Goal: Task Accomplishment & Management: Use online tool/utility

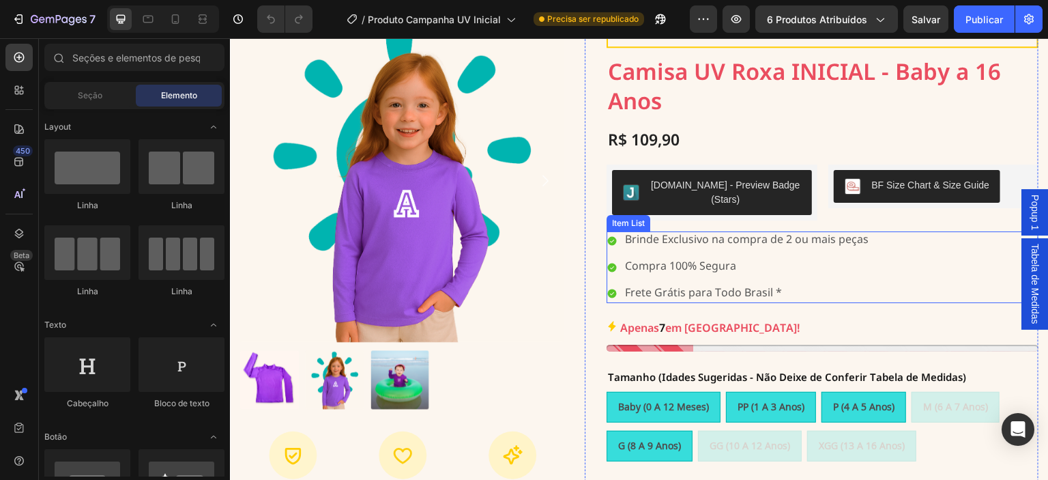
scroll to position [113, 0]
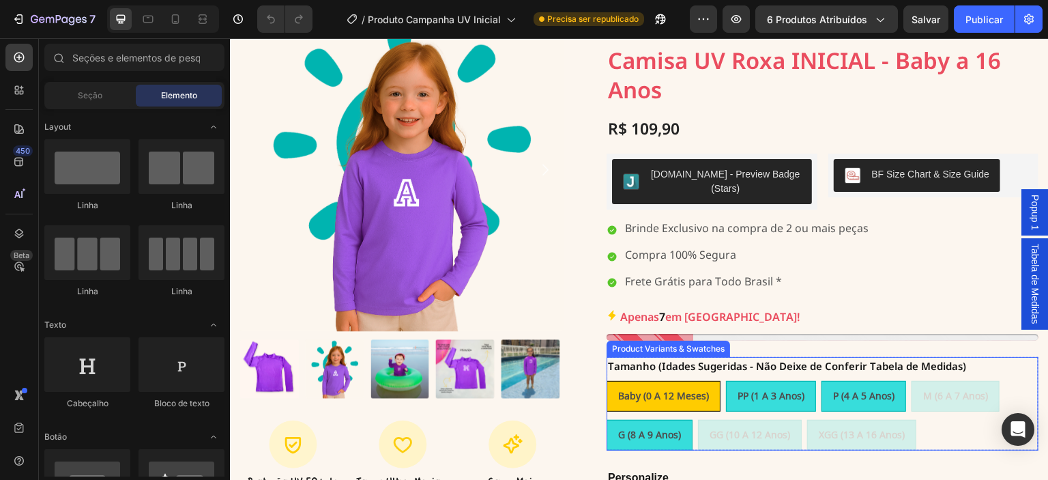
click at [676, 389] on span "Baby (0 a 12 meses)" at bounding box center [663, 395] width 91 height 13
click at [607, 380] on input "Baby (0 a 12 meses) Baby (0 a 12 meses) Baby (0 a 12 meses)" at bounding box center [606, 380] width 1 height 1
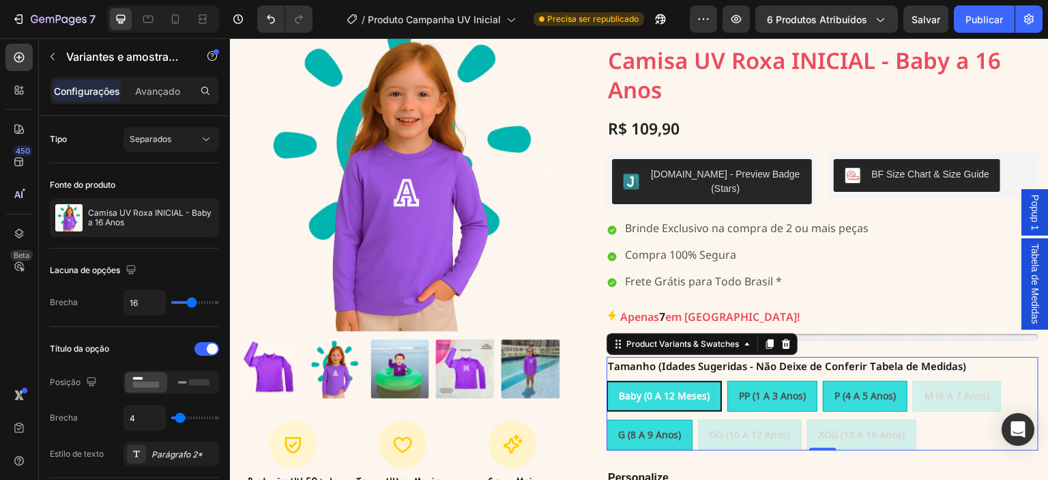
radio input "false"
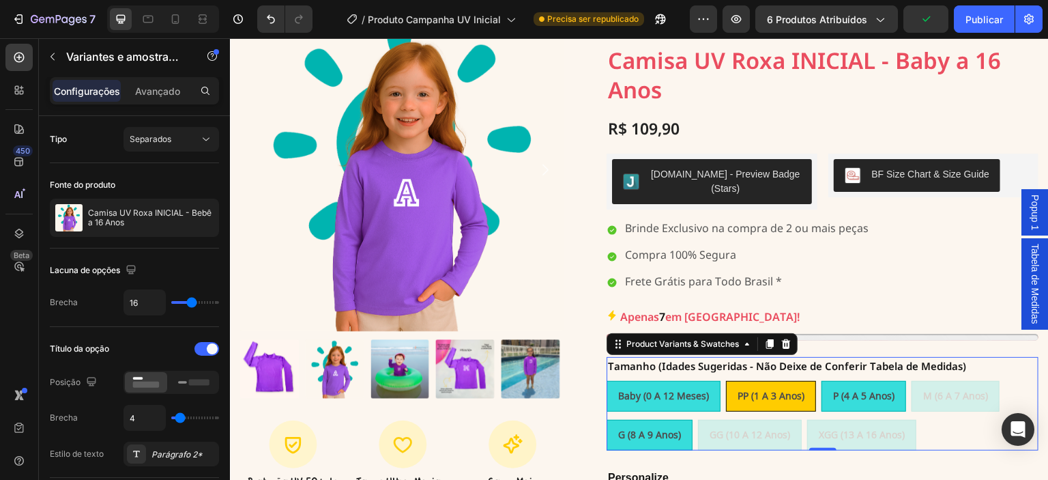
click at [771, 389] on span "PP (1 a 3 anos)" at bounding box center [771, 395] width 67 height 13
click at [726, 380] on input "PP (1 a 3 anos) PP (1 a 3 anos) PP (1 a 3 anos)" at bounding box center [725, 380] width 1 height 1
radio input "true"
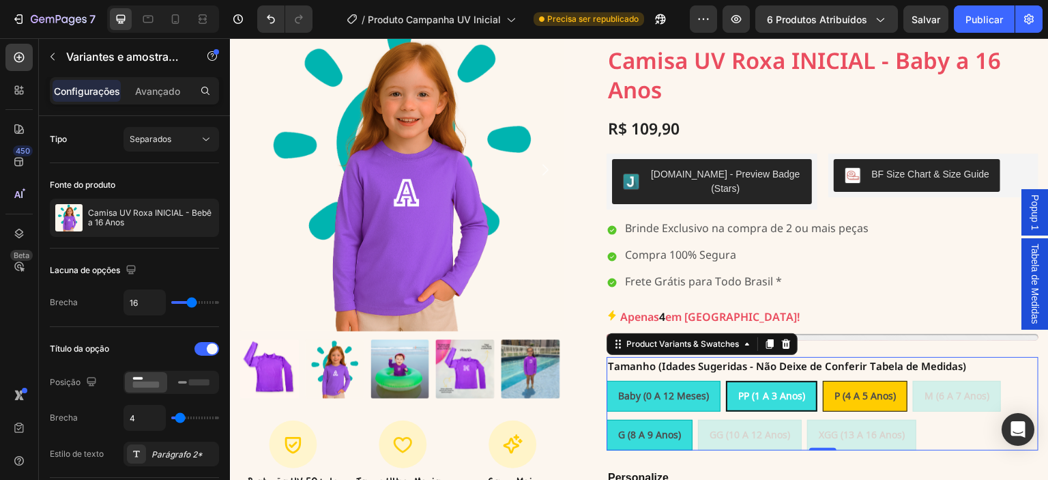
click at [848, 389] on span "P (4 a 5 anos)" at bounding box center [864, 395] width 61 height 13
click at [823, 381] on input "P (4 a 5 anos) P (4 a 5 anos) P (4 a 5 anos)" at bounding box center [822, 380] width 1 height 1
radio input "true"
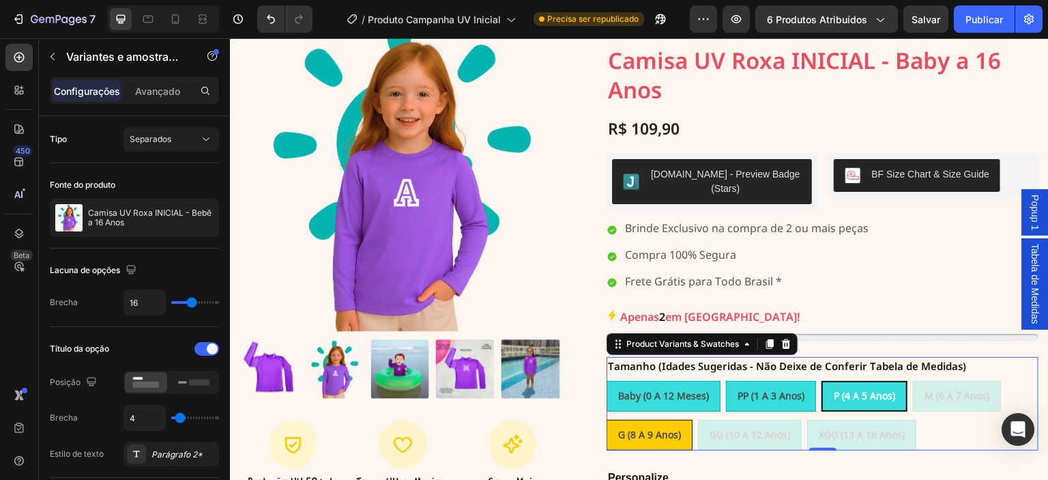
click at [669, 428] on span "G (8 a 9 anos)" at bounding box center [649, 434] width 63 height 13
click at [607, 419] on input "G (8 a 9 anos) G (8 a 9 anos) G (8 a 9 anos)" at bounding box center [606, 419] width 1 height 1
radio input "true"
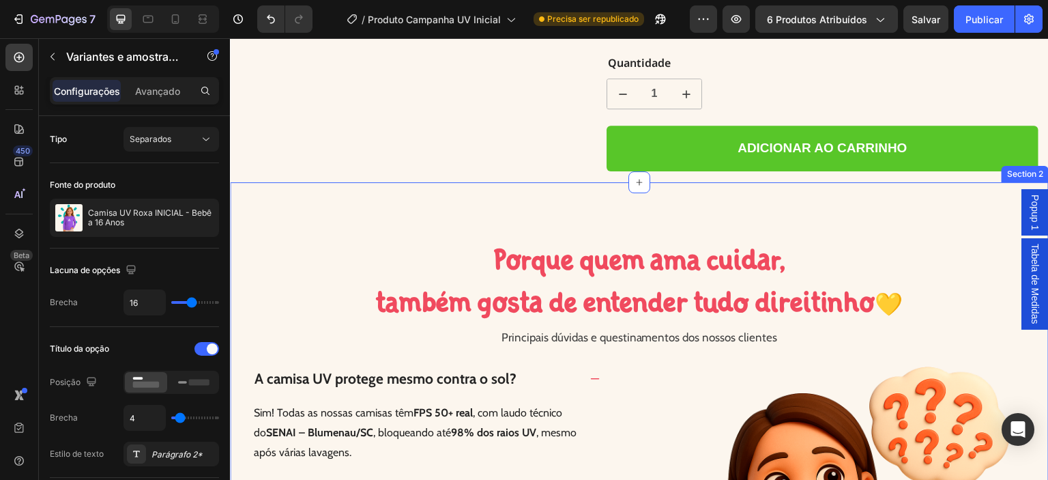
scroll to position [705, 0]
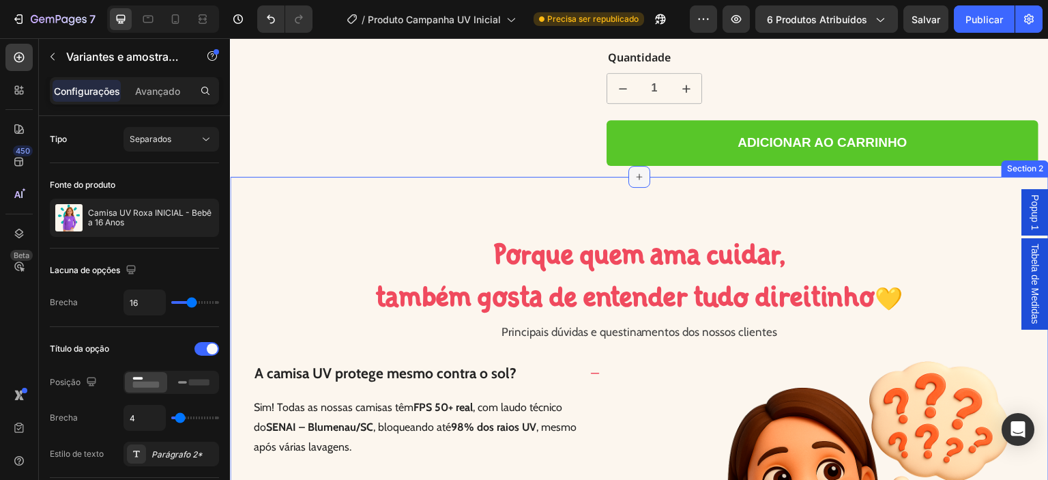
click at [634, 171] on icon at bounding box center [639, 176] width 11 height 11
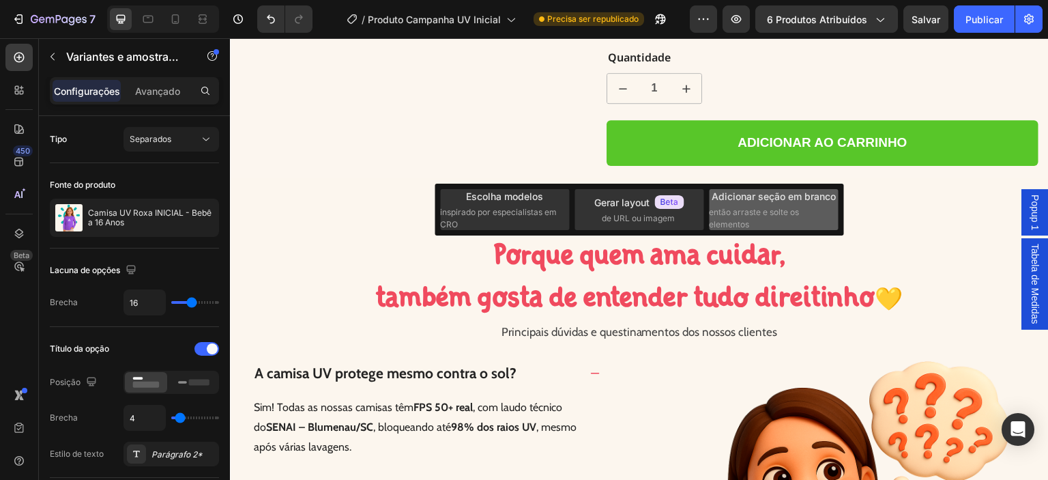
click at [770, 219] on span "então arraste e solte os elementos" at bounding box center [772, 218] width 127 height 25
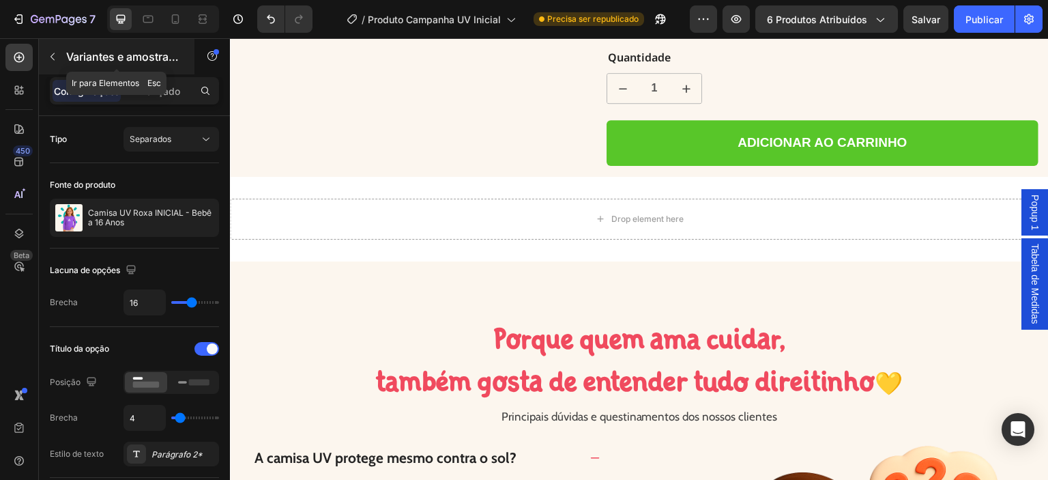
click at [56, 59] on icon "button" at bounding box center [52, 56] width 11 height 11
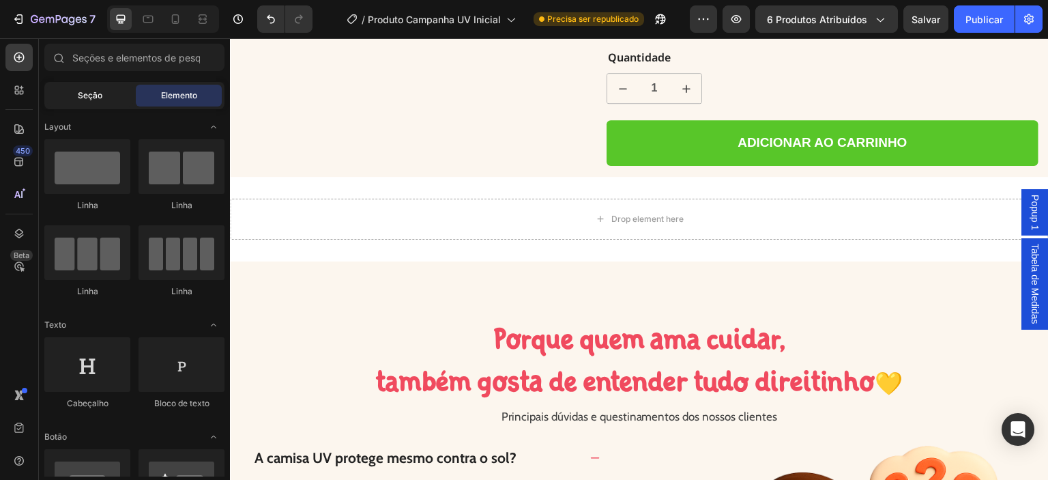
click at [75, 92] on div "Seção" at bounding box center [90, 96] width 86 height 22
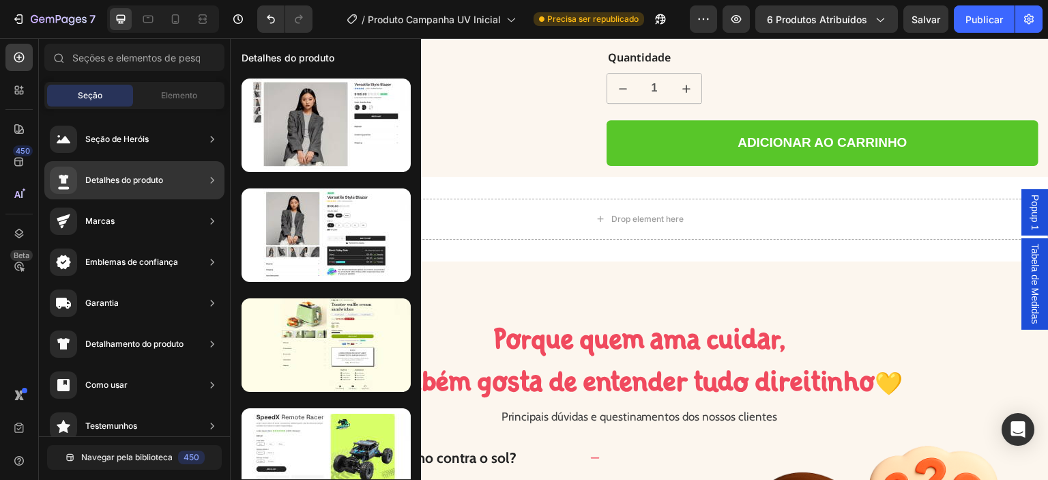
click at [165, 178] on div "Detalhes do produto" at bounding box center [134, 180] width 180 height 38
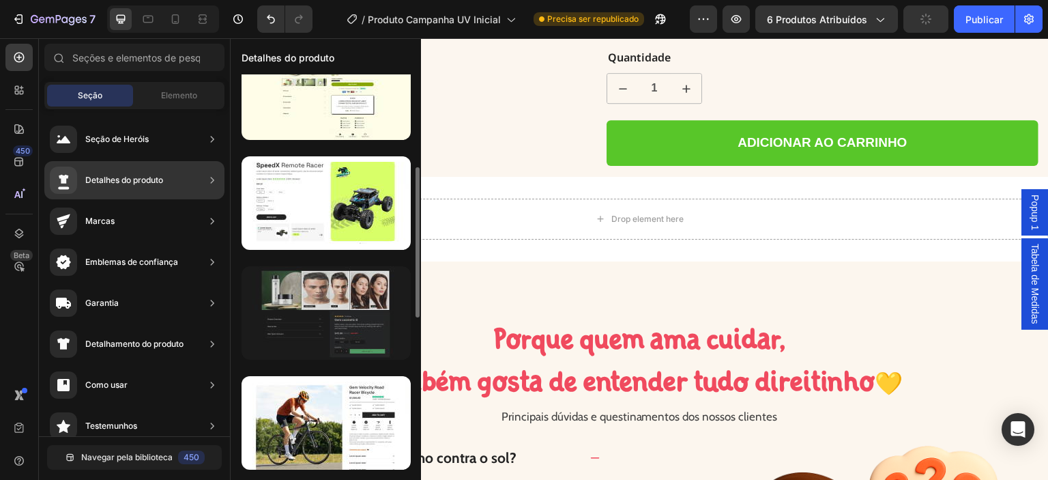
scroll to position [275, 0]
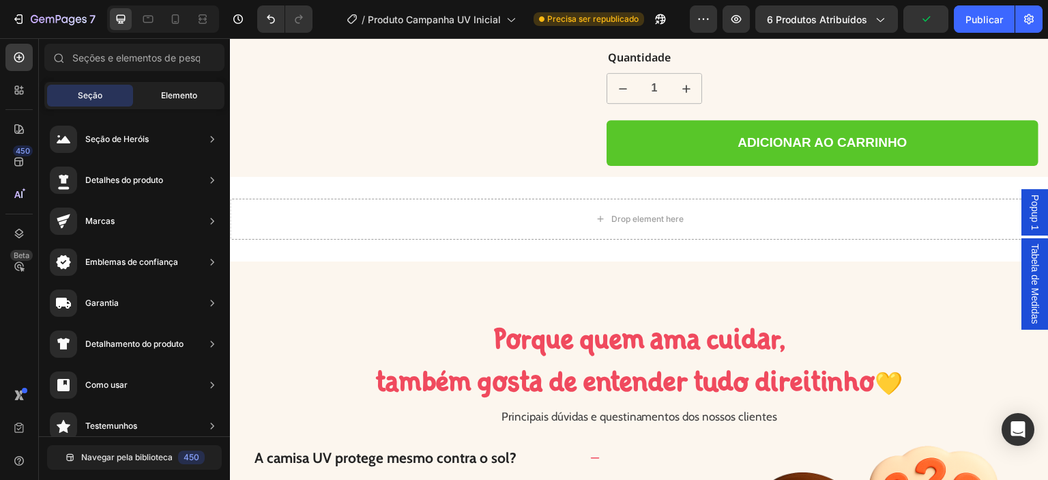
click at [171, 93] on font "Elemento" at bounding box center [179, 95] width 36 height 10
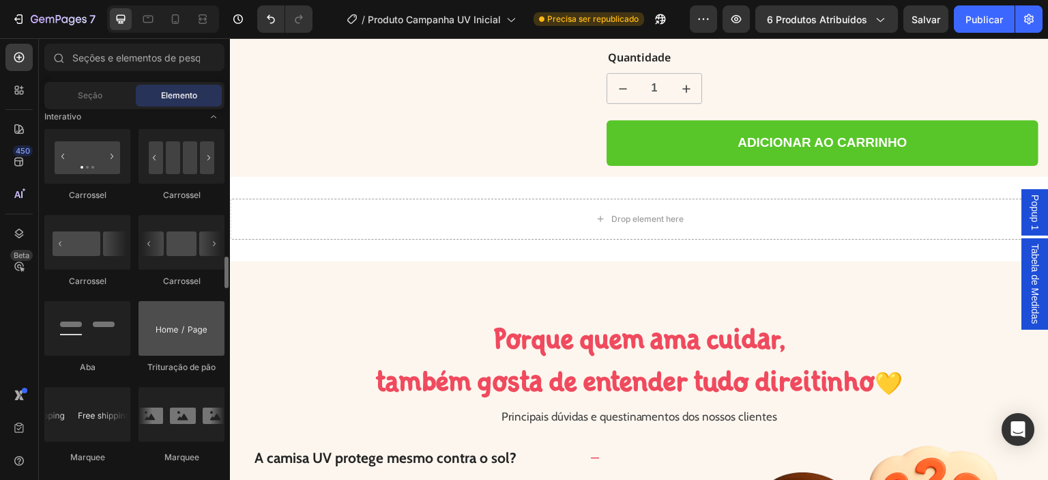
scroll to position [1421, 0]
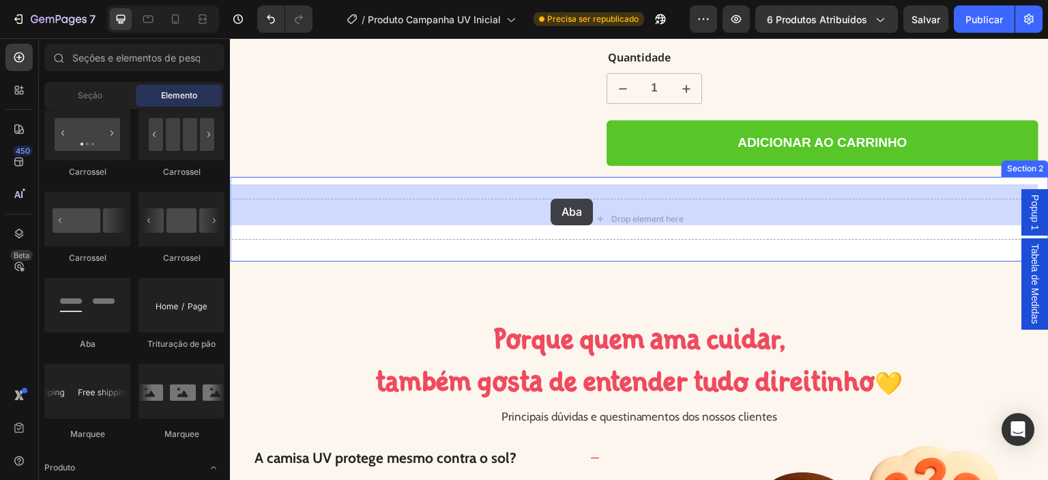
drag, startPoint x: 322, startPoint y: 354, endPoint x: 551, endPoint y: 199, distance: 276.5
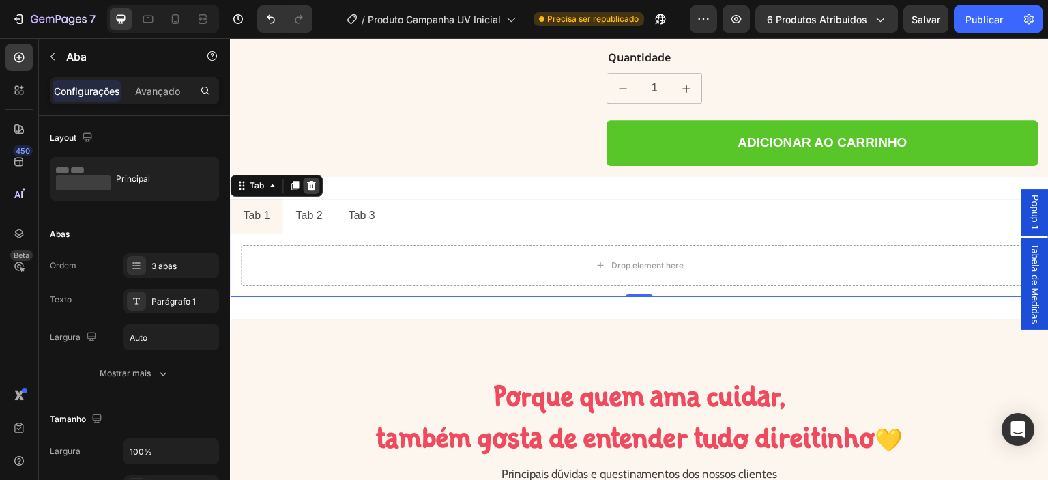
click at [309, 181] on icon at bounding box center [311, 186] width 9 height 10
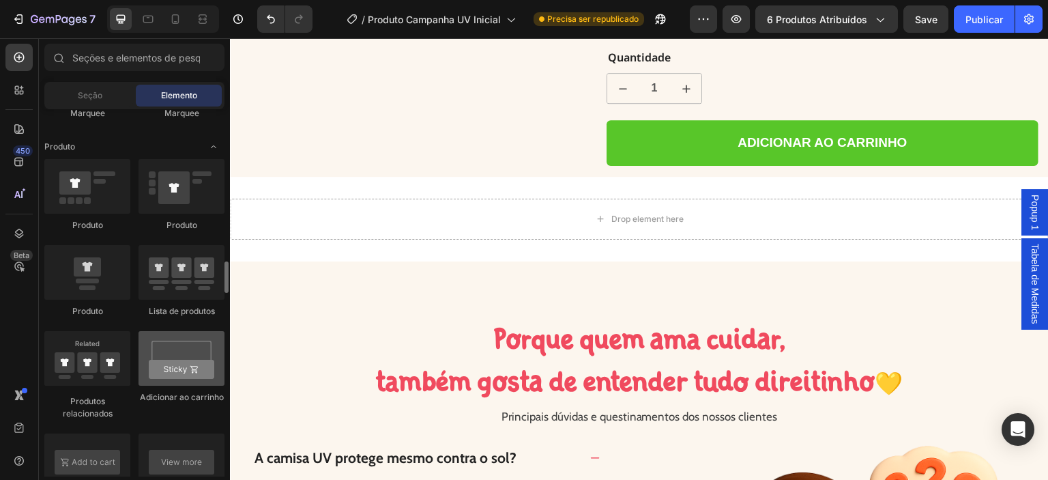
scroll to position [1788, 0]
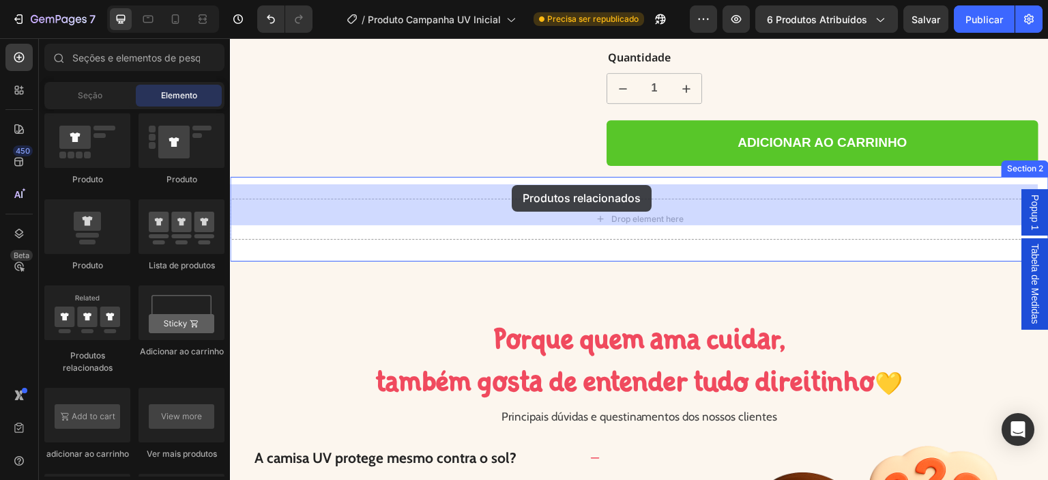
drag, startPoint x: 308, startPoint y: 342, endPoint x: 512, endPoint y: 185, distance: 257.4
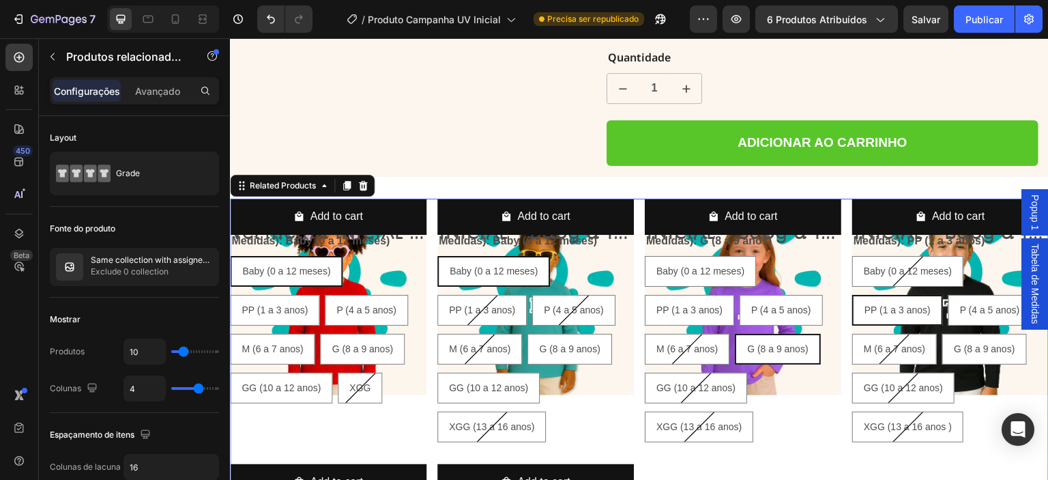
radio input "false"
radio input "true"
radio input "false"
radio input "true"
radio input "false"
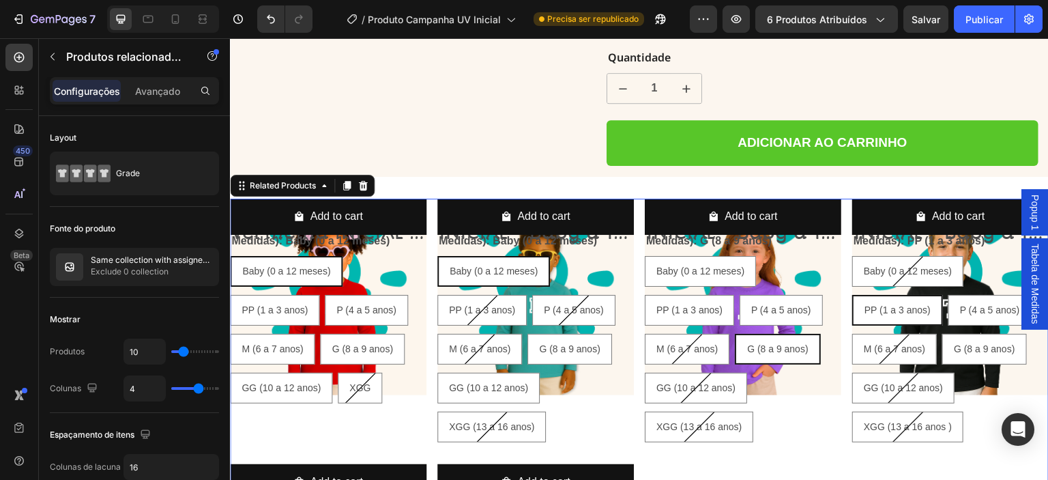
radio input "true"
radio input "false"
radio input "true"
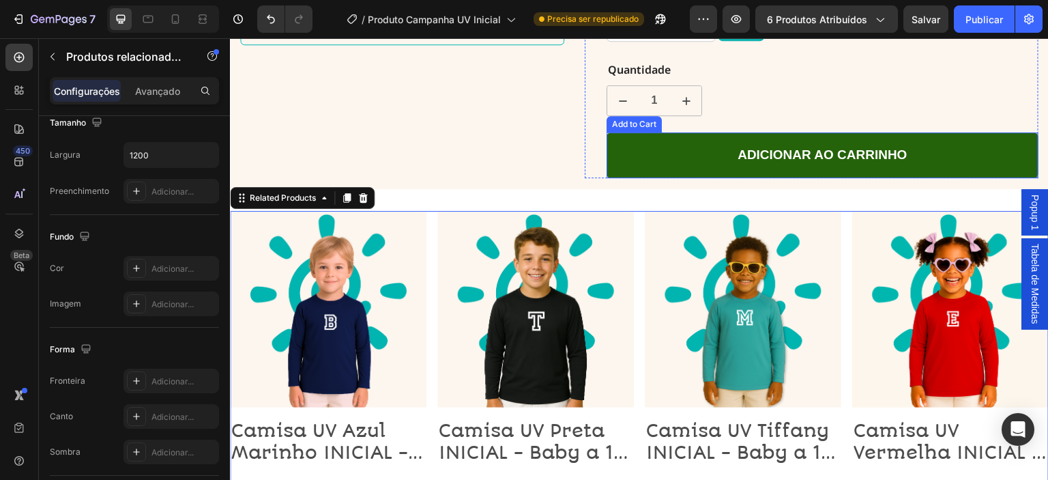
scroll to position [637, 0]
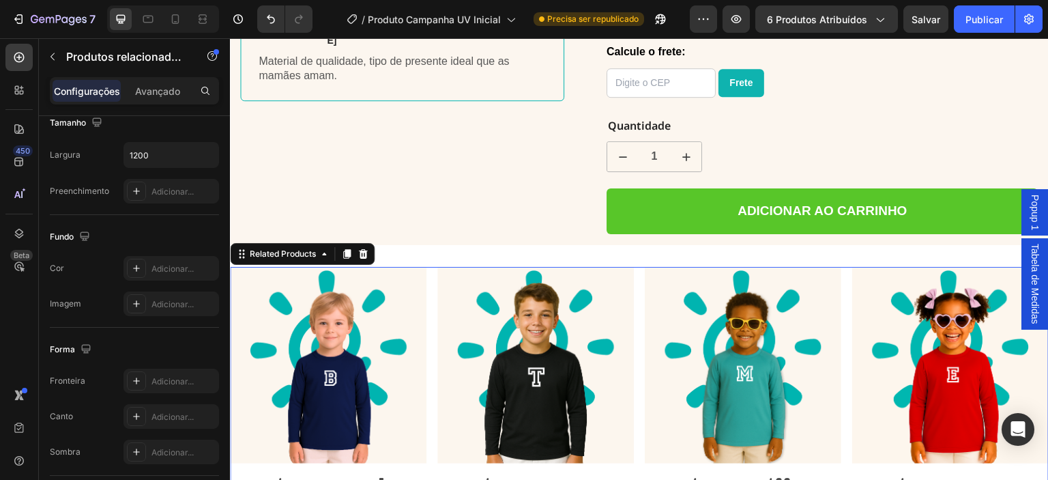
click at [362, 248] on icon at bounding box center [363, 253] width 11 height 11
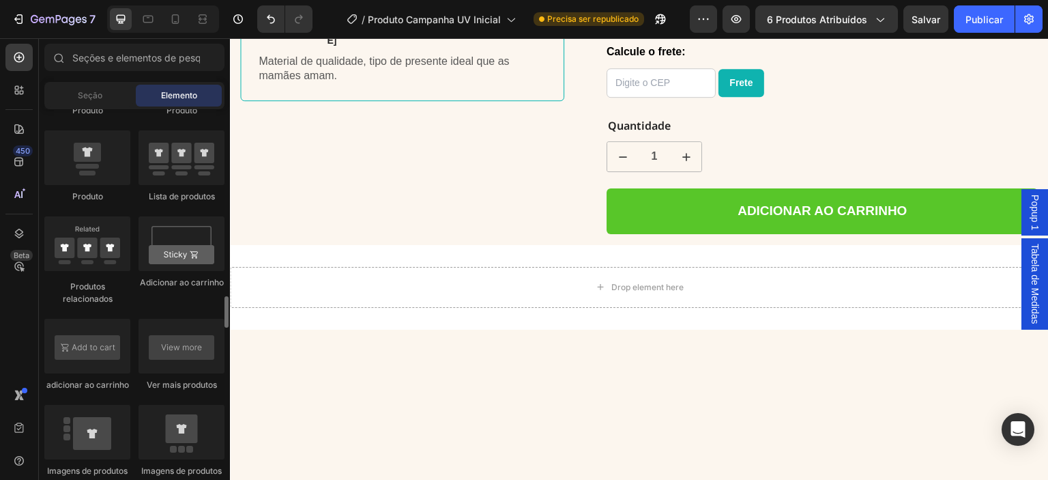
scroll to position [1902, 0]
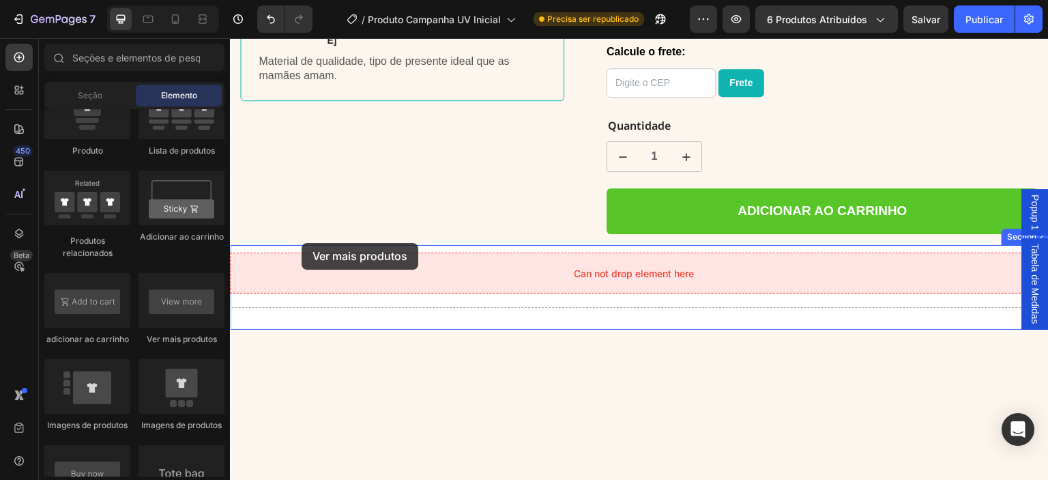
drag, startPoint x: 422, startPoint y: 342, endPoint x: 302, endPoint y: 243, distance: 155.6
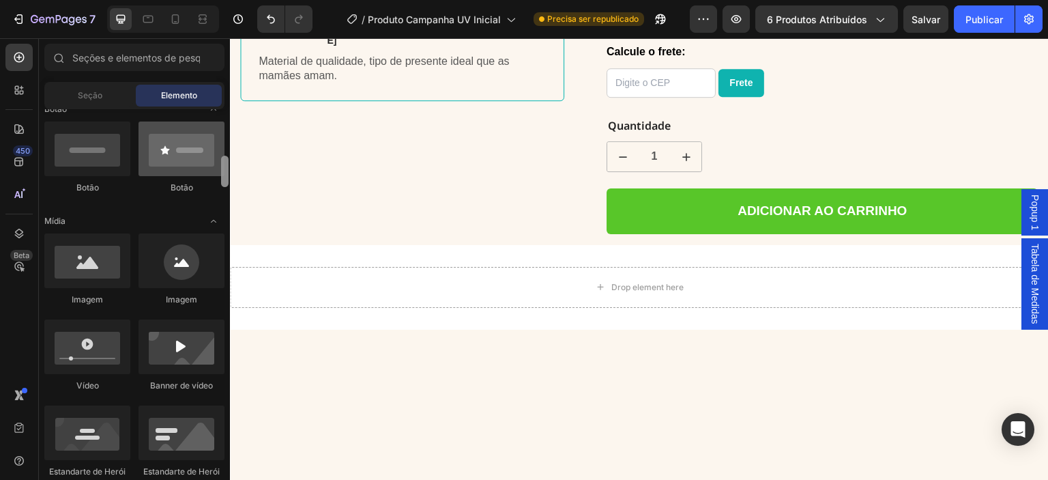
scroll to position [344, 0]
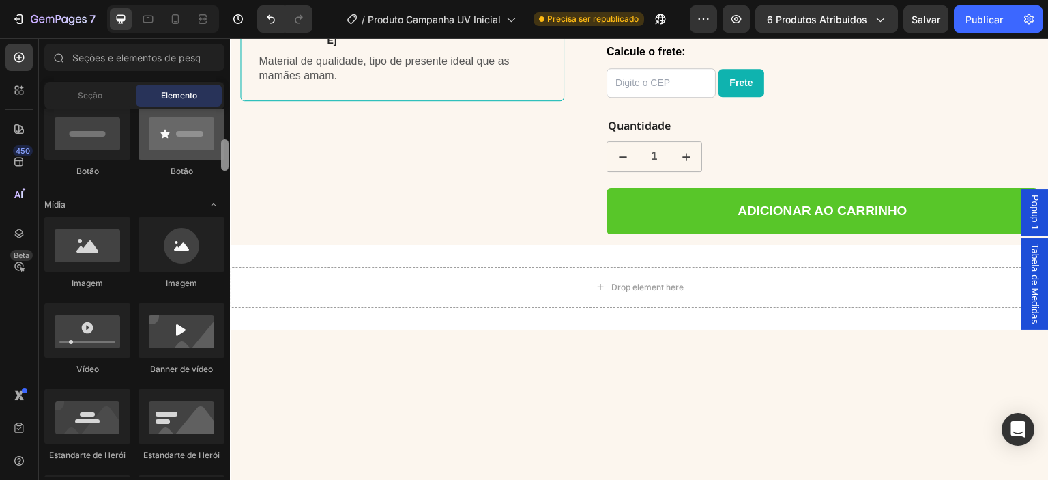
drag, startPoint x: 227, startPoint y: 412, endPoint x: 213, endPoint y: 158, distance: 254.9
click at [213, 158] on div "Layout Linha Linha Linha Linha Texto Cabeçalho Bloco de texto Botão Botão Botão…" at bounding box center [134, 292] width 191 height 367
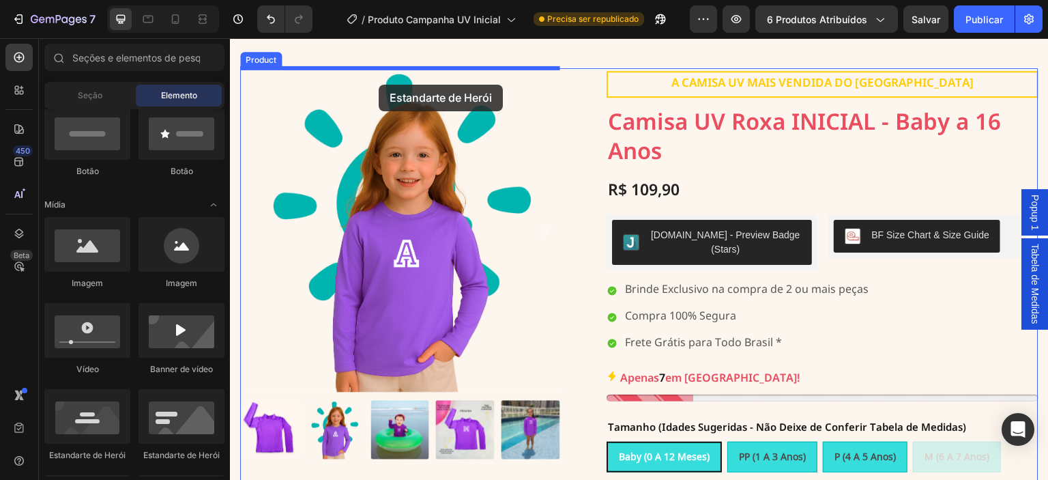
scroll to position [0, 0]
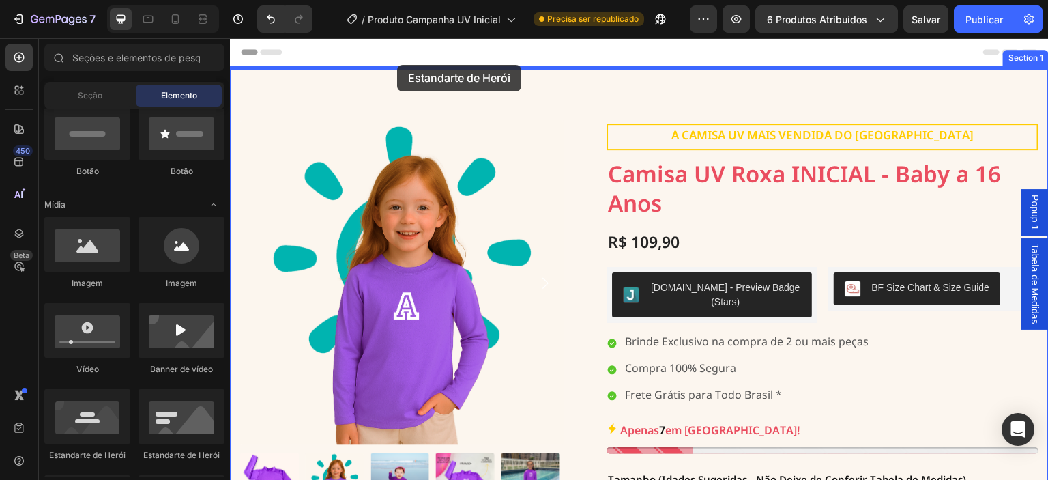
drag, startPoint x: 394, startPoint y: 415, endPoint x: 397, endPoint y: 65, distance: 350.0
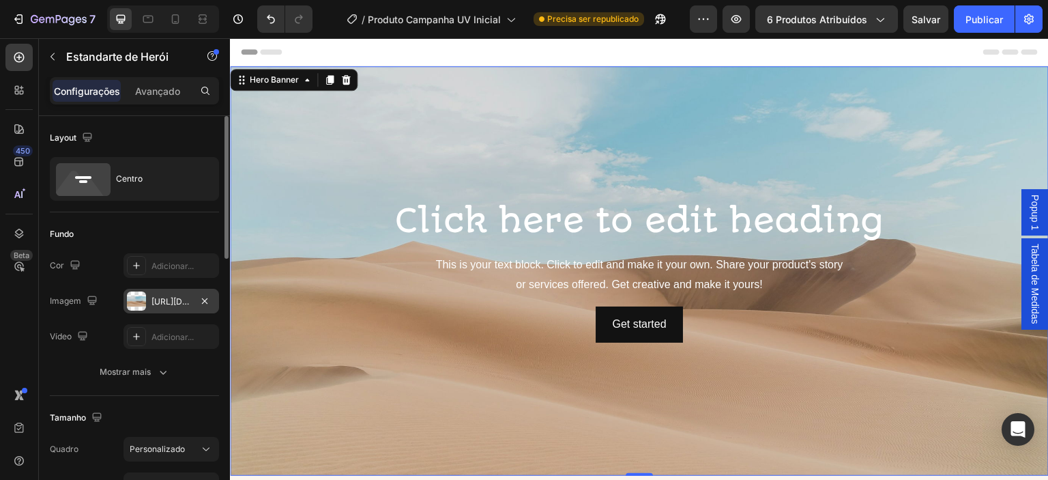
click at [162, 304] on font "https://cdn.shopify.com/s/files/1/2005/9307/files/background_settings.jpg" at bounding box center [195, 301] width 88 height 10
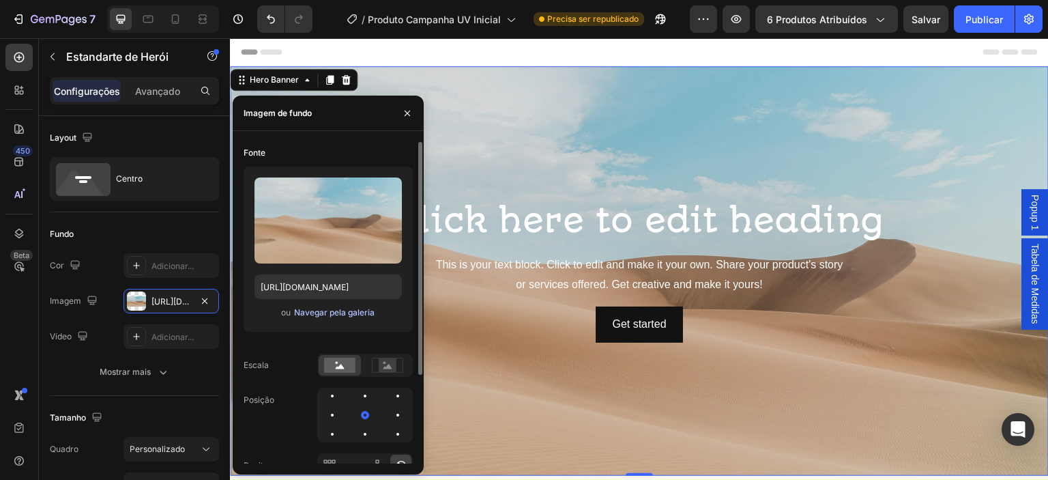
click at [332, 312] on font "Navegar pela galeria" at bounding box center [334, 312] width 81 height 10
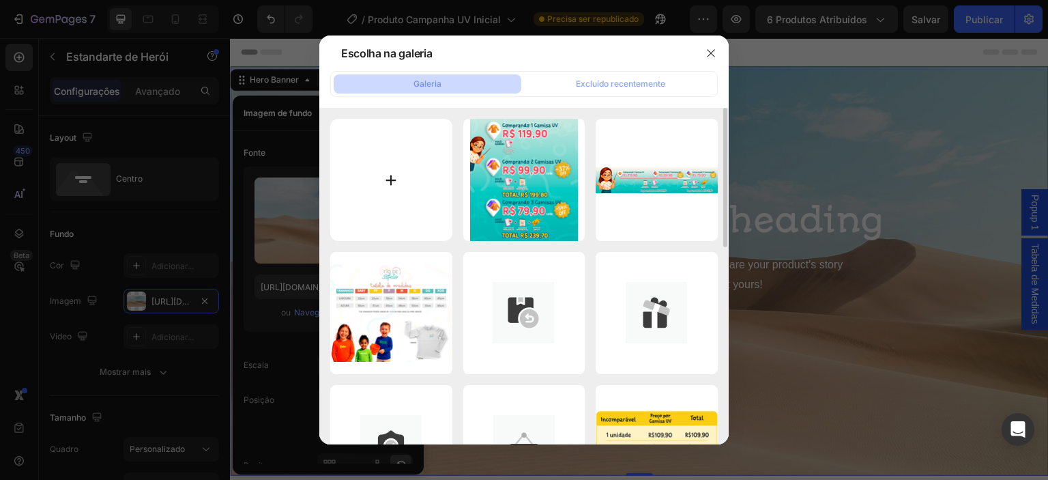
click at [396, 157] on input "file" at bounding box center [391, 180] width 122 height 122
type input "C:\fakepath\desktop.png"
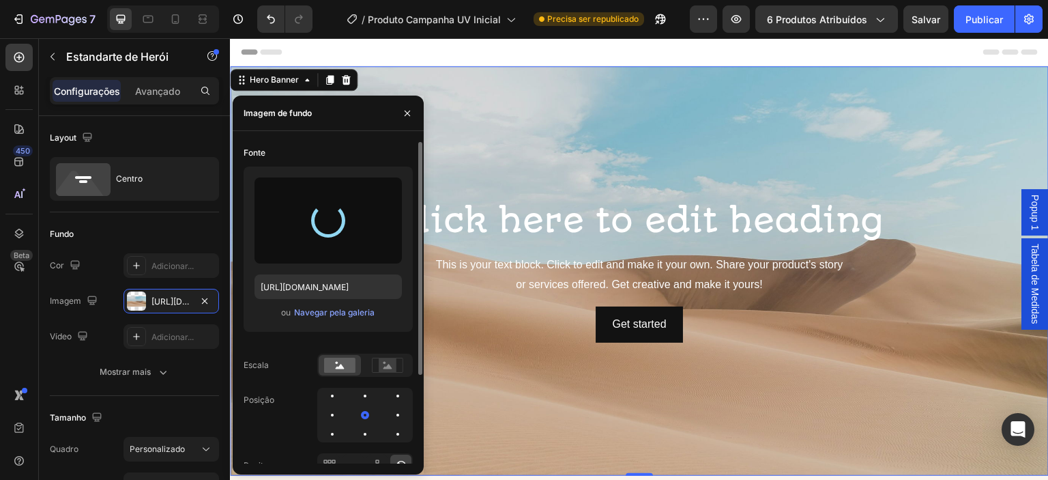
type input "https://cdn.shopify.com/s/files/1/0655/8485/7311/files/gempages_566724678811386…"
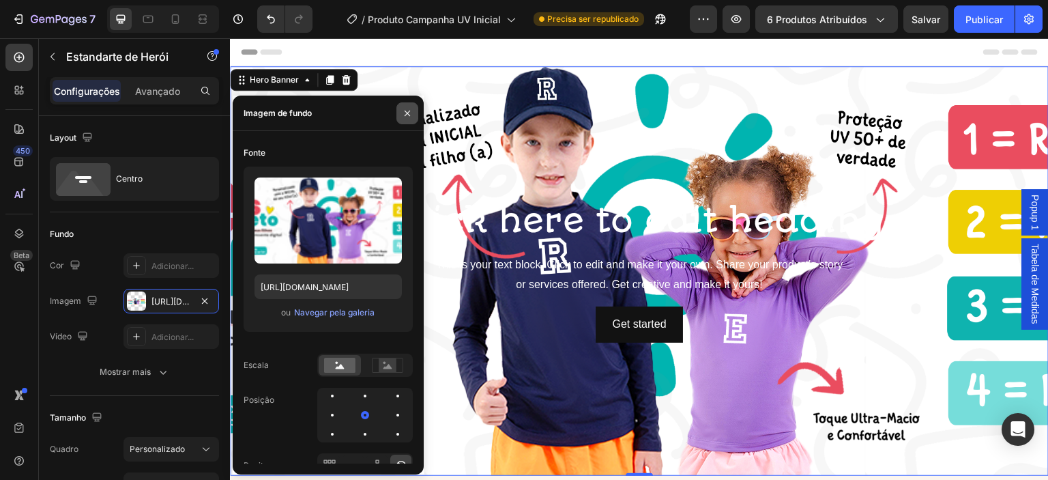
click at [405, 113] on icon "button" at bounding box center [407, 113] width 11 height 11
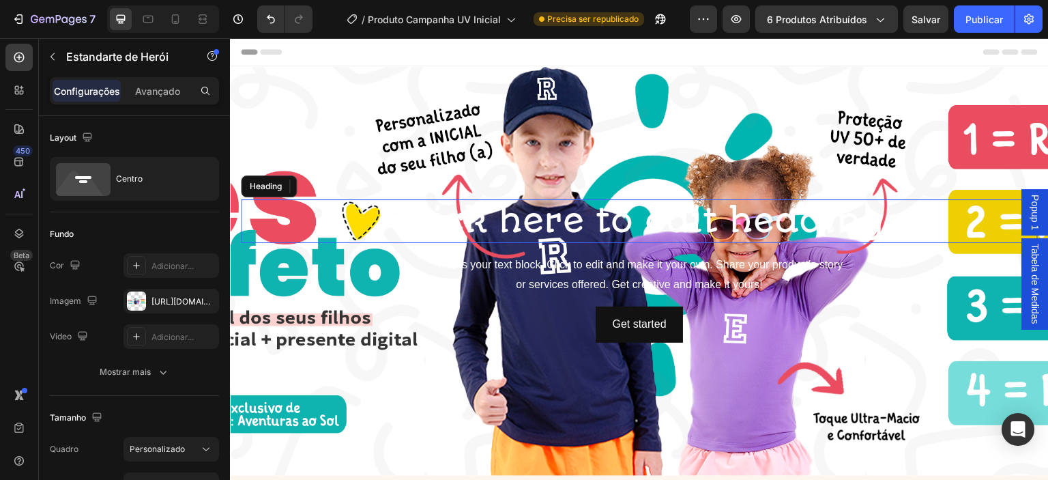
click at [531, 224] on h2 "Click here to edit heading" at bounding box center [639, 221] width 797 height 44
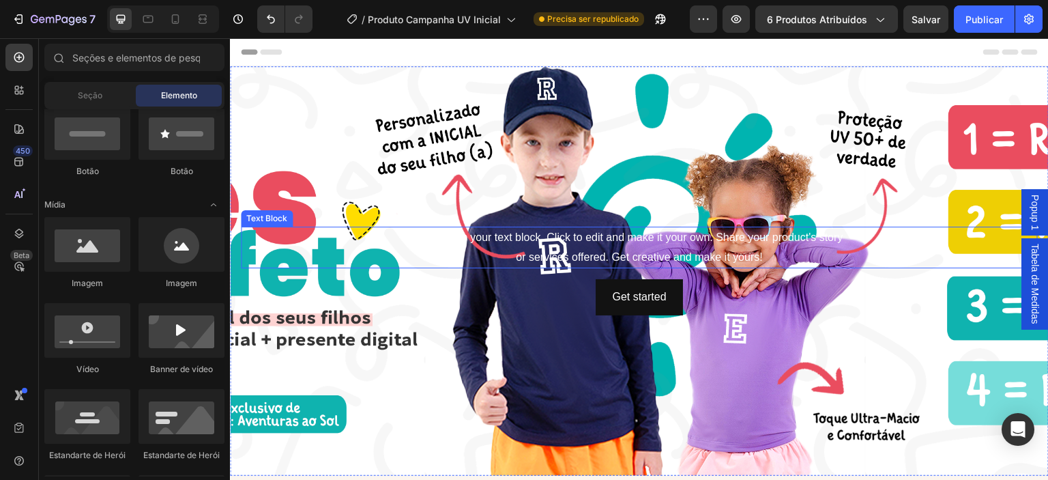
click at [610, 252] on div "This is your text block. Click to edit and make it your own. Share your product…" at bounding box center [639, 248] width 797 height 42
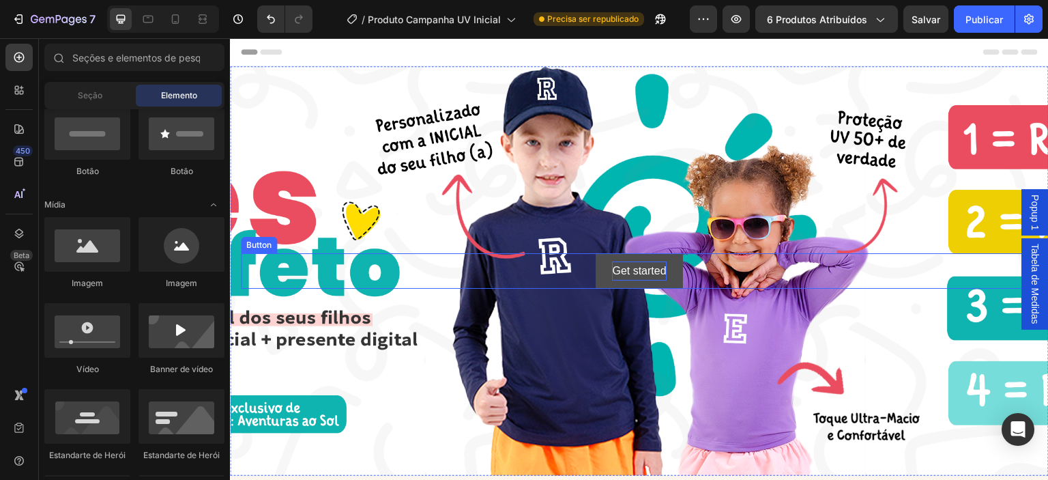
click at [613, 261] on div "Get started" at bounding box center [639, 271] width 54 height 20
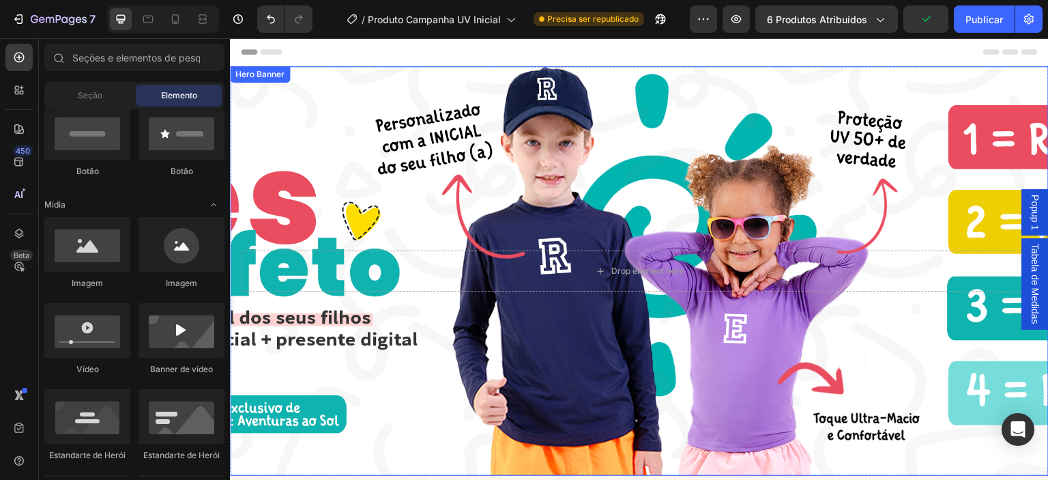
click at [500, 355] on div "Background Image" at bounding box center [639, 270] width 819 height 409
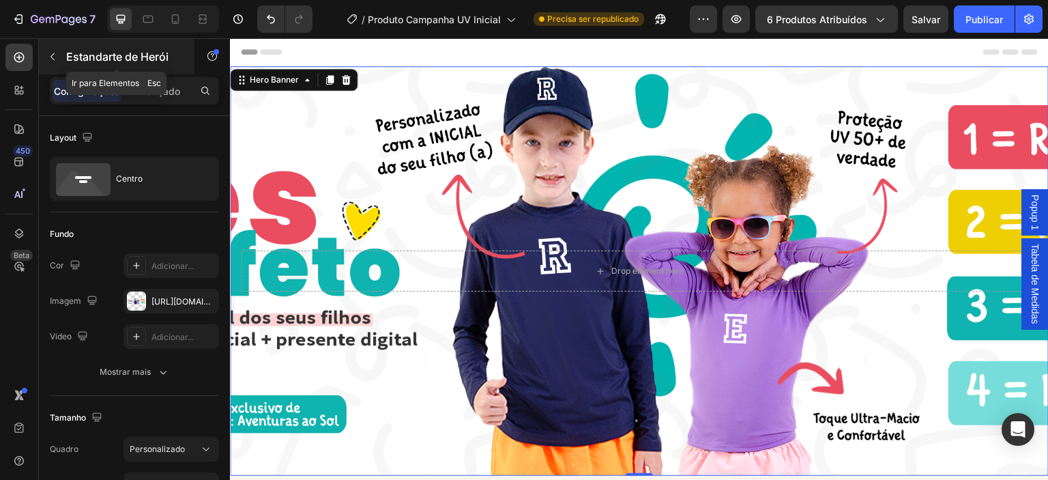
click at [54, 53] on icon "button" at bounding box center [52, 57] width 4 height 8
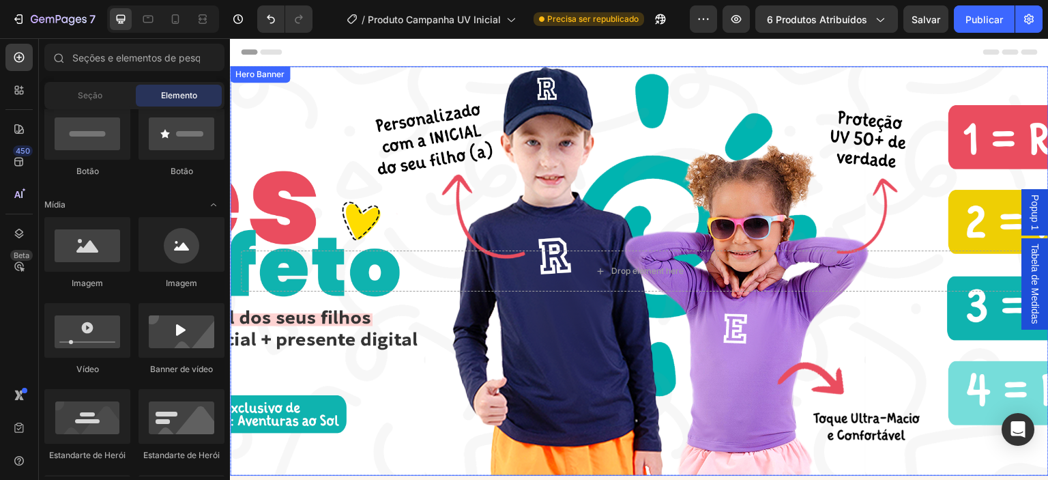
click at [340, 121] on div "Background Image" at bounding box center [639, 270] width 819 height 409
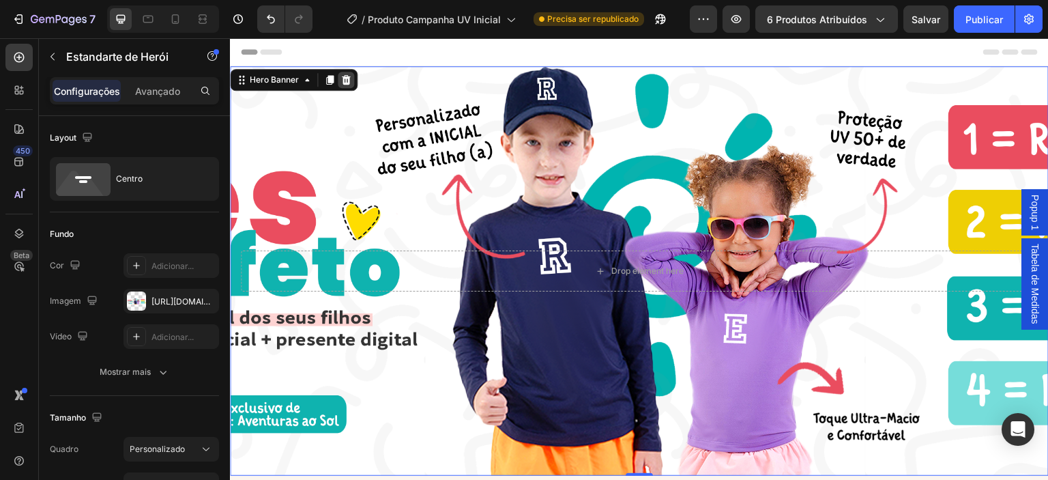
click at [348, 76] on icon at bounding box center [346, 80] width 9 height 10
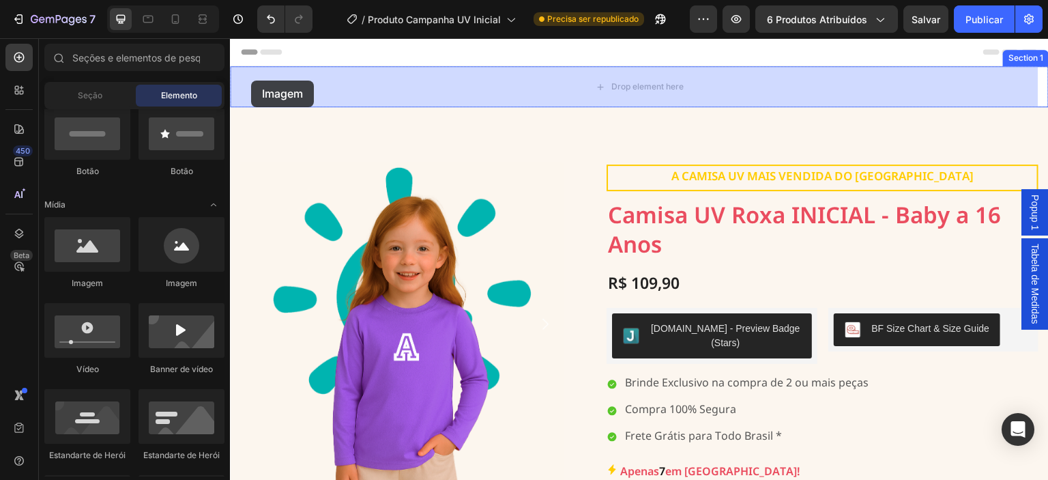
drag, startPoint x: 448, startPoint y: 186, endPoint x: 251, endPoint y: 81, distance: 223.7
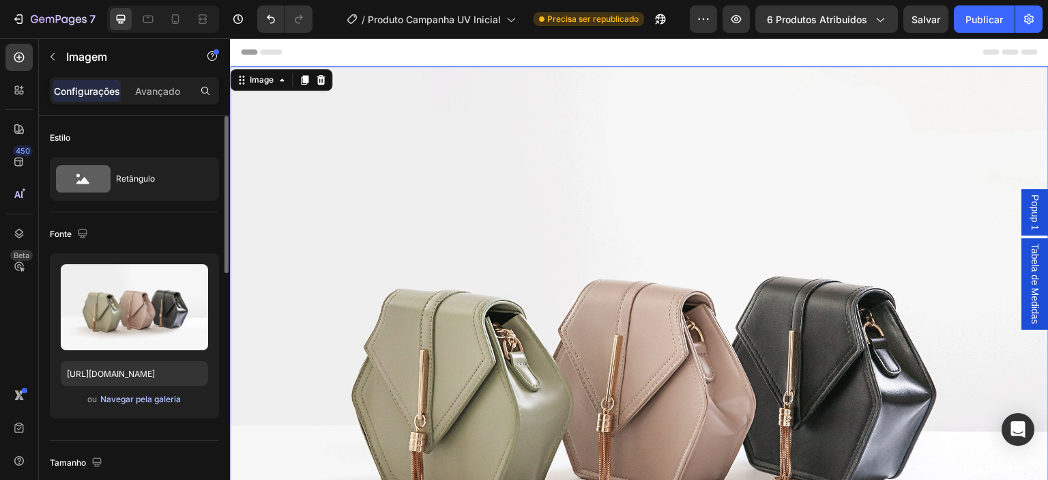
click at [136, 400] on font "Navegar pela galeria" at bounding box center [140, 399] width 81 height 10
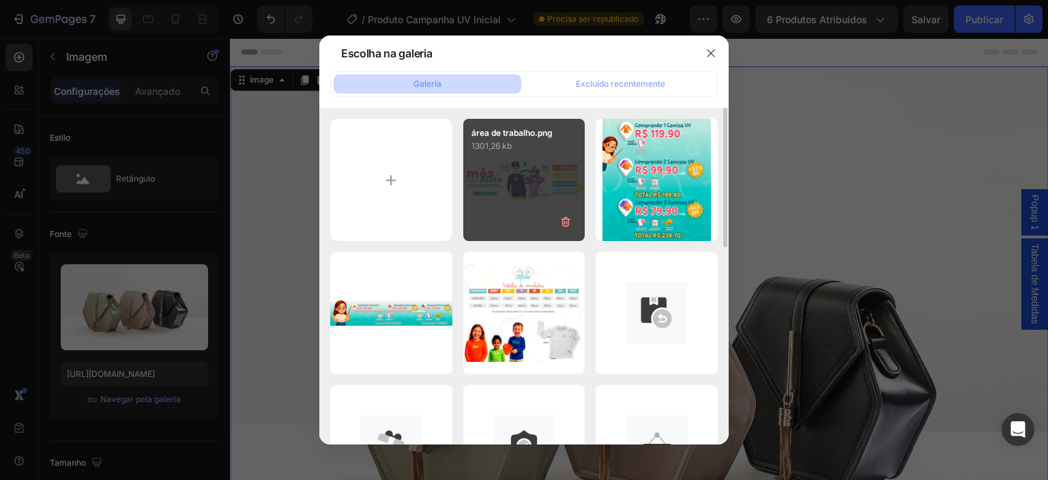
click at [503, 186] on div "área de trabalho.png 1301,26 kb" at bounding box center [524, 180] width 122 height 122
type input "https://cdn.shopify.com/s/files/1/0655/8485/7311/files/gempages_566724678811386…"
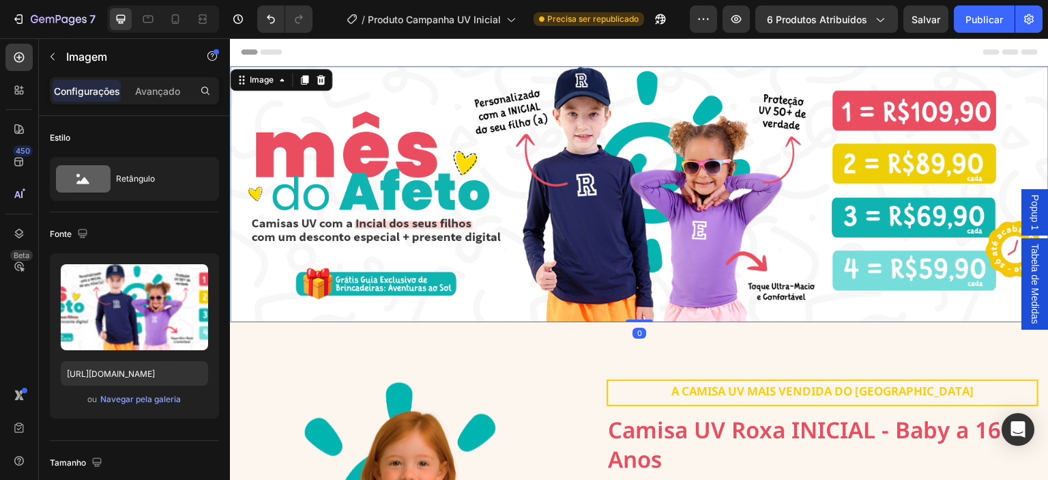
drag, startPoint x: 641, startPoint y: 317, endPoint x: 640, endPoint y: 342, distance: 25.3
click at [637, 294] on div "Image 0" at bounding box center [639, 194] width 819 height 256
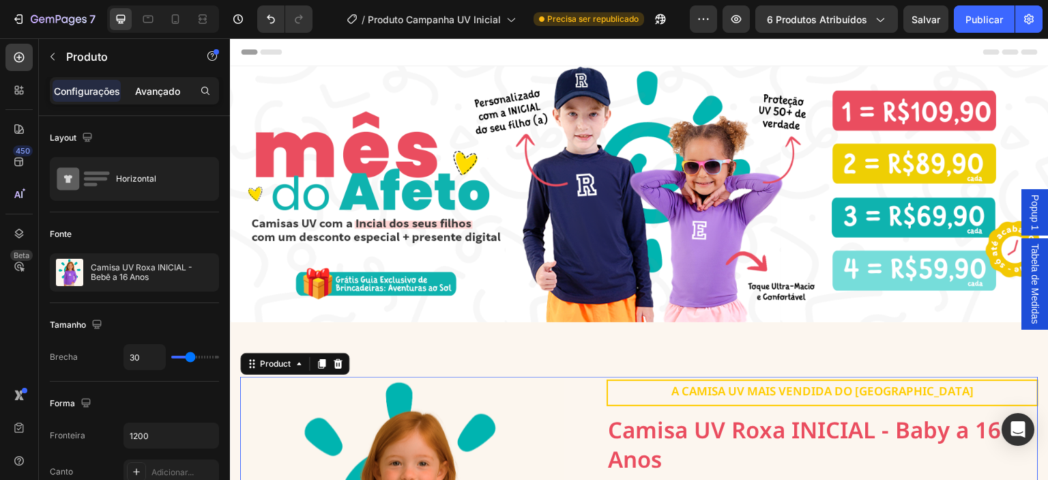
click at [160, 99] on div "Avançado" at bounding box center [157, 91] width 68 height 22
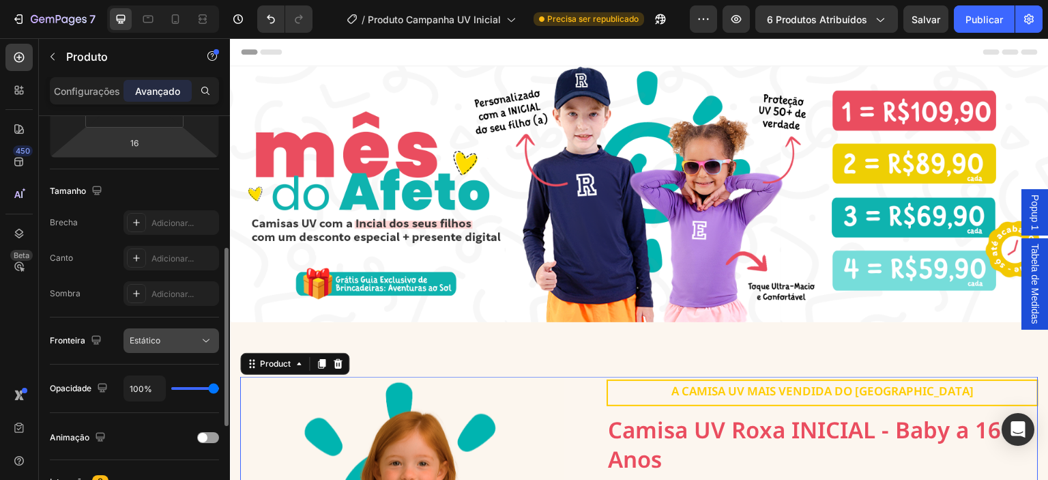
scroll to position [183, 0]
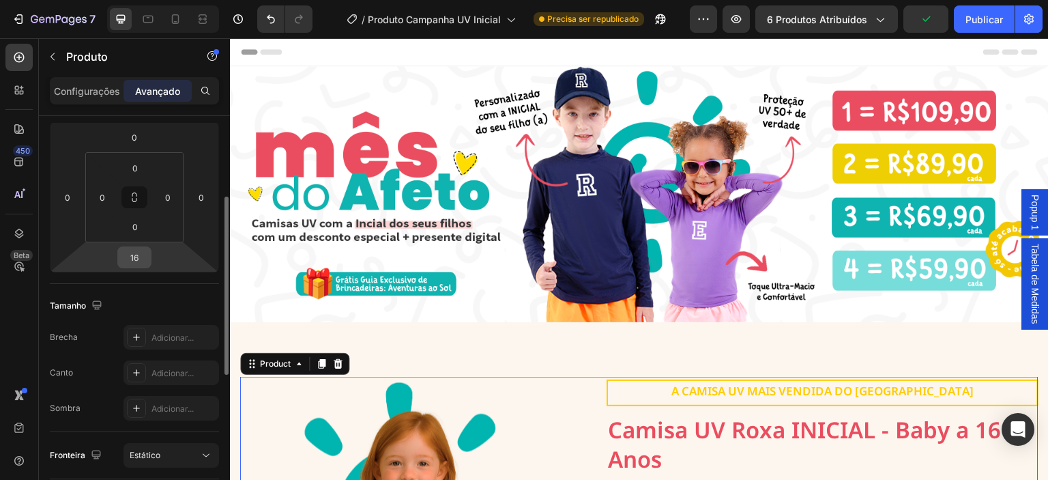
drag, startPoint x: 134, startPoint y: 257, endPoint x: 147, endPoint y: 253, distance: 14.2
click at [134, 257] on input "16" at bounding box center [134, 257] width 27 height 20
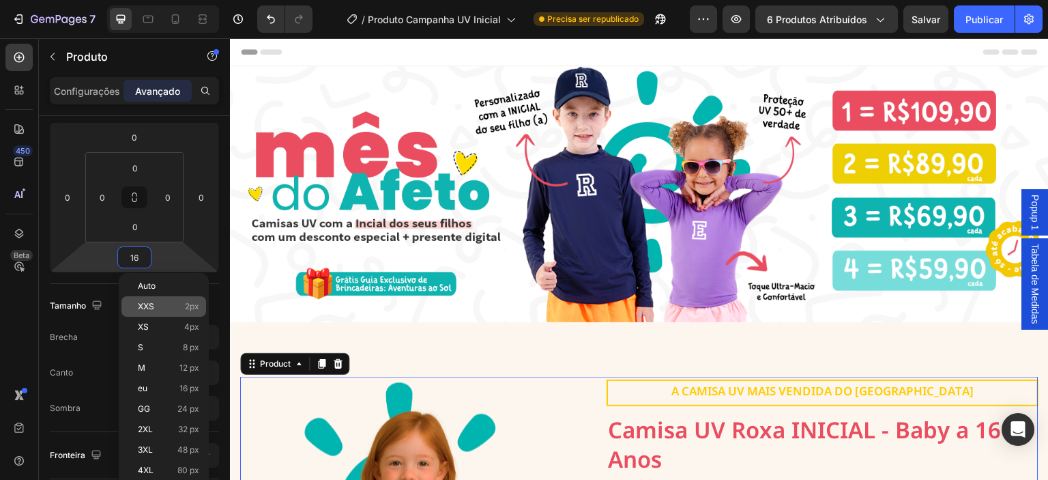
click at [161, 302] on p "XXS 2px" at bounding box center [168, 307] width 61 height 10
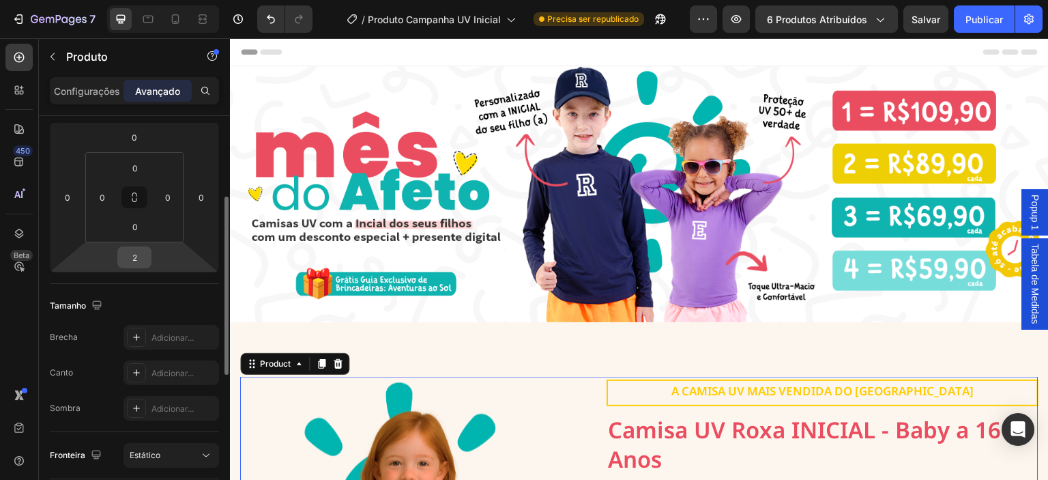
click at [138, 262] on input "2" at bounding box center [134, 257] width 27 height 20
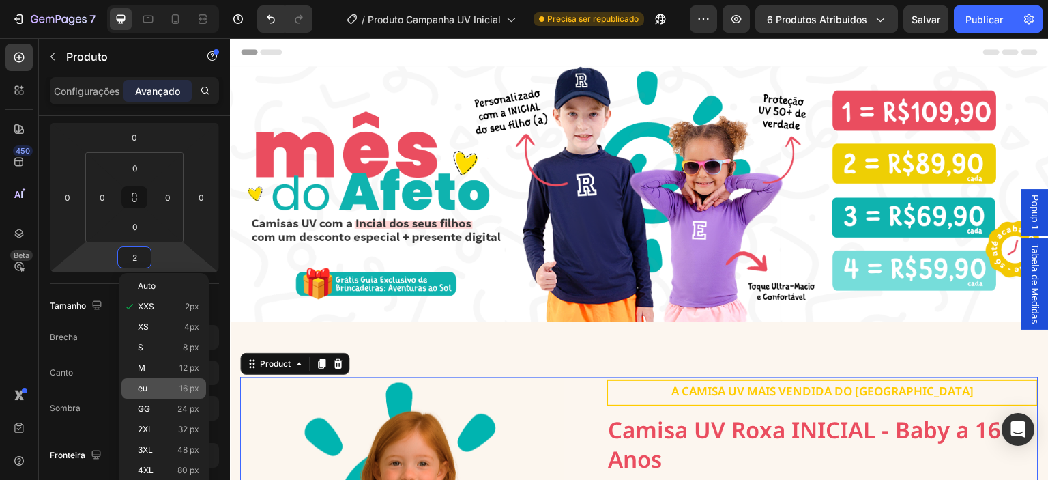
click at [171, 386] on p "eu 16 px" at bounding box center [168, 388] width 61 height 10
type input "16"
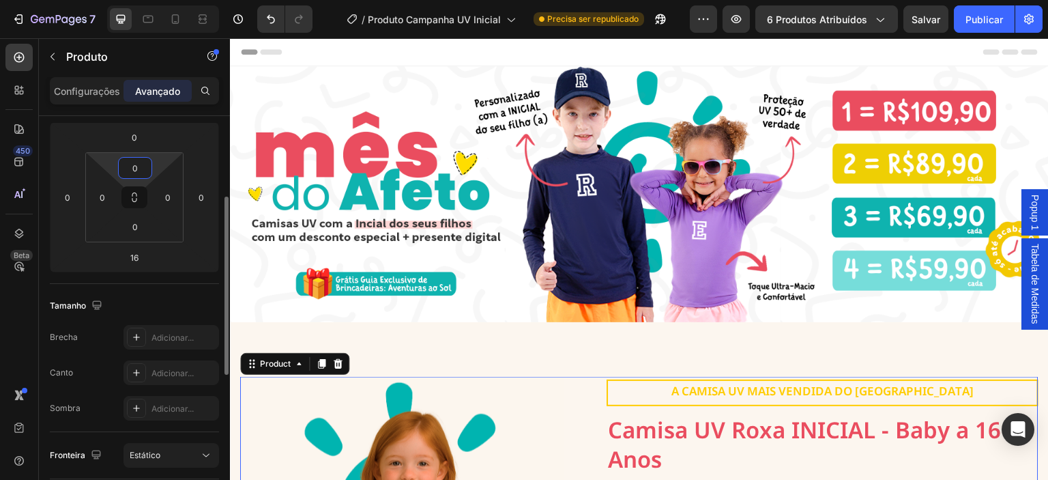
click at [138, 169] on input "0" at bounding box center [134, 168] width 27 height 20
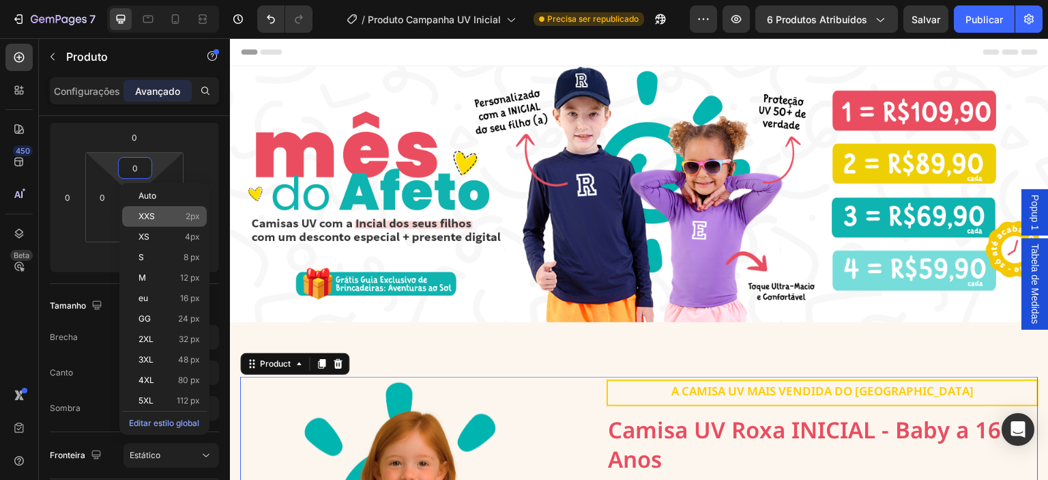
click at [173, 218] on p "XXS 2px" at bounding box center [169, 217] width 61 height 10
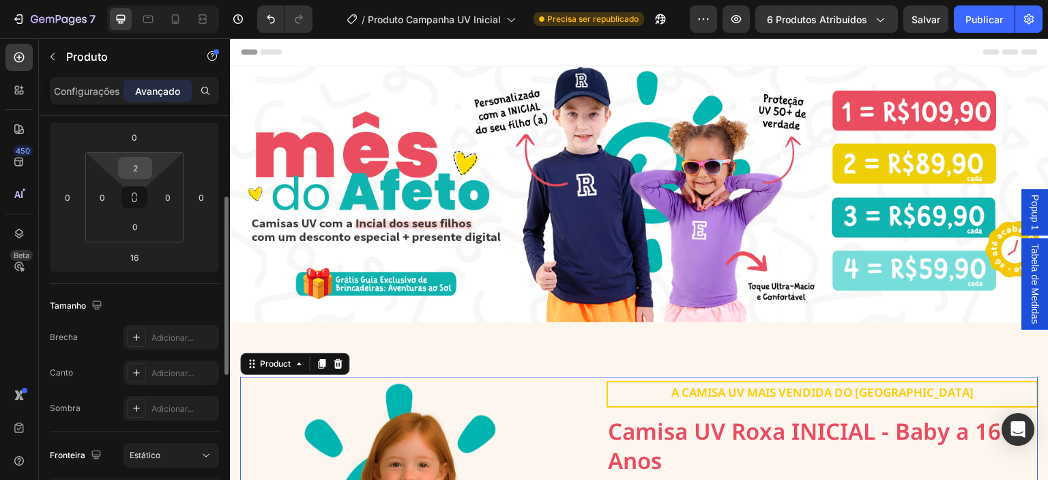
click at [137, 173] on input "2" at bounding box center [134, 168] width 27 height 20
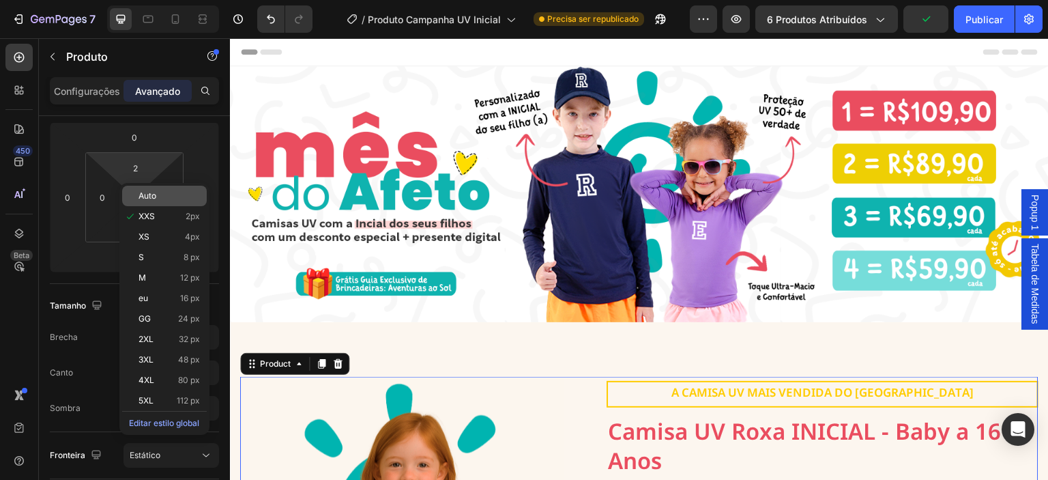
click at [153, 197] on font "Auto" at bounding box center [148, 195] width 18 height 10
type input "Auto"
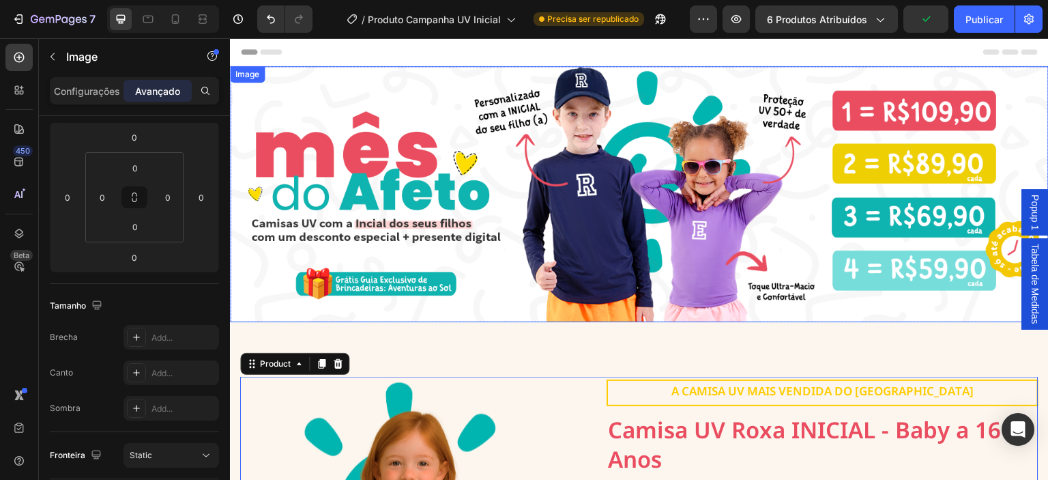
click at [502, 296] on img at bounding box center [639, 194] width 819 height 256
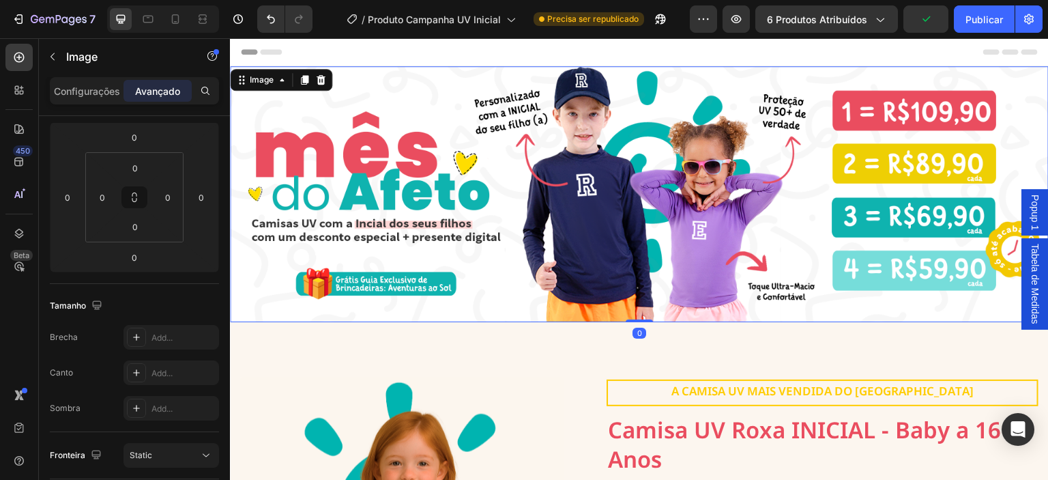
scroll to position [0, 0]
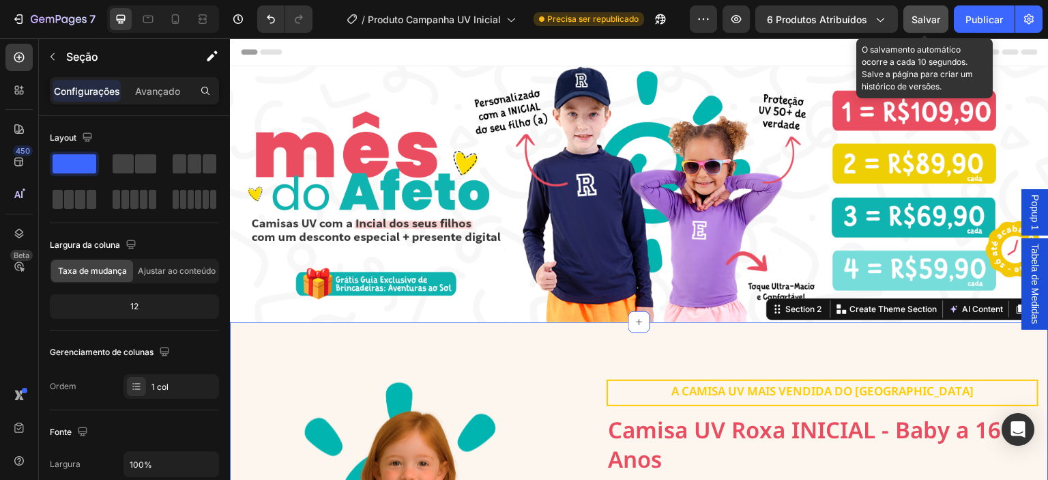
click at [931, 14] on font "Salvar" at bounding box center [926, 20] width 29 height 12
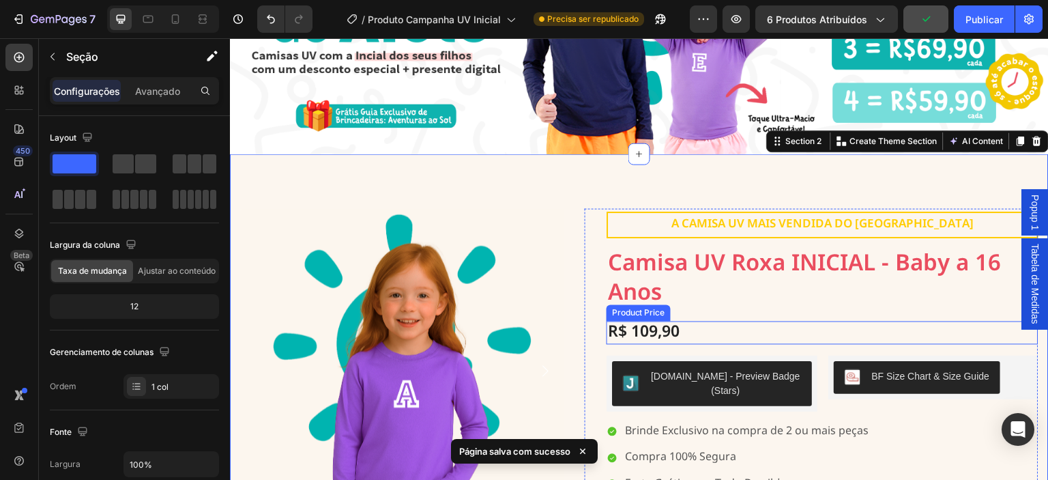
scroll to position [295, 0]
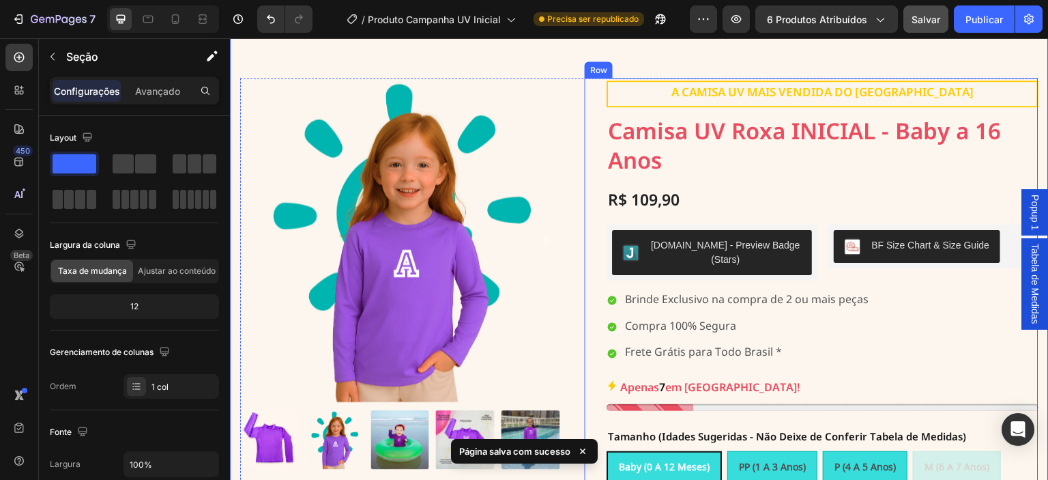
click at [651, 163] on h1 "Camisa UV Roxa INICIAL - Baby a 16 Anos" at bounding box center [823, 148] width 432 height 61
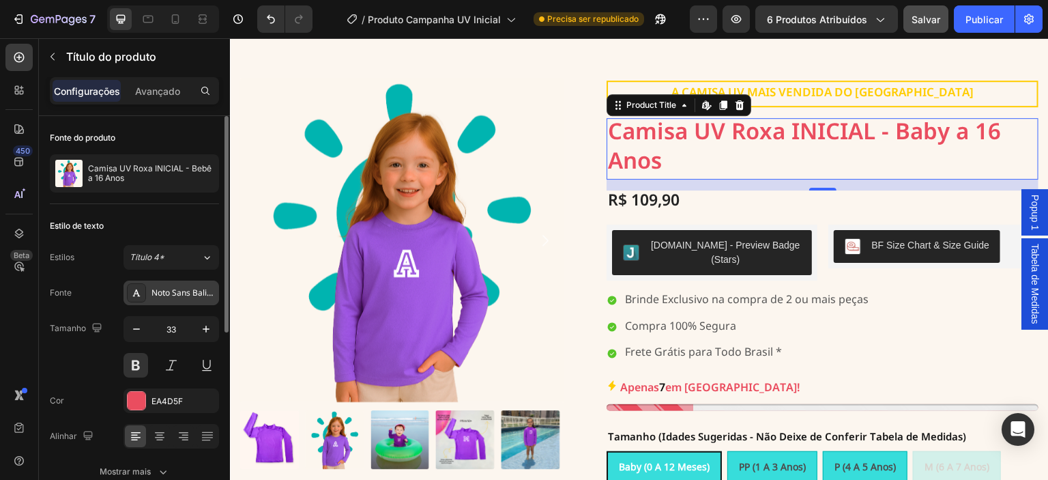
click at [175, 295] on font "Noto Sans Balinese" at bounding box center [188, 294] width 74 height 18
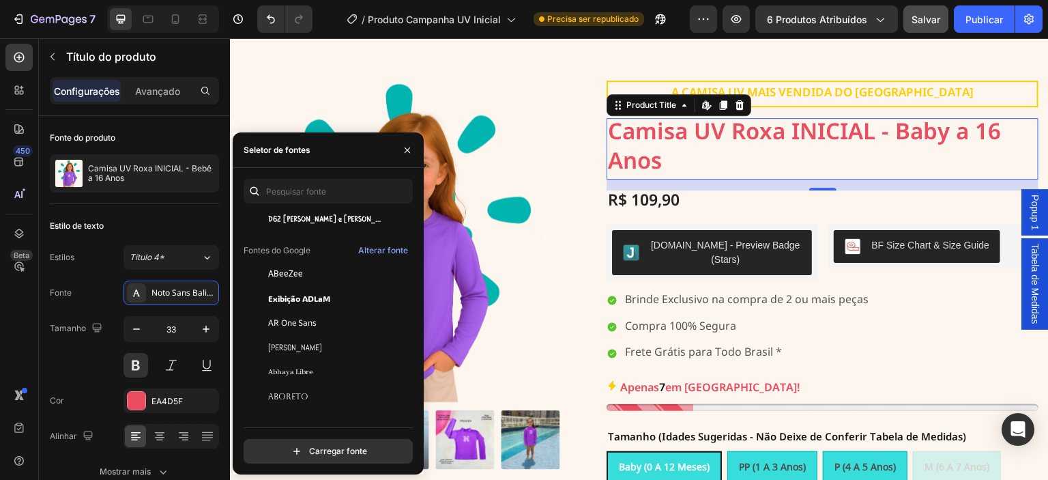
scroll to position [250, 0]
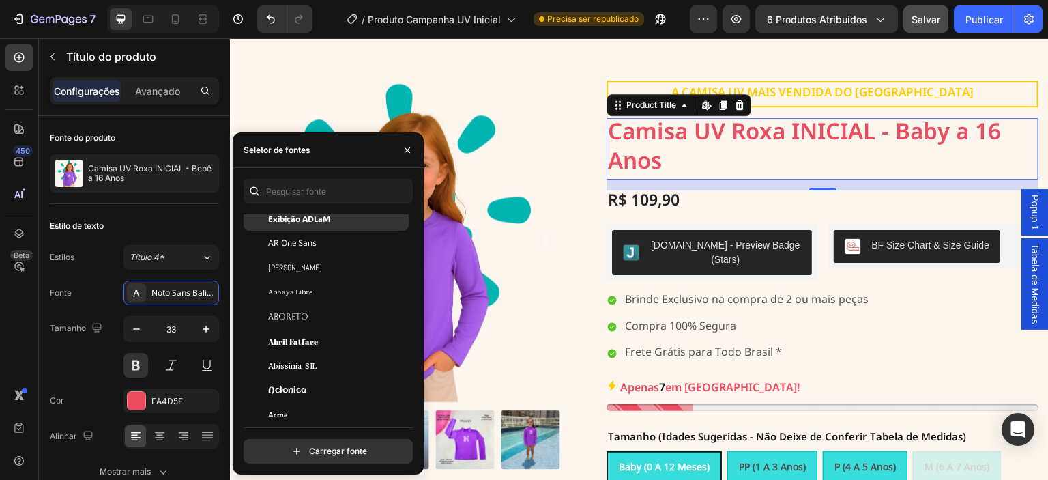
click at [308, 220] on font "Exibição ADLaM" at bounding box center [299, 218] width 62 height 11
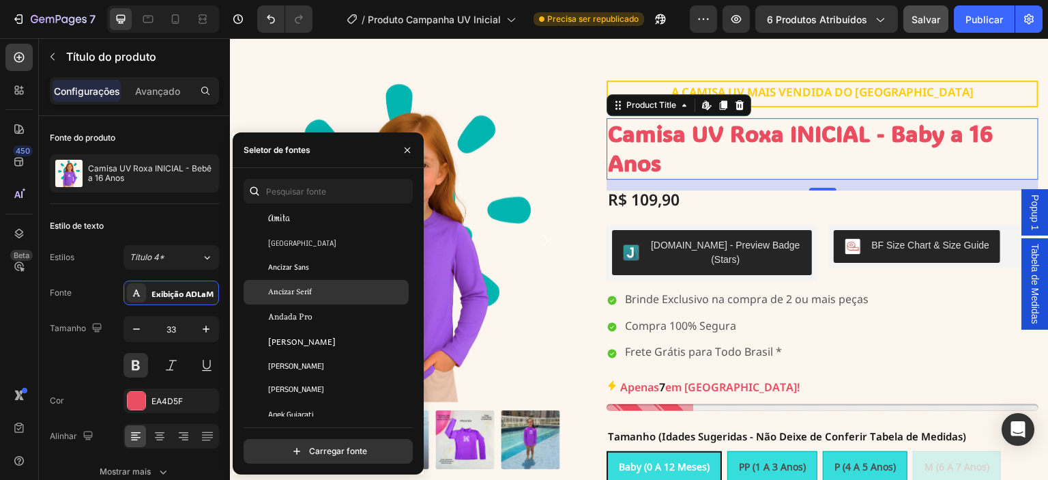
scroll to position [1819, 0]
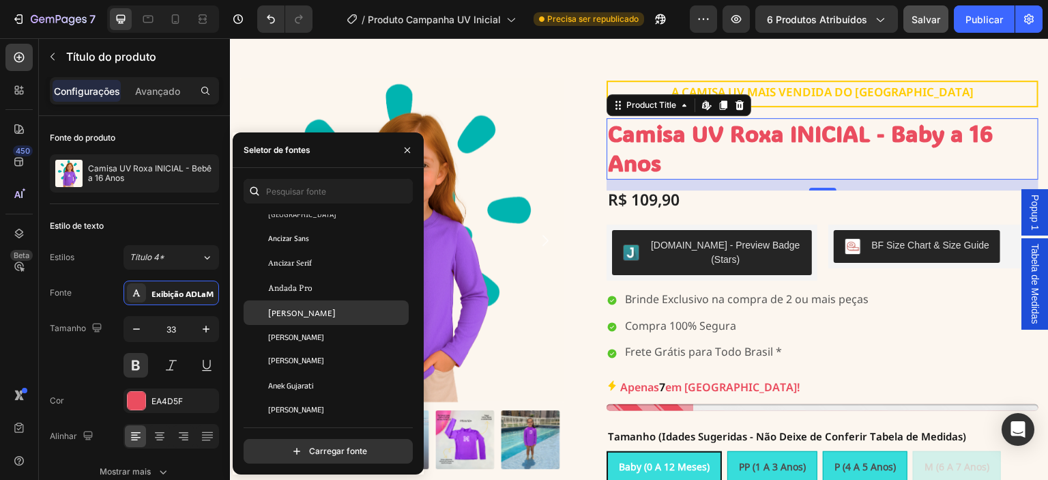
click at [324, 309] on div "Andika" at bounding box center [337, 312] width 138 height 12
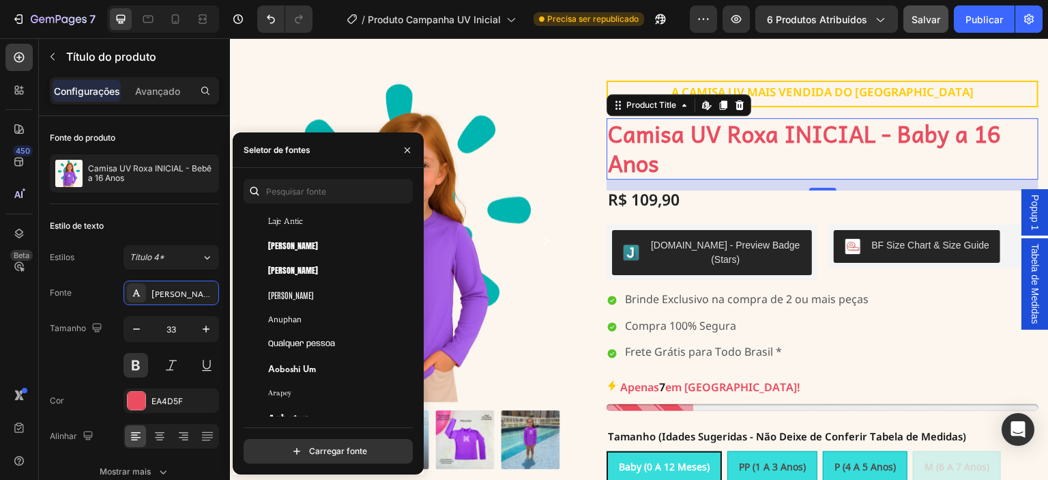
scroll to position [2433, 0]
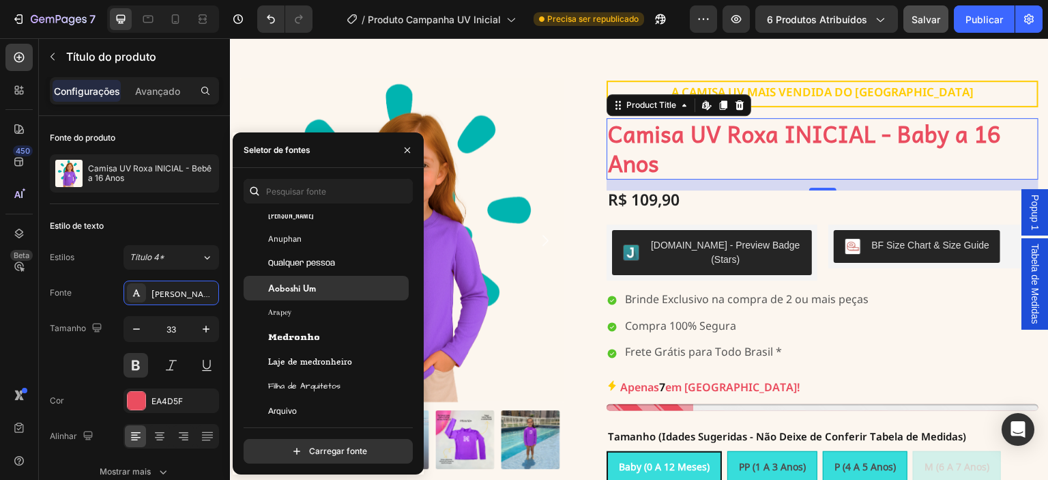
click at [325, 291] on div "Aoboshi Um" at bounding box center [337, 288] width 138 height 12
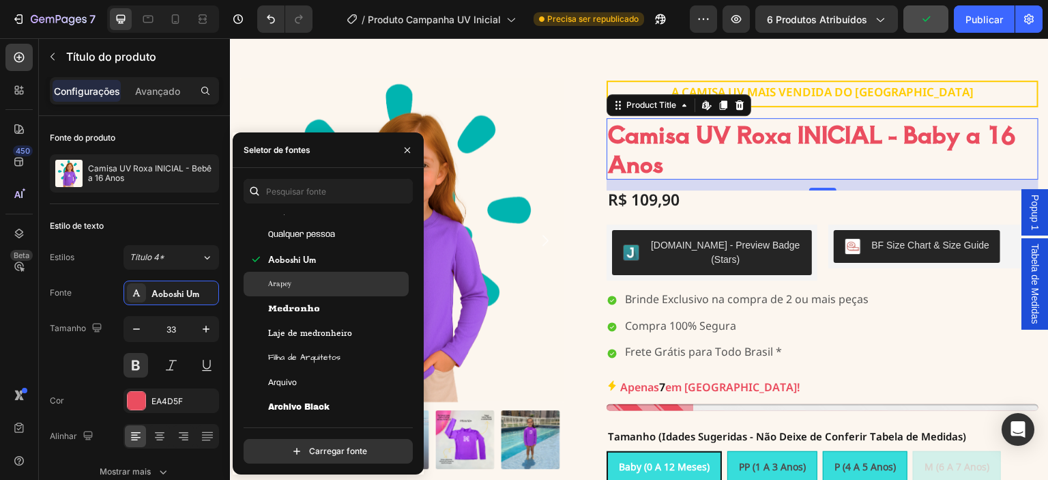
scroll to position [2547, 0]
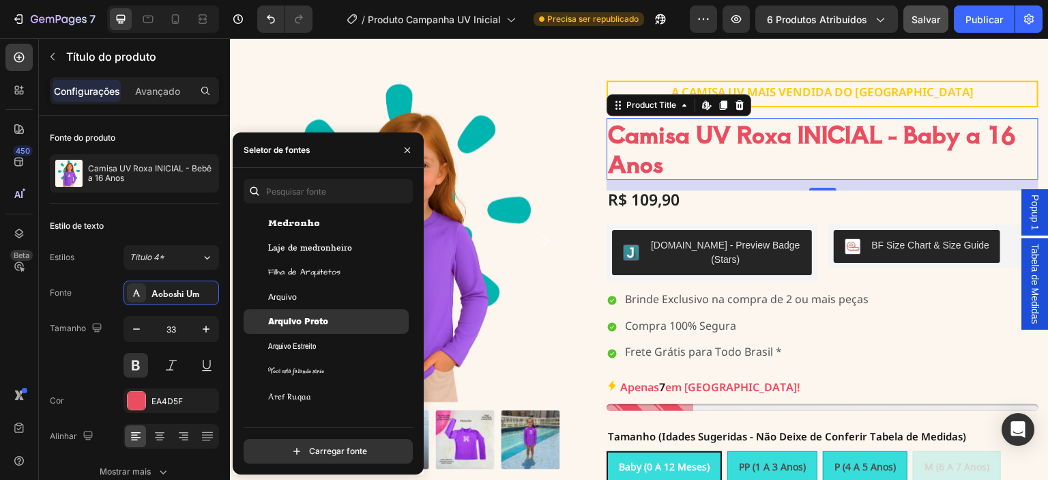
click at [332, 312] on div "Arquivo Preto" at bounding box center [326, 321] width 165 height 25
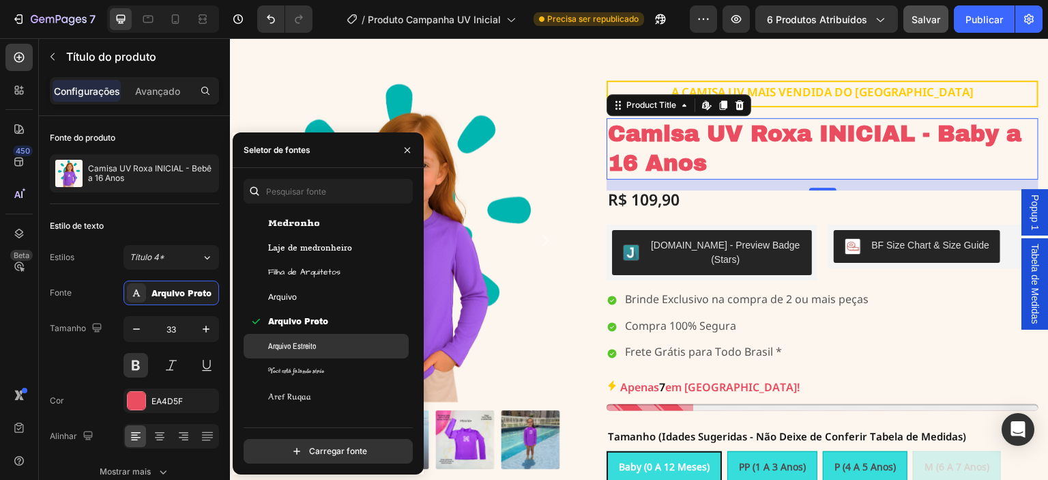
click at [325, 338] on div "Arquivo Estreito" at bounding box center [326, 346] width 165 height 25
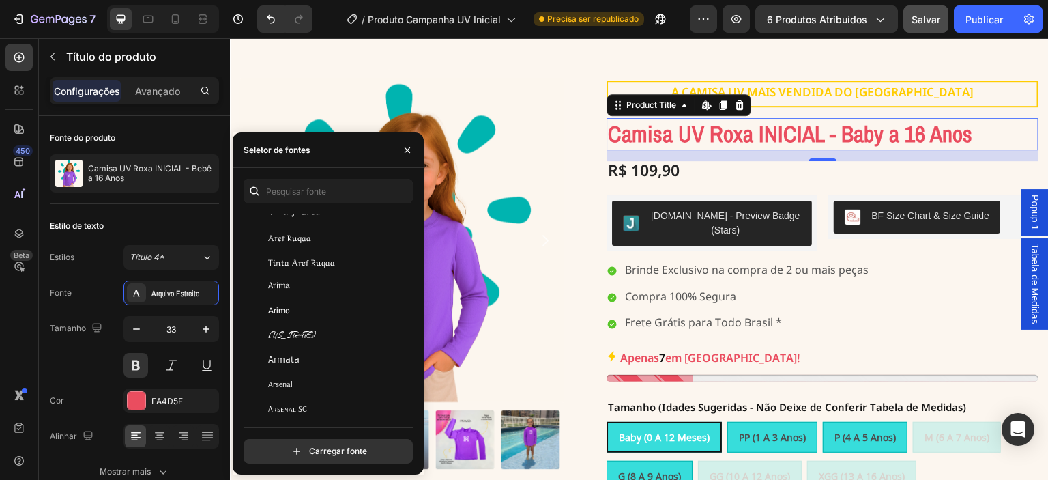
scroll to position [2729, 0]
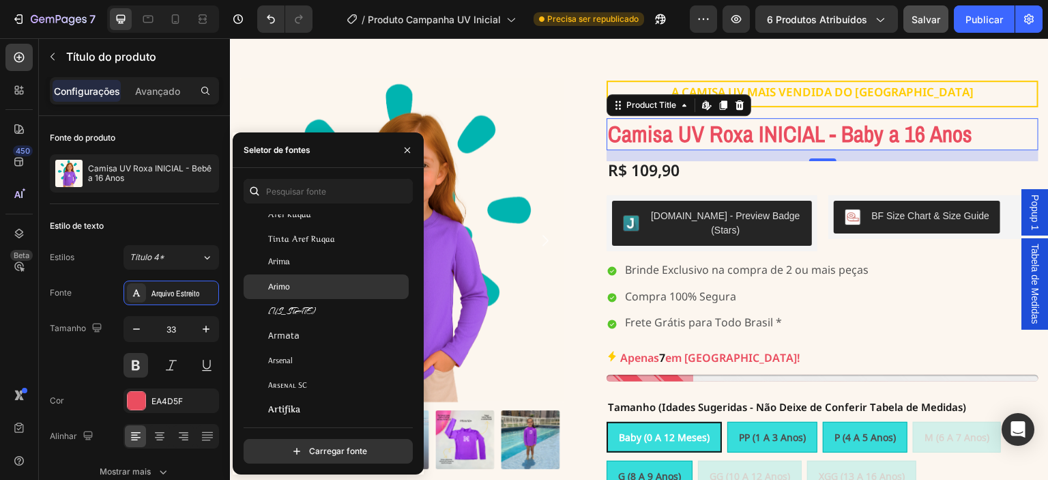
click at [341, 285] on div "Arimo" at bounding box center [337, 286] width 138 height 12
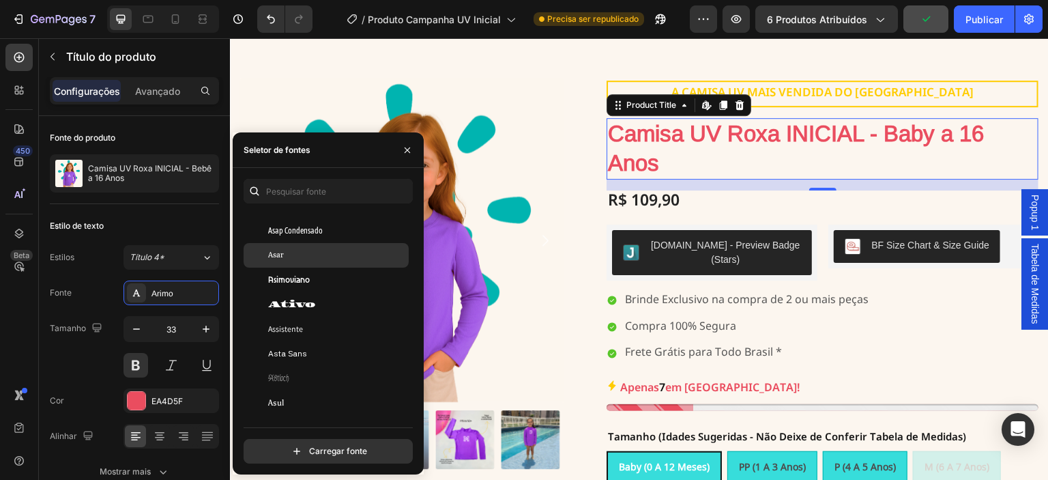
scroll to position [3025, 0]
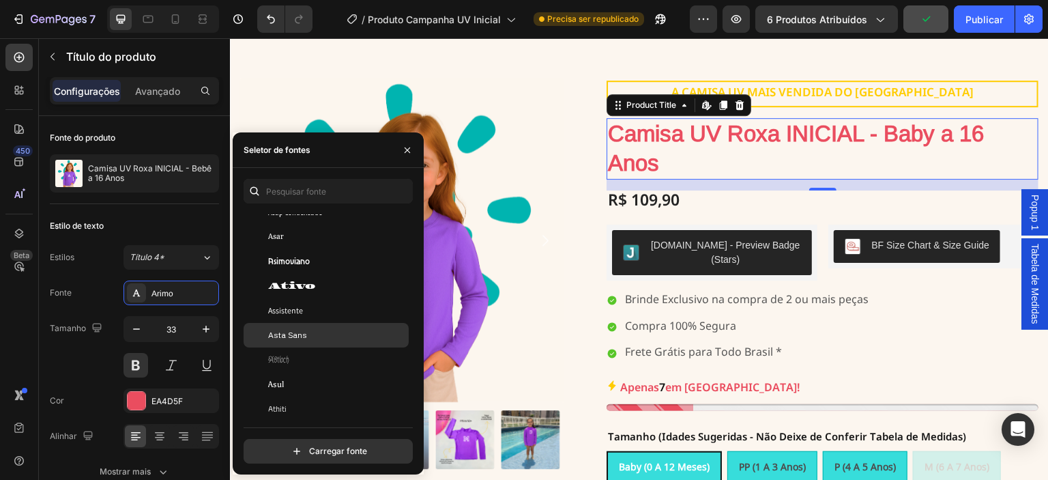
click at [333, 331] on div "Asta Sans" at bounding box center [337, 335] width 138 height 12
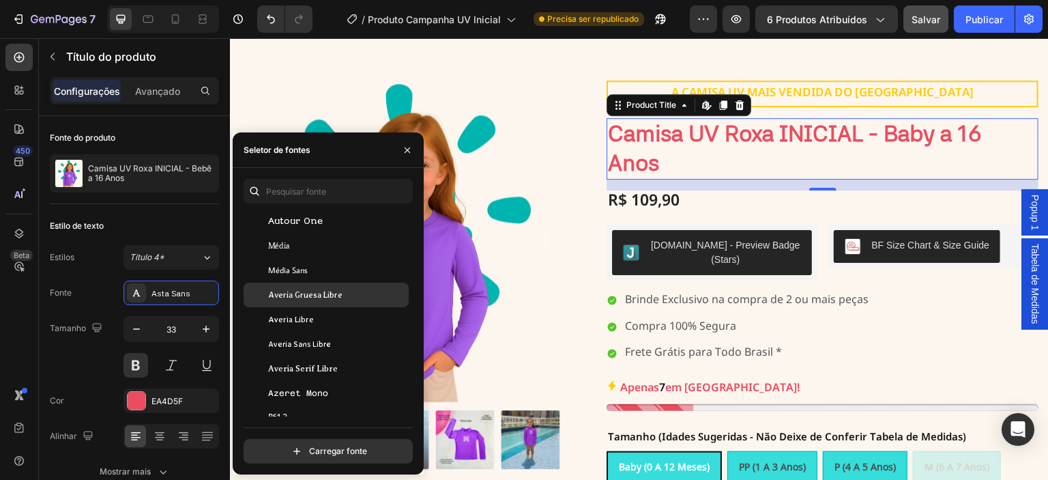
scroll to position [3502, 0]
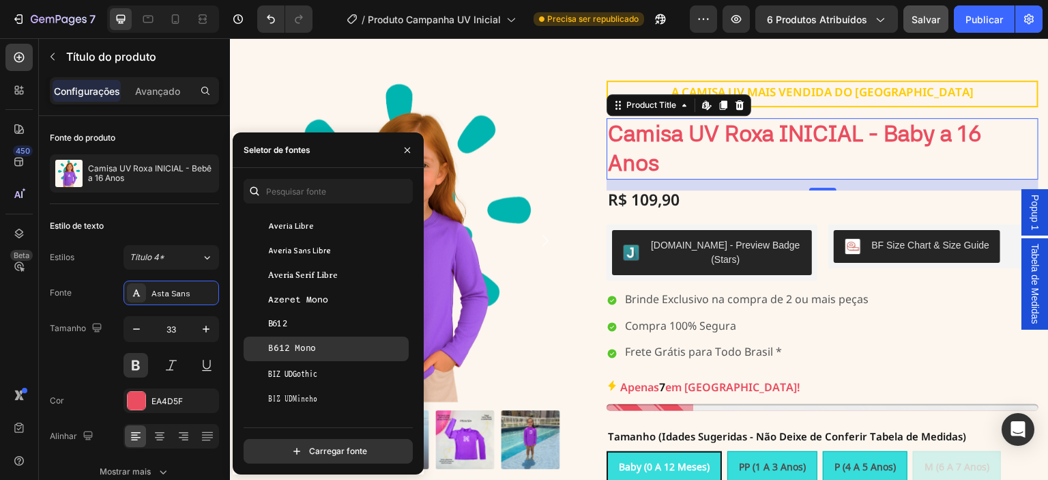
click at [332, 340] on div "B612 Mono" at bounding box center [326, 348] width 165 height 25
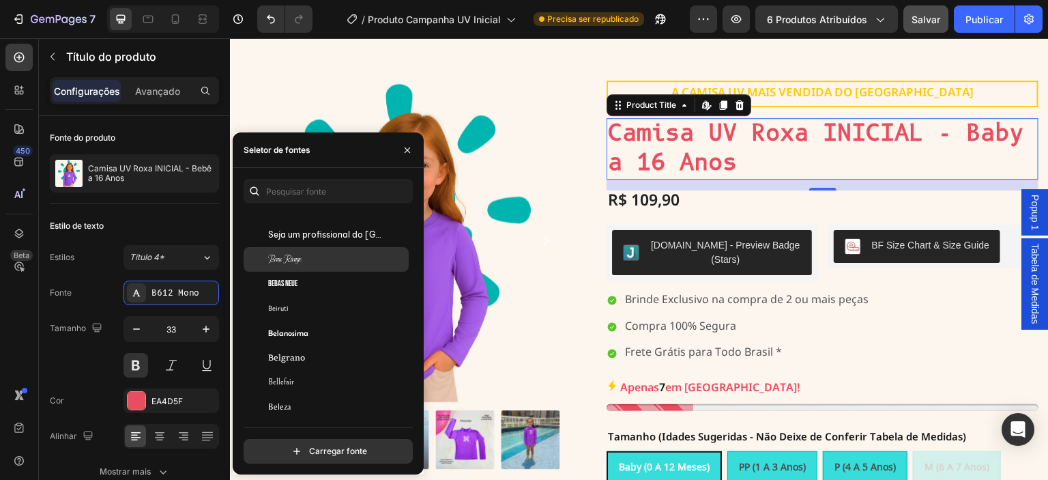
scroll to position [4571, 0]
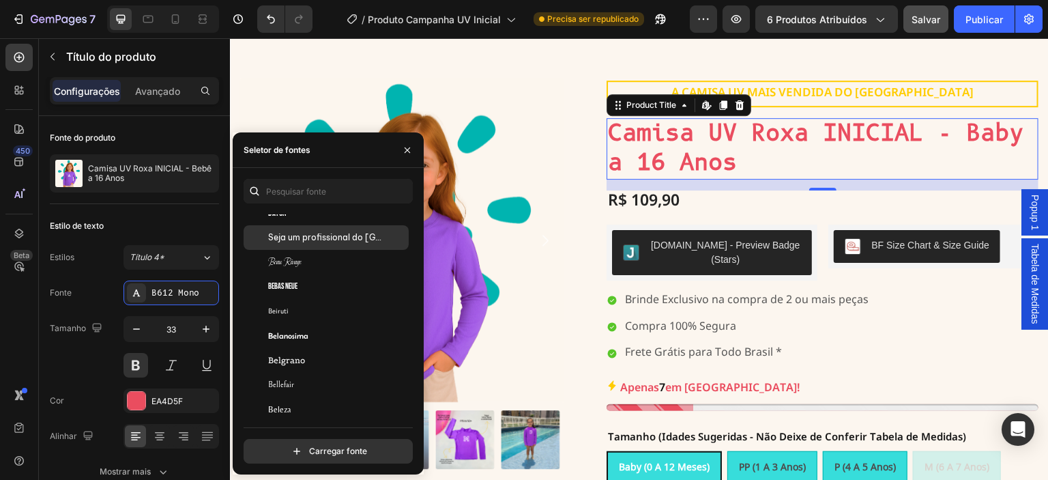
click at [358, 237] on font "Seja um profissional do Vietnã" at bounding box center [362, 237] width 188 height 10
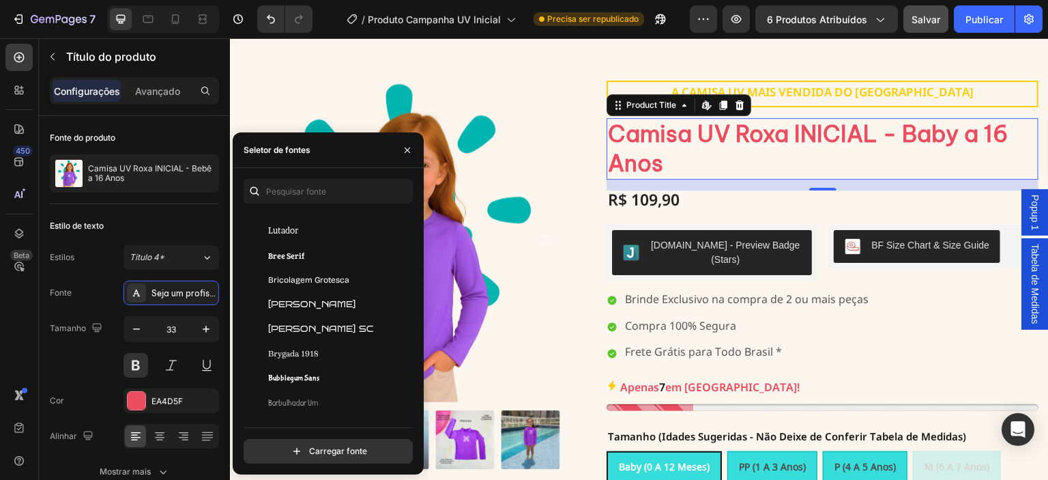
scroll to position [5981, 0]
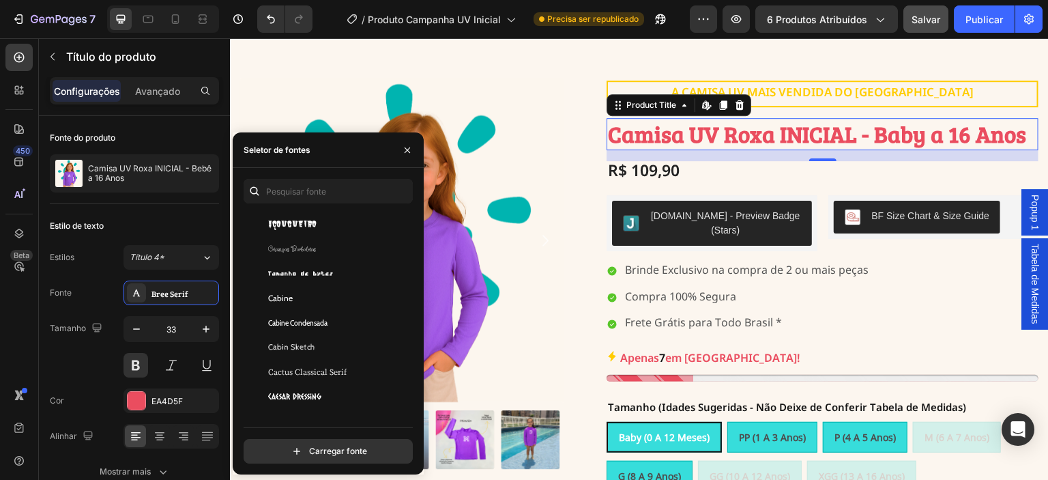
scroll to position [6413, 0]
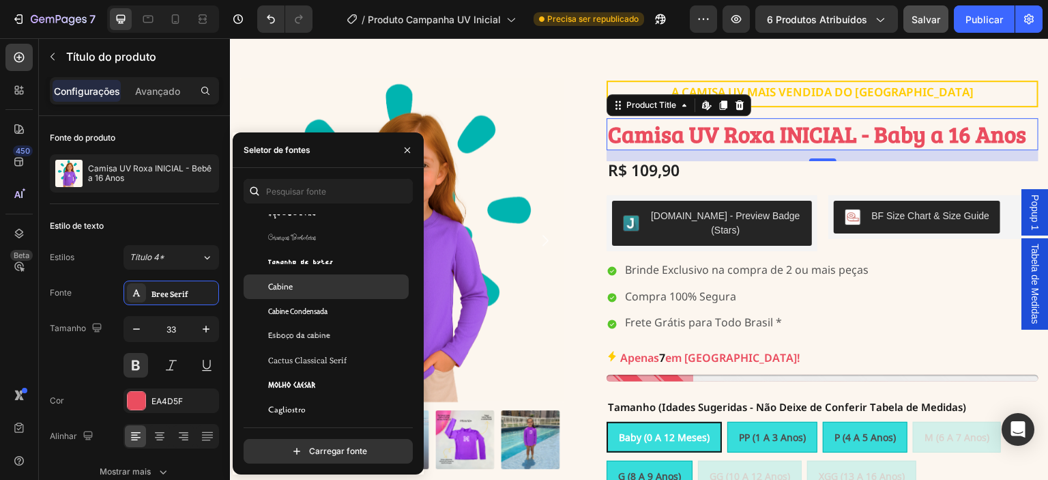
click at [349, 289] on div "Cabine" at bounding box center [337, 286] width 138 height 12
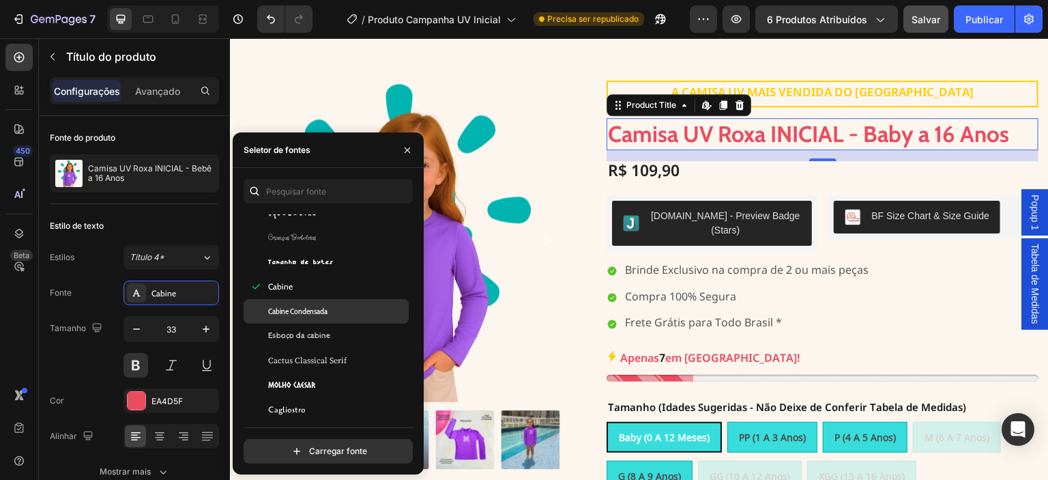
click at [346, 308] on div "Cabine Condensada" at bounding box center [337, 311] width 138 height 12
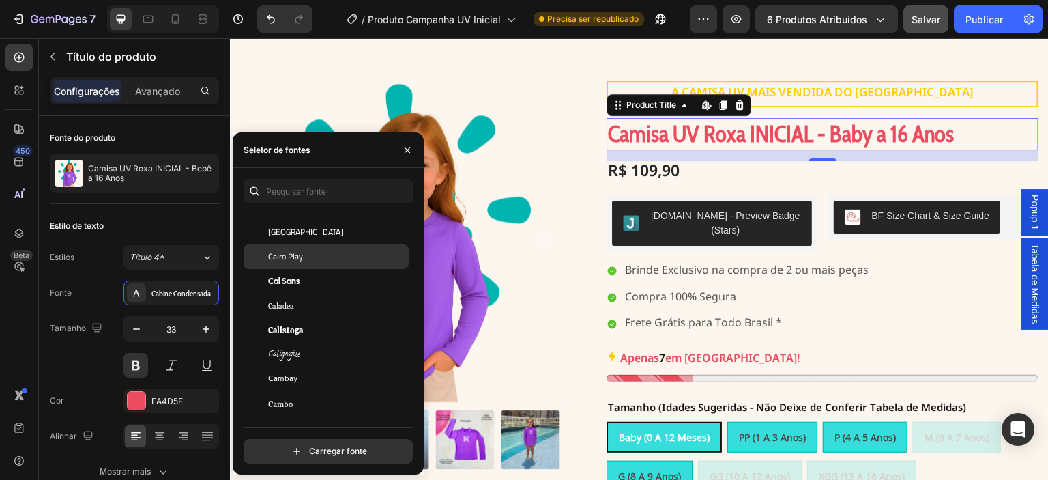
scroll to position [6618, 0]
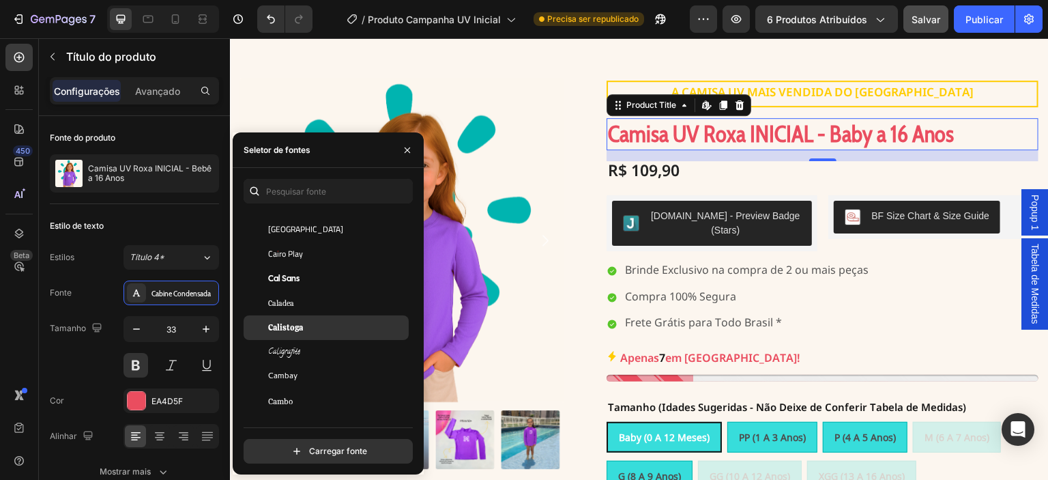
click at [345, 324] on div "Calistoga" at bounding box center [337, 327] width 138 height 12
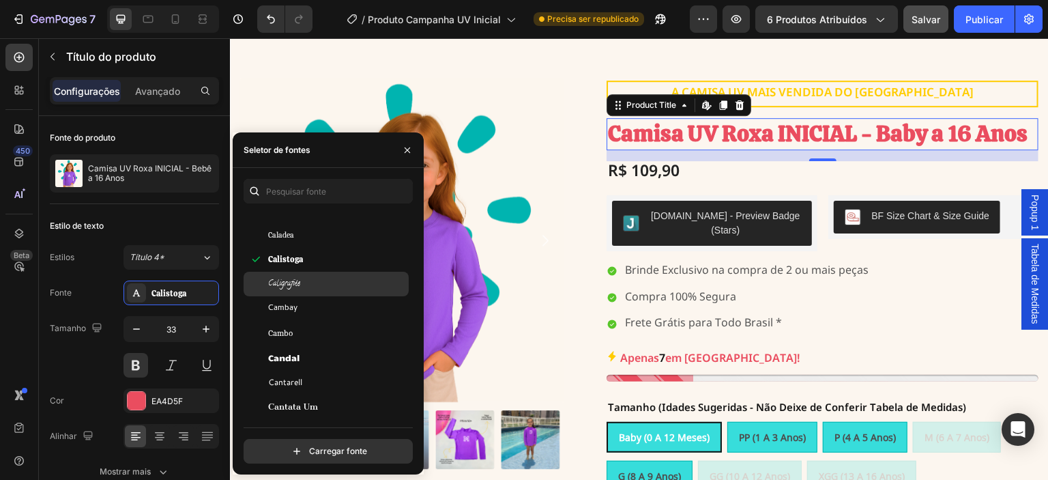
scroll to position [6709, 0]
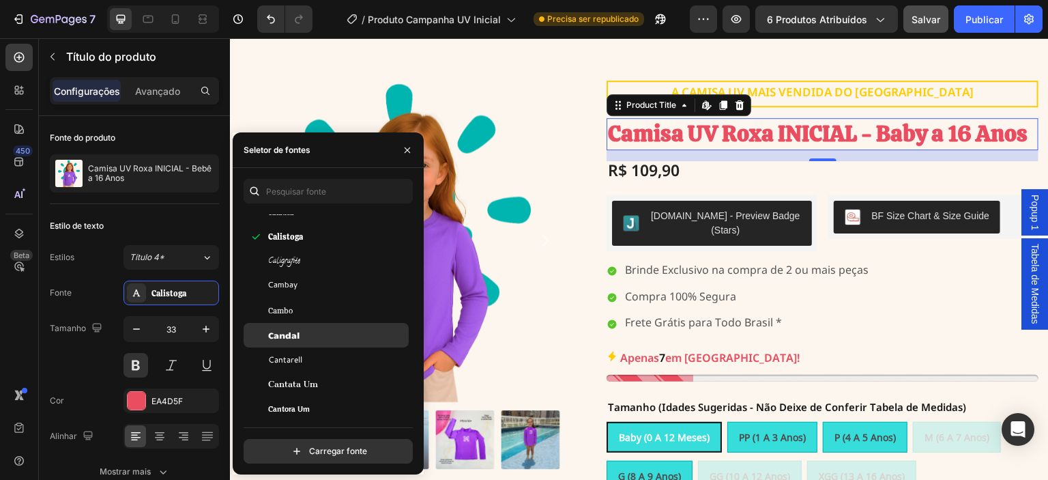
click at [349, 333] on div "Candal" at bounding box center [337, 335] width 138 height 12
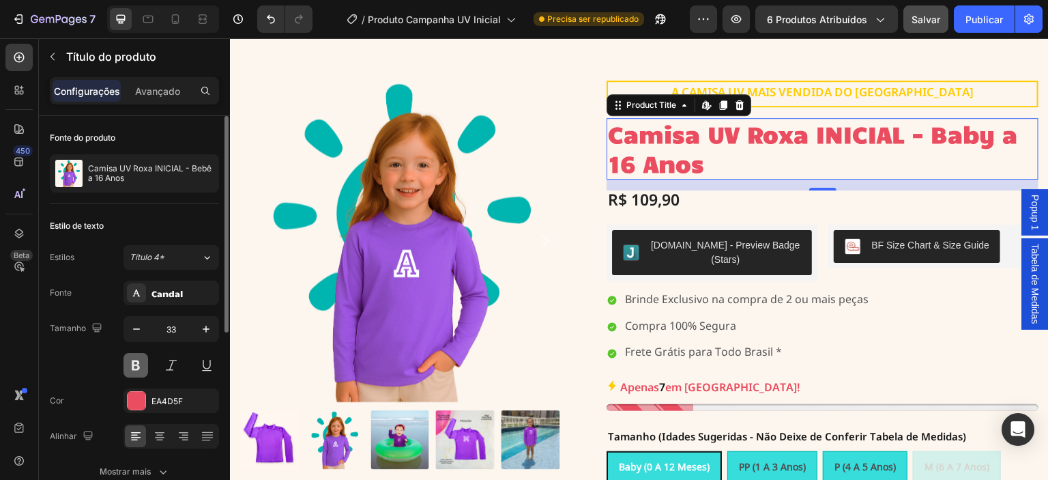
click at [130, 368] on button at bounding box center [135, 365] width 25 height 25
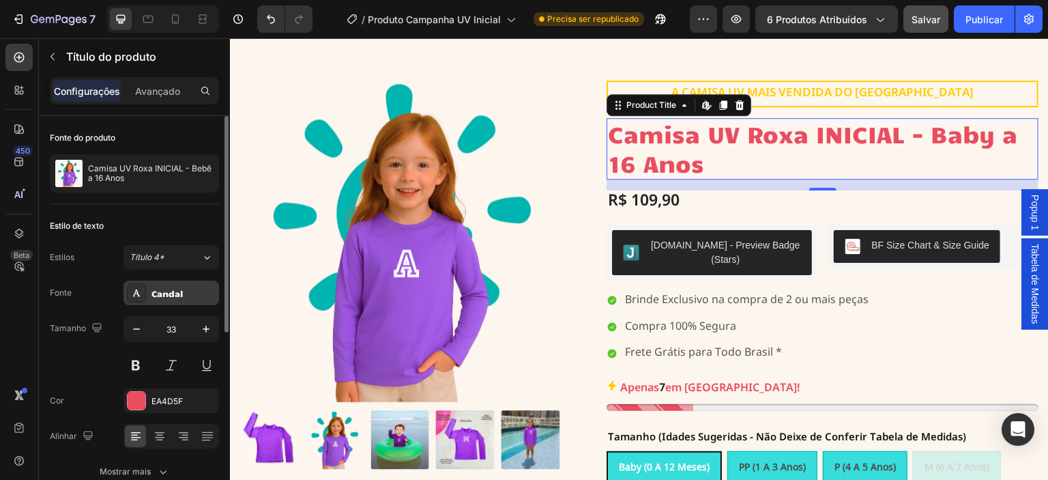
click at [171, 294] on font "Candal" at bounding box center [166, 293] width 31 height 11
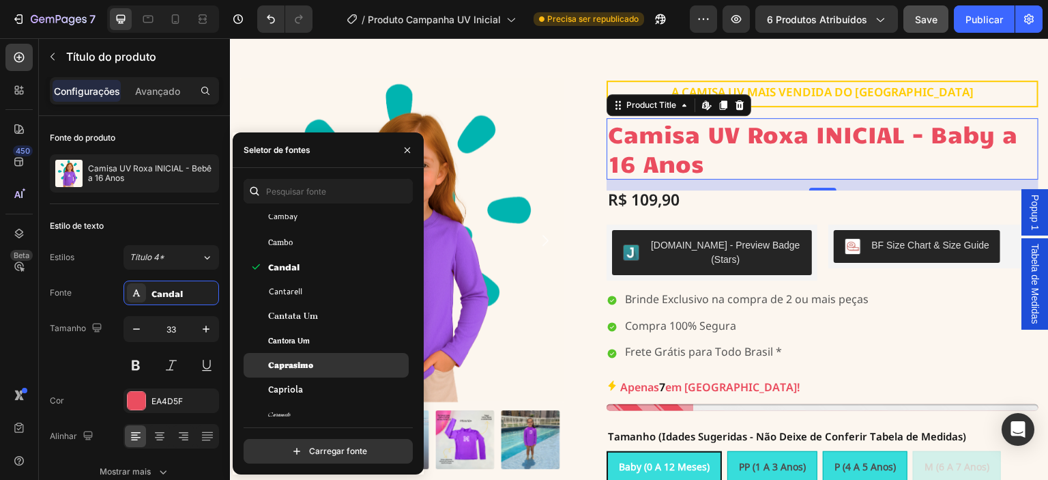
scroll to position [6823, 0]
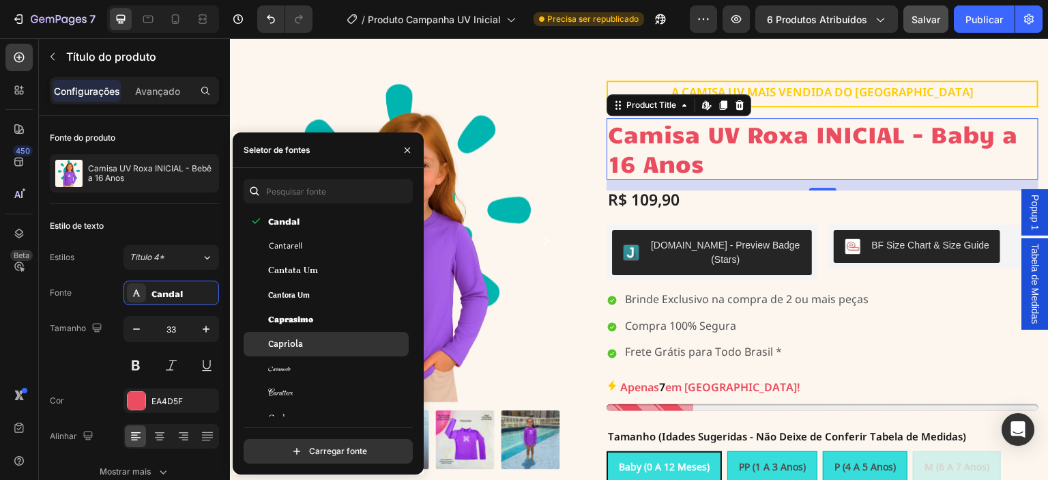
click at [341, 345] on div "Capriola" at bounding box center [337, 344] width 138 height 12
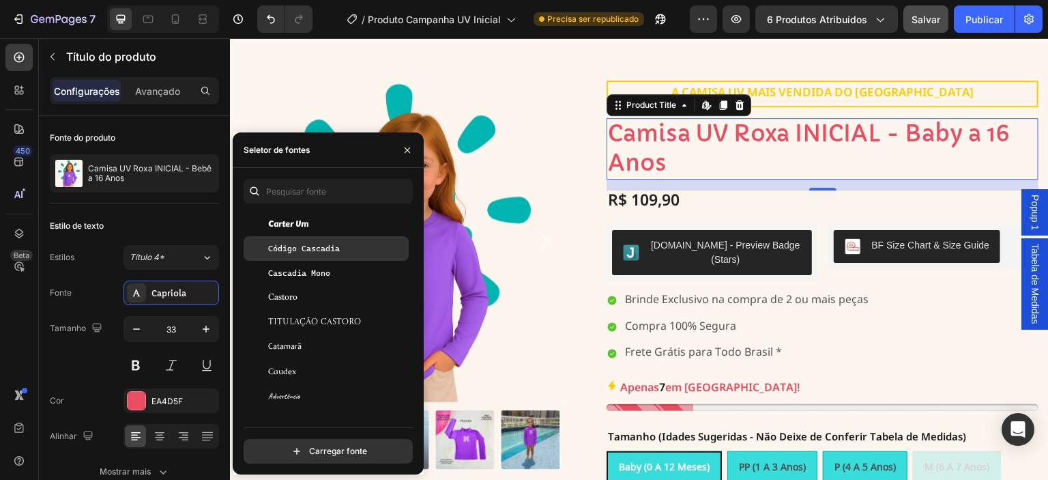
scroll to position [7186, 0]
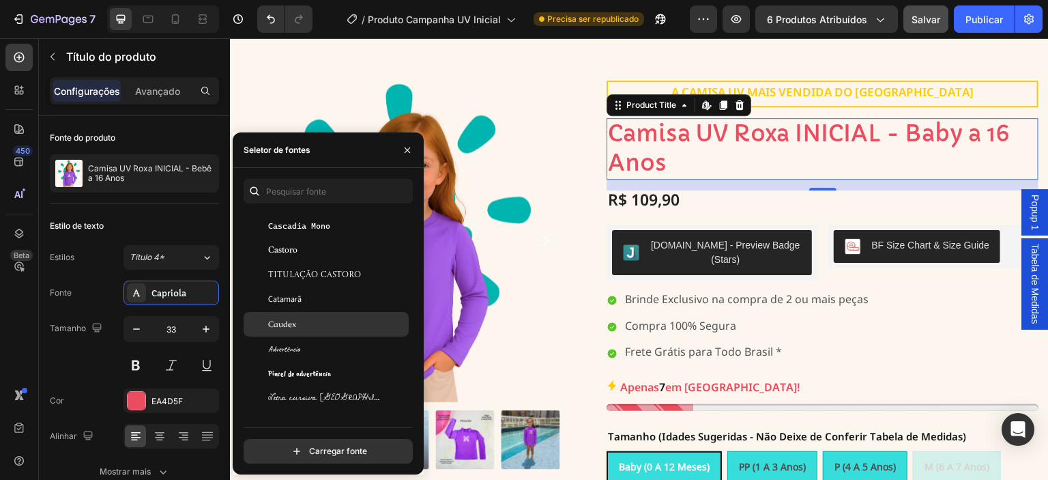
click at [338, 327] on div "Caudex" at bounding box center [337, 324] width 138 height 12
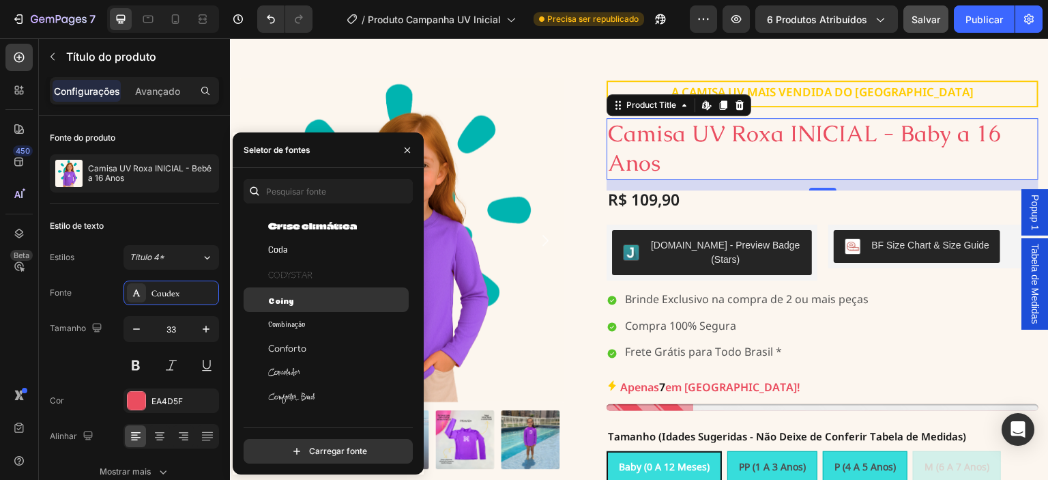
scroll to position [8165, 0]
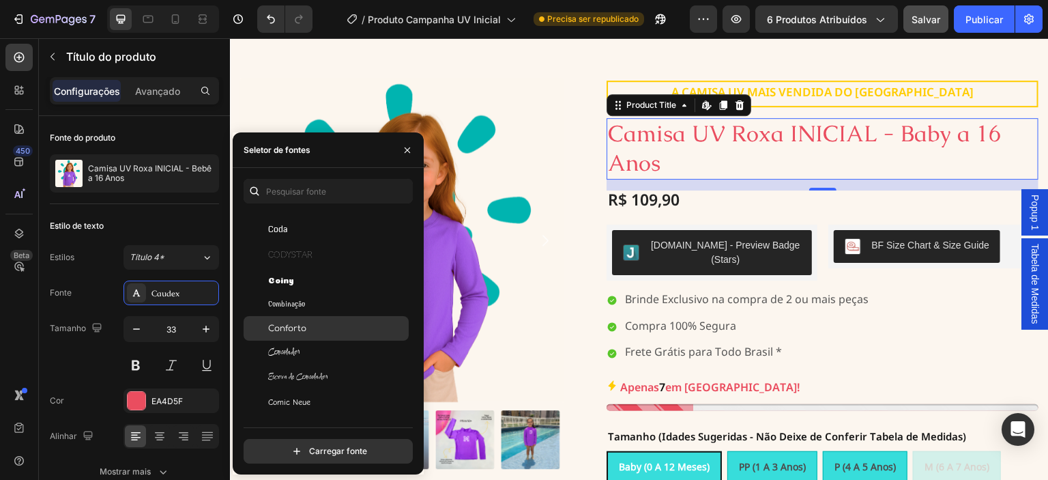
click at [328, 322] on div "Conforto" at bounding box center [337, 328] width 138 height 12
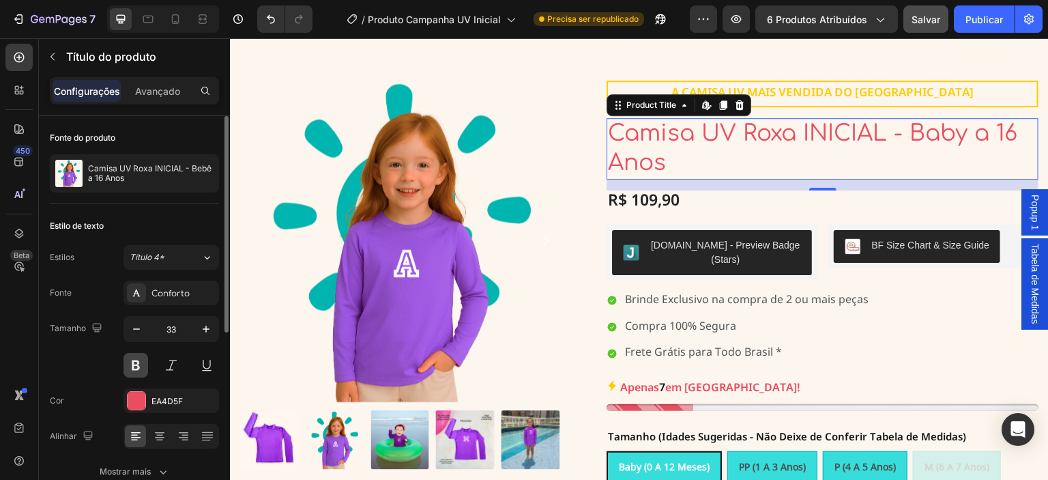
click at [141, 360] on button at bounding box center [135, 365] width 25 height 25
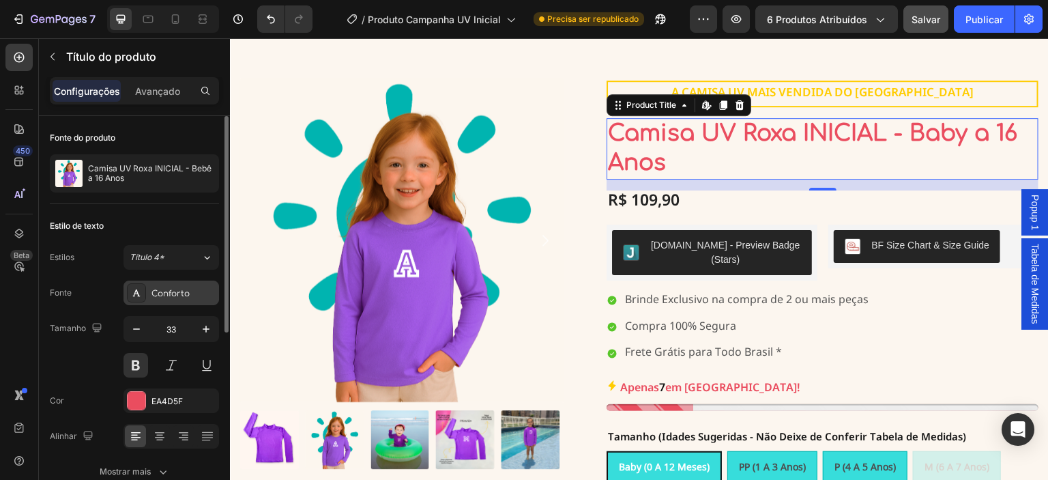
click at [194, 297] on div "Conforto" at bounding box center [183, 293] width 64 height 12
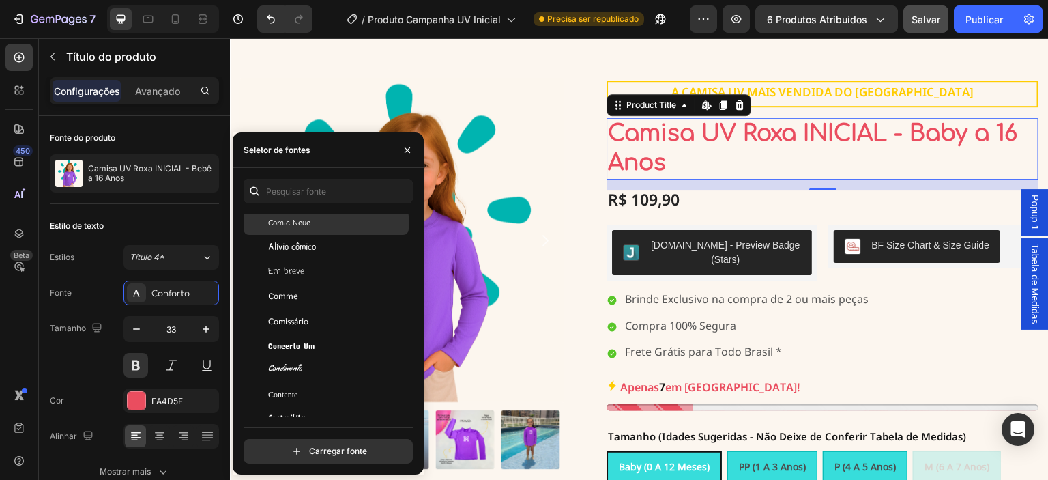
scroll to position [8346, 0]
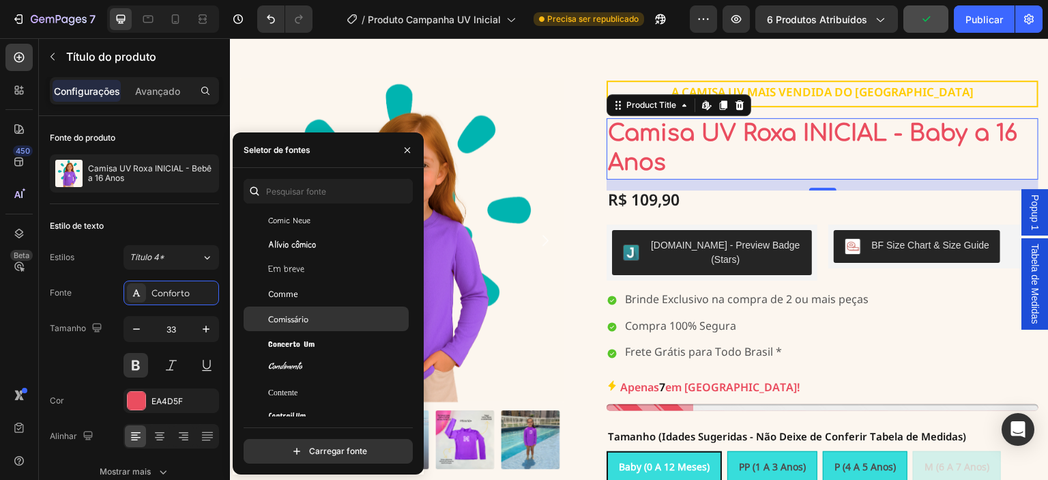
click at [326, 323] on div "Comissário" at bounding box center [337, 318] width 138 height 12
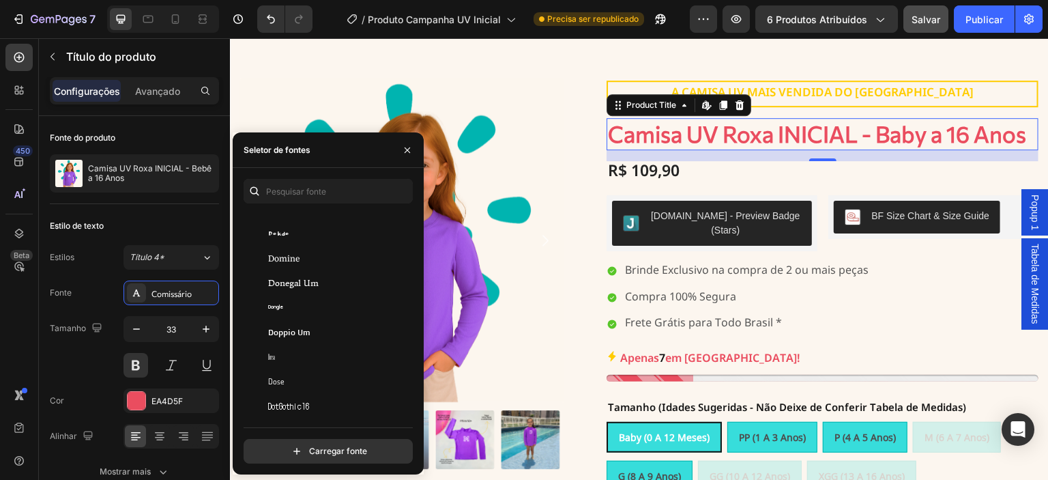
scroll to position [10052, 0]
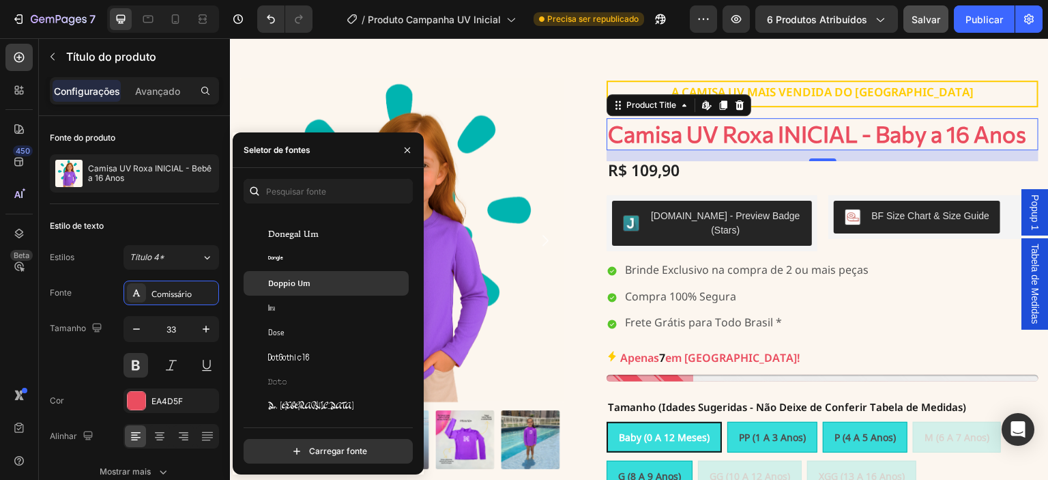
click at [338, 284] on div "Doppio Um" at bounding box center [337, 283] width 138 height 12
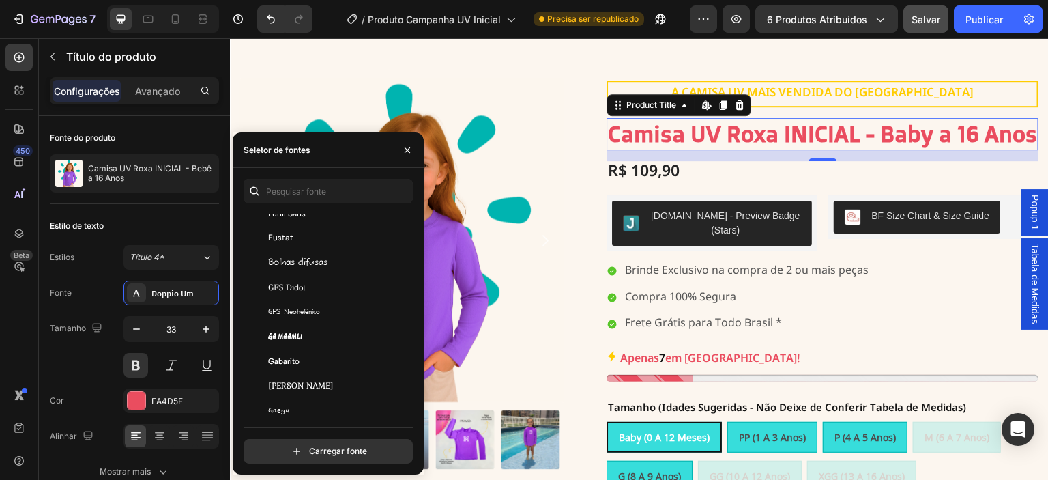
scroll to position [12941, 0]
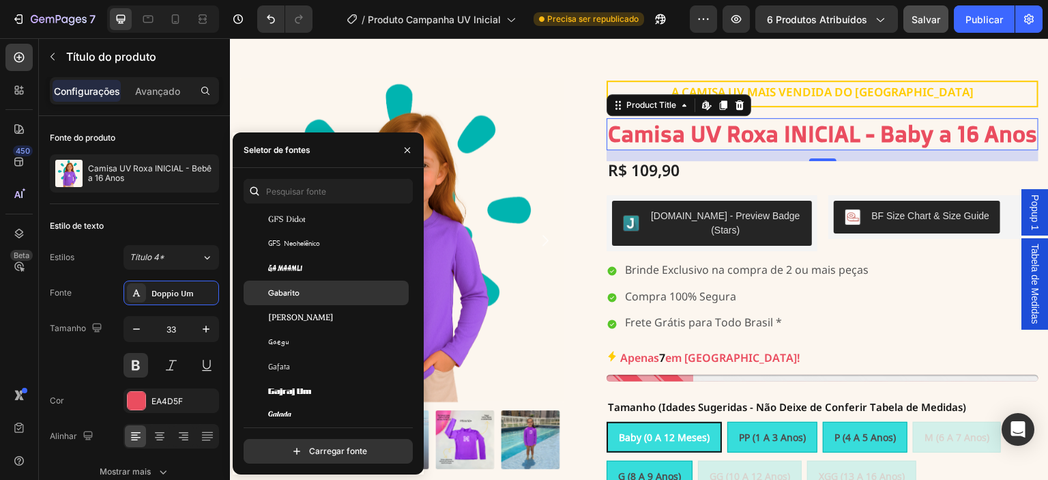
click at [328, 296] on div "Gabarito" at bounding box center [337, 293] width 138 height 12
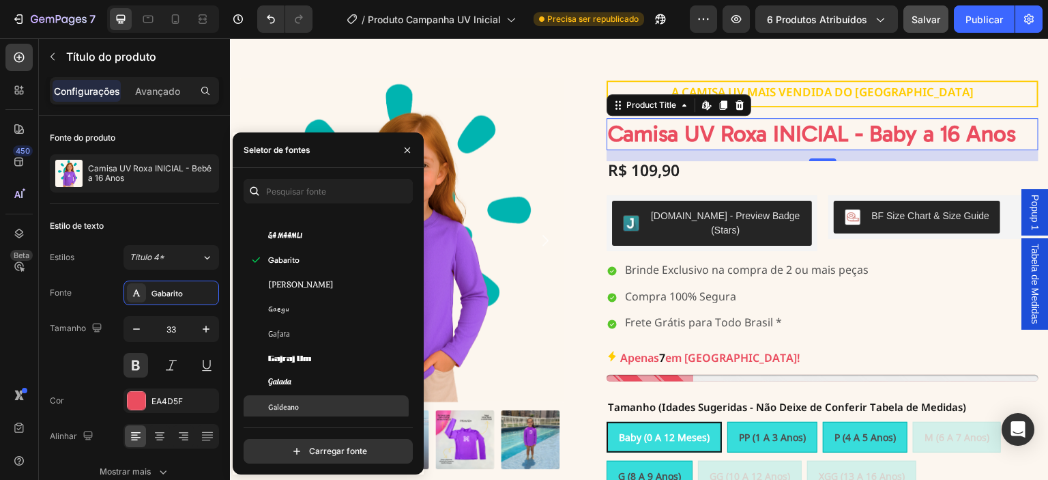
scroll to position [13054, 0]
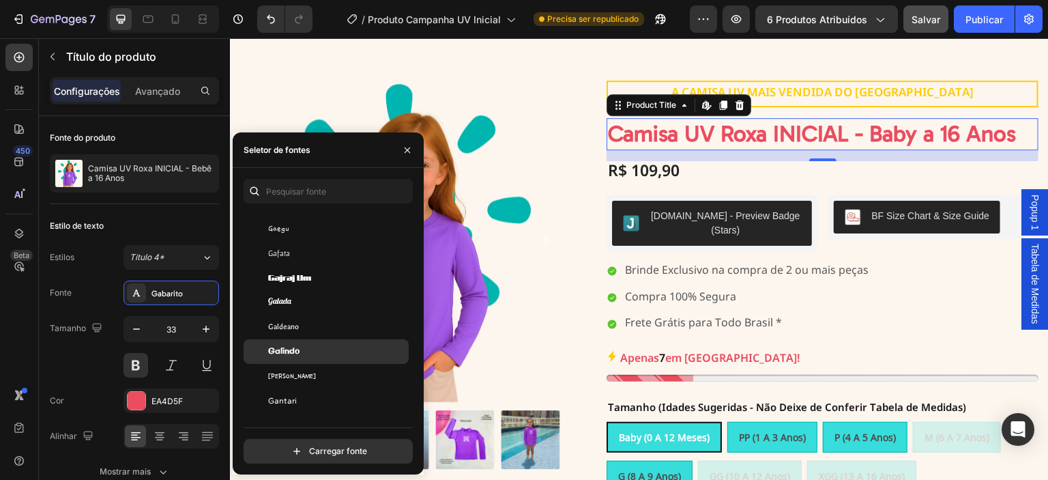
click at [338, 345] on div "Galindo" at bounding box center [337, 351] width 138 height 12
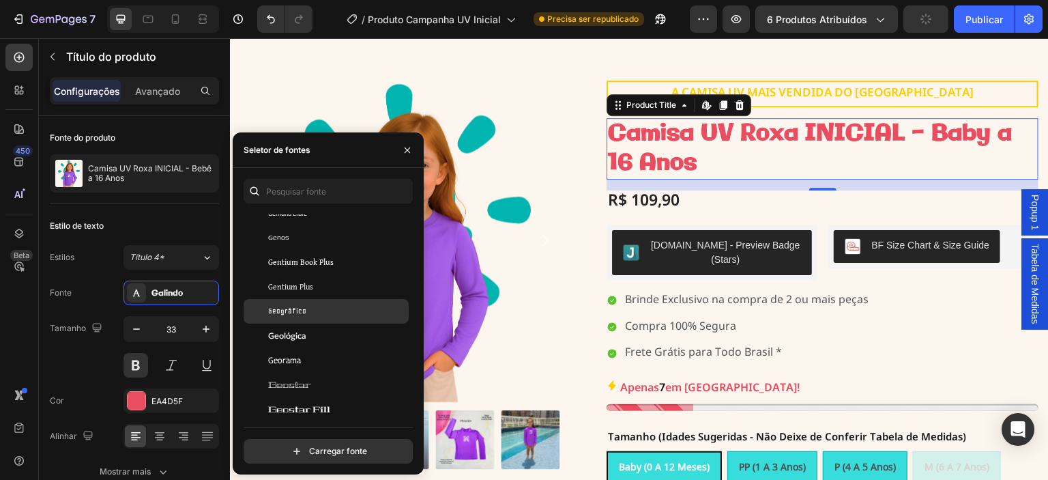
scroll to position [13395, 0]
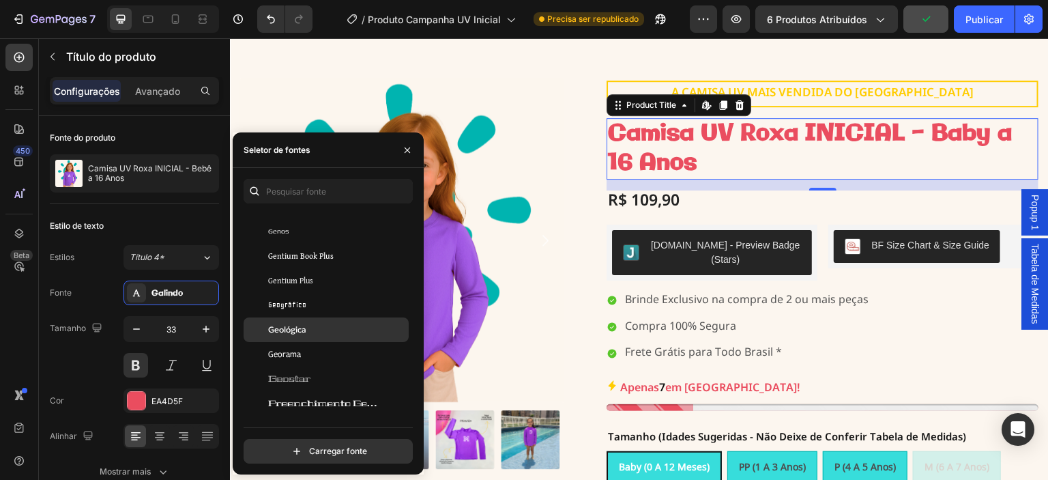
click at [342, 330] on div "Geológica" at bounding box center [337, 329] width 138 height 12
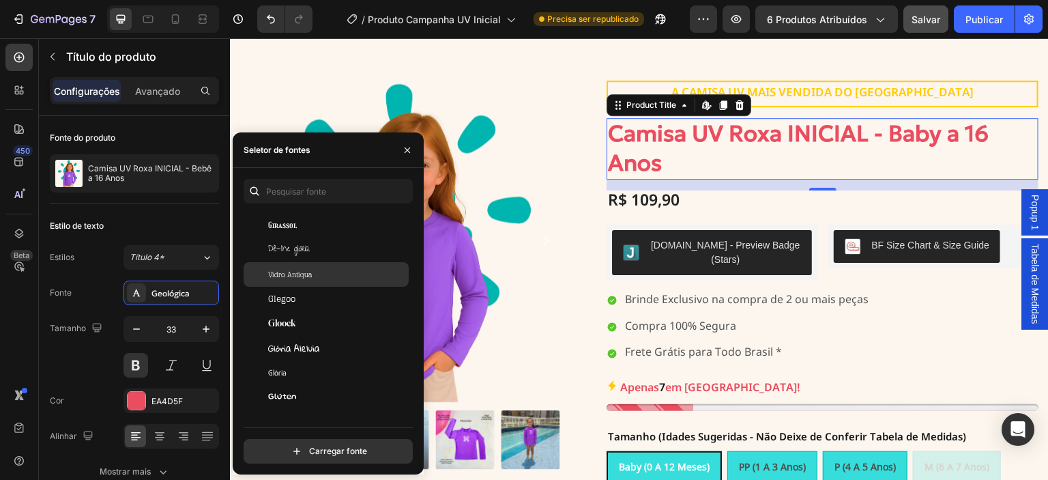
scroll to position [13760, 0]
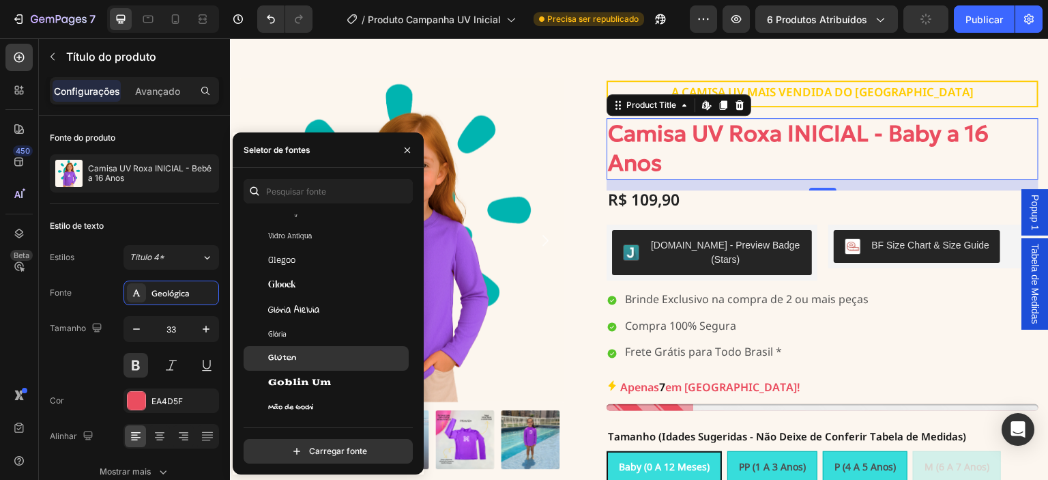
click at [344, 353] on div "Glúten" at bounding box center [337, 358] width 138 height 12
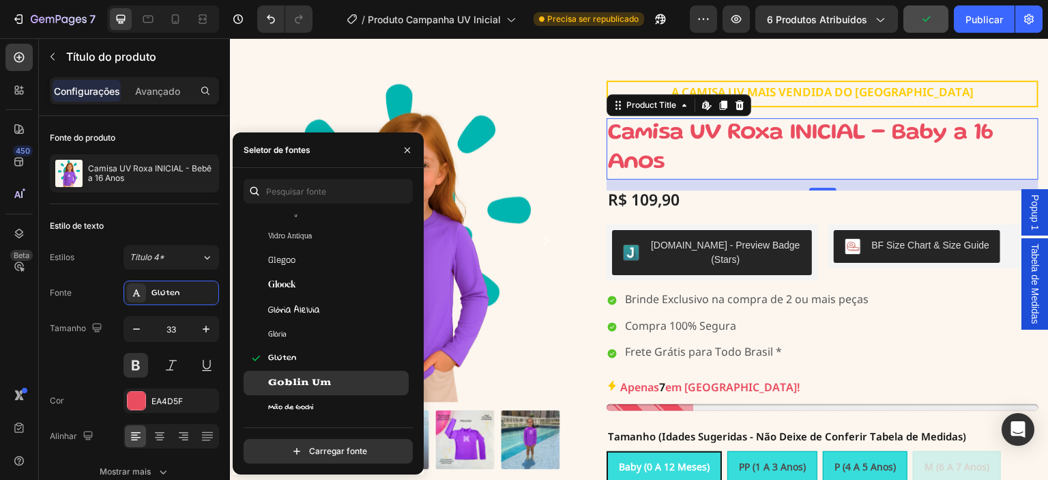
click at [345, 375] on div "Goblin Um" at bounding box center [326, 382] width 165 height 25
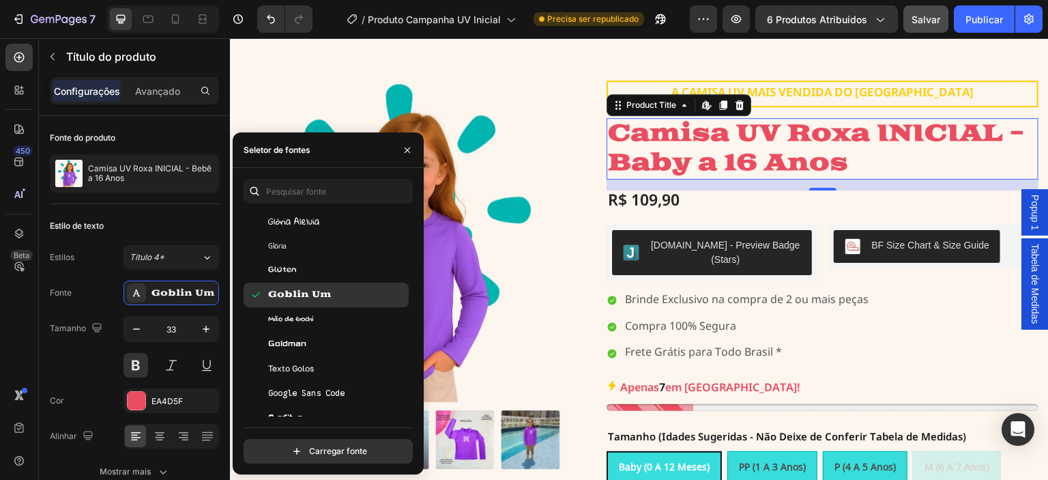
scroll to position [13850, 0]
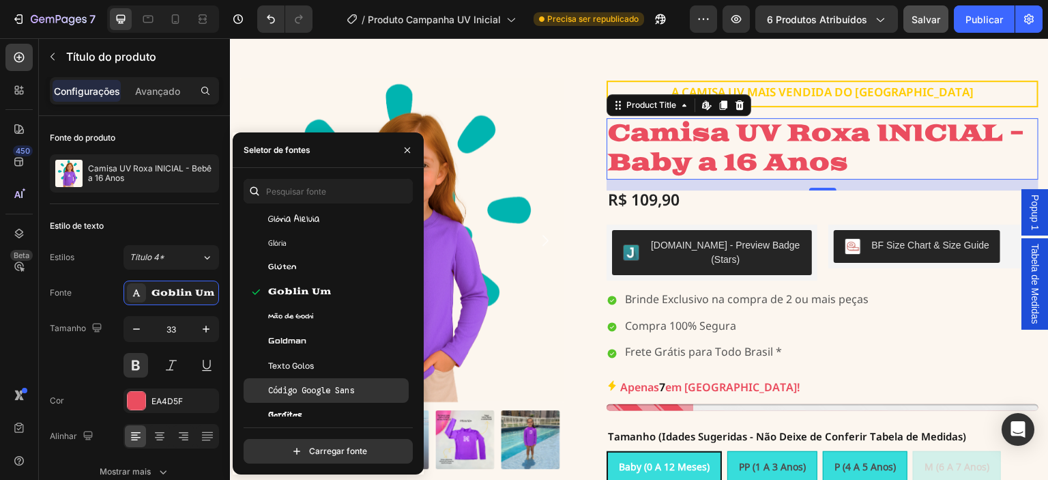
click at [347, 385] on font "Código Google Sans" at bounding box center [311, 390] width 86 height 10
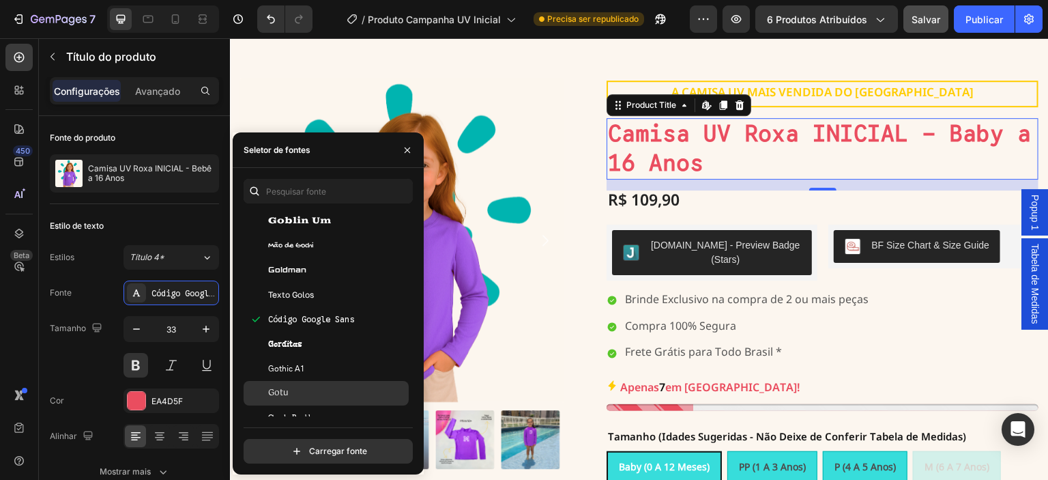
scroll to position [13964, 0]
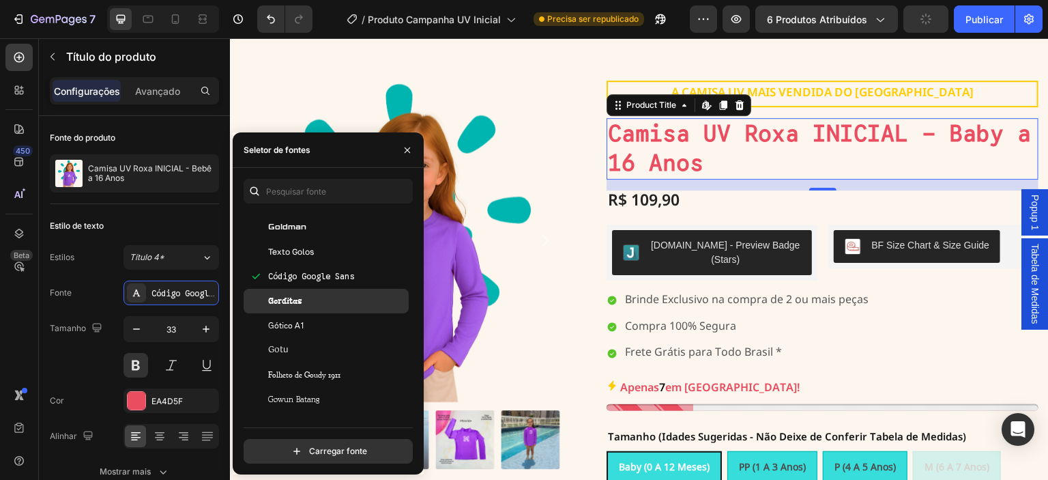
click at [333, 306] on div "Gorditas" at bounding box center [337, 301] width 138 height 12
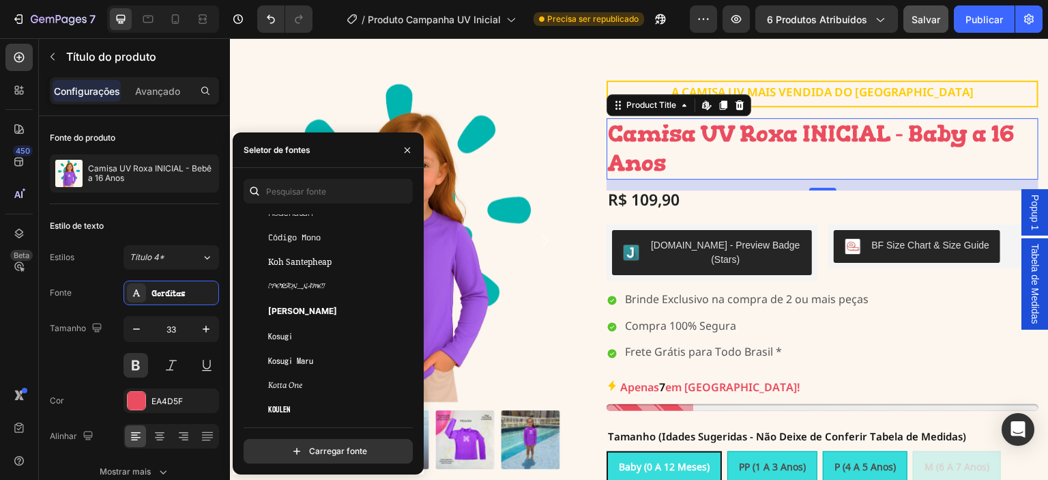
scroll to position [18808, 0]
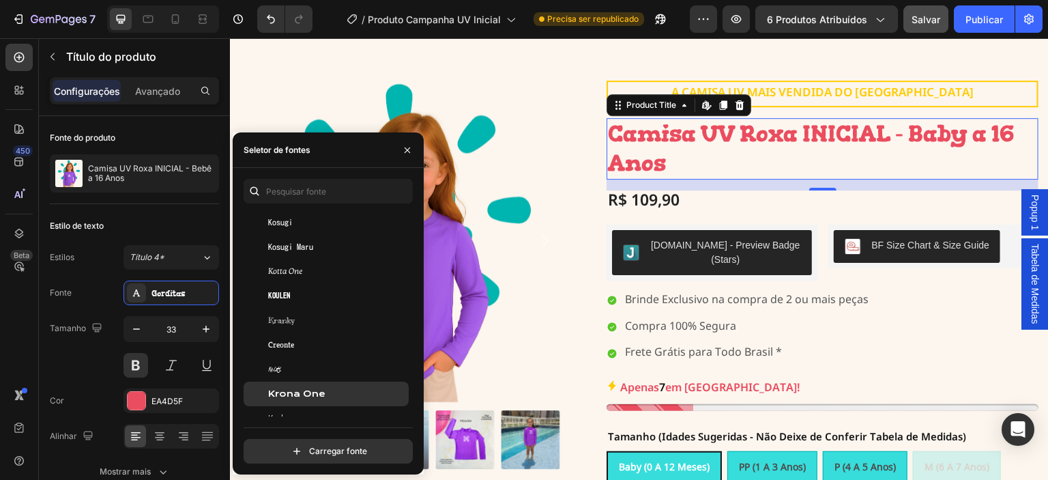
click at [344, 391] on div "Krona One" at bounding box center [337, 394] width 138 height 12
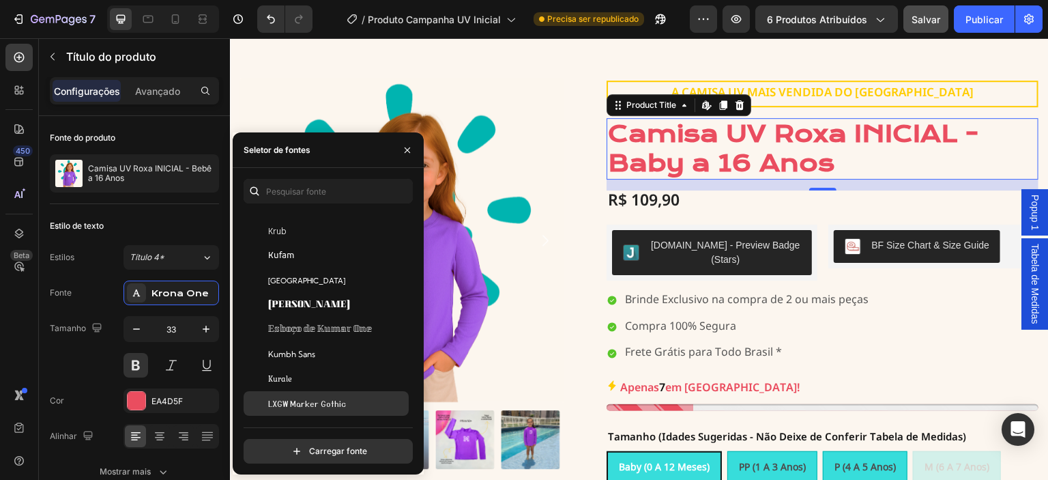
scroll to position [19036, 0]
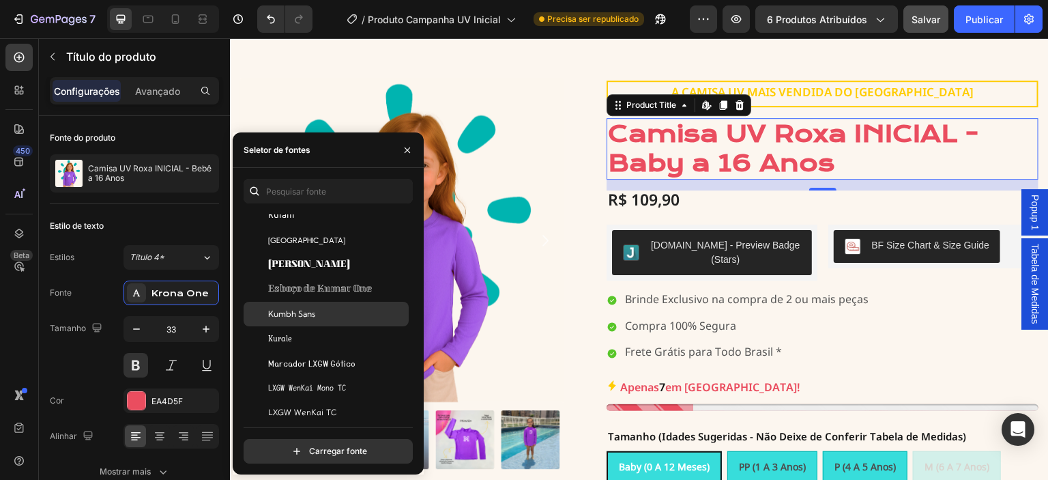
click at [358, 319] on div "Kumbh Sans" at bounding box center [337, 314] width 138 height 12
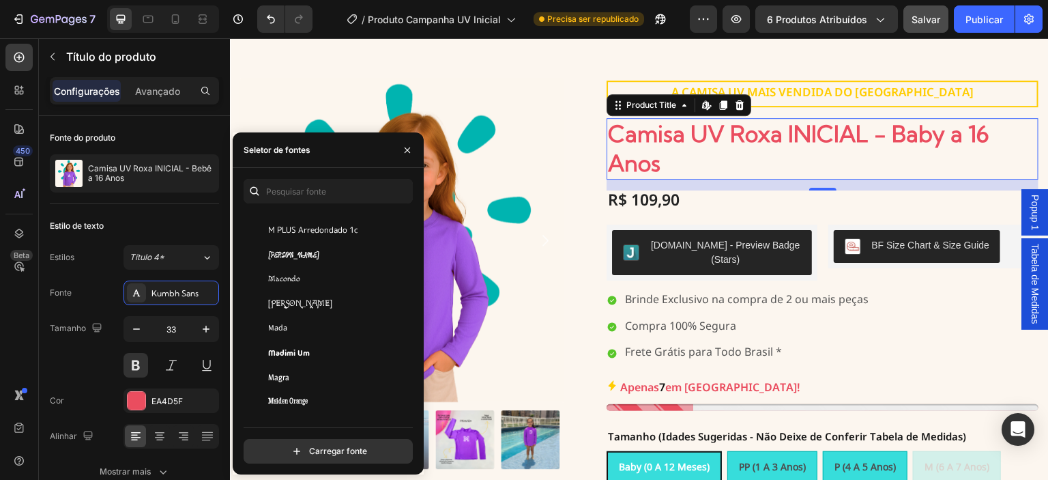
scroll to position [21287, 0]
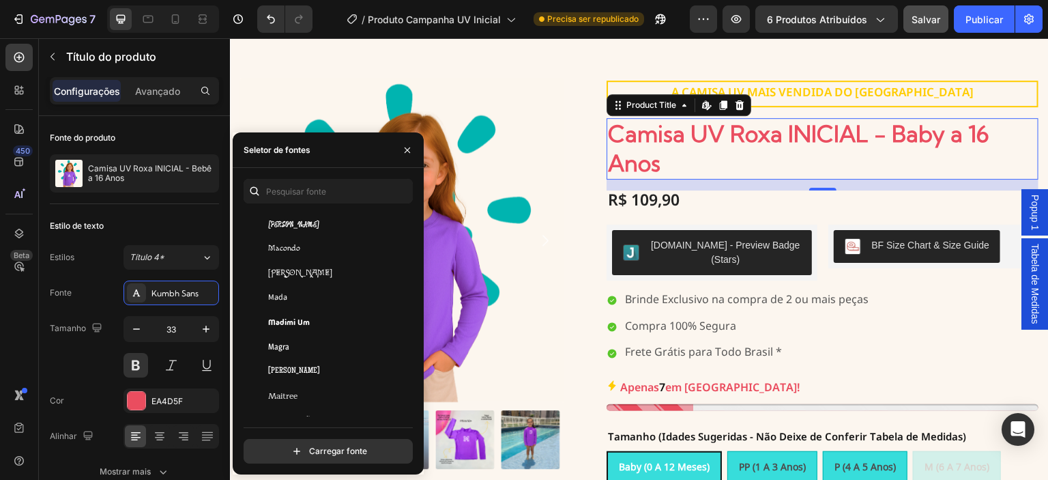
click at [358, 319] on div "Madimi Um" at bounding box center [337, 322] width 138 height 12
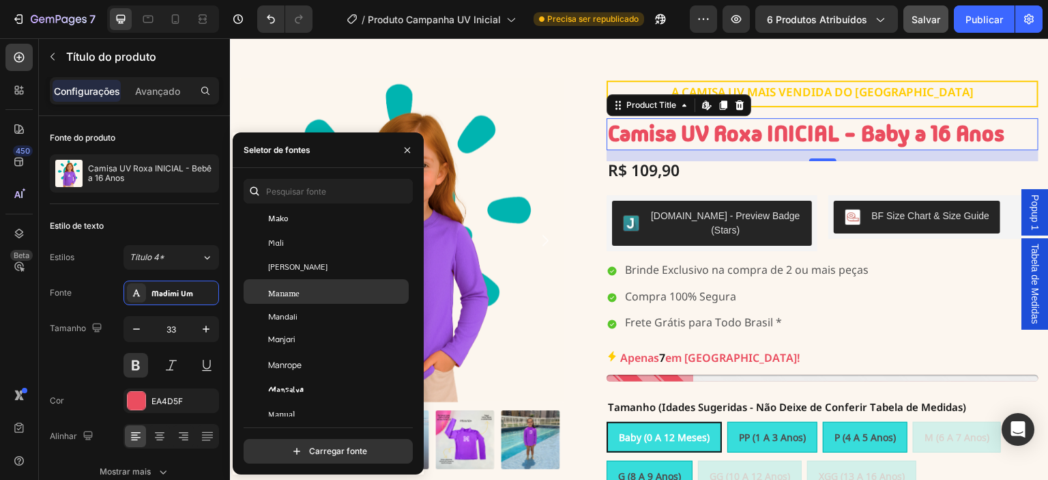
scroll to position [21538, 0]
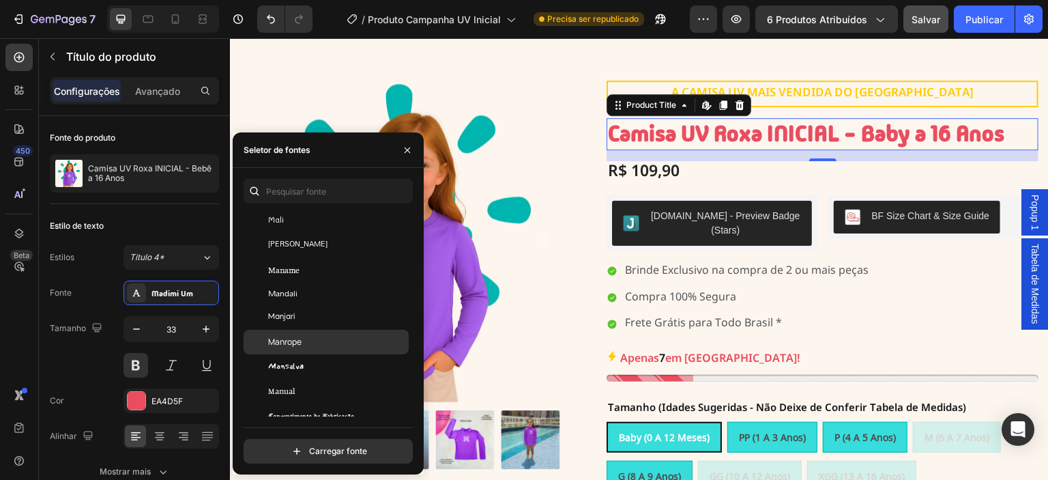
click at [357, 340] on div "Manrope" at bounding box center [337, 342] width 138 height 12
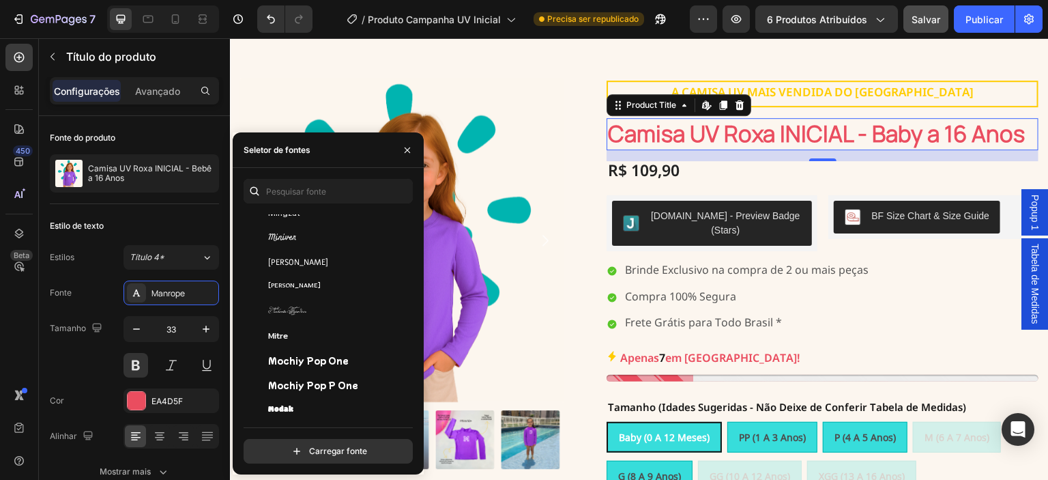
scroll to position [23015, 0]
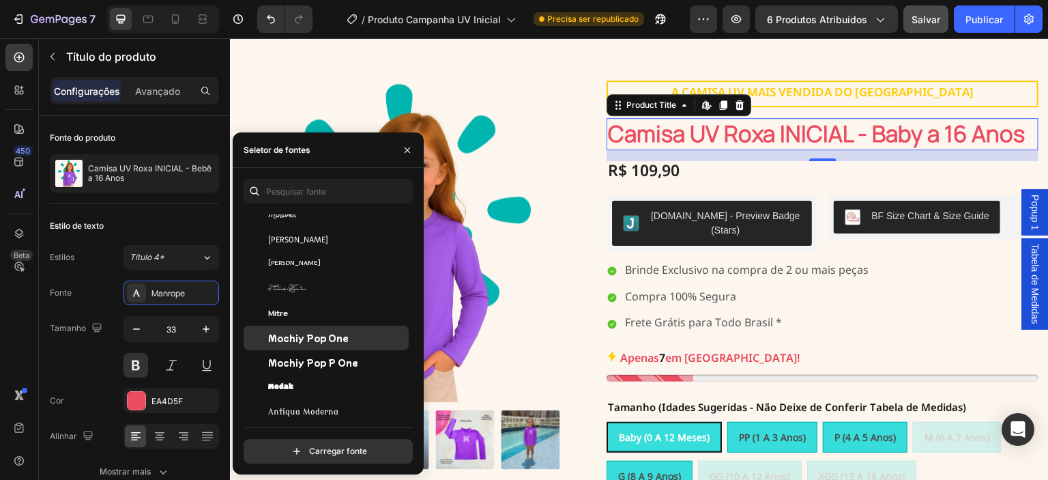
click at [353, 340] on div "Mochiy Pop One" at bounding box center [337, 338] width 138 height 12
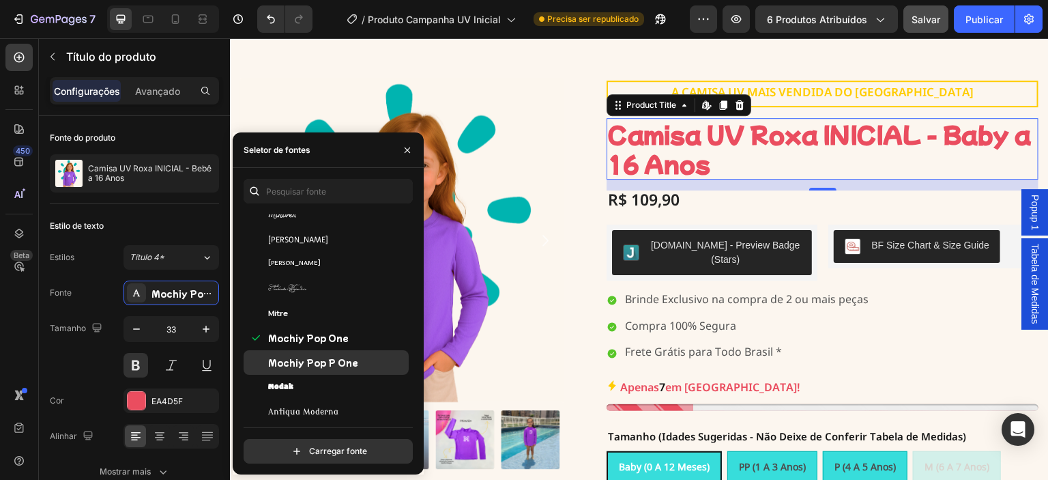
click at [346, 357] on font "Mochiy Pop P One" at bounding box center [313, 362] width 90 height 12
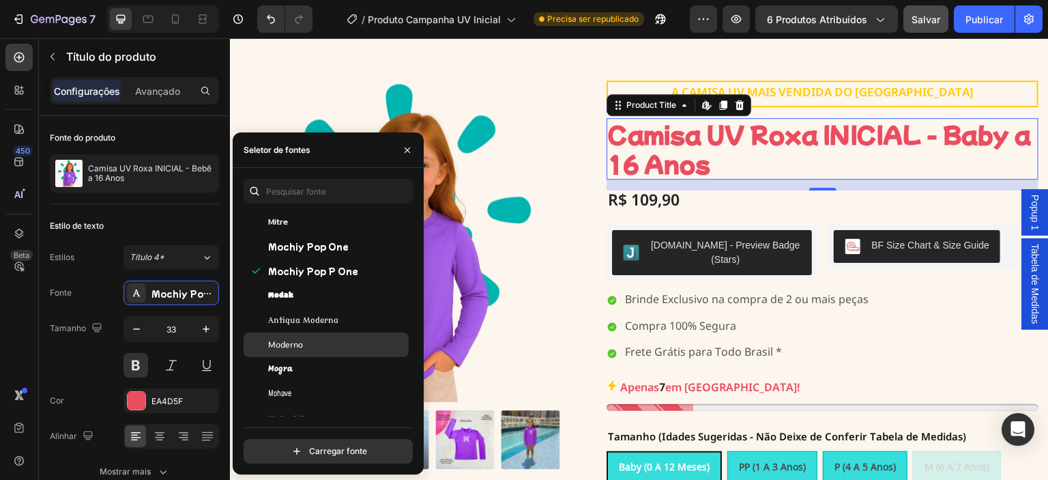
click at [347, 345] on div "Moderno" at bounding box center [337, 344] width 138 height 12
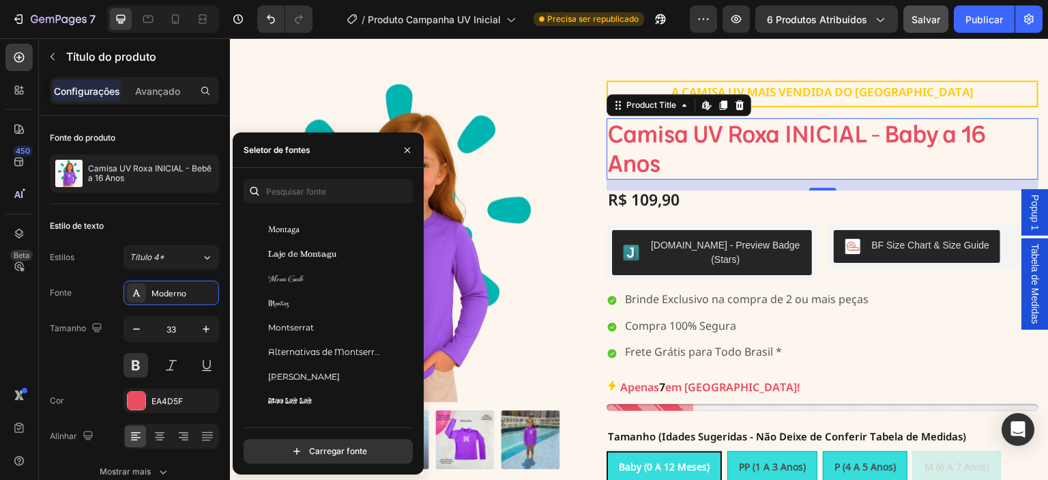
scroll to position [23561, 0]
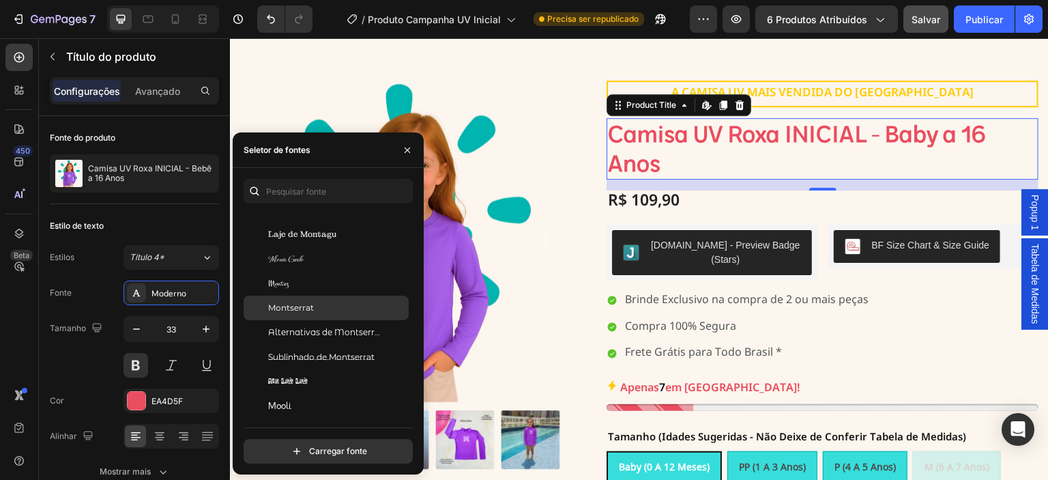
click at [327, 310] on div "Montserrat" at bounding box center [337, 308] width 138 height 12
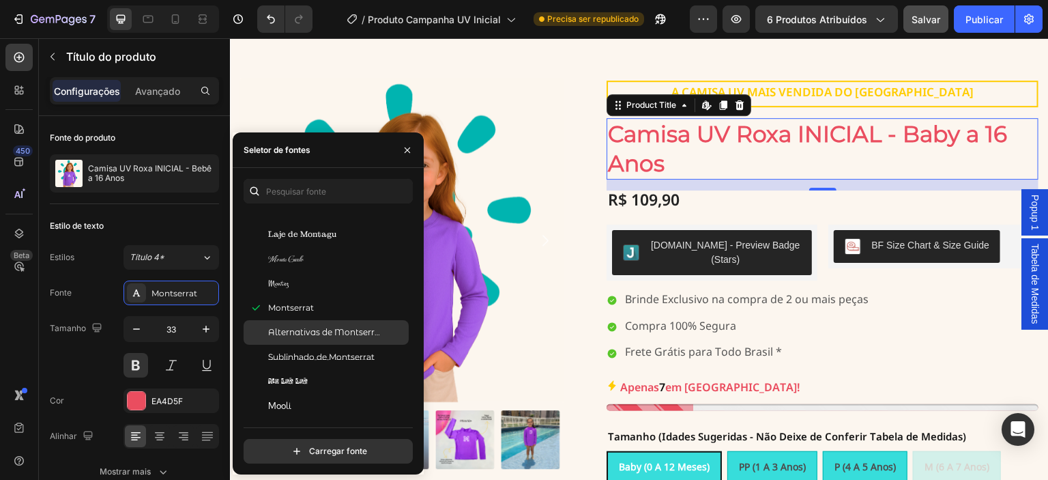
click at [340, 341] on div "Alternativas de Montserrat" at bounding box center [326, 332] width 165 height 25
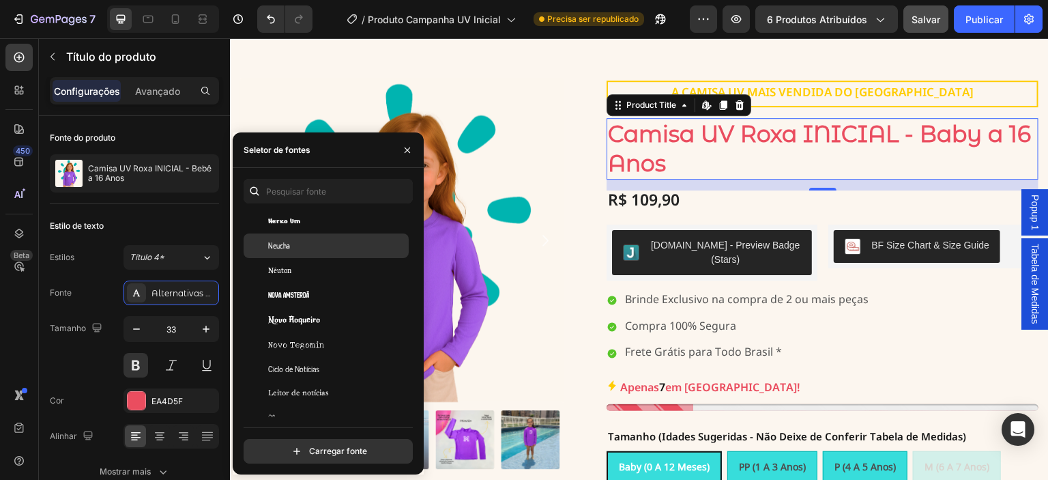
scroll to position [24676, 0]
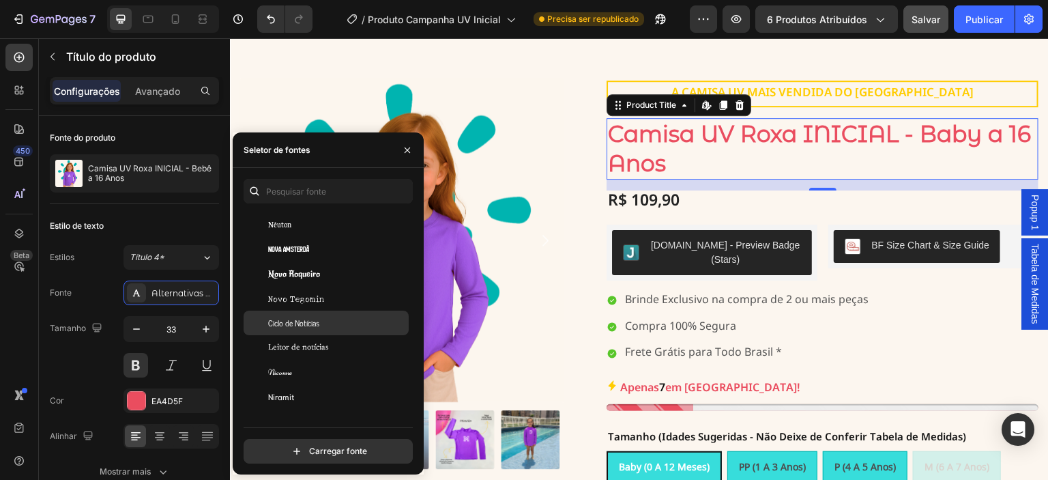
click at [350, 330] on div "Ciclo de Notícias" at bounding box center [326, 322] width 165 height 25
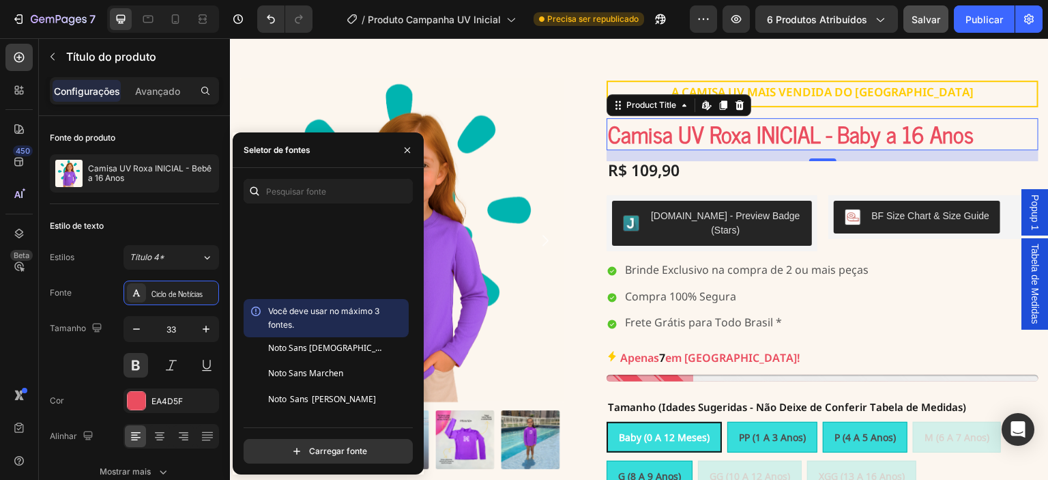
scroll to position [27291, 0]
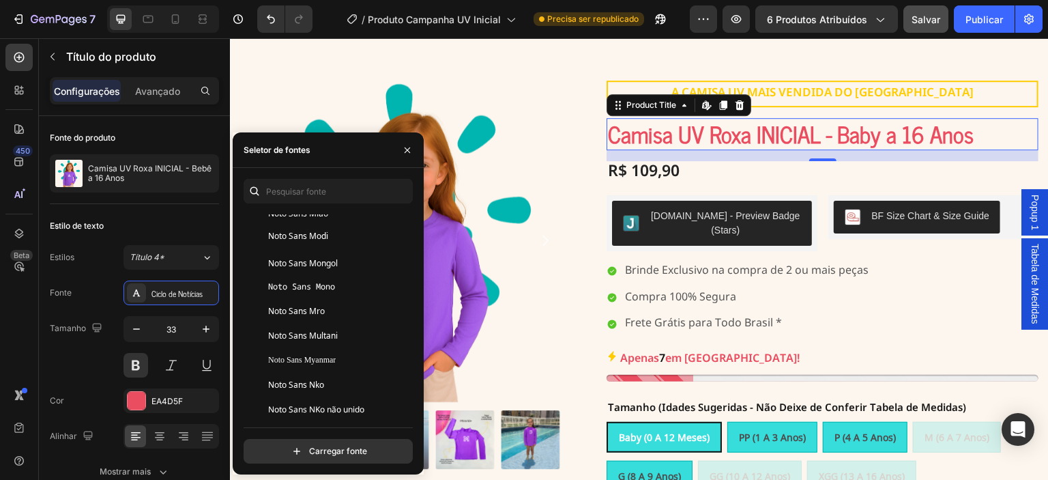
click at [412, 360] on div "Você deve usar no máximo 3 fontes. Noto Sans Masaram Gondi Noto Sans Math Noto …" at bounding box center [328, 334] width 169 height 241
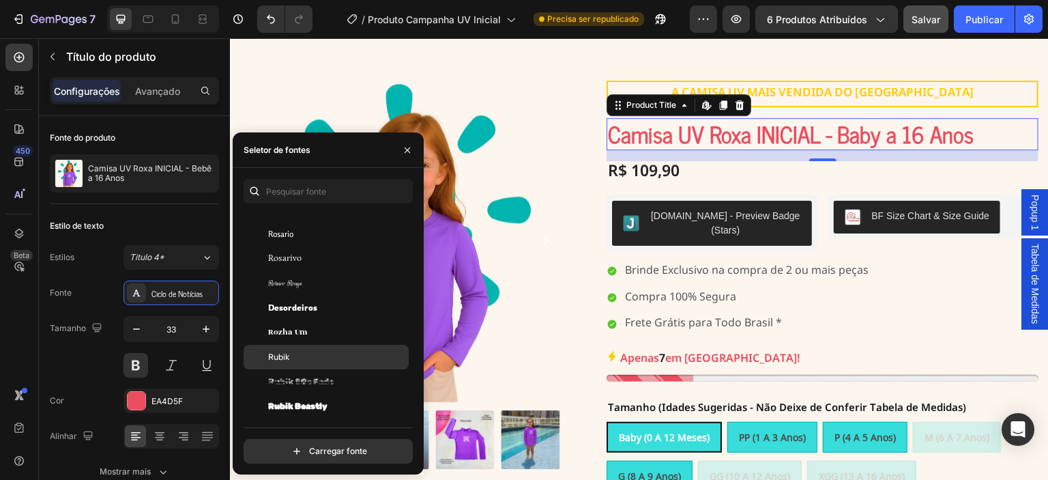
scroll to position [37696, 0]
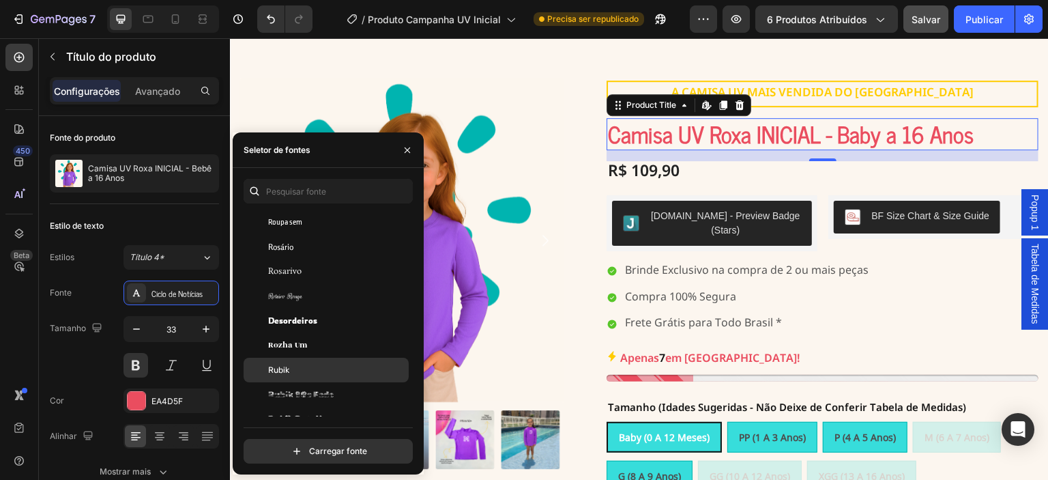
click at [322, 364] on div "Rubik" at bounding box center [337, 370] width 138 height 12
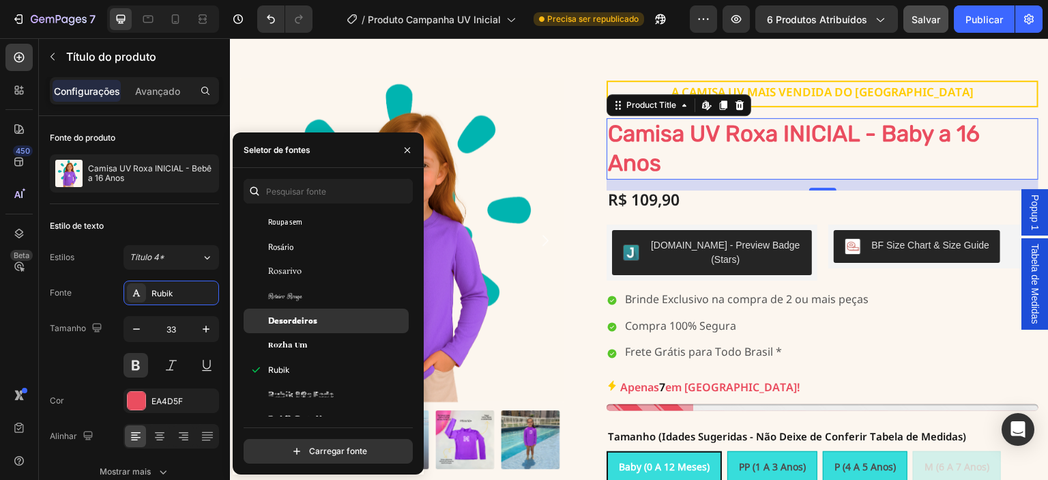
scroll to position [37651, 0]
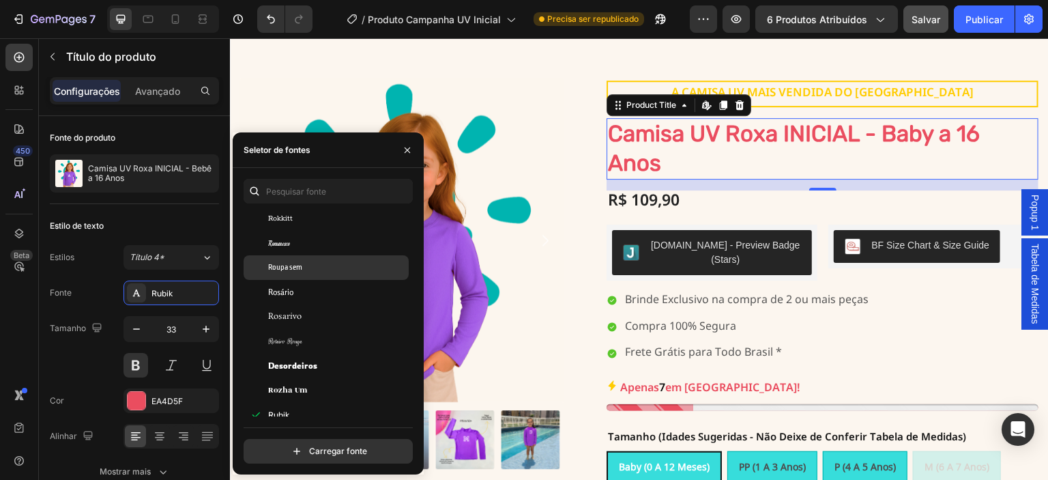
click at [286, 274] on div "Roupa sem" at bounding box center [326, 267] width 165 height 25
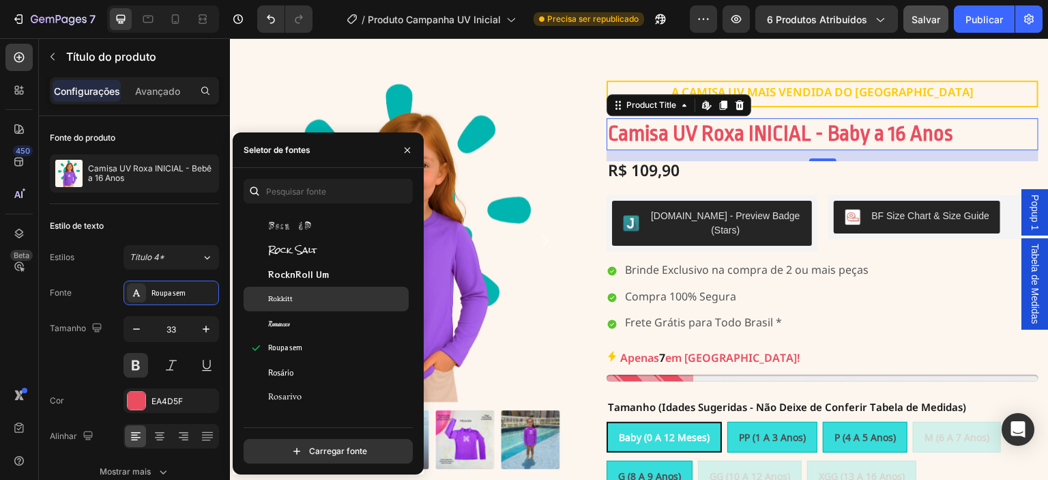
scroll to position [37560, 0]
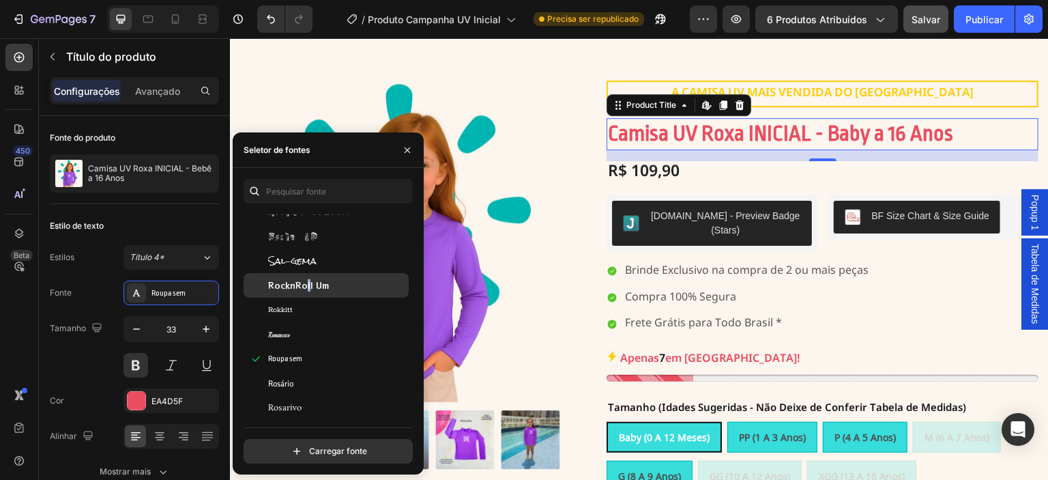
click at [306, 289] on font "RocknRoll Um" at bounding box center [298, 285] width 61 height 12
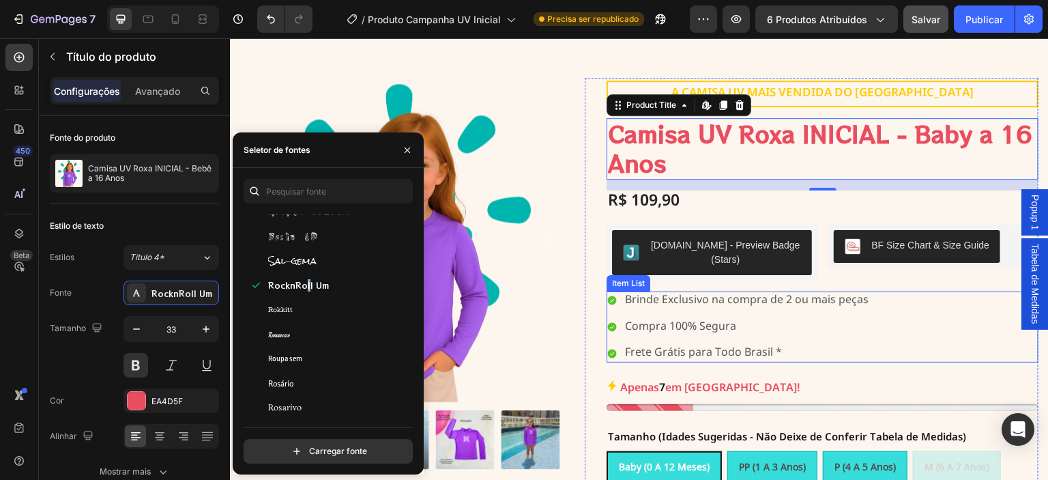
scroll to position [37719, 0]
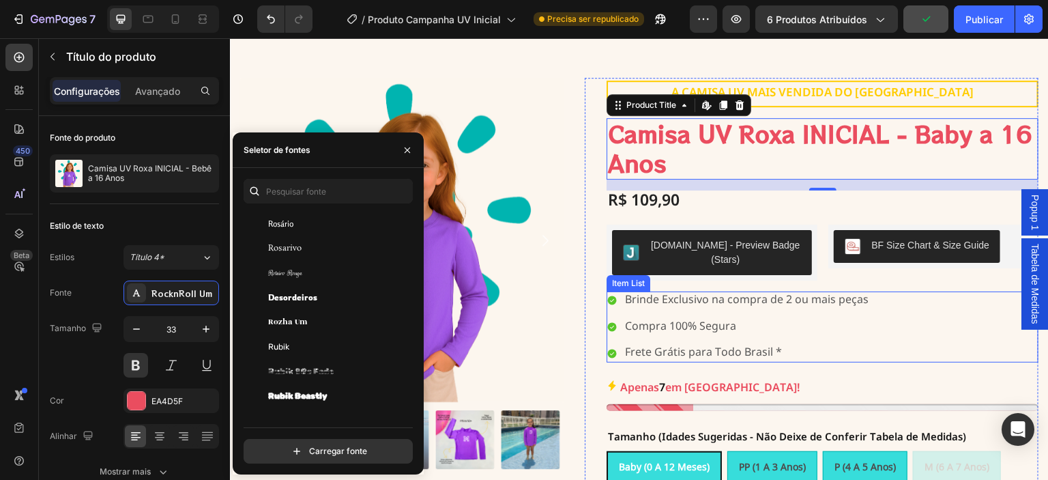
click at [860, 325] on div "Brinde Exclusivo na compra de 2 ou mais peças Compra 100% Segura Frete Grátis p…" at bounding box center [739, 326] width 264 height 71
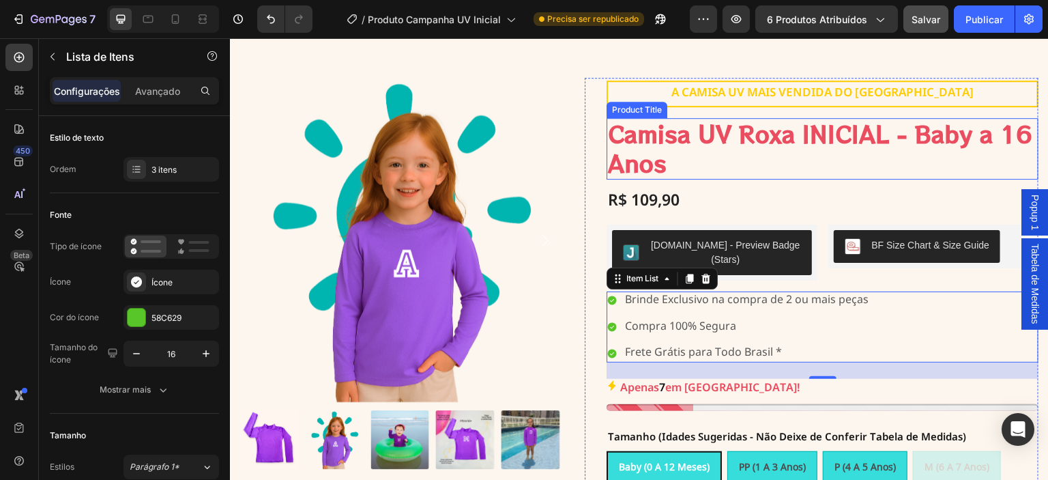
click at [717, 134] on h1 "Camisa UV Roxa INICIAL - Baby a 16 Anos" at bounding box center [823, 148] width 432 height 61
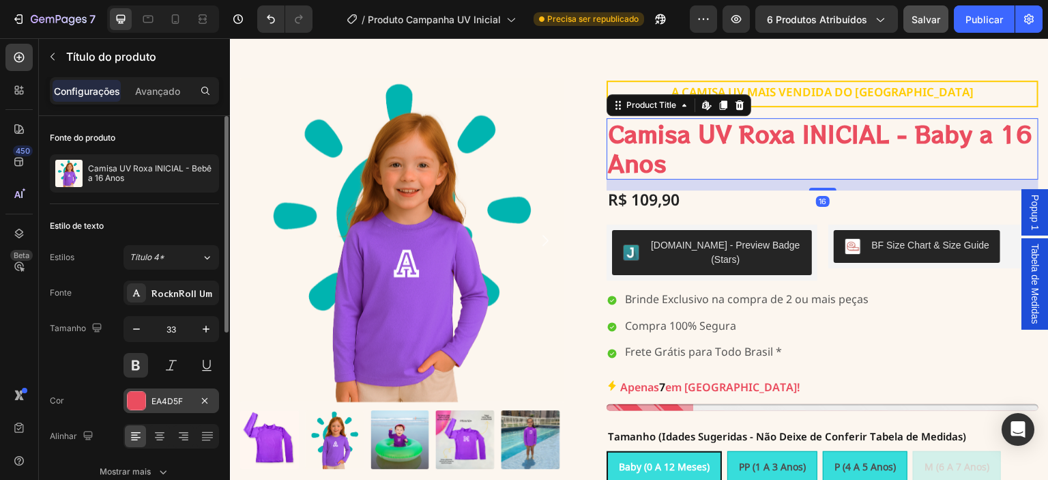
click at [141, 400] on div at bounding box center [137, 401] width 18 height 18
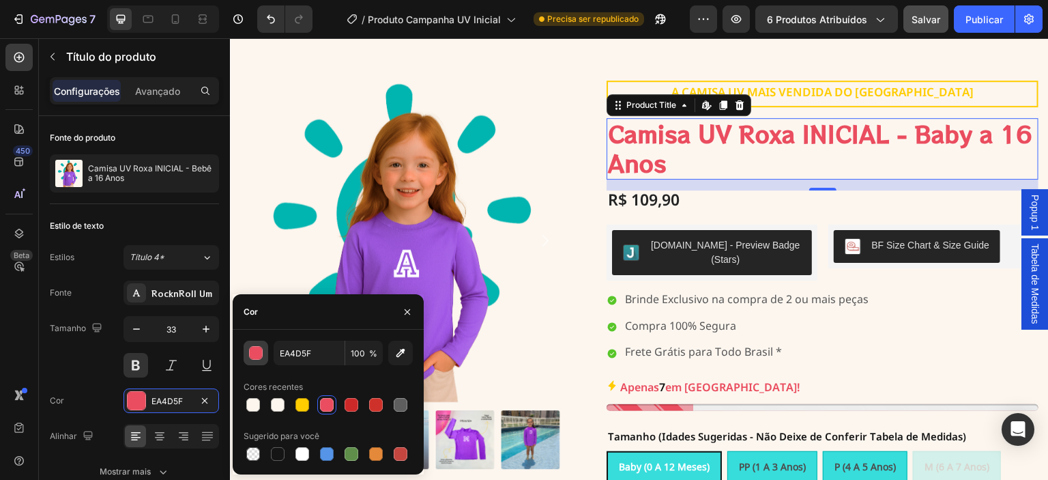
click at [251, 355] on div "button" at bounding box center [257, 354] width 14 height 14
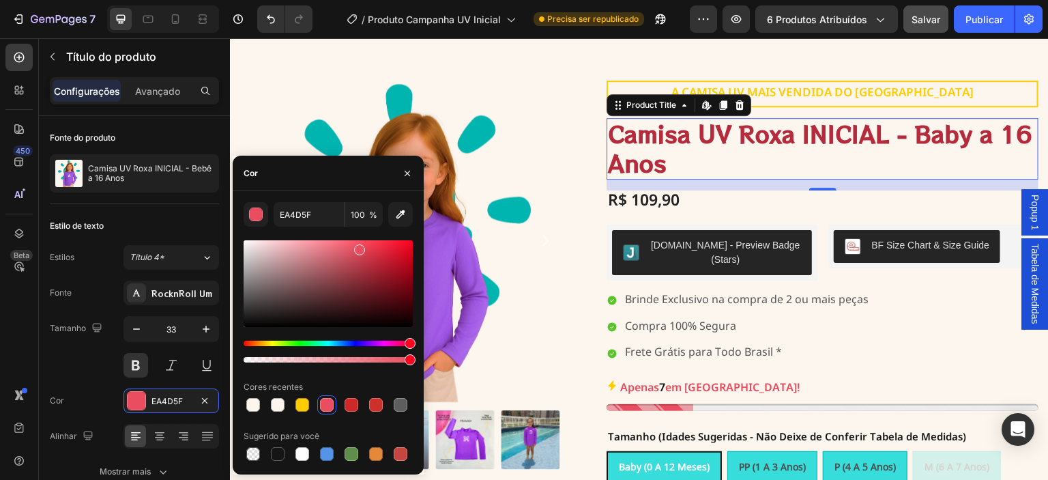
click at [373, 265] on div at bounding box center [328, 283] width 169 height 87
click at [362, 259] on div at bounding box center [328, 283] width 169 height 87
click at [344, 252] on div at bounding box center [328, 283] width 169 height 87
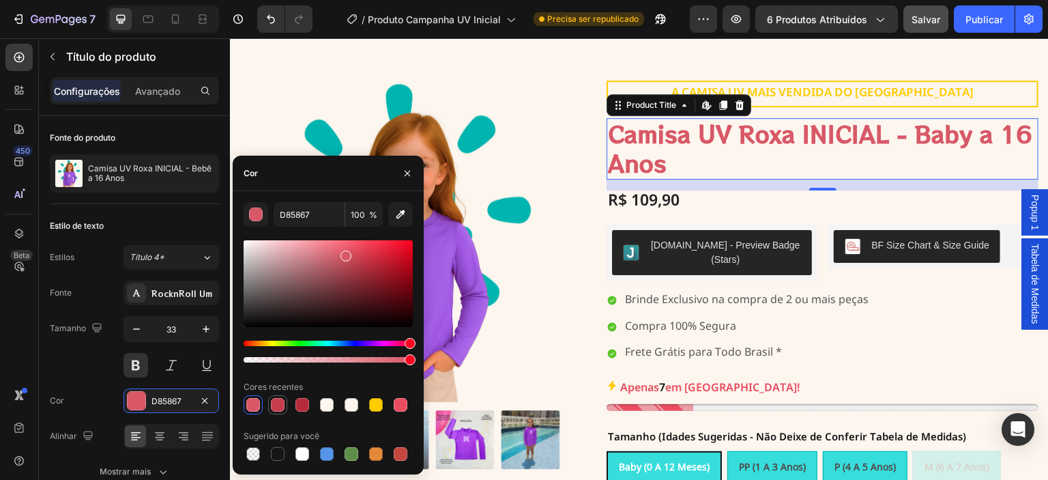
click at [279, 403] on div at bounding box center [278, 405] width 14 height 14
click at [396, 405] on div at bounding box center [401, 405] width 14 height 14
type input "EA4D5F"
click at [922, 317] on div "Brinde Exclusivo na compra de 2 ou mais peças Compra 100% Segura Frete Grátis p…" at bounding box center [823, 326] width 432 height 71
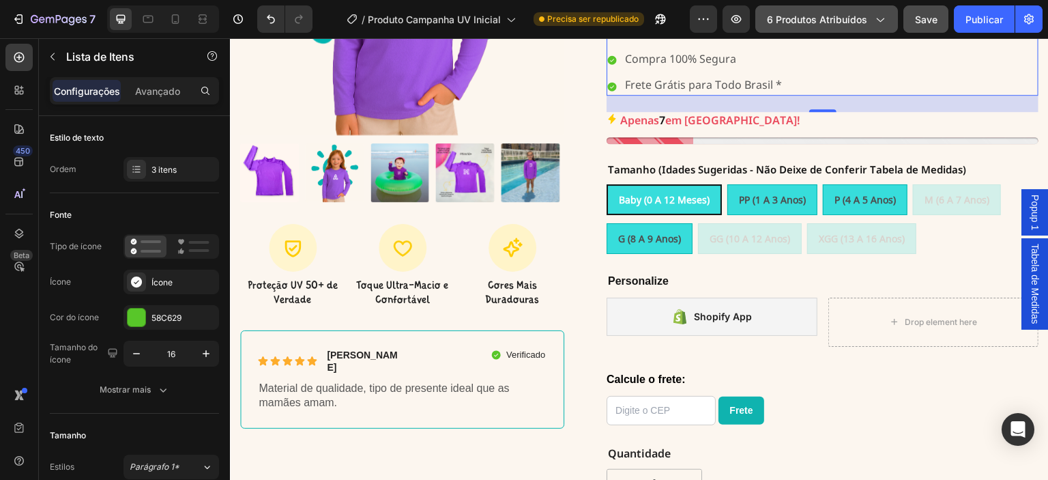
scroll to position [568, 0]
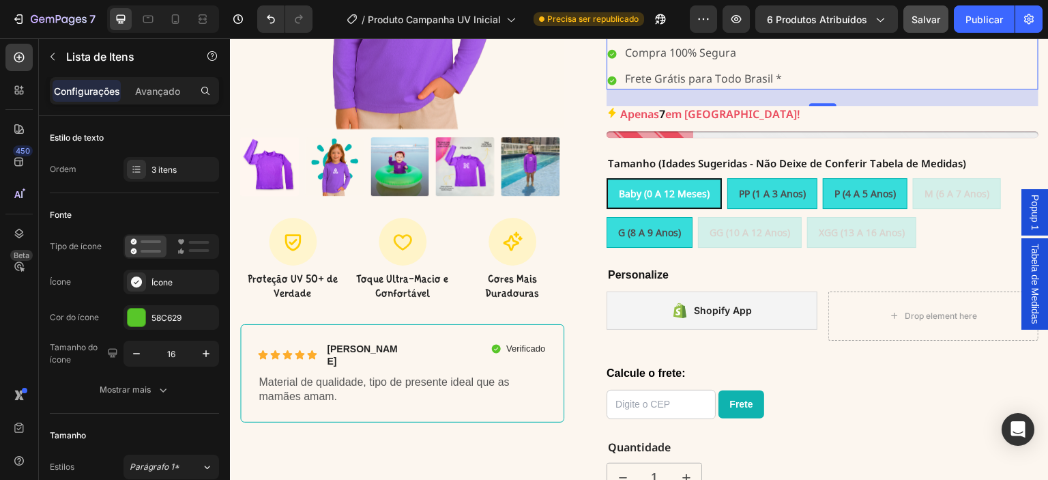
click at [813, 357] on div "Calcule o frete: Frete Custom Code" at bounding box center [823, 393] width 432 height 73
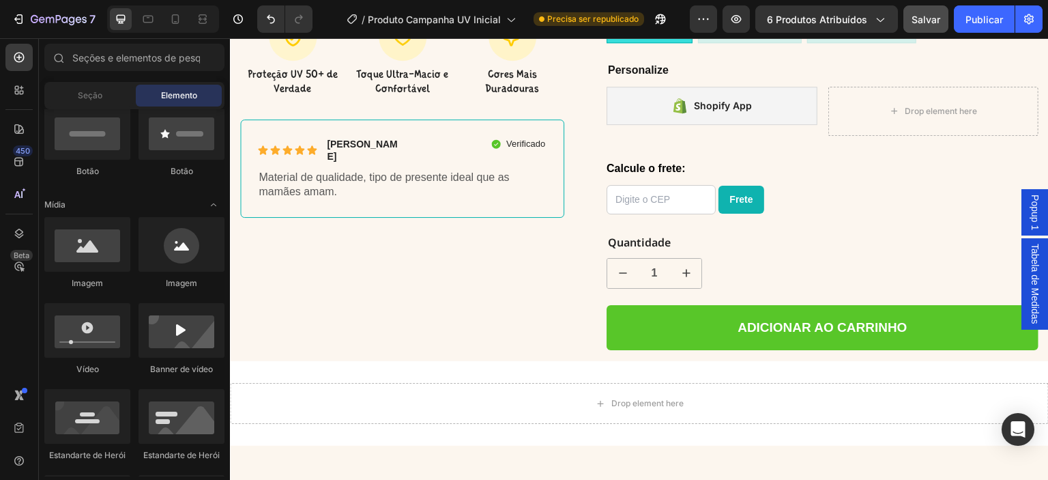
scroll to position [857, 0]
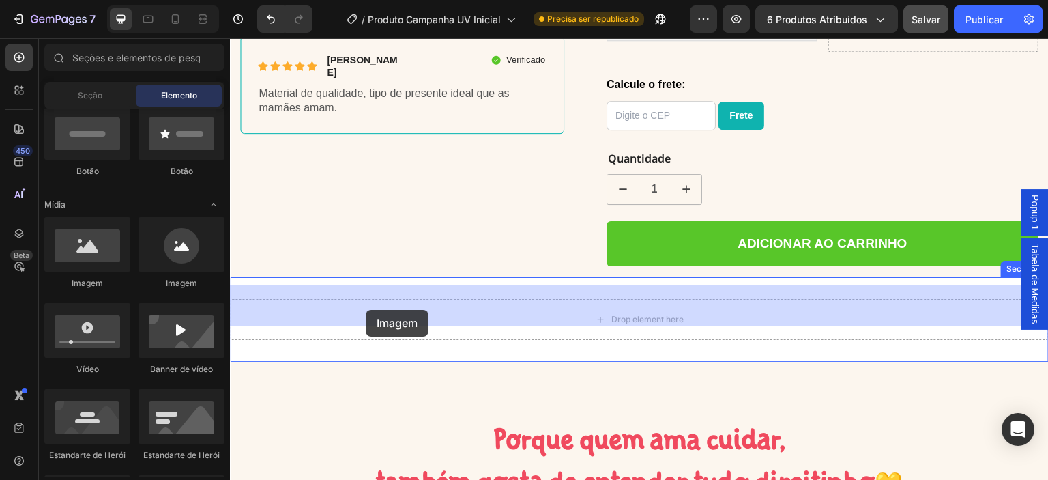
drag, startPoint x: 375, startPoint y: 317, endPoint x: 358, endPoint y: 300, distance: 24.1
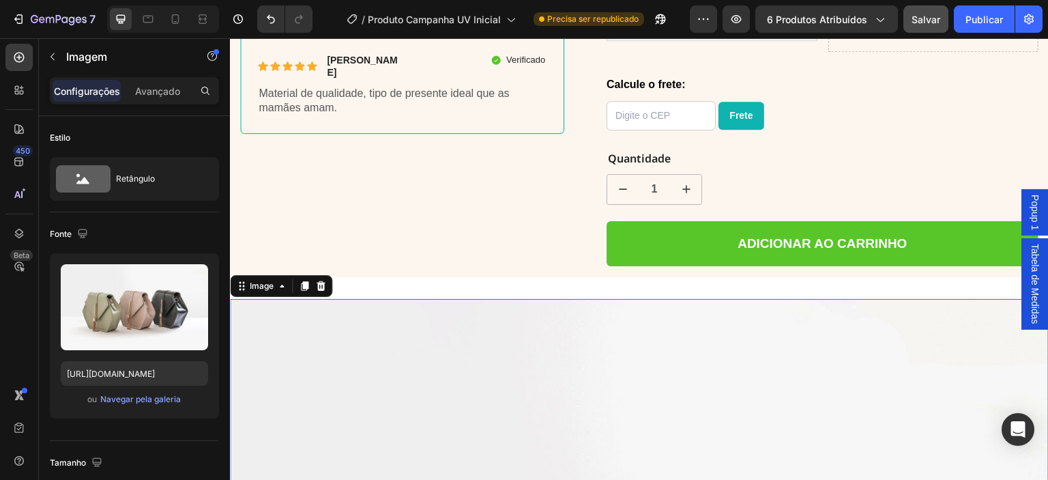
click at [55, 53] on icon "button" at bounding box center [52, 56] width 11 height 11
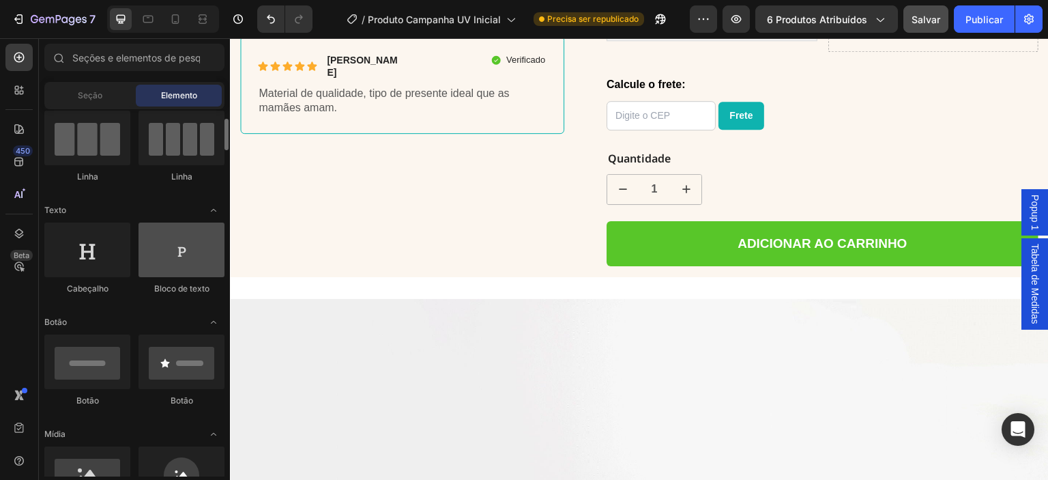
scroll to position [0, 0]
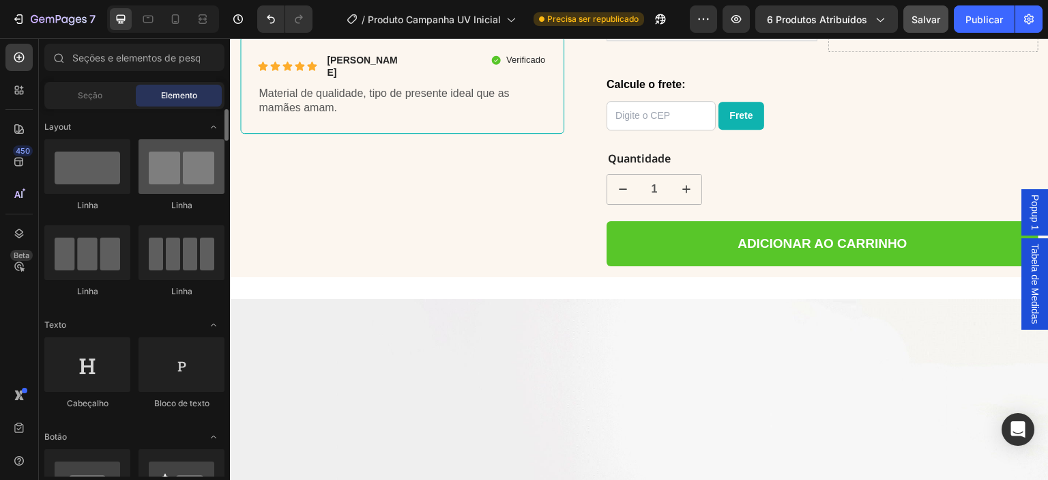
click at [165, 175] on div at bounding box center [182, 166] width 86 height 55
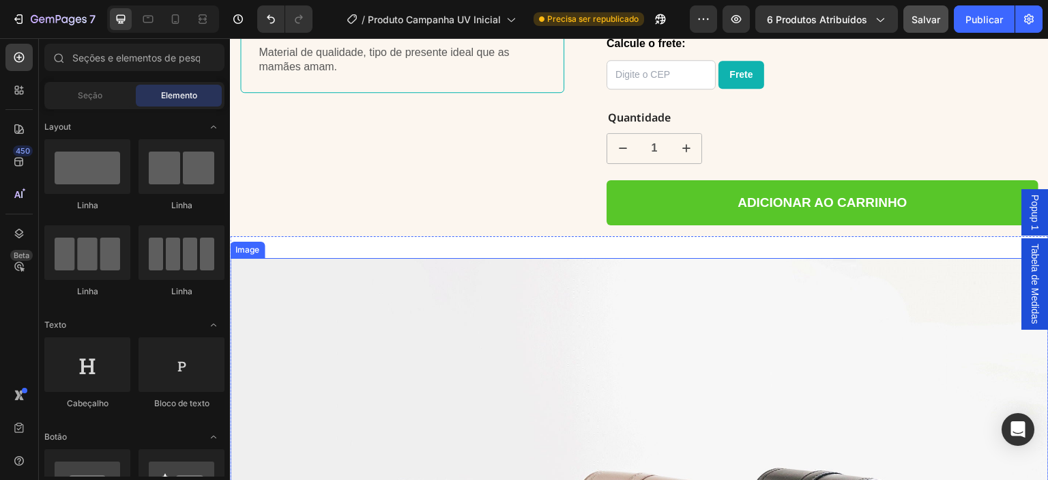
scroll to position [903, 0]
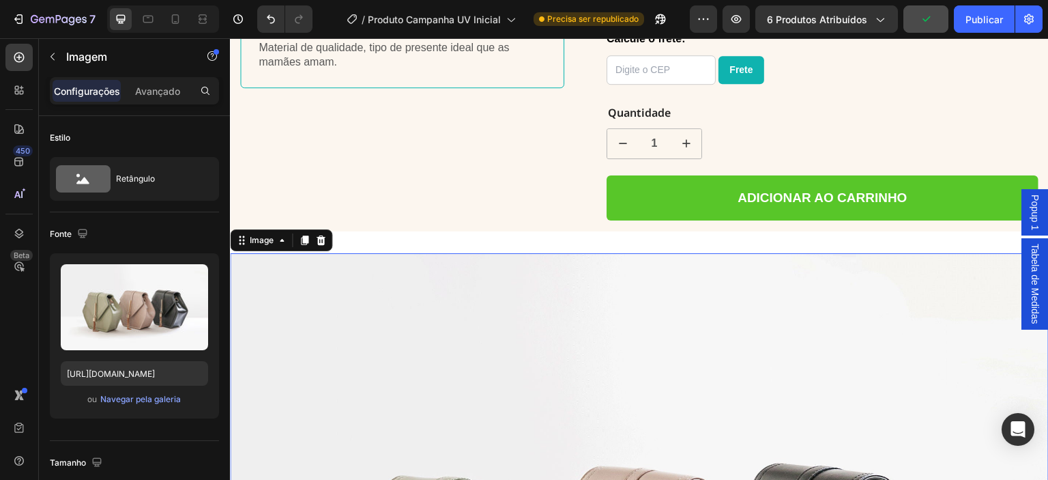
click at [321, 235] on icon at bounding box center [320, 240] width 11 height 11
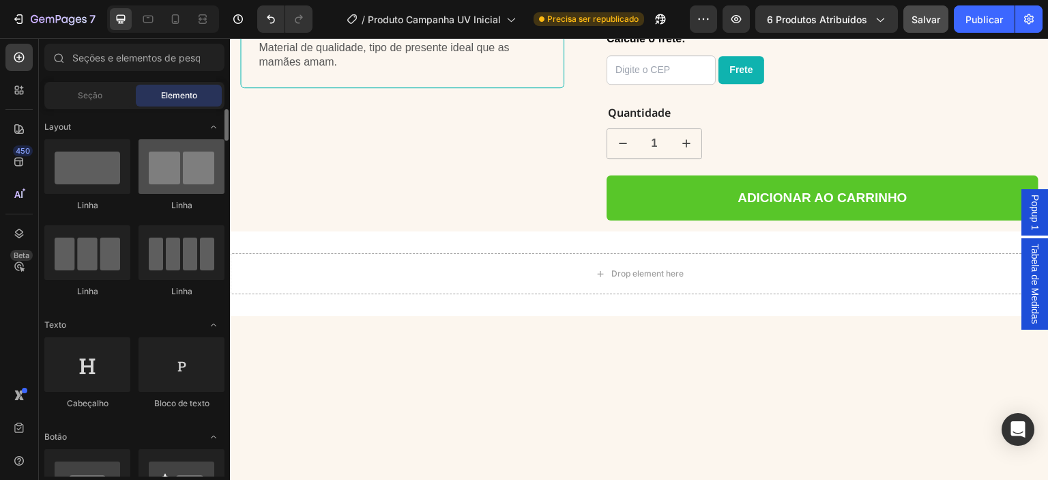
click at [186, 179] on div at bounding box center [182, 166] width 86 height 55
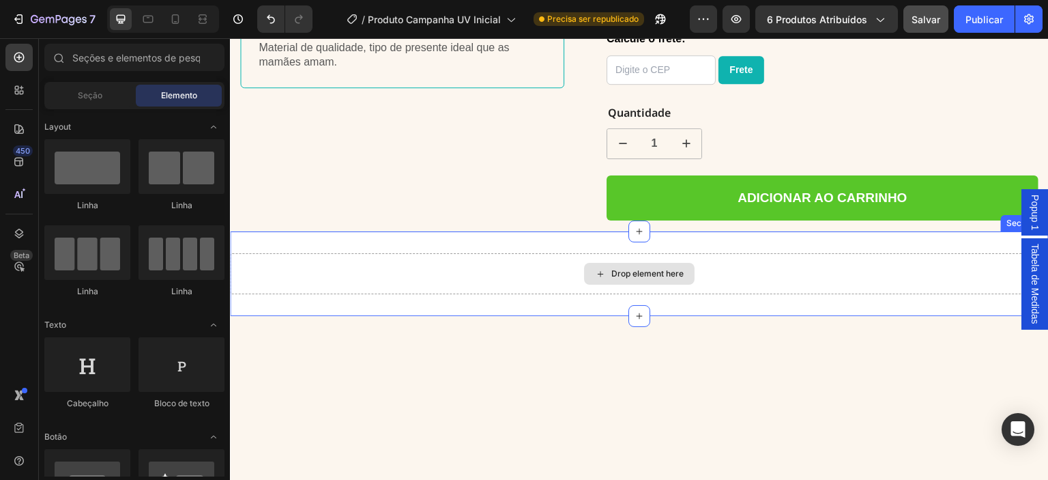
click at [373, 253] on div "Drop element here" at bounding box center [639, 273] width 819 height 41
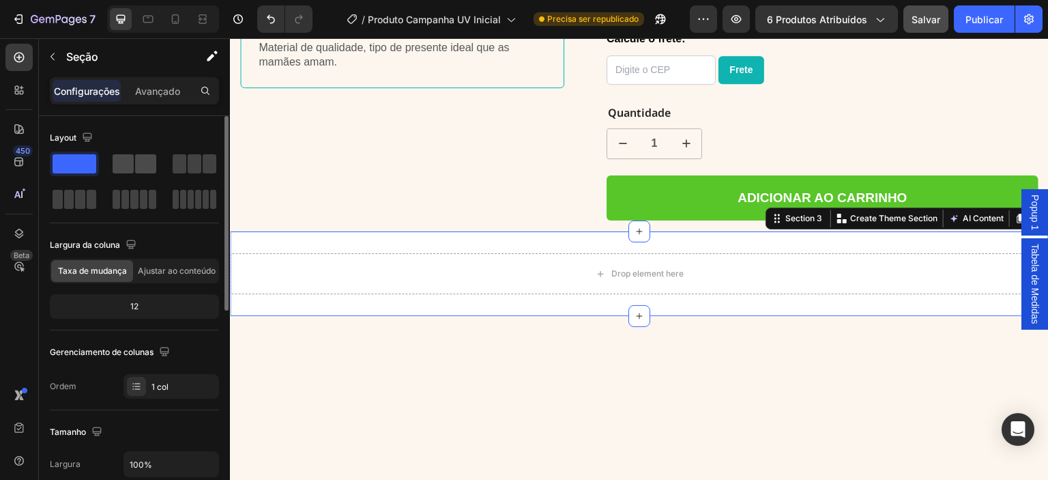
click at [131, 164] on span at bounding box center [123, 163] width 21 height 19
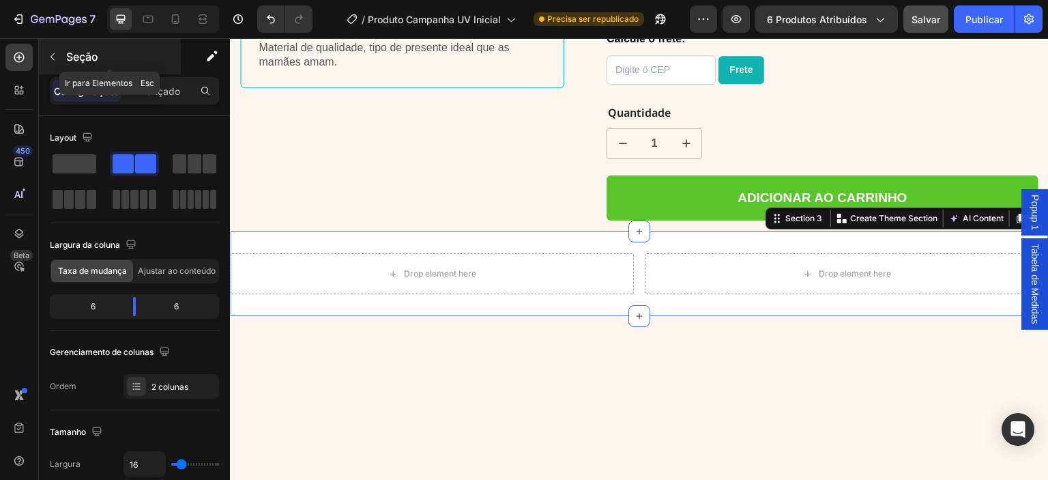
click at [57, 57] on icon "button" at bounding box center [52, 56] width 11 height 11
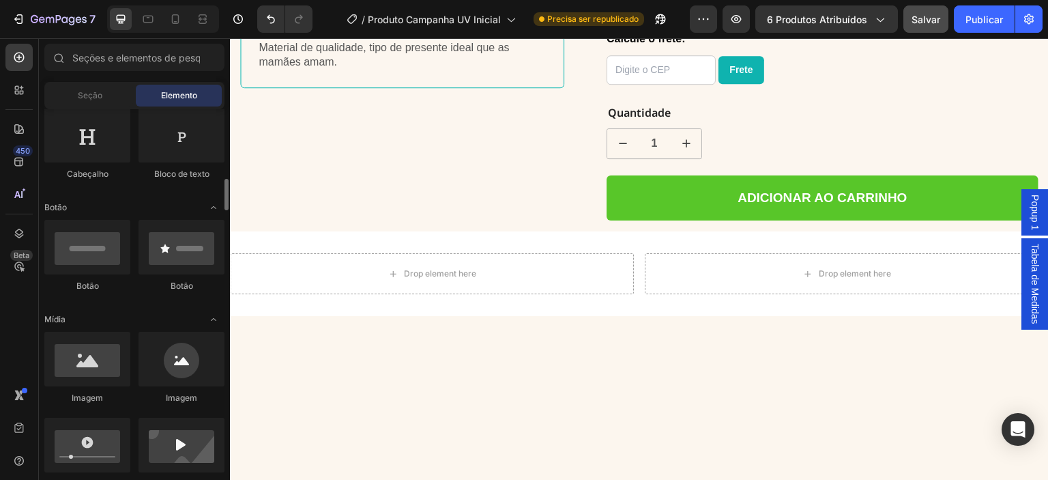
scroll to position [297, 0]
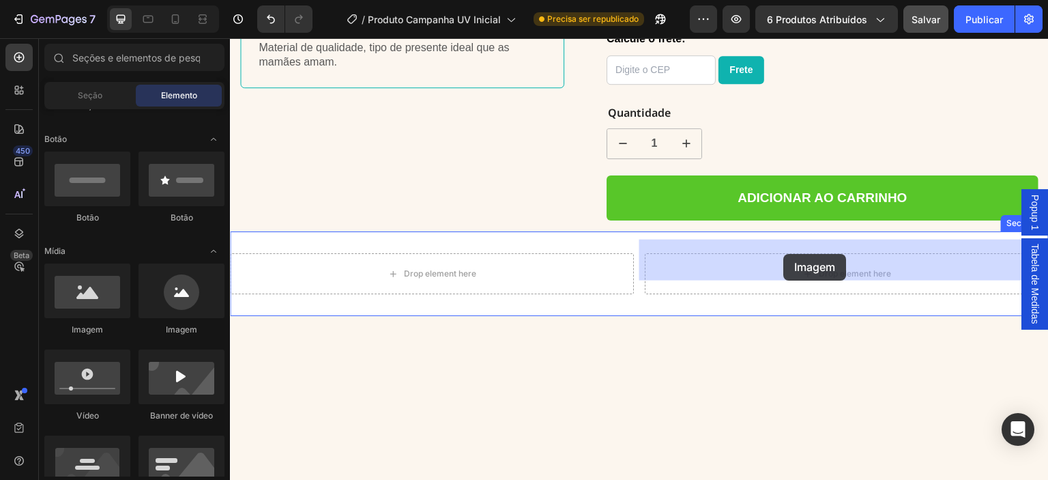
drag, startPoint x: 437, startPoint y: 341, endPoint x: 784, endPoint y: 254, distance: 358.1
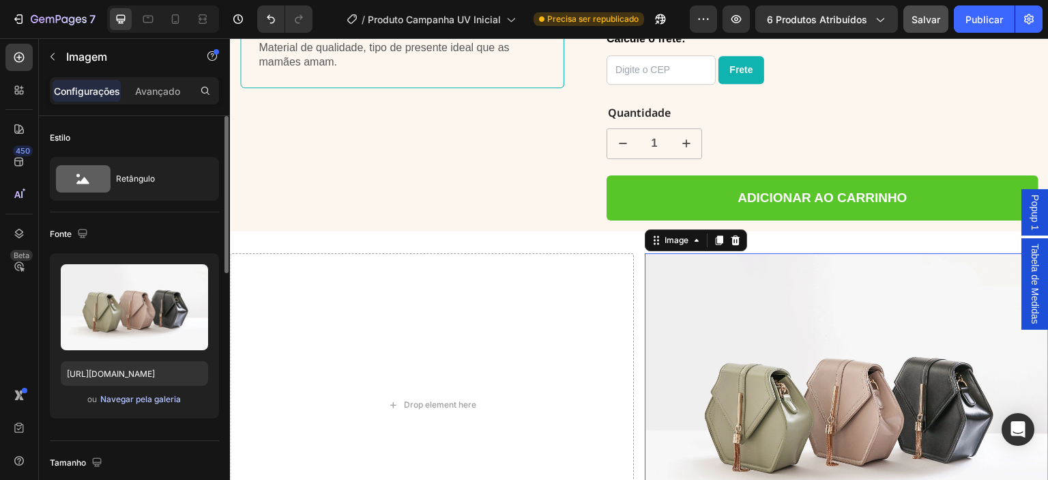
click at [153, 395] on font "Navegar pela galeria" at bounding box center [140, 399] width 81 height 10
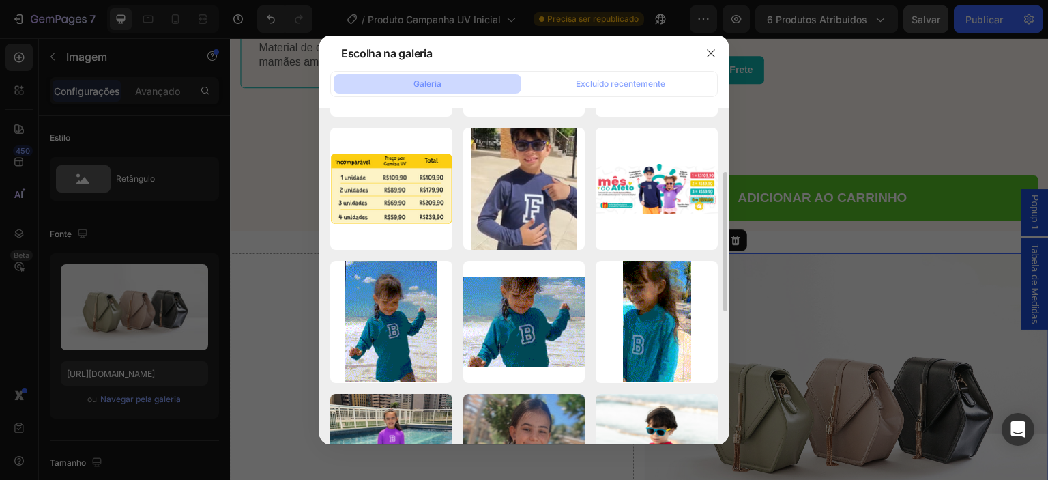
scroll to position [412, 0]
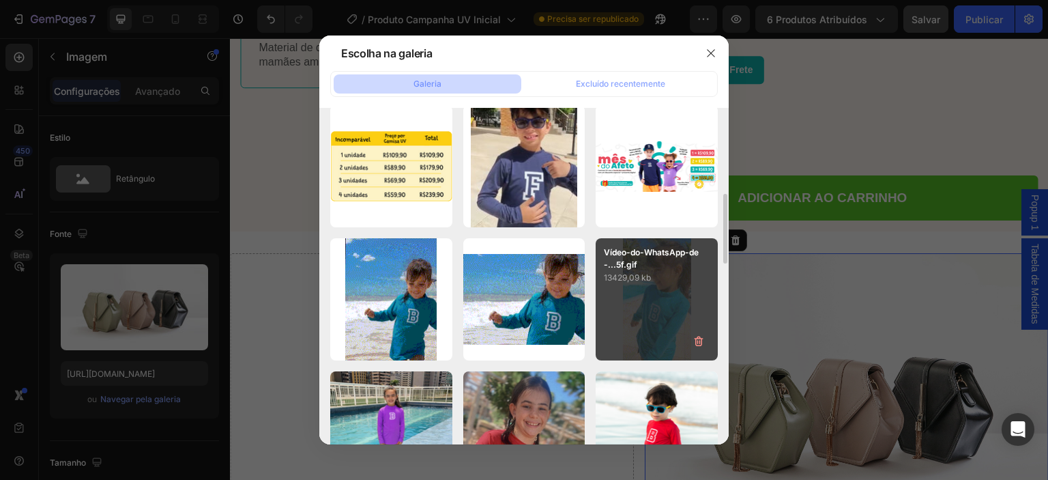
click at [662, 302] on div "Vídeo-do-WhatsApp-de-...5f.gif 13429,09 kb" at bounding box center [657, 299] width 122 height 122
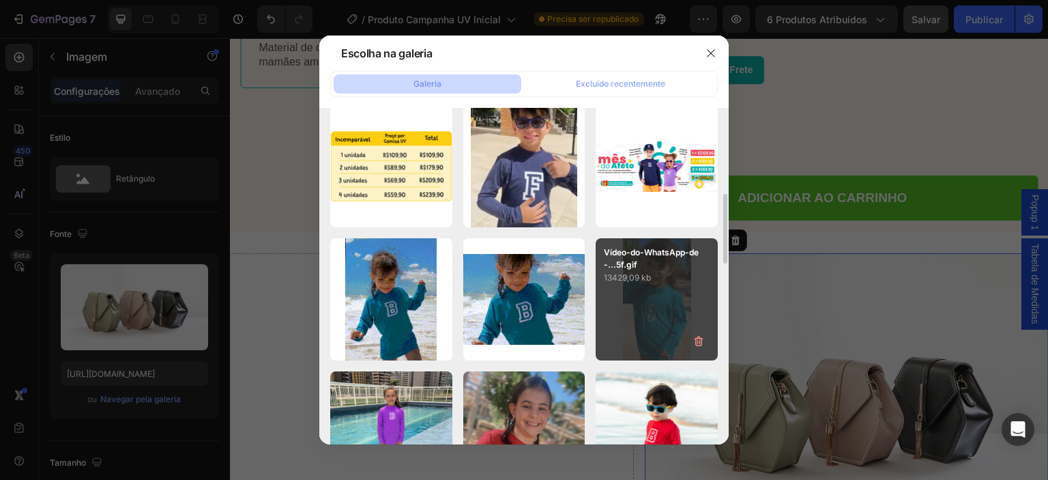
type input "[URL][DOMAIN_NAME]"
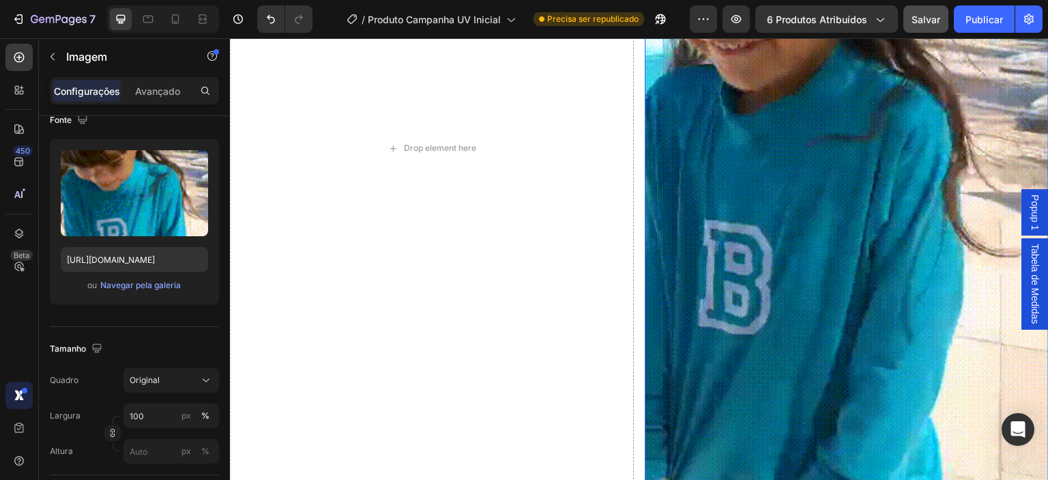
scroll to position [1425, 0]
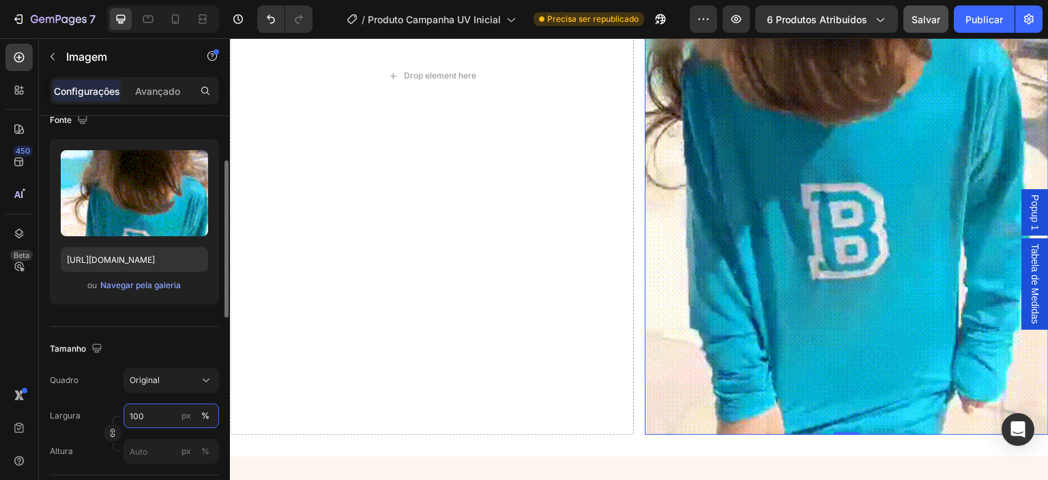
click at [148, 420] on input "100" at bounding box center [171, 415] width 96 height 25
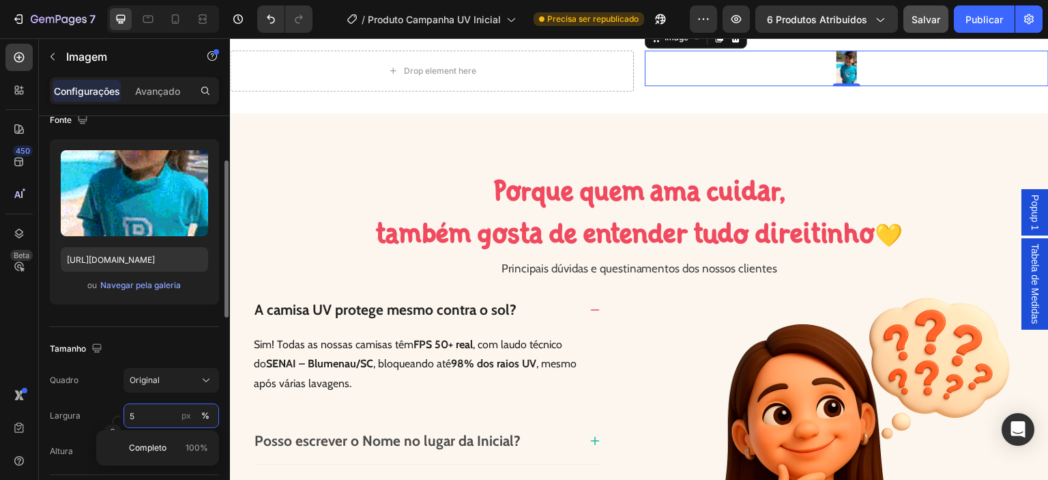
type input "50"
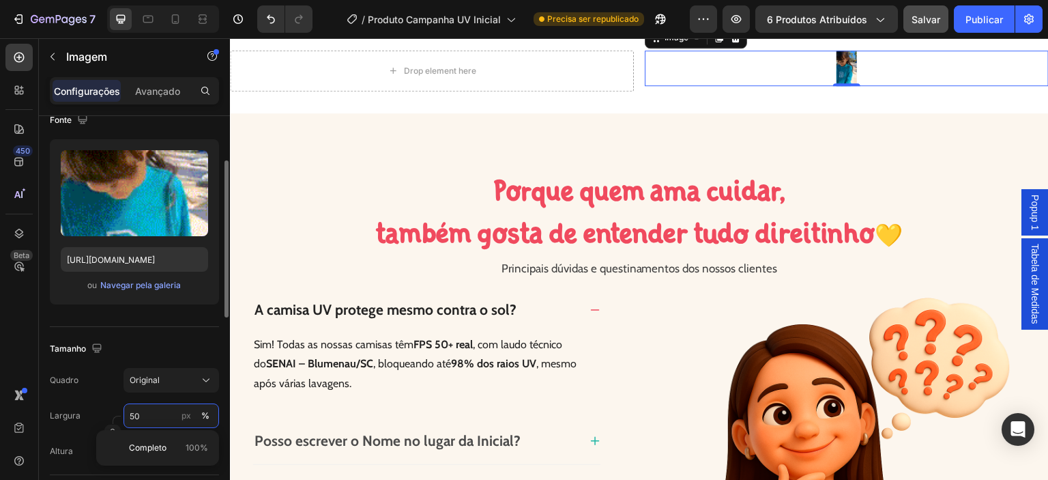
scroll to position [1249, 0]
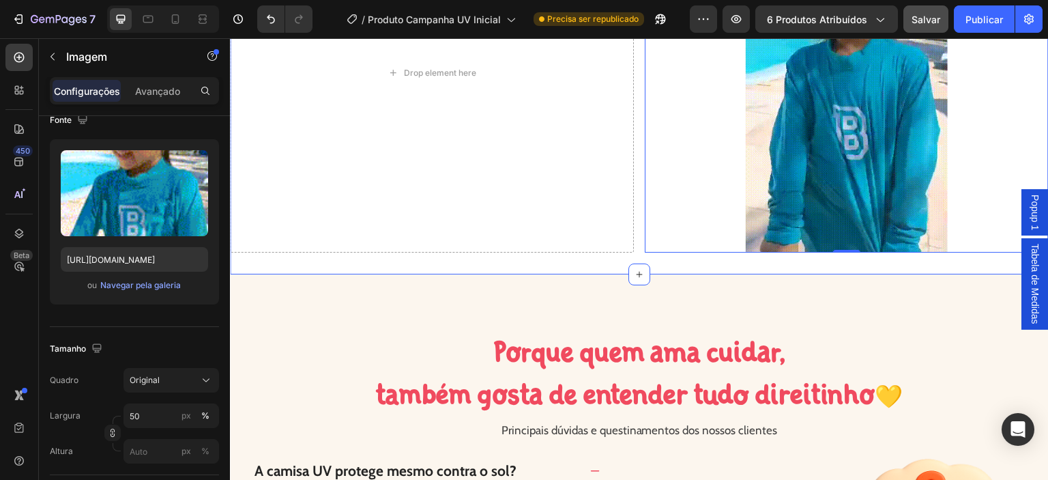
click at [716, 254] on div "Drop element here Image 0 Section 3" at bounding box center [639, 73] width 819 height 403
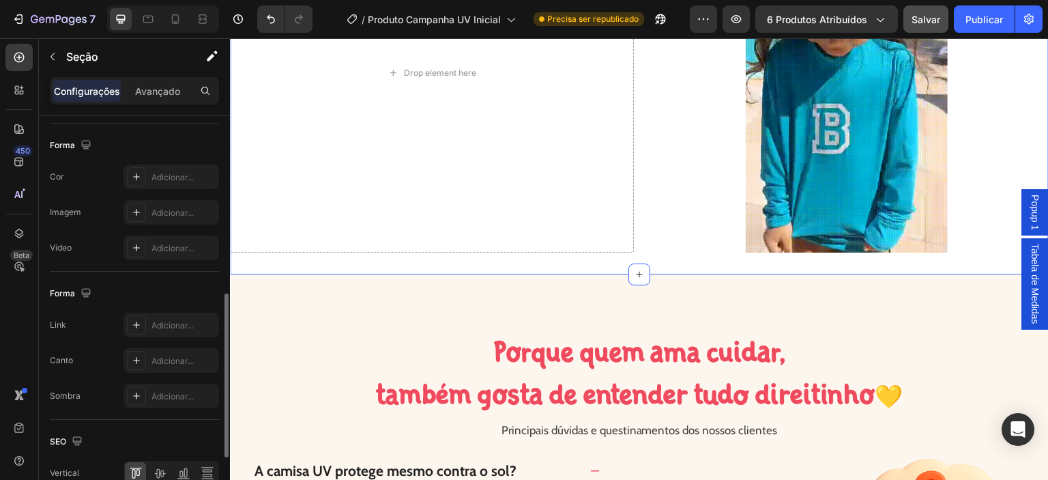
scroll to position [491, 0]
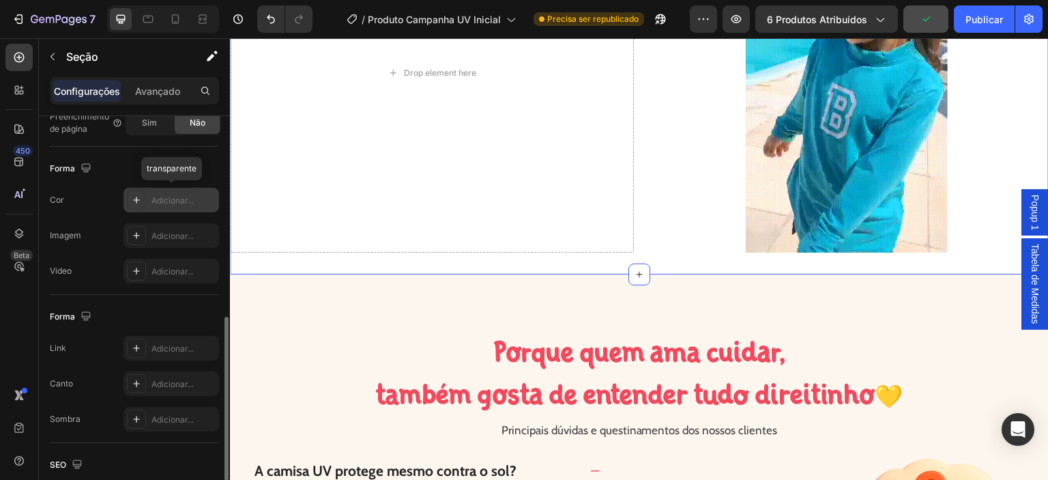
click at [131, 198] on icon at bounding box center [136, 199] width 11 height 11
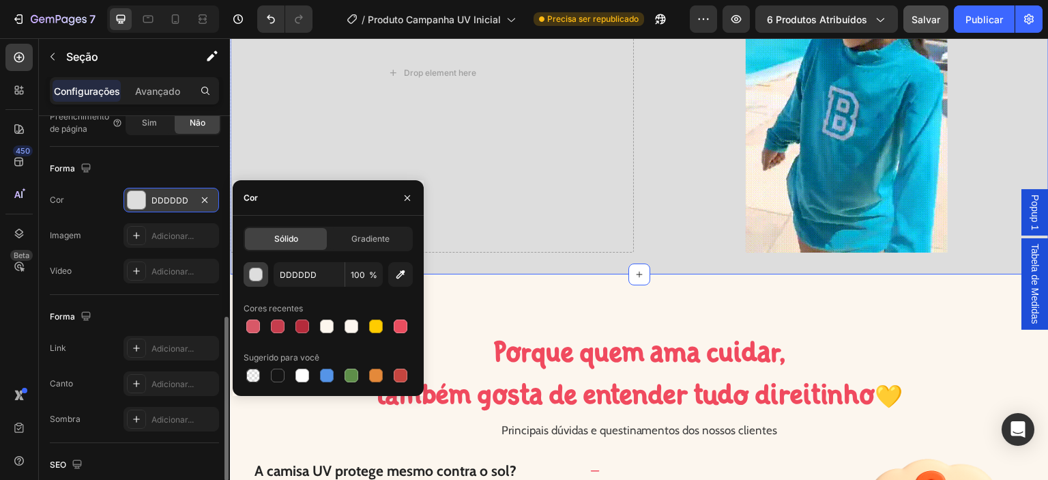
click at [259, 278] on div "button" at bounding box center [257, 275] width 14 height 14
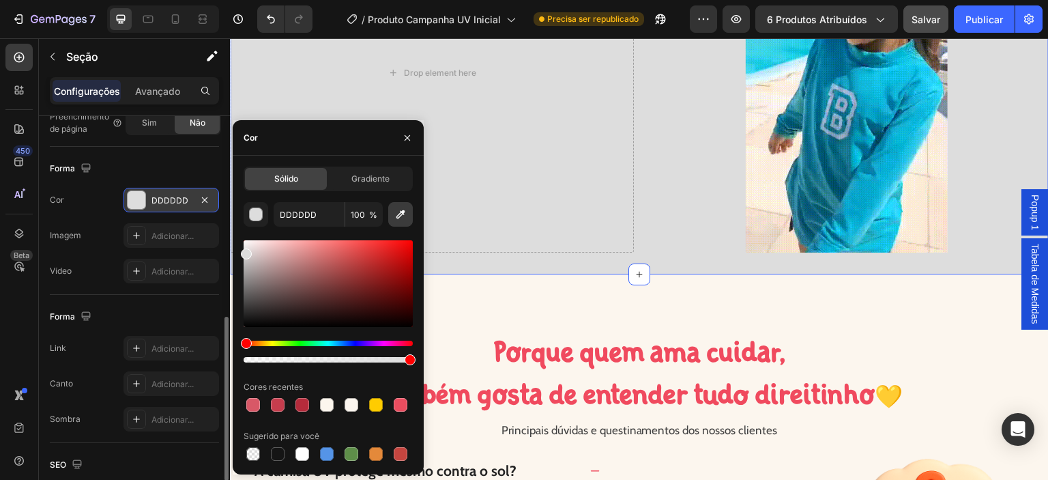
click at [403, 215] on icon "button" at bounding box center [401, 214] width 14 height 14
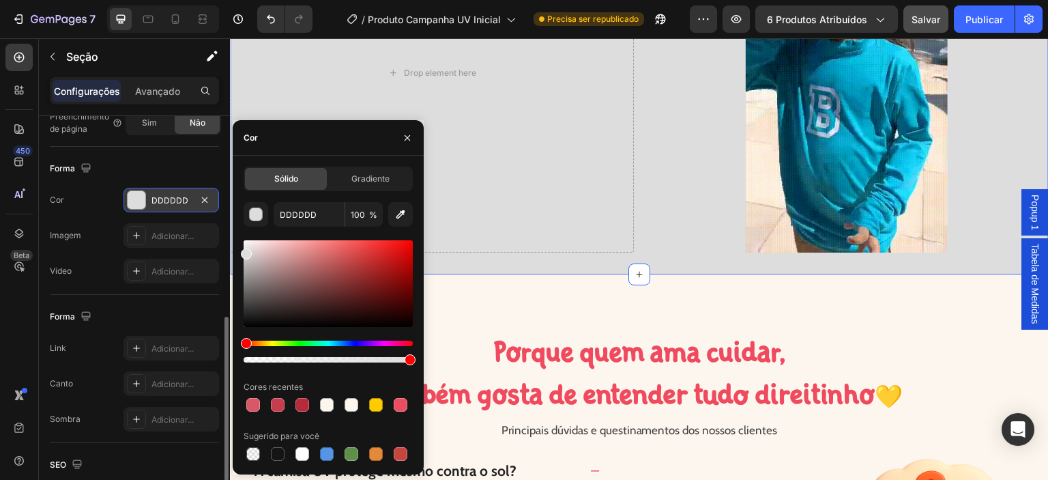
type input "FCF6EE"
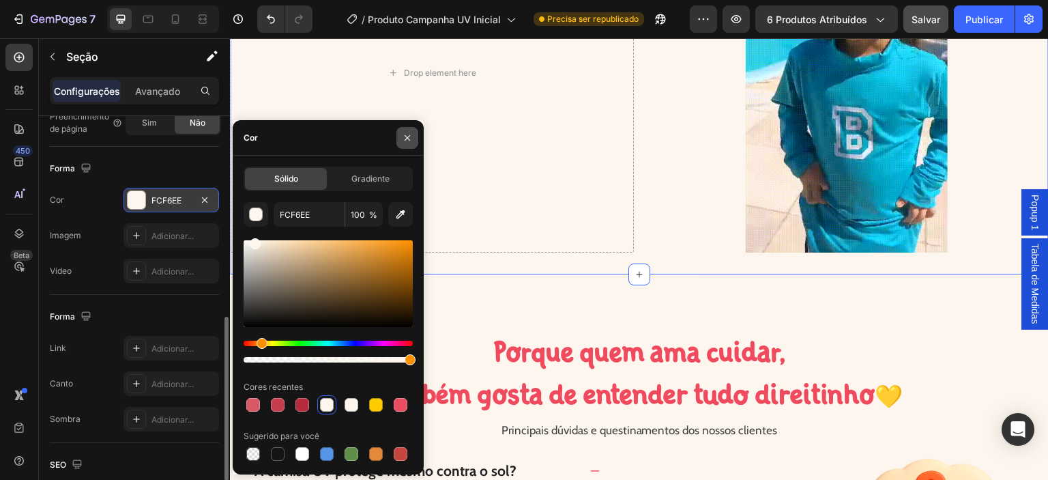
click at [407, 136] on icon "button" at bounding box center [407, 137] width 11 height 11
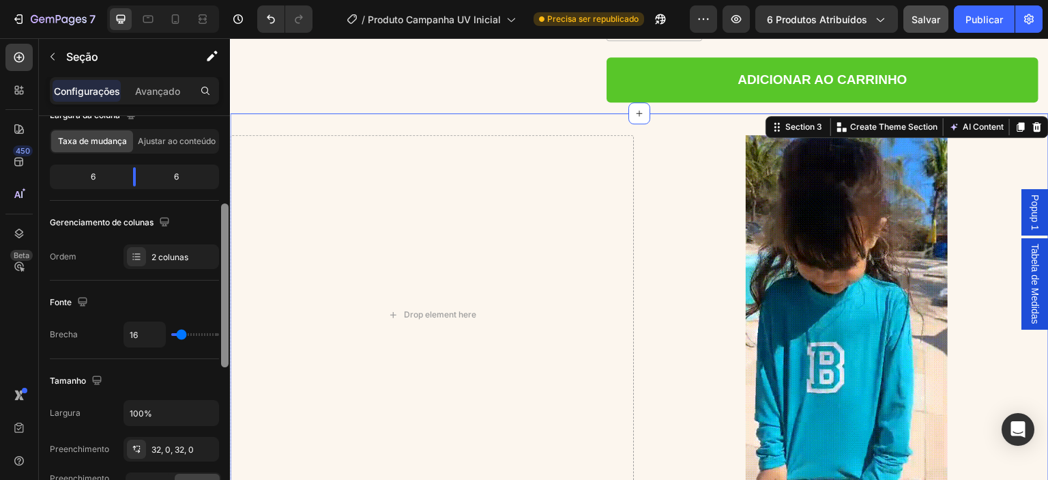
scroll to position [53, 0]
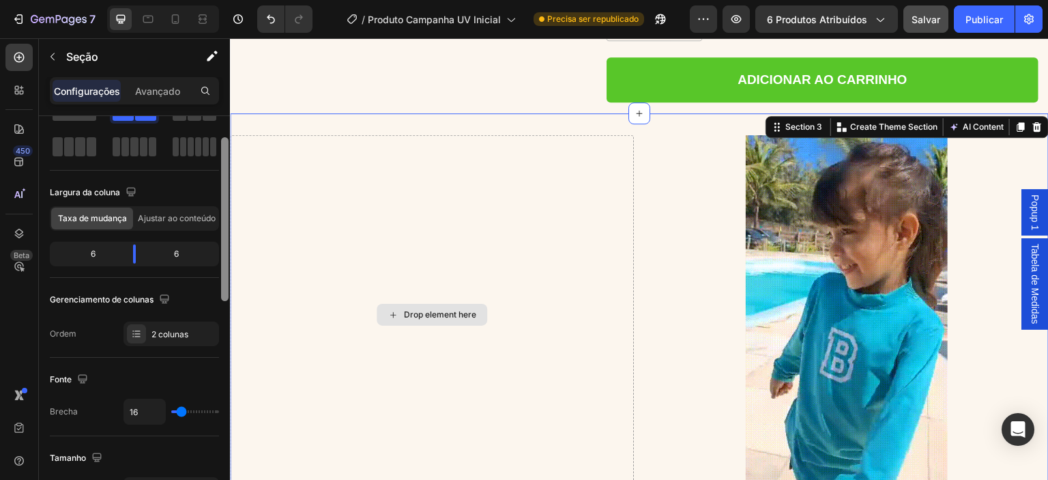
drag, startPoint x: 456, startPoint y: 388, endPoint x: 235, endPoint y: 143, distance: 329.9
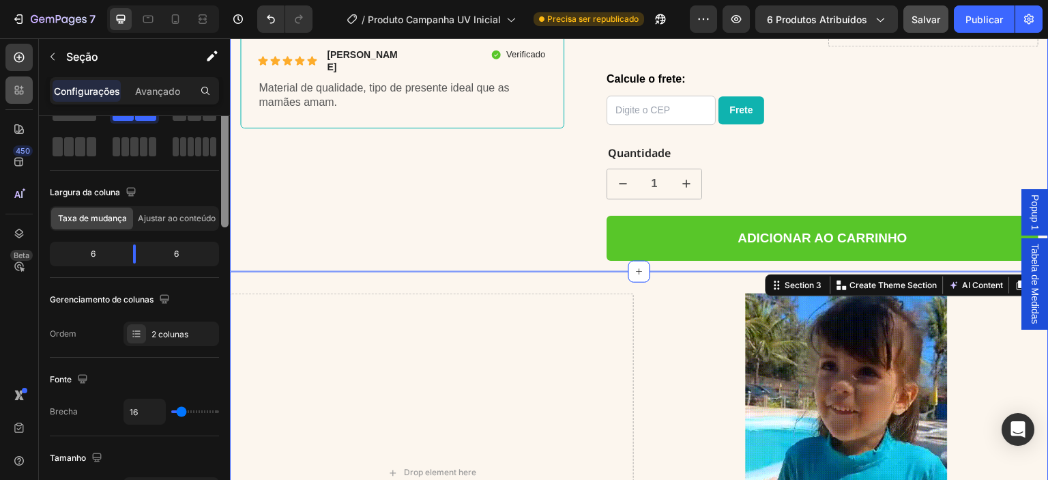
scroll to position [0, 0]
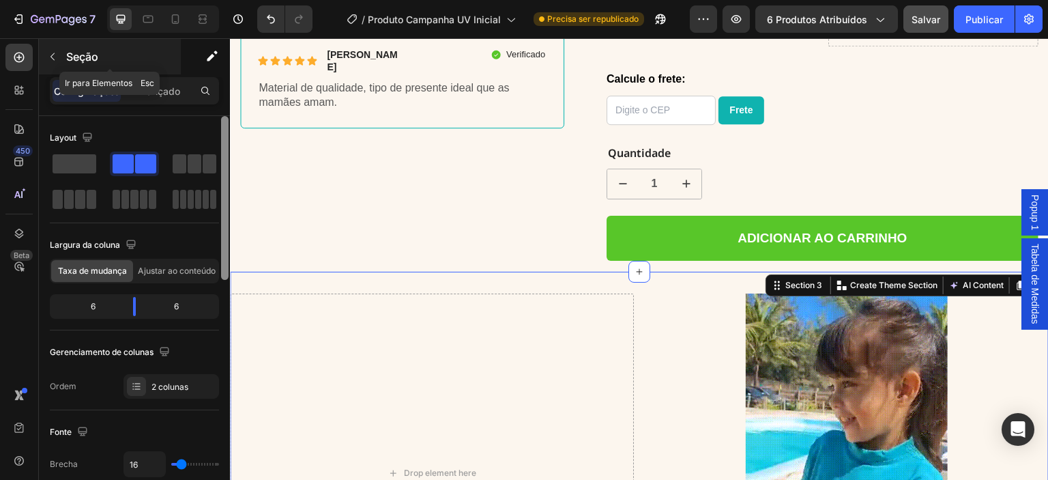
click at [49, 59] on icon "button" at bounding box center [52, 56] width 11 height 11
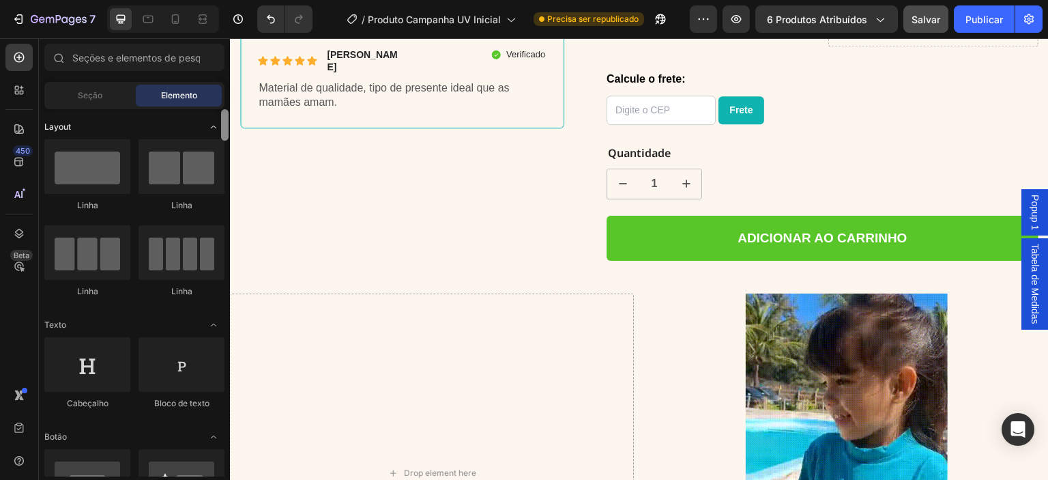
drag, startPoint x: 226, startPoint y: 268, endPoint x: 218, endPoint y: 121, distance: 146.9
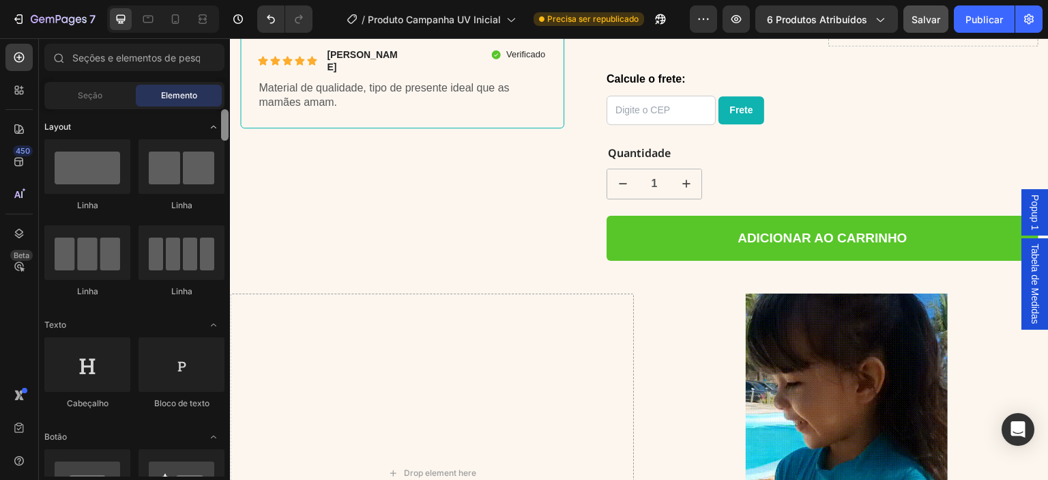
click at [218, 121] on div "Layout Linha Linha Linha Linha Texto Cabeçalho Bloco de texto Botão Botão Botão…" at bounding box center [134, 292] width 191 height 367
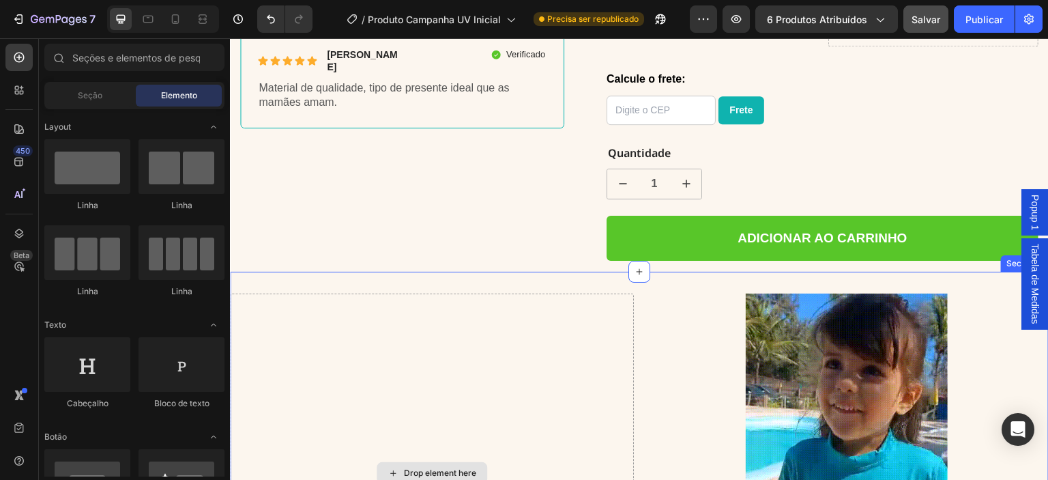
click at [479, 385] on div "Drop element here" at bounding box center [432, 472] width 404 height 359
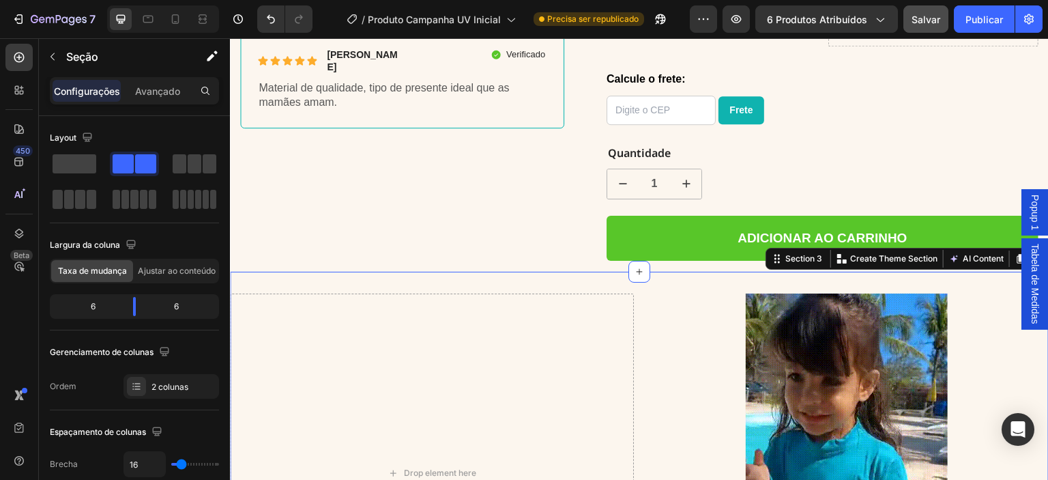
click at [445, 272] on div "Drop element here Image Section 3 Create Theme Section AI Content Write with Ge…" at bounding box center [639, 473] width 819 height 403
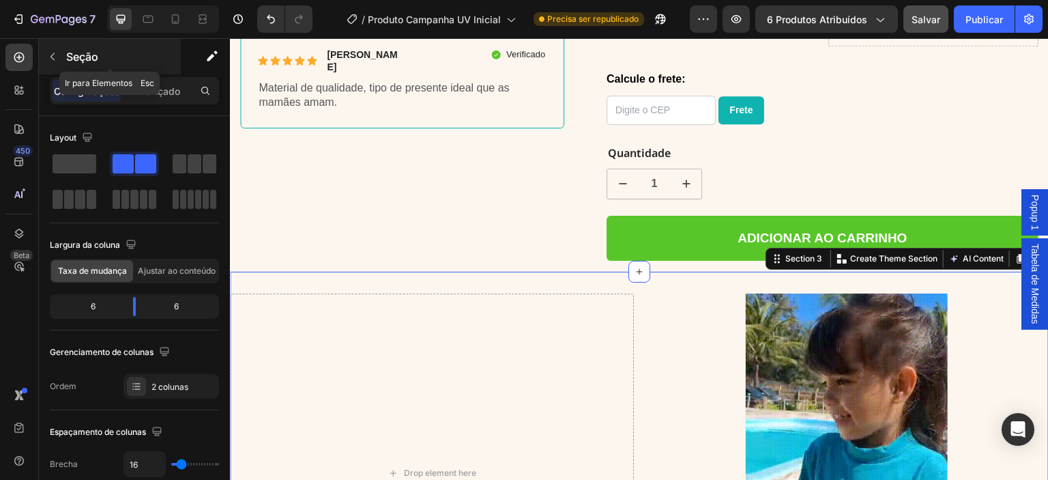
click at [59, 57] on button "button" at bounding box center [53, 57] width 22 height 22
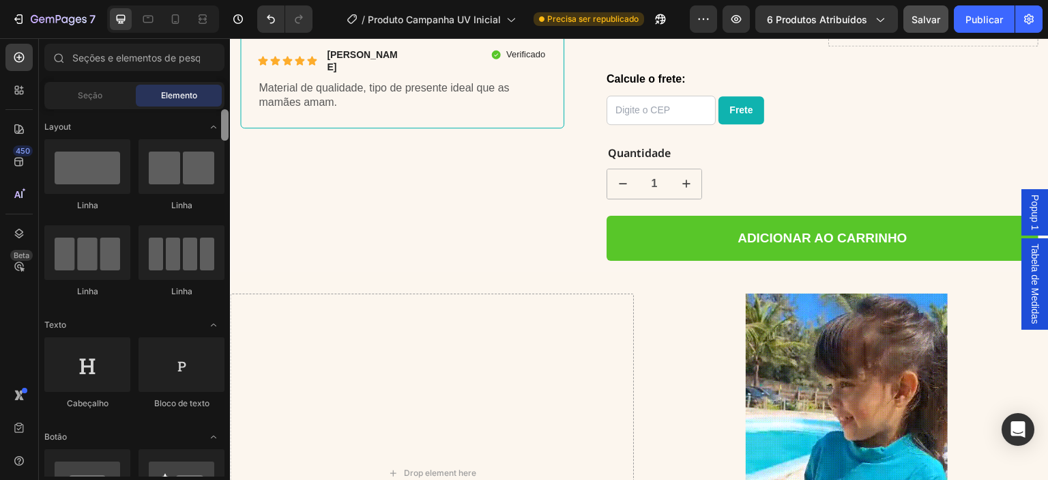
scroll to position [34, 0]
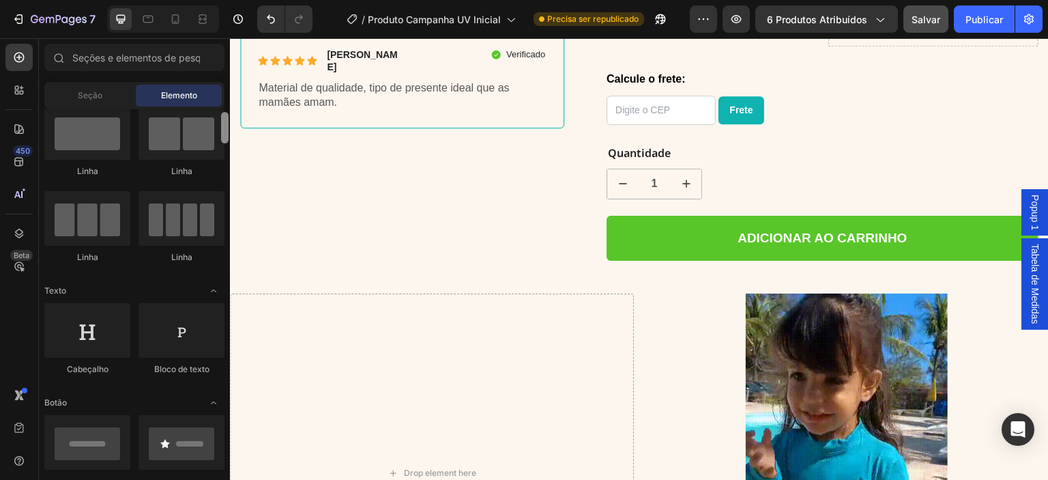
drag, startPoint x: 224, startPoint y: 144, endPoint x: 229, endPoint y: 129, distance: 15.8
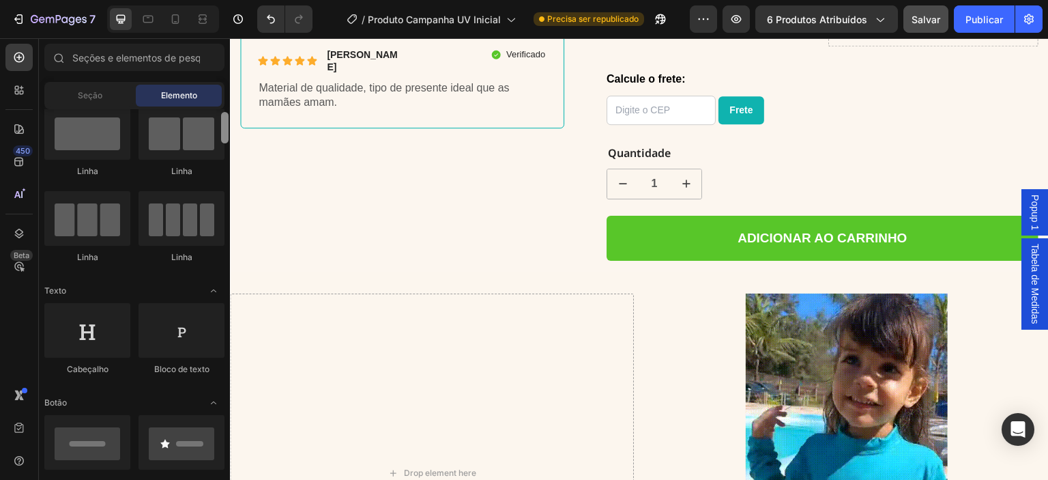
click at [229, 129] on div at bounding box center [225, 292] width 10 height 367
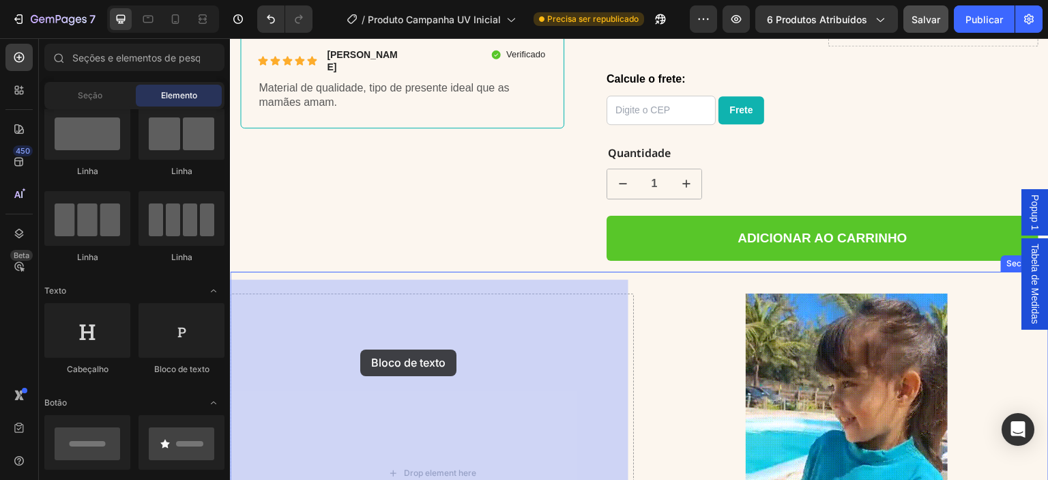
drag, startPoint x: 280, startPoint y: 344, endPoint x: 347, endPoint y: 349, distance: 67.1
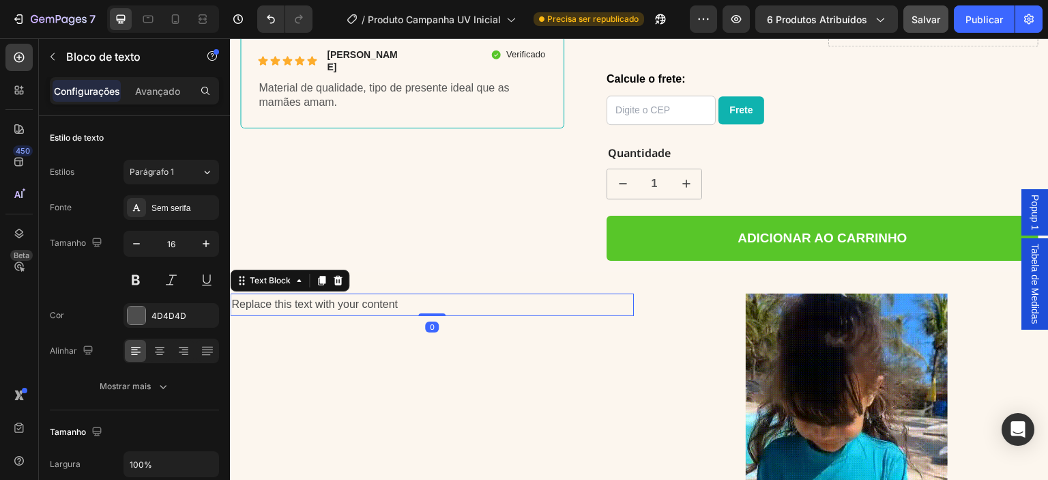
click at [396, 293] on div "Replace this text with your content" at bounding box center [432, 304] width 404 height 23
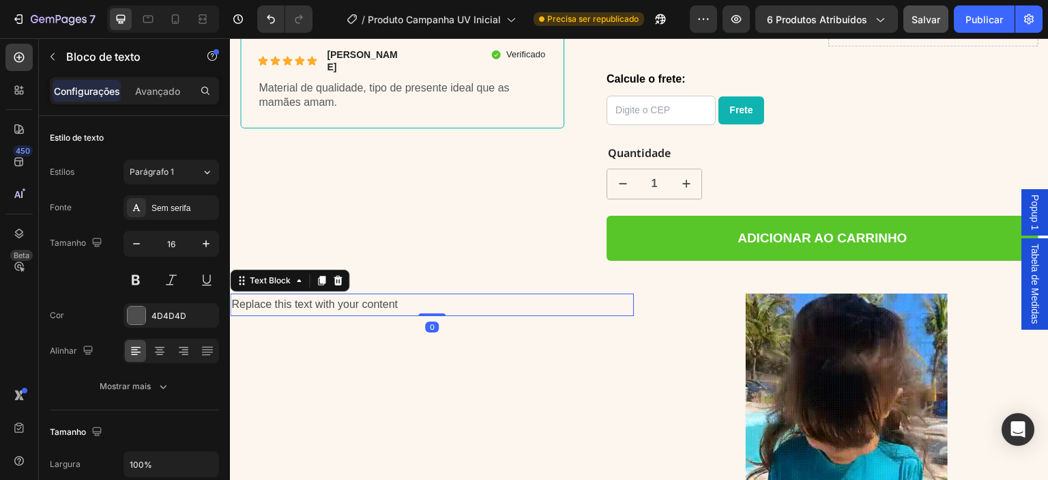
click at [396, 295] on p "Replace this text with your content" at bounding box center [431, 305] width 401 height 20
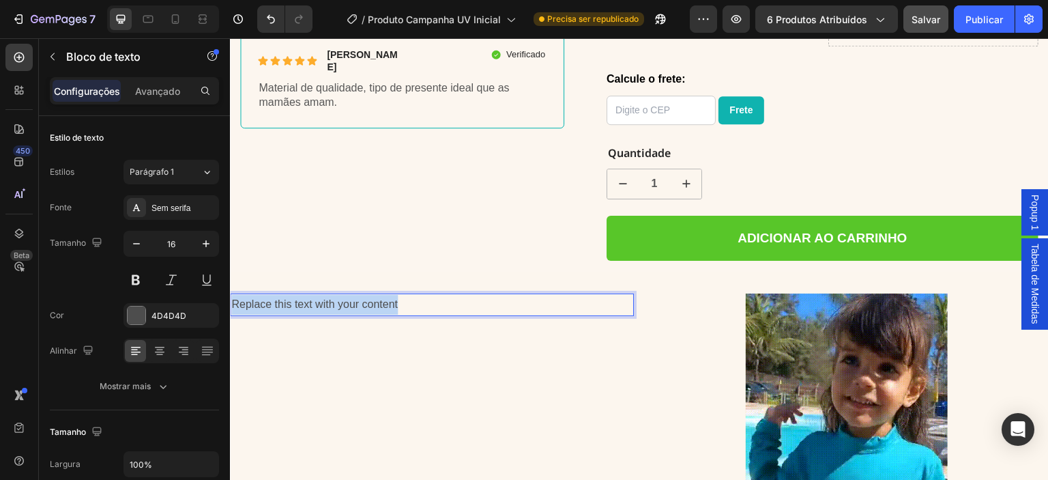
drag, startPoint x: 403, startPoint y: 293, endPoint x: 451, endPoint y: 327, distance: 59.2
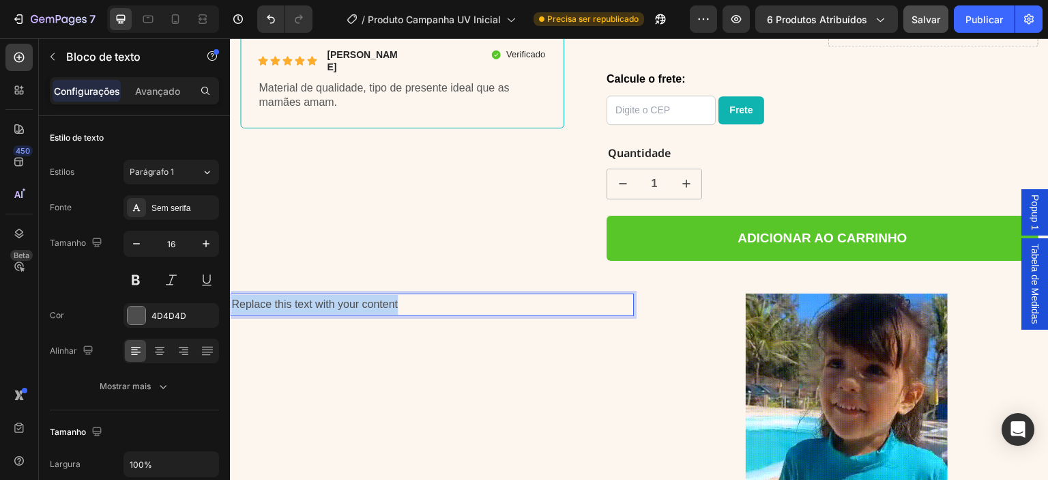
click at [230, 289] on html "Popup 1 Tabela de Medidas Header Product Images Icon Proteção UV 50+ de Verdade…" at bounding box center [639, 442] width 819 height 2533
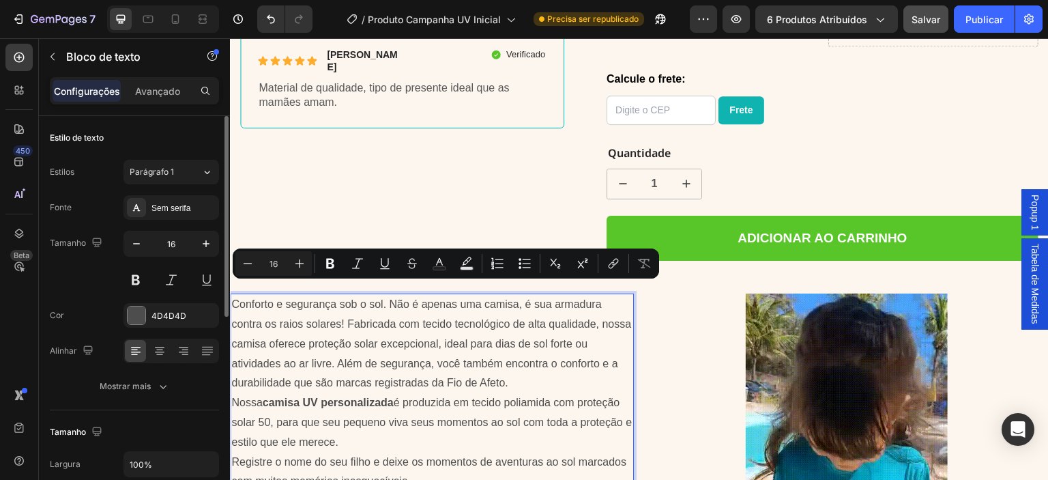
scroll to position [870, 0]
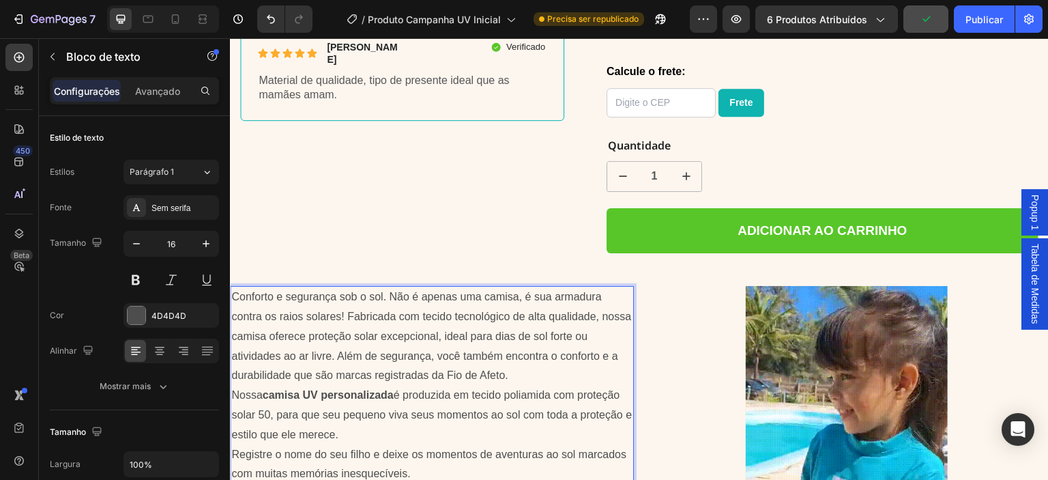
click at [446, 306] on p "Conforto e segurança sob o sol. Não é apenas uma camisa, é sua armadura contra …" at bounding box center [431, 336] width 401 height 98
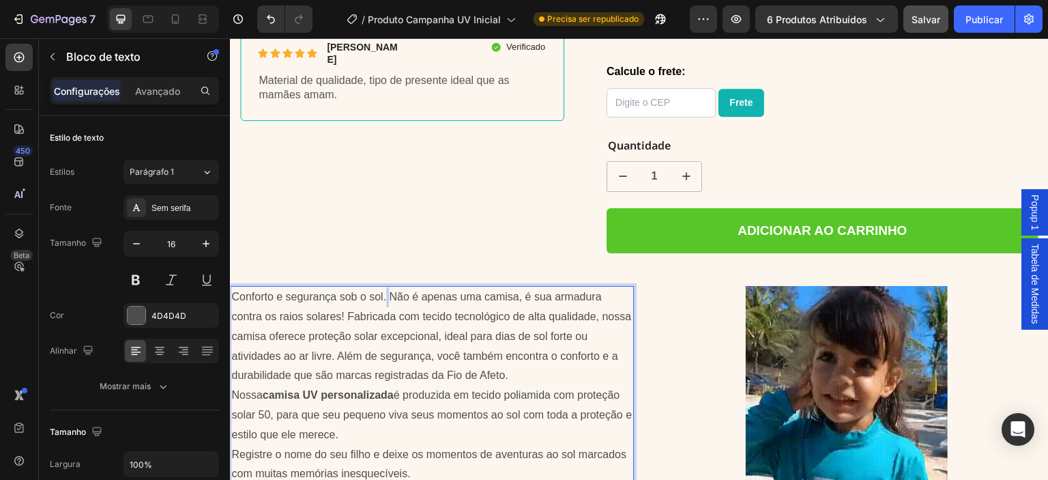
click at [386, 287] on p "Conforto e segurança sob o sol. Não é apenas uma camisa, é sua armadura contra …" at bounding box center [431, 336] width 401 height 98
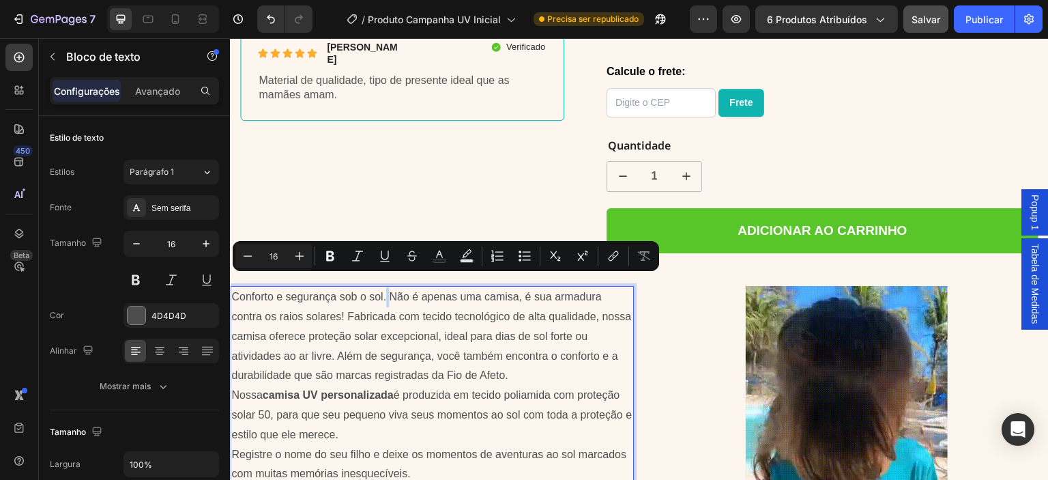
click at [385, 287] on p "Conforto e segurança sob o sol. Não é apenas uma camisa, é sua armadura contra …" at bounding box center [431, 336] width 401 height 98
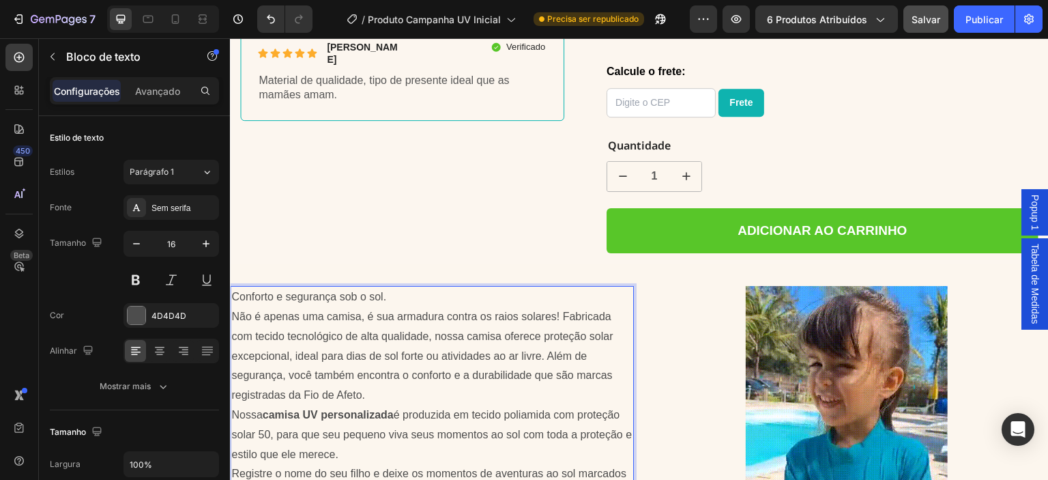
click at [368, 384] on p "Não é apenas uma camisa, é sua armadura contra os raios solares! Fabricada com …" at bounding box center [431, 356] width 401 height 98
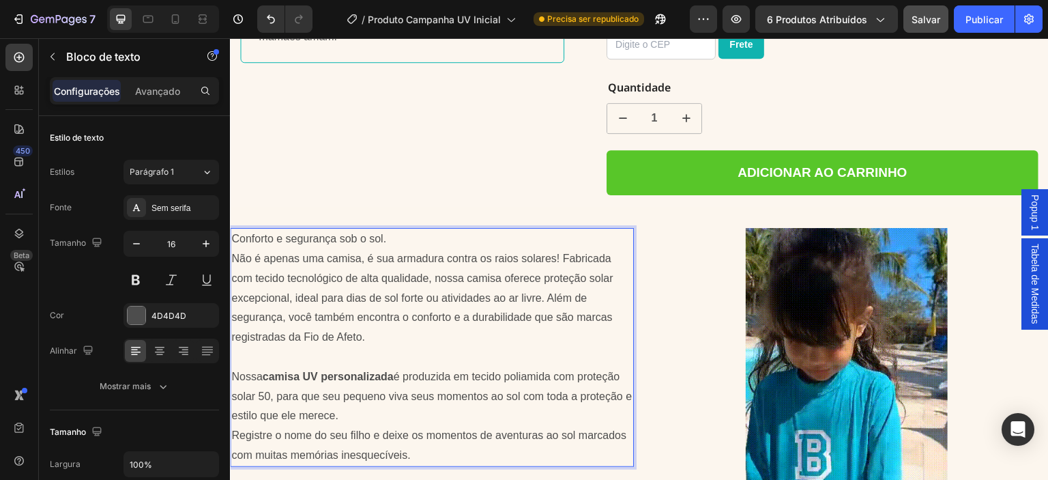
scroll to position [938, 0]
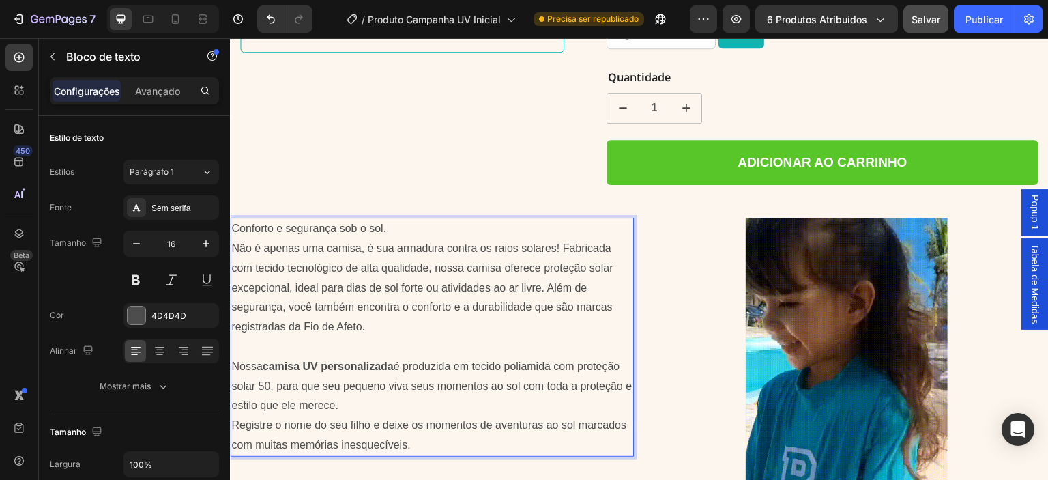
click at [393, 360] on strong "camisa UV personalizada" at bounding box center [327, 366] width 131 height 12
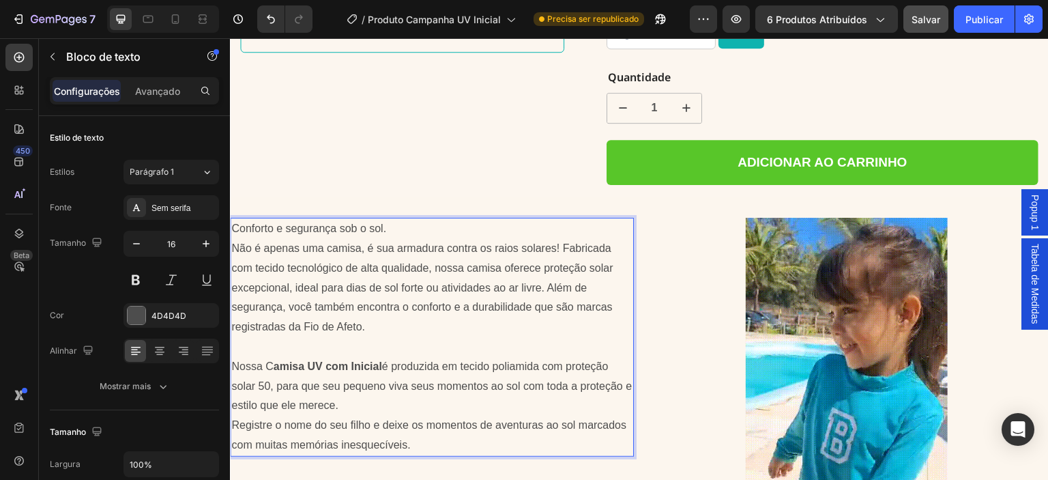
click at [266, 370] on p "Nossa C amisa UV com Inicial é produzida em tecido poliamida com proteção solar…" at bounding box center [431, 386] width 401 height 59
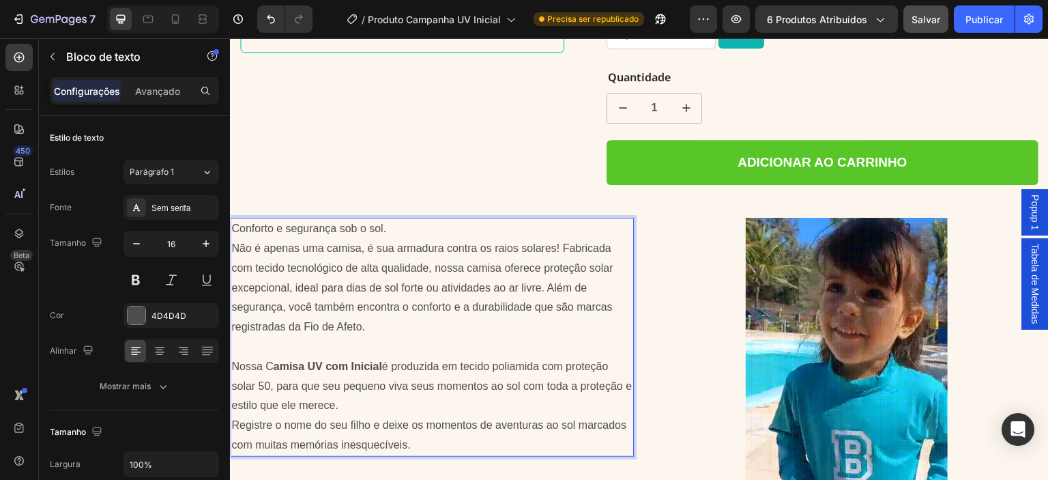
click at [259, 370] on p "Nossa C amisa UV com Inicial é produzida em tecido poliamida com proteção solar…" at bounding box center [431, 386] width 401 height 59
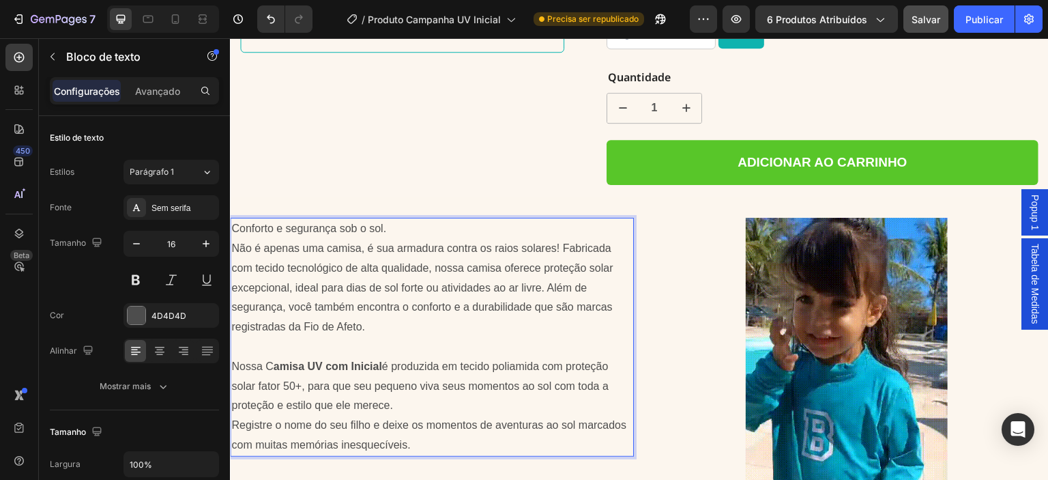
click at [405, 390] on p "Nossa C amisa UV com Inicial é produzida em tecido poliamida com proteção solar…" at bounding box center [431, 386] width 401 height 59
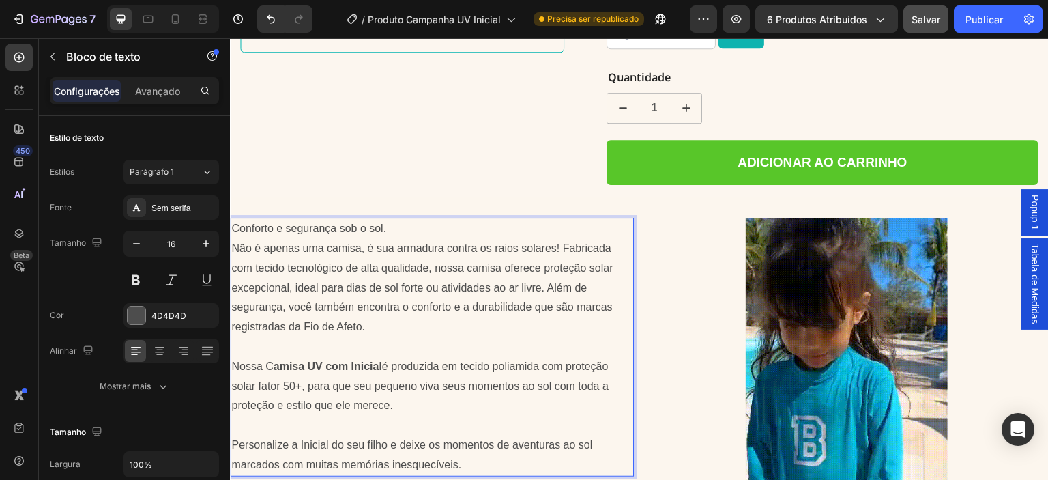
click at [519, 435] on p "Personalize a Inicial do seu filho e deixe os momentos de aventuras ao sol marc…" at bounding box center [431, 455] width 401 height 40
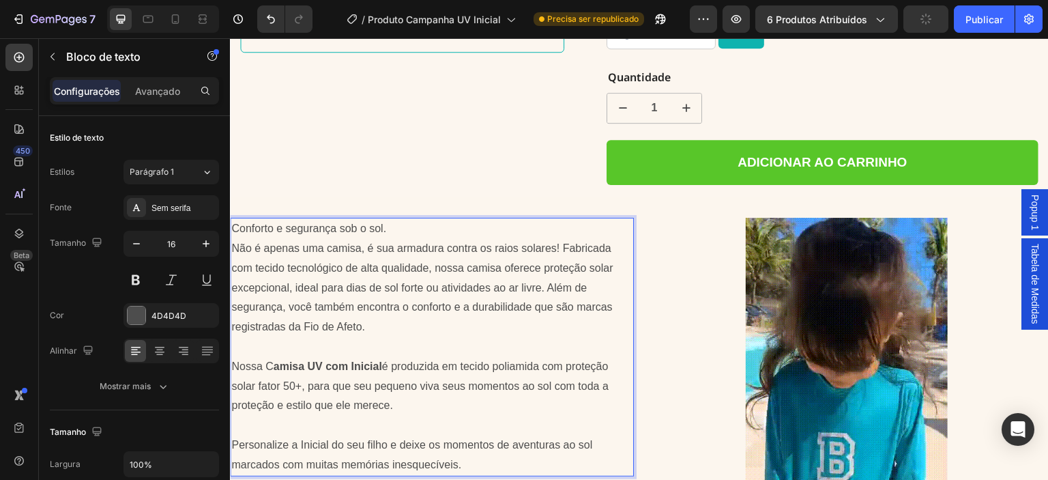
click at [519, 435] on p "Personalize a Inicial do seu filho e deixe os momentos de aventuras ao sol marc…" at bounding box center [431, 455] width 401 height 40
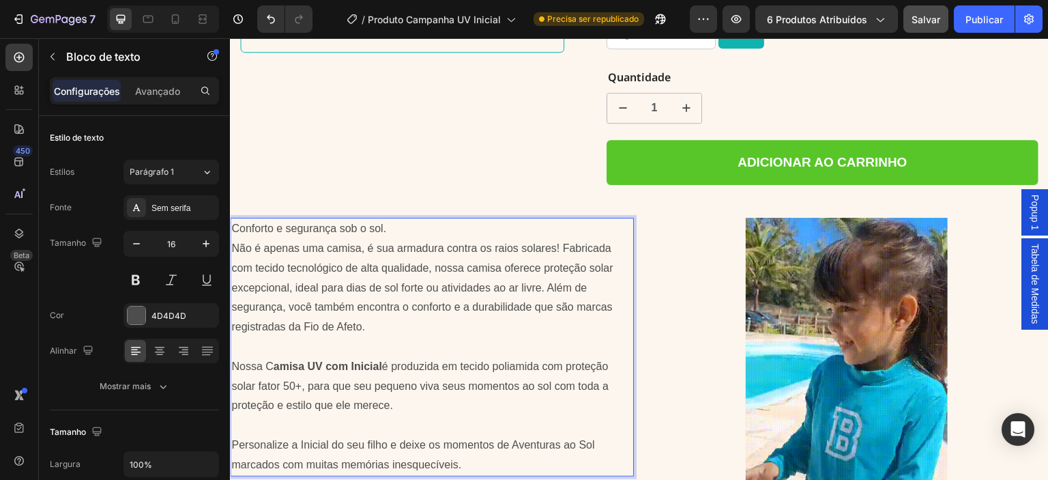
click at [398, 219] on p "Conforto e segurança sob o sol." at bounding box center [431, 229] width 401 height 20
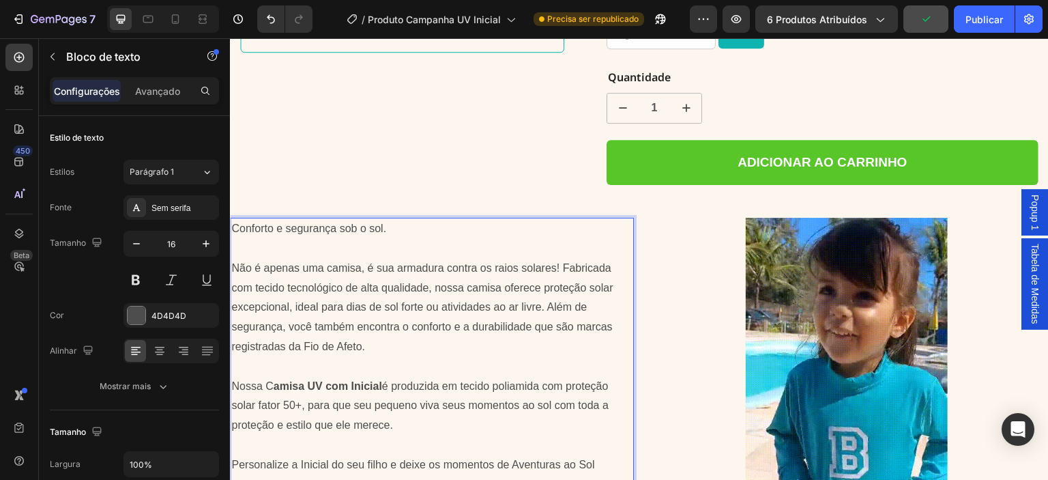
click at [325, 239] on p "Rich Text Editor. Editing area: main" at bounding box center [431, 249] width 401 height 20
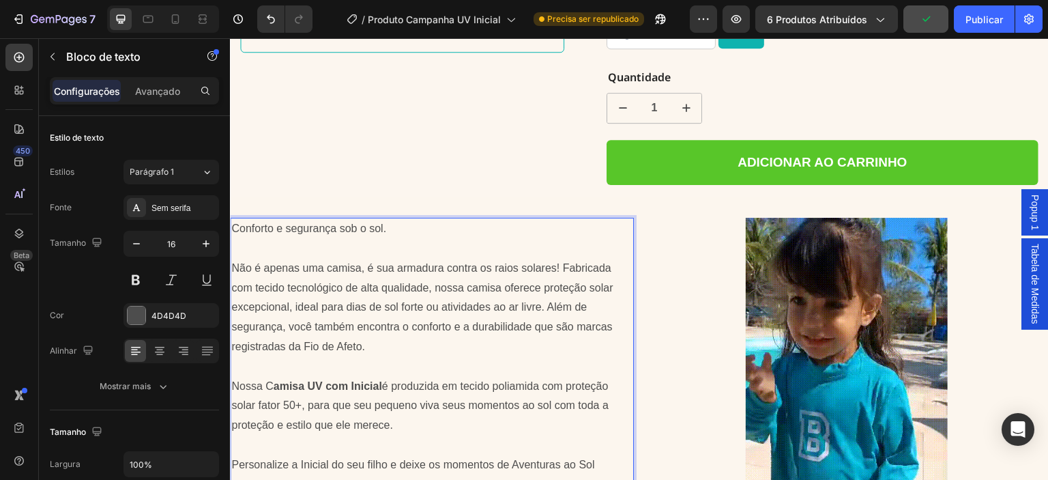
click at [390, 219] on p "Conforto e segurança sob o sol." at bounding box center [431, 229] width 401 height 20
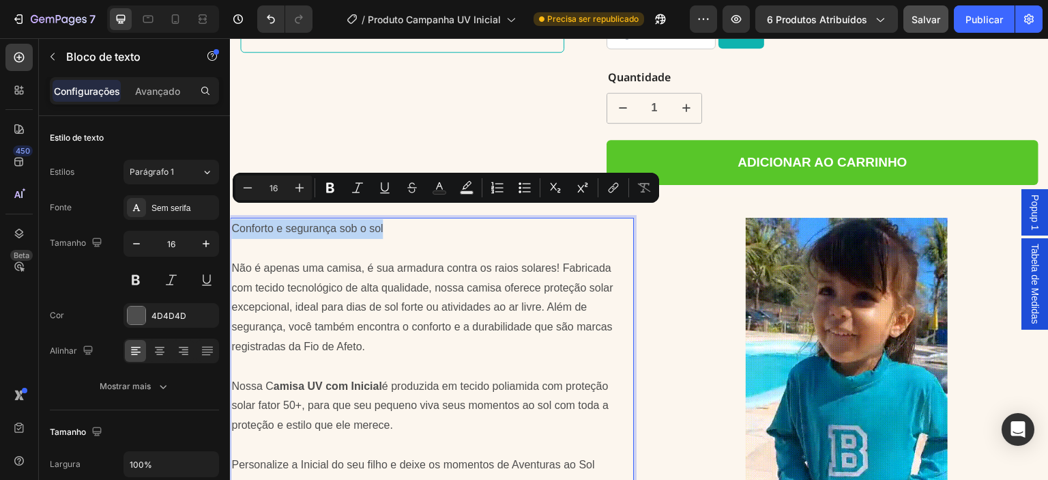
drag, startPoint x: 390, startPoint y: 217, endPoint x: 232, endPoint y: 216, distance: 158.3
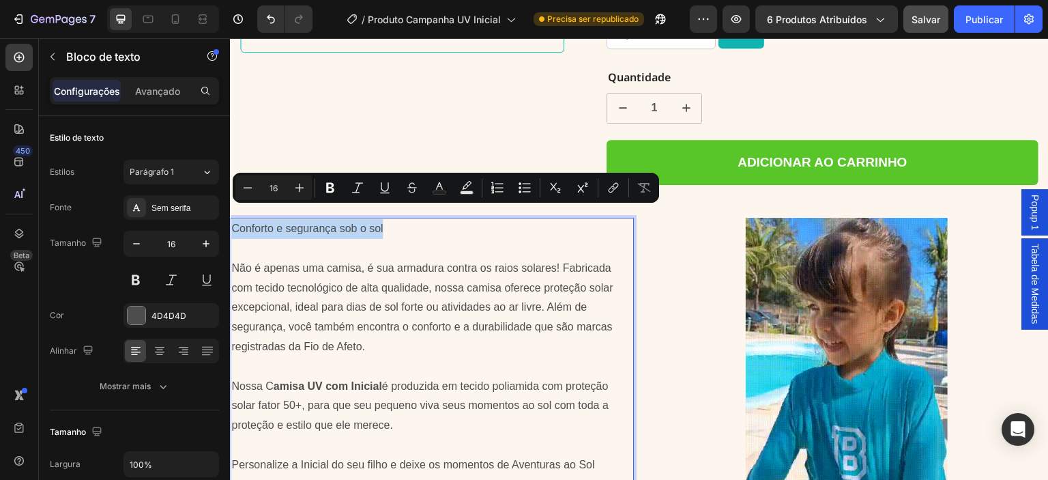
click at [232, 219] on p "Conforto e segurança sob o sol" at bounding box center [431, 229] width 401 height 20
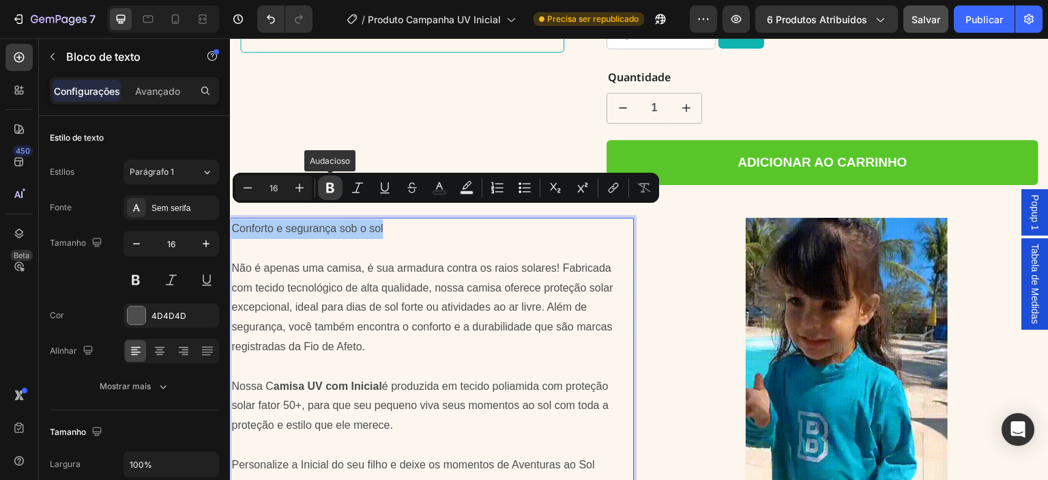
click at [334, 185] on icon "Barra de ferramentas contextual do editor" at bounding box center [330, 188] width 14 height 14
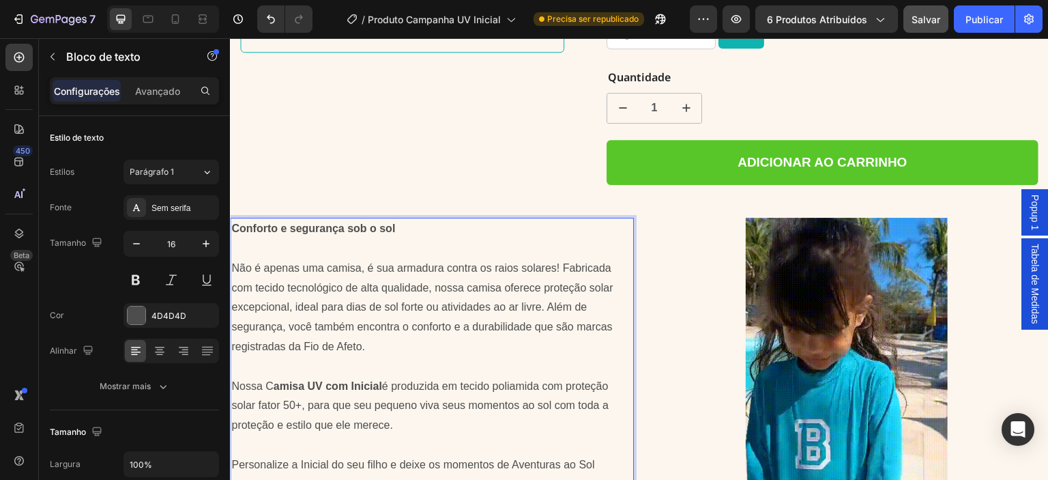
click at [400, 221] on p "Conforto e segurança sob o sol" at bounding box center [431, 229] width 401 height 20
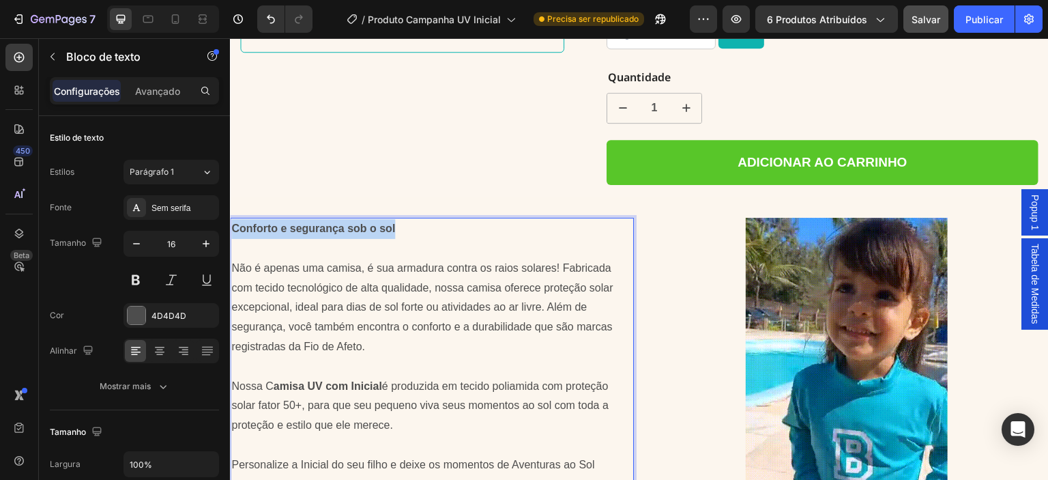
drag, startPoint x: 400, startPoint y: 214, endPoint x: 232, endPoint y: 218, distance: 168.6
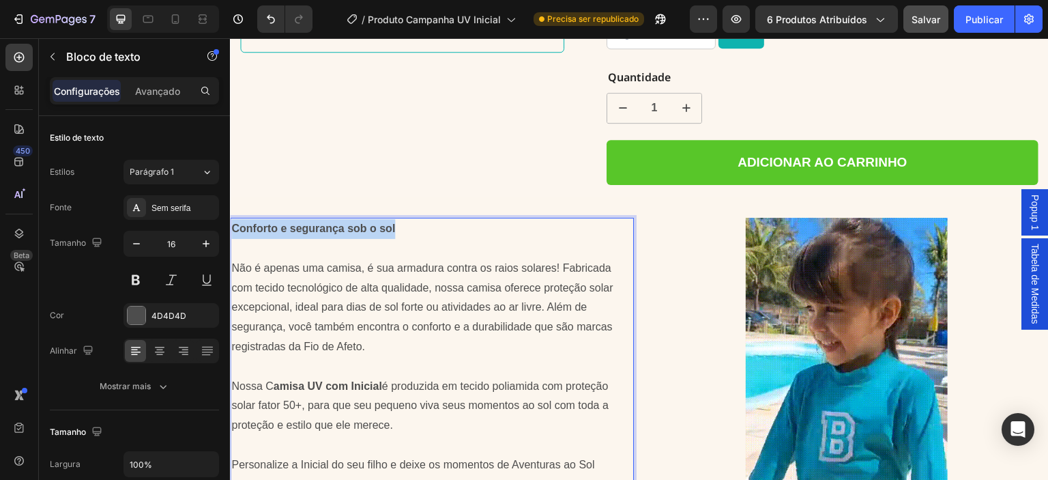
click at [232, 219] on p "Conforto e segurança sob o sol" at bounding box center [431, 229] width 401 height 20
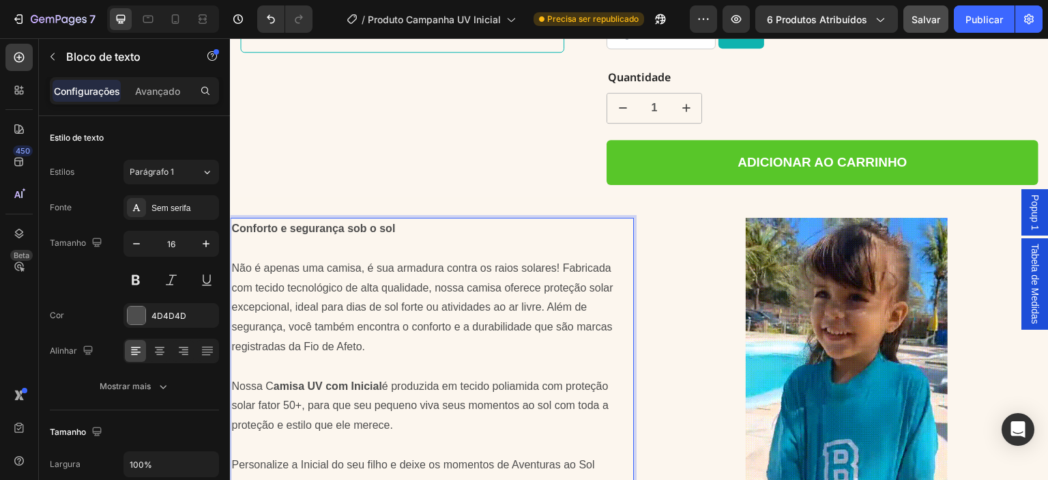
click at [277, 259] on p "Não é apenas uma camisa, é sua armadura contra os raios solares! Fabricada com …" at bounding box center [431, 308] width 401 height 98
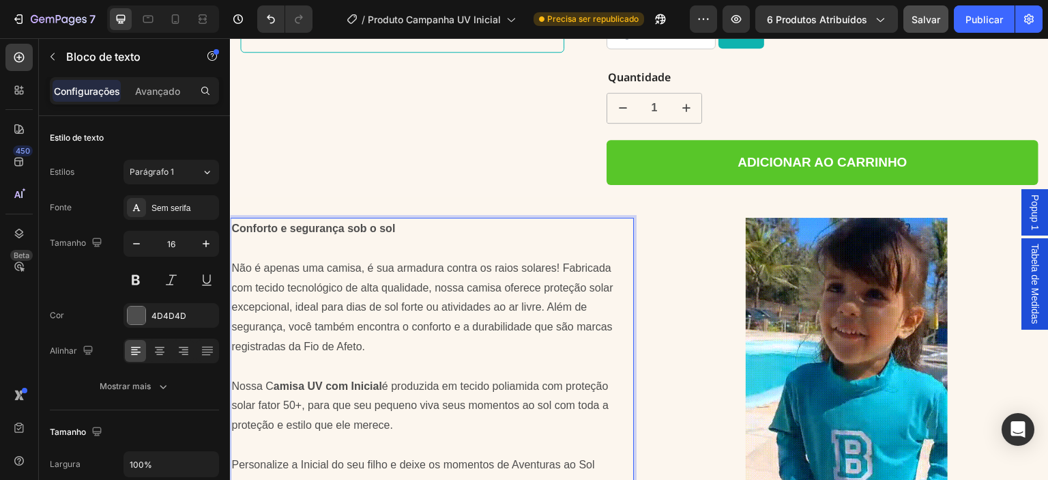
click at [485, 276] on p "Não é apenas uma camisa, é sua armadura contra os raios solares! Fabricada com …" at bounding box center [431, 308] width 401 height 98
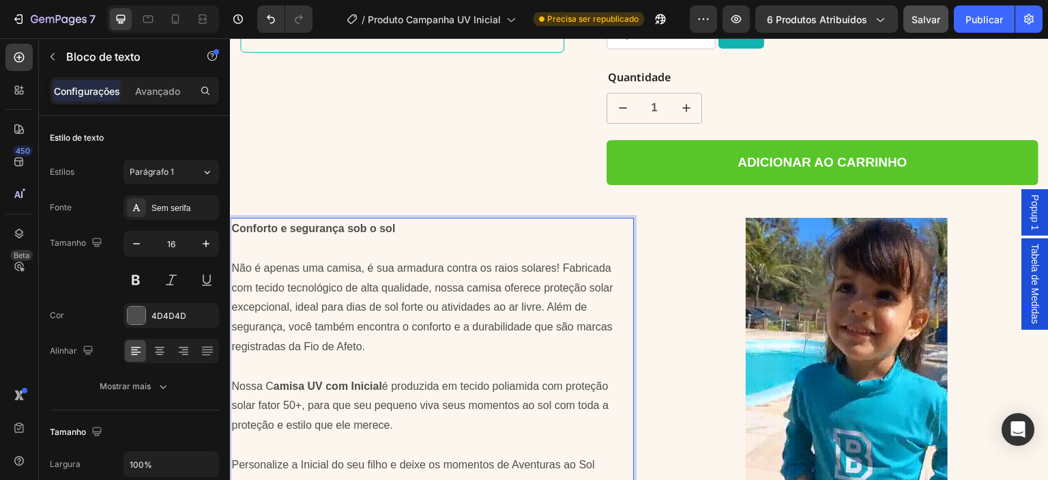
click at [500, 274] on p "Não é apenas uma camisa, é sua armadura contra os raios solares! Fabricada com …" at bounding box center [431, 308] width 401 height 98
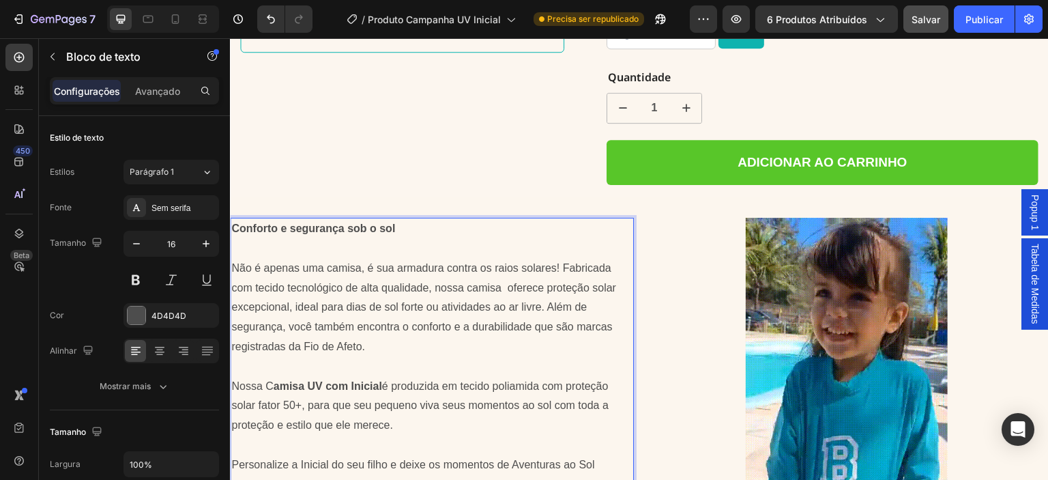
click at [501, 274] on p "Não é apenas uma camisa, é sua armadura contra os raios solares! Fabricada com …" at bounding box center [431, 308] width 401 height 98
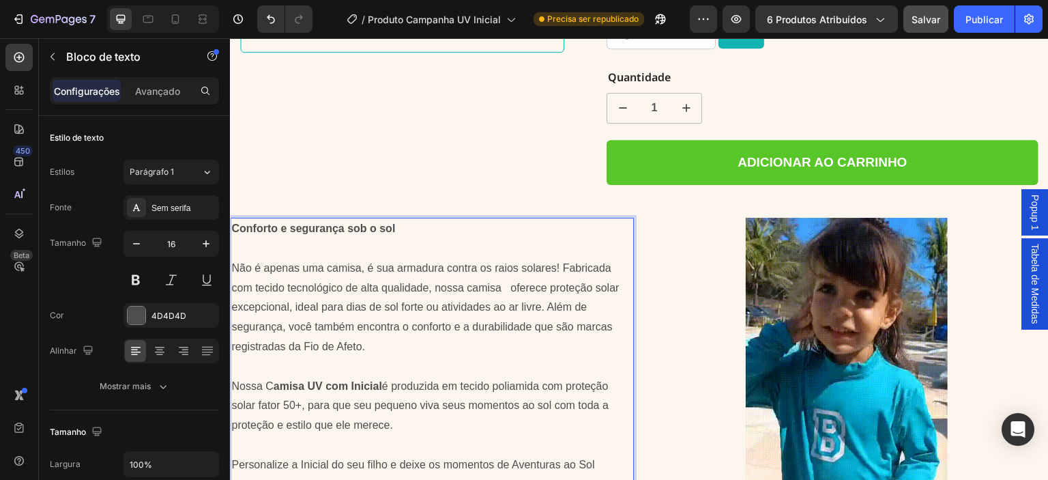
click at [501, 274] on p "Não é apenas uma camisa, é sua armadura contra os raios solares! Fabricada com …" at bounding box center [431, 308] width 401 height 98
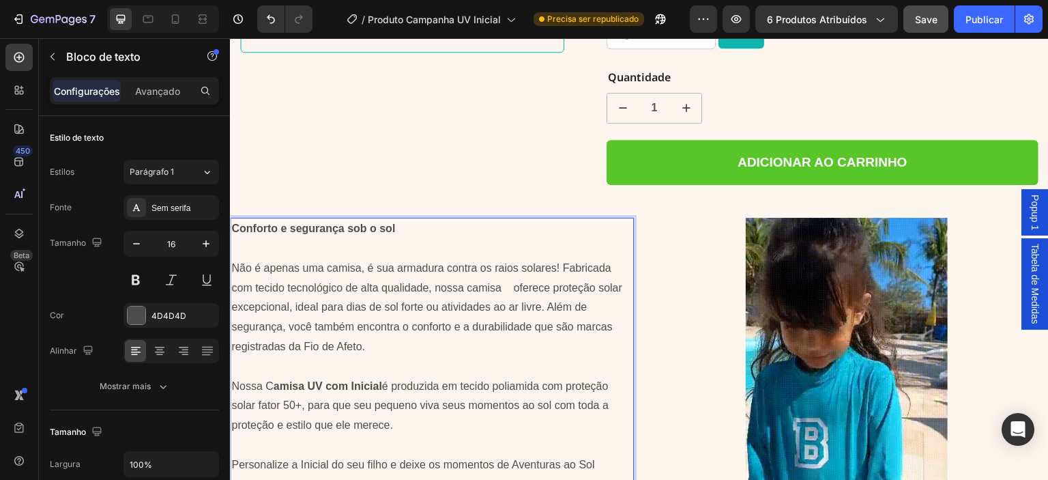
click at [512, 276] on p "Não é apenas uma camisa, é sua armadura contra os raios solares! Fabricada com …" at bounding box center [431, 308] width 401 height 98
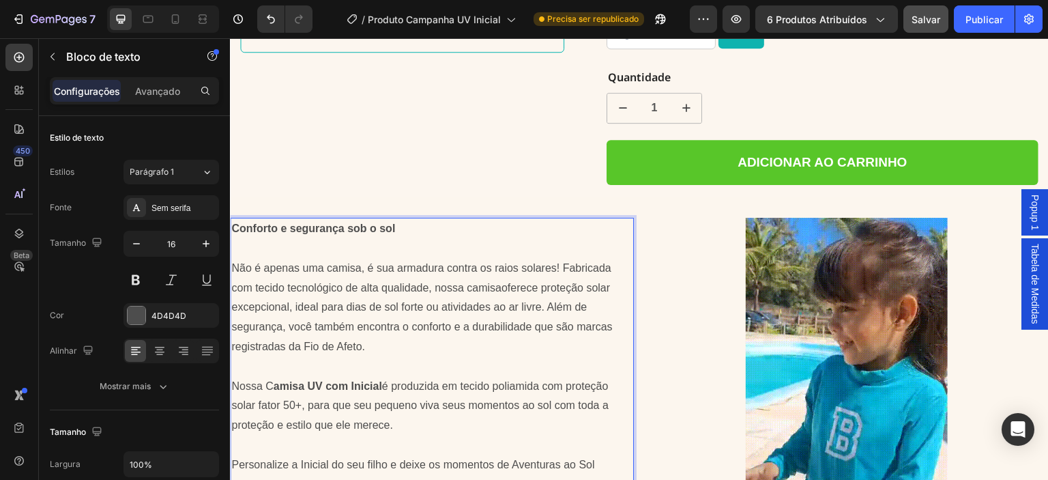
click at [499, 274] on p "Não é apenas uma camisa, é sua armadura contra os raios solares! Fabricada com …" at bounding box center [431, 308] width 401 height 98
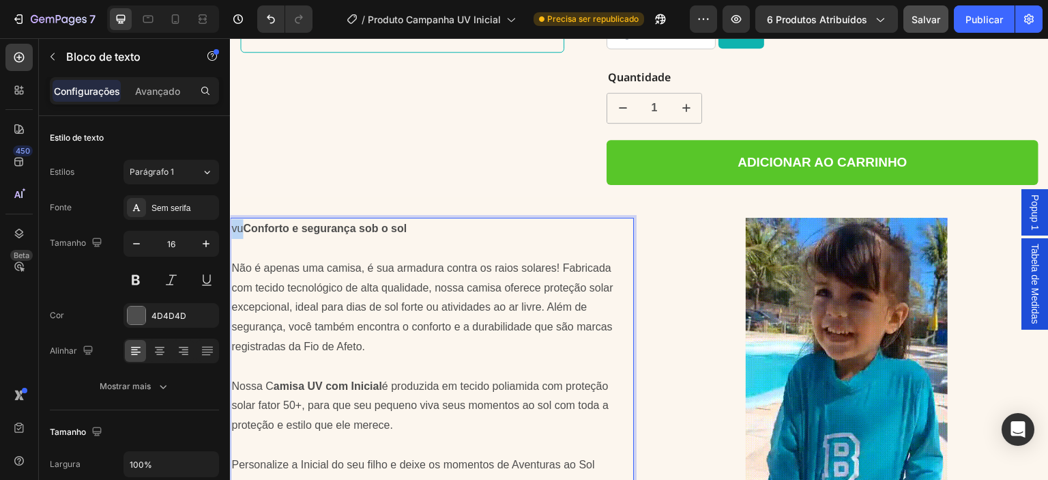
drag, startPoint x: 242, startPoint y: 214, endPoint x: 233, endPoint y: 218, distance: 10.4
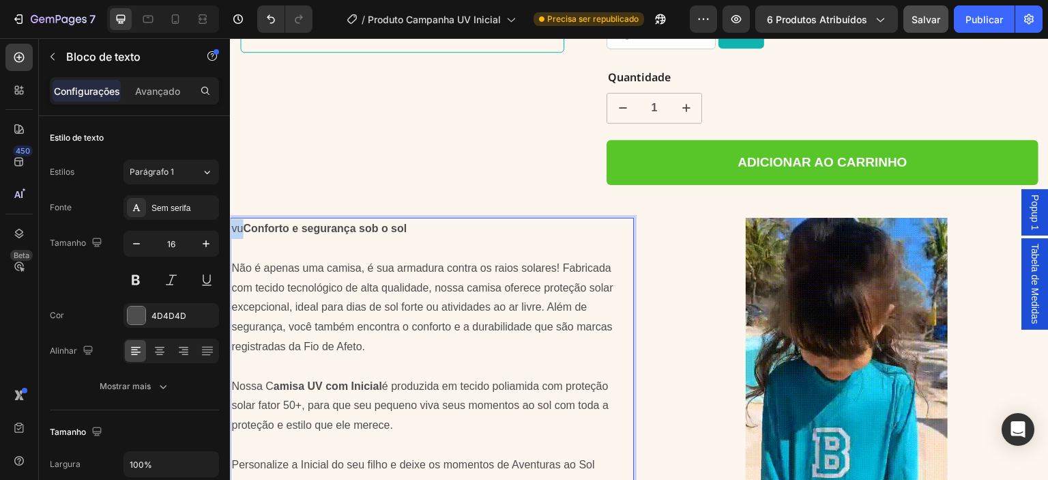
click at [233, 219] on p "vu Conforto e segurança sob o sol" at bounding box center [431, 229] width 401 height 20
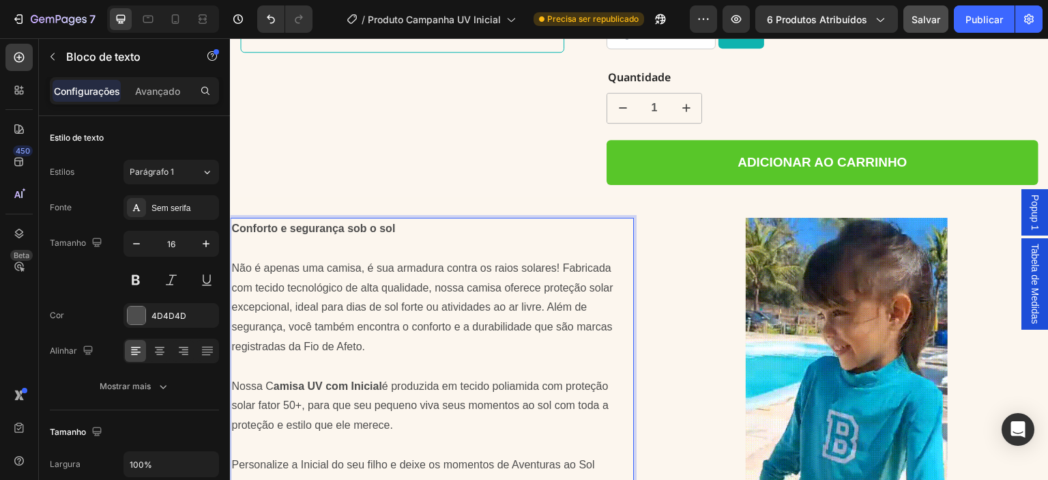
click at [505, 273] on p "Não é apenas uma camisa, é sua armadura contra os raios solares! Fabricada com …" at bounding box center [431, 308] width 401 height 98
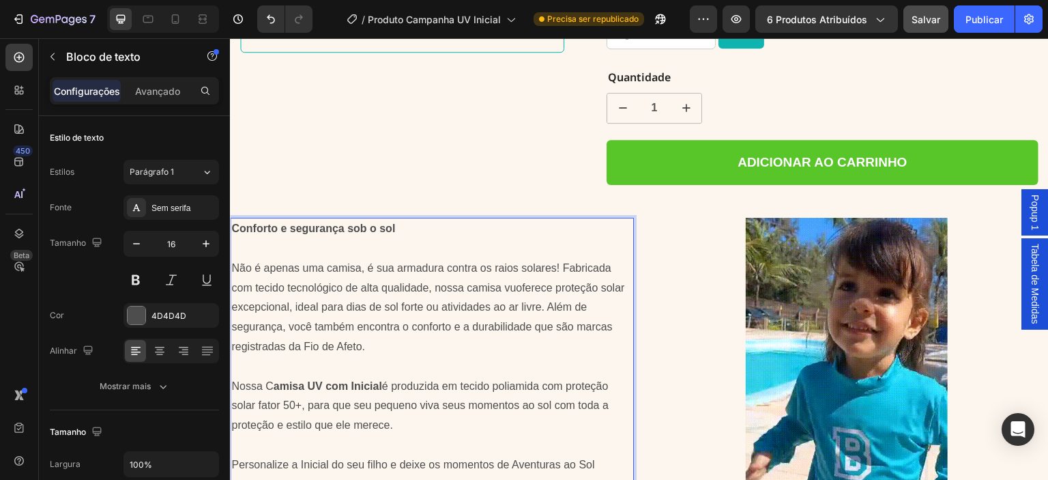
click at [514, 275] on p "Não é apenas uma camisa, é sua armadura contra os raios solares! Fabricada com …" at bounding box center [431, 308] width 401 height 98
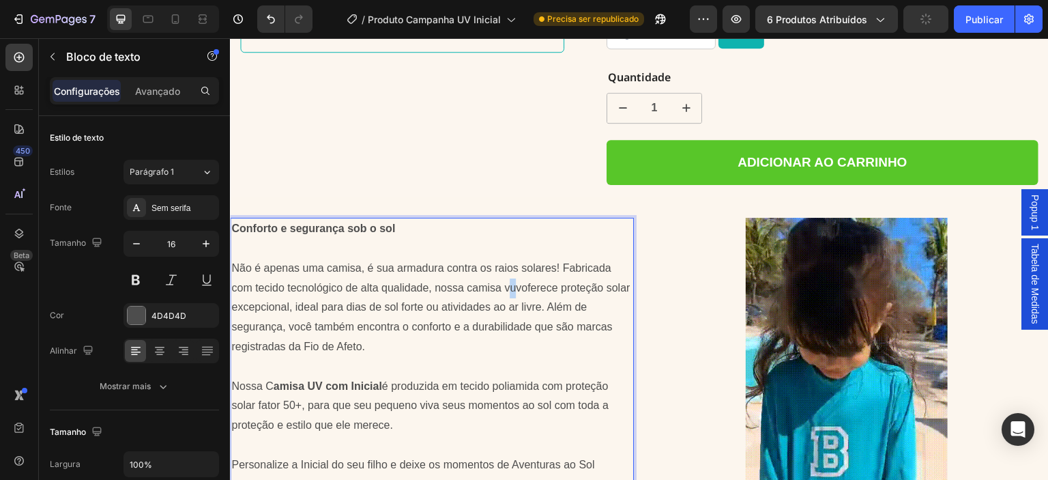
drag, startPoint x: 511, startPoint y: 278, endPoint x: 524, endPoint y: 278, distance: 13.0
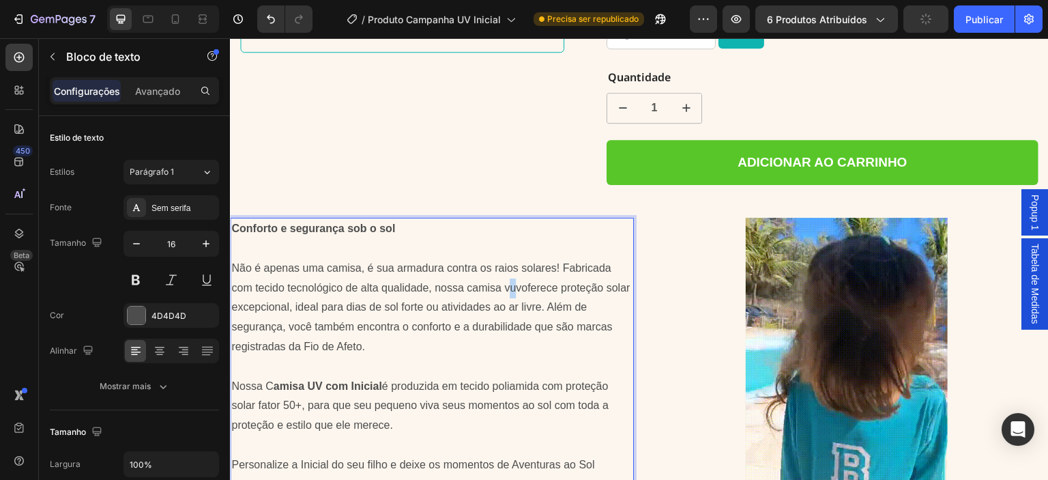
click at [512, 278] on p "Não é apenas uma camisa, é sua armadura contra os raios solares! Fabricada com …" at bounding box center [431, 308] width 401 height 98
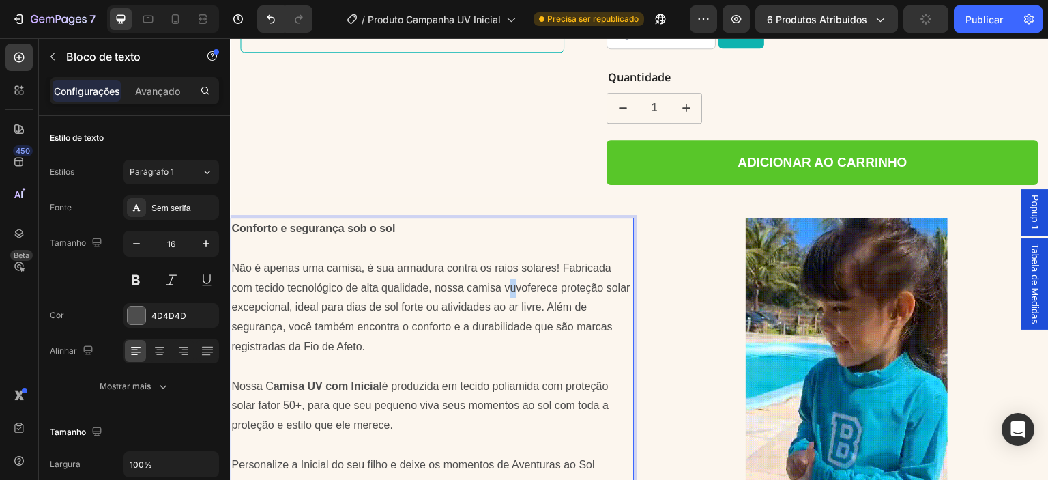
click at [512, 277] on p "Não é apenas uma camisa, é sua armadura contra os raios solares! Fabricada com …" at bounding box center [431, 308] width 401 height 98
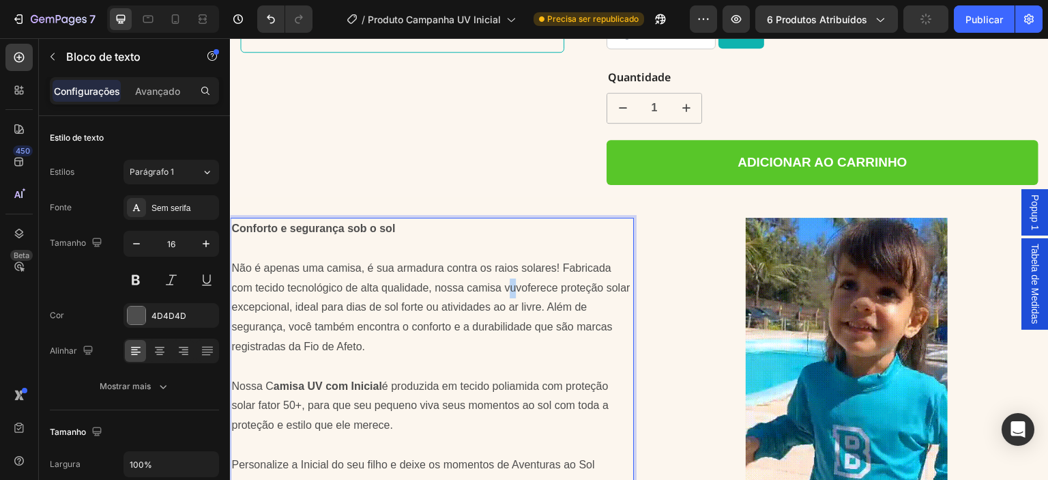
click at [508, 275] on p "Não é apenas uma camisa, é sua armadura contra os raios solares! Fabricada com …" at bounding box center [431, 308] width 401 height 98
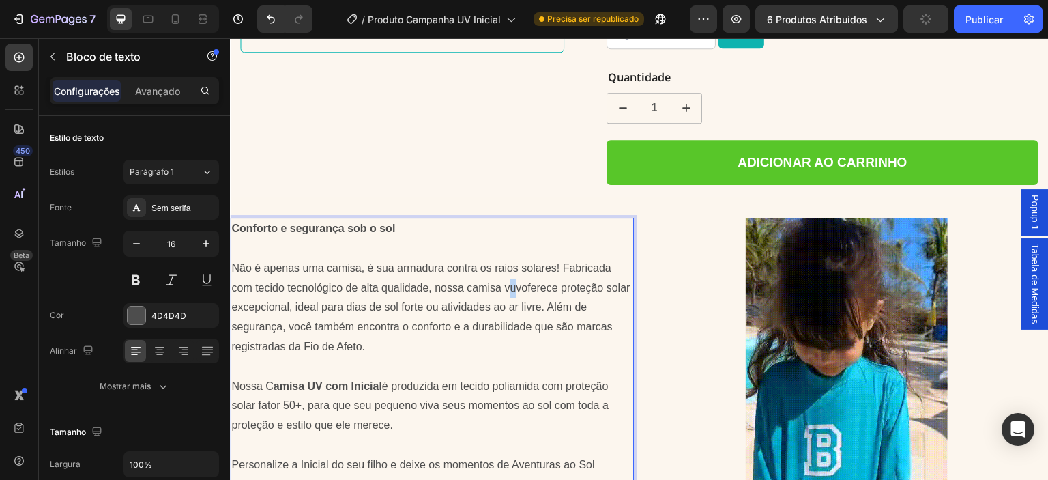
click at [512, 275] on p "Não é apenas uma camisa, é sua armadura contra os raios solares! Fabricada com …" at bounding box center [431, 308] width 401 height 98
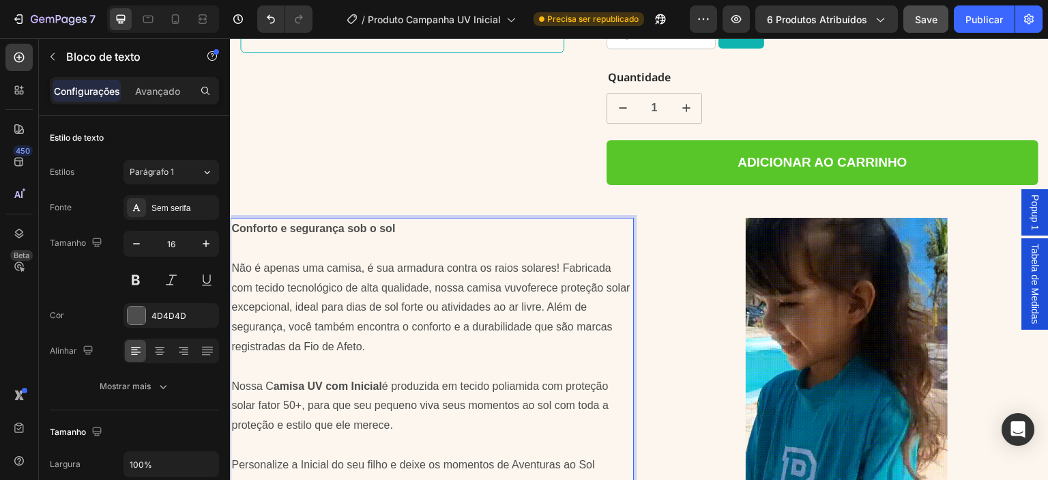
click at [525, 278] on p "Não é apenas uma camisa, é sua armadura contra os raios solares! Fabricada com …" at bounding box center [431, 308] width 401 height 98
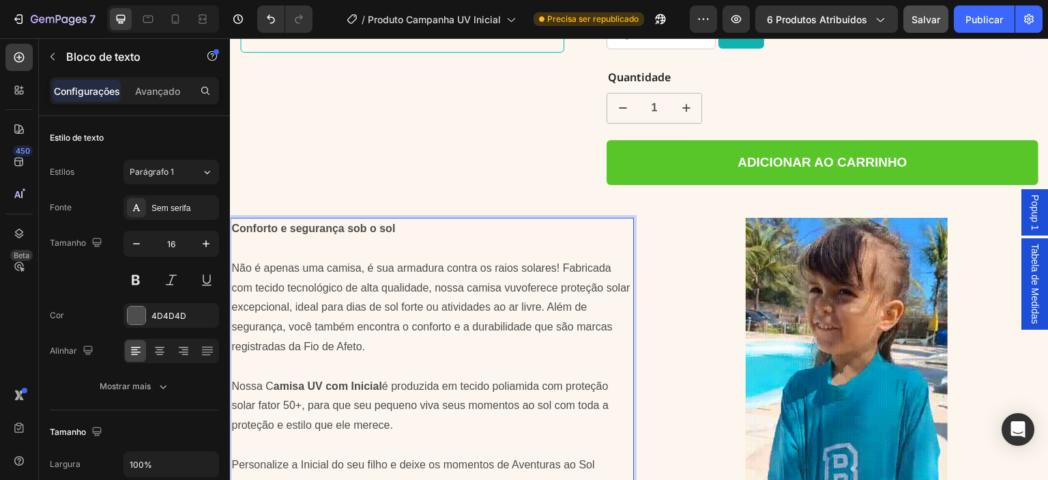
click at [520, 275] on p "Não é apenas uma camisa, é sua armadura contra os raios solares! Fabricada com …" at bounding box center [431, 308] width 401 height 98
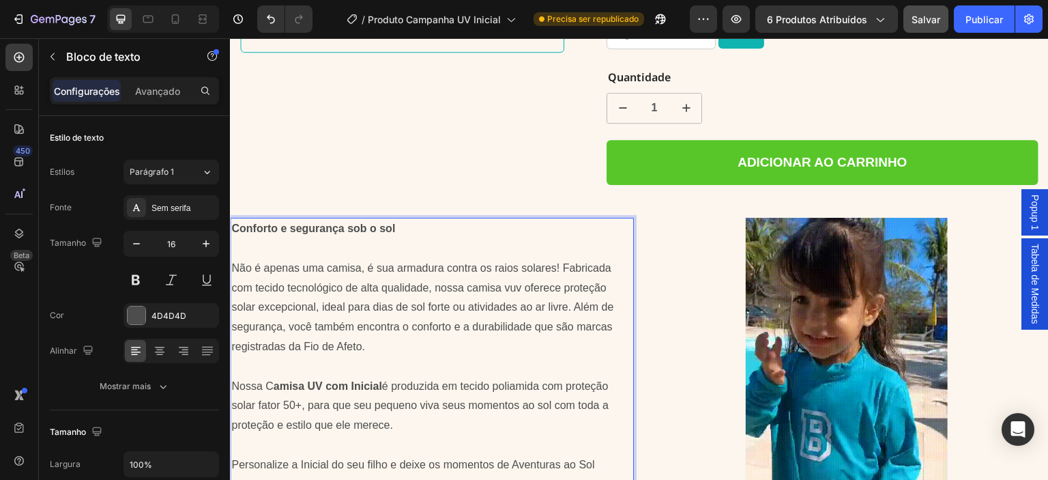
click at [511, 276] on p "Não é apenas uma camisa, é sua armadura contra os raios solares! Fabricada com …" at bounding box center [431, 308] width 401 height 98
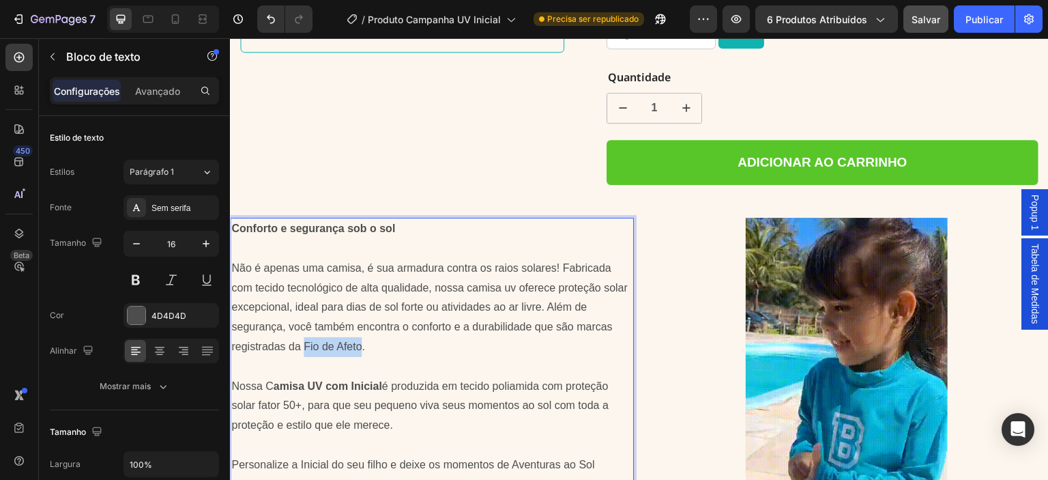
drag, startPoint x: 306, startPoint y: 330, endPoint x: 360, endPoint y: 327, distance: 54.7
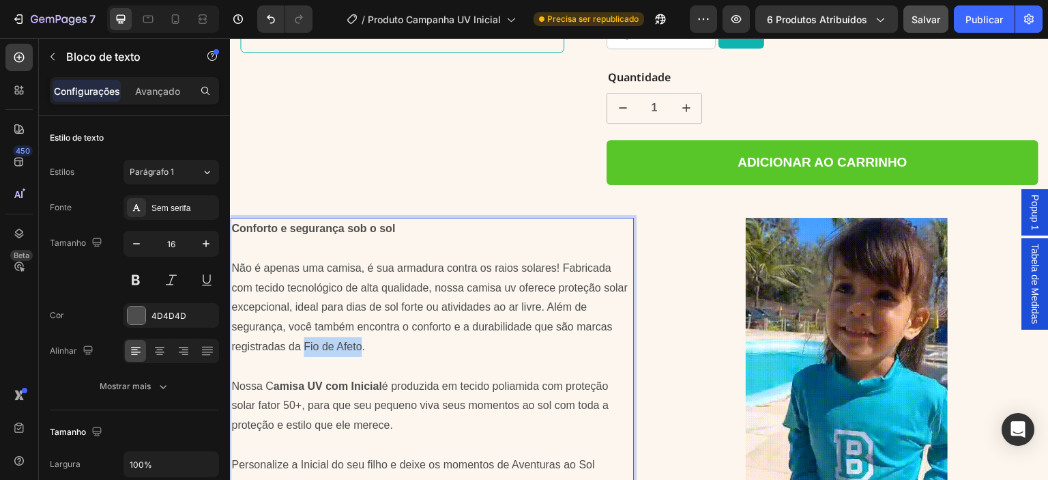
click at [360, 327] on p "Não é apenas uma camisa, é sua armadura contra os raios solares! Fabricada com …" at bounding box center [431, 308] width 401 height 98
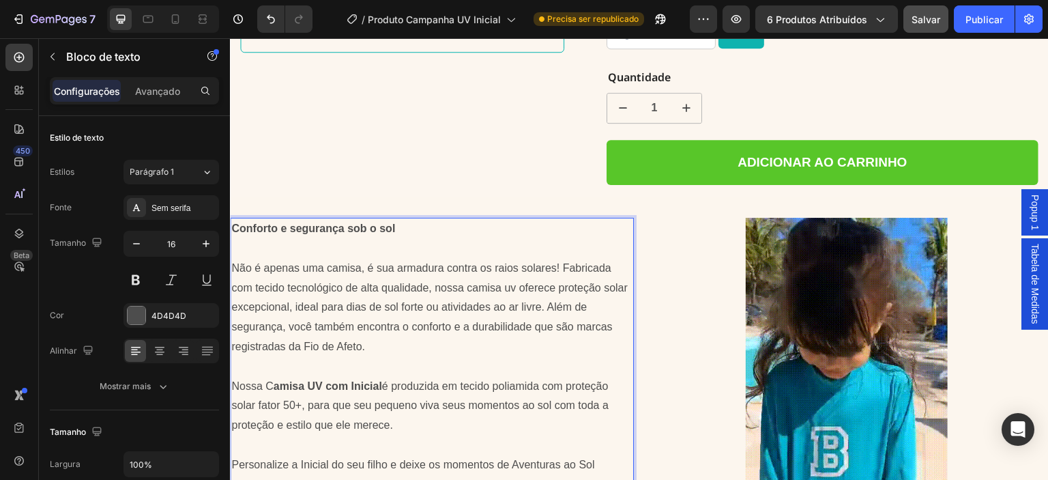
click at [440, 357] on p "Rich Text Editor. Editing area: main" at bounding box center [431, 367] width 401 height 20
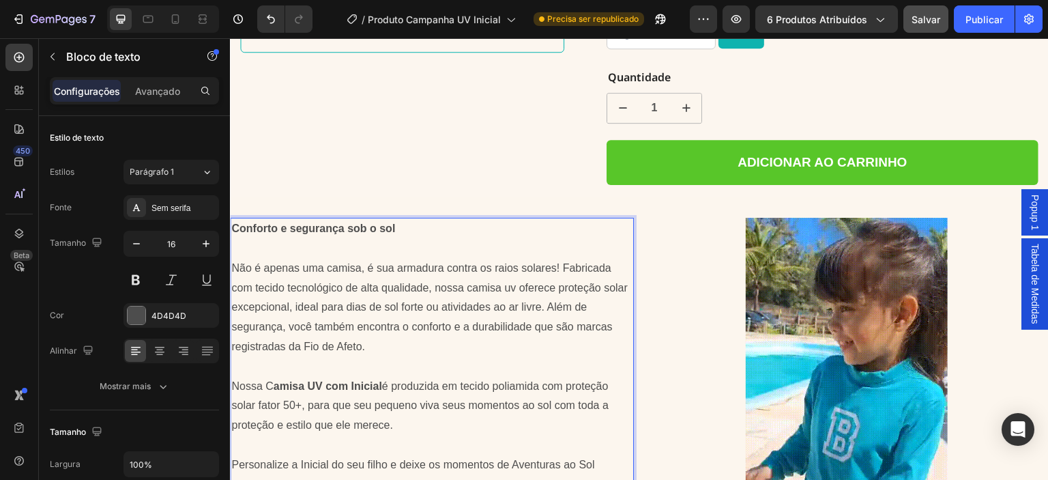
click at [398, 219] on p "Conforto e segurança sob o sol" at bounding box center [431, 229] width 401 height 20
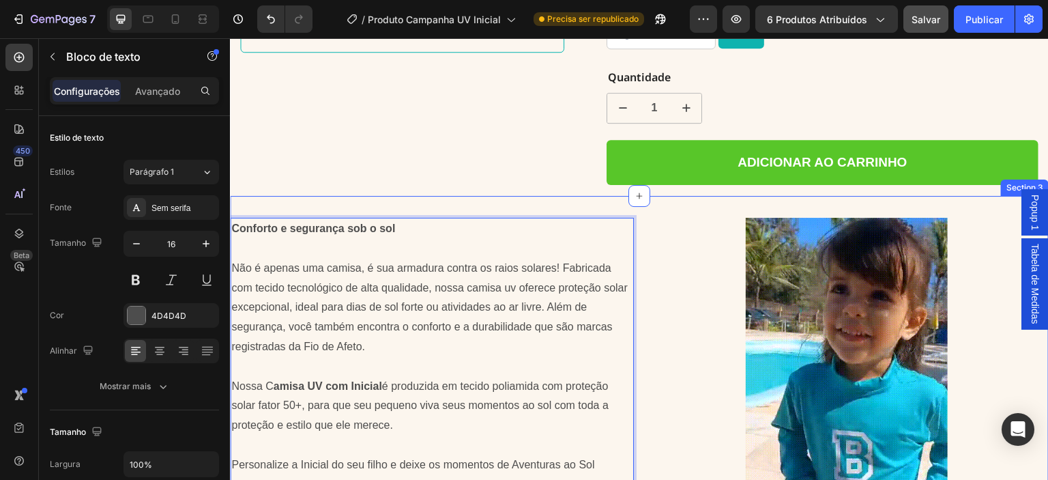
click at [705, 196] on div "Conforto e segurança sob o sol Não é apenas uma camisa, é sua armadura contra o…" at bounding box center [639, 397] width 819 height 403
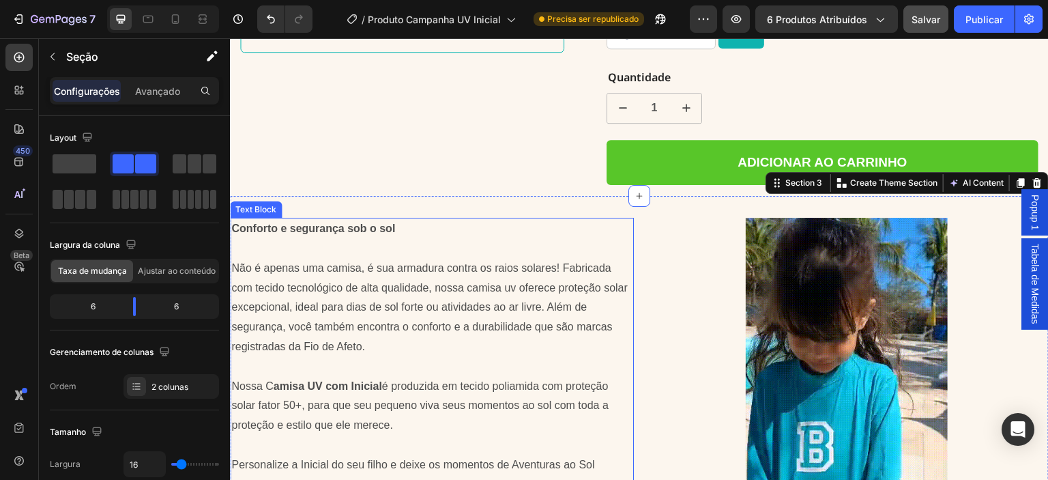
click at [362, 333] on p "Não é apenas uma camisa, é sua armadura contra os raios solares! Fabricada com …" at bounding box center [431, 308] width 401 height 98
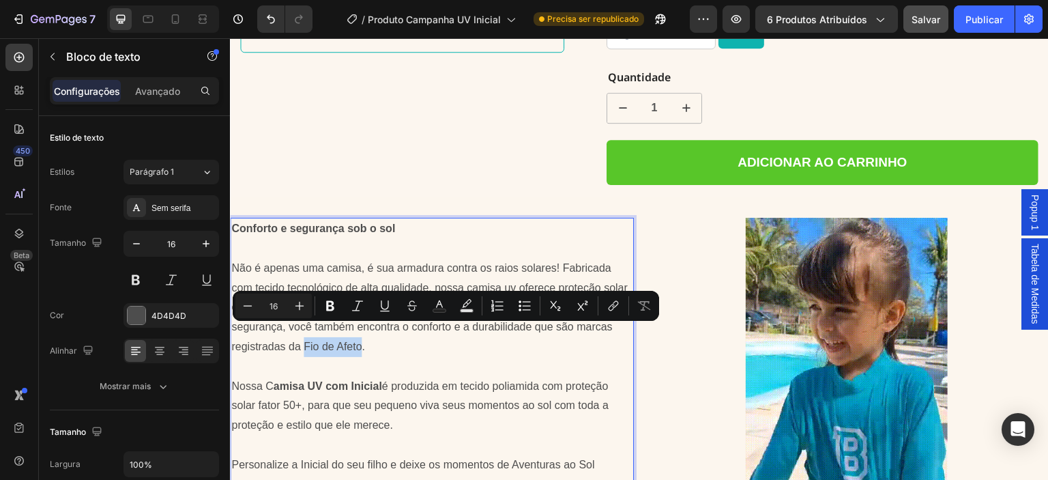
drag, startPoint x: 304, startPoint y: 333, endPoint x: 360, endPoint y: 336, distance: 56.7
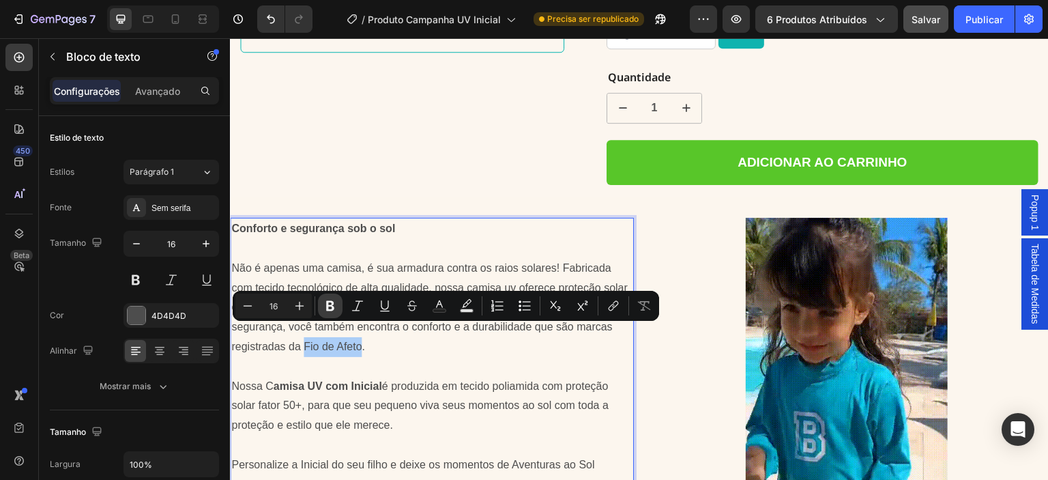
click at [330, 306] on icon "Editor contextual toolbar" at bounding box center [330, 306] width 14 height 14
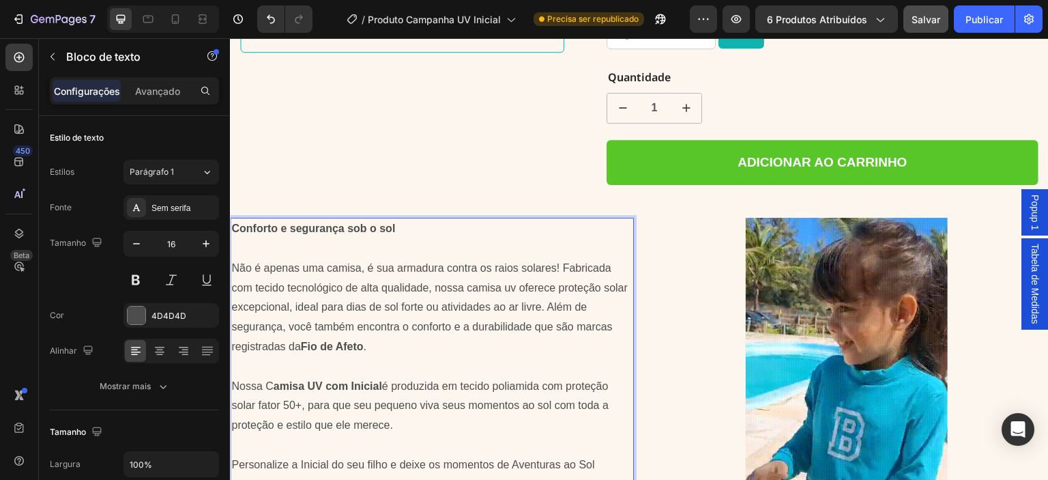
click at [445, 358] on p "Rich Text Editor. Editing area: main" at bounding box center [431, 367] width 401 height 20
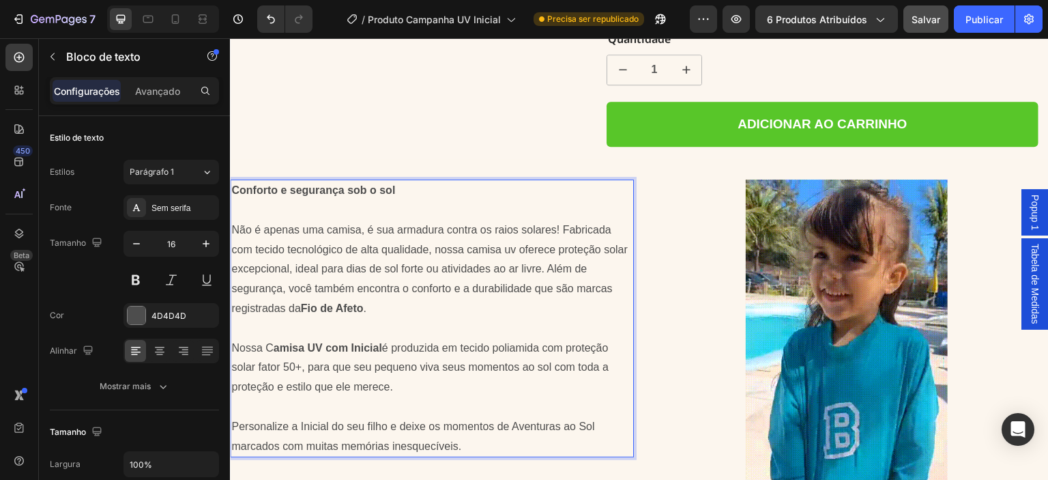
scroll to position [1006, 0]
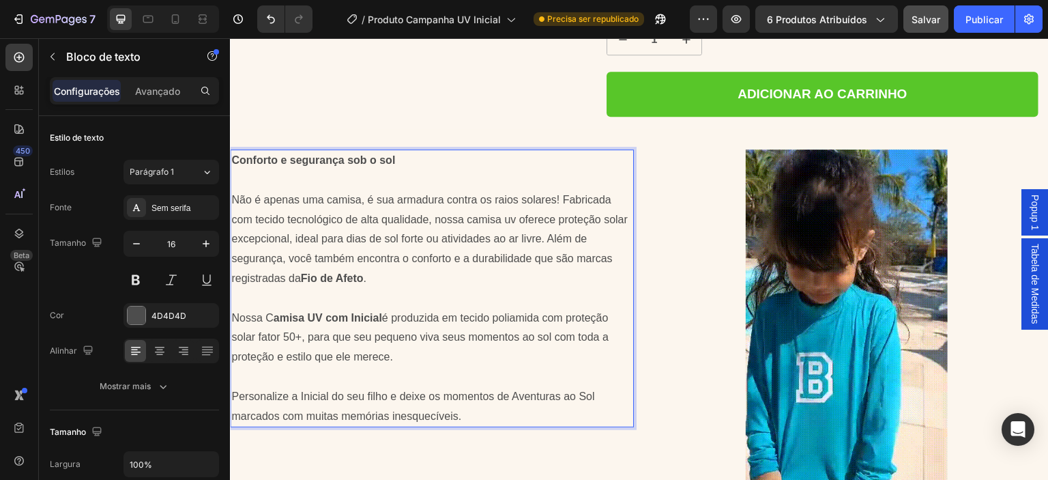
click at [302, 327] on p "Nossa C amisa UV com Inicial é produzida em tecido poliamida com proteção solar…" at bounding box center [431, 337] width 401 height 59
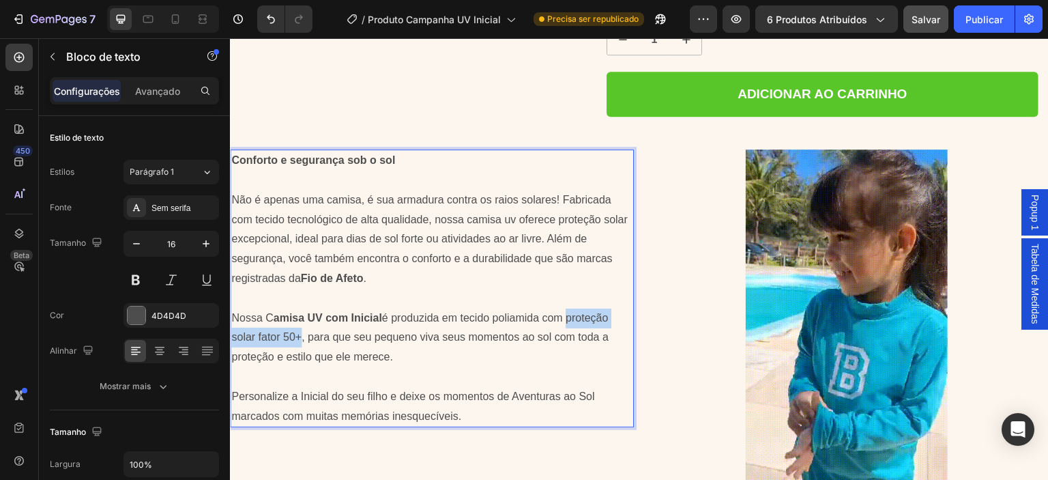
drag, startPoint x: 300, startPoint y: 325, endPoint x: 568, endPoint y: 306, distance: 269.5
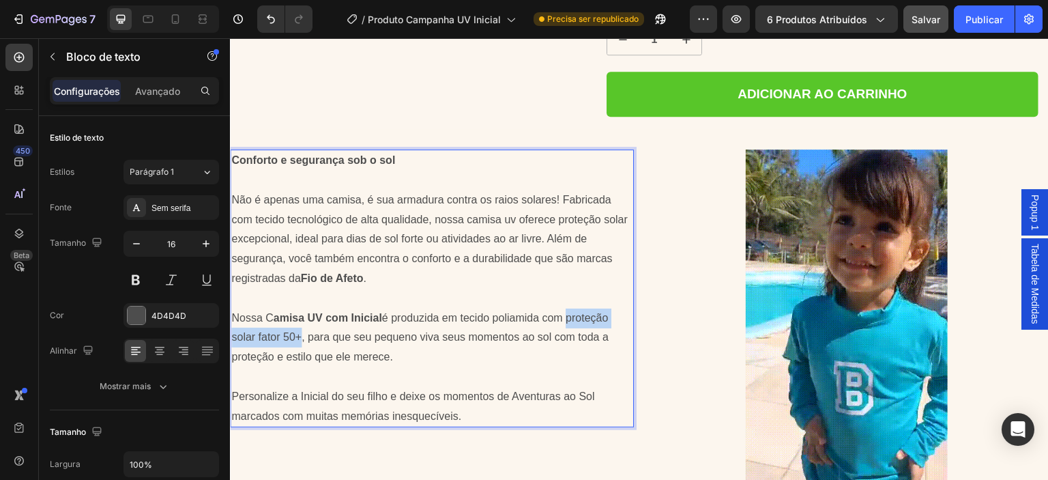
click at [568, 308] on p "Nossa C amisa UV com Inicial é produzida em tecido poliamida com proteção solar…" at bounding box center [431, 337] width 401 height 59
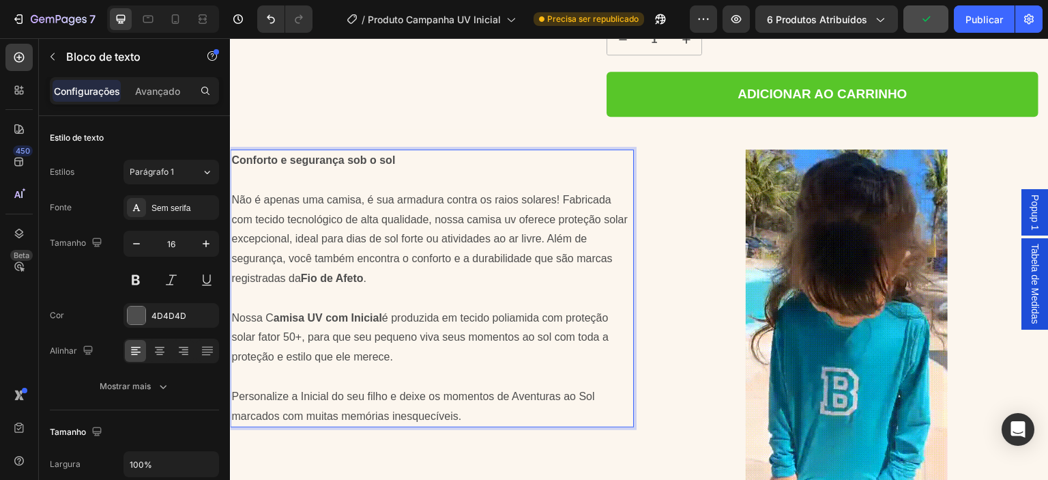
click at [360, 347] on p "Nossa C amisa UV com Inicial é produzida em tecido poliamida com proteção solar…" at bounding box center [431, 337] width 401 height 59
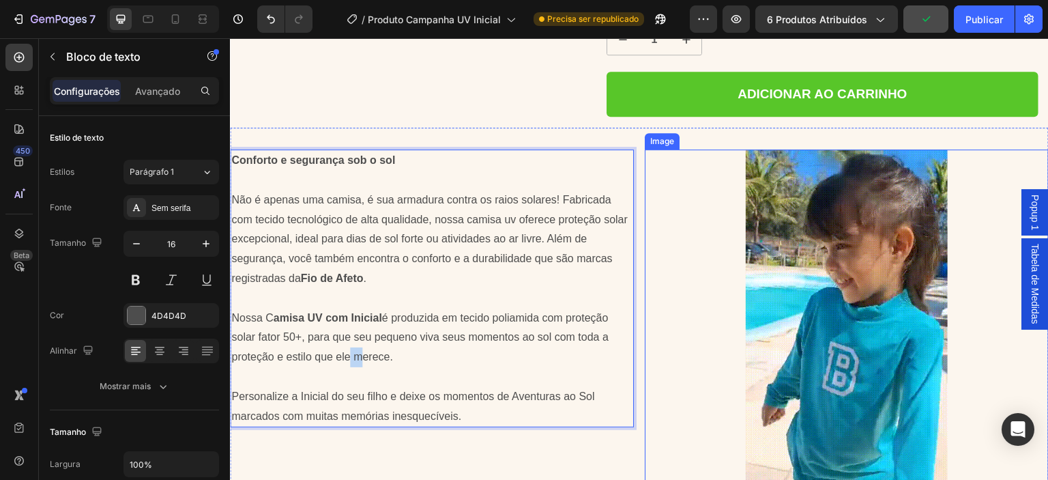
click at [694, 302] on div at bounding box center [847, 328] width 404 height 359
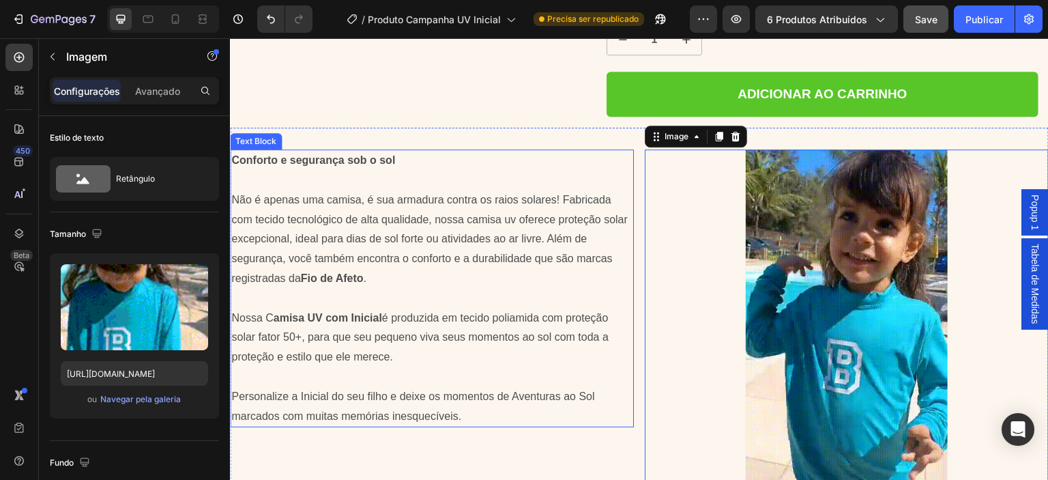
click at [411, 323] on p "Nossa C amisa UV com Inicial é produzida em tecido poliamida com proteção solar…" at bounding box center [431, 337] width 401 height 59
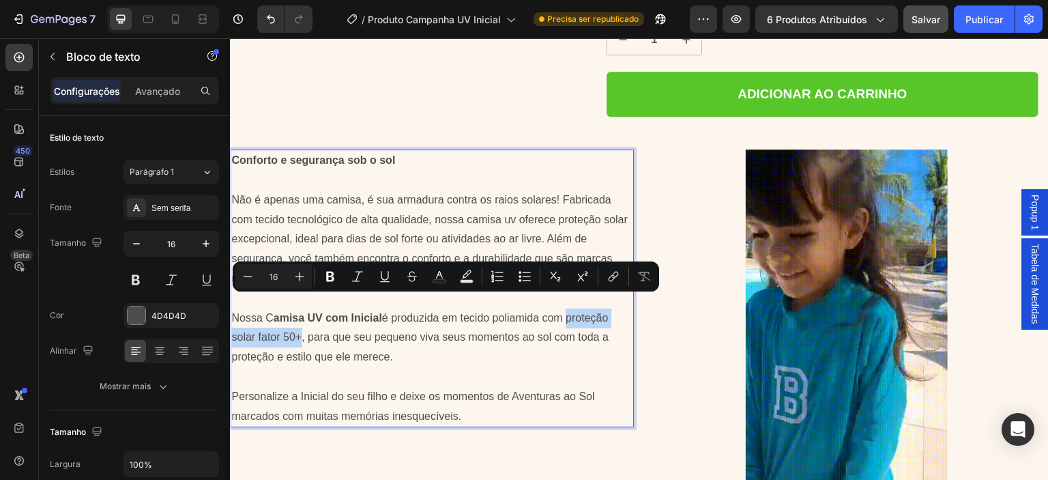
drag, startPoint x: 300, startPoint y: 325, endPoint x: 568, endPoint y: 308, distance: 268.0
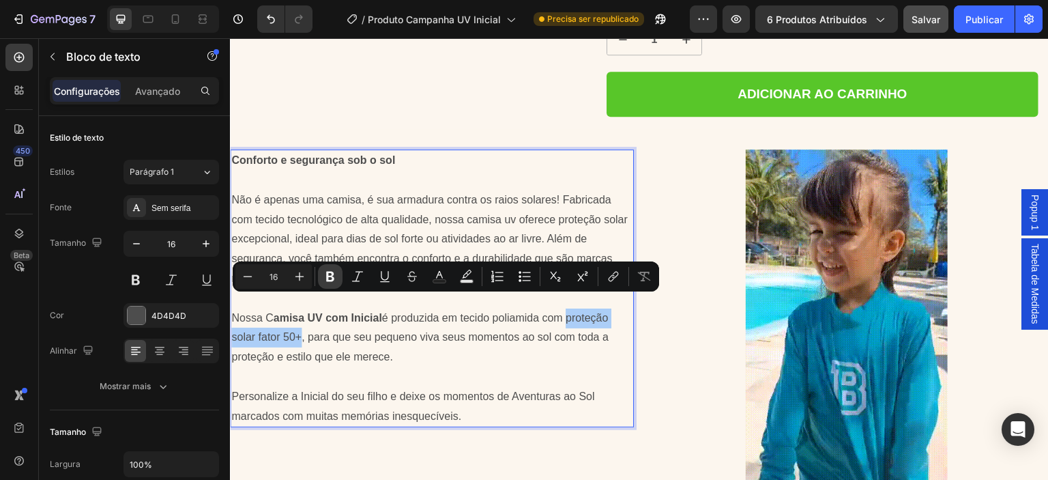
click at [326, 276] on icon "Editor contextual toolbar" at bounding box center [330, 277] width 14 height 14
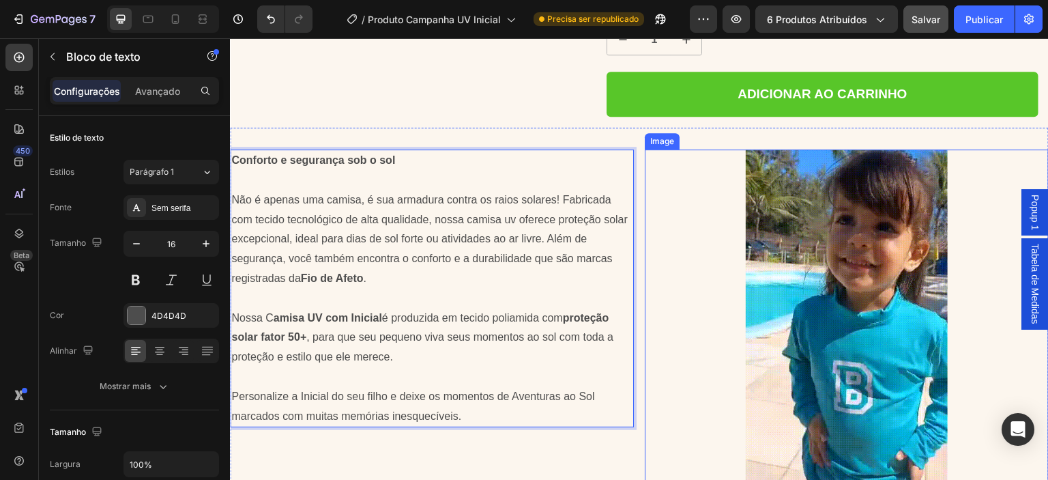
click at [665, 302] on div at bounding box center [847, 328] width 404 height 359
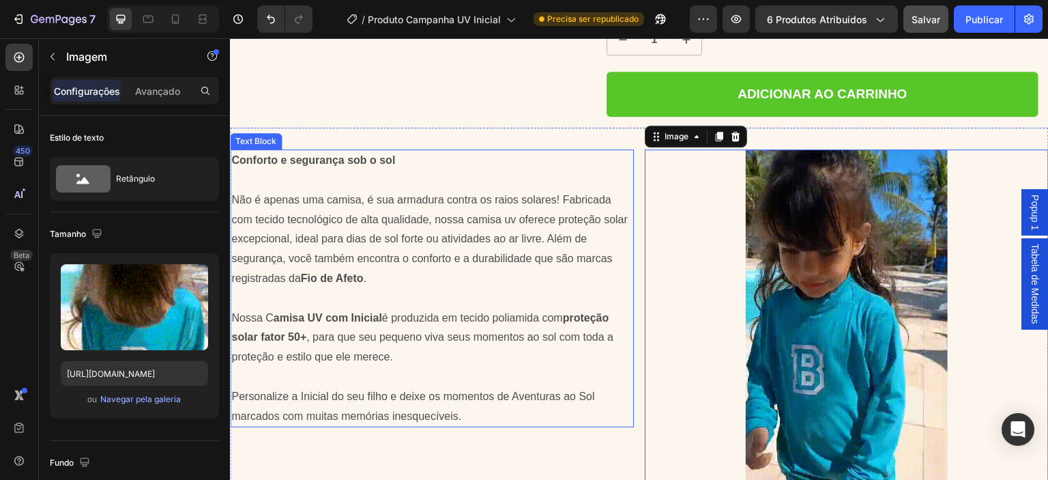
click at [548, 326] on p "Nossa C amisa UV com Inicial é produzida em tecido poliamida com proteção solar…" at bounding box center [431, 337] width 401 height 59
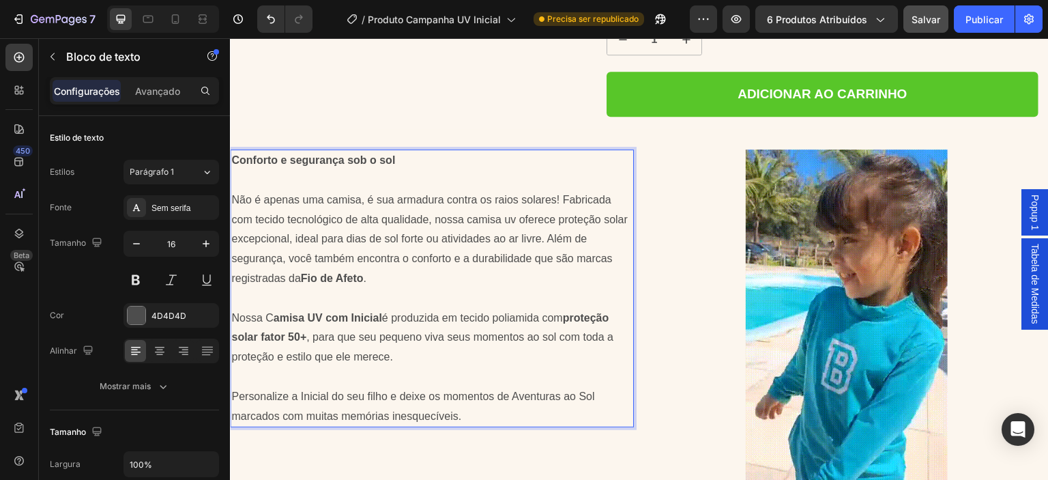
click at [275, 312] on strong "amisa UV com Inicial" at bounding box center [327, 318] width 108 height 12
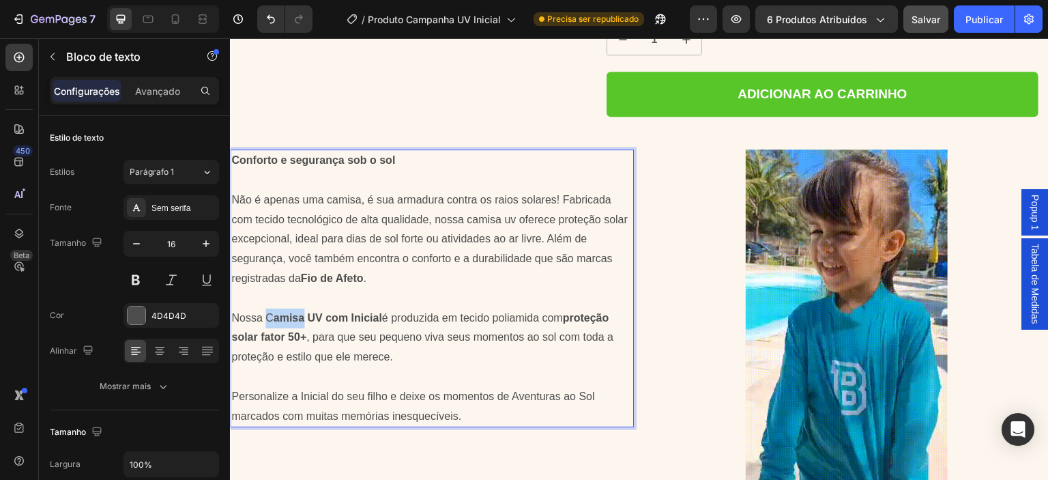
drag, startPoint x: 305, startPoint y: 306, endPoint x: 266, endPoint y: 304, distance: 38.9
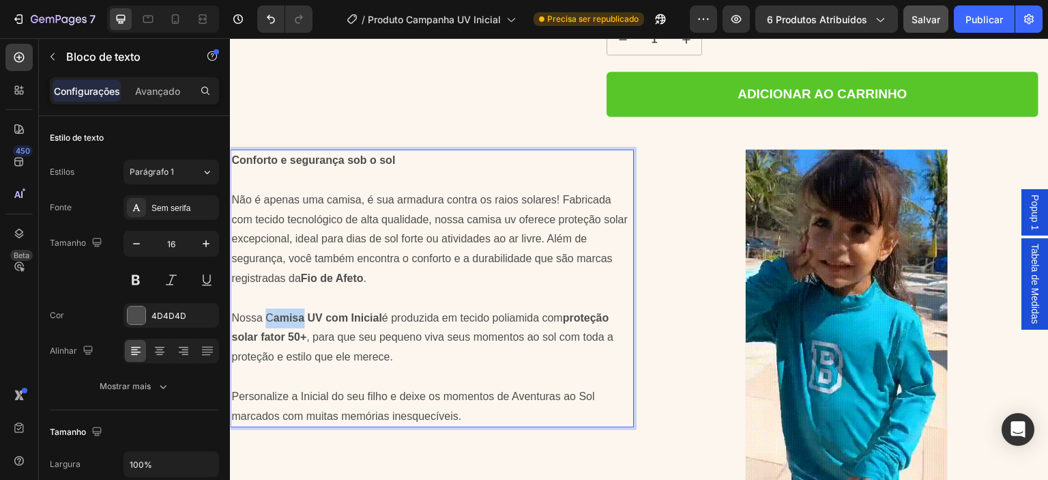
click at [266, 308] on p "Nossa C amisa UV com Inicial é produzida em tecido poliamida com proteção solar…" at bounding box center [431, 337] width 401 height 59
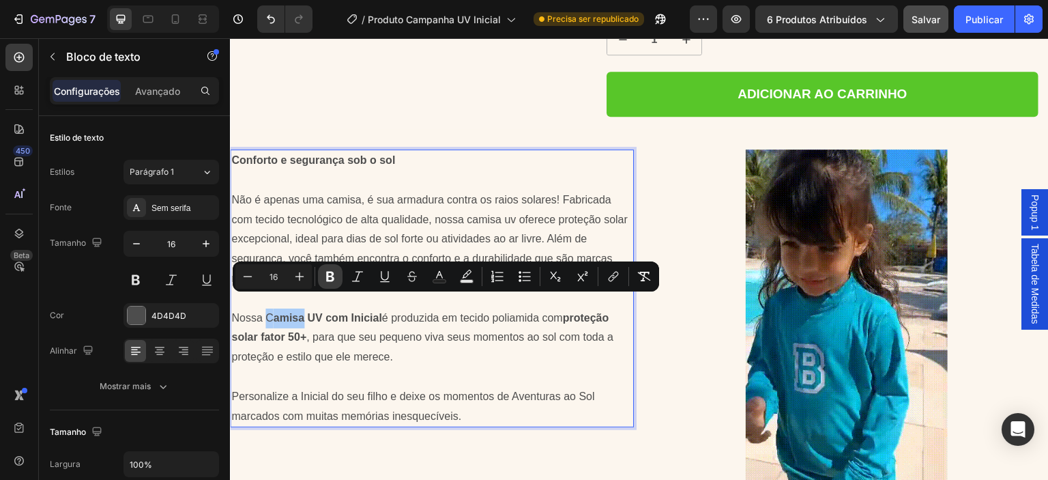
click at [332, 278] on icon "Editor contextual toolbar" at bounding box center [330, 277] width 14 height 14
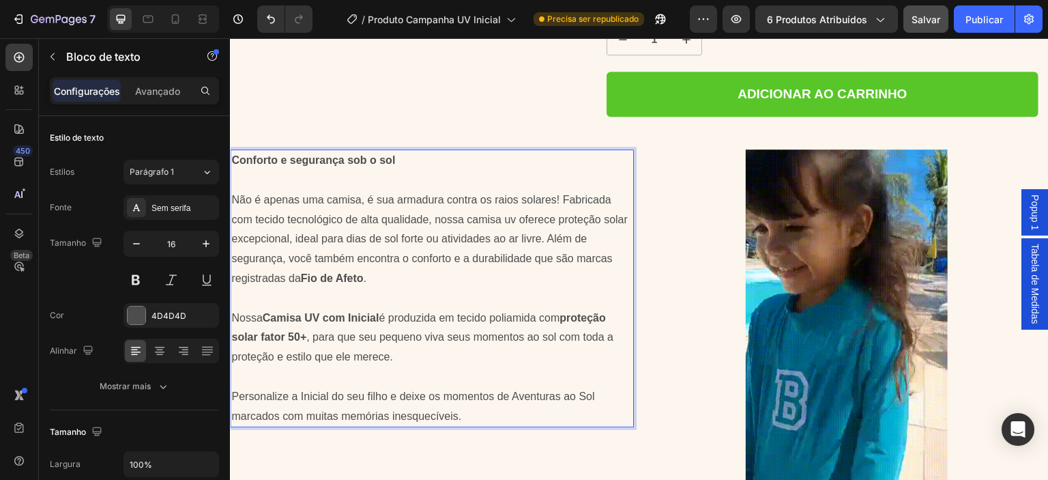
click at [366, 324] on p "Nossa Camisa UV com Inicial é produzida em tecido poliamida com proteção solar …" at bounding box center [431, 337] width 401 height 59
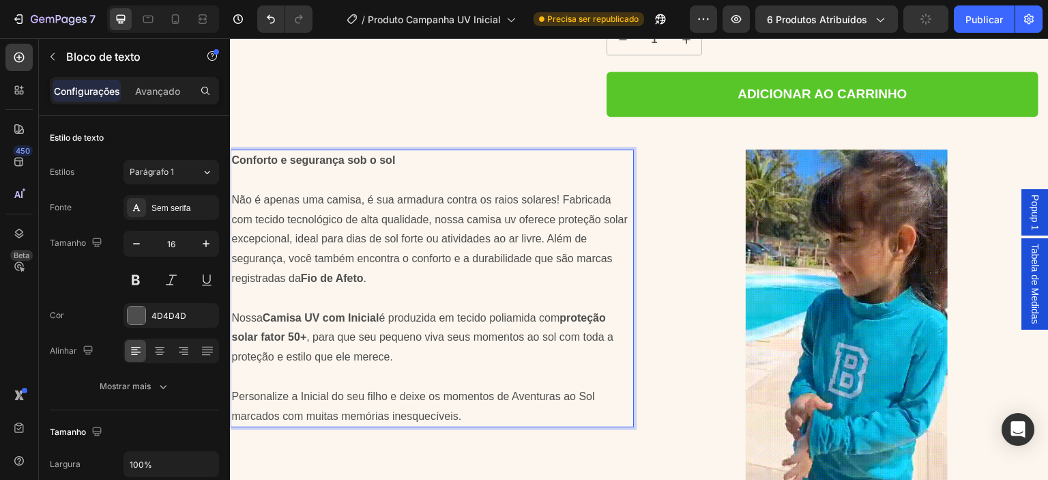
click at [344, 387] on p "Personalize a Inicial do seu filho e deixe os momentos de Aventuras ao Sol marc…" at bounding box center [431, 407] width 401 height 40
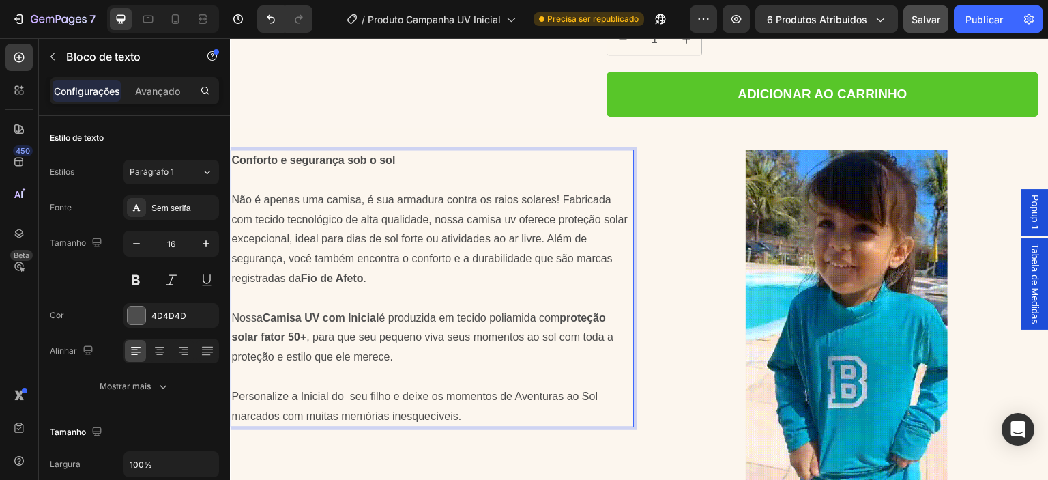
click at [400, 387] on p "Personalize a Inicial do seu filho e deixe os momentos de Aventuras ao Sol marc…" at bounding box center [431, 407] width 401 height 40
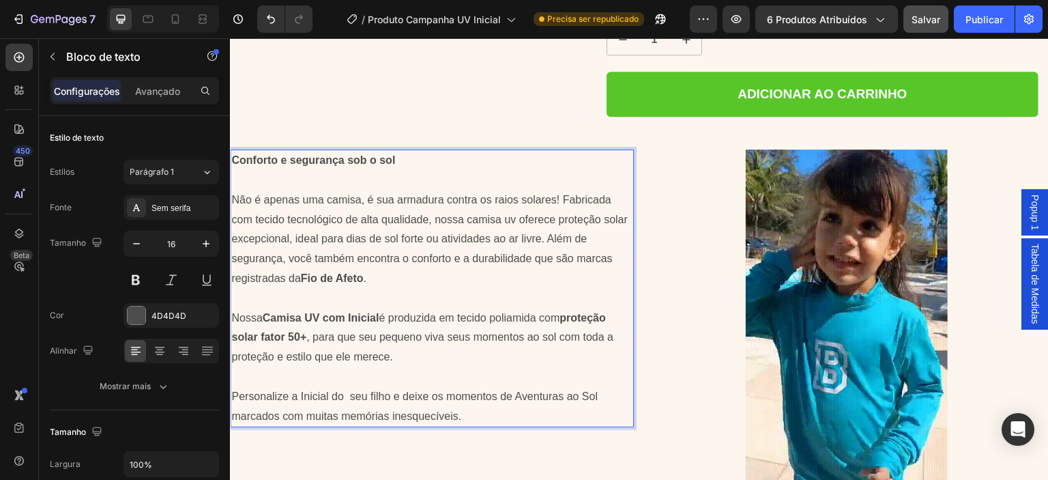
click at [666, 358] on div at bounding box center [847, 328] width 404 height 359
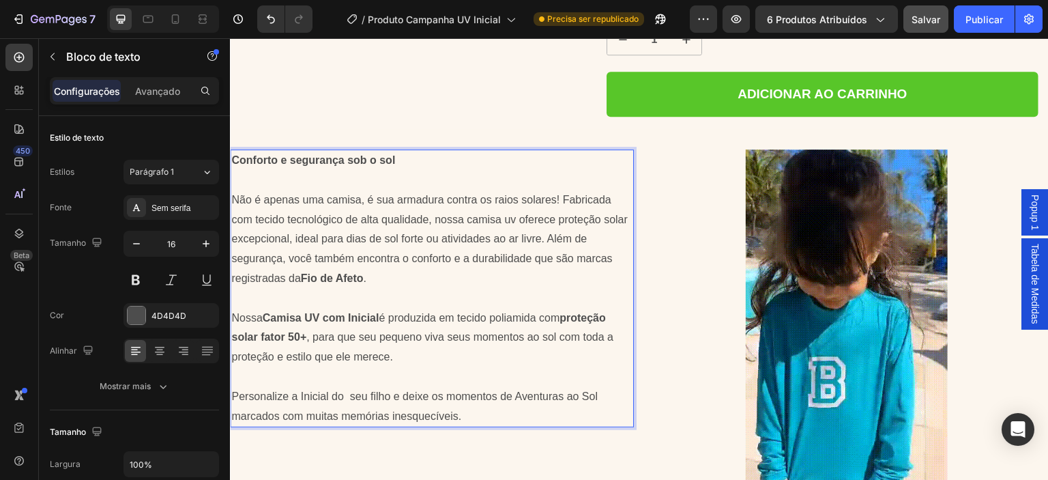
click at [746, 347] on img at bounding box center [847, 328] width 202 height 359
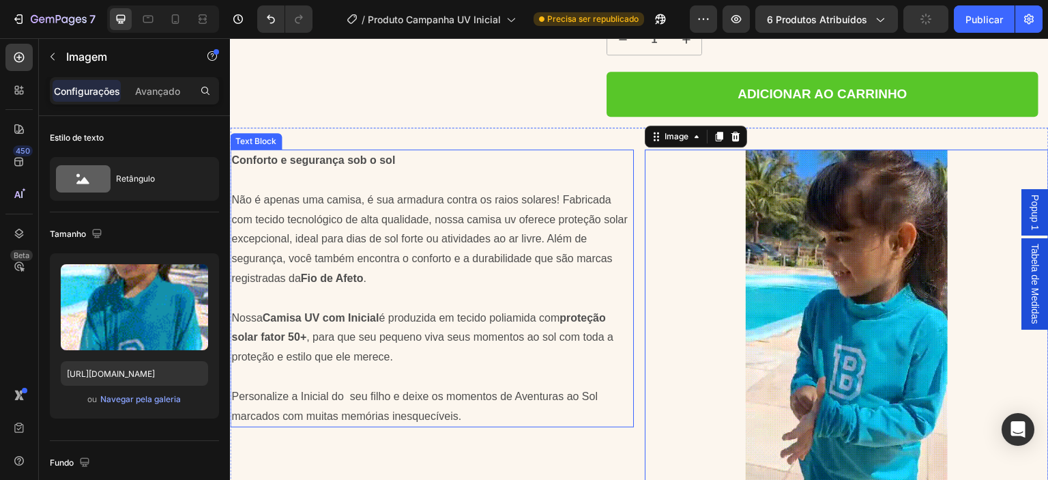
click at [420, 387] on p "Personalize a Inicial do seu filho e deixe os momentos de Aventuras ao Sol marc…" at bounding box center [431, 407] width 401 height 40
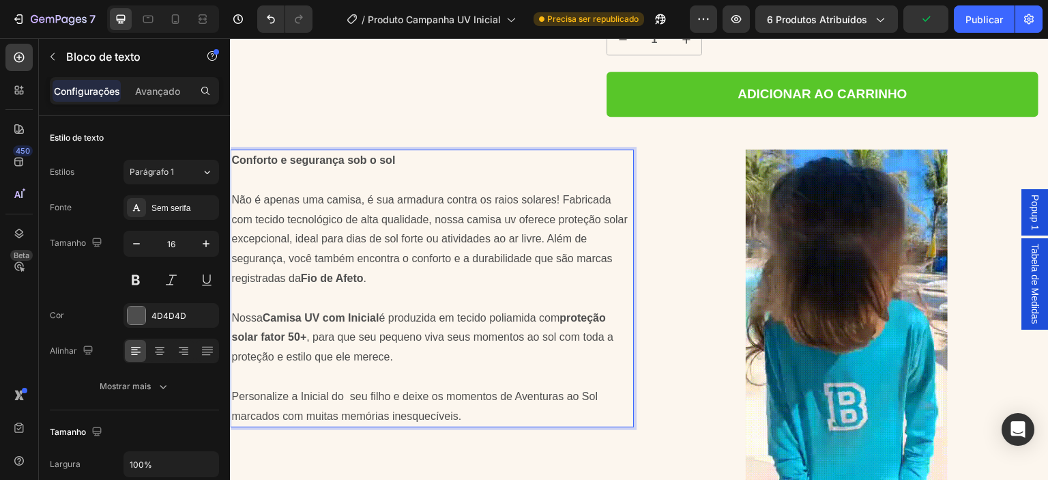
click at [347, 387] on p "Personalize a Inicial do seu filho e deixe os momentos de Aventuras ao Sol marc…" at bounding box center [431, 407] width 401 height 40
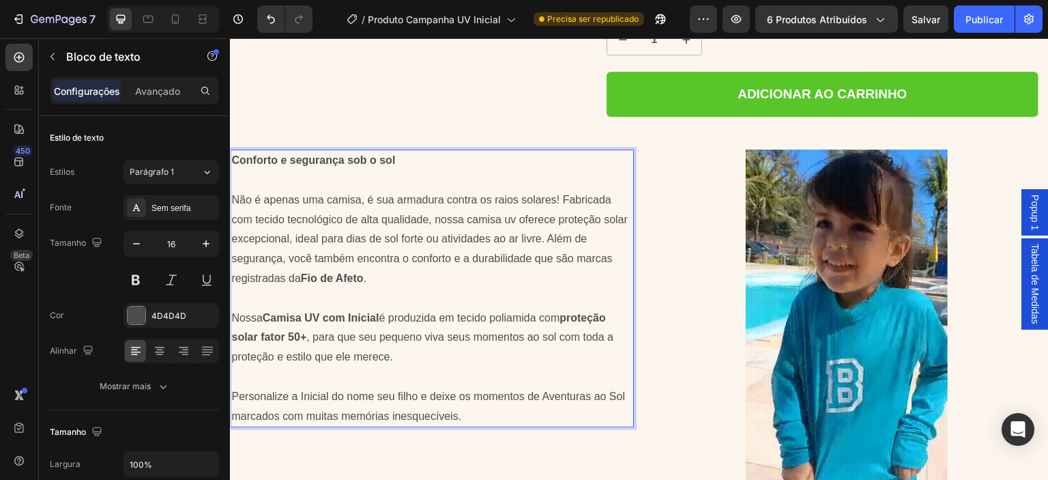
click at [403, 387] on p "Personalize a Inicial do nome seu filho e deixe os momentos de Aventuras ao Sol…" at bounding box center [431, 407] width 401 height 40
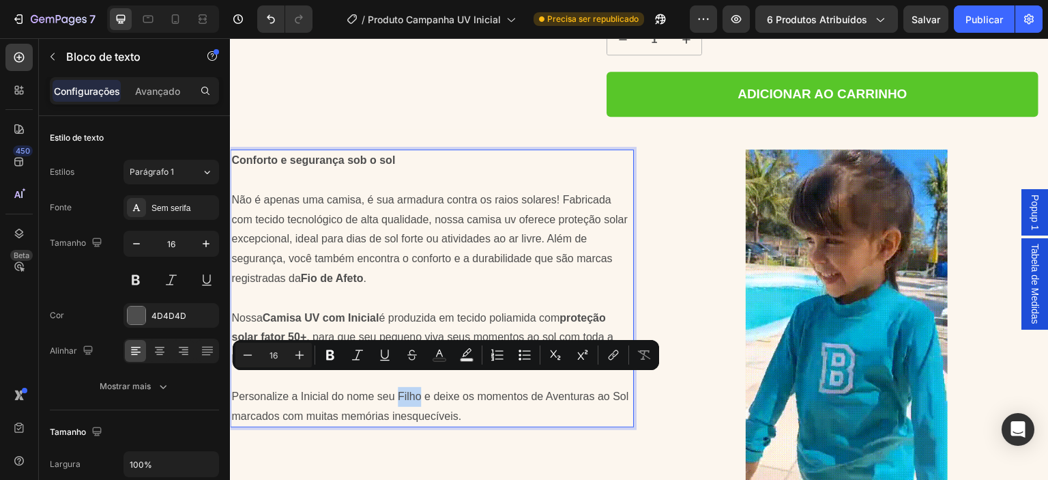
drag, startPoint x: 420, startPoint y: 383, endPoint x: 399, endPoint y: 383, distance: 20.5
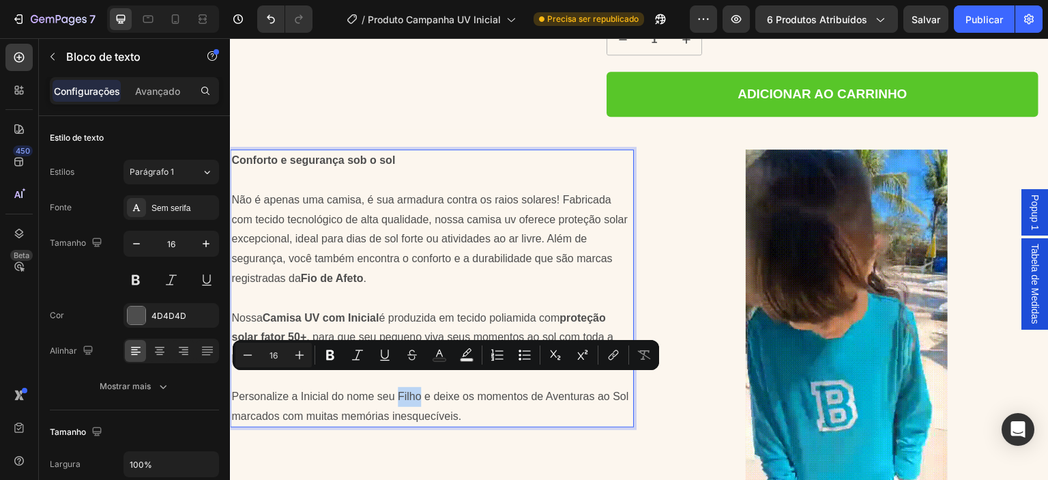
click at [399, 387] on p "Personalize a Inicial do nome seu Filho e deixe os momentos de Aventuras ao Sol…" at bounding box center [431, 407] width 401 height 40
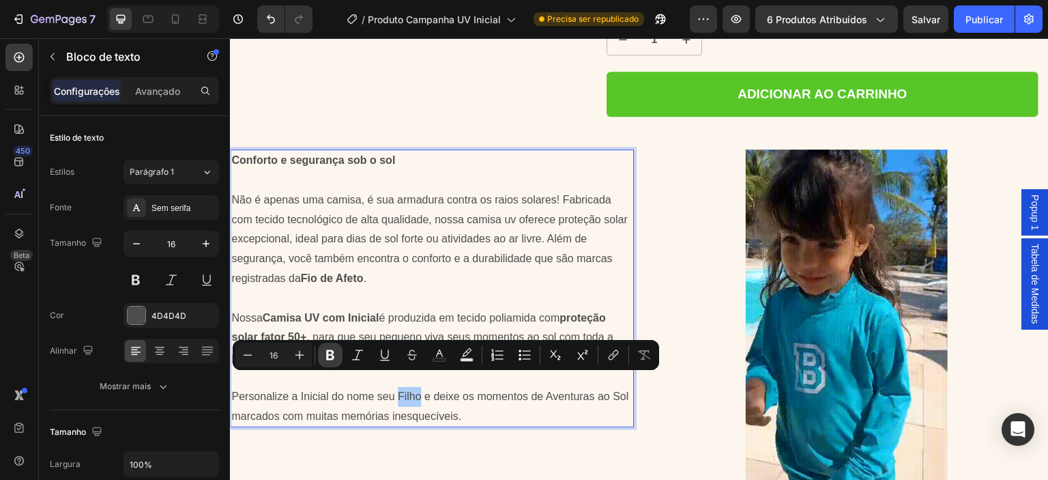
click at [333, 356] on icon "Editor contextual toolbar" at bounding box center [330, 355] width 8 height 10
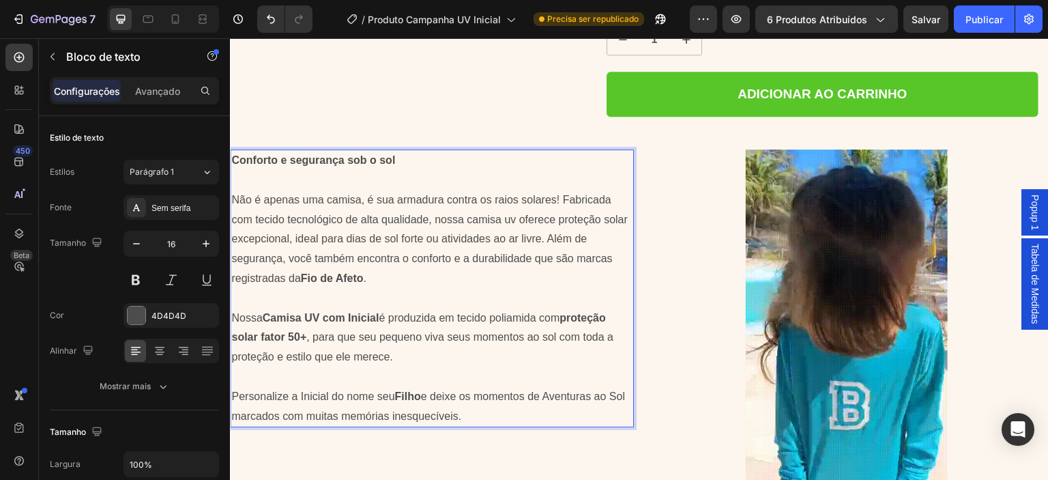
click at [315, 387] on p "Personalize a Inicial do nome seu Filho e deixe os momentos de Aventuras ao Sol…" at bounding box center [431, 407] width 401 height 40
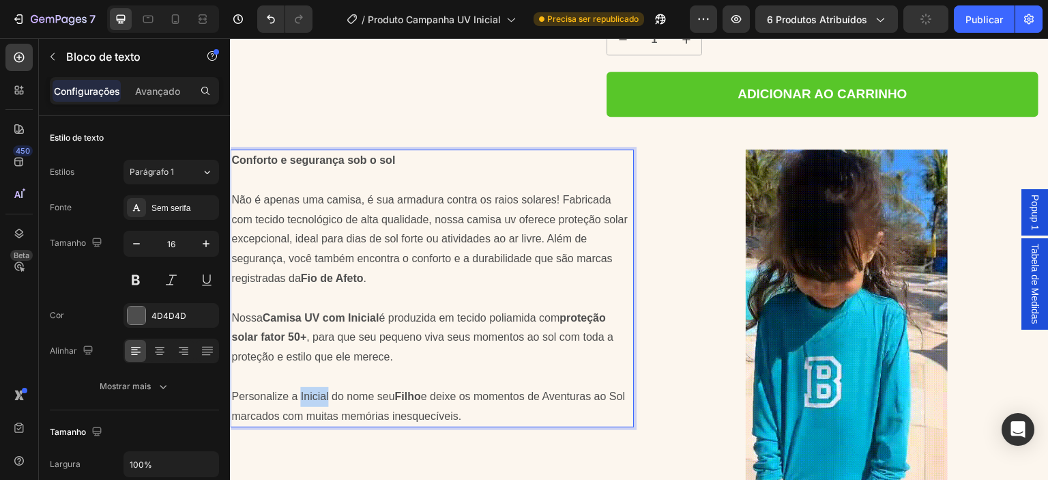
drag, startPoint x: 327, startPoint y: 385, endPoint x: 302, endPoint y: 388, distance: 26.1
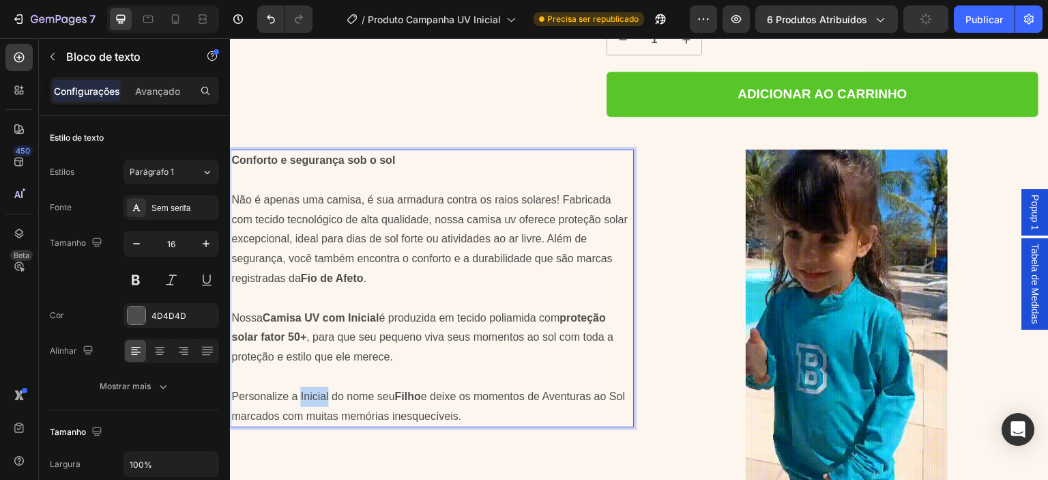
click at [302, 388] on p "Personalize a Inicial do nome seu Filho e deixe os momentos de Aventuras ao Sol…" at bounding box center [431, 407] width 401 height 40
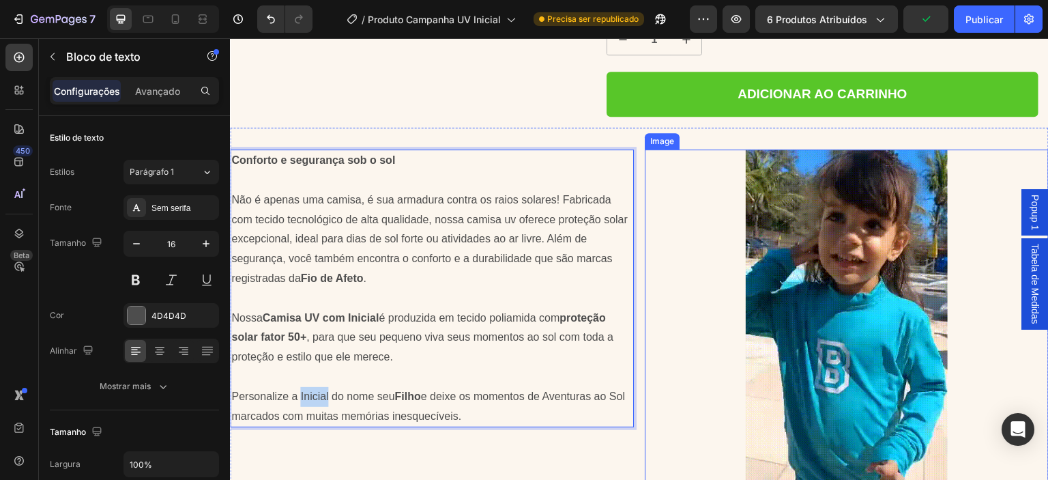
click at [658, 360] on div at bounding box center [847, 328] width 404 height 359
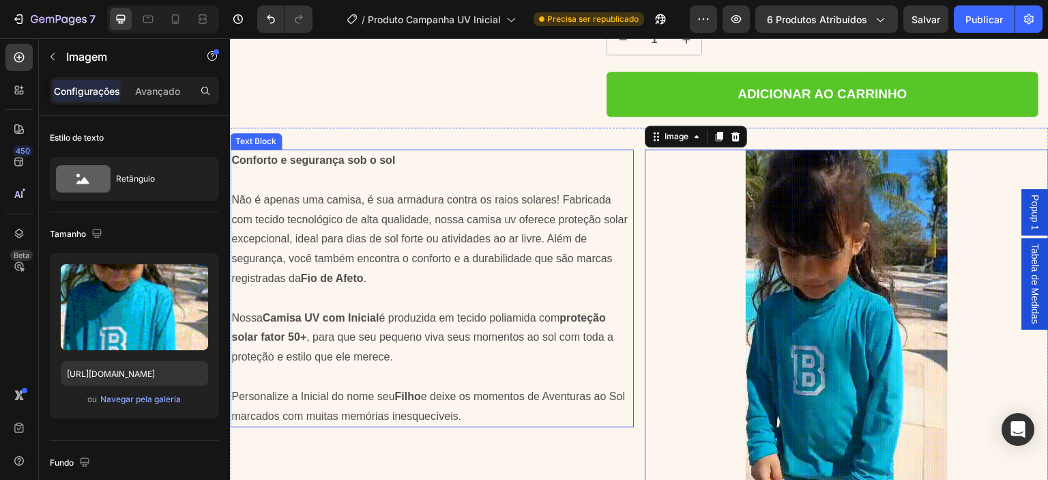
click at [324, 387] on p "Personalize a Inicial do nome seu Filho e deixe os momentos de Aventuras ao Sol…" at bounding box center [431, 407] width 401 height 40
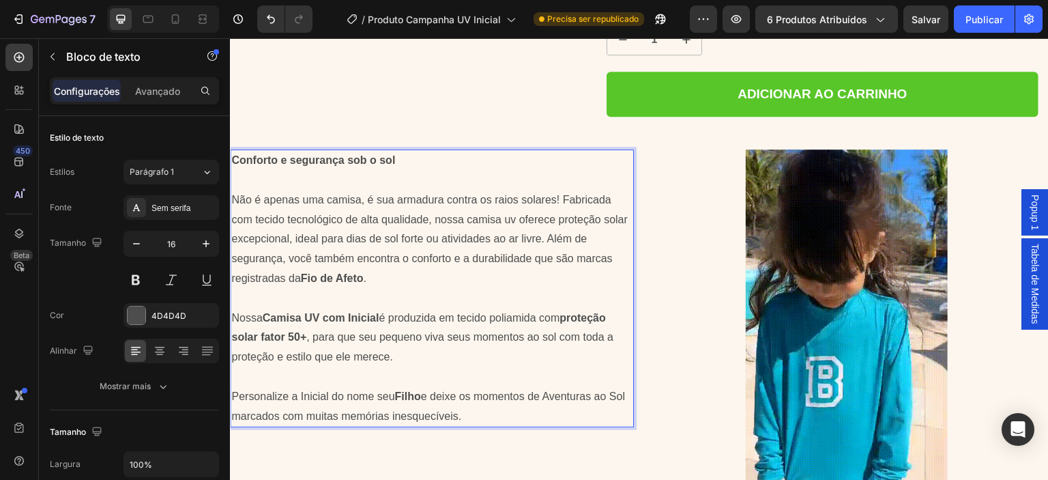
click at [328, 387] on p "Personalize a Inicial do nome seu Filho e deixe os momentos de Aventuras ao Sol…" at bounding box center [431, 407] width 401 height 40
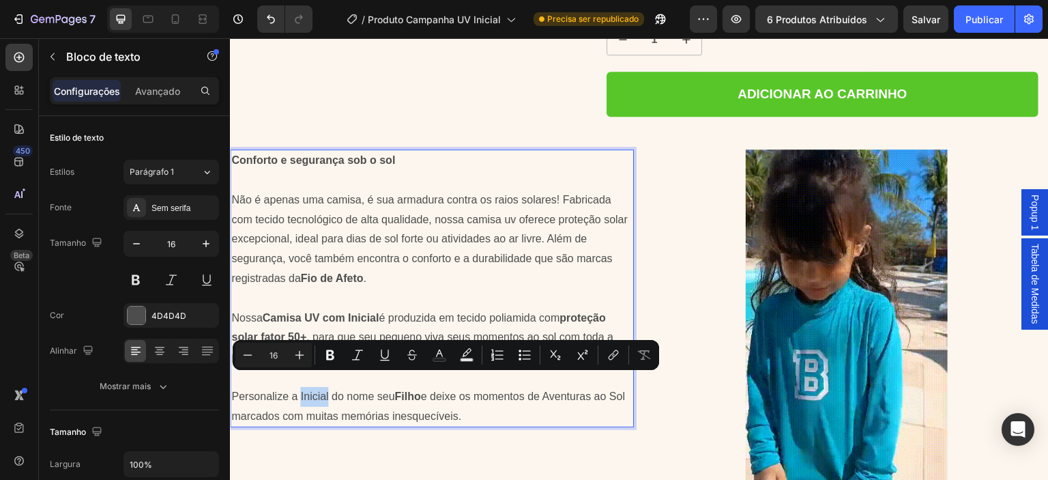
drag, startPoint x: 327, startPoint y: 383, endPoint x: 301, endPoint y: 384, distance: 26.6
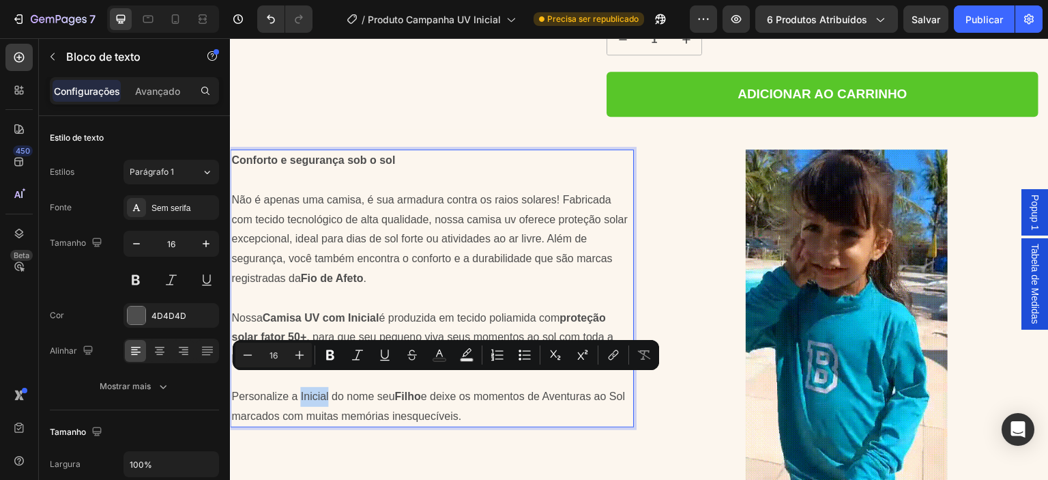
click at [301, 387] on p "Personalize a Inicial do nome seu Filho e deixe os momentos de Aventuras ao Sol…" at bounding box center [431, 407] width 401 height 40
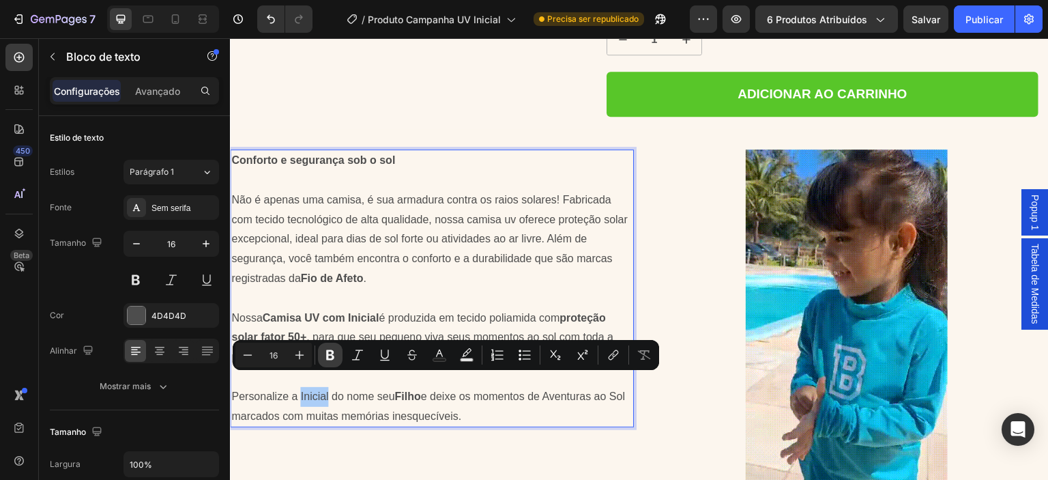
click at [327, 355] on icon "Editor contextual toolbar" at bounding box center [330, 355] width 8 height 10
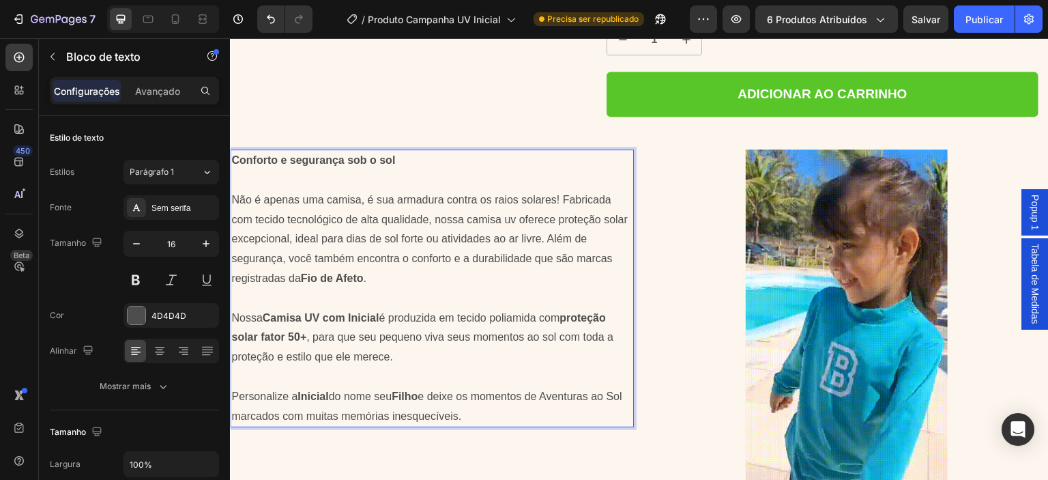
drag, startPoint x: 370, startPoint y: 262, endPoint x: 379, endPoint y: 263, distance: 8.9
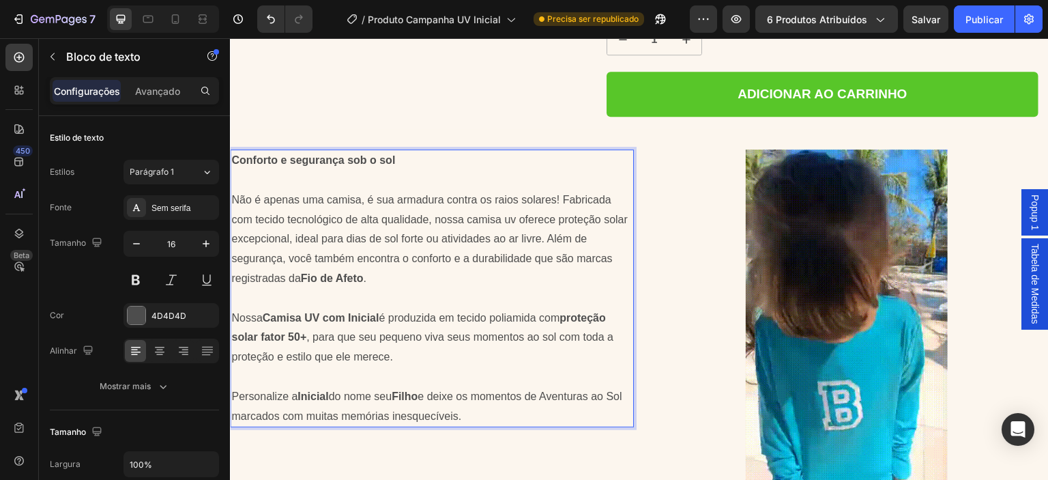
click at [371, 262] on p "Não é apenas uma camisa, é sua armadura contra os raios solares! Fabricada com …" at bounding box center [431, 239] width 401 height 98
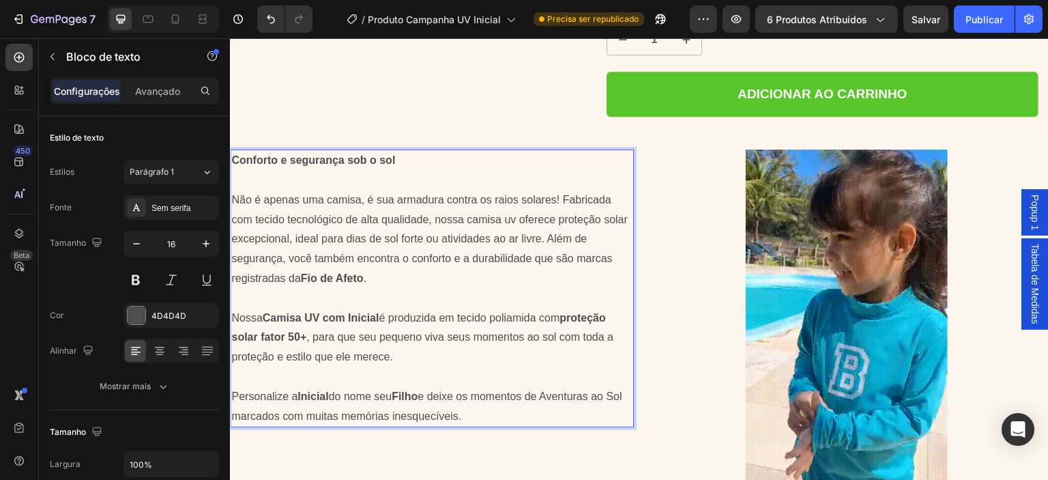
click at [481, 402] on p "Personalize a Inicial do nome seu Filho e deixe os momentos de Aventuras ao Sol…" at bounding box center [431, 407] width 401 height 40
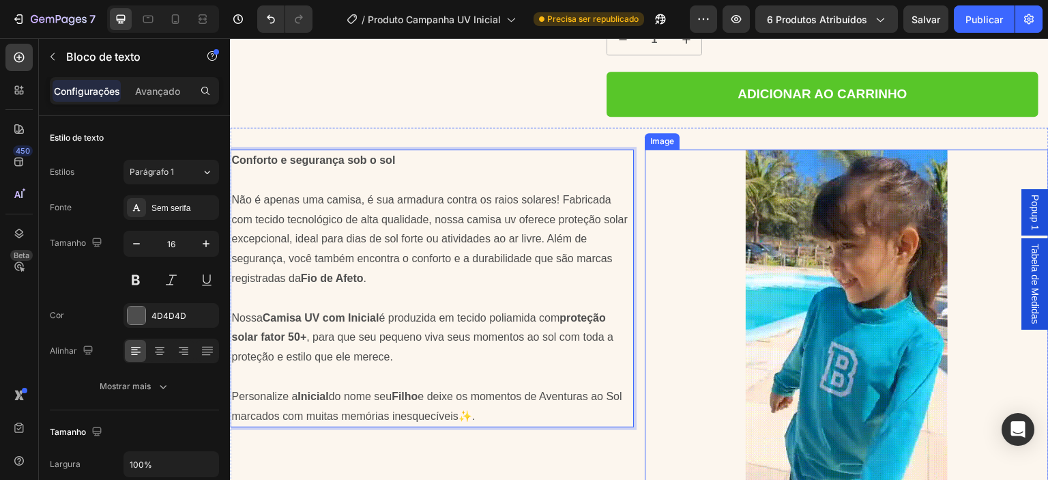
click at [668, 406] on div at bounding box center [847, 328] width 404 height 359
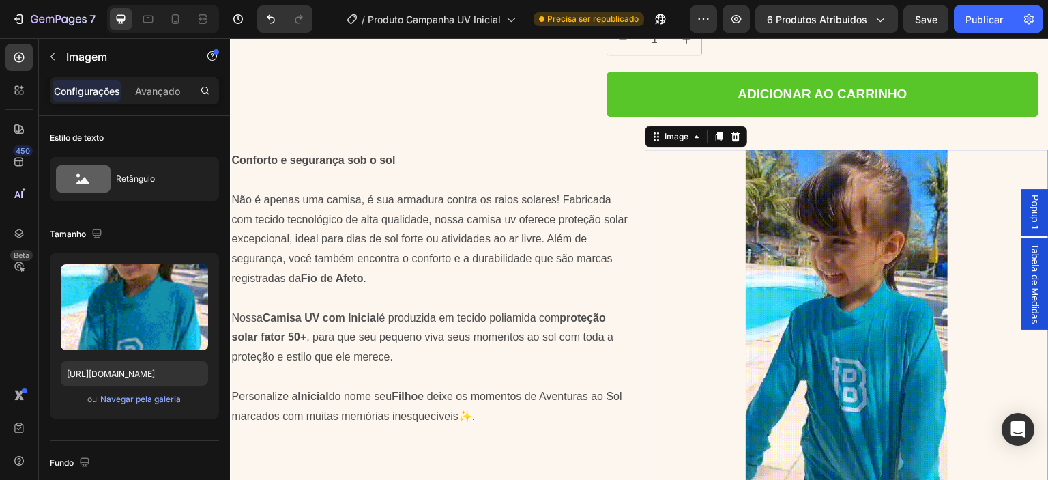
click at [368, 265] on p "Não é apenas uma camisa, é sua armadura contra os raios solares! Fabricada com …" at bounding box center [431, 239] width 401 height 98
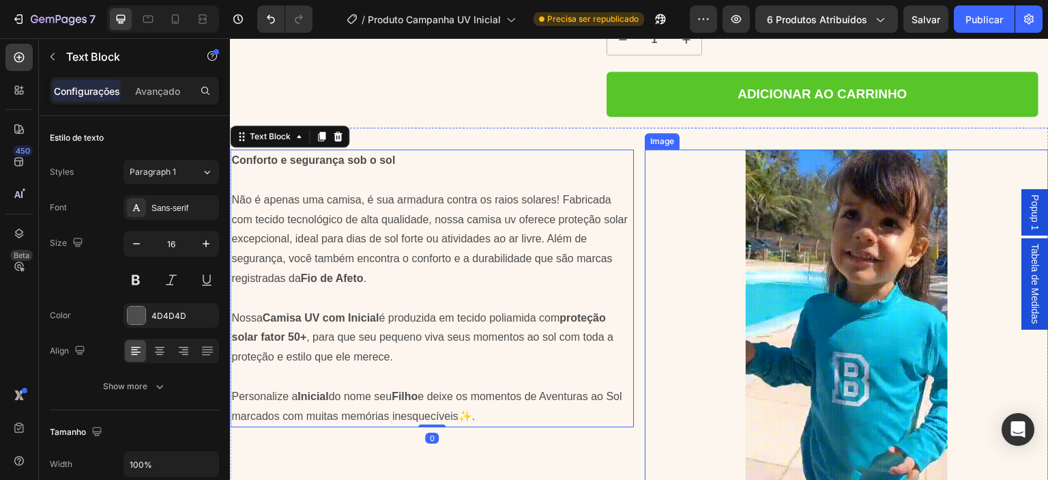
drag, startPoint x: 673, startPoint y: 263, endPoint x: 627, endPoint y: 270, distance: 46.2
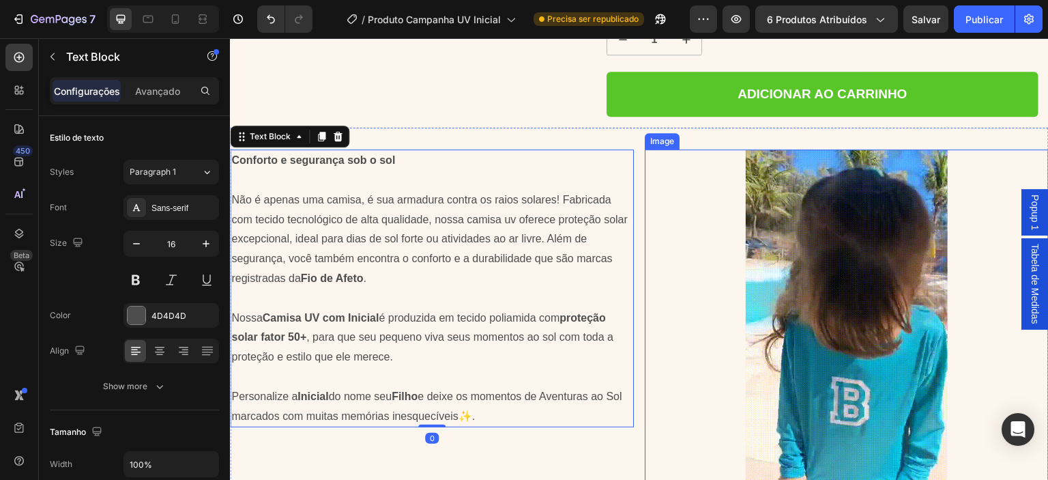
click at [673, 262] on div at bounding box center [847, 328] width 404 height 359
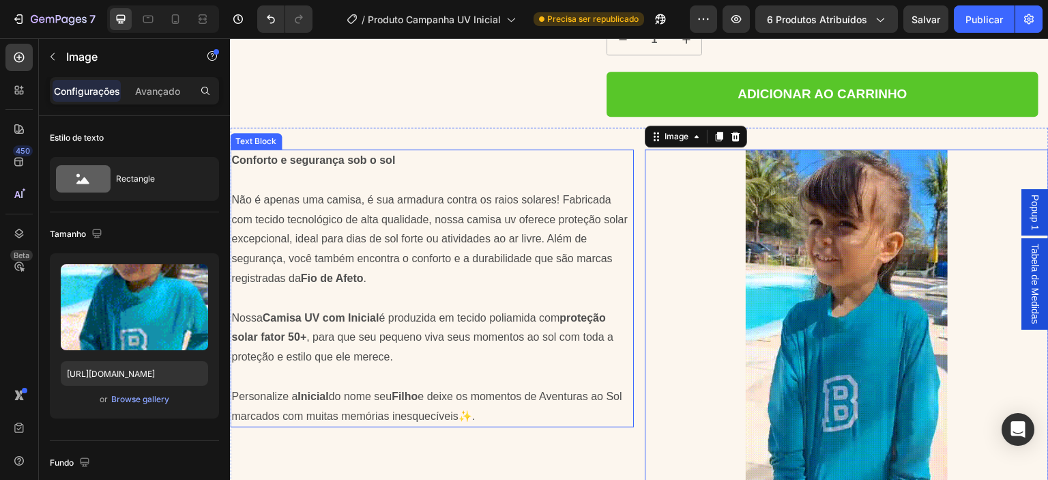
click at [397, 267] on p "Não é apenas uma camisa, é sua armadura contra os raios solares! Fabricada com …" at bounding box center [431, 239] width 401 height 98
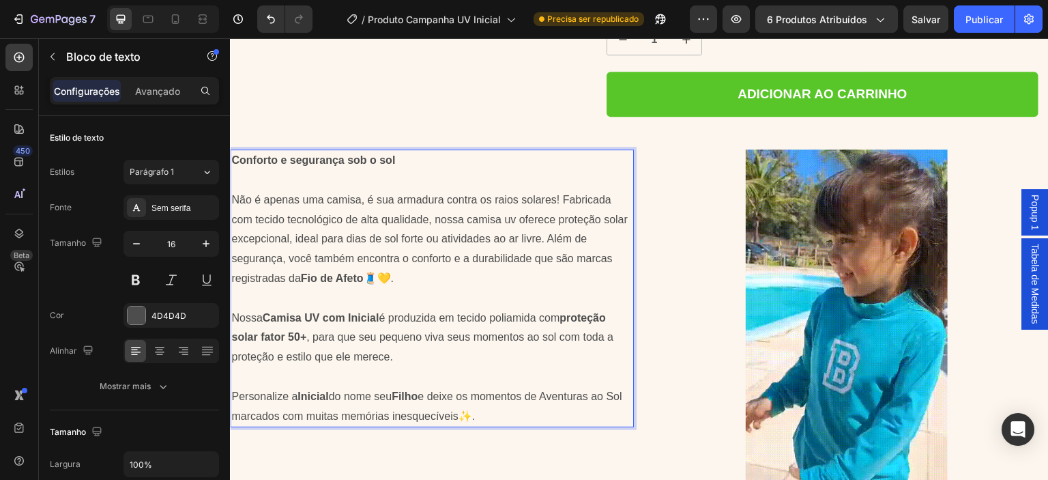
click at [407, 290] on p "Rich Text Editor. Editing area: main" at bounding box center [431, 299] width 401 height 20
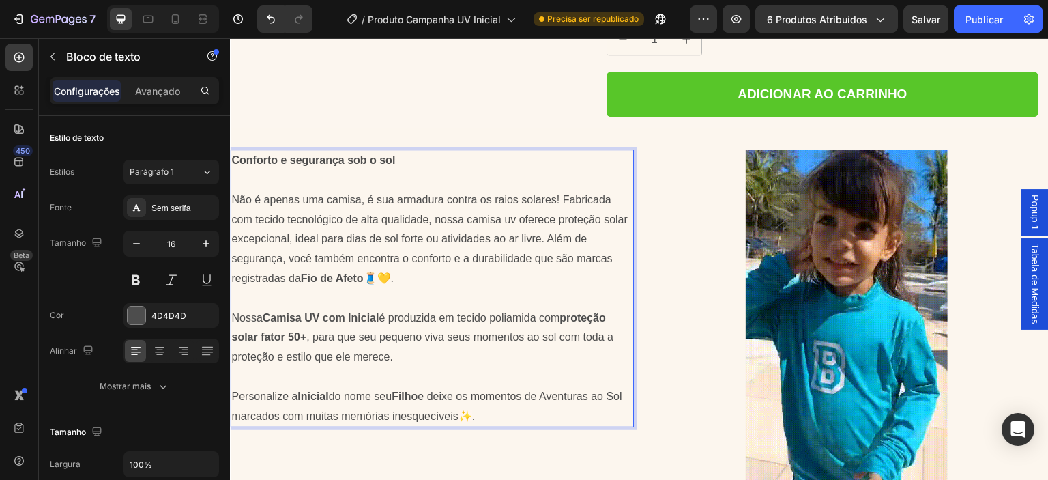
click at [237, 154] on strong "Conforto e segurança sob o sol" at bounding box center [313, 160] width 164 height 12
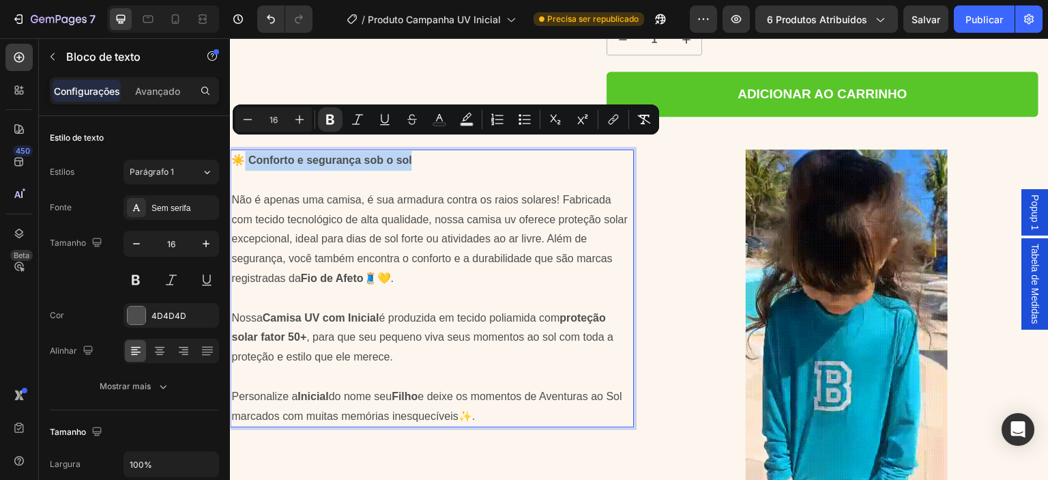
drag, startPoint x: 416, startPoint y: 147, endPoint x: 246, endPoint y: 149, distance: 170.6
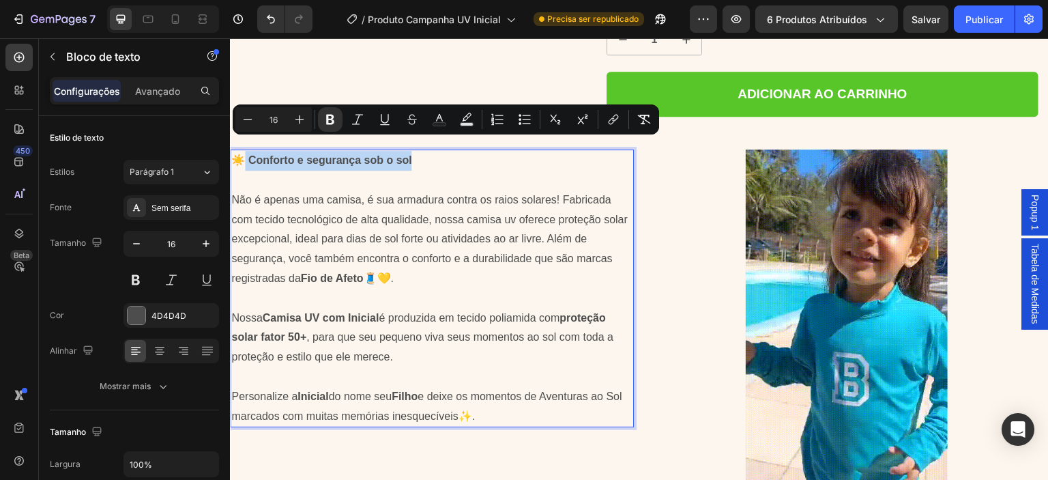
click at [246, 151] on p "☀️ Conforto e segurança sob o sol" at bounding box center [431, 161] width 401 height 20
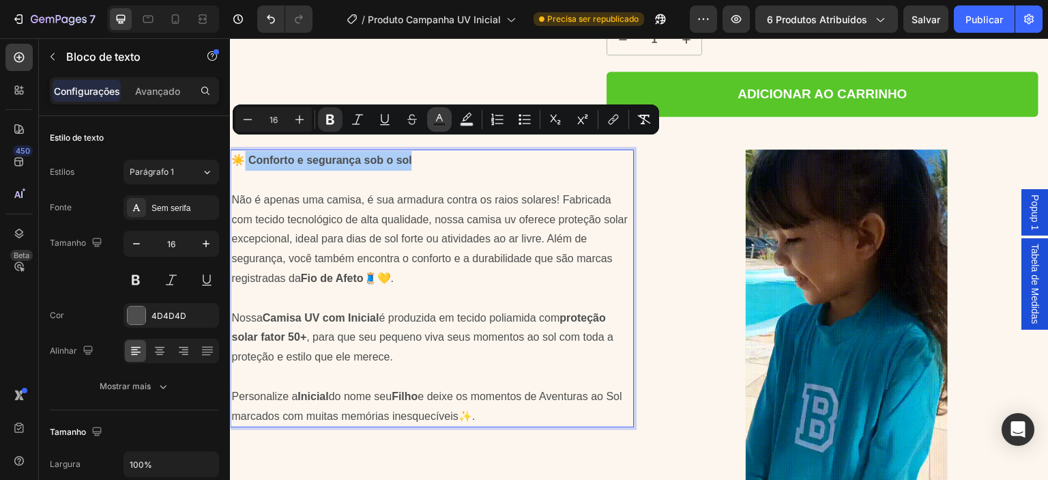
click at [432, 119] on button "Text Color" at bounding box center [439, 119] width 25 height 25
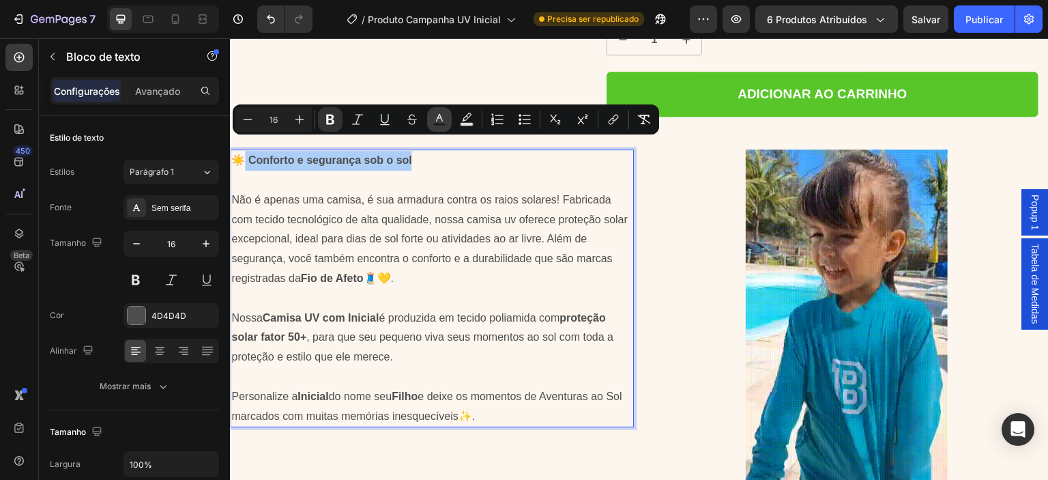
type input "4D4D4D"
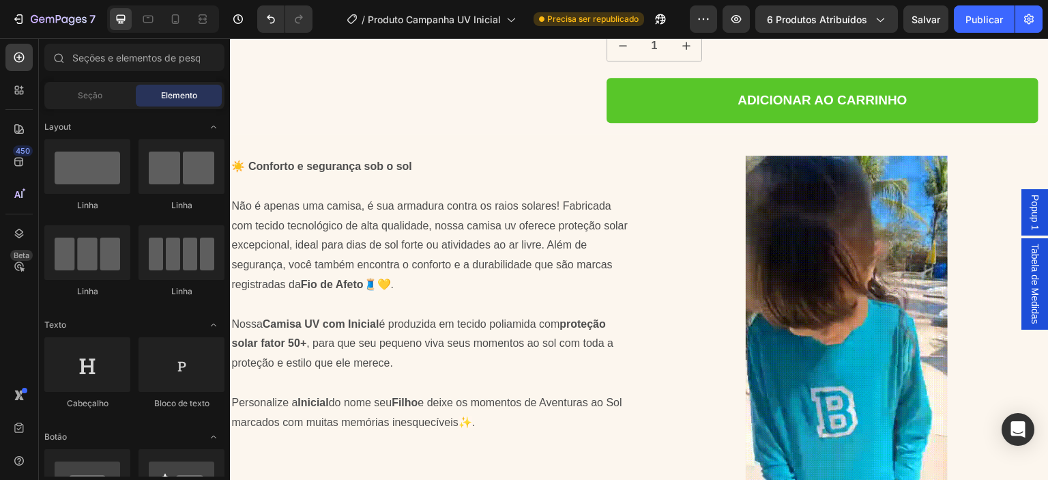
scroll to position [1017, 0]
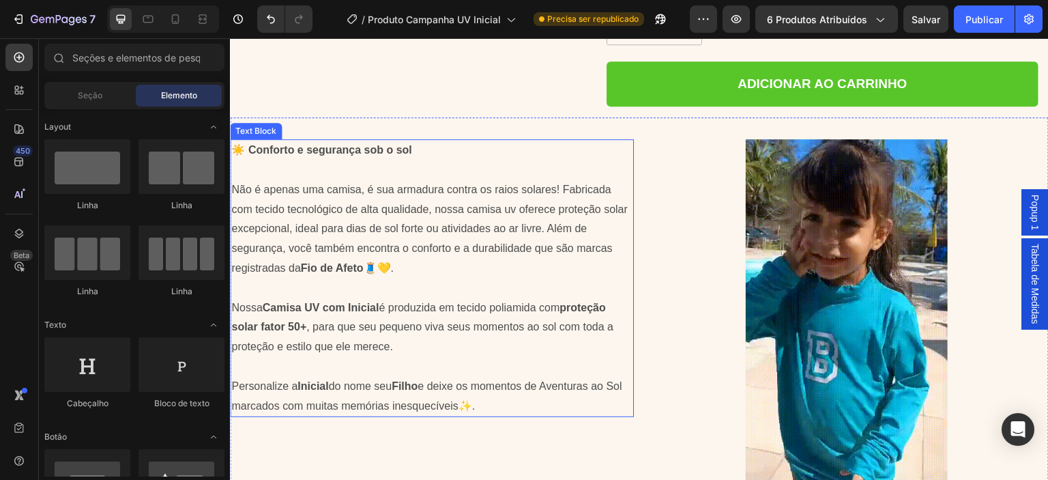
click at [287, 161] on p "Rich Text Editor. Editing area: main" at bounding box center [431, 170] width 401 height 20
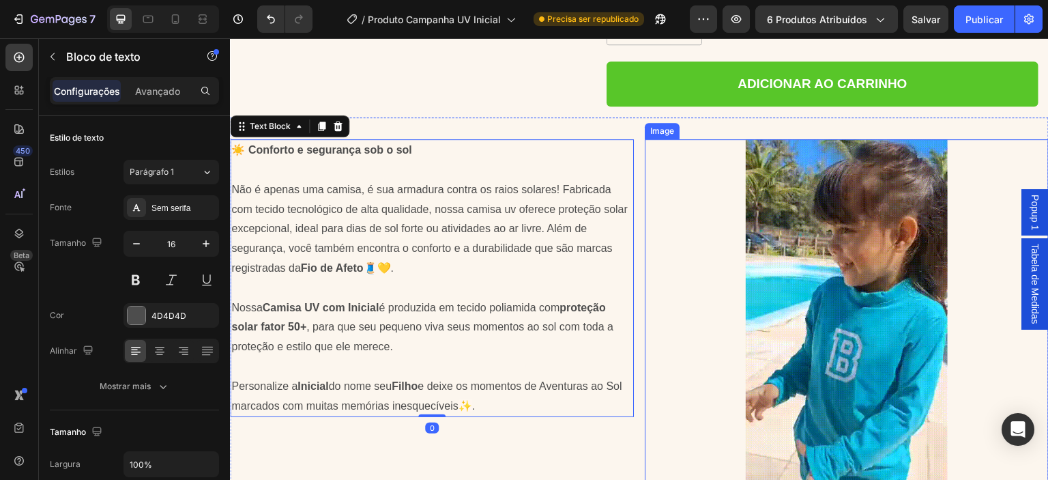
click at [682, 170] on div at bounding box center [847, 318] width 404 height 359
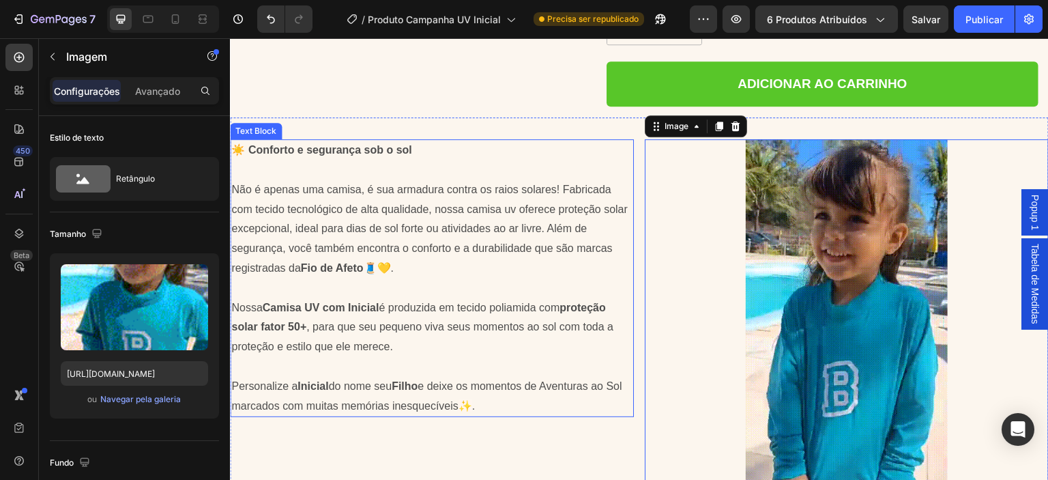
click at [359, 180] on p "Não é apenas uma camisa, é sua armadura contra os raios solares! Fabricada com …" at bounding box center [431, 229] width 401 height 98
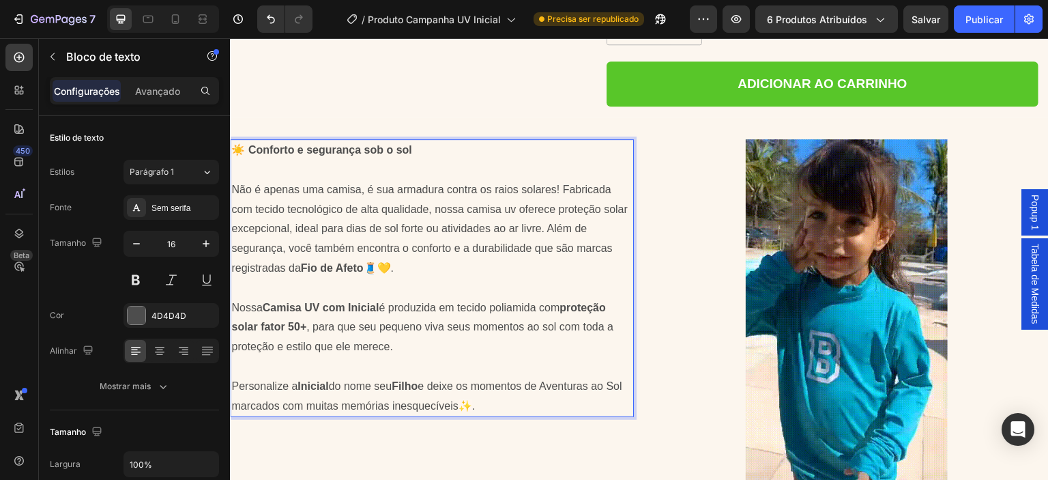
drag, startPoint x: 250, startPoint y: 138, endPoint x: 413, endPoint y: 143, distance: 162.5
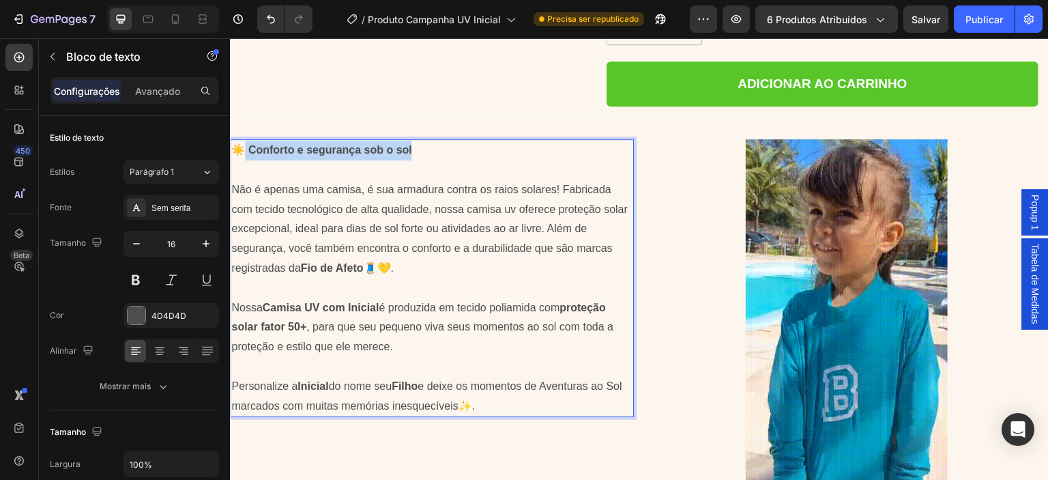
drag, startPoint x: 414, startPoint y: 136, endPoint x: 247, endPoint y: 139, distance: 167.2
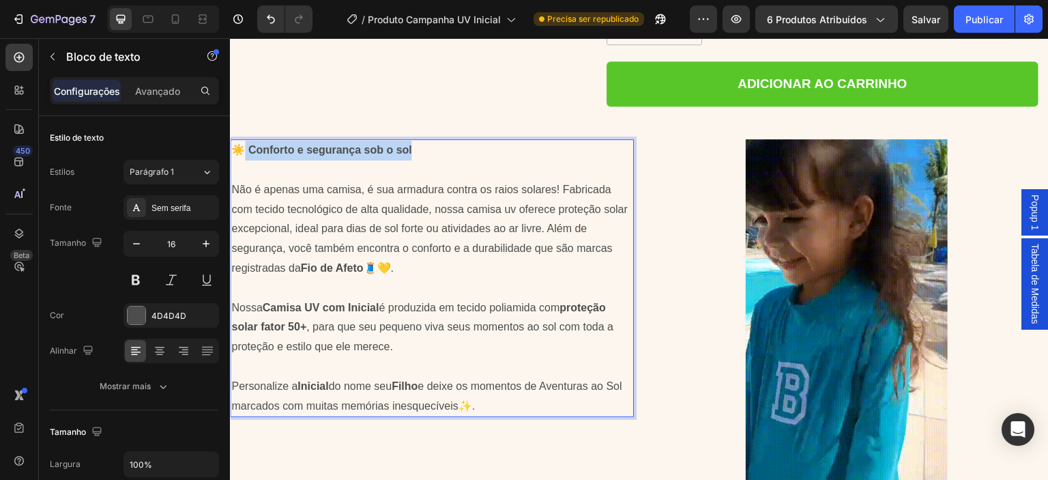
click at [247, 141] on p "☀️ Conforto e segurança sob o sol" at bounding box center [431, 151] width 401 height 20
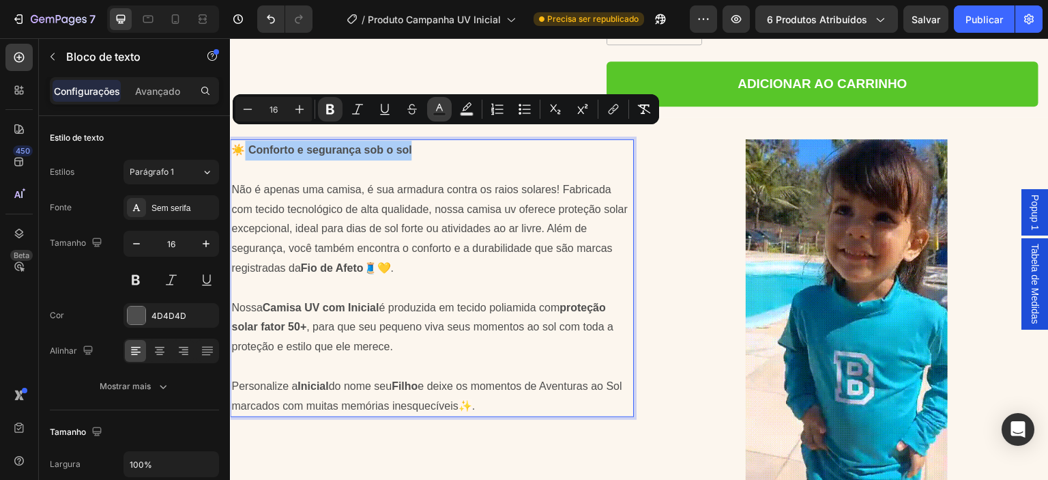
click at [440, 108] on icon "Editor contextual toolbar" at bounding box center [439, 108] width 7 height 8
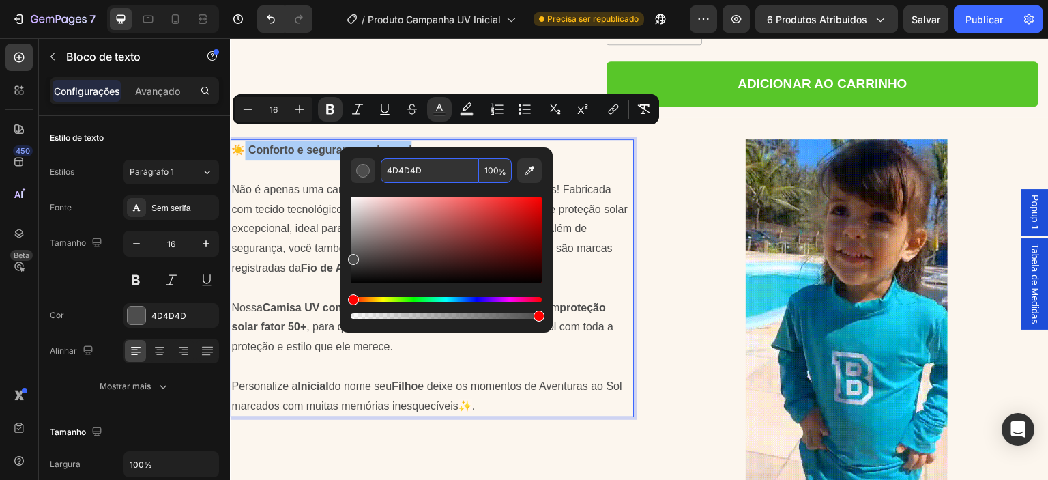
paste input "ea4d5f"
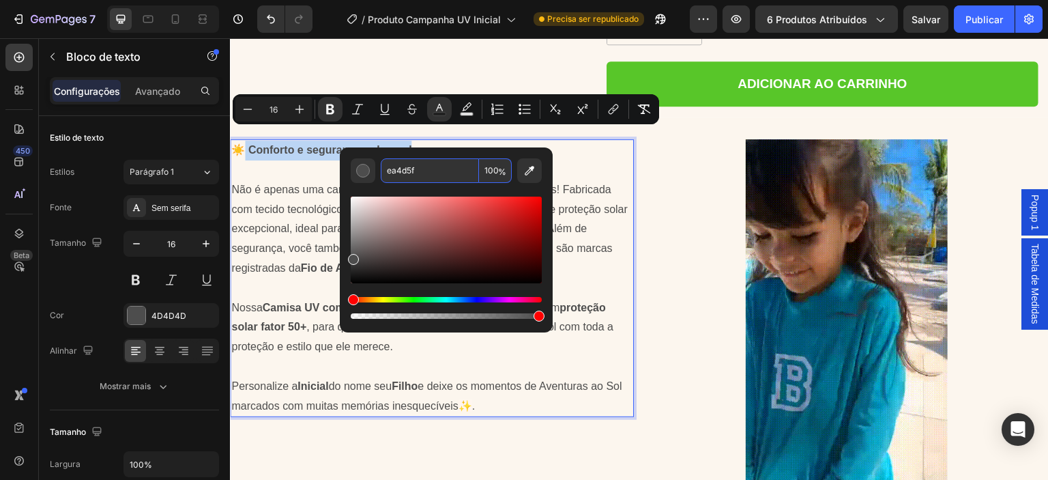
type input "EA4D5F"
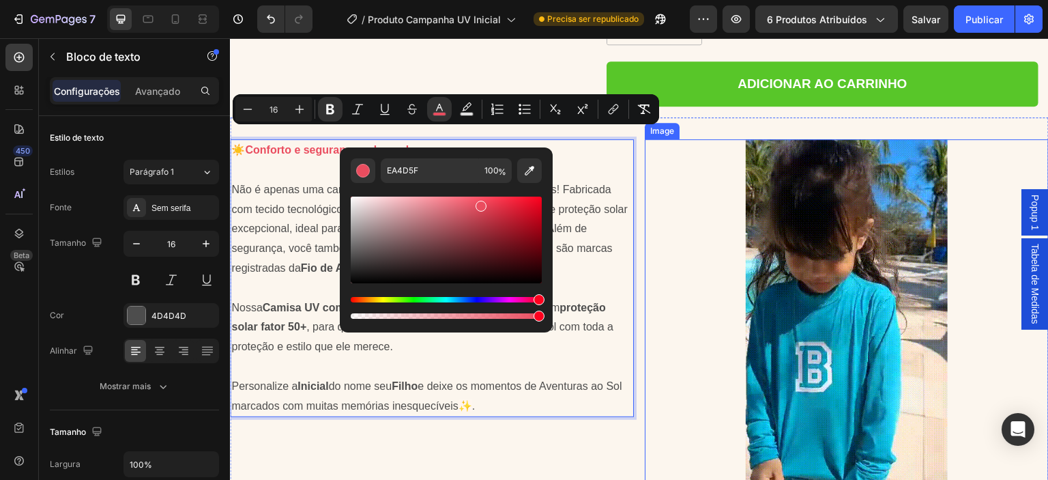
click at [655, 233] on div at bounding box center [847, 318] width 404 height 359
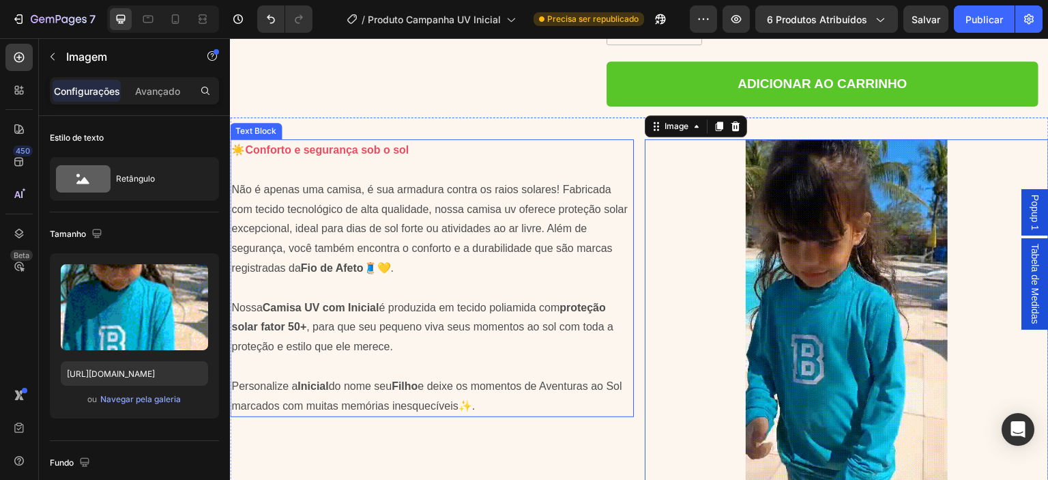
click at [359, 144] on strong "Conforto e segurança sob o sol" at bounding box center [327, 150] width 164 height 12
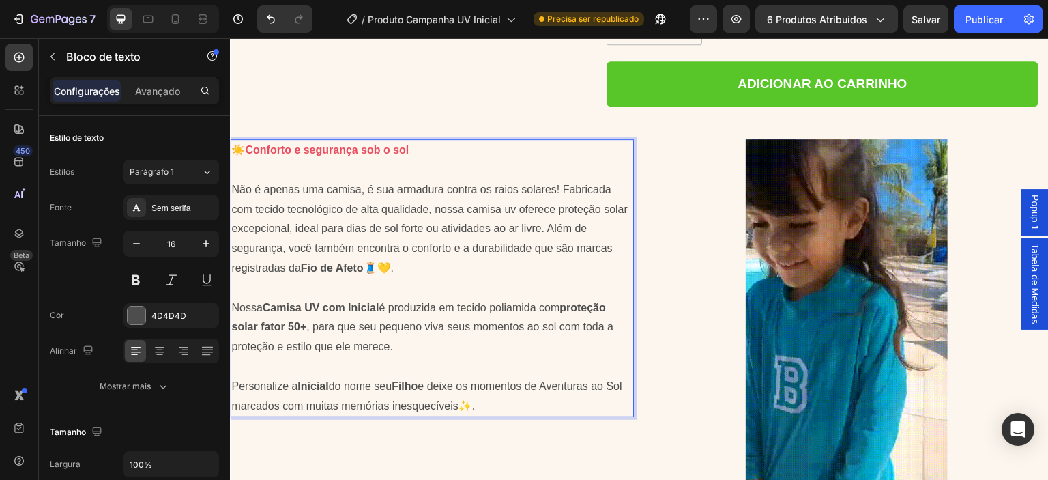
click at [403, 144] on strong "Conforto e segurança sob o sol" at bounding box center [327, 150] width 164 height 12
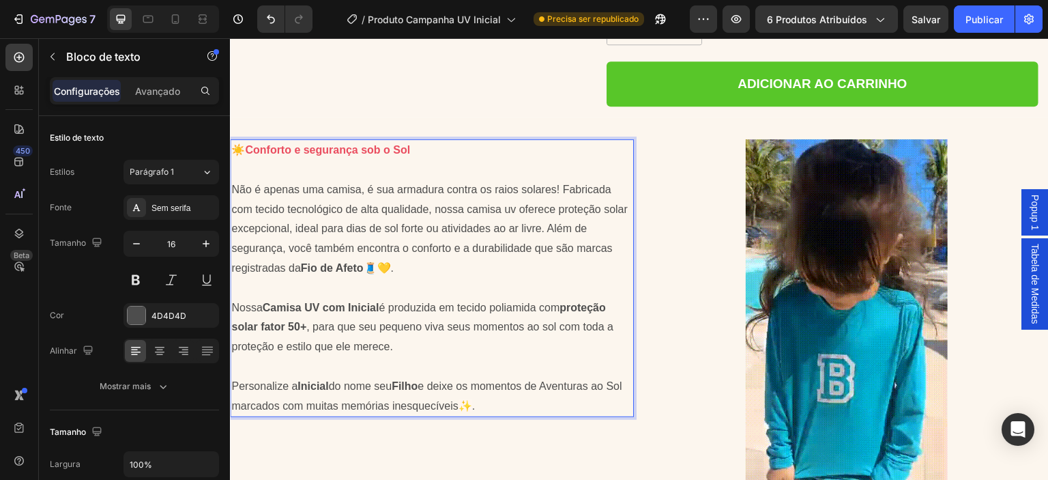
click at [284, 141] on p "☀️ Conforto e segurança sob o Sol" at bounding box center [431, 151] width 401 height 20
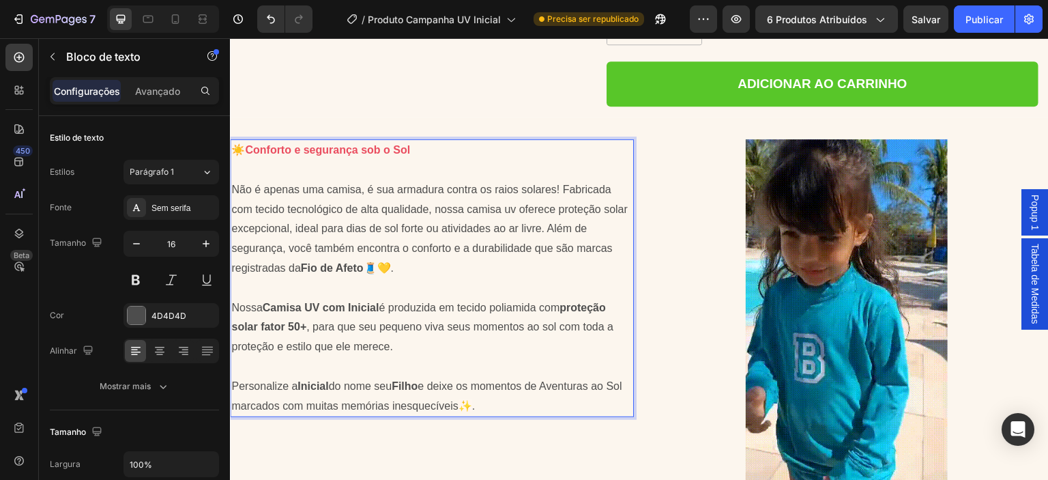
click at [417, 141] on p "☀️ Conforto e segurança sob o Sol" at bounding box center [431, 151] width 401 height 20
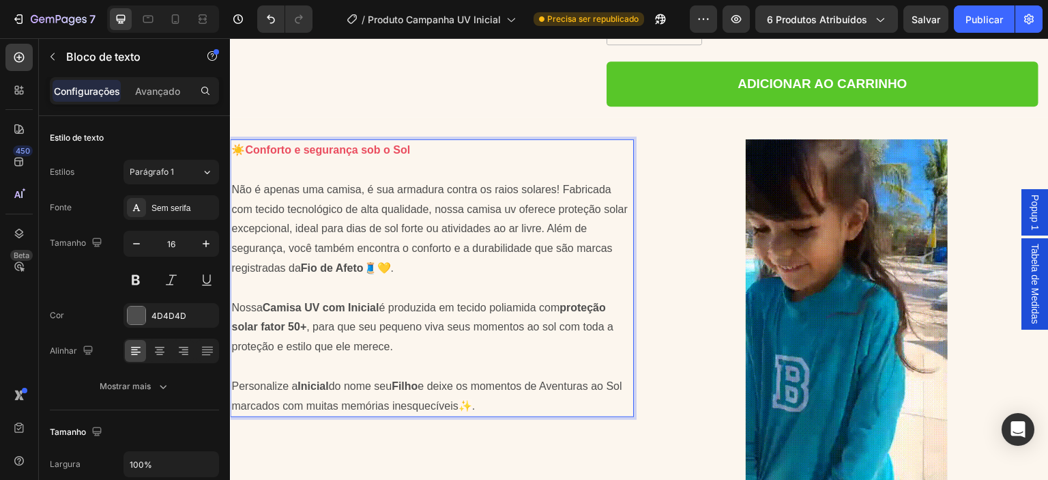
click at [418, 192] on p "Não é apenas uma camisa, é sua armadura contra os raios solares! Fabricada com …" at bounding box center [431, 229] width 401 height 98
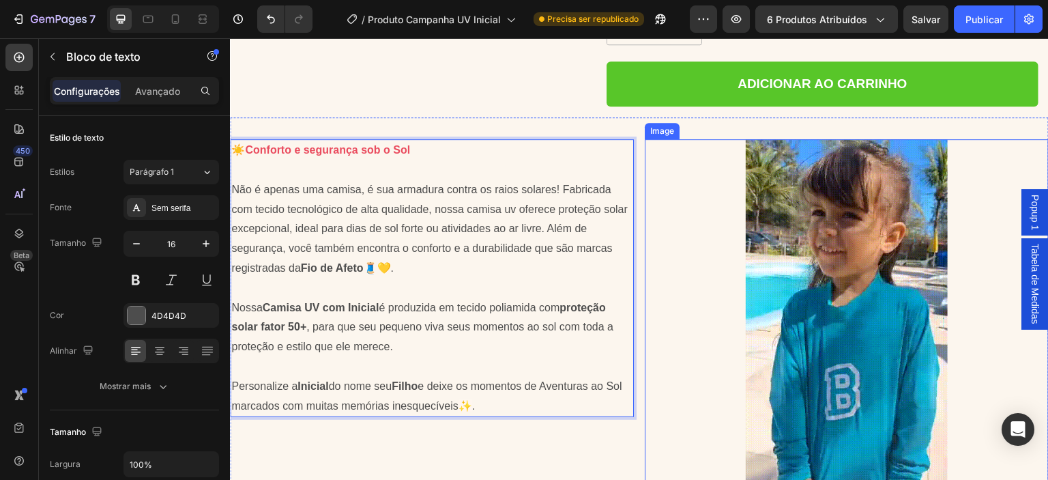
click at [686, 192] on div at bounding box center [847, 318] width 404 height 359
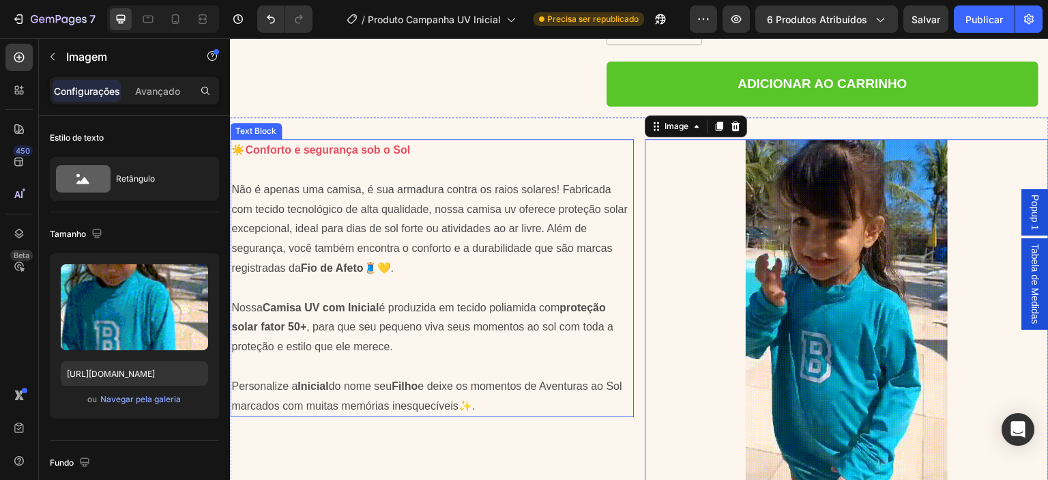
click at [531, 180] on p "Não é apenas uma camisa, é sua armadura contra os raios solares! Fabricada com …" at bounding box center [431, 229] width 401 height 98
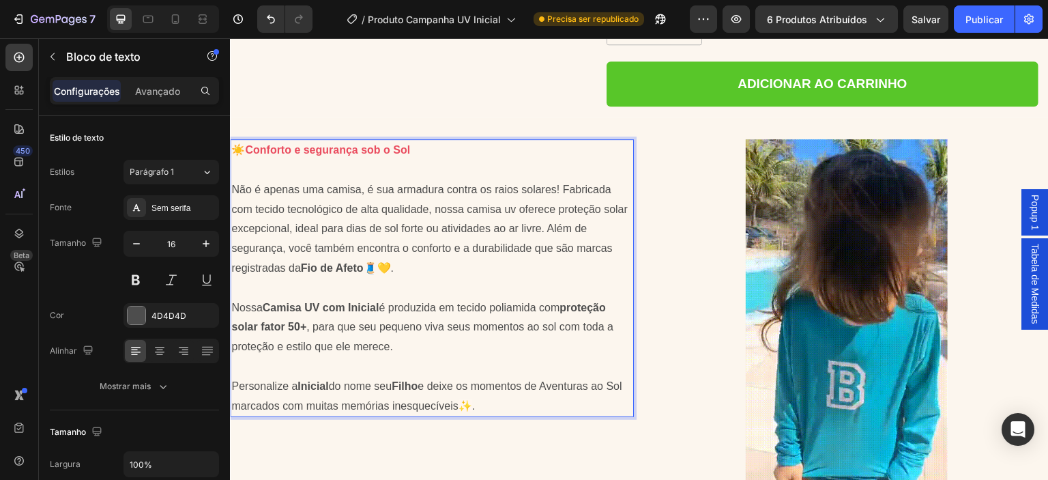
drag, startPoint x: 419, startPoint y: 134, endPoint x: 249, endPoint y: 140, distance: 170.0
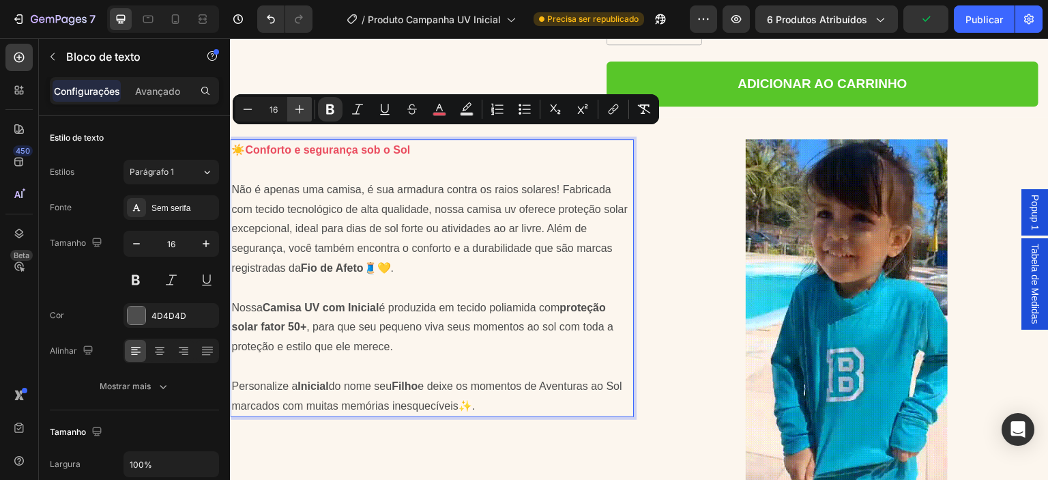
click at [301, 112] on icon "Editor contextual toolbar" at bounding box center [300, 109] width 14 height 14
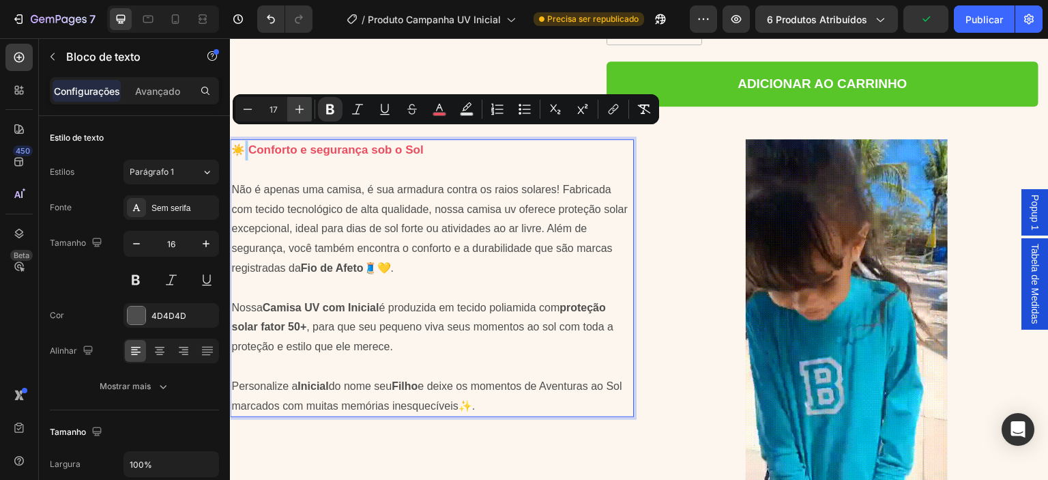
click at [301, 112] on icon "Editor contextual toolbar" at bounding box center [300, 109] width 14 height 14
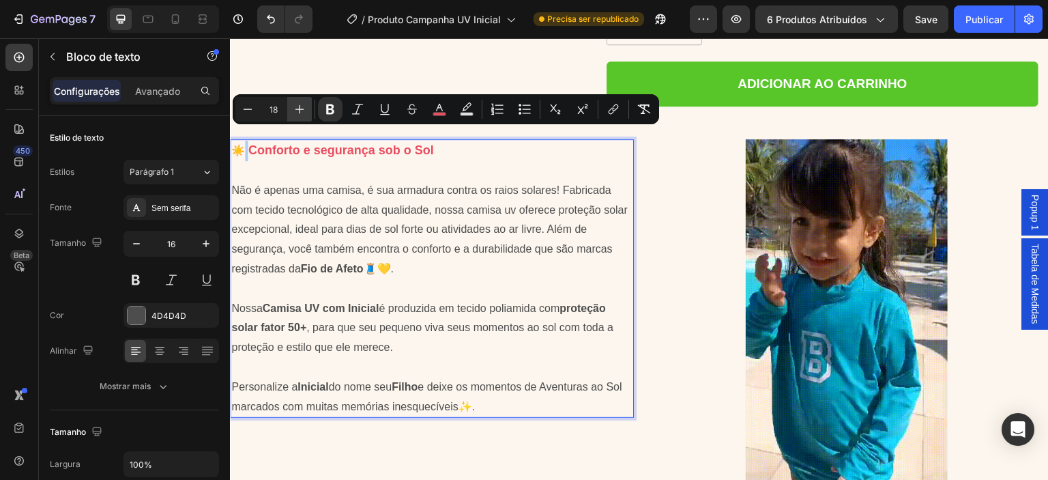
click at [301, 112] on icon "Editor contextual toolbar" at bounding box center [300, 109] width 14 height 14
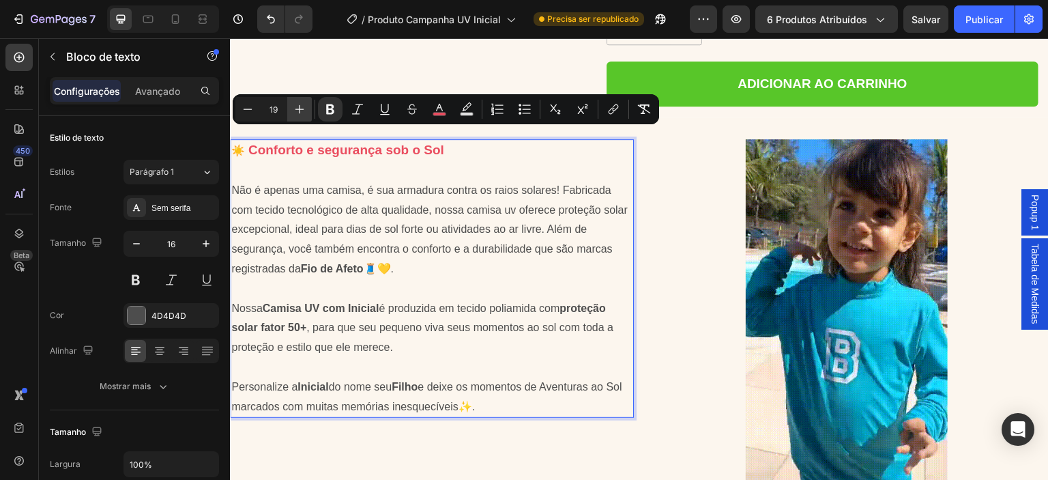
click at [301, 112] on icon "Barra de ferramentas contextual do editor" at bounding box center [300, 109] width 14 height 14
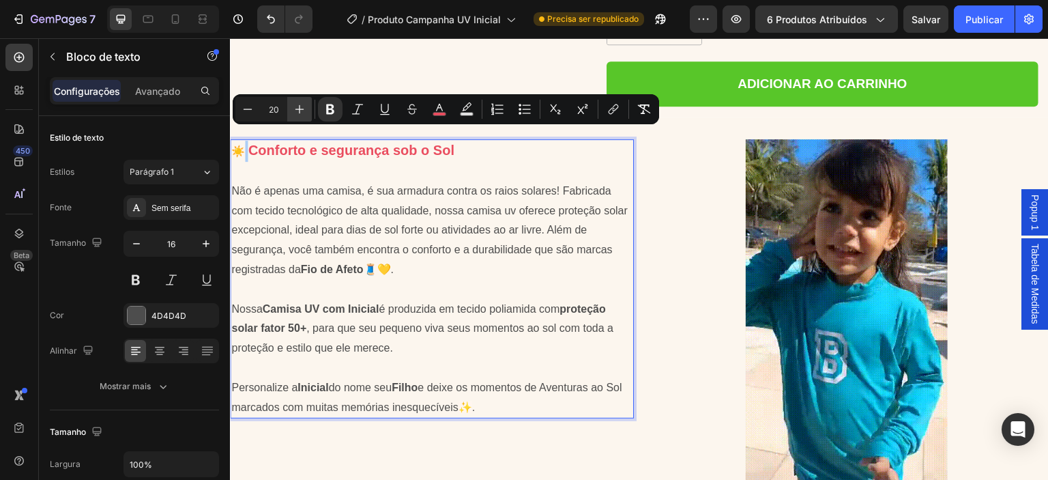
click at [301, 112] on icon "Barra de ferramentas contextual do editor" at bounding box center [300, 109] width 14 height 14
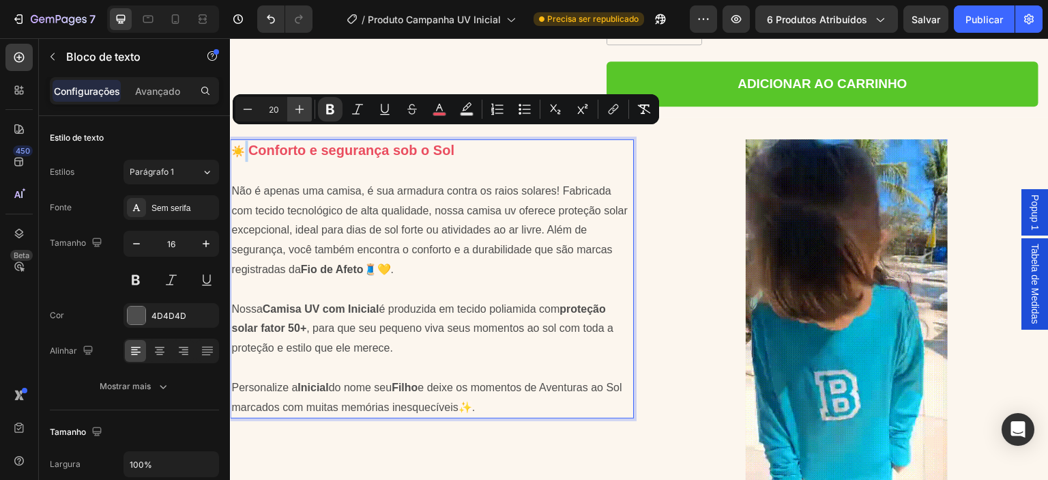
type input "21"
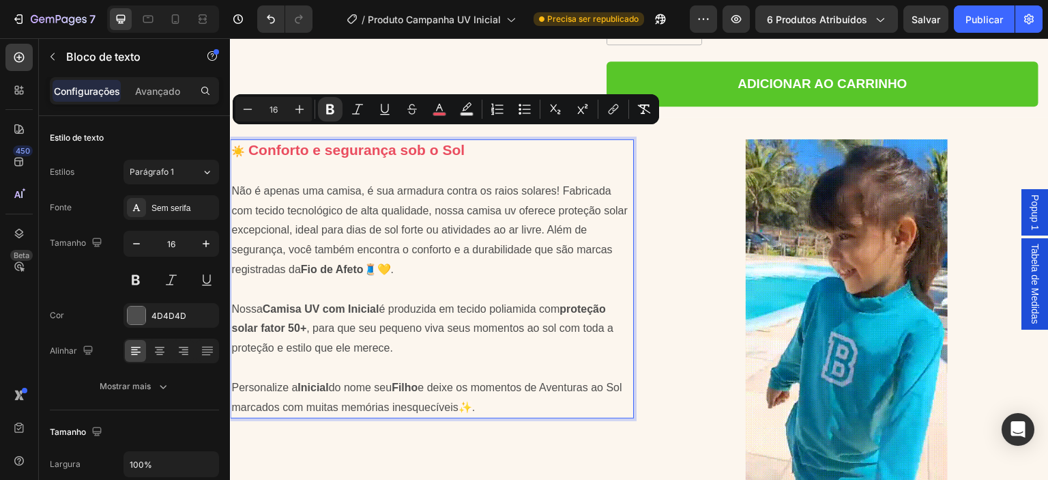
drag, startPoint x: 396, startPoint y: 186, endPoint x: 396, endPoint y: 177, distance: 8.9
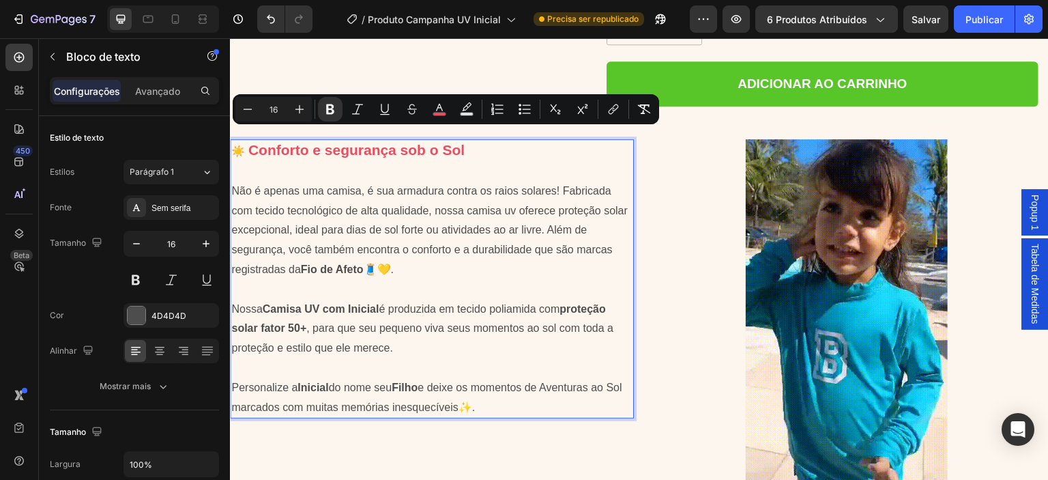
click at [397, 186] on p "Não é apenas uma camisa, é sua armadura contra os raios solares! Fabricada com …" at bounding box center [431, 230] width 401 height 98
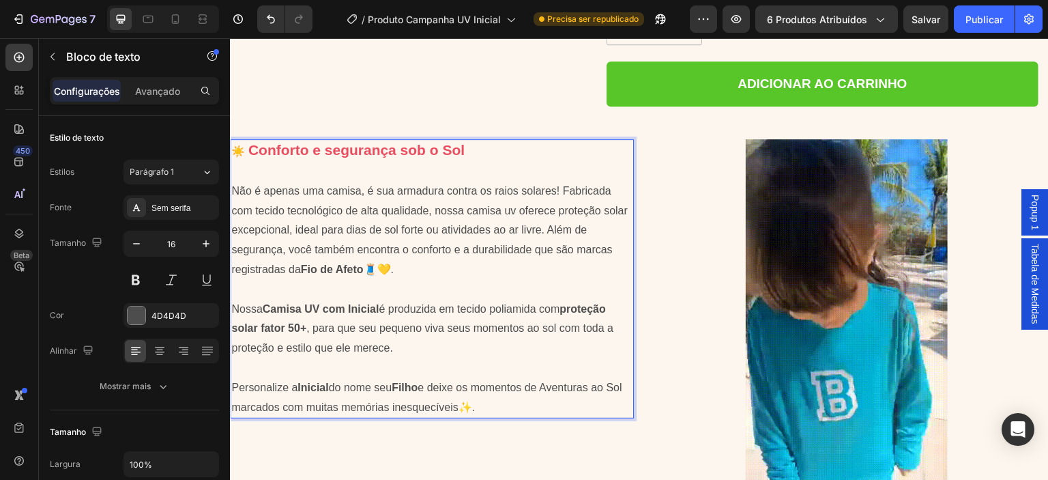
click at [349, 142] on strong "Conforto e segurança sob o Sol" at bounding box center [356, 150] width 216 height 16
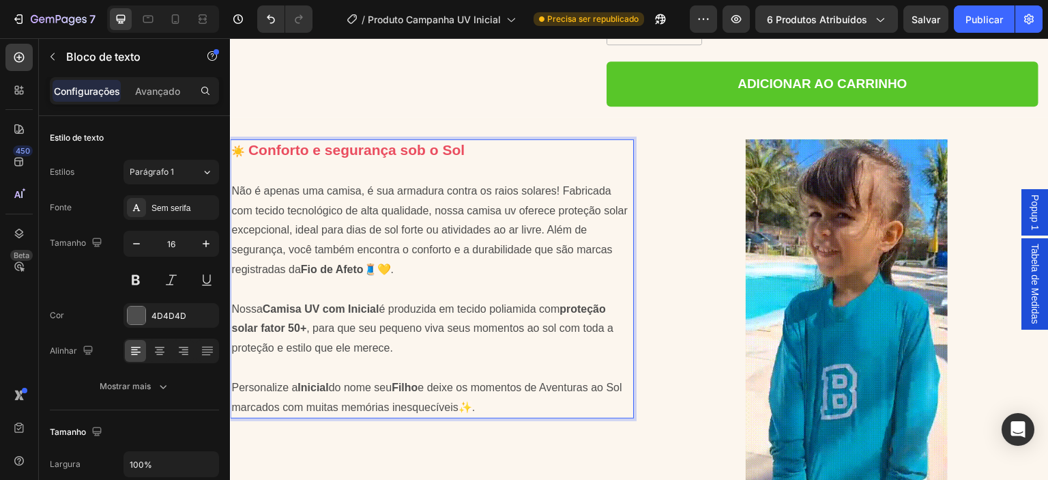
click at [334, 142] on strong "Conforto e segurança sob o Sol" at bounding box center [356, 150] width 216 height 16
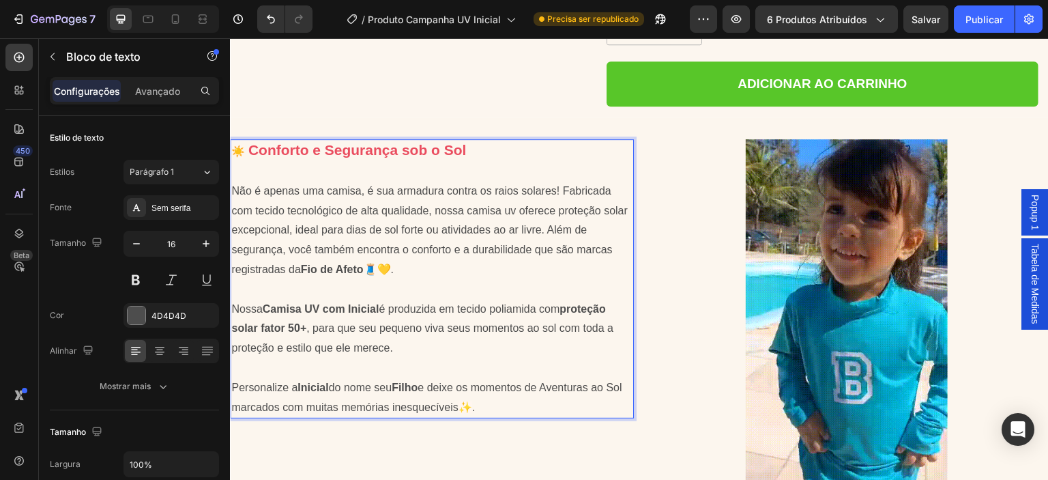
click at [478, 143] on p "☀️ Conforto e Segurança sob o Sol" at bounding box center [431, 151] width 401 height 21
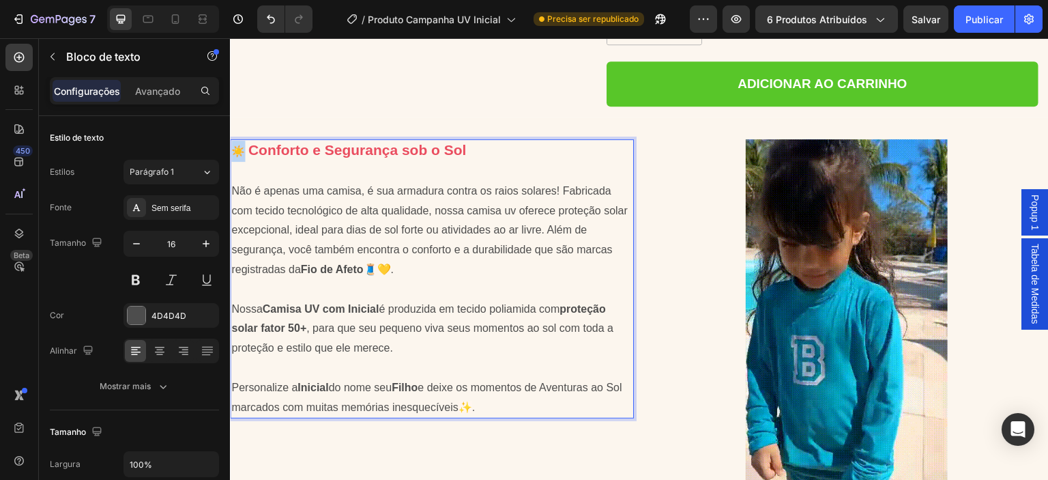
drag, startPoint x: 246, startPoint y: 139, endPoint x: 235, endPoint y: 141, distance: 11.3
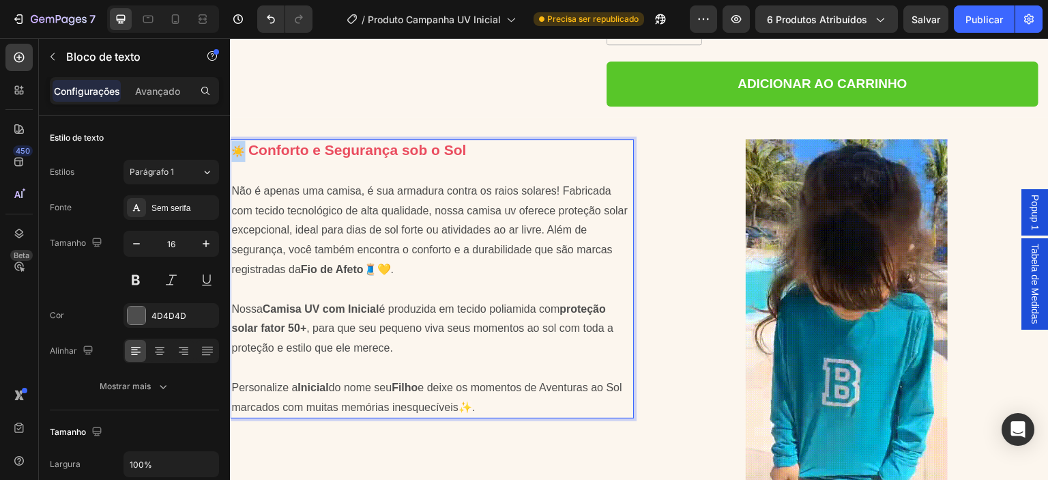
click at [235, 145] on strong "☀️" at bounding box center [238, 151] width 14 height 12
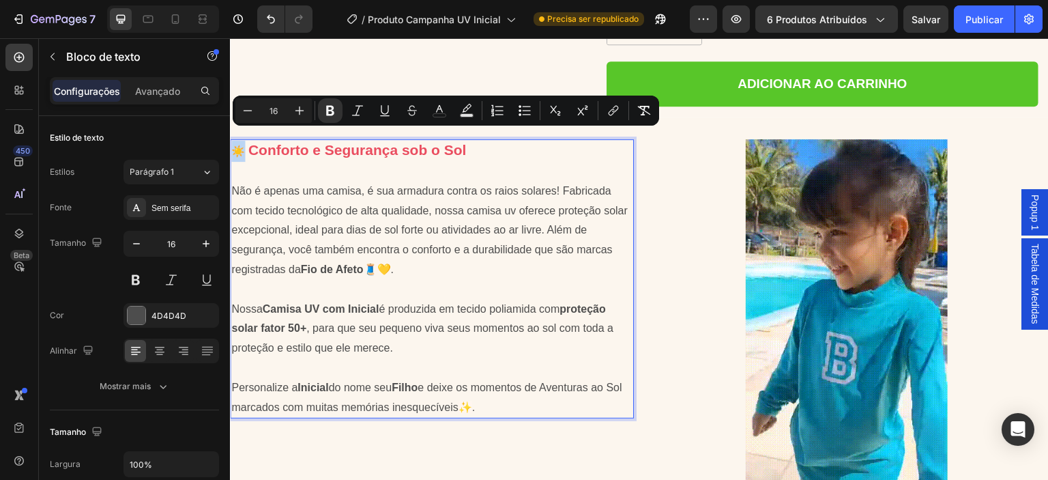
copy strong "☀️"
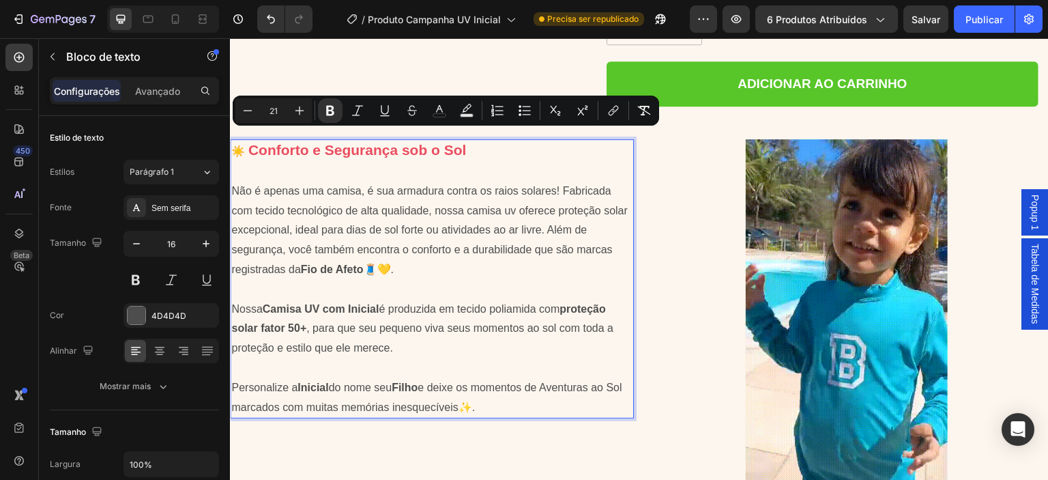
click at [472, 141] on p "☀️ Conforto e Segurança sob o Sol" at bounding box center [431, 151] width 401 height 21
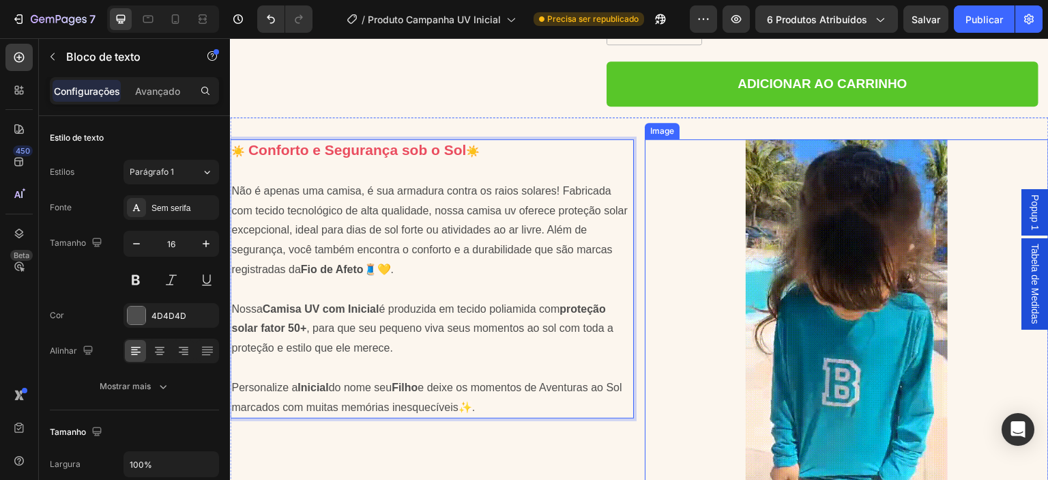
click at [651, 201] on div at bounding box center [847, 318] width 404 height 359
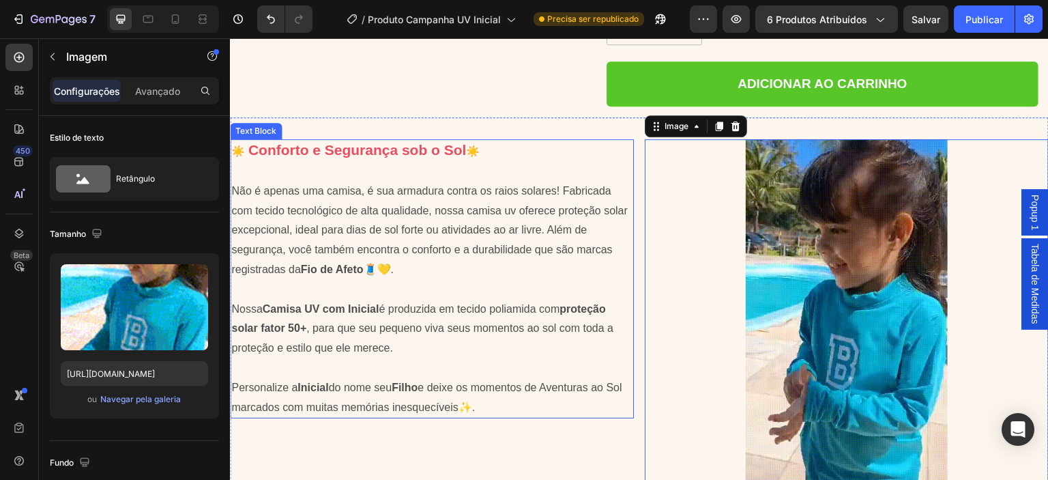
click at [516, 244] on p "Não é apenas uma camisa, é sua armadura contra os raios solares! Fabricada com …" at bounding box center [431, 230] width 401 height 98
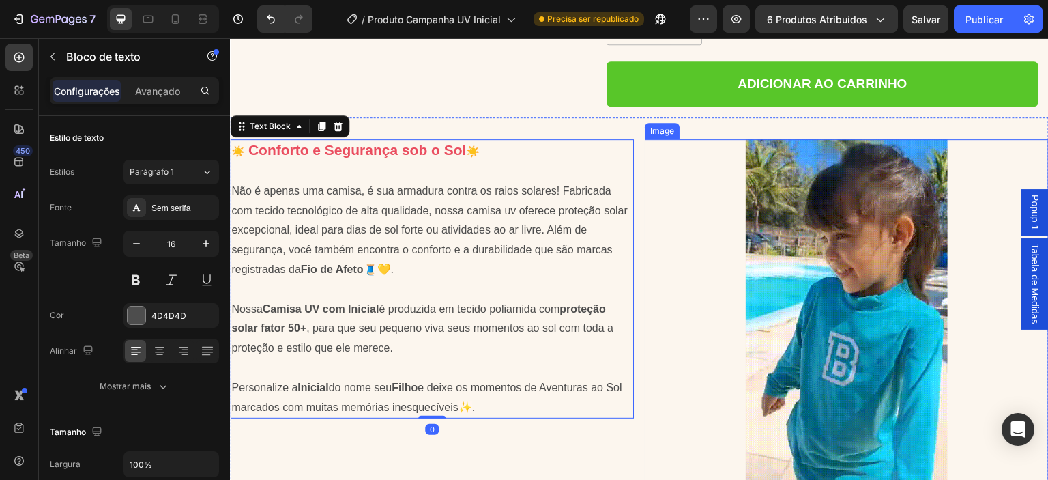
click at [851, 304] on img at bounding box center [847, 318] width 202 height 359
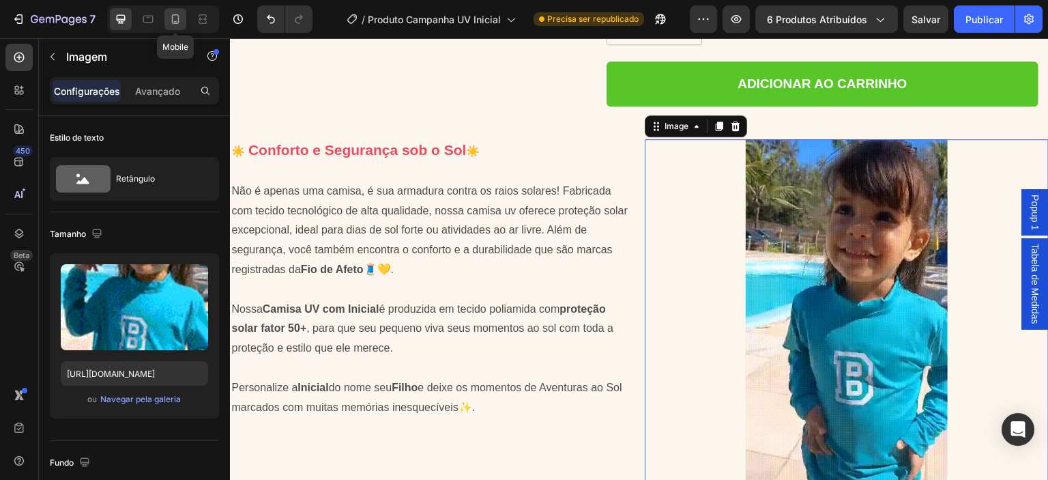
click at [173, 21] on icon at bounding box center [176, 19] width 14 height 14
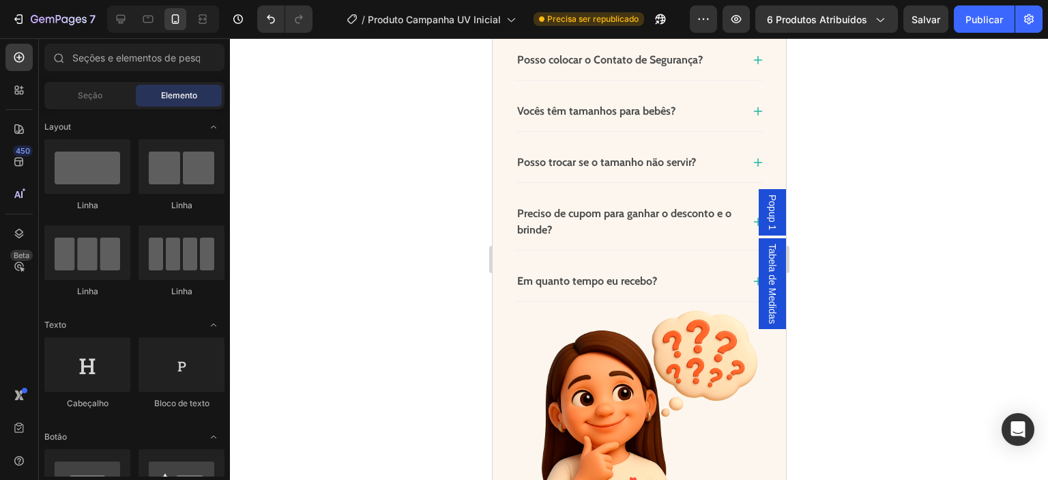
scroll to position [1797, 0]
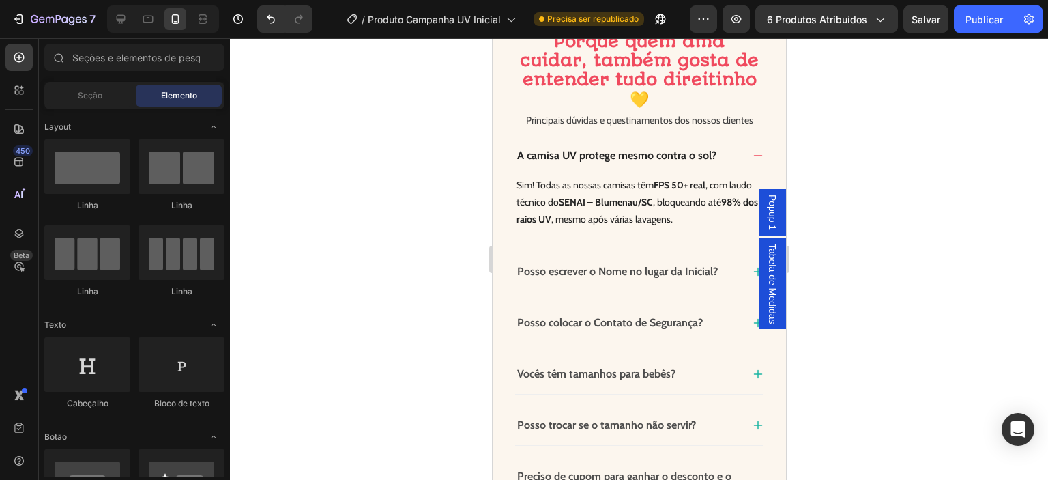
drag, startPoint x: 781, startPoint y: 272, endPoint x: 787, endPoint y: 87, distance: 185.7
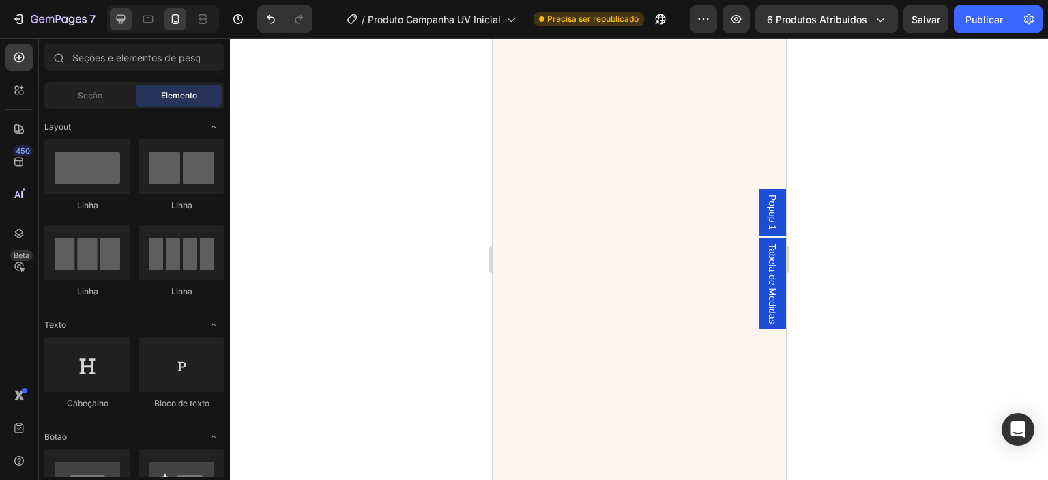
click at [121, 19] on icon at bounding box center [121, 19] width 9 height 9
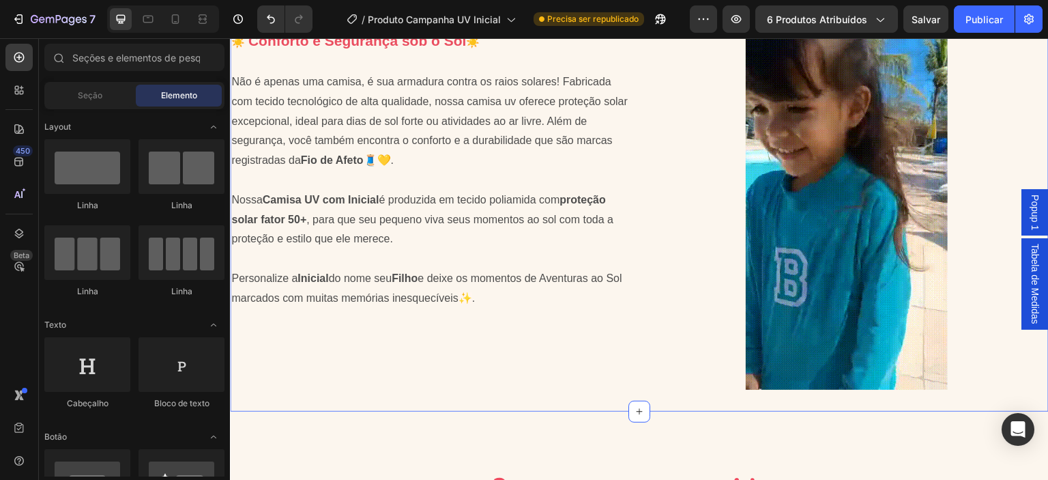
scroll to position [844, 0]
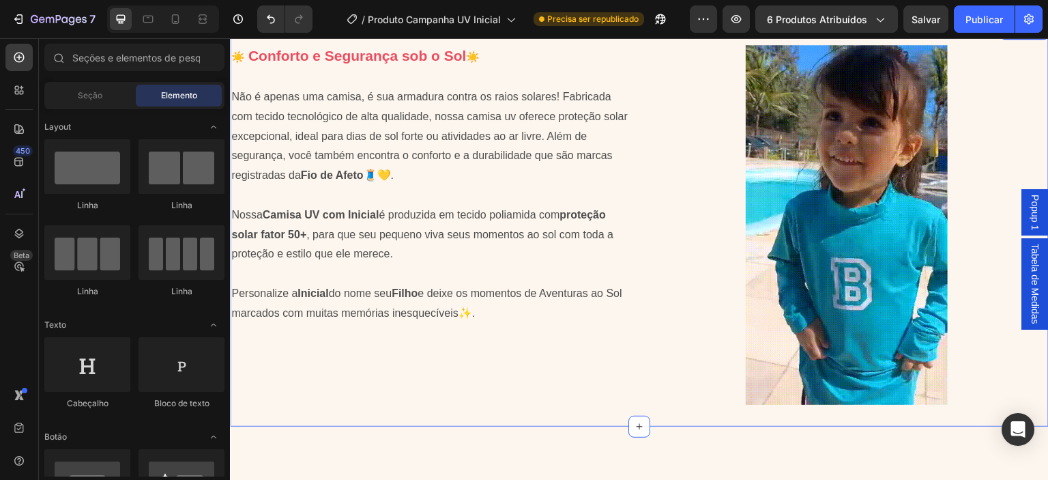
click at [824, 267] on img at bounding box center [847, 224] width 202 height 359
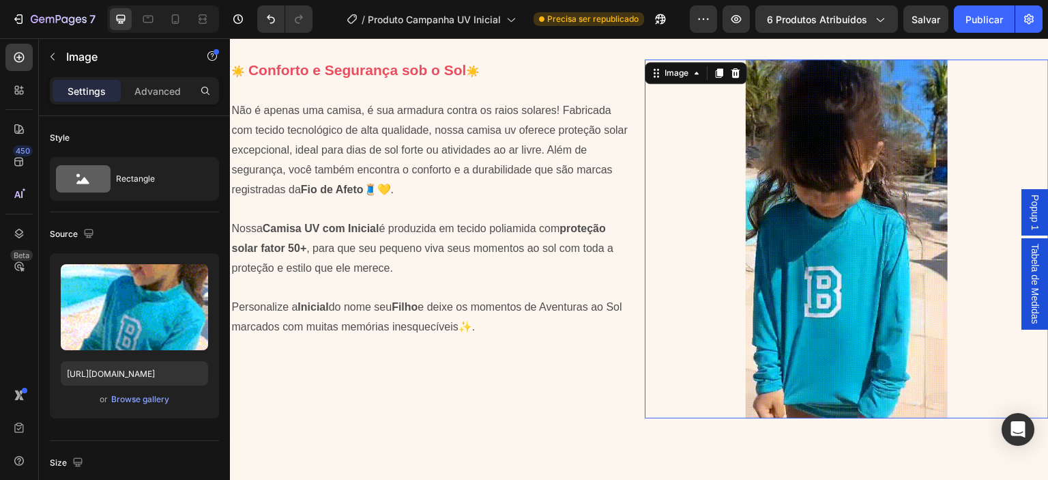
radio input "true"
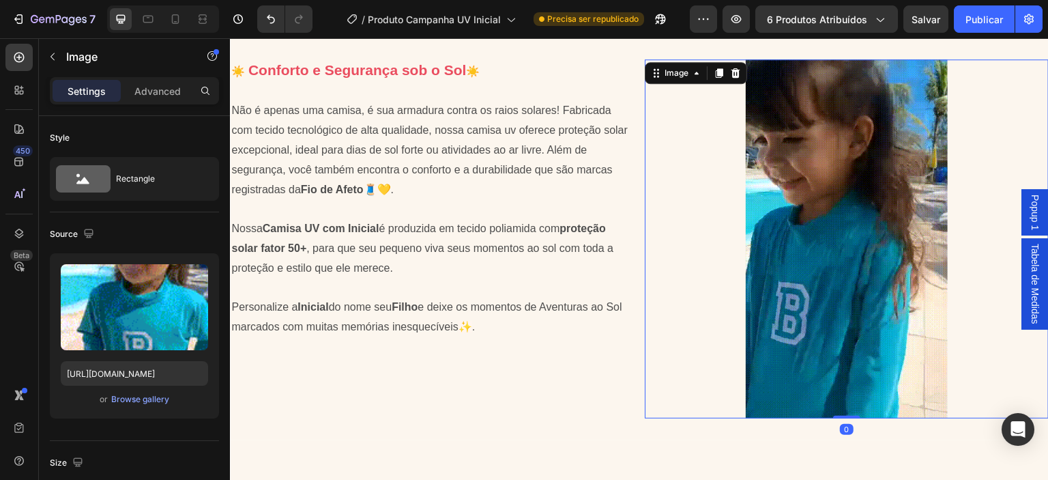
scroll to position [813, 0]
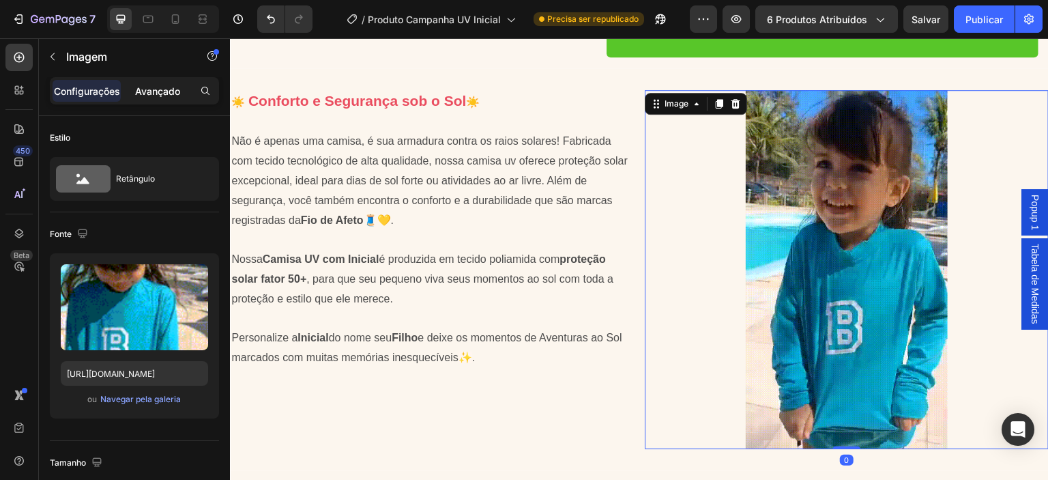
click at [160, 96] on font "Avançado" at bounding box center [157, 91] width 45 height 12
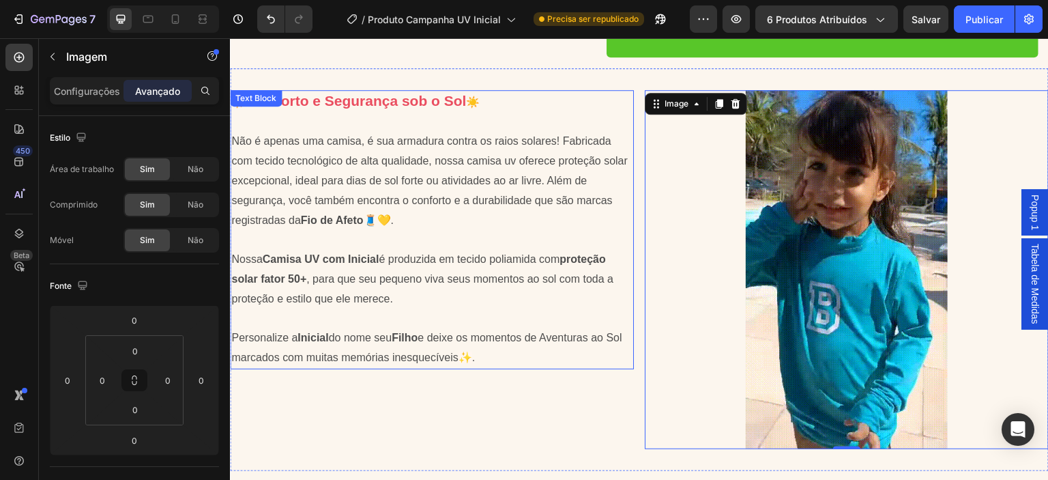
click at [345, 167] on p "Não é apenas uma camisa, é sua armadura contra os raios solares! Fabricada com …" at bounding box center [431, 181] width 401 height 98
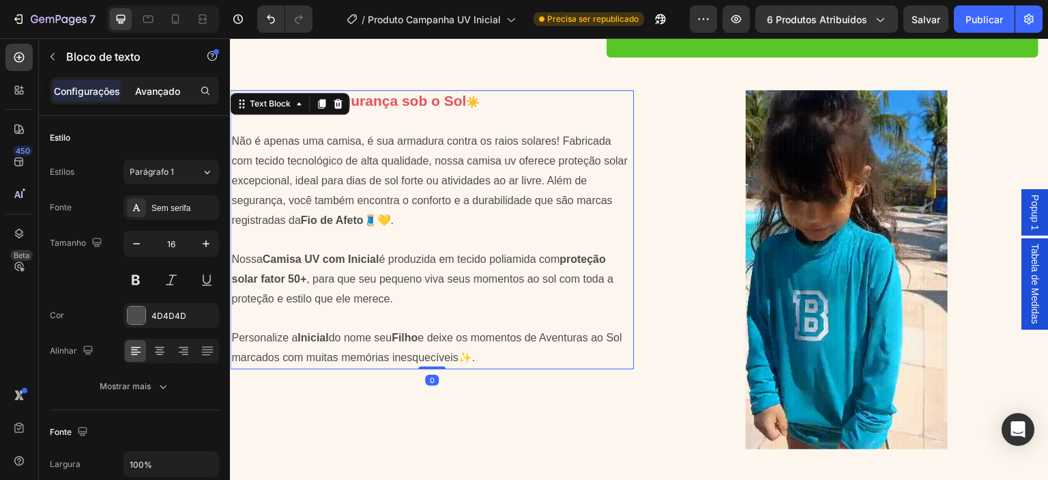
click at [164, 93] on font "Avançado" at bounding box center [157, 91] width 45 height 12
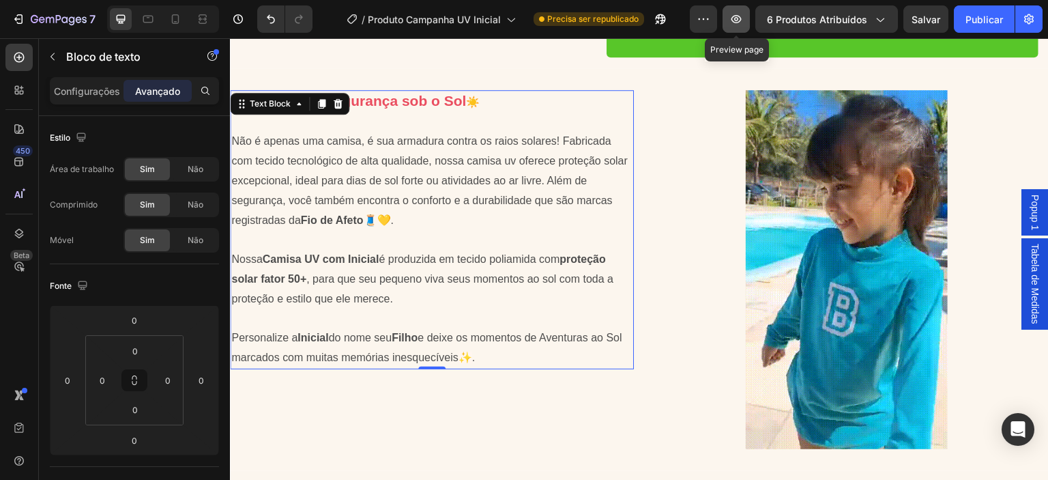
click at [743, 16] on icon "button" at bounding box center [736, 19] width 14 height 14
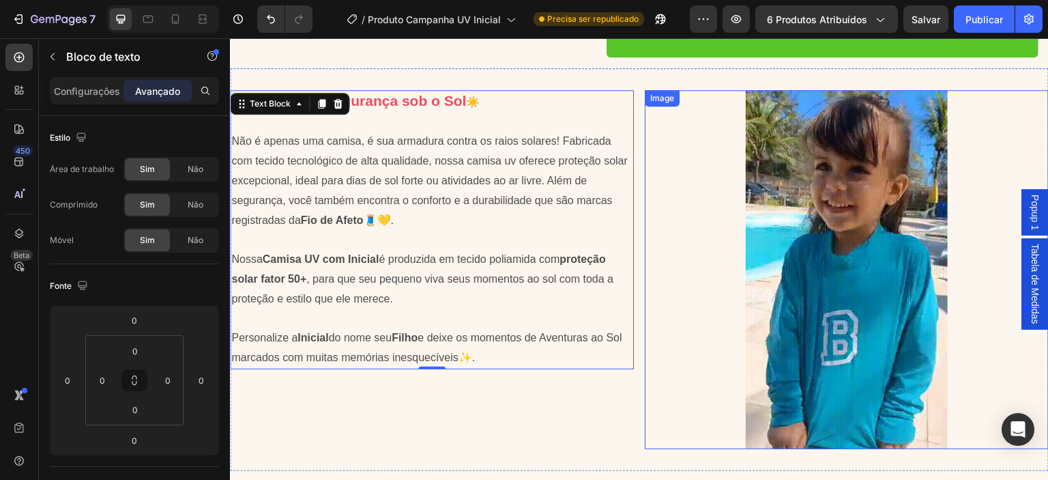
click at [828, 169] on img at bounding box center [847, 269] width 202 height 359
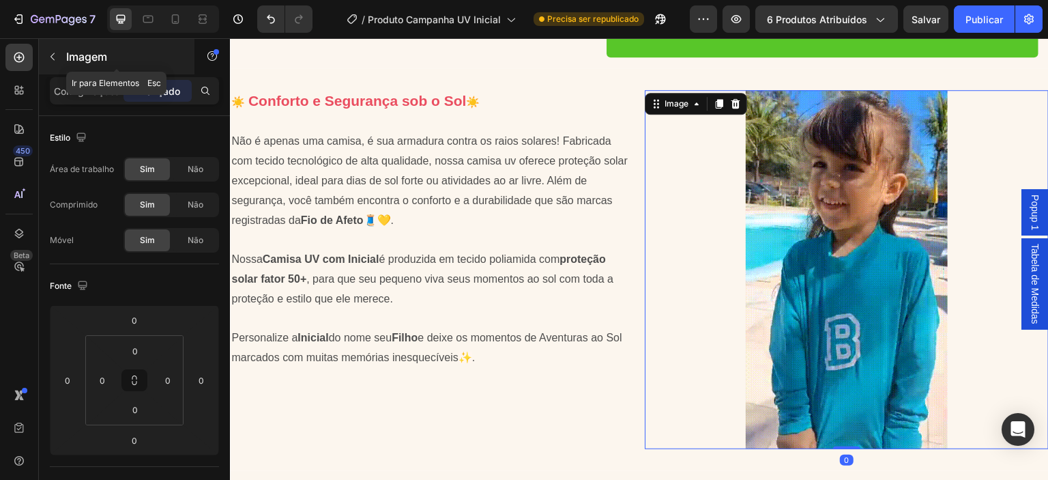
click at [65, 55] on div "Imagem" at bounding box center [117, 56] width 156 height 35
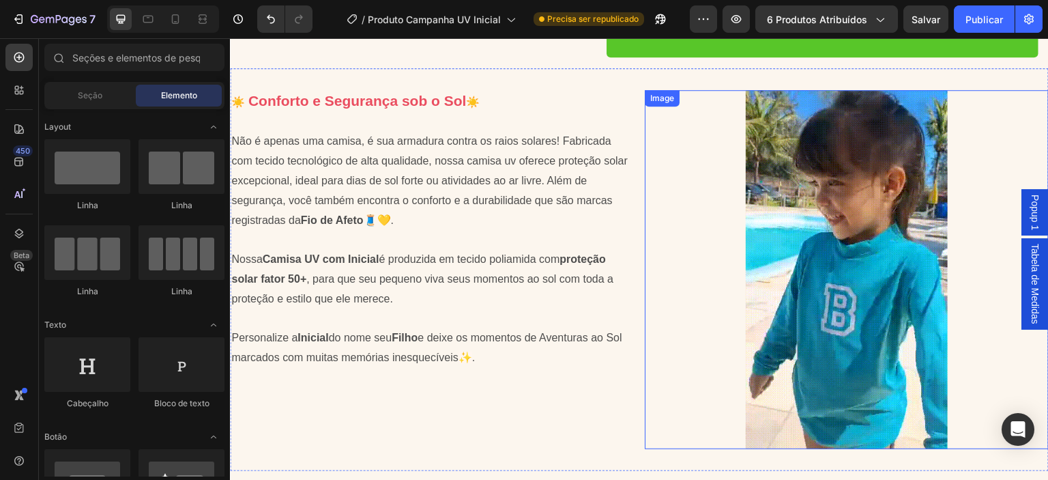
click at [811, 229] on img at bounding box center [847, 269] width 202 height 359
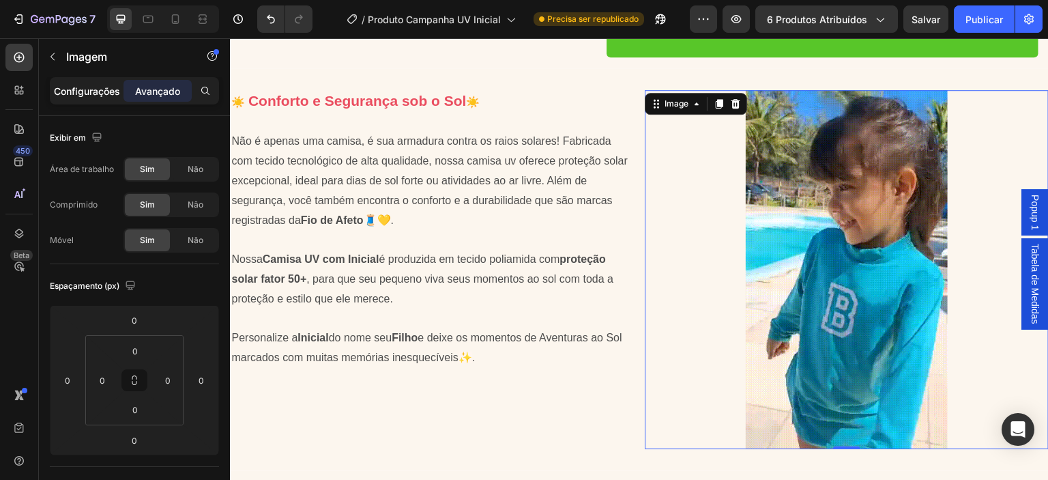
click at [99, 94] on font "Configurações" at bounding box center [87, 91] width 66 height 12
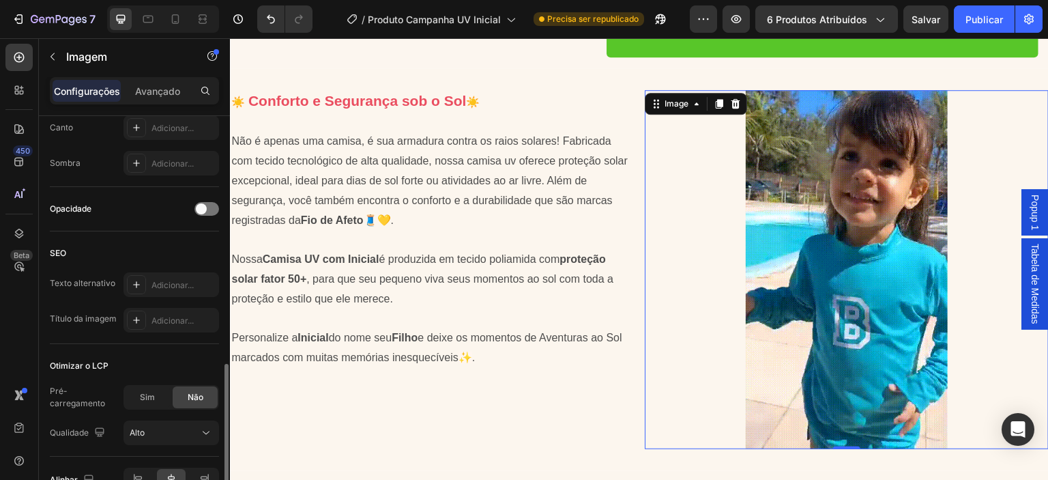
scroll to position [573, 0]
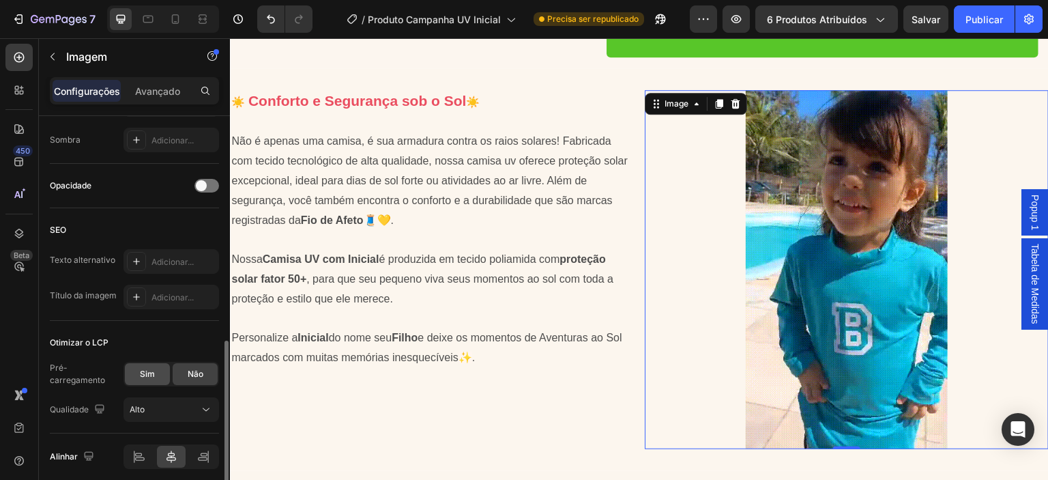
click at [142, 365] on div "Sim" at bounding box center [147, 374] width 45 height 22
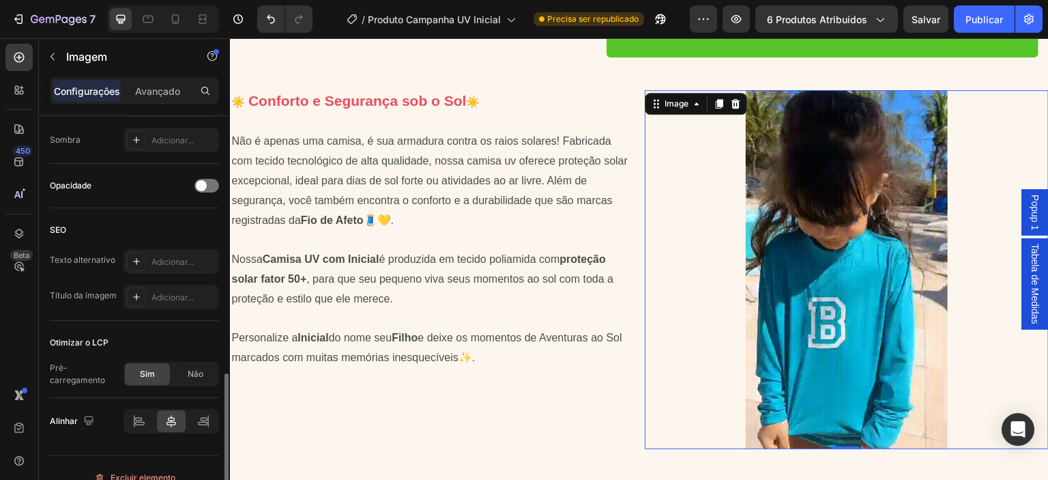
scroll to position [591, 0]
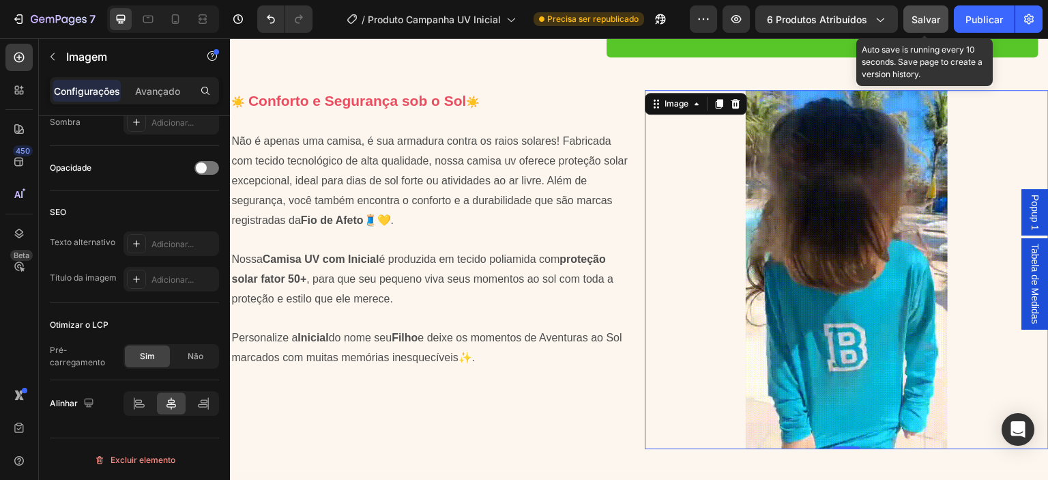
click at [925, 24] on font "Salvar" at bounding box center [926, 20] width 29 height 12
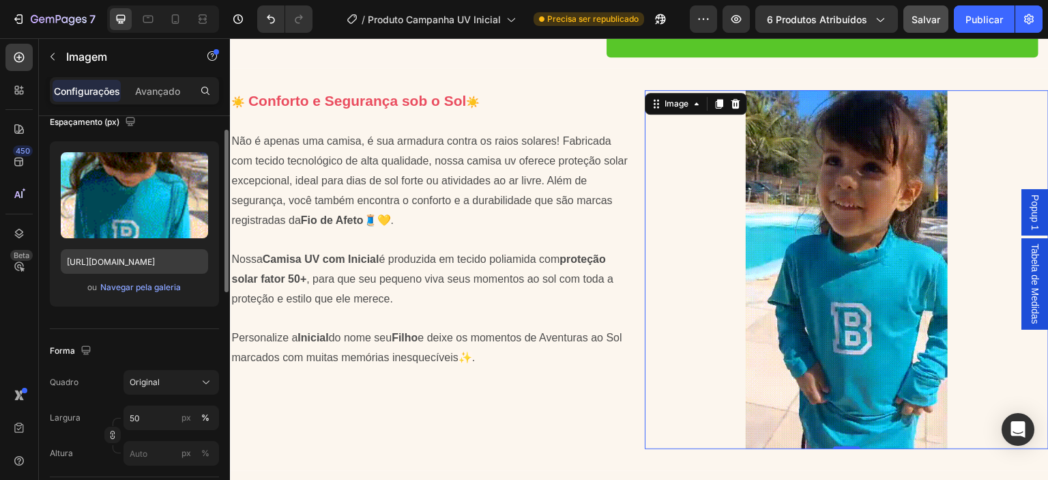
scroll to position [89, 0]
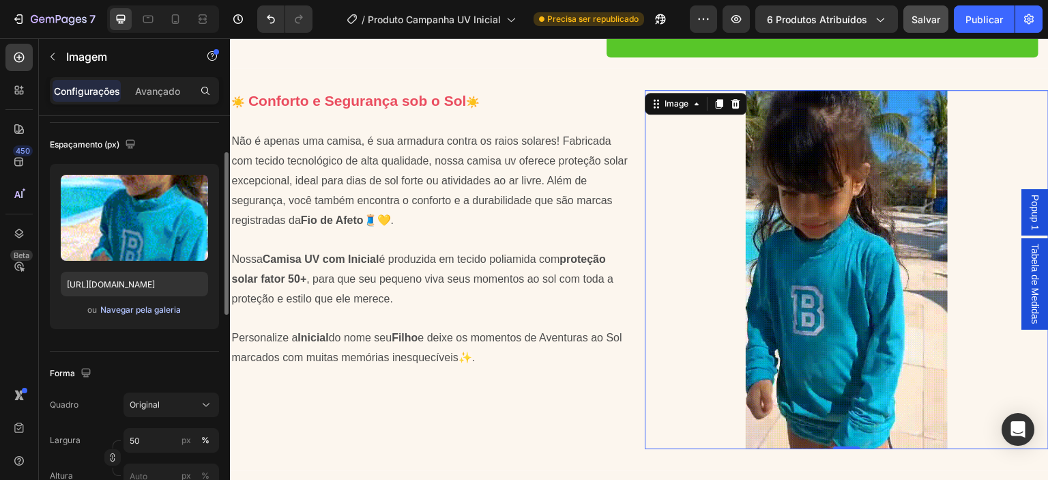
click at [132, 307] on font "Navegar pela galeria" at bounding box center [140, 309] width 81 height 10
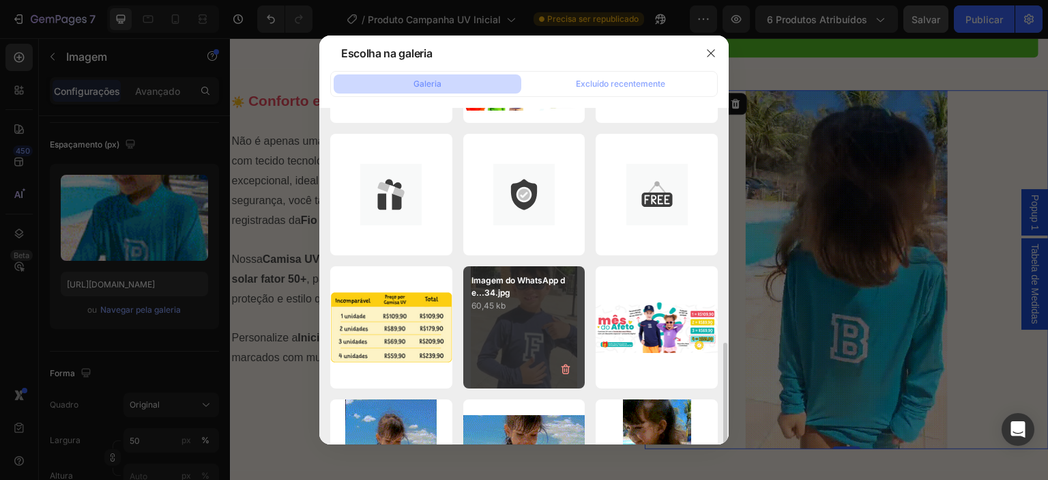
scroll to position [343, 0]
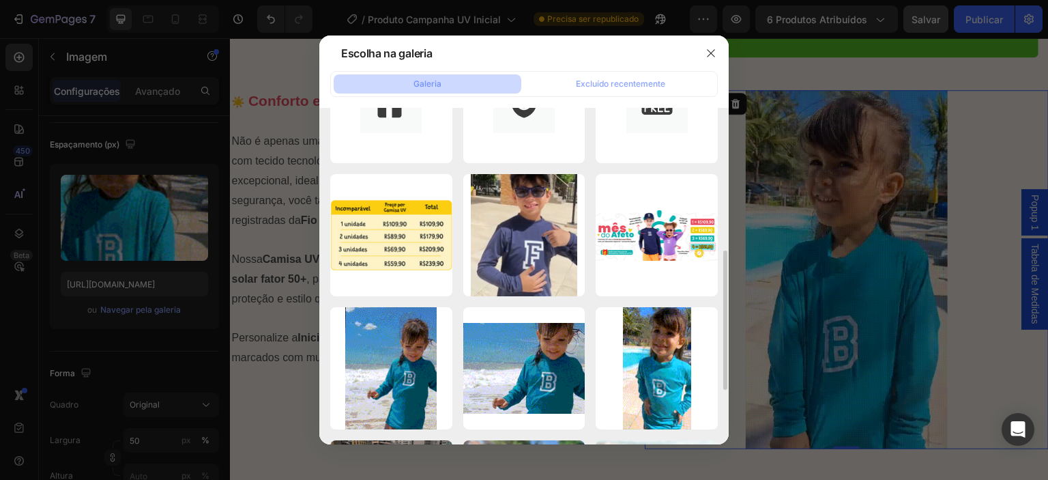
click at [0, 0] on div "Vídeo-do-WhatsApp-de-...ba.gif 17639,47 kb" at bounding box center [0, 0] width 0 height 0
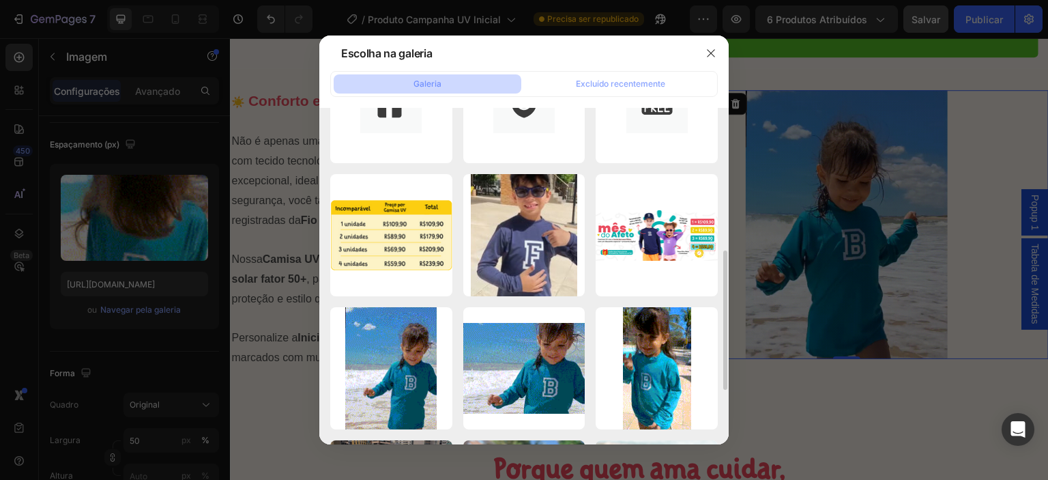
type input "[URL][DOMAIN_NAME]"
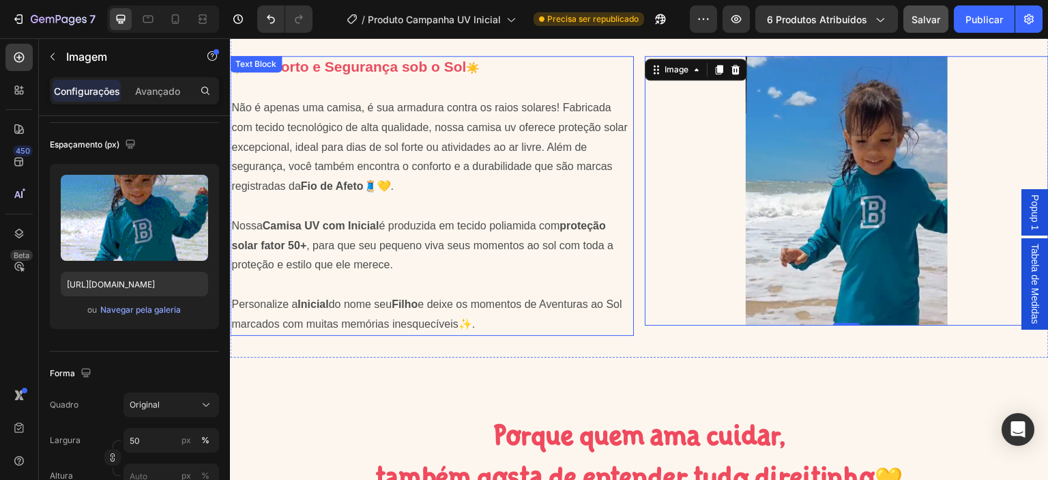
scroll to position [836, 0]
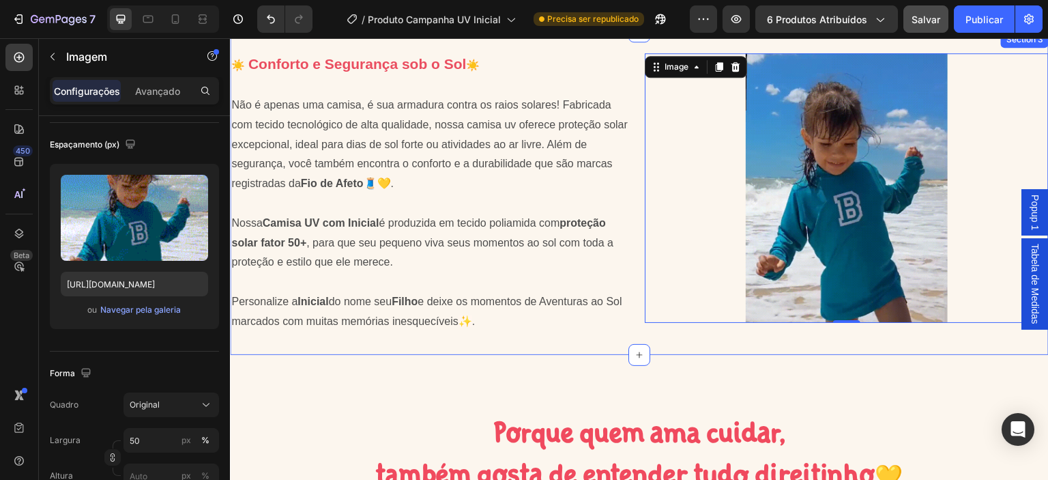
click at [727, 338] on div "☀️ Conforto e Segurança sob o Sol ☀️ Não é apenas uma camisa, é sua armadura co…" at bounding box center [639, 192] width 819 height 323
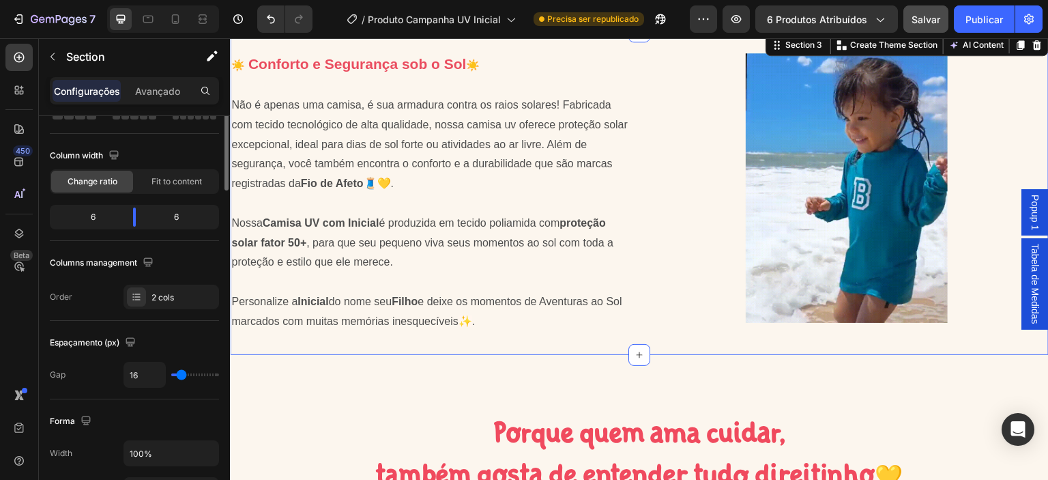
scroll to position [0, 0]
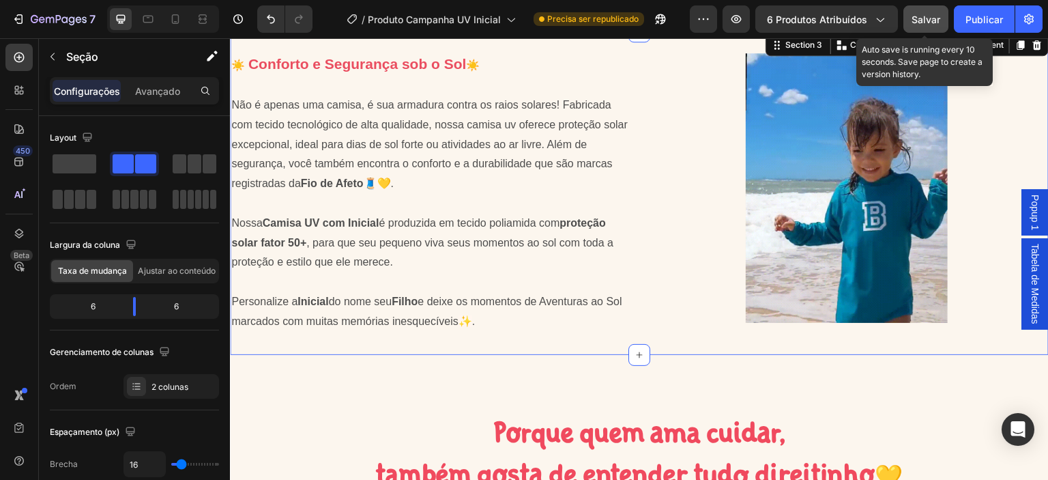
click at [924, 25] on div "Salvar" at bounding box center [926, 19] width 29 height 14
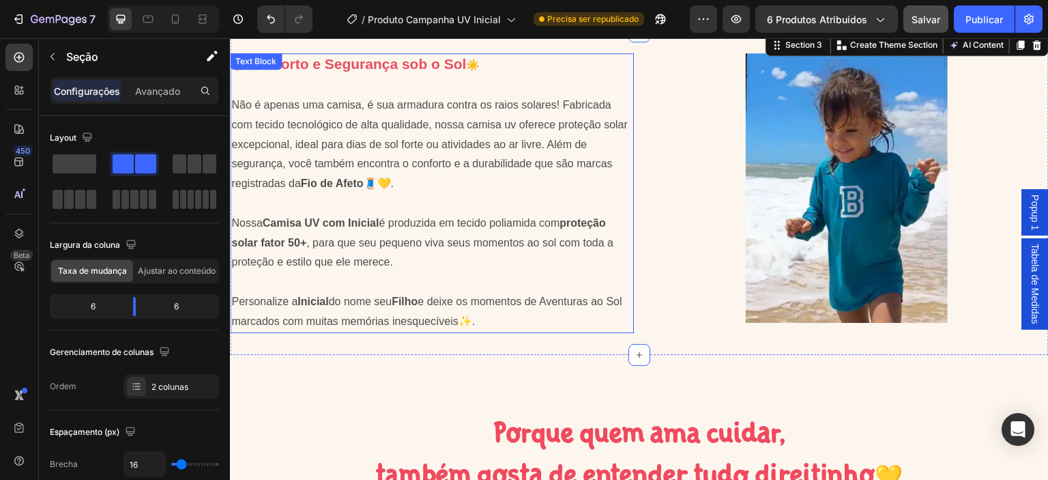
click at [375, 246] on p "Nossa Camisa UV com Inicial é produzida em tecido poliamida com proteção solar …" at bounding box center [431, 243] width 401 height 59
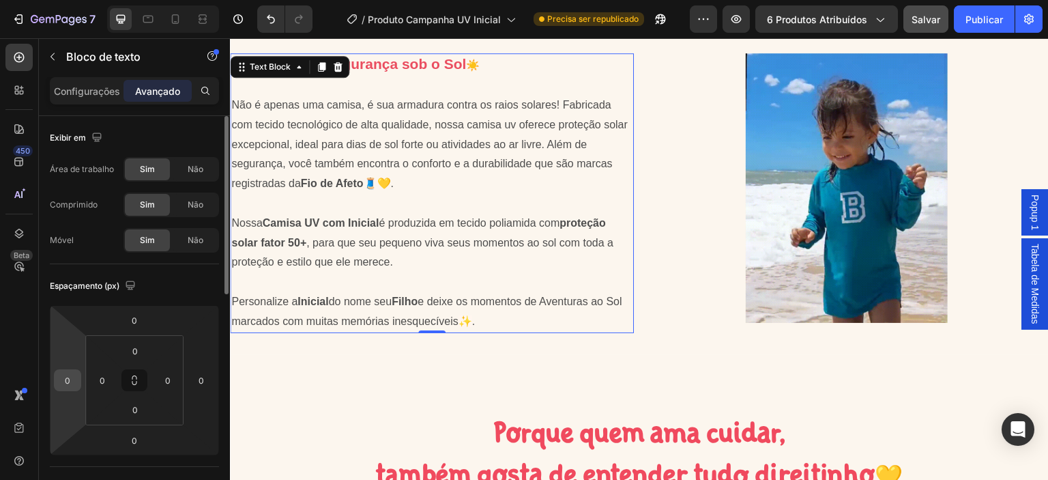
click at [74, 379] on input "0" at bounding box center [67, 380] width 20 height 20
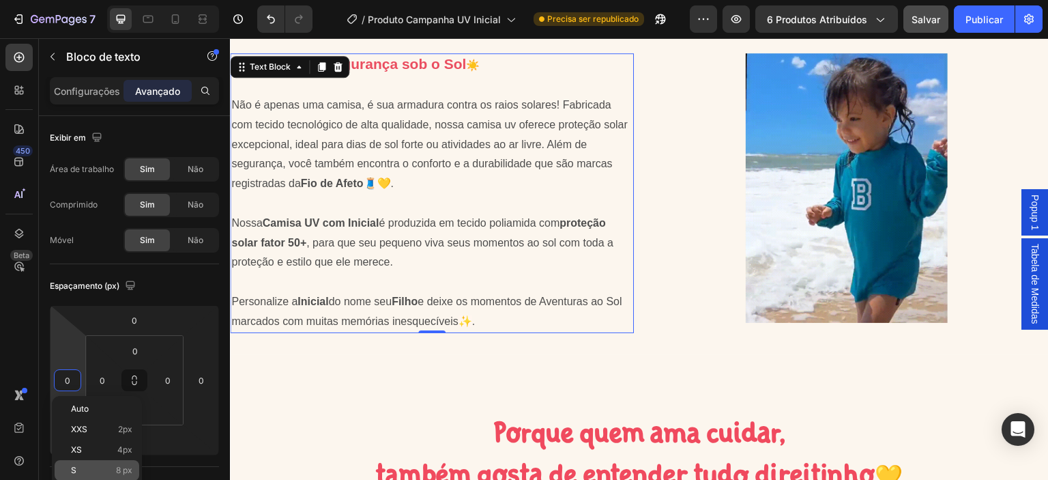
click at [105, 465] on div "S 8 px" at bounding box center [97, 470] width 85 height 20
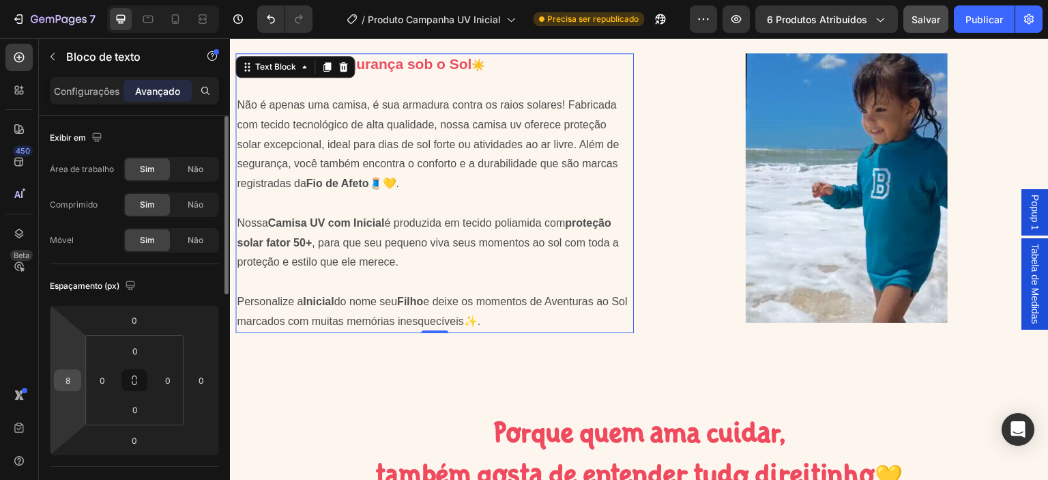
click at [71, 380] on input "8" at bounding box center [67, 380] width 20 height 20
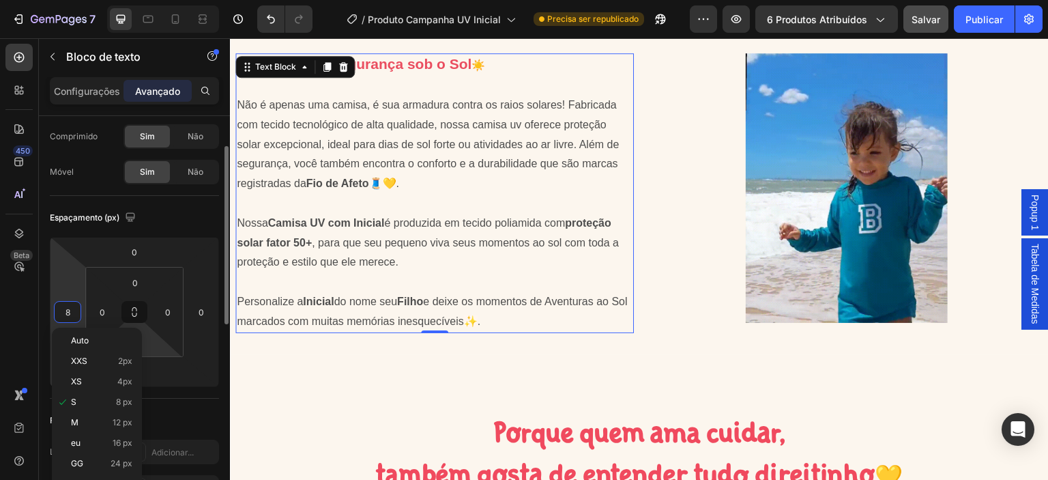
scroll to position [115, 0]
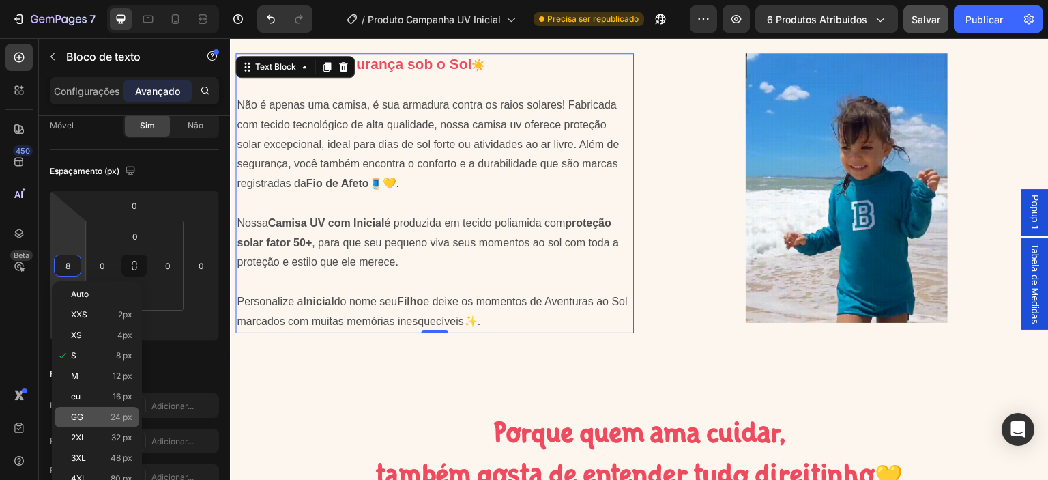
click at [106, 418] on p "GG 24 px" at bounding box center [101, 417] width 61 height 10
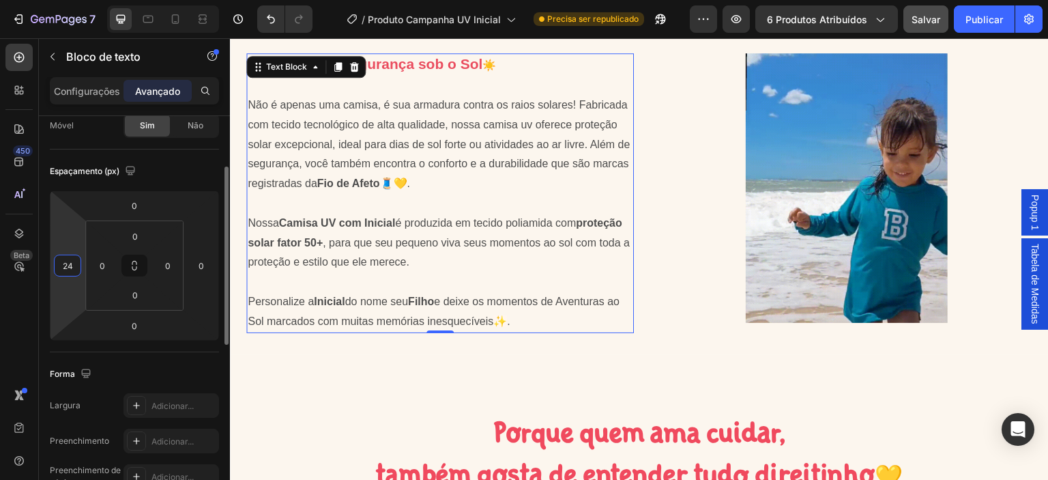
click at [67, 269] on input "24" at bounding box center [67, 265] width 20 height 20
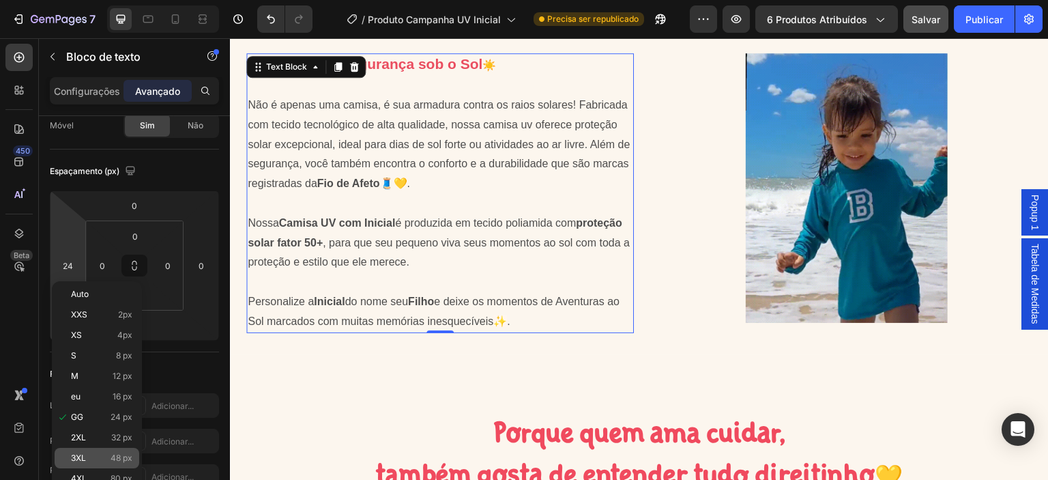
click at [104, 454] on p "3XL 48 px" at bounding box center [101, 458] width 61 height 10
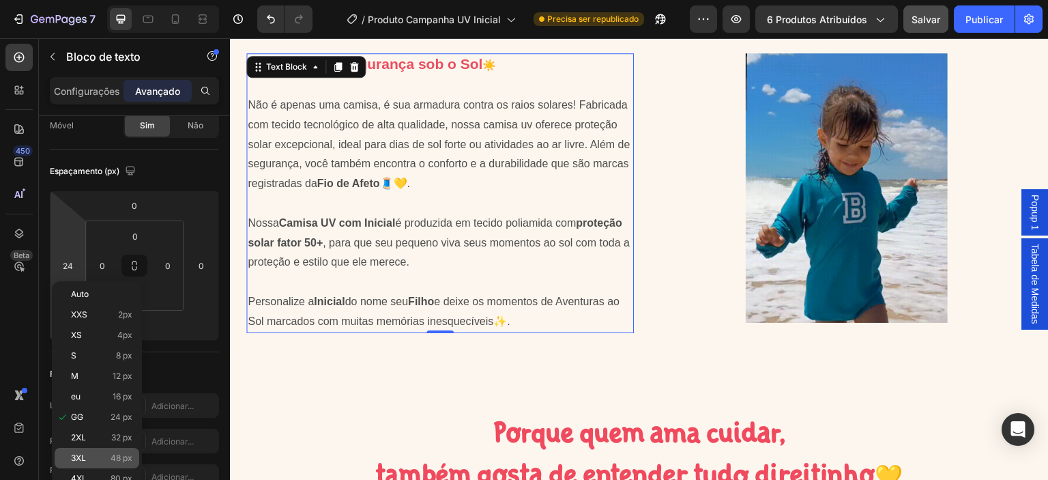
type input "48"
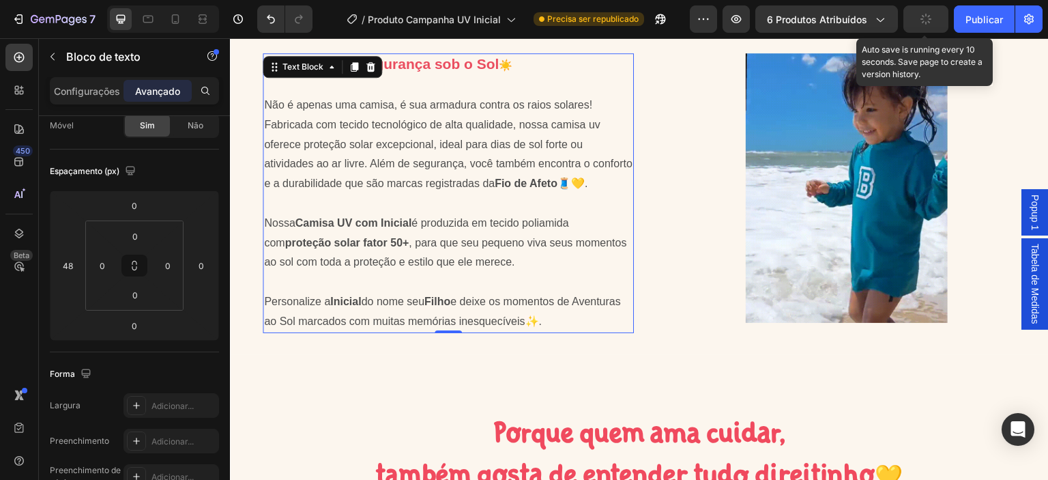
click at [914, 25] on button "button" at bounding box center [925, 18] width 45 height 27
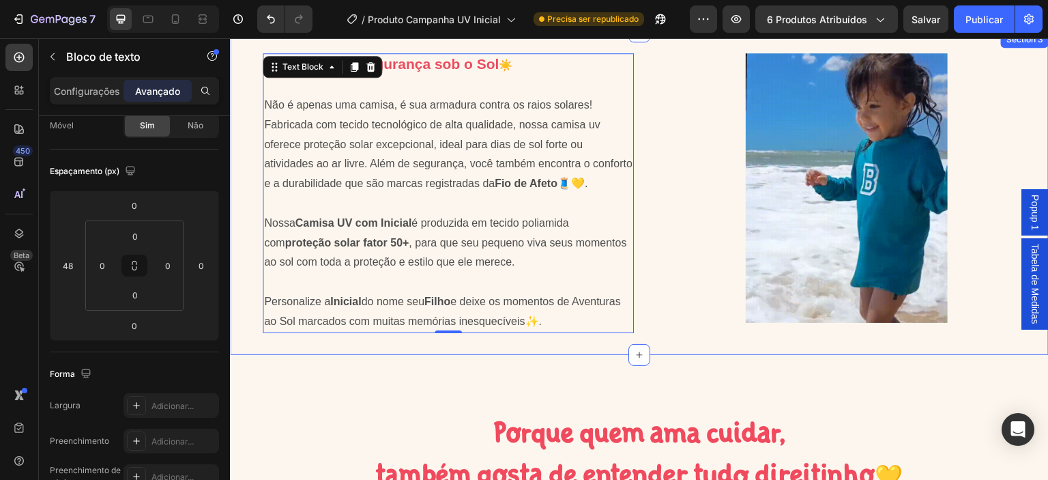
click at [716, 354] on div "☀️ Conforto e Segurança sob o Sol ☀️ Não é apenas uma camisa, é sua armadura co…" at bounding box center [639, 192] width 819 height 323
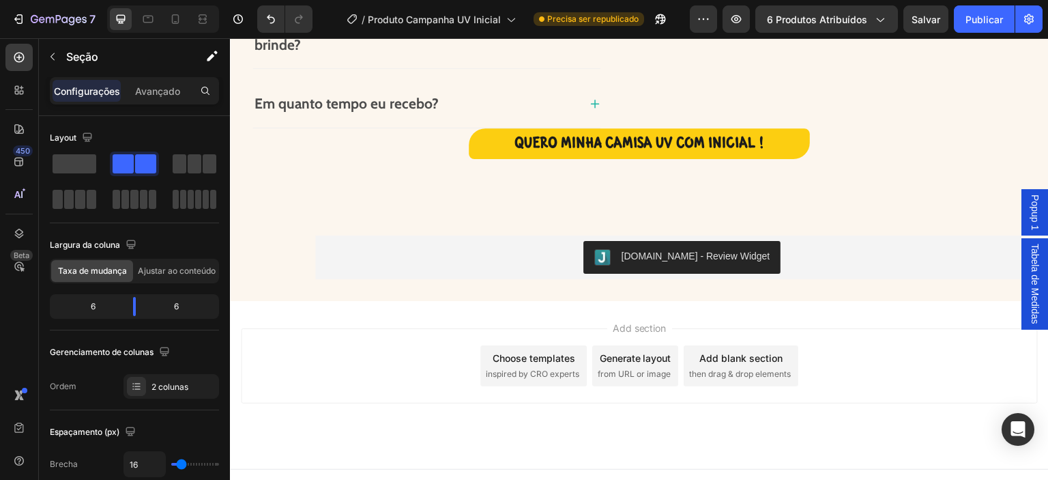
scroll to position [1763, 0]
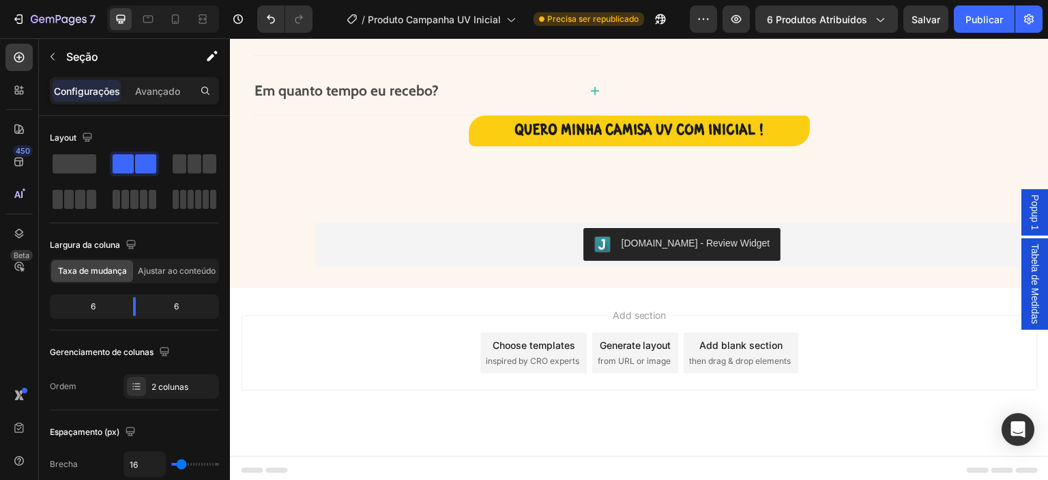
click at [730, 355] on span "then drag & drop elements" at bounding box center [740, 361] width 102 height 12
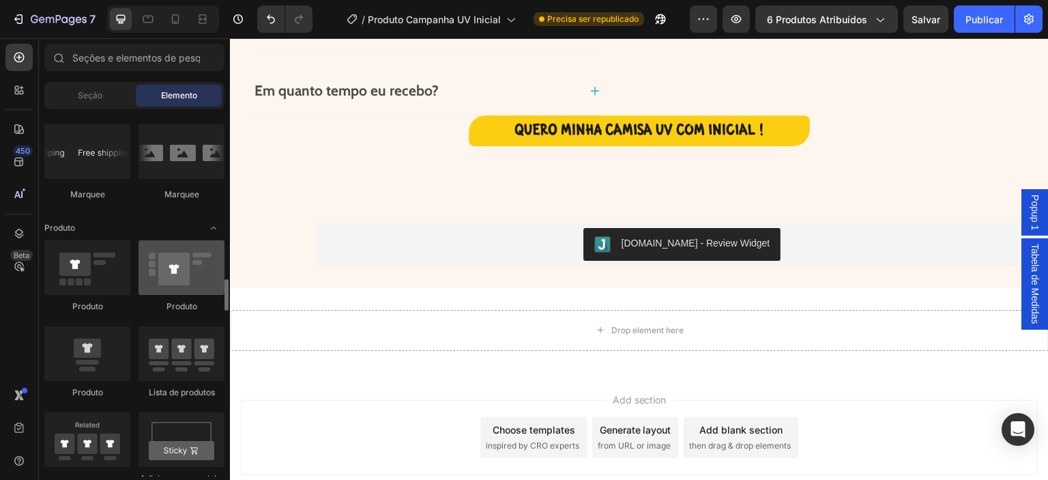
scroll to position [1684, 0]
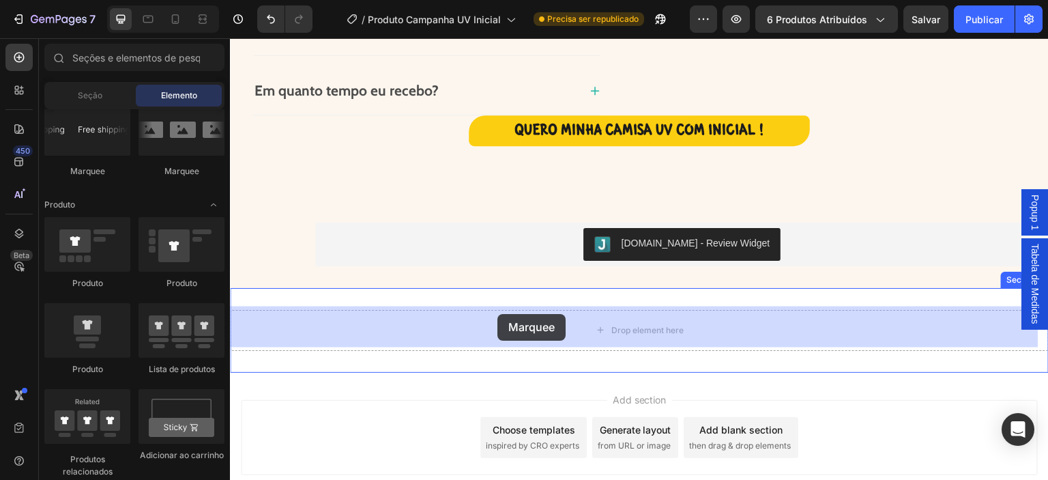
drag, startPoint x: 315, startPoint y: 175, endPoint x: 497, endPoint y: 314, distance: 229.8
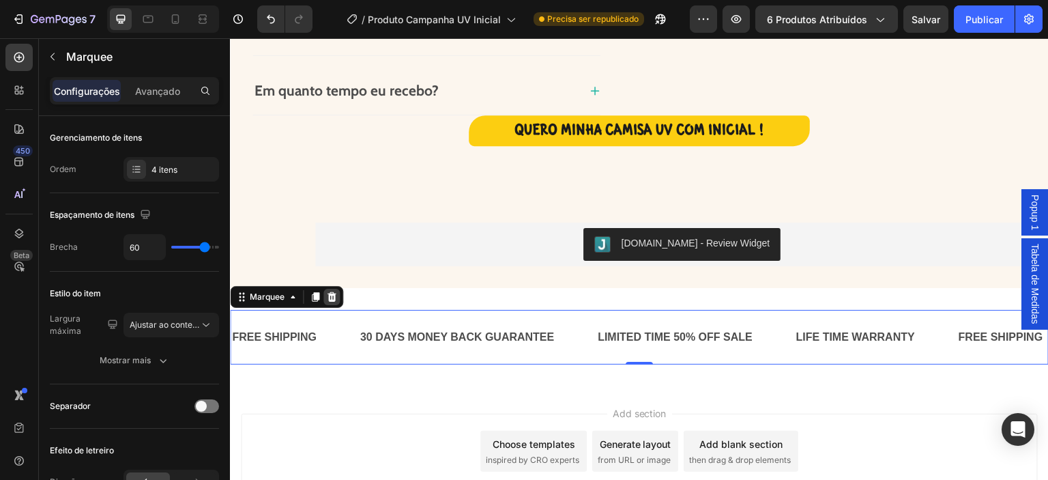
click at [333, 292] on icon at bounding box center [331, 296] width 9 height 10
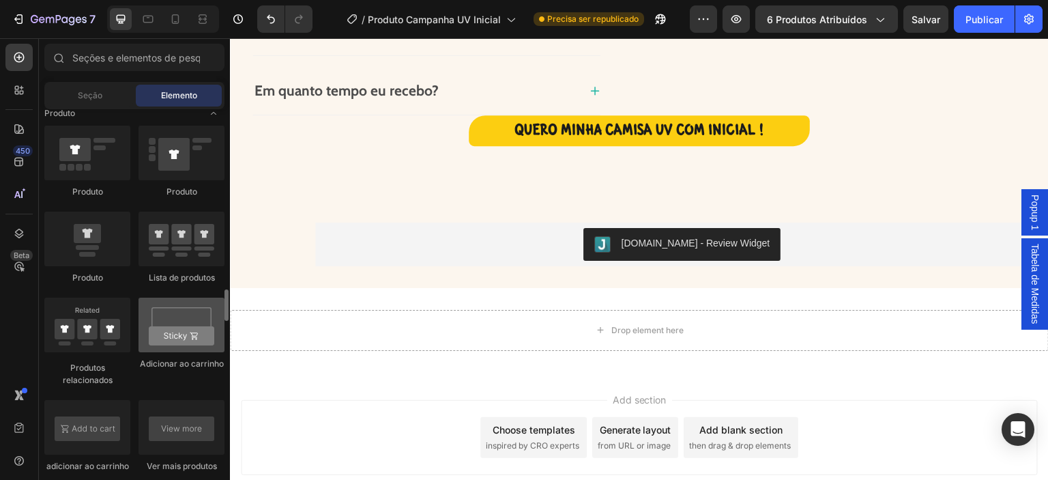
scroll to position [1821, 0]
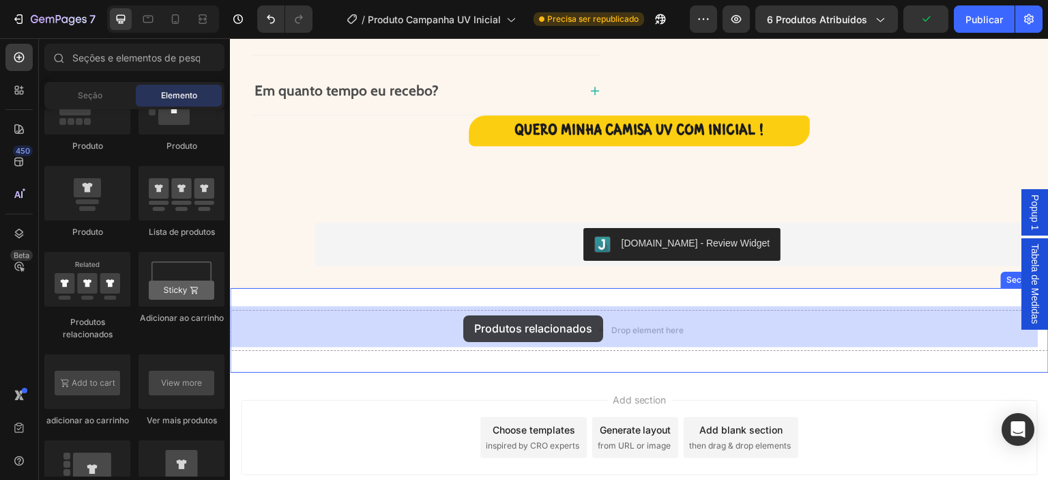
drag, startPoint x: 323, startPoint y: 321, endPoint x: 446, endPoint y: 315, distance: 123.0
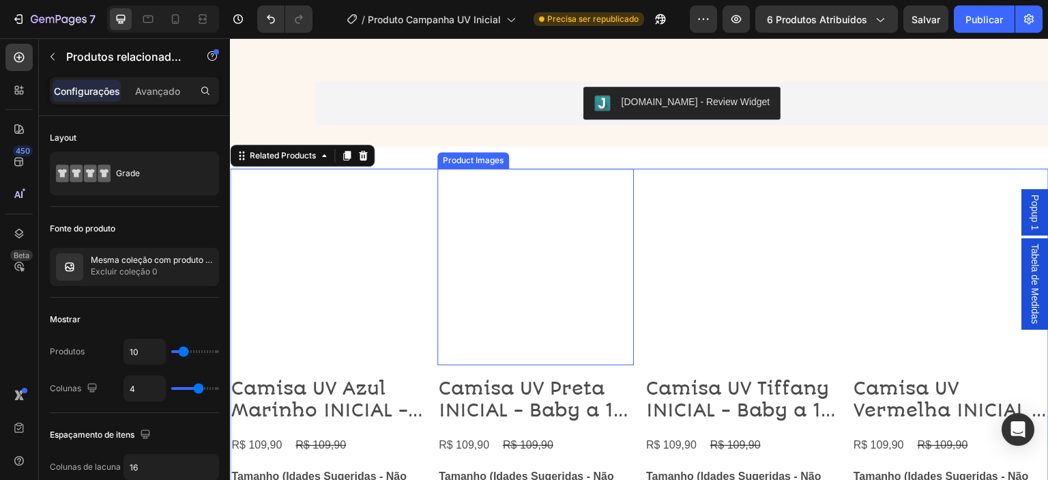
scroll to position [1923, 0]
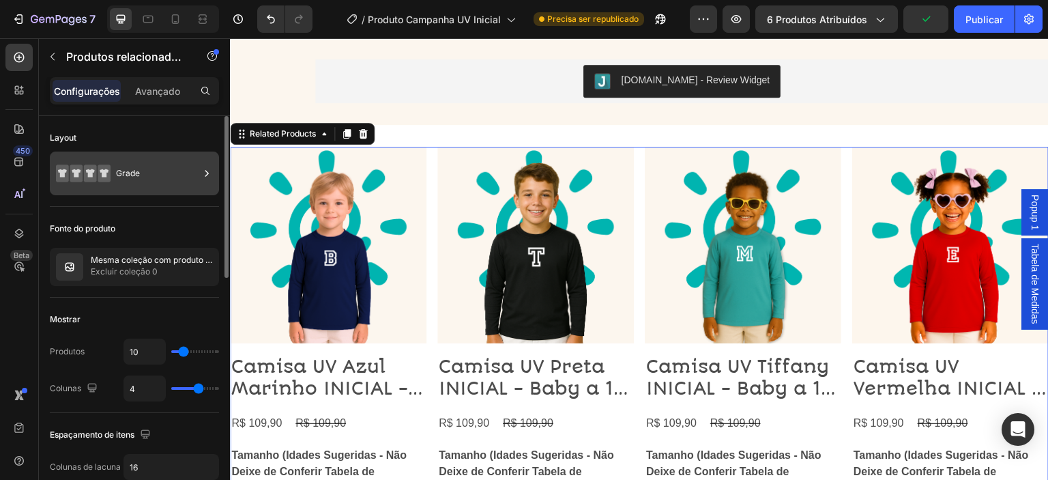
click at [116, 176] on font "Grade" at bounding box center [128, 173] width 24 height 10
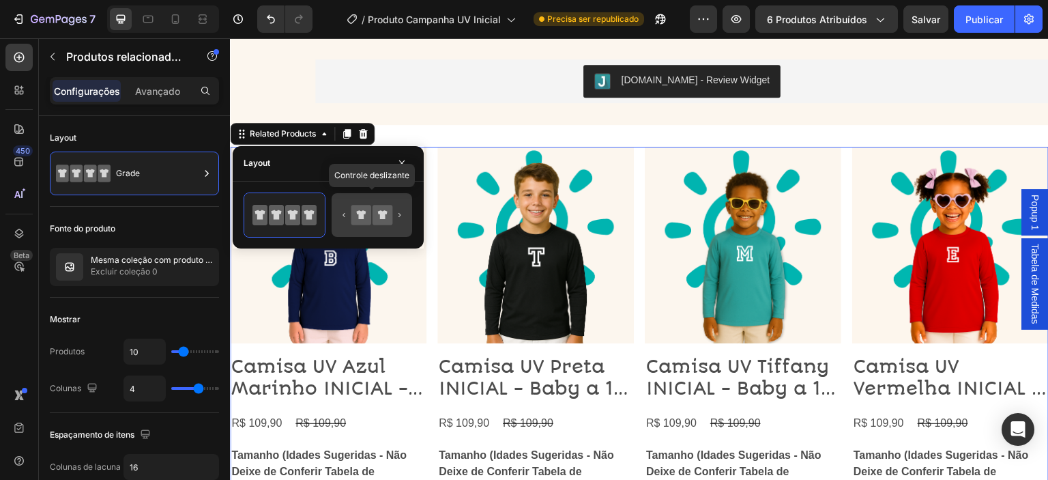
click at [374, 220] on icon at bounding box center [383, 215] width 20 height 20
click at [369, 220] on icon at bounding box center [361, 215] width 20 height 20
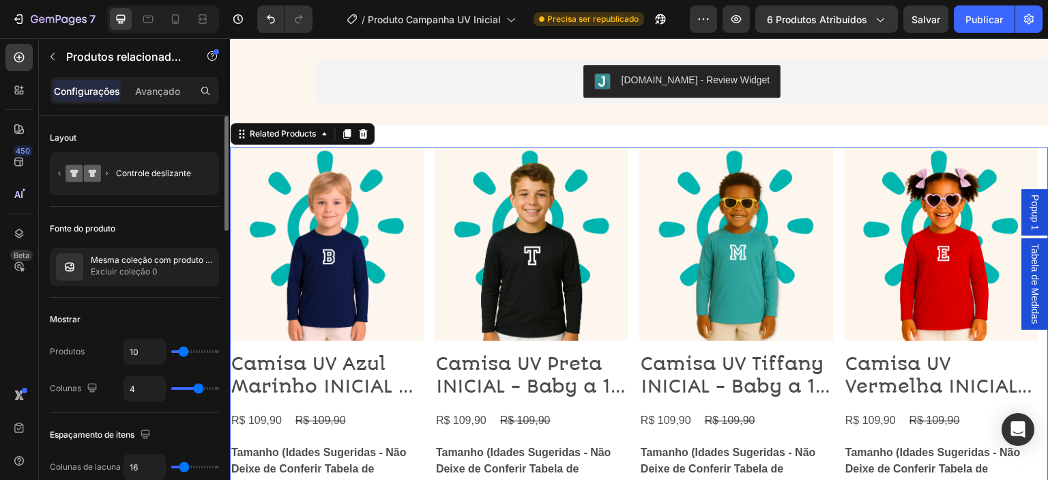
click at [180, 220] on div "Fonte do produto" at bounding box center [134, 229] width 169 height 22
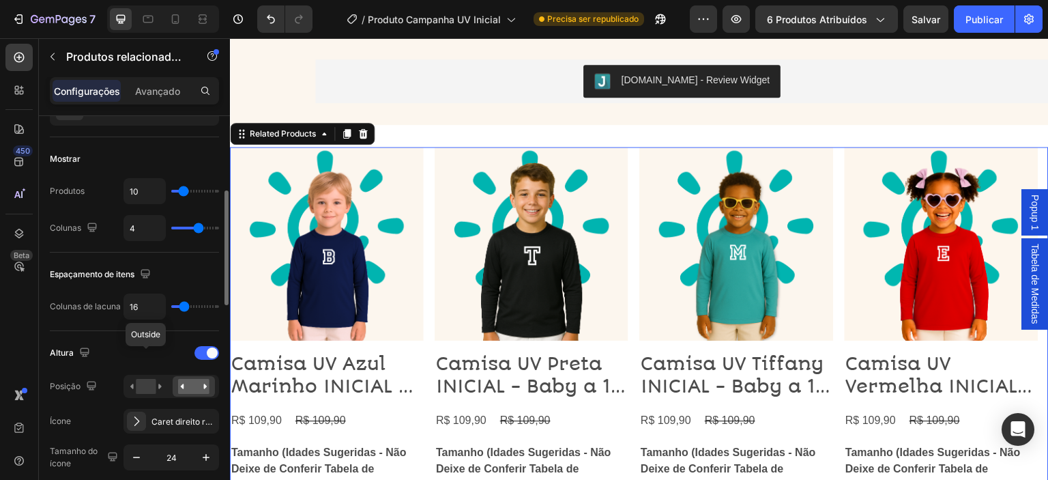
scroll to position [206, 0]
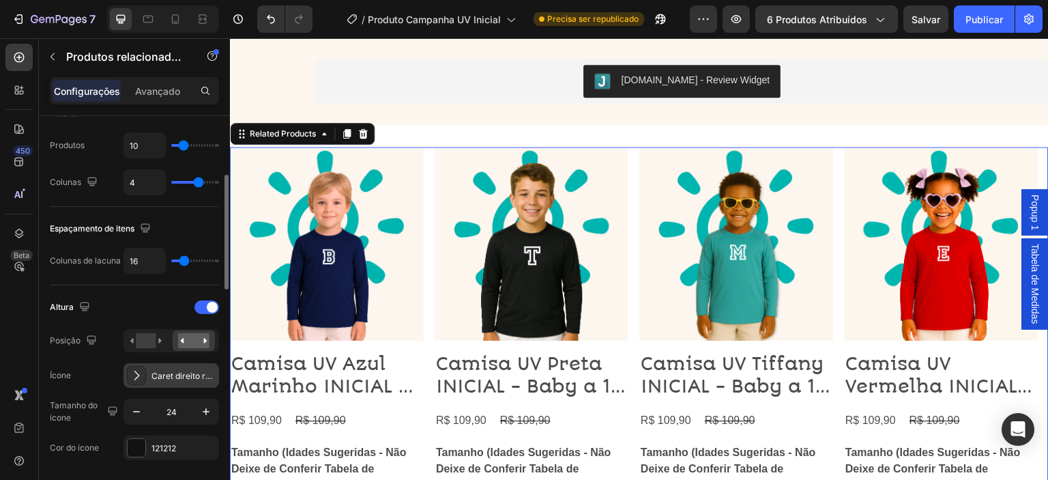
click at [155, 377] on font "Caret direito regular" at bounding box center [190, 375] width 78 height 10
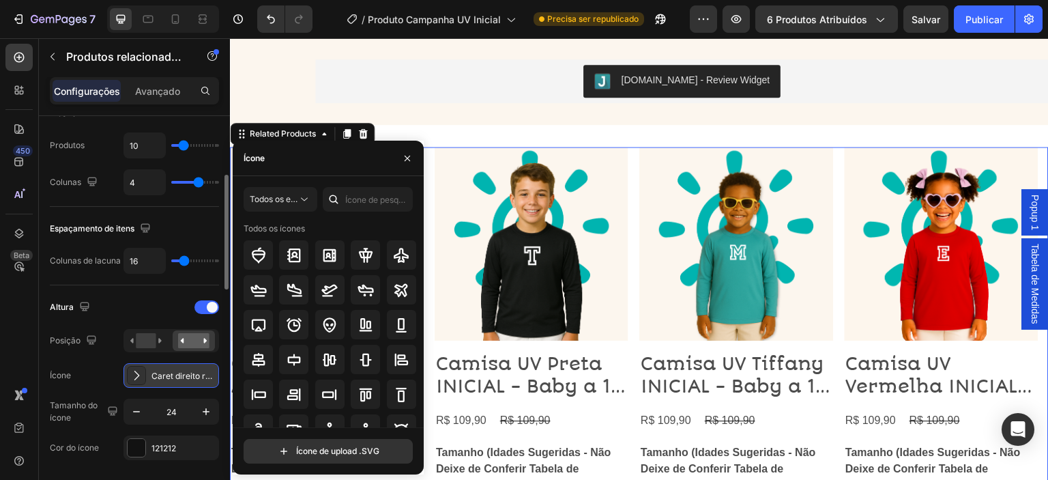
click at [155, 377] on font "Caret direito regular" at bounding box center [190, 375] width 78 height 10
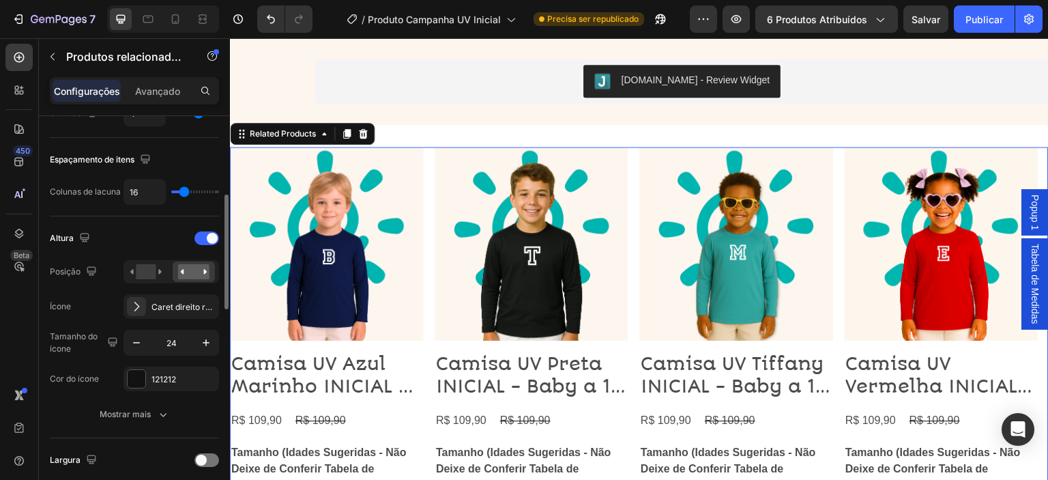
scroll to position [297, 0]
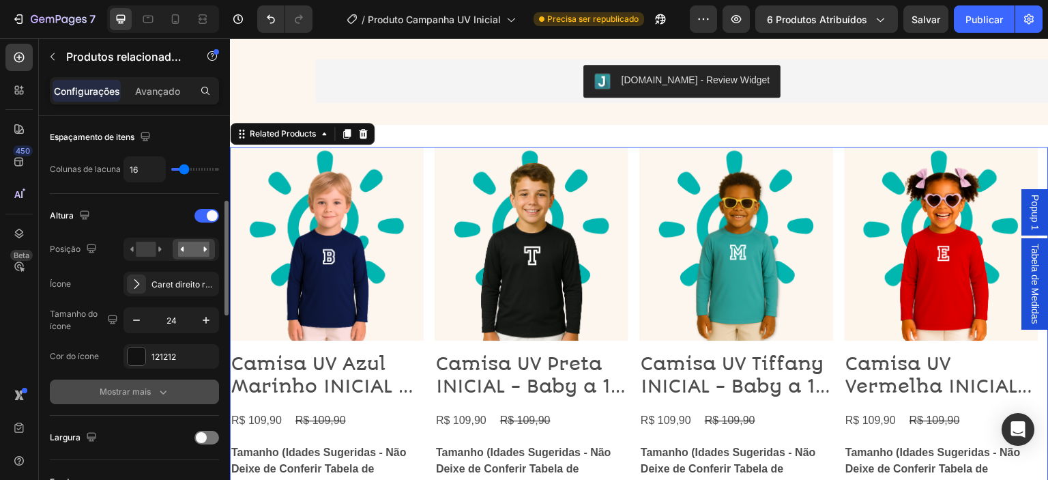
click at [134, 388] on font "Mostrar mais" at bounding box center [125, 391] width 51 height 10
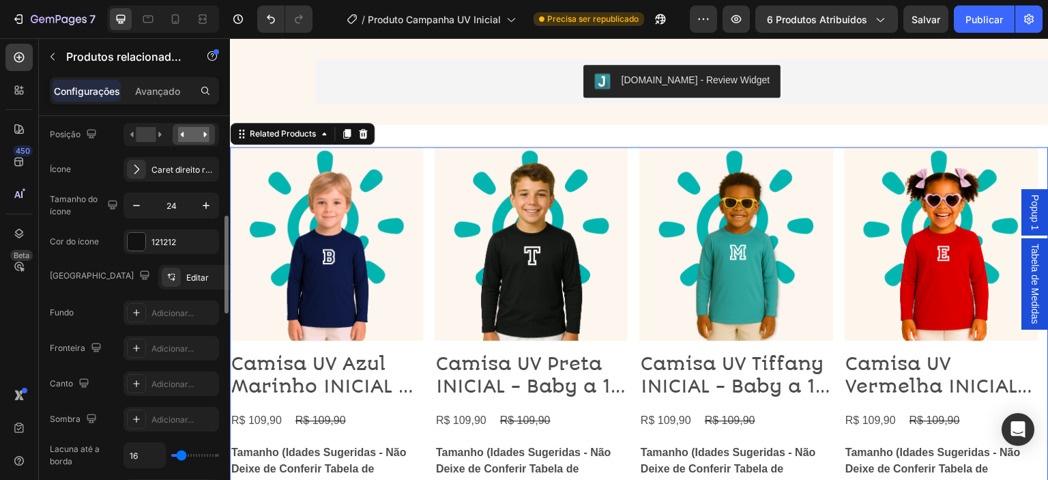
scroll to position [550, 0]
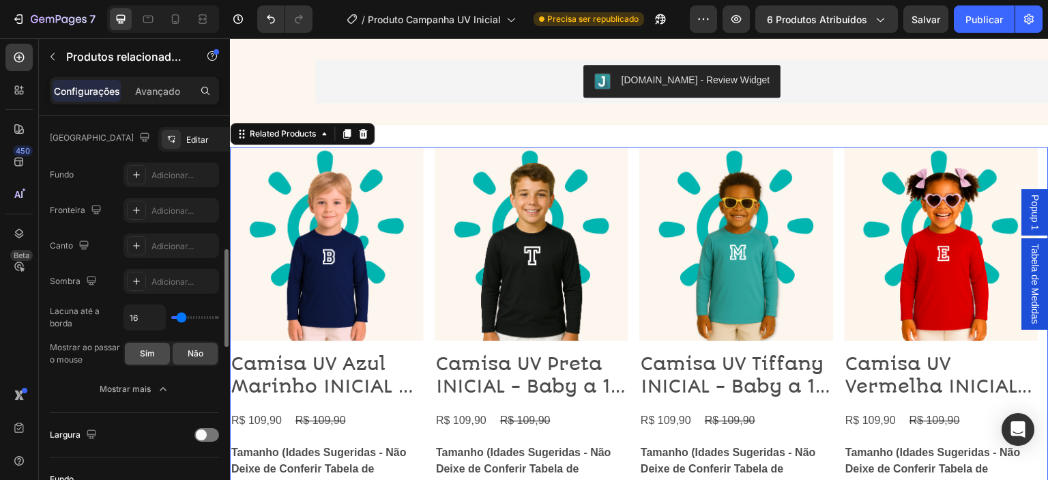
click at [145, 350] on font "Sim" at bounding box center [147, 353] width 15 height 10
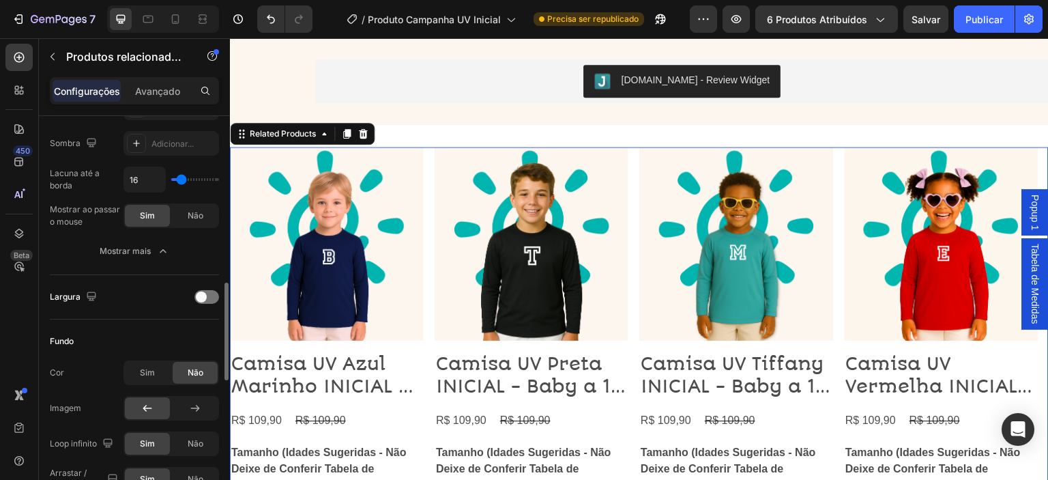
scroll to position [733, 0]
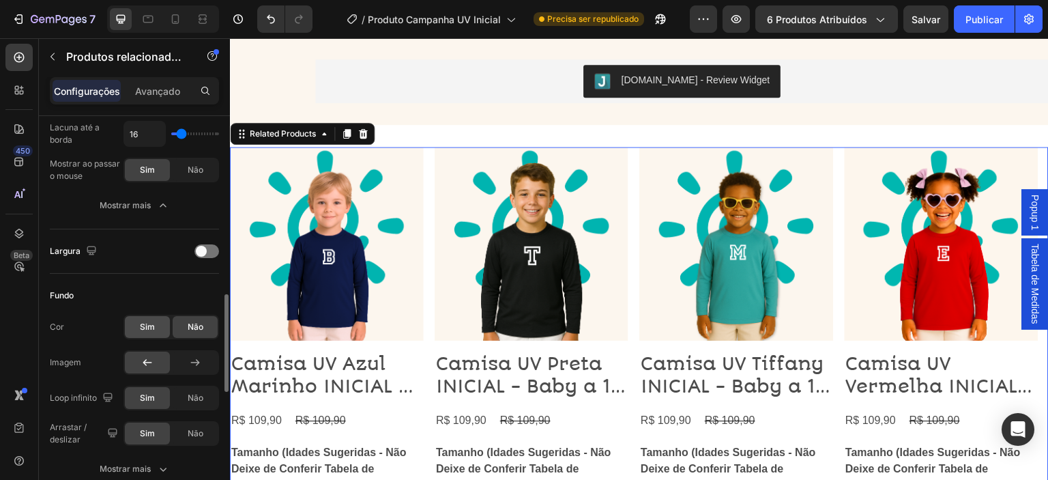
click at [145, 328] on font "Sim" at bounding box center [147, 326] width 15 height 10
click at [184, 327] on div "Não" at bounding box center [195, 327] width 45 height 22
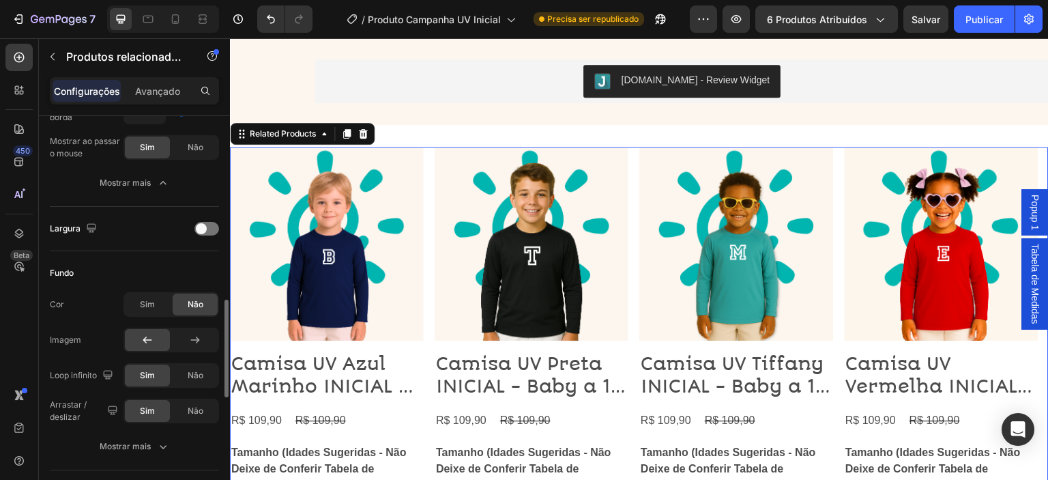
scroll to position [779, 0]
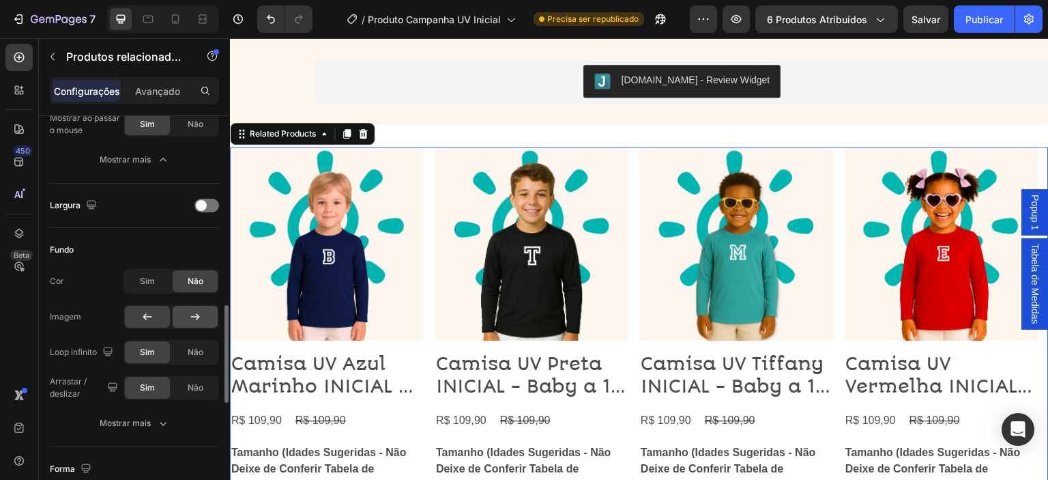
click at [194, 317] on icon at bounding box center [195, 317] width 14 height 14
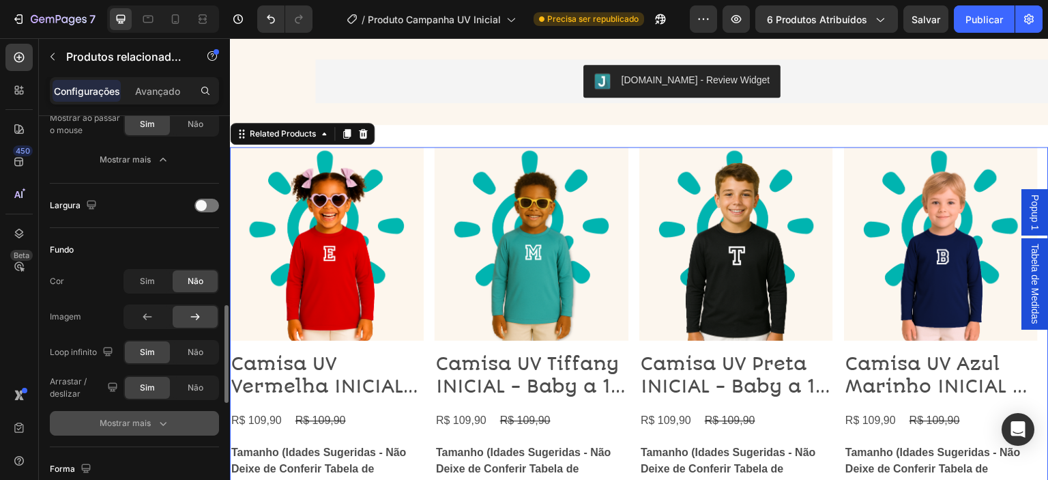
click at [139, 428] on button "Mostrar mais" at bounding box center [134, 423] width 169 height 25
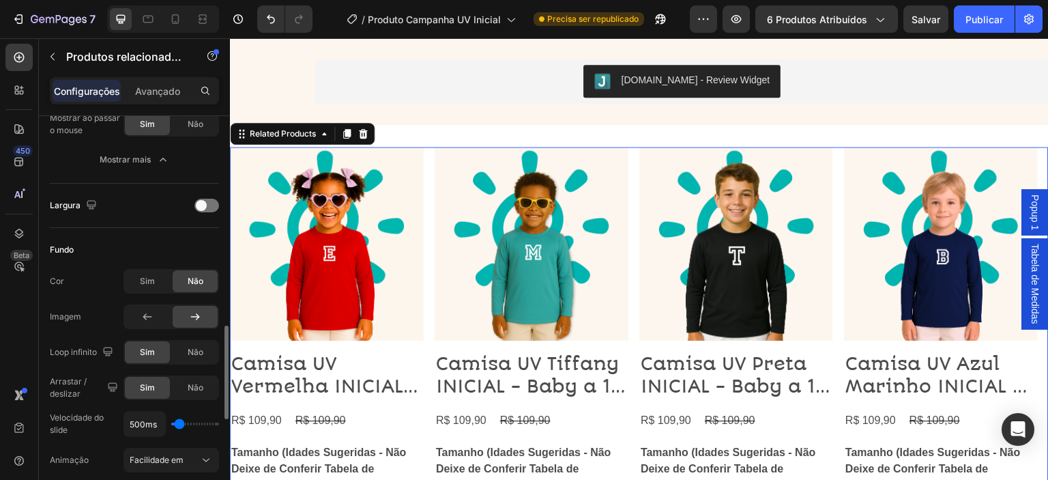
scroll to position [825, 0]
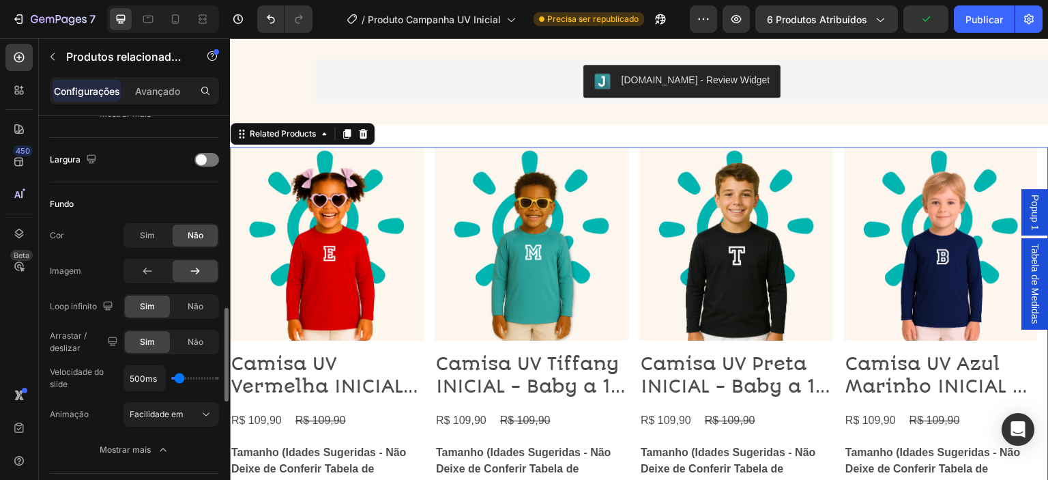
type input "250ms"
type input "250"
type input "100ms"
type input "100"
type input "3450ms"
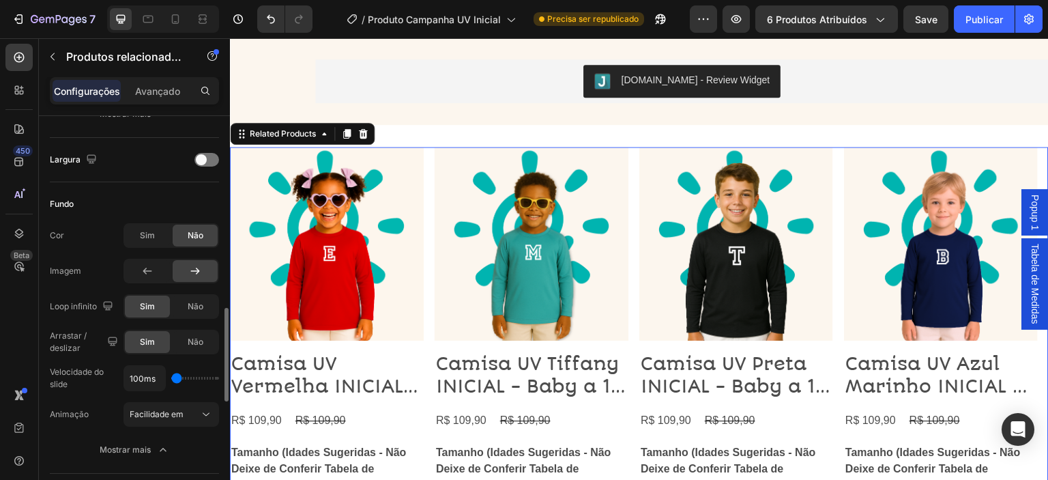
type input "3450"
type input "2750ms"
type input "2750"
type input "650ms"
type input "650"
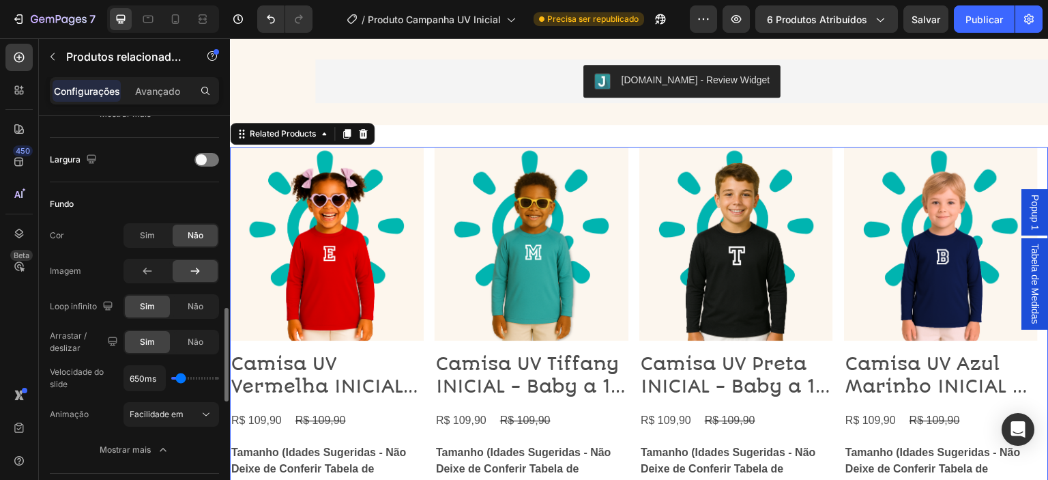
type input "850ms"
type input "850"
type input "500ms"
type input "500"
type input "400ms"
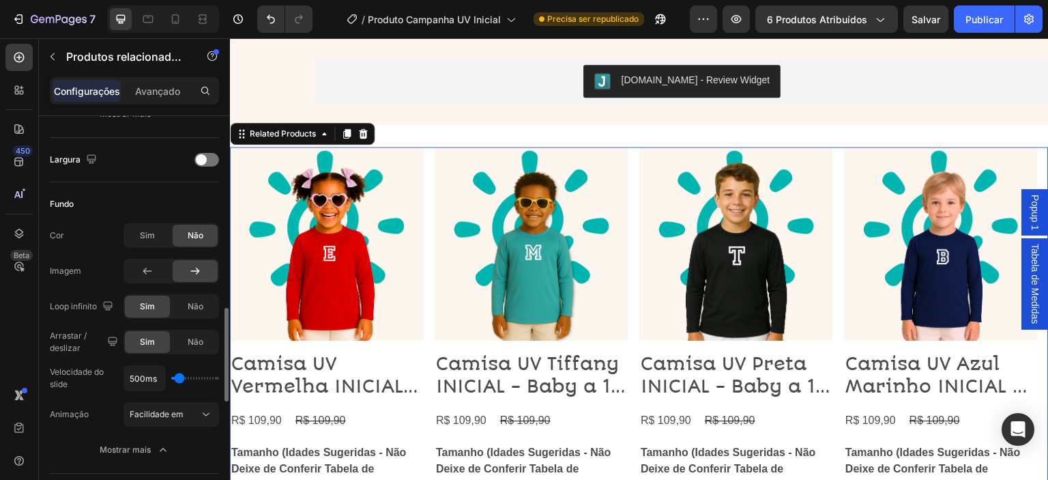
type input "400"
type input "100ms"
type input "100"
type input "350ms"
type input "350"
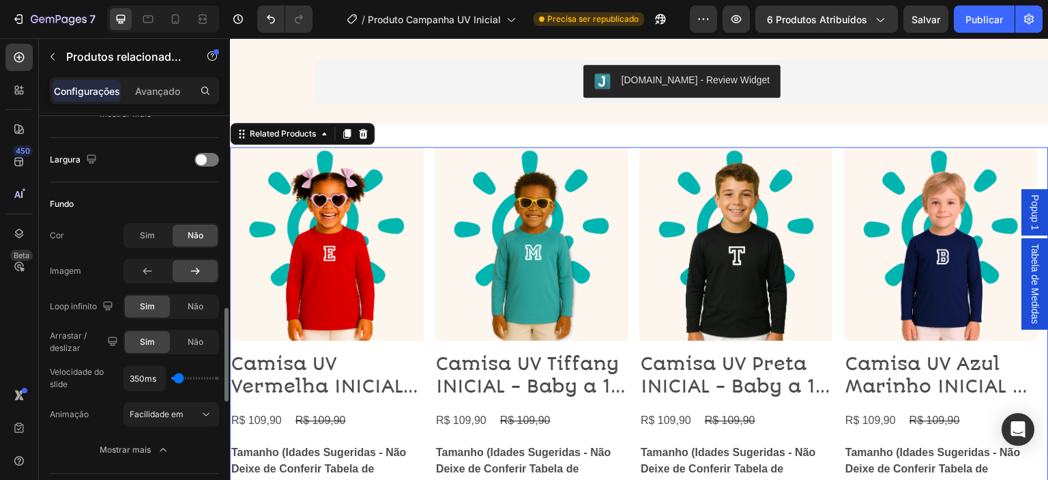
type input "550ms"
type input "550"
click at [180, 379] on input "range" at bounding box center [195, 378] width 48 height 3
click at [164, 412] on font "Facilidade em" at bounding box center [157, 414] width 54 height 10
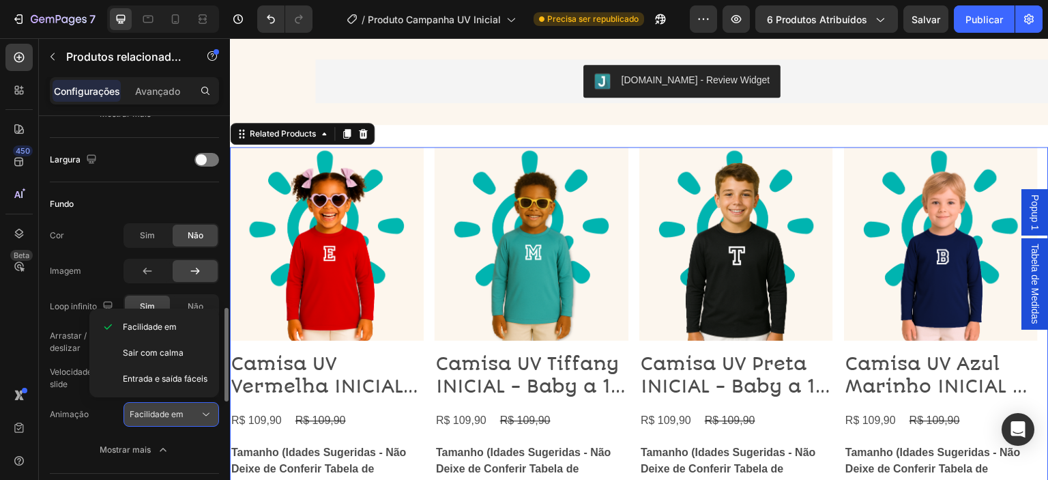
click at [164, 412] on font "Facilidade em" at bounding box center [157, 414] width 54 height 10
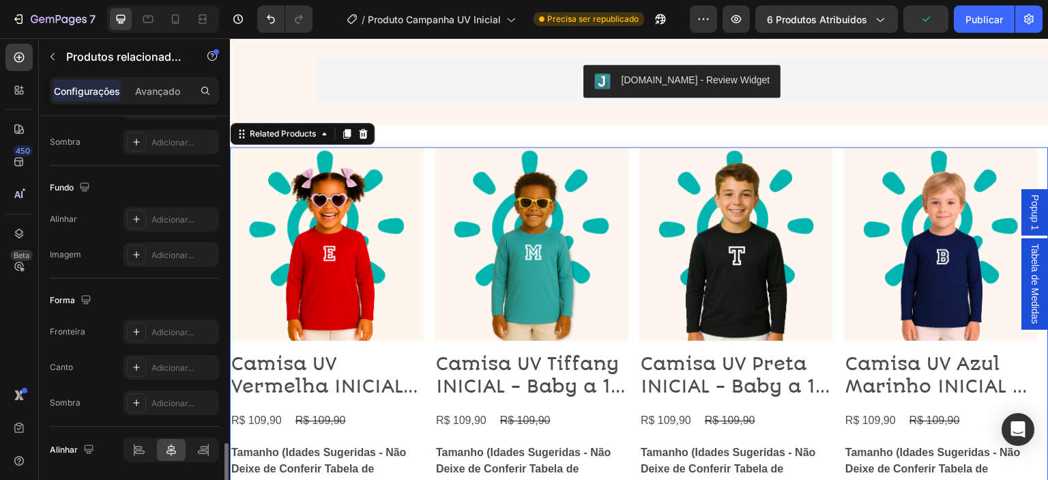
scroll to position [1327, 0]
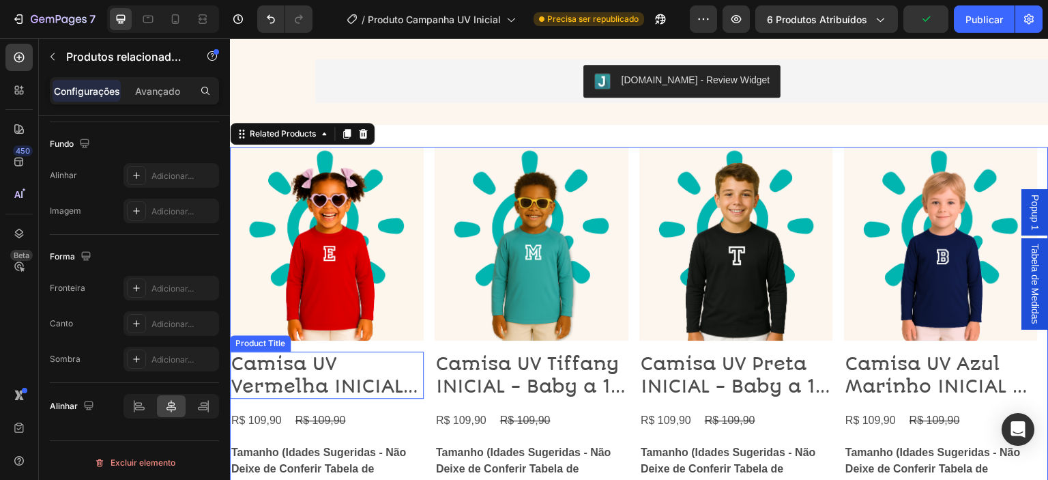
click at [394, 276] on img at bounding box center [327, 244] width 194 height 194
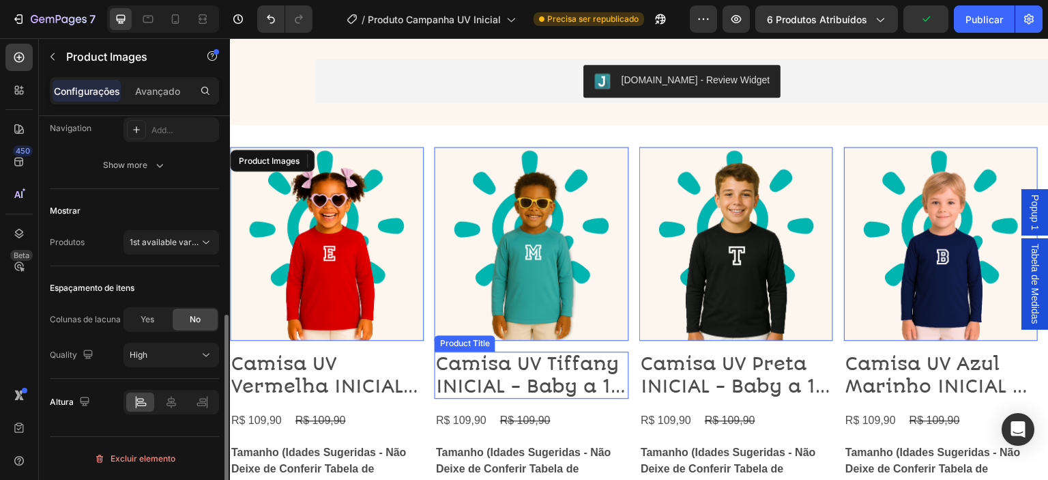
radio input "true"
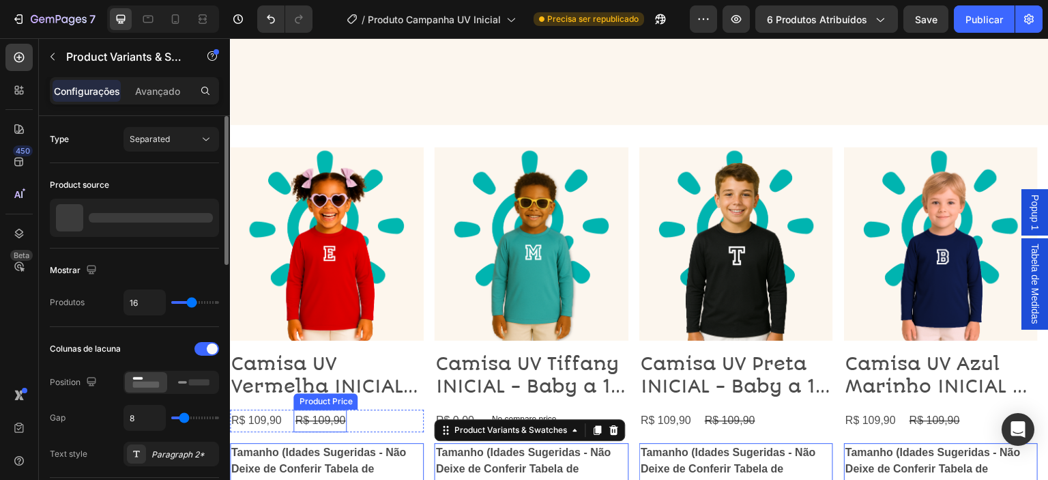
scroll to position [2082, 0]
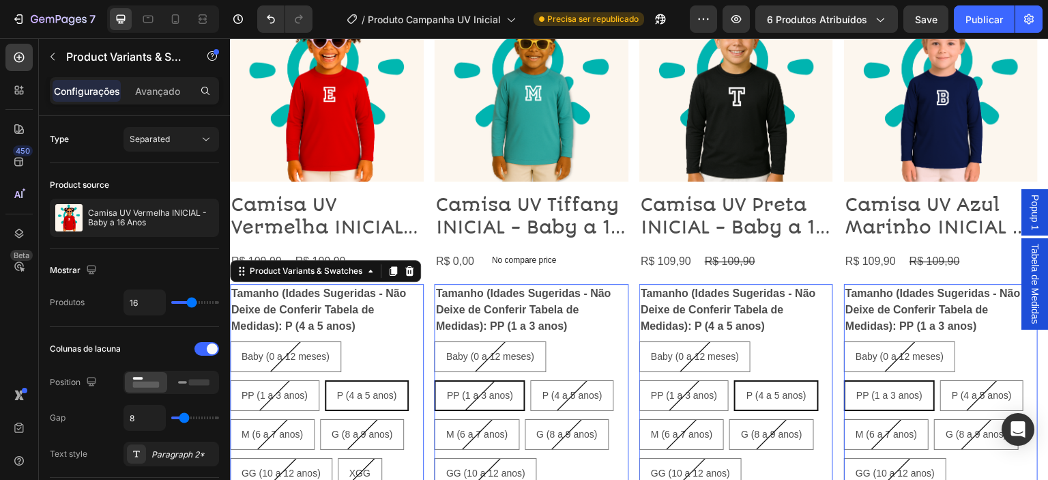
click at [845, 300] on legend "Tamanho (Idades Sugeridas - Não Deixe de Conferir Tabela de Medidas): P (4 a 5 …" at bounding box center [942, 310] width 194 height 52
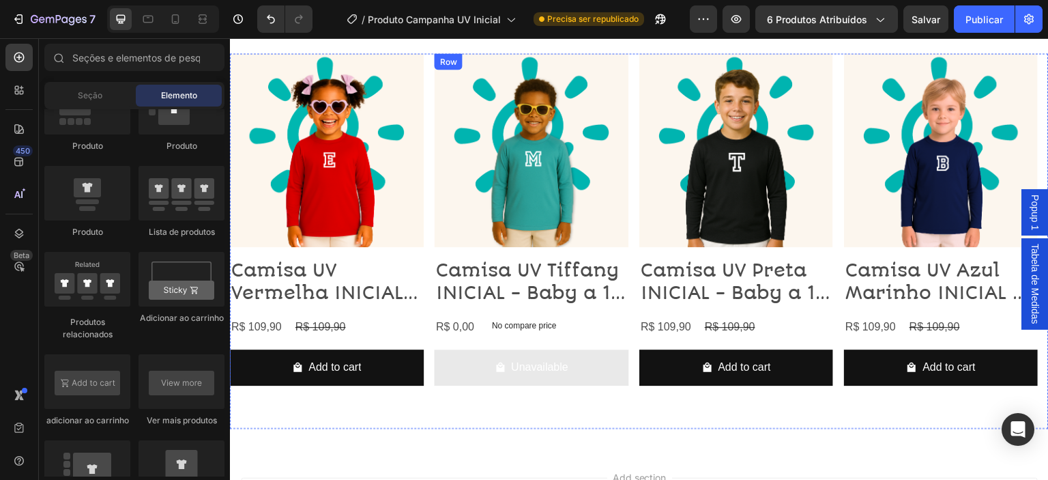
scroll to position [2033, 0]
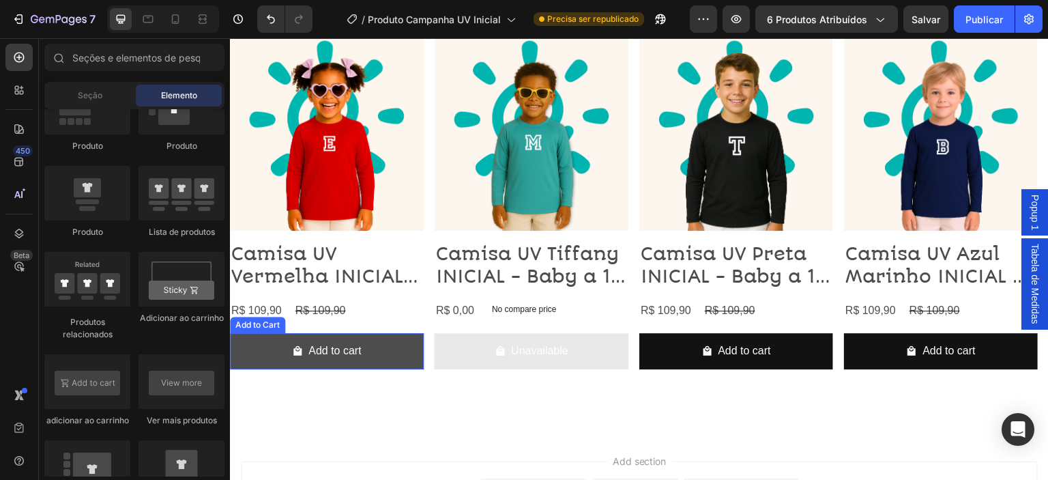
click at [845, 352] on button "Add to cart" at bounding box center [942, 351] width 194 height 36
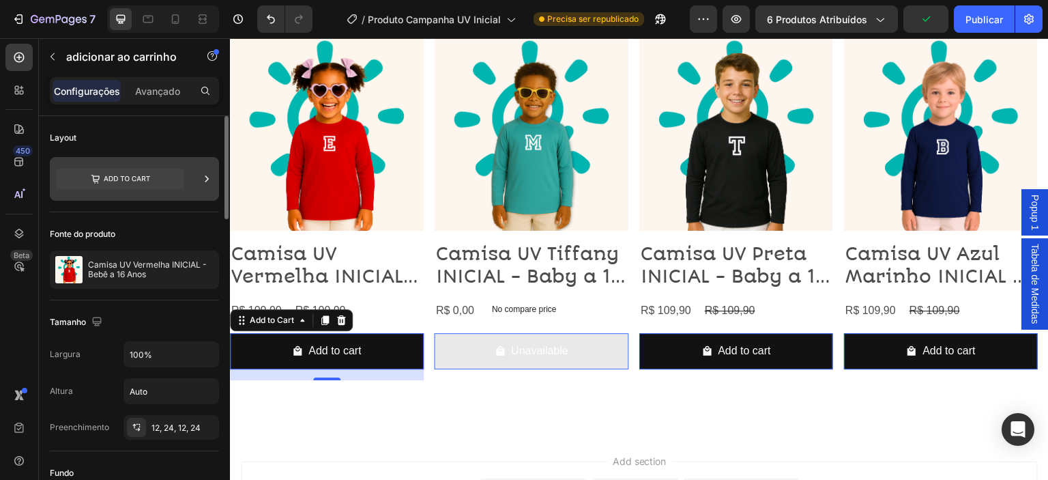
click at [128, 174] on icon at bounding box center [120, 179] width 128 height 20
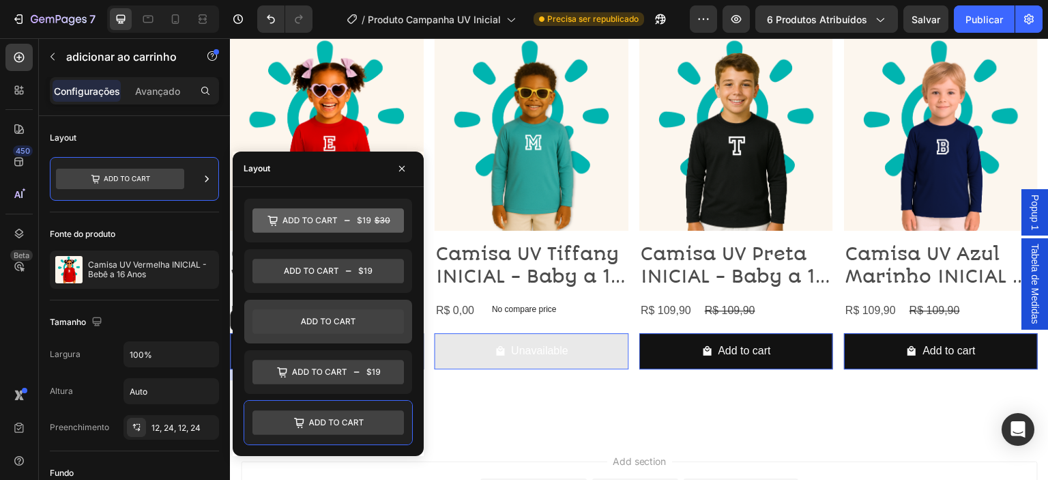
click at [345, 323] on icon at bounding box center [327, 321] width 151 height 25
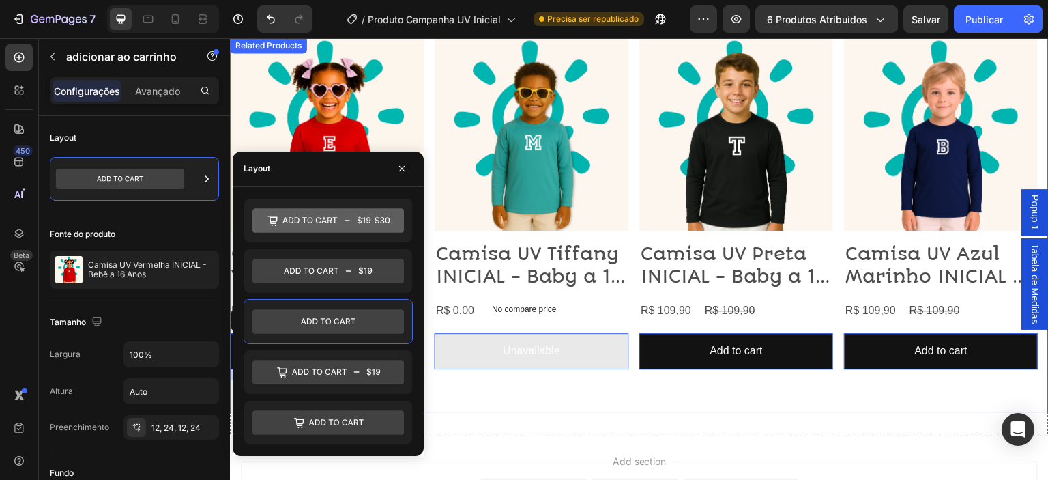
click at [491, 392] on div "Product Images Camisa UV Tiffany INICIAL - Baby a 16 Anos Product Title R$ 0,00…" at bounding box center [532, 224] width 194 height 375
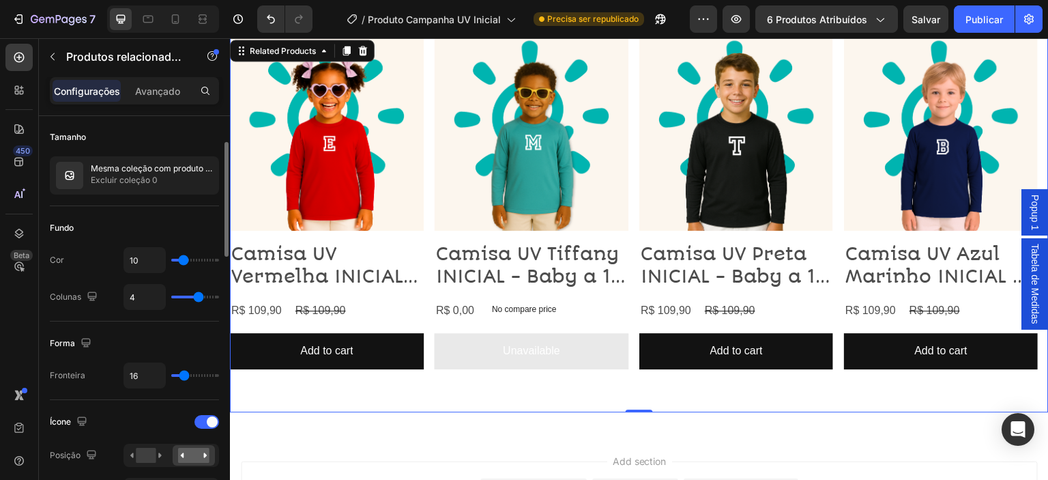
scroll to position [115, 0]
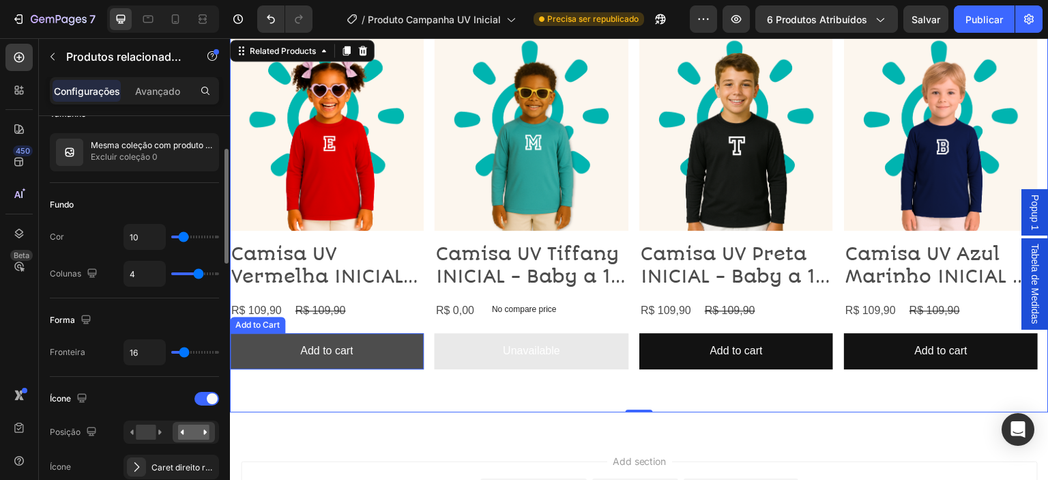
click at [845, 340] on button "Add to cart" at bounding box center [942, 351] width 194 height 36
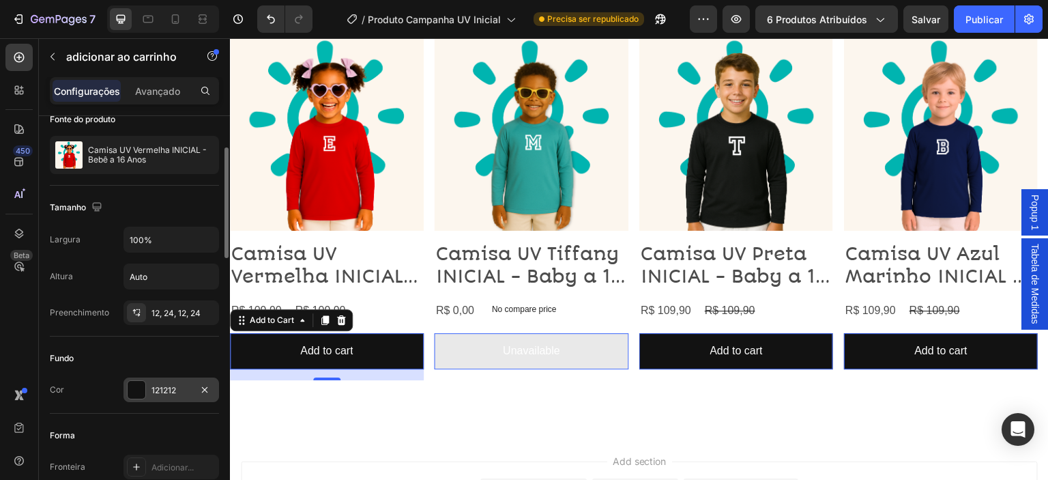
click at [130, 394] on div at bounding box center [137, 390] width 18 height 18
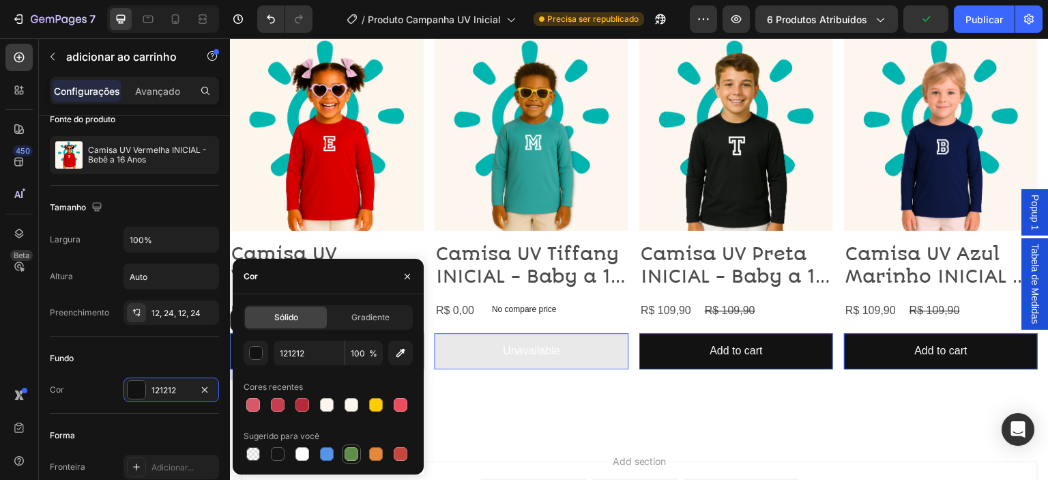
click at [353, 452] on div at bounding box center [352, 454] width 14 height 14
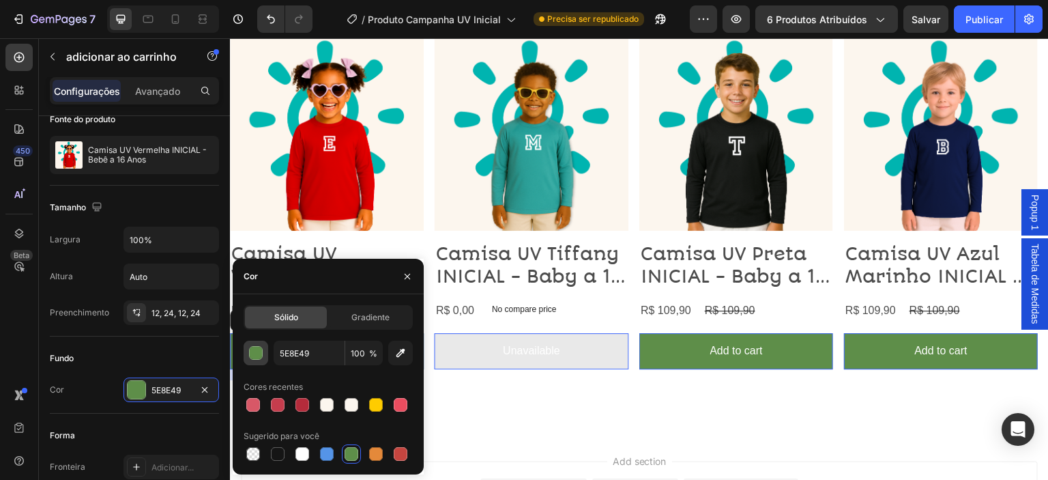
click at [257, 355] on div "button" at bounding box center [257, 354] width 14 height 14
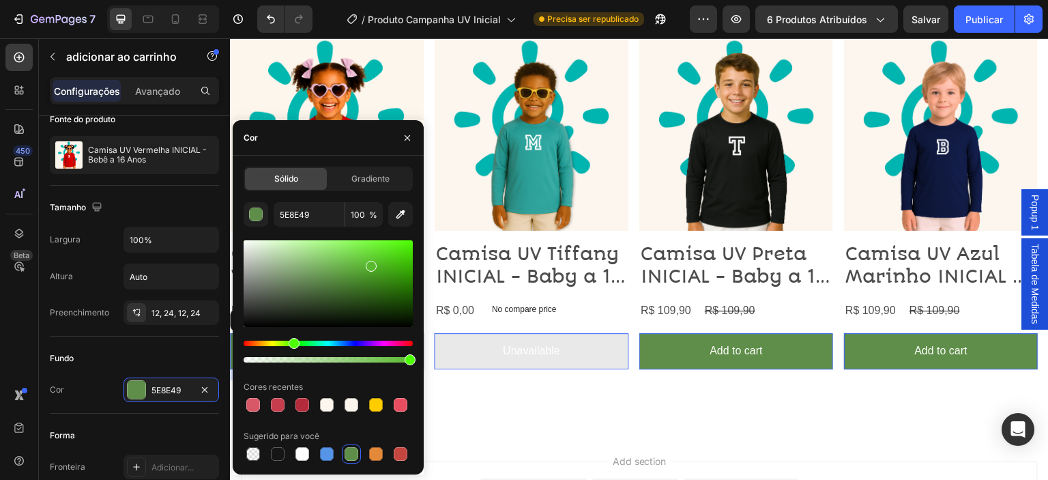
click at [369, 263] on div at bounding box center [328, 283] width 169 height 87
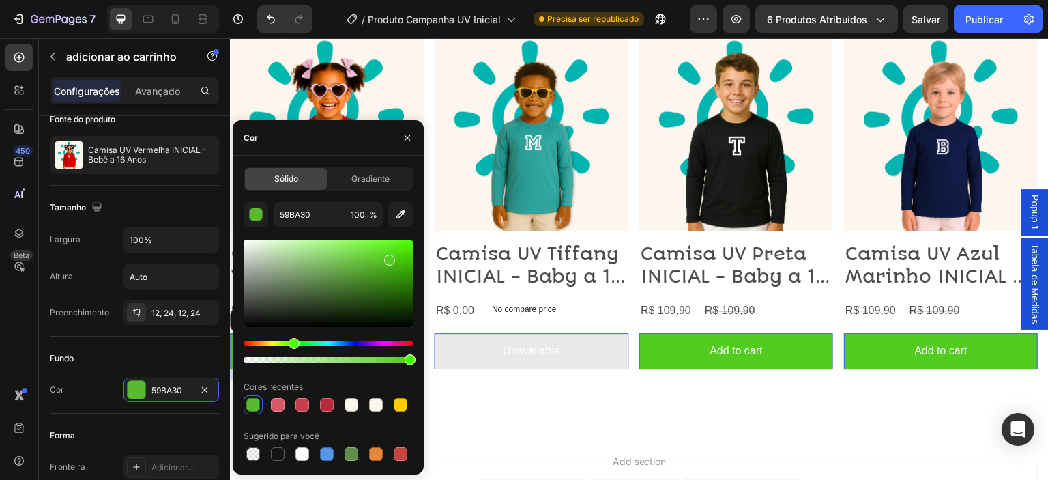
drag, startPoint x: 370, startPoint y: 263, endPoint x: 389, endPoint y: 257, distance: 19.4
click at [389, 257] on div at bounding box center [389, 259] width 11 height 11
type input "52CC1E"
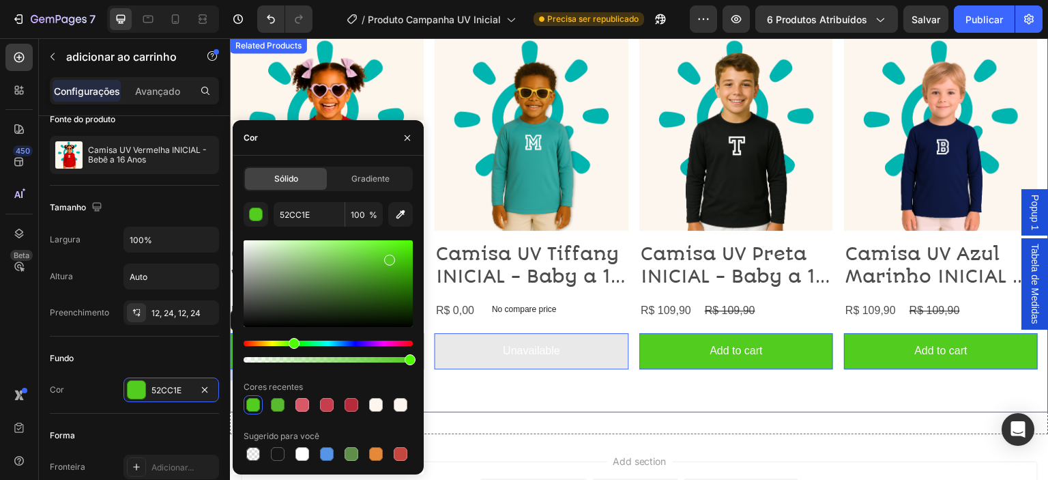
click at [465, 386] on div "Product Images Camisa UV Tiffany INICIAL - Baby a 16 Anos Product Title R$ 0,00…" at bounding box center [532, 224] width 194 height 375
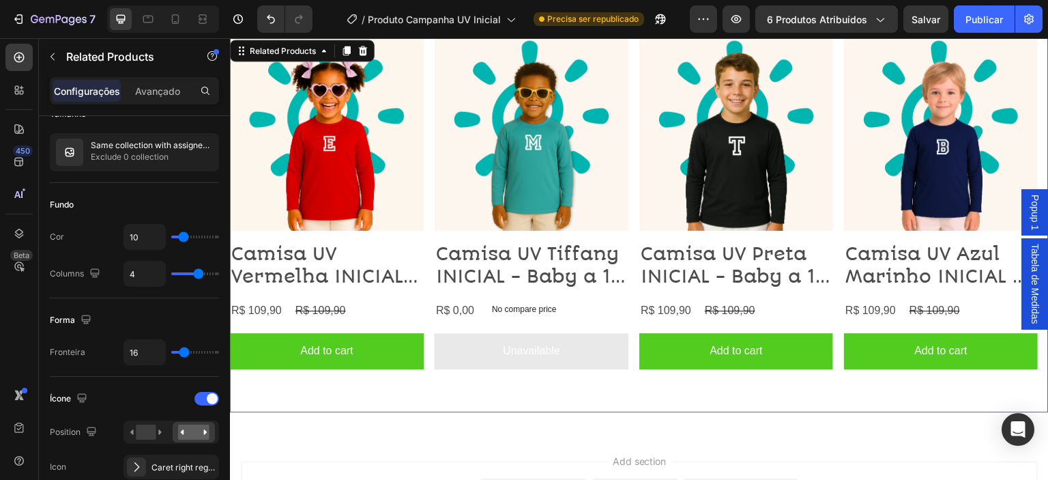
scroll to position [0, 0]
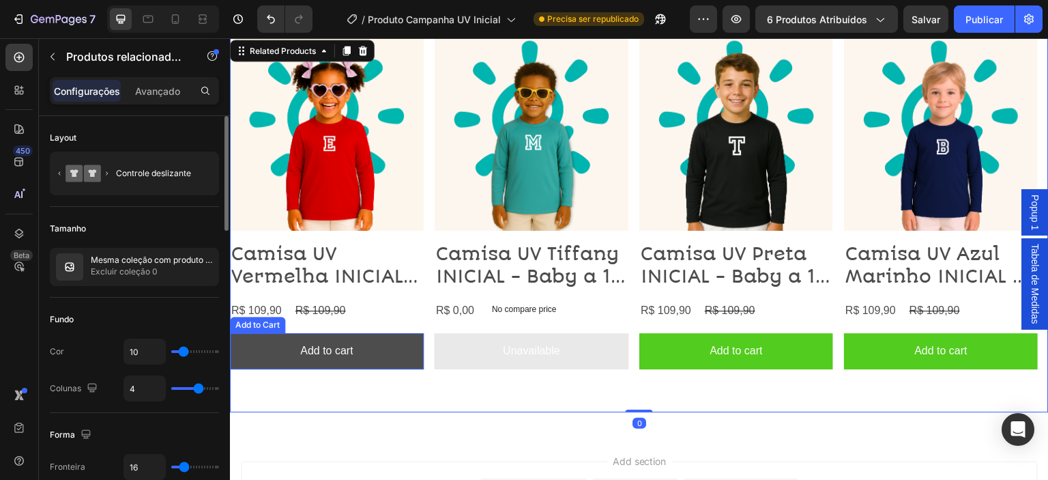
click at [845, 348] on button "Add to cart" at bounding box center [942, 351] width 194 height 36
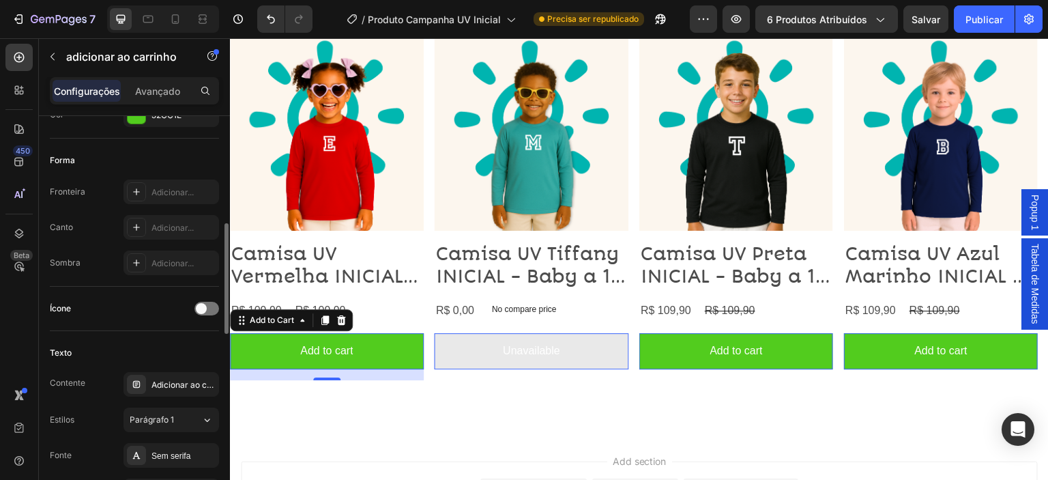
scroll to position [435, 0]
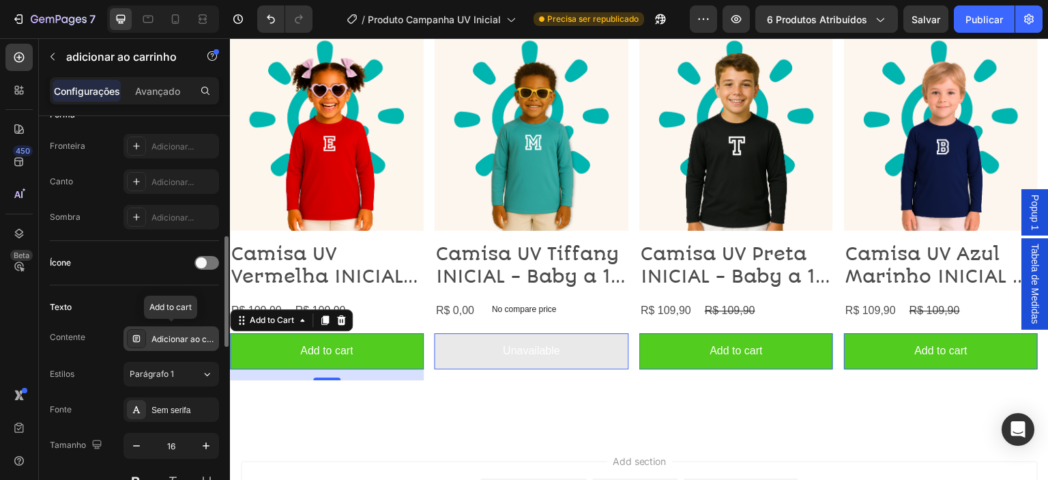
click at [169, 336] on font "Adicionar ao carrinho" at bounding box center [192, 339] width 83 height 10
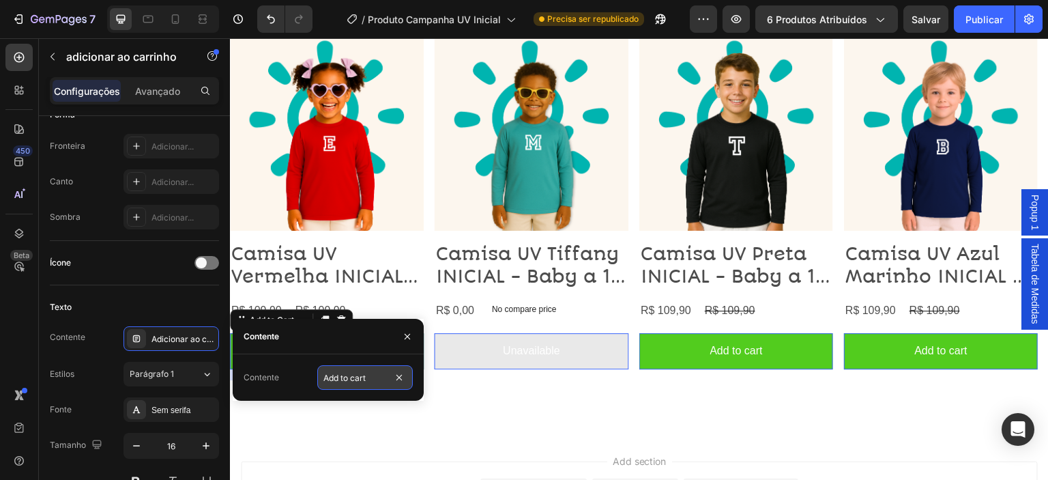
click at [353, 381] on input "Add to cart" at bounding box center [365, 377] width 96 height 25
click at [373, 376] on input "Add to cart" at bounding box center [365, 377] width 96 height 25
type input "A"
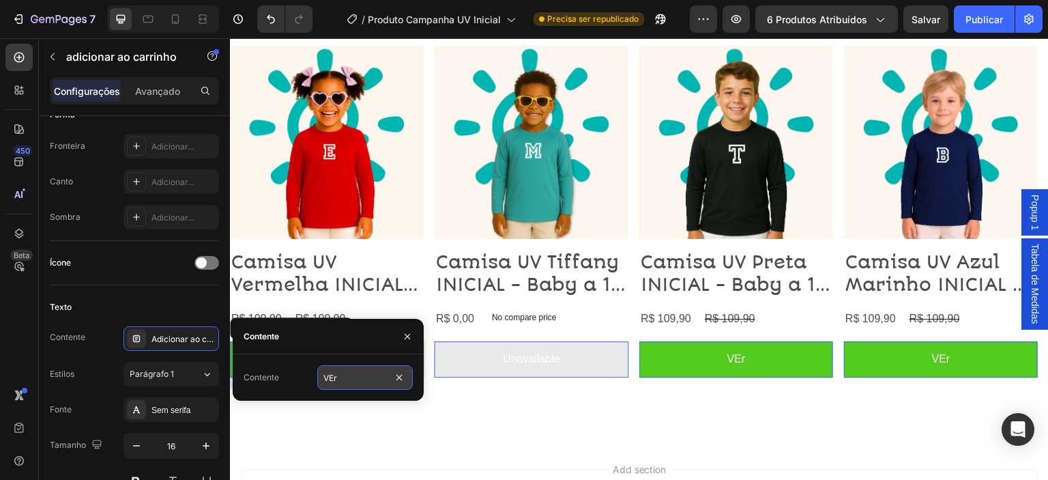
scroll to position [2033, 0]
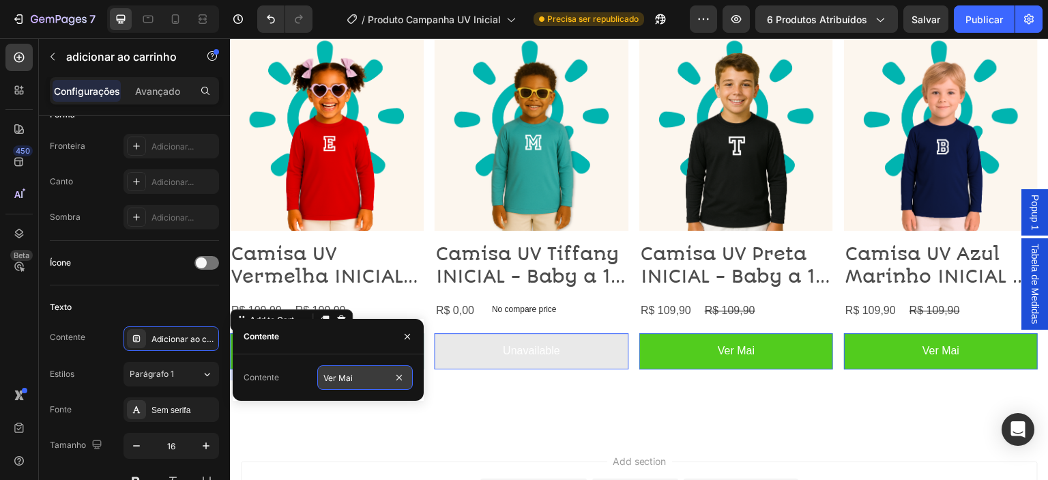
type input "Ver Mais"
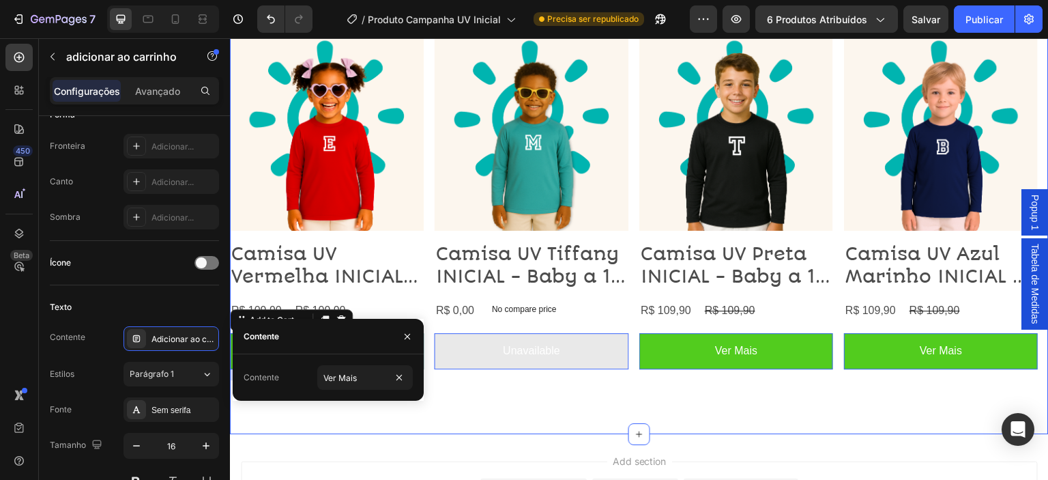
click at [254, 433] on div "Product Images Camisa UV Azul Marinho INICIAL - Baby a 16 Anos Product Title R$…" at bounding box center [639, 224] width 819 height 419
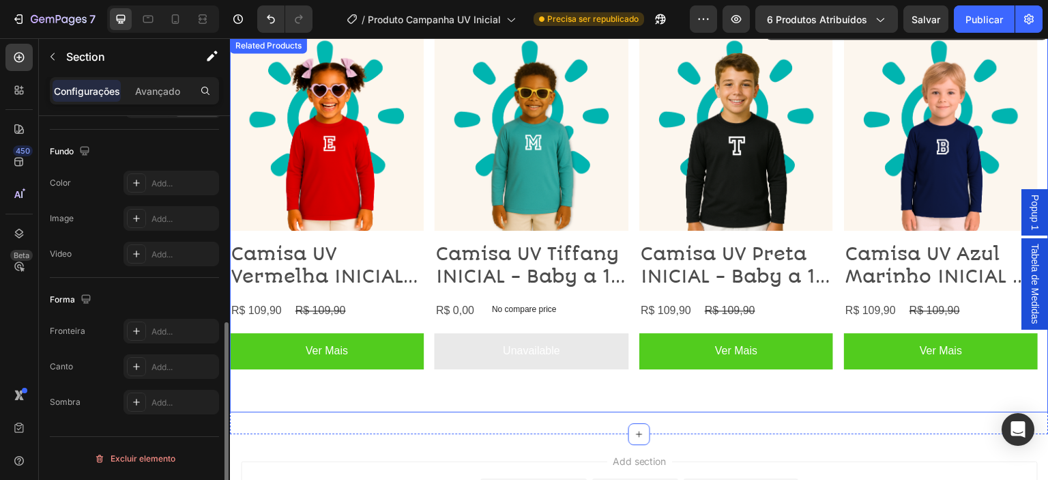
scroll to position [0, 0]
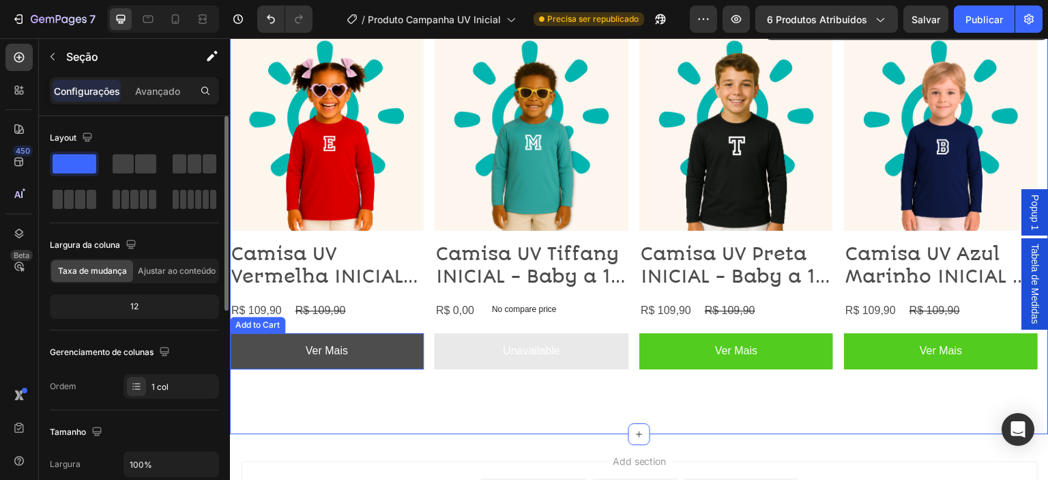
click at [845, 355] on button "Ver Mais" at bounding box center [942, 351] width 194 height 36
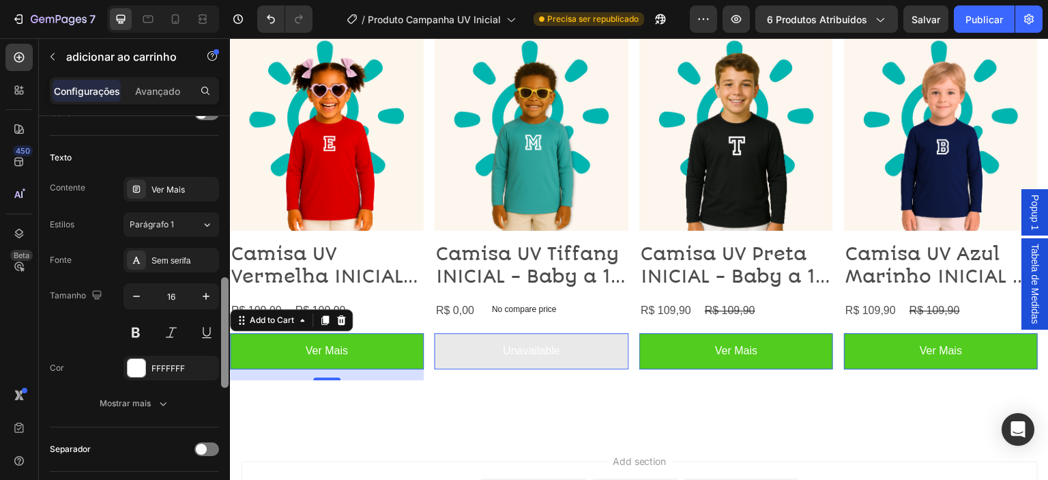
scroll to position [587, 0]
drag, startPoint x: 225, startPoint y: 211, endPoint x: 229, endPoint y: 360, distance: 149.5
click at [229, 360] on div at bounding box center [225, 317] width 10 height 403
click at [186, 261] on div "Sem serifa" at bounding box center [183, 258] width 64 height 12
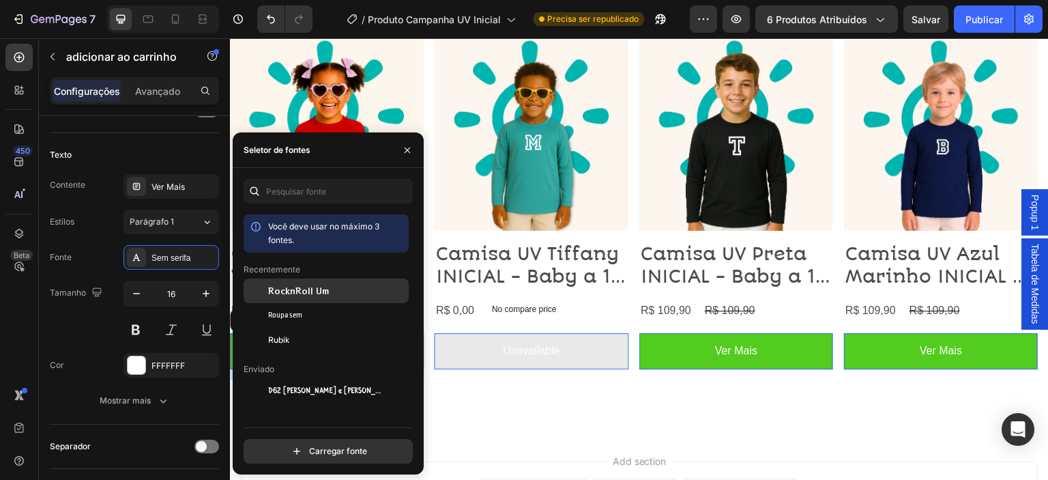
click at [298, 291] on font "RocknRoll Um" at bounding box center [298, 291] width 61 height 12
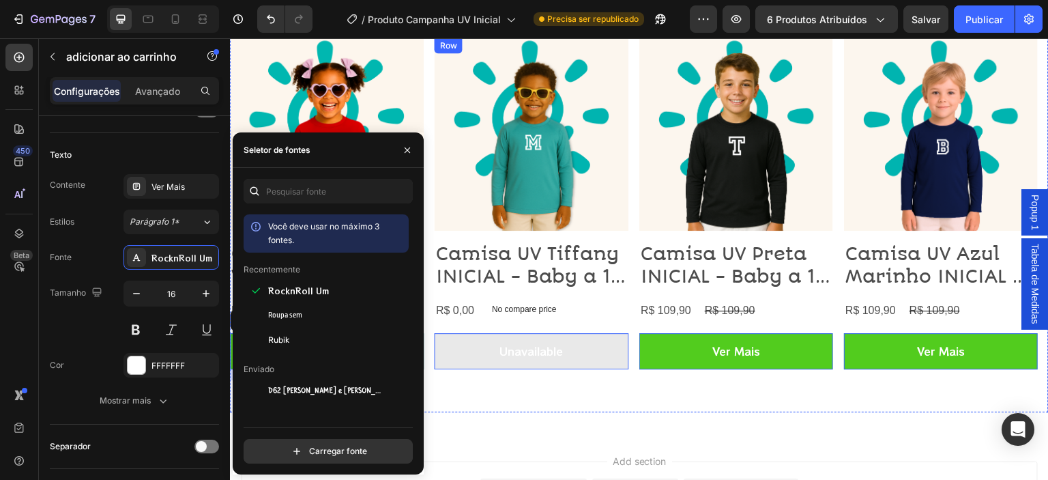
click at [845, 372] on div "Unavailable Add to Cart 0" at bounding box center [942, 356] width 194 height 47
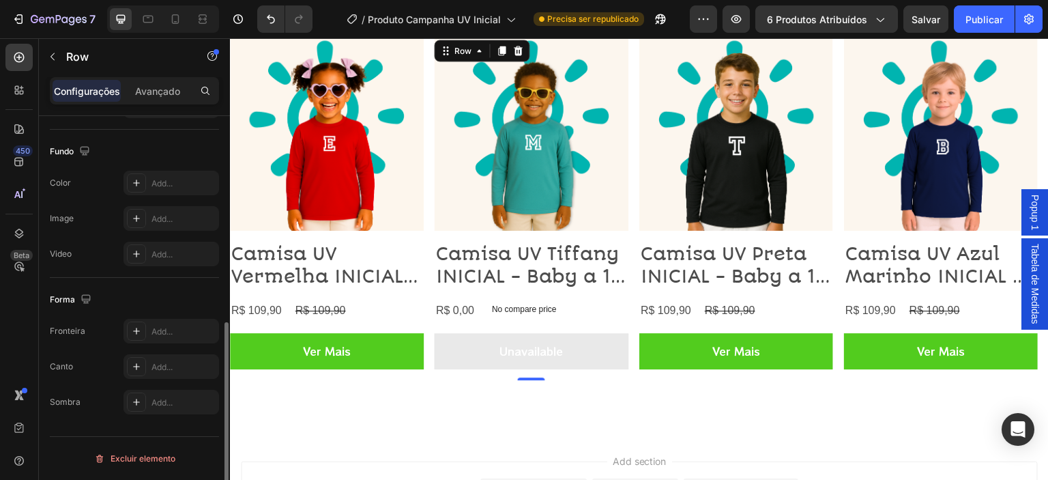
scroll to position [0, 0]
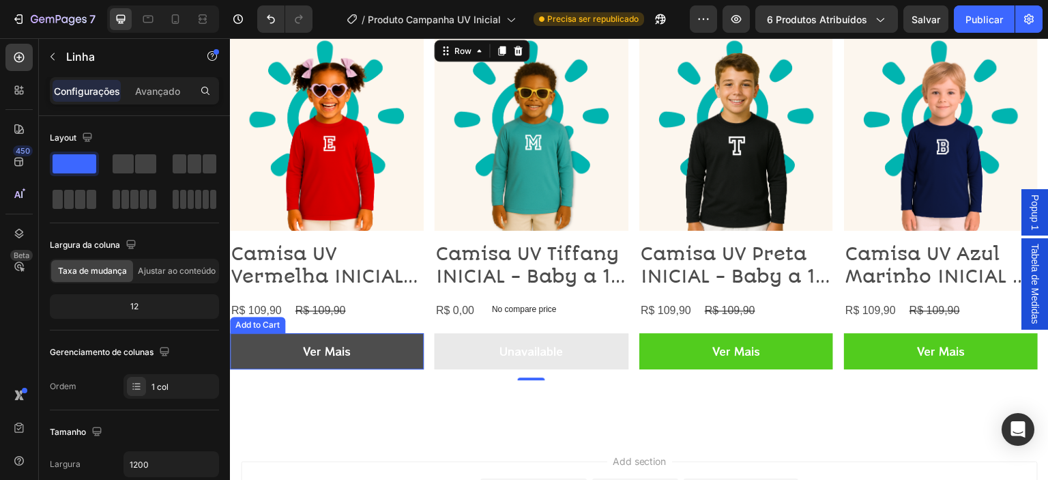
click at [845, 352] on button "Ver Mais" at bounding box center [942, 351] width 194 height 36
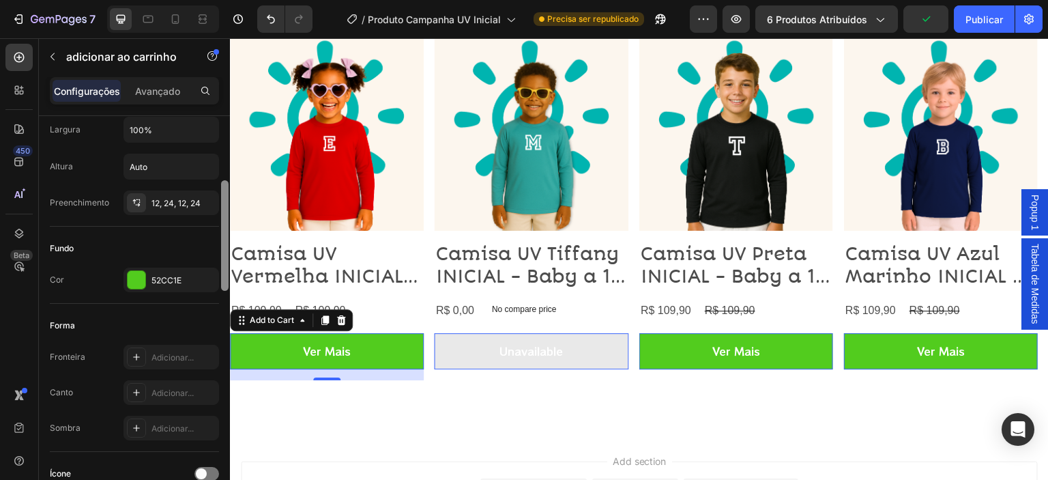
scroll to position [227, 0]
drag, startPoint x: 224, startPoint y: 203, endPoint x: 221, endPoint y: 266, distance: 62.8
click at [221, 266] on div at bounding box center [225, 233] width 8 height 111
click at [182, 203] on font "12, 24, 12, 24" at bounding box center [175, 201] width 49 height 10
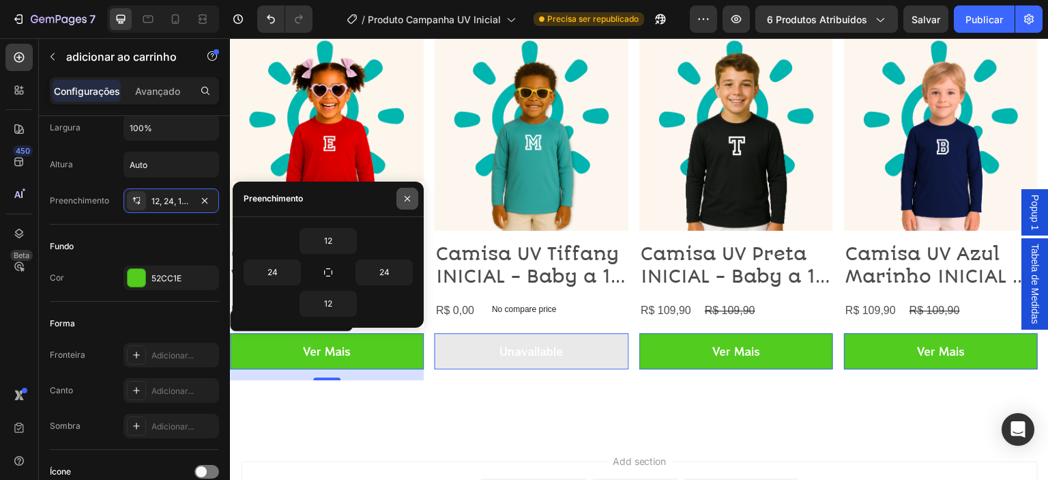
click at [402, 205] on button "button" at bounding box center [407, 199] width 22 height 22
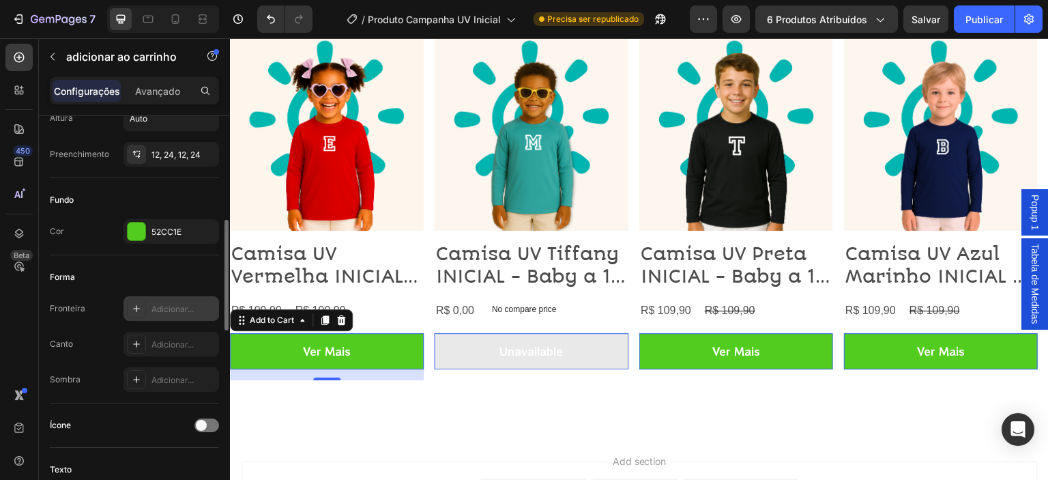
scroll to position [295, 0]
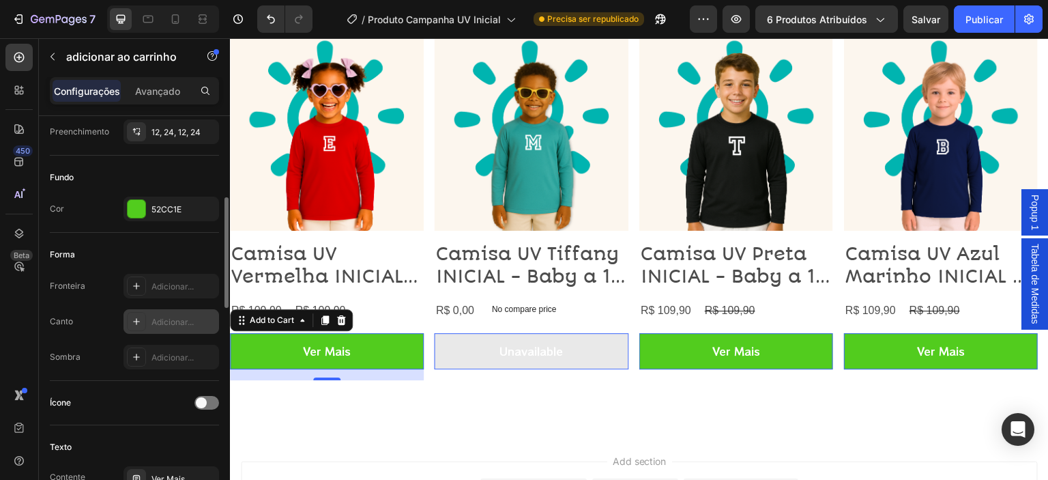
click at [139, 320] on icon at bounding box center [136, 321] width 11 height 11
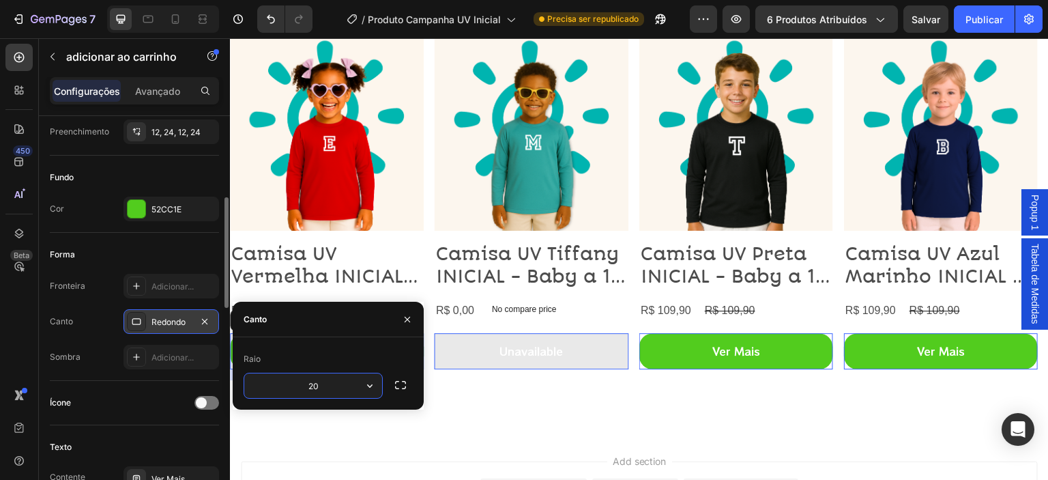
type input "2"
type input "15"
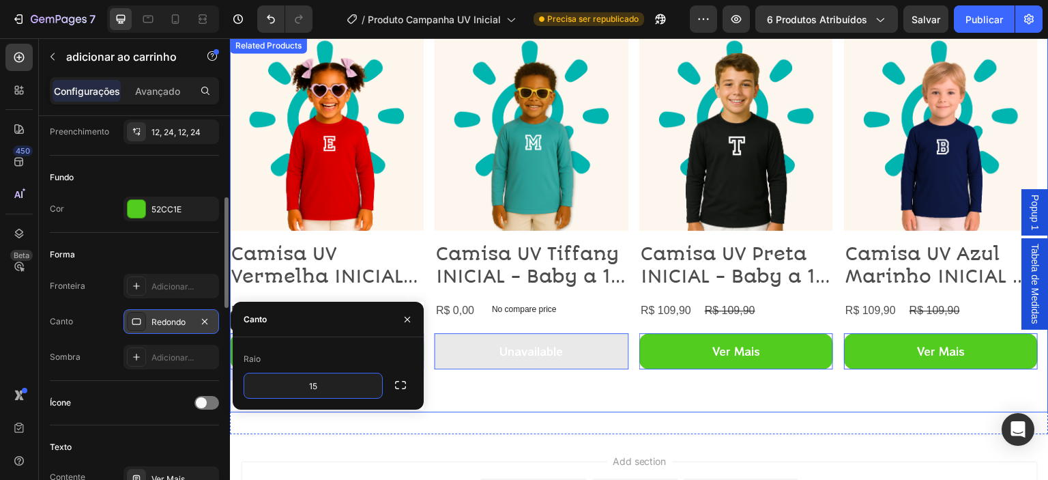
click at [446, 384] on div "Product Images Camisa UV Tiffany INICIAL - Baby a 16 Anos Product Title R$ 0,00…" at bounding box center [532, 224] width 194 height 375
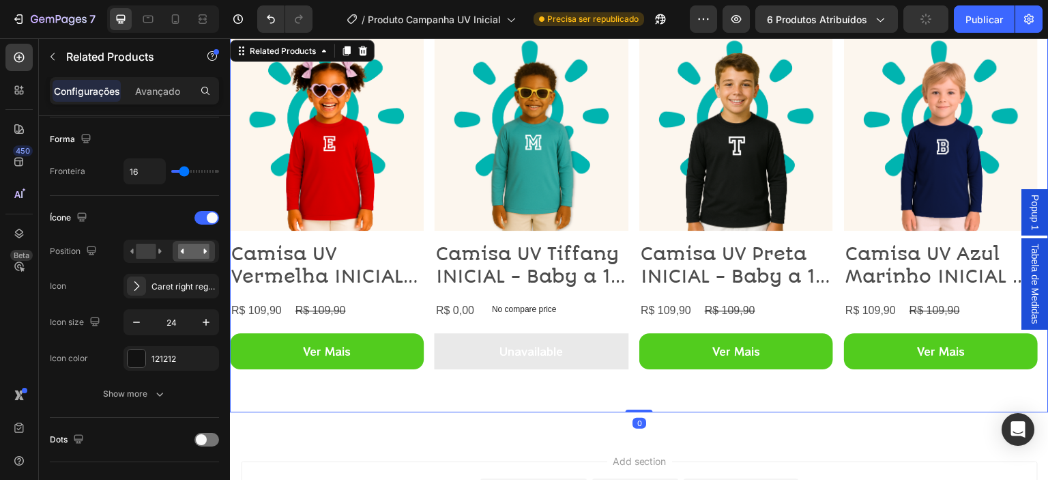
scroll to position [0, 0]
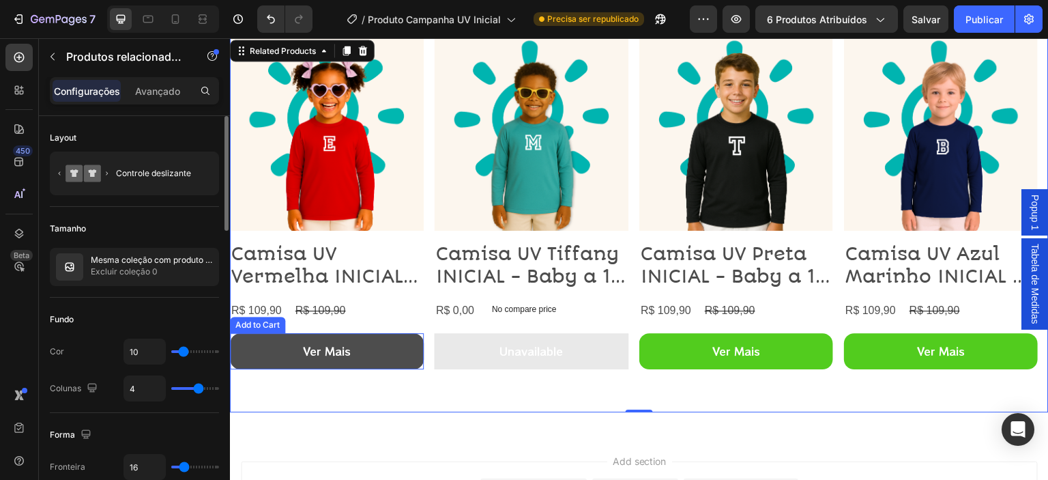
click at [845, 352] on button "Ver Mais" at bounding box center [942, 351] width 194 height 36
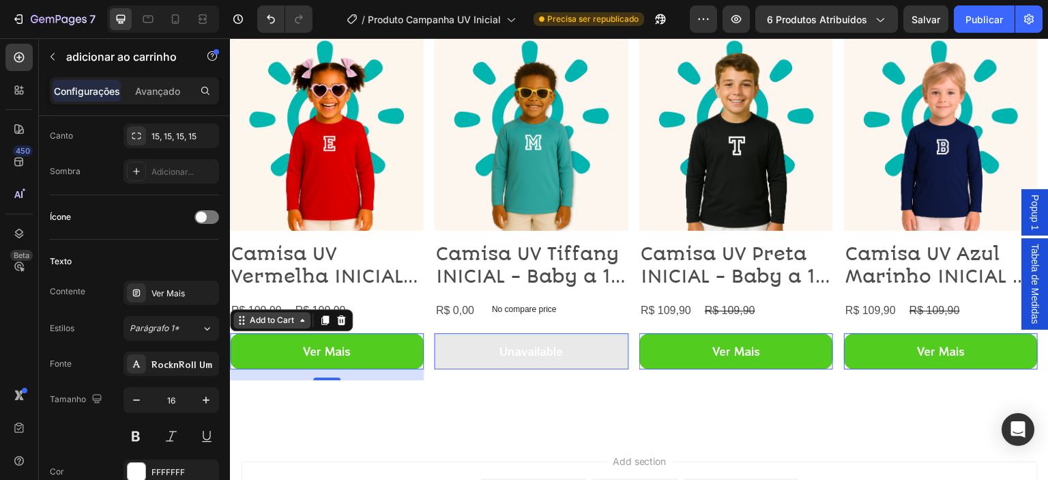
scroll to position [663, 0]
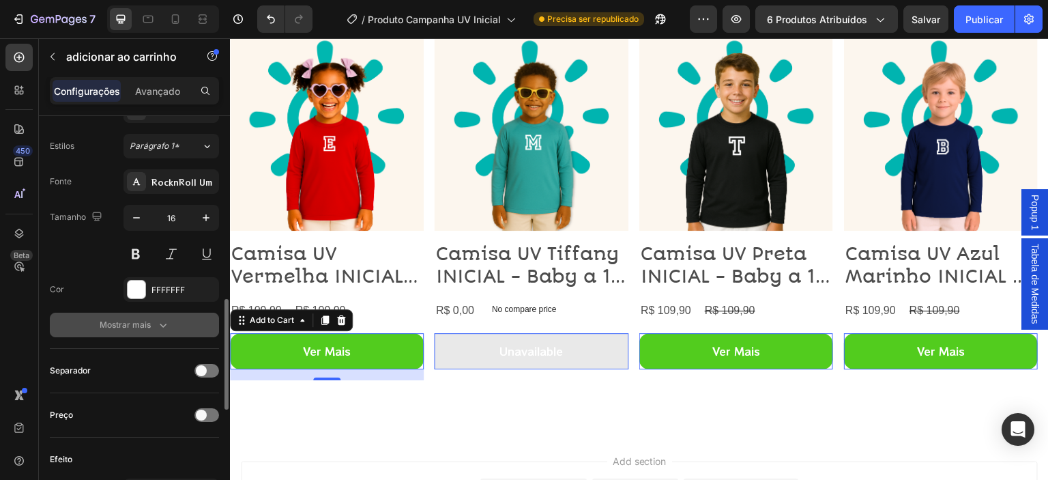
click at [136, 319] on font "Mostrar mais" at bounding box center [125, 324] width 51 height 10
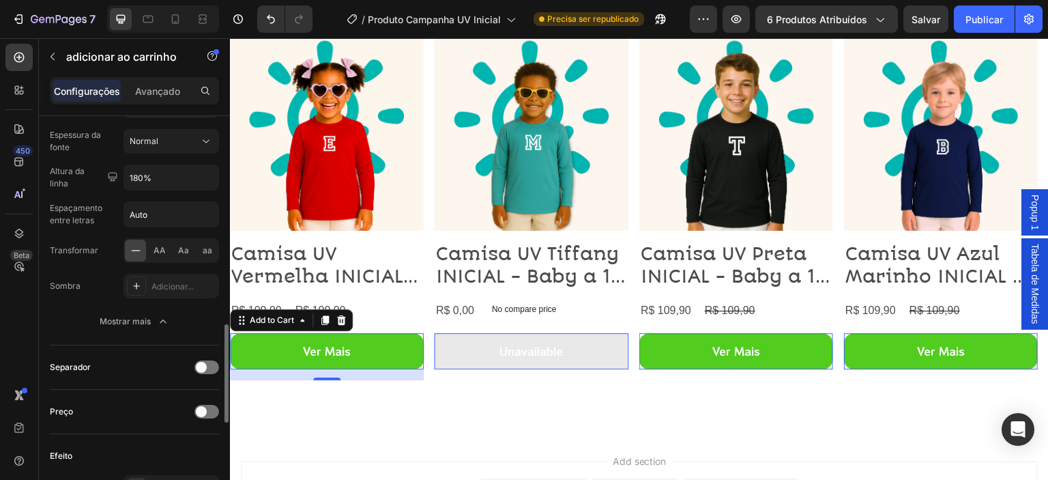
scroll to position [916, 0]
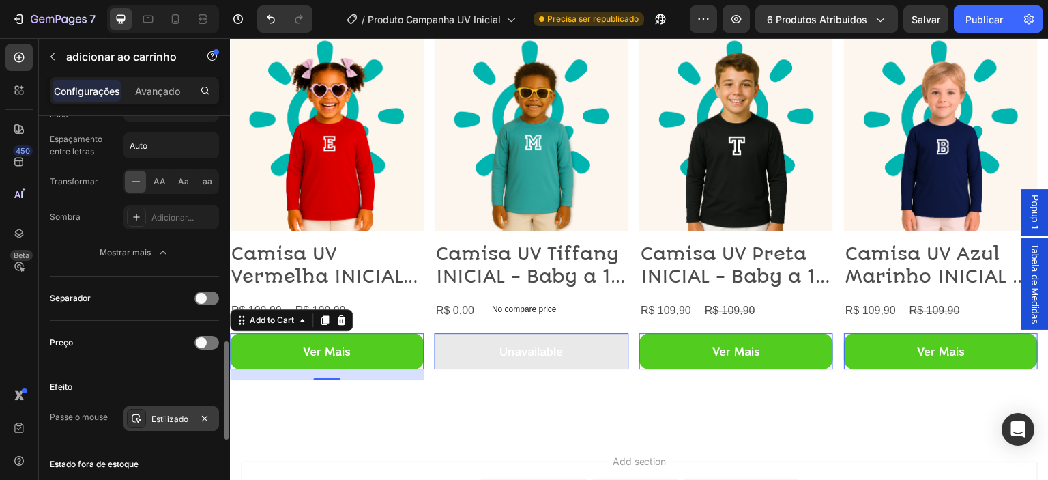
click at [161, 413] on font "Estilizado" at bounding box center [169, 418] width 37 height 10
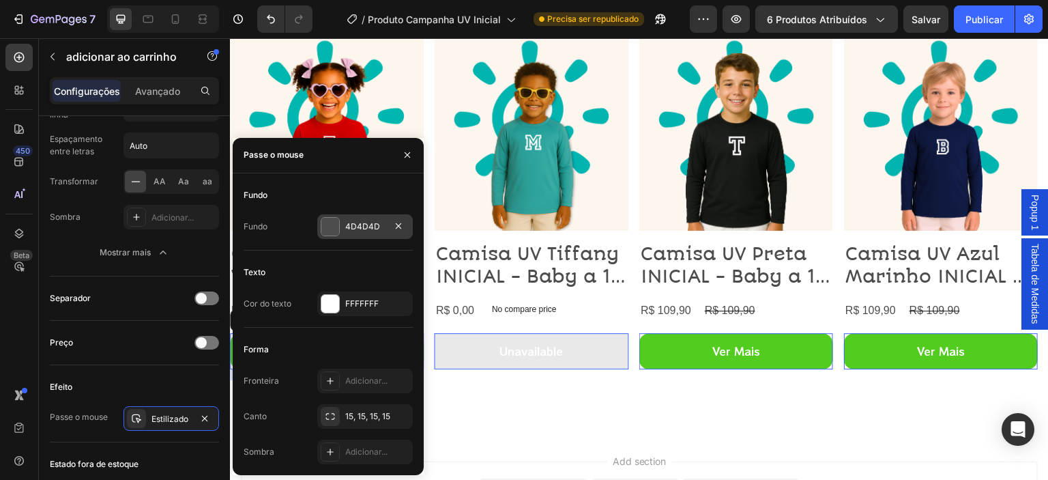
click at [334, 230] on div at bounding box center [330, 227] width 18 height 18
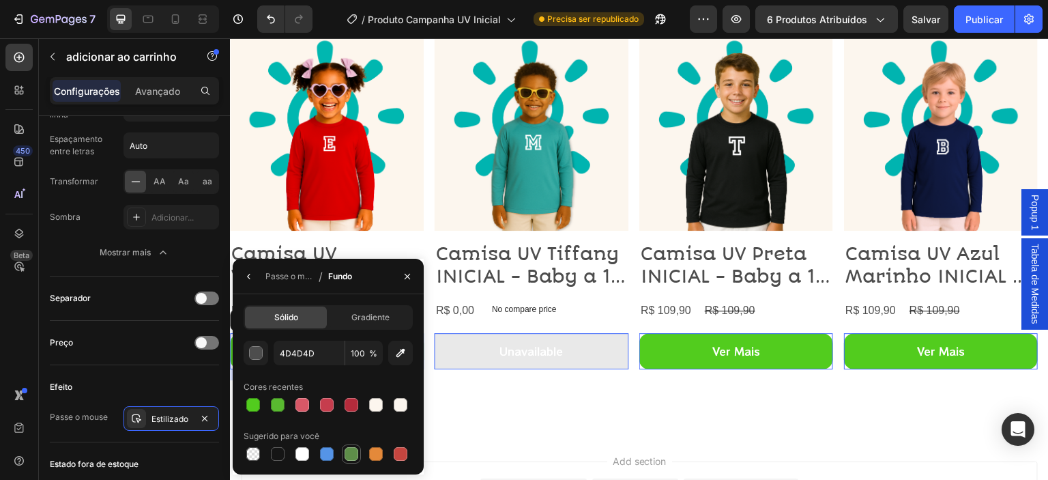
click at [355, 453] on div at bounding box center [352, 454] width 14 height 14
click at [257, 352] on div "button" at bounding box center [257, 354] width 14 height 14
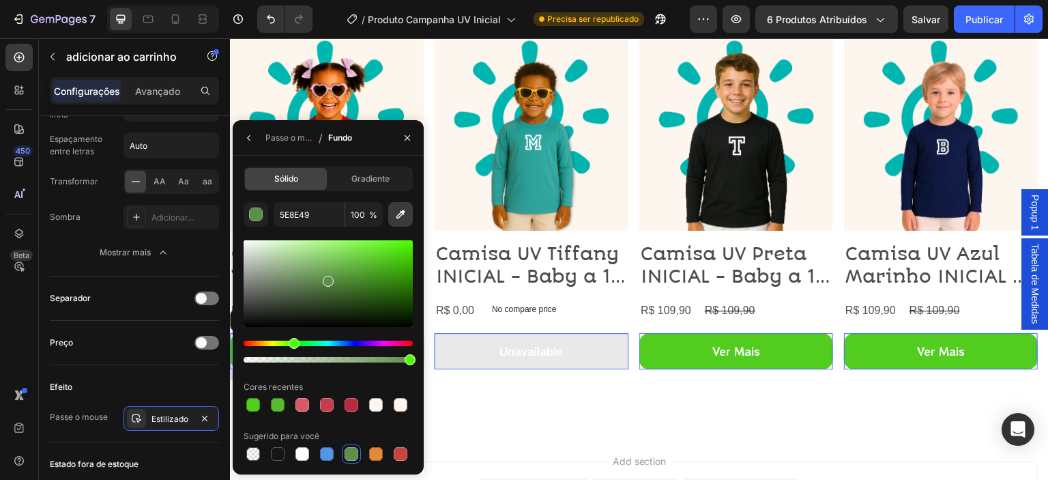
click at [396, 215] on icon "button" at bounding box center [401, 214] width 14 height 14
click at [391, 282] on div at bounding box center [328, 283] width 169 height 87
type input "328210"
click at [406, 134] on icon "button" at bounding box center [407, 137] width 11 height 11
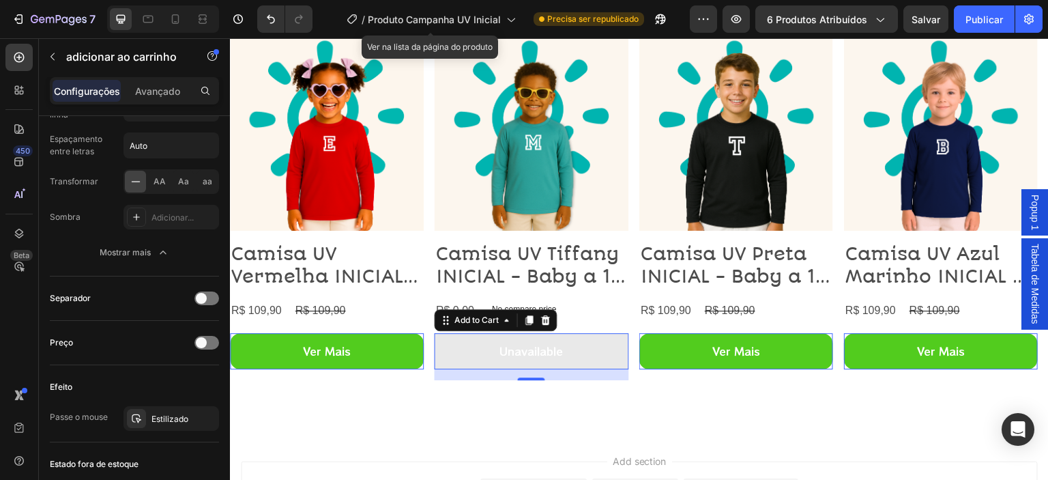
click at [465, 351] on button "Unavailable" at bounding box center [532, 351] width 194 height 36
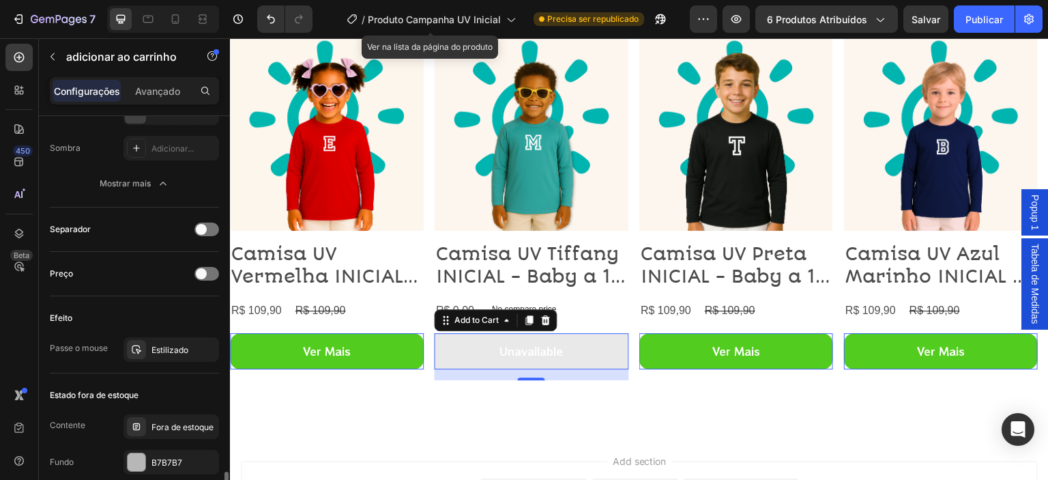
scroll to position [1076, 0]
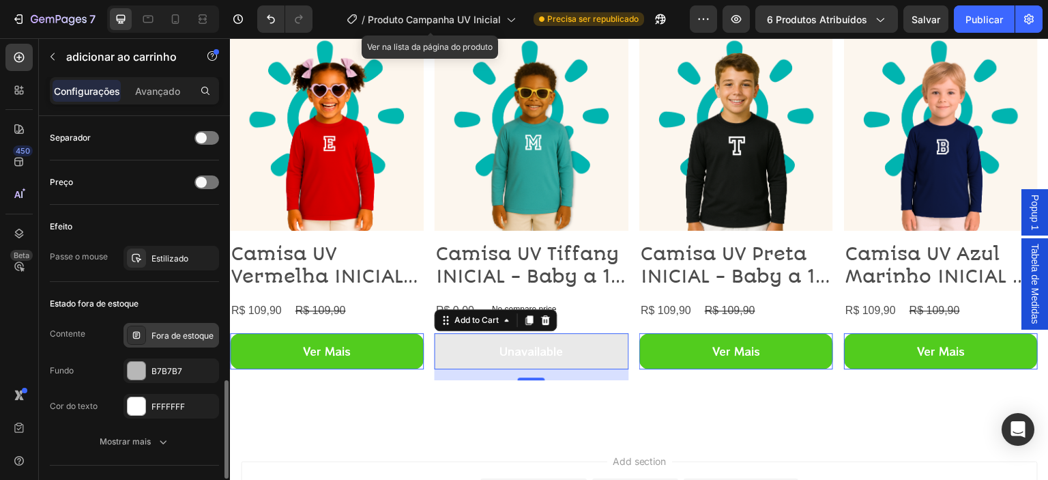
click at [171, 334] on font "Fora de estoque" at bounding box center [182, 335] width 62 height 10
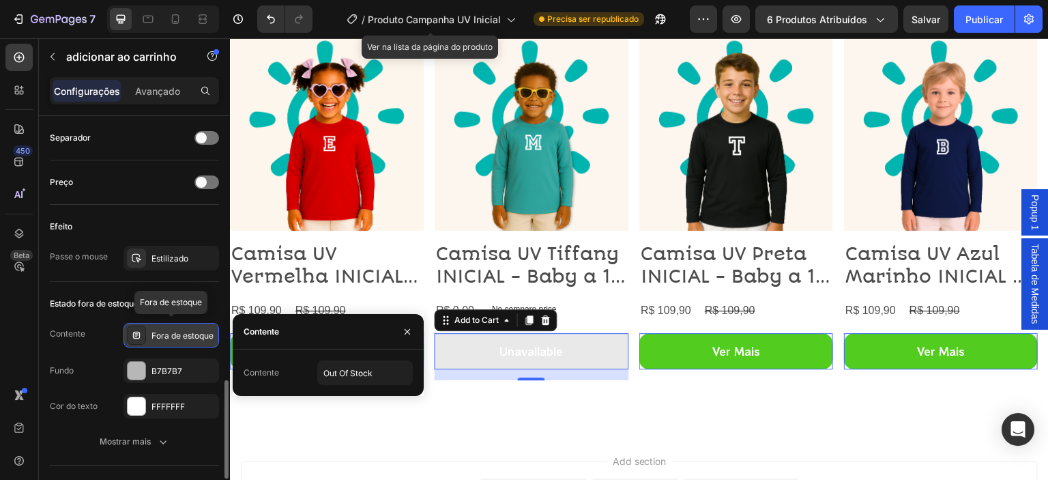
click at [175, 336] on font "Fora de estoque" at bounding box center [182, 335] width 62 height 10
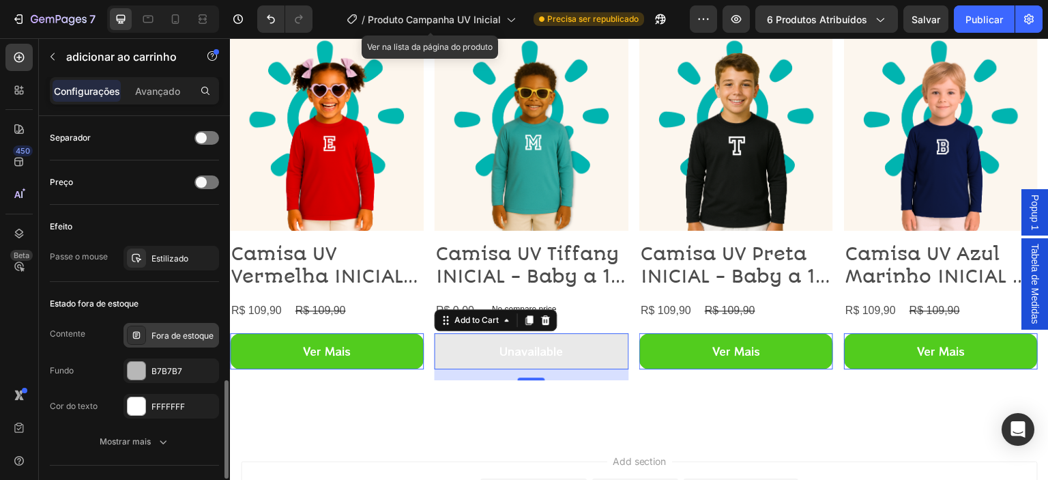
click at [200, 336] on font "Fora de estoque" at bounding box center [182, 335] width 62 height 10
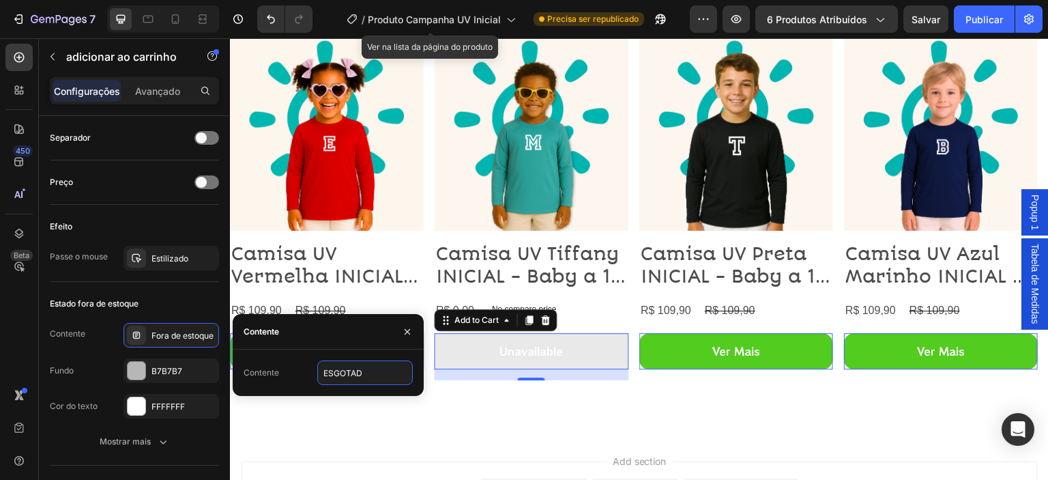
type input "ESGOTADO"
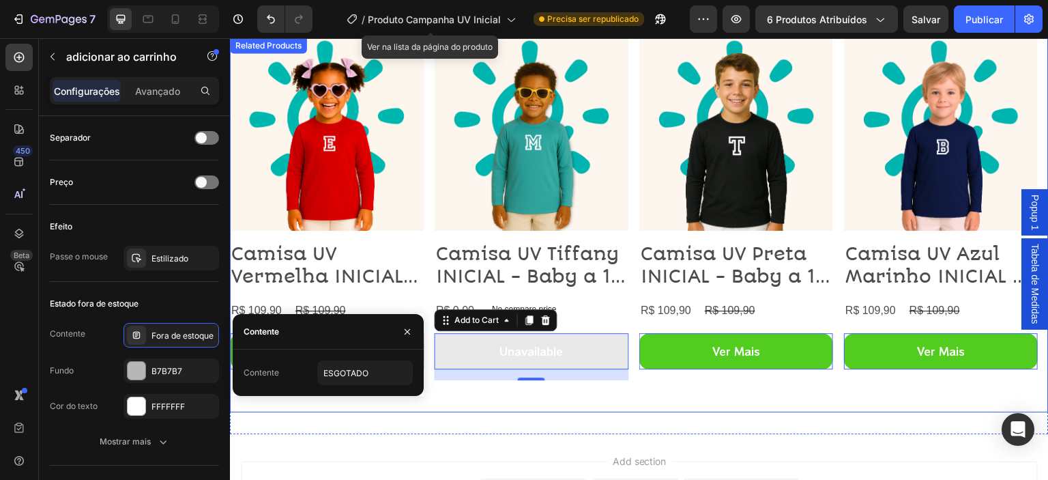
click at [437, 409] on div "Product Images Camisa UV Tiffany INICIAL - Baby a 16 Anos Product Title R$ 0,00…" at bounding box center [532, 224] width 194 height 375
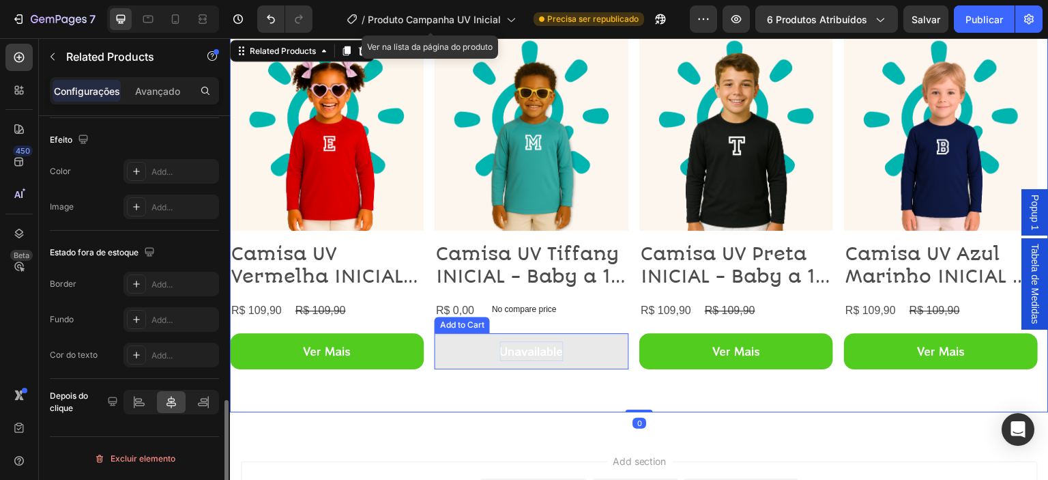
scroll to position [0, 0]
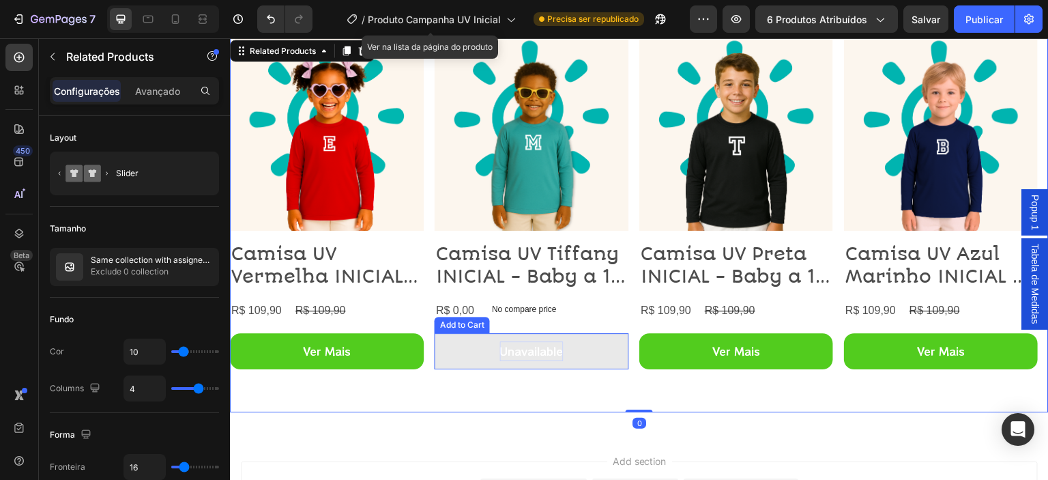
click at [507, 351] on div "Unavailable" at bounding box center [531, 351] width 63 height 20
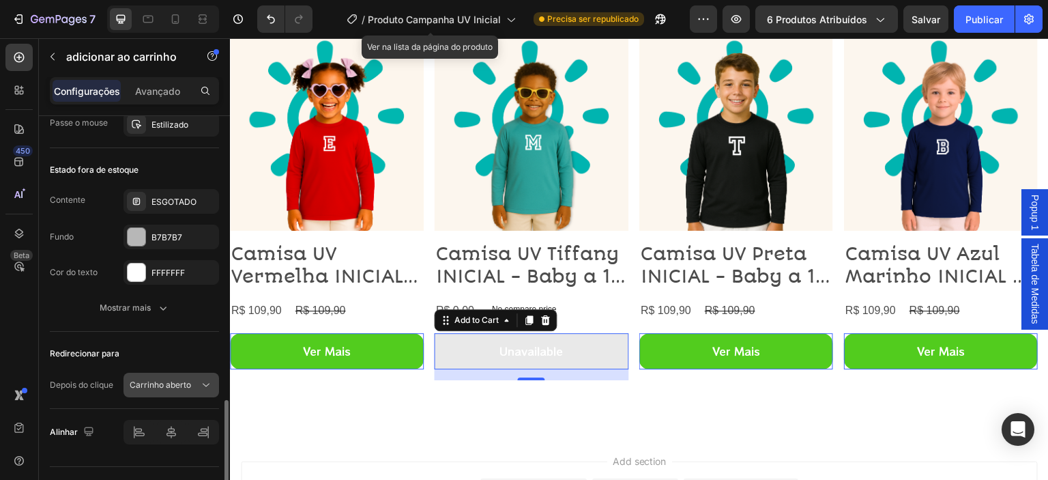
scroll to position [1056, 0]
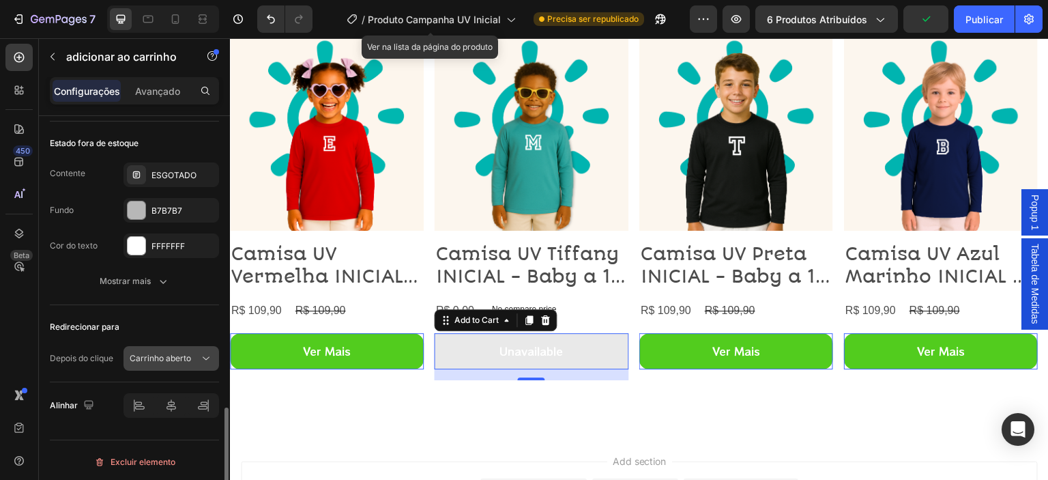
click at [190, 357] on div "Carrinho aberto" at bounding box center [165, 358] width 70 height 12
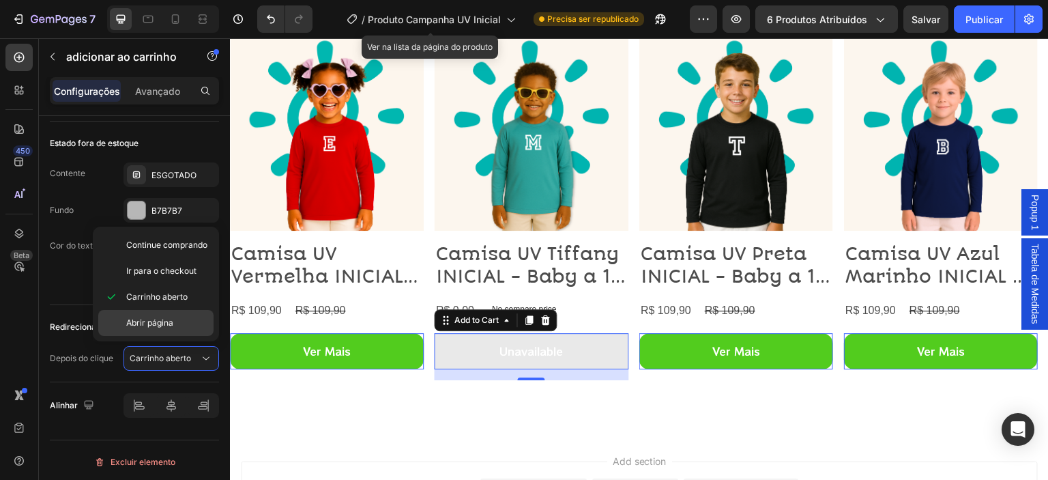
click at [161, 323] on font "Abrir página" at bounding box center [149, 322] width 47 height 10
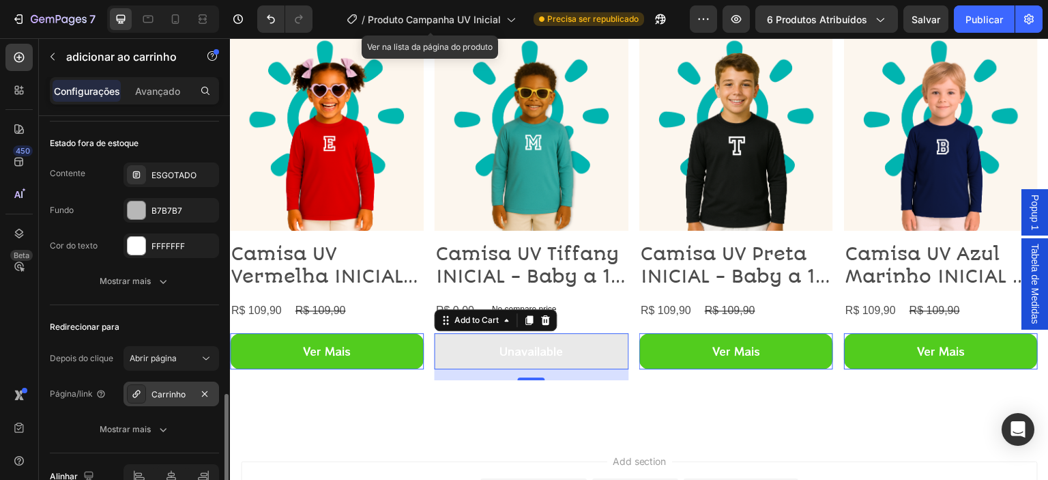
click at [179, 393] on font "Carrinho" at bounding box center [168, 394] width 34 height 10
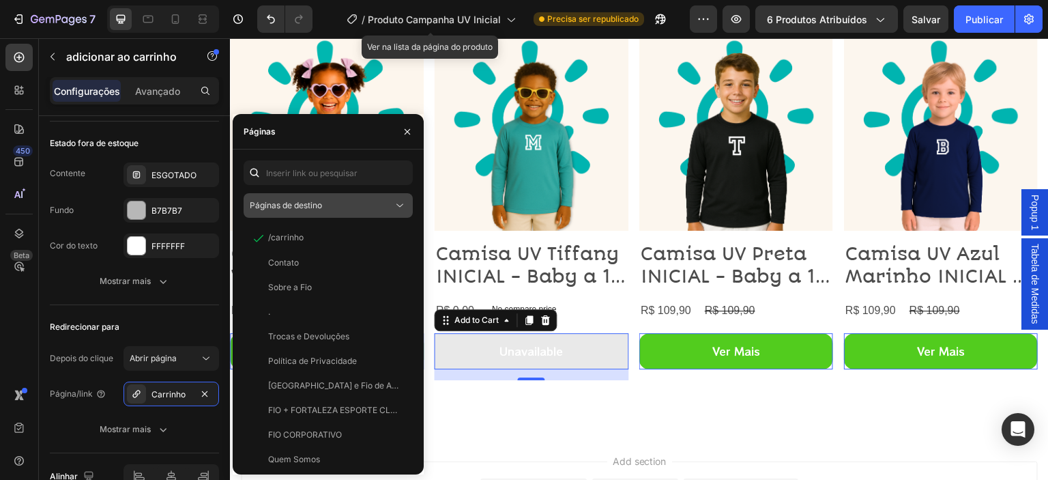
click at [354, 208] on div "Páginas de destino" at bounding box center [321, 205] width 143 height 12
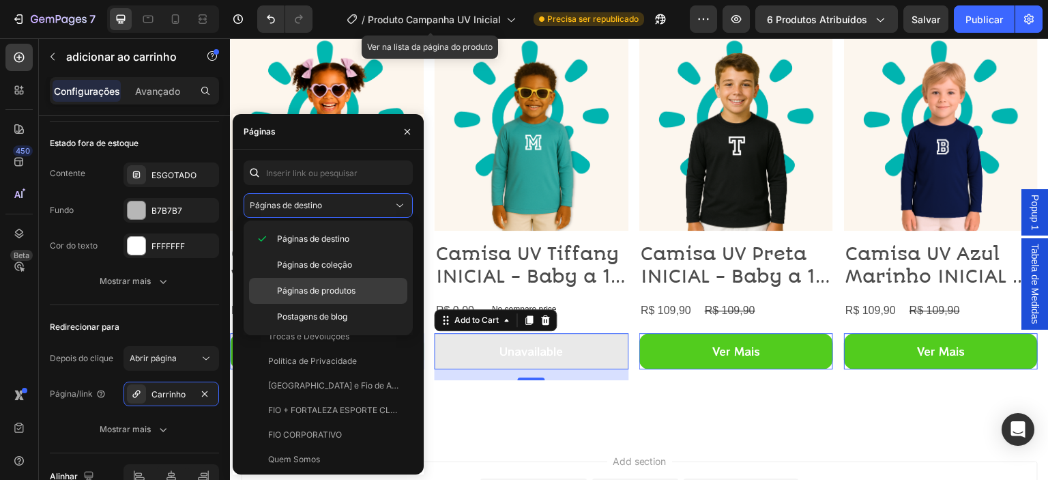
click at [327, 285] on font "Páginas de produtos" at bounding box center [316, 290] width 78 height 10
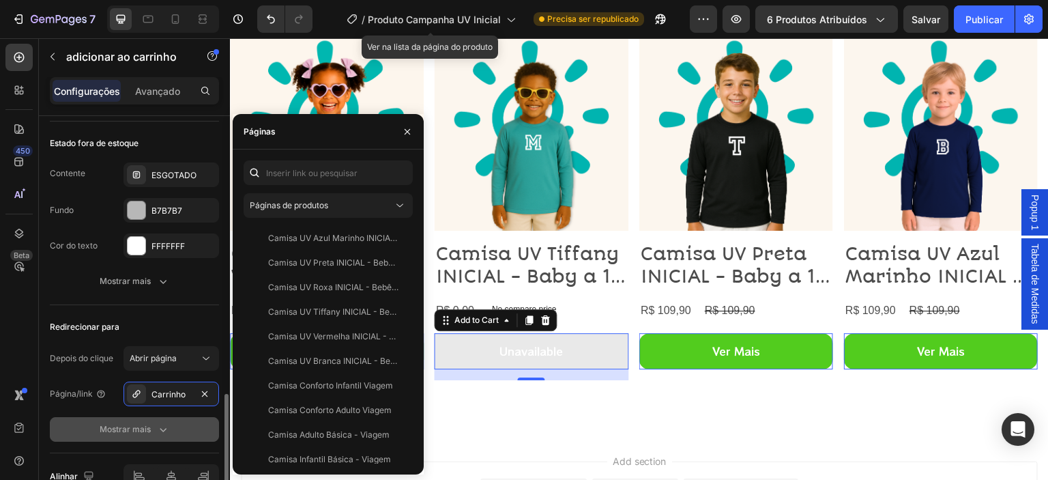
click at [169, 425] on icon "button" at bounding box center [163, 429] width 14 height 14
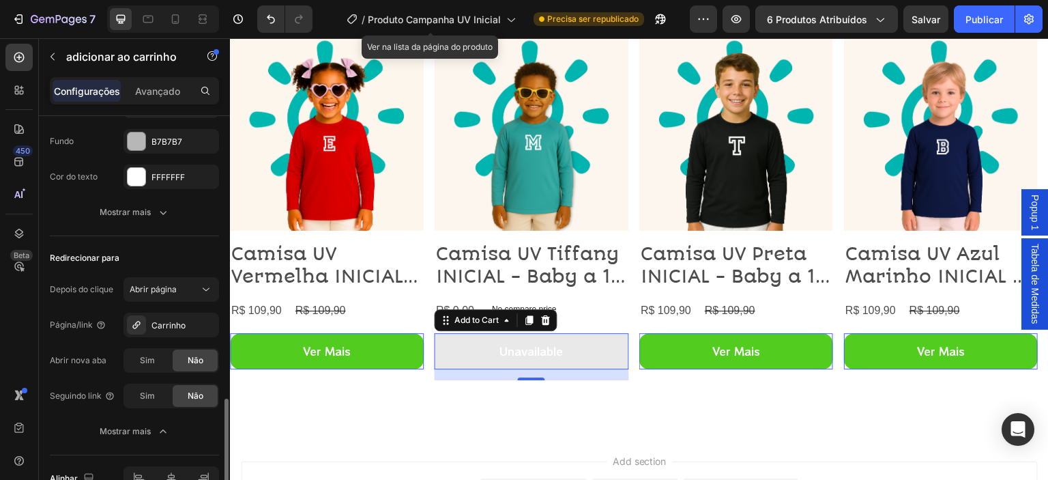
scroll to position [1198, 0]
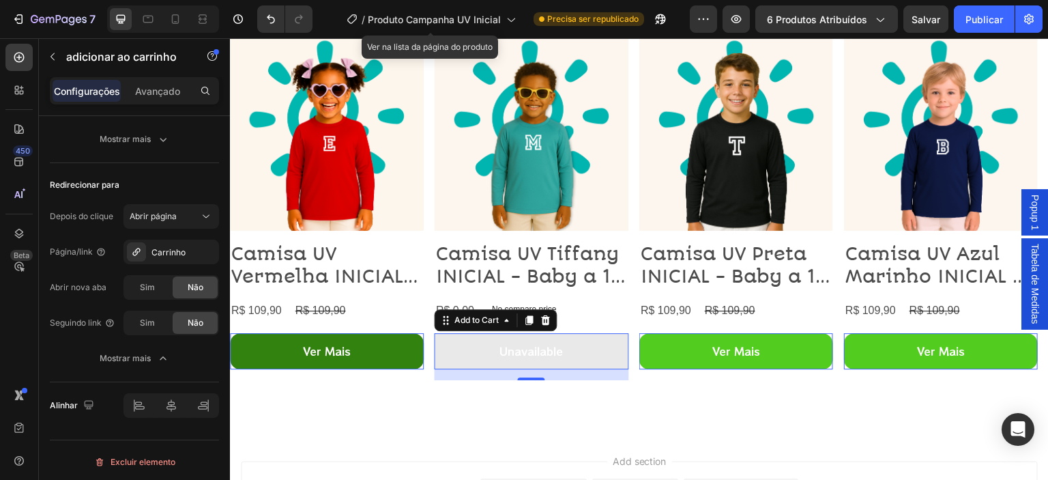
click at [845, 360] on button "Ver Mais" at bounding box center [942, 351] width 194 height 36
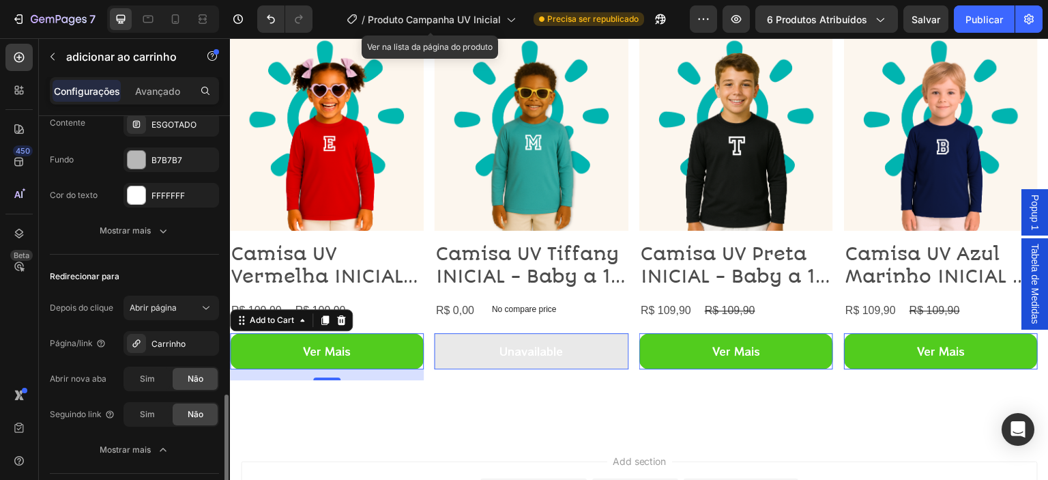
scroll to position [1038, 0]
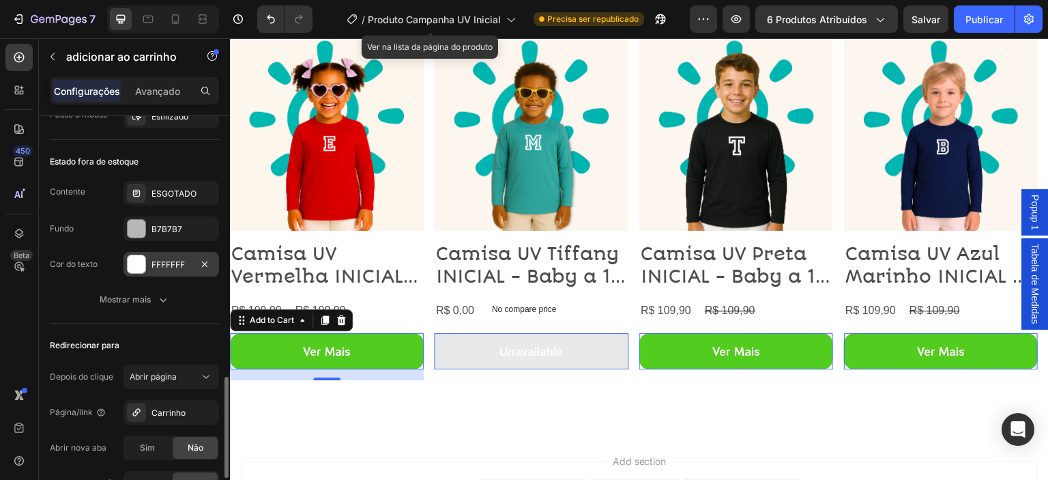
click at [141, 259] on div at bounding box center [137, 264] width 18 height 18
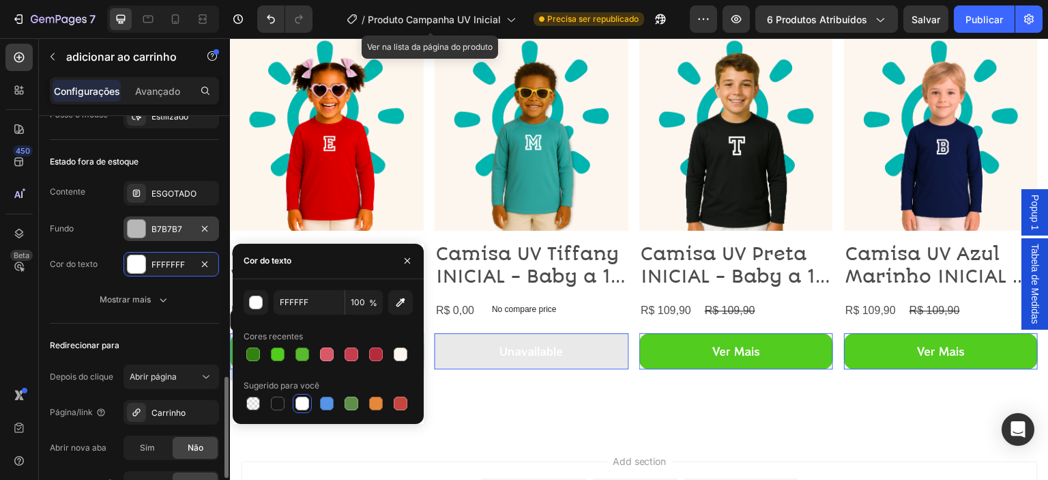
click at [139, 229] on div at bounding box center [137, 229] width 18 height 18
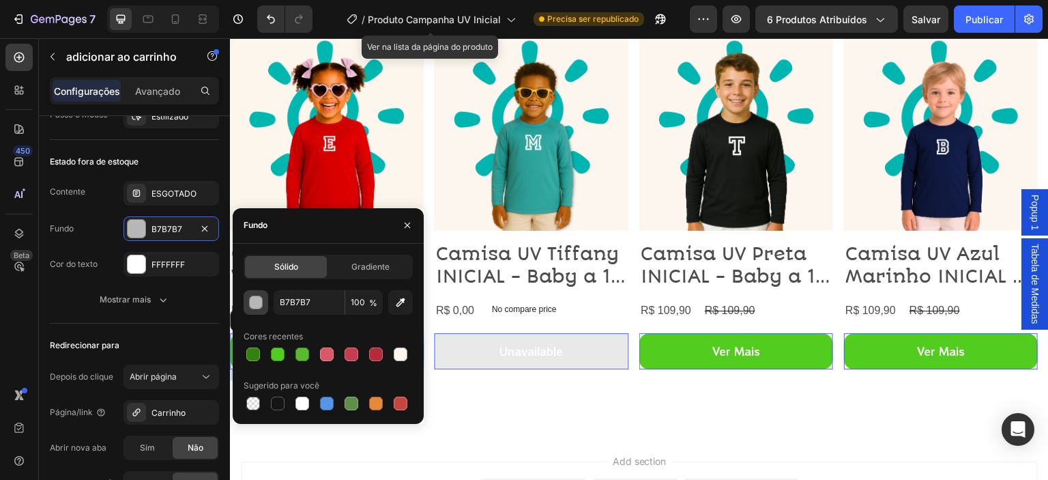
click at [259, 304] on div "button" at bounding box center [257, 303] width 14 height 14
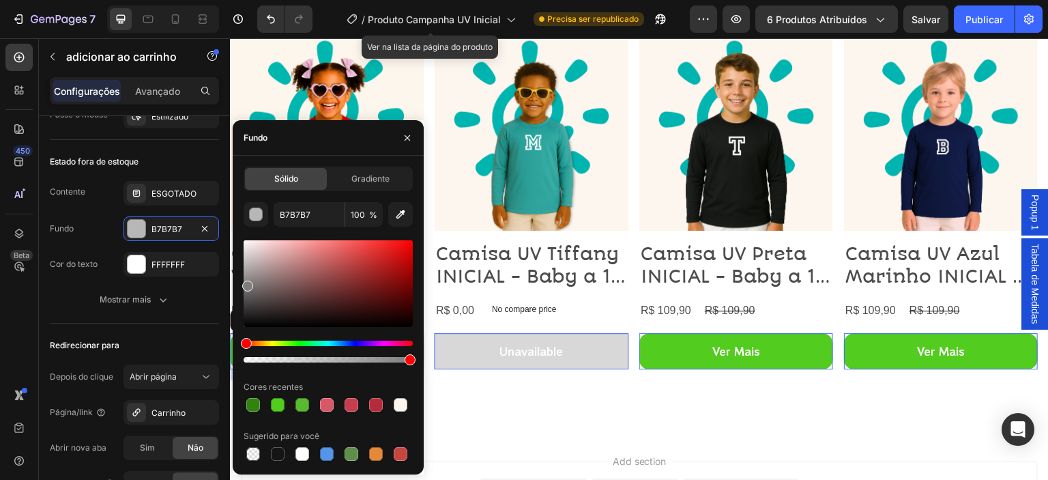
click at [246, 283] on div at bounding box center [328, 283] width 169 height 87
type input "7F7E7E"
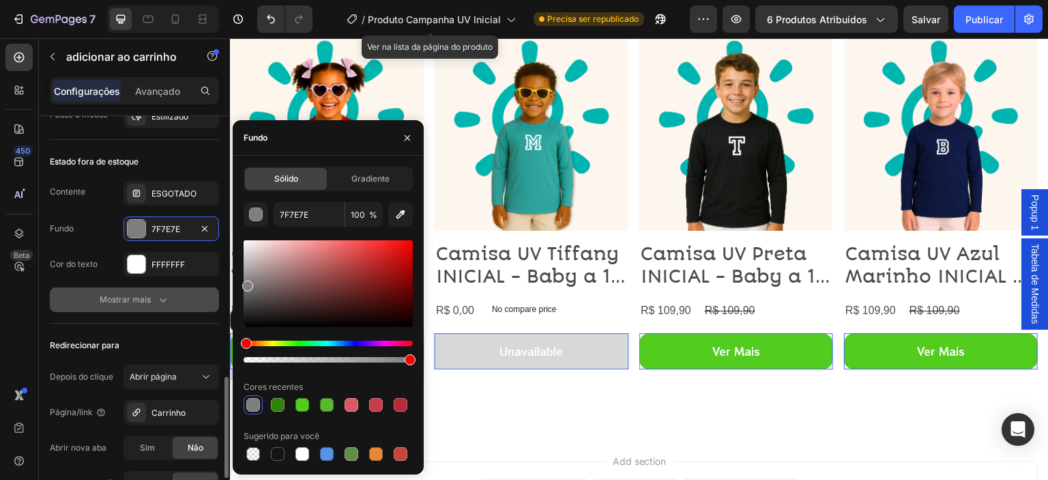
click at [164, 293] on icon "button" at bounding box center [163, 300] width 14 height 14
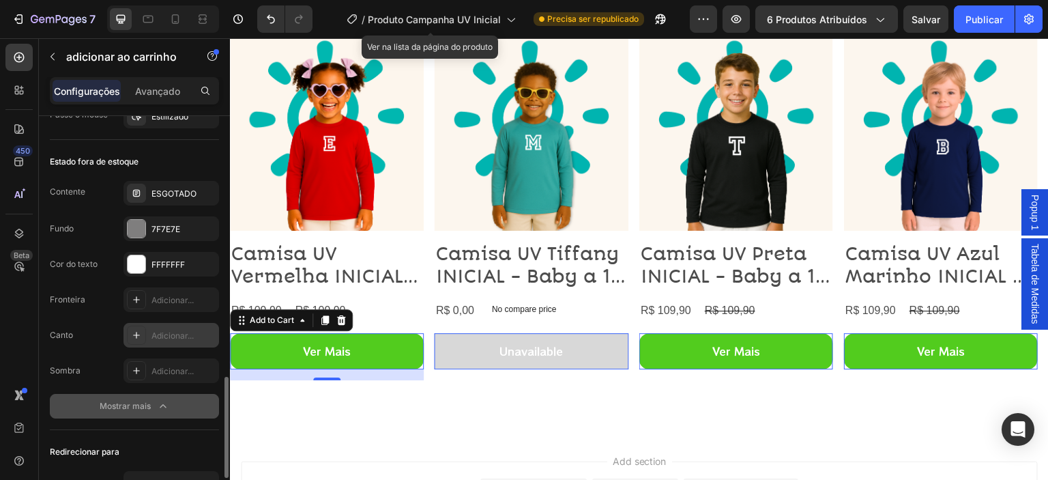
click at [155, 325] on div "Adicionar..." at bounding box center [171, 335] width 96 height 25
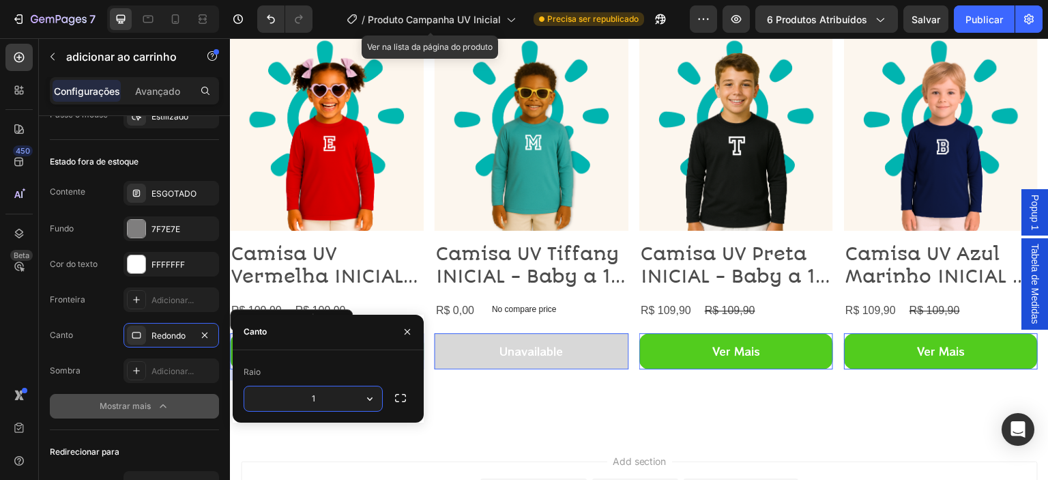
type input "15"
click at [88, 316] on div "Fronteira Adicionar... Canto Redondo Sombra Adicionar..." at bounding box center [134, 335] width 169 height 96
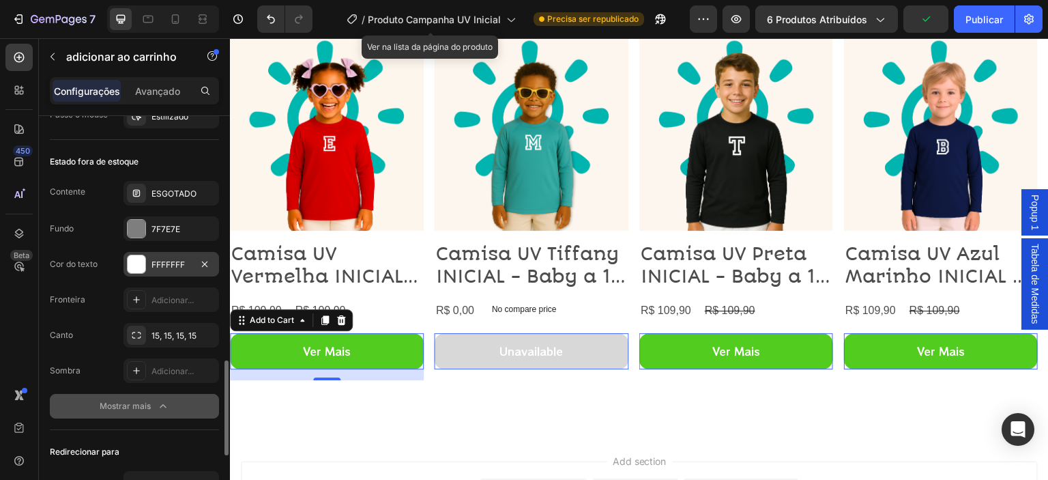
click at [142, 262] on div at bounding box center [137, 264] width 18 height 18
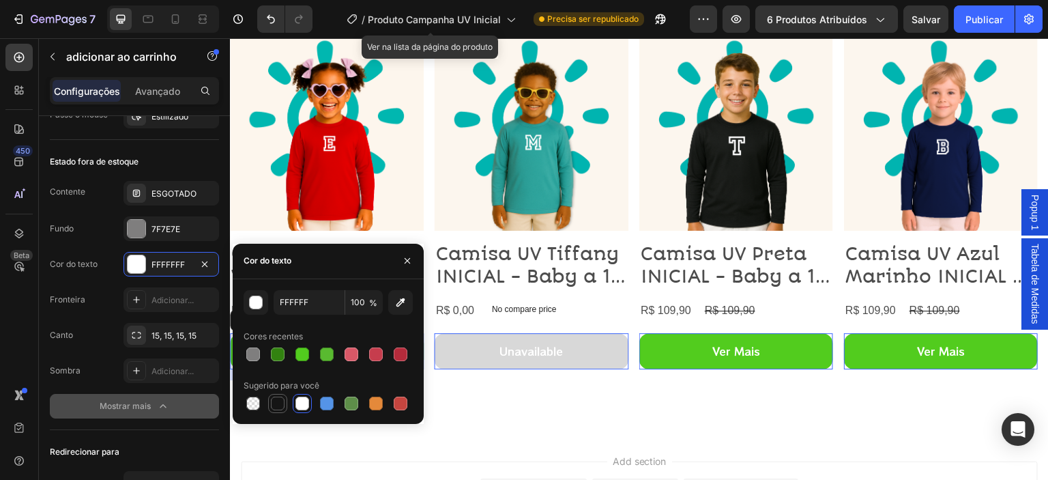
click at [278, 406] on div at bounding box center [278, 403] width 14 height 14
type input "151515"
click at [409, 262] on icon "button" at bounding box center [407, 260] width 5 height 5
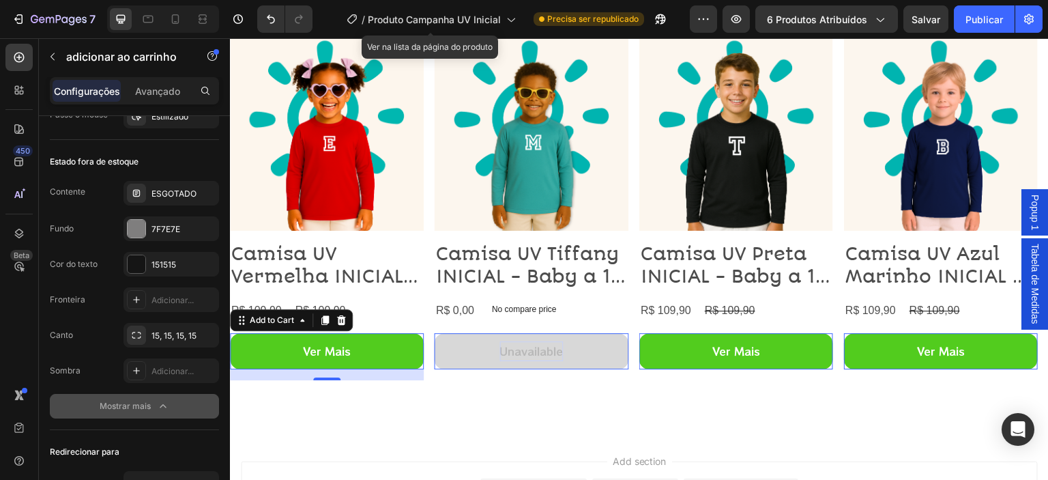
click at [541, 359] on div "Unavailable" at bounding box center [531, 351] width 63 height 20
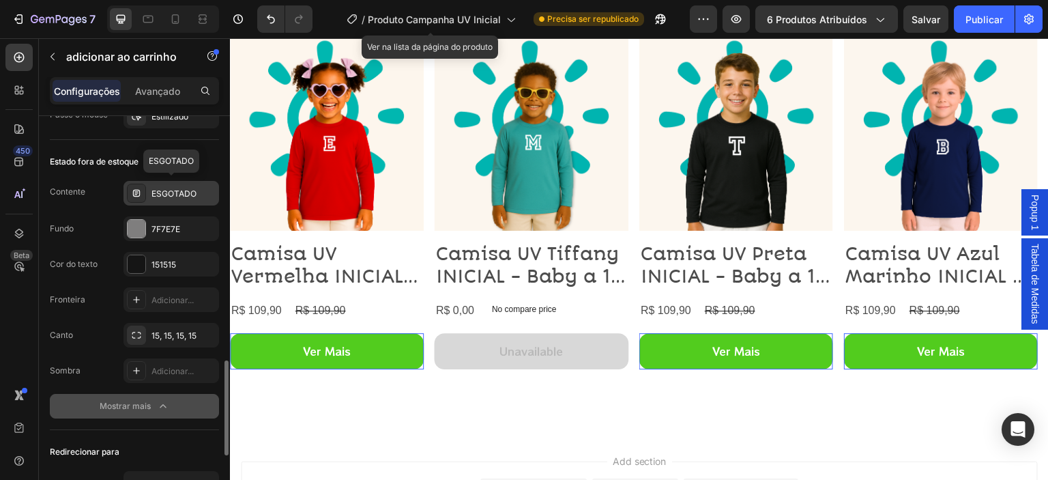
click at [169, 189] on font "ESGOTADO" at bounding box center [173, 193] width 45 height 10
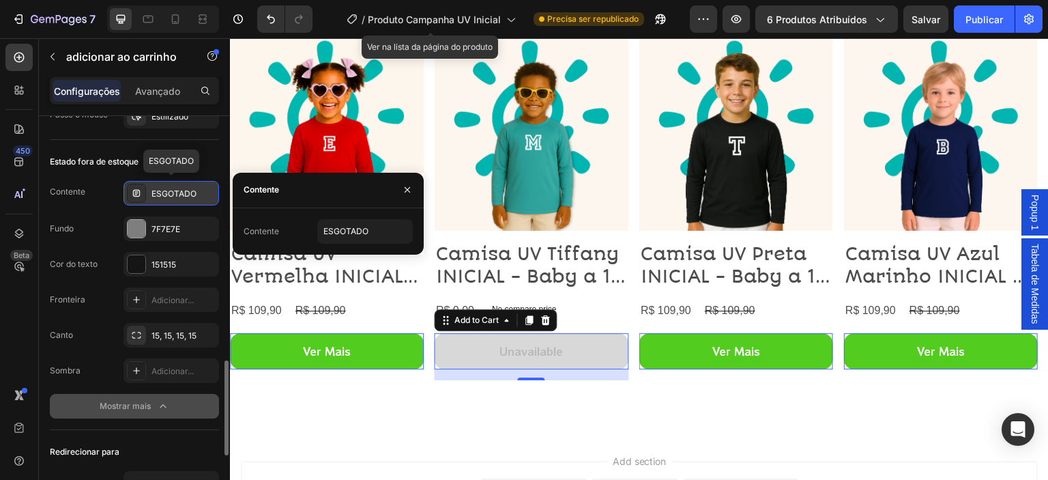
click at [169, 189] on font "ESGOTADO" at bounding box center [173, 193] width 45 height 10
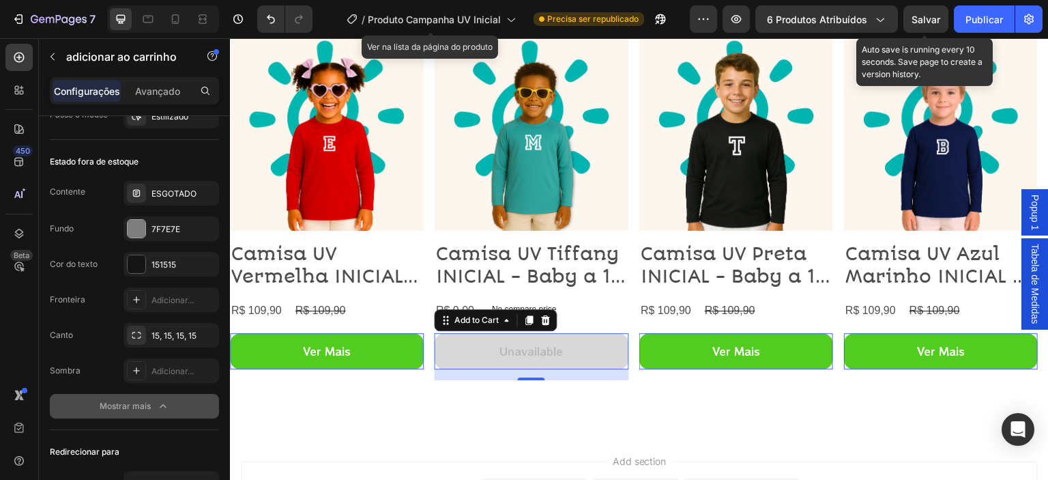
click at [921, 14] on font "Salvar" at bounding box center [926, 20] width 29 height 12
click at [912, 18] on font "Salvar" at bounding box center [926, 20] width 29 height 12
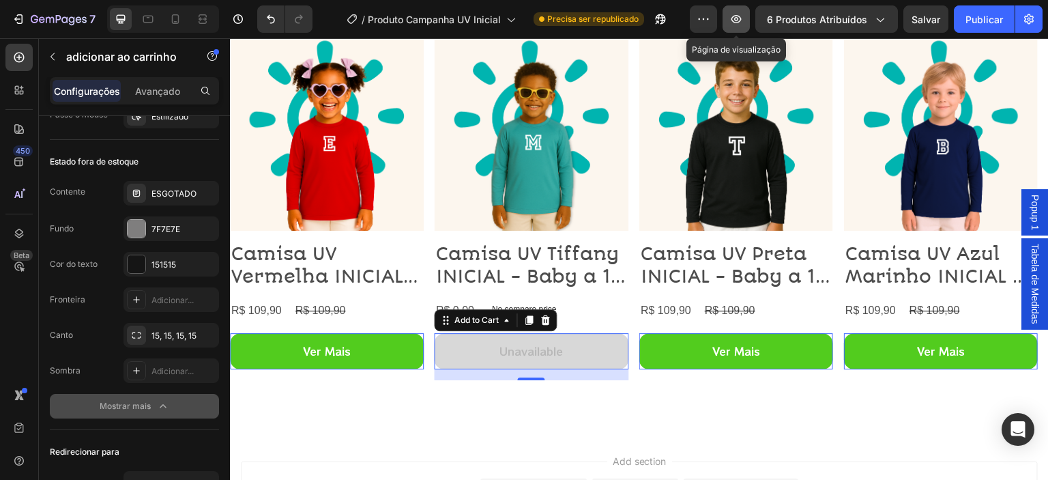
click at [738, 18] on icon "button" at bounding box center [736, 19] width 14 height 14
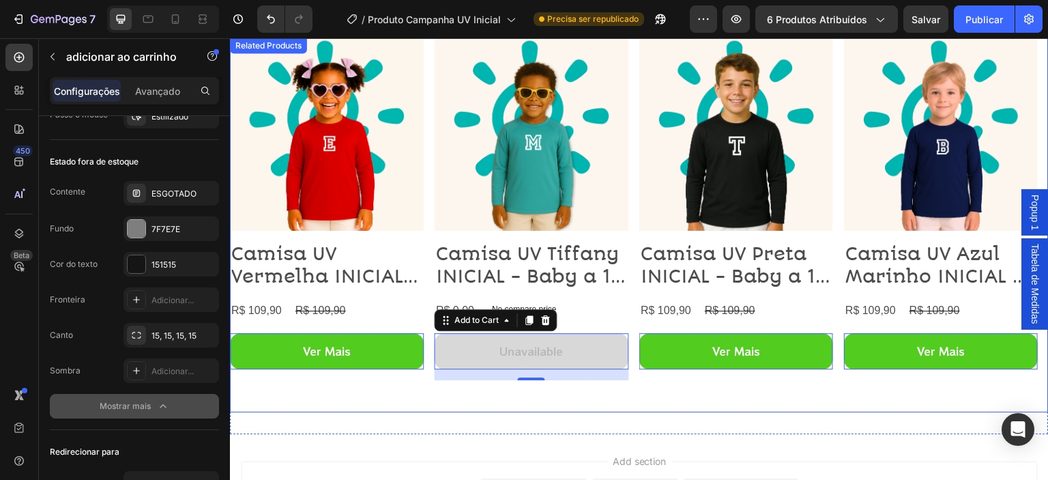
click at [707, 386] on div "Product Images Camisa UV Preta INICIAL - Baby a 16 anos Product Title R$ 109,90…" at bounding box center [736, 224] width 194 height 375
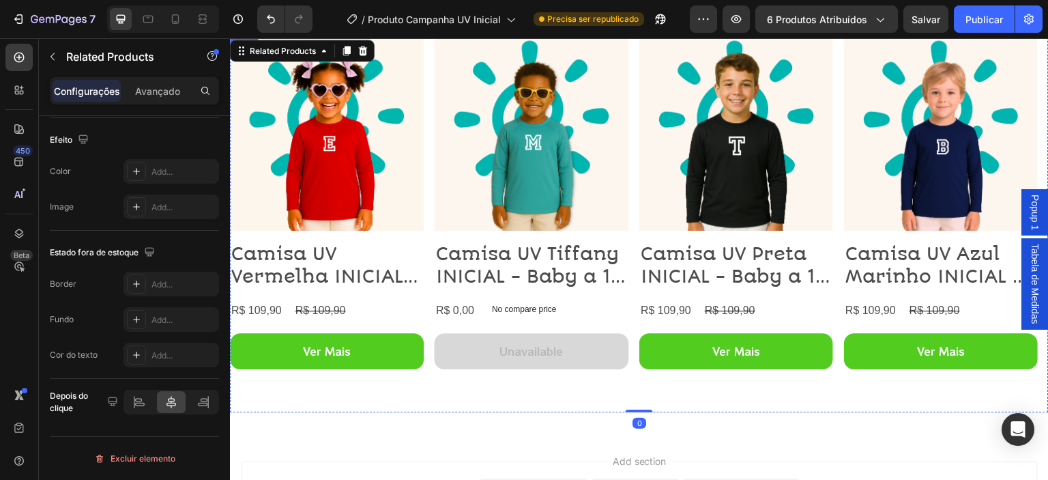
scroll to position [0, 0]
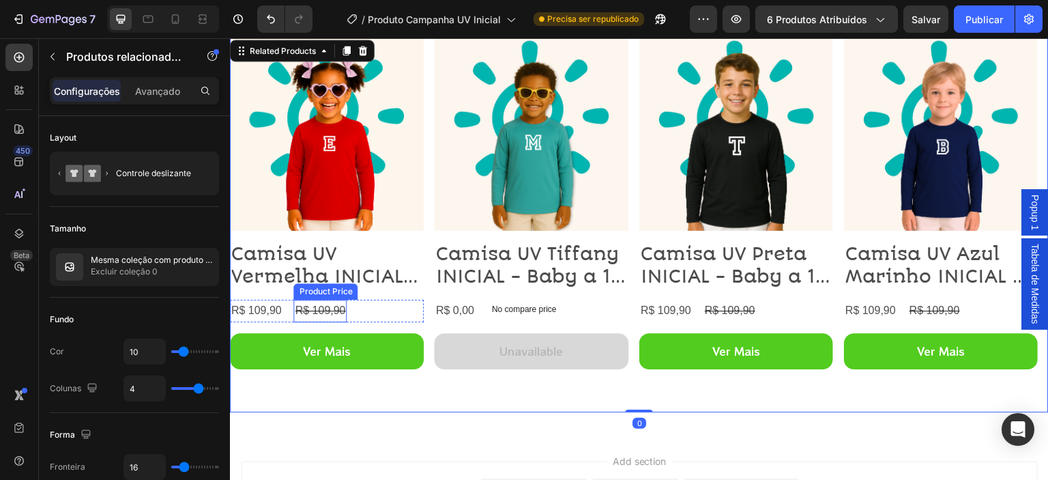
click at [908, 312] on div "R$ 109,90" at bounding box center [934, 311] width 53 height 23
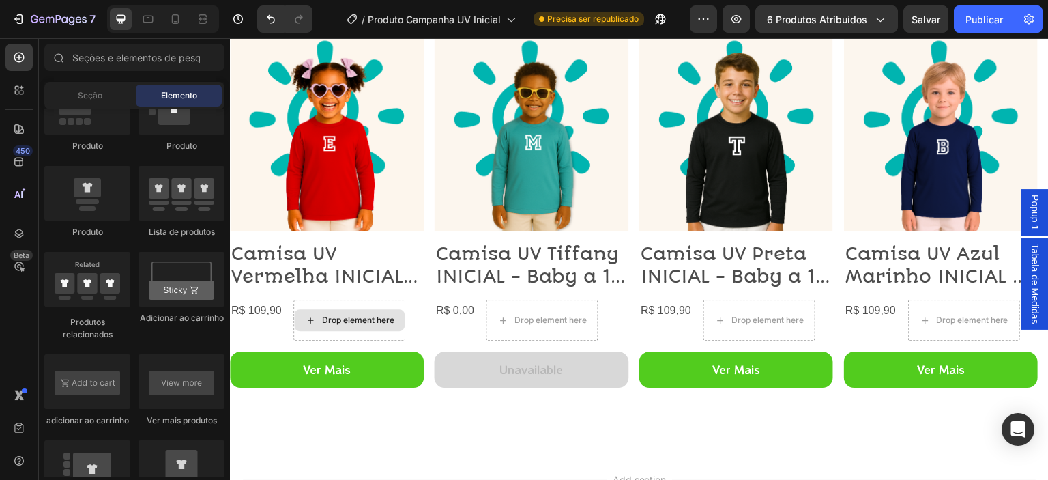
scroll to position [2041, 0]
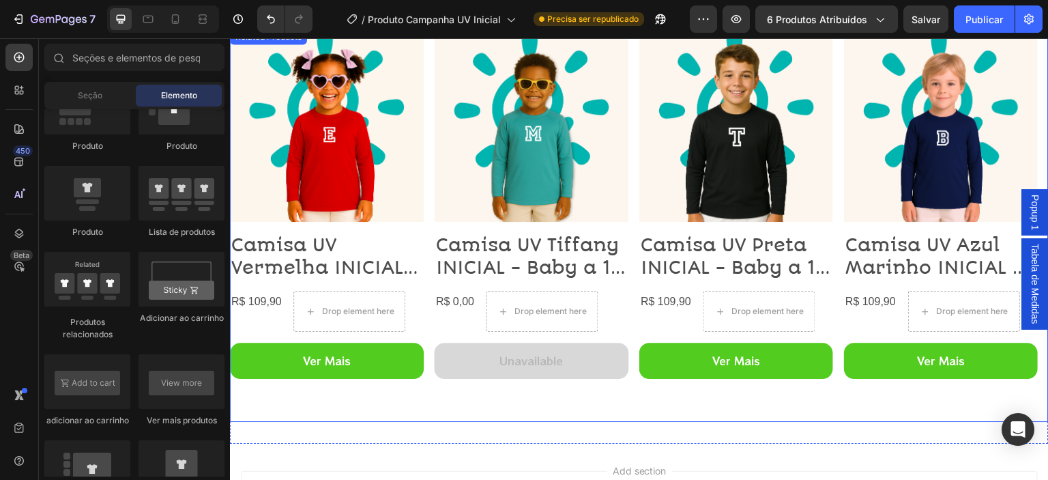
click at [432, 396] on div "Product Images Camisa UV Azul Marinho INICIAL - Baby a 16 Anos Product Title R$…" at bounding box center [639, 225] width 819 height 394
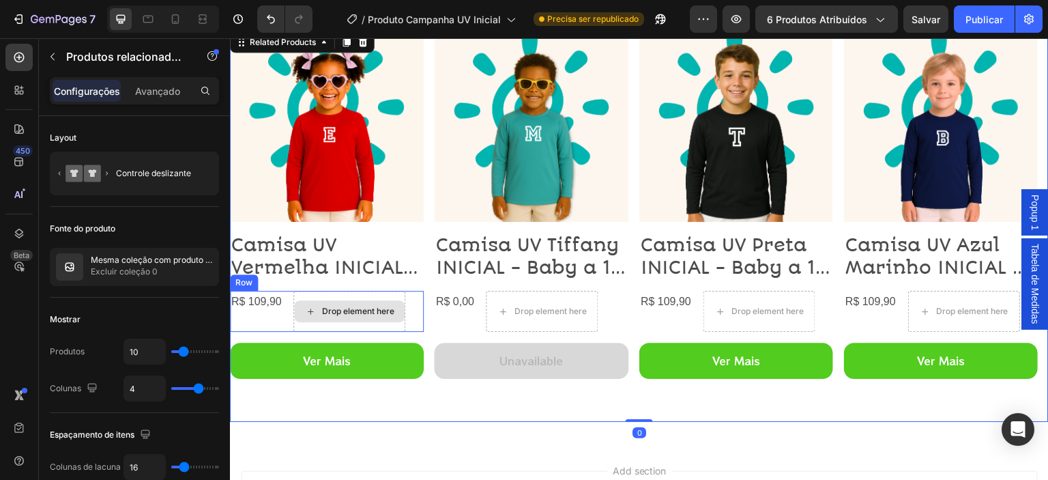
click at [381, 325] on div "Drop element here" at bounding box center [350, 311] width 112 height 41
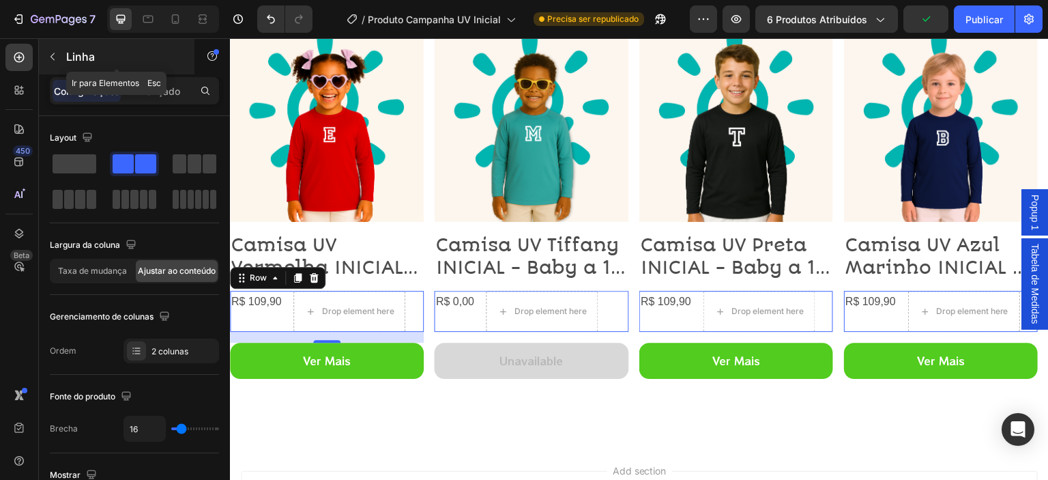
click at [51, 62] on button "button" at bounding box center [53, 57] width 22 height 22
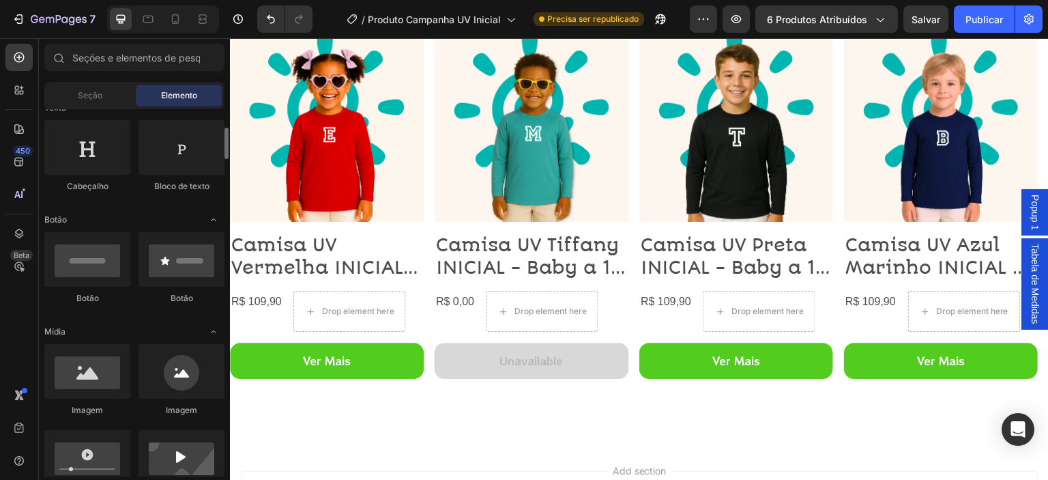
scroll to position [148, 0]
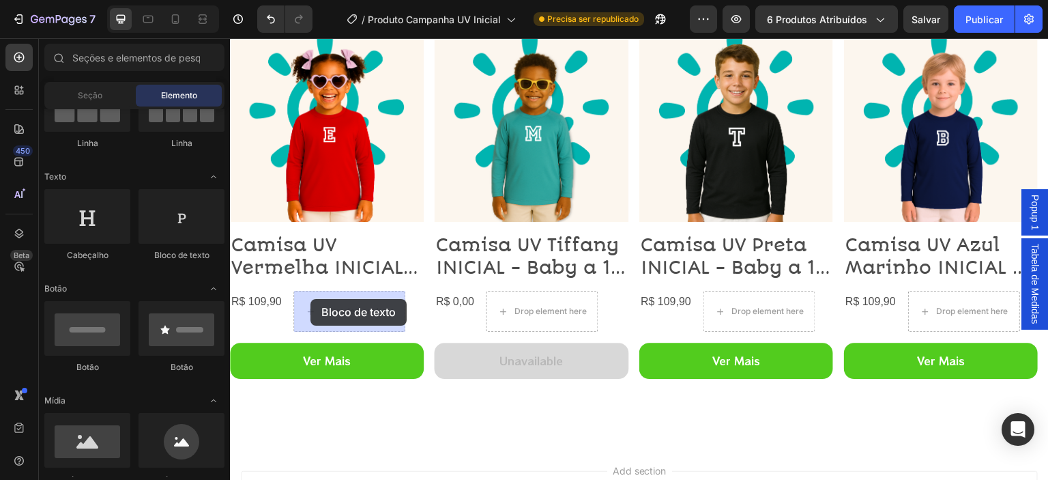
drag, startPoint x: 455, startPoint y: 289, endPoint x: 306, endPoint y: 306, distance: 150.4
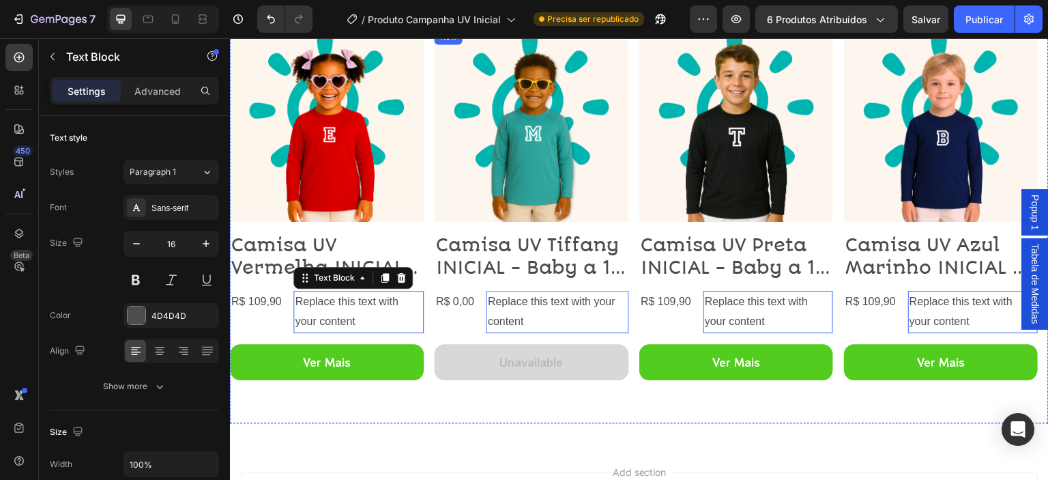
scroll to position [2042, 0]
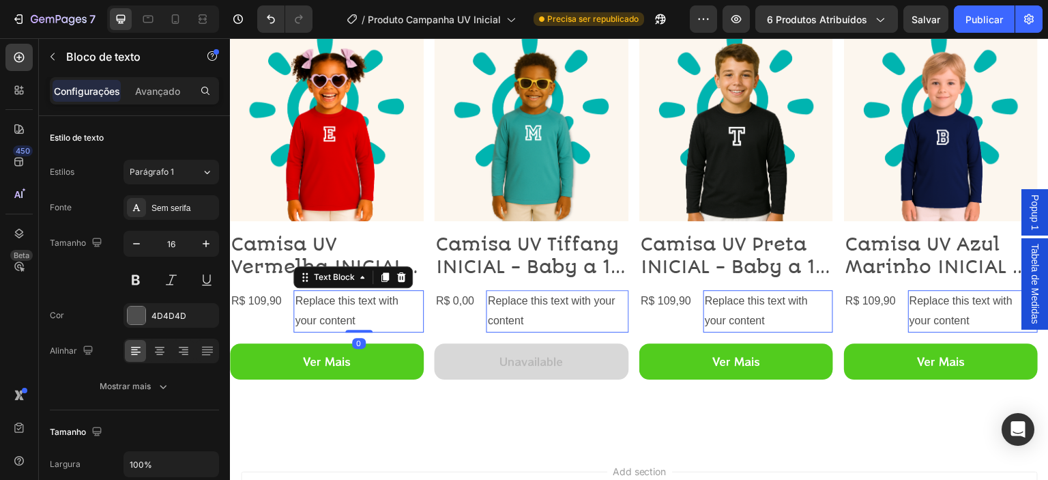
click at [908, 319] on div "Replace this text with your content" at bounding box center [973, 311] width 130 height 42
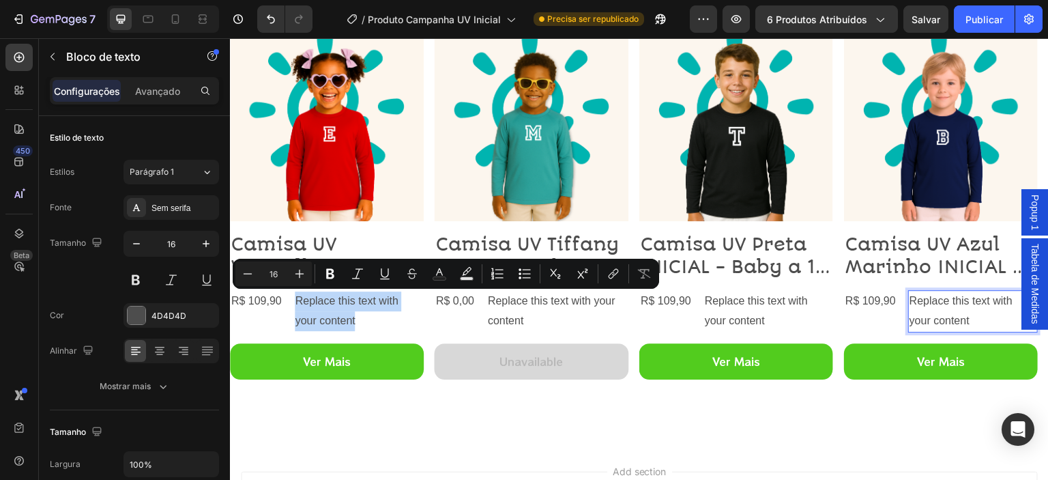
drag, startPoint x: 356, startPoint y: 319, endPoint x: 295, endPoint y: 298, distance: 64.9
click at [295, 298] on p "Replace this text with your content" at bounding box center [358, 311] width 127 height 40
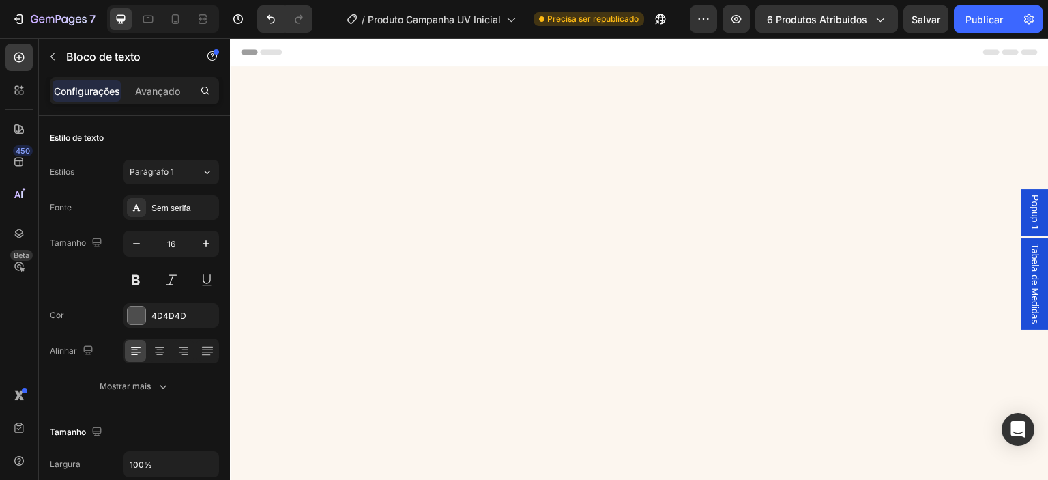
scroll to position [2042, 0]
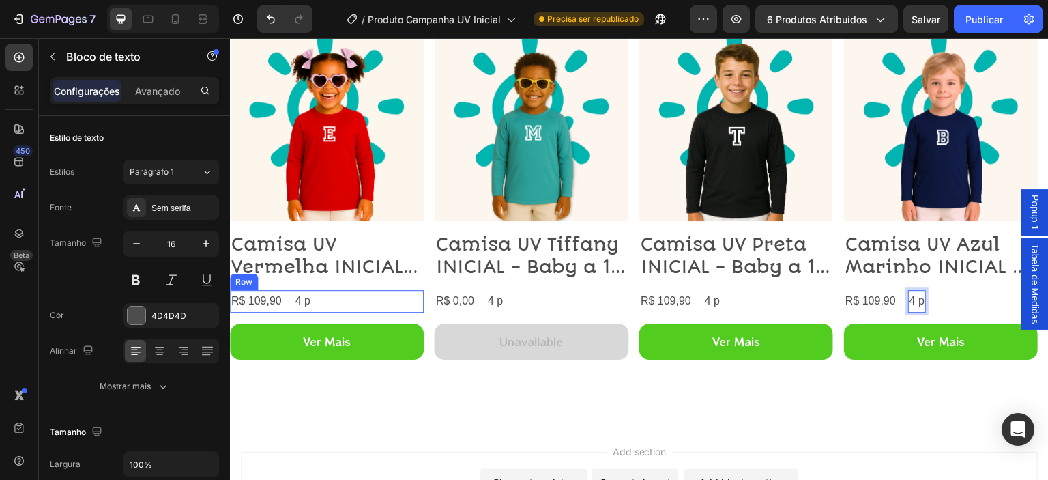
click at [845, 300] on div "R$ 109,90 Product Price Product Price 4 p Text Block 0 Row" at bounding box center [942, 301] width 194 height 23
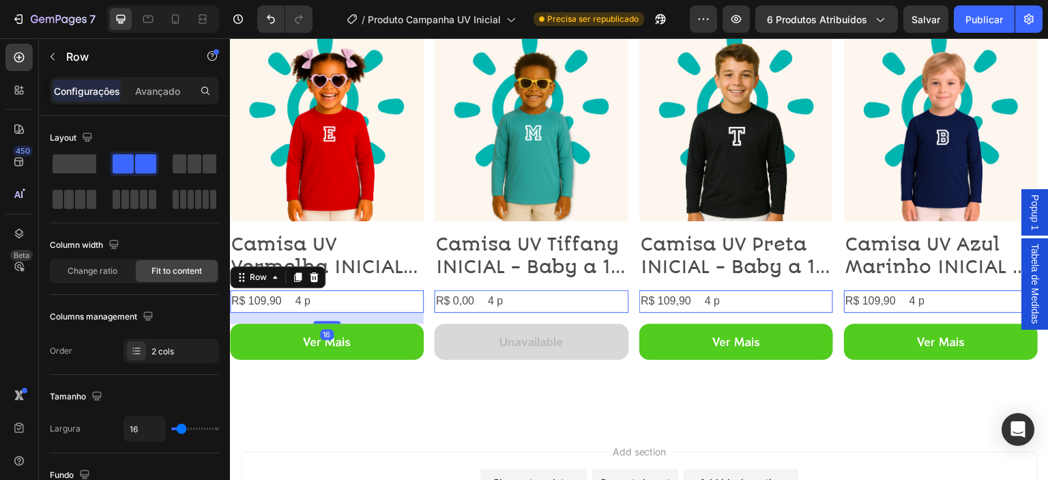
click at [311, 308] on div "4 p" at bounding box center [303, 301] width 18 height 23
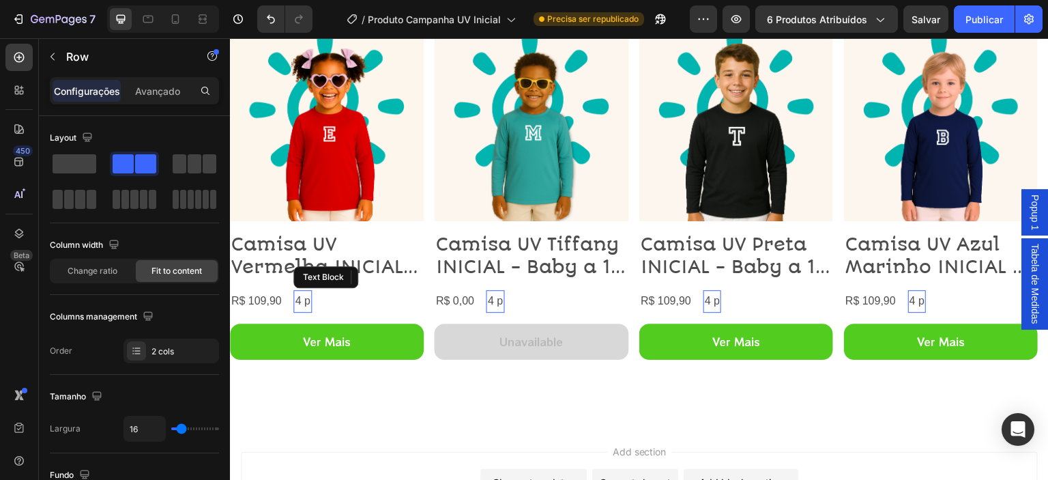
click at [845, 297] on div "R$ 109,90 Product Price Product Price 4 p Text Block Row 16" at bounding box center [942, 301] width 194 height 23
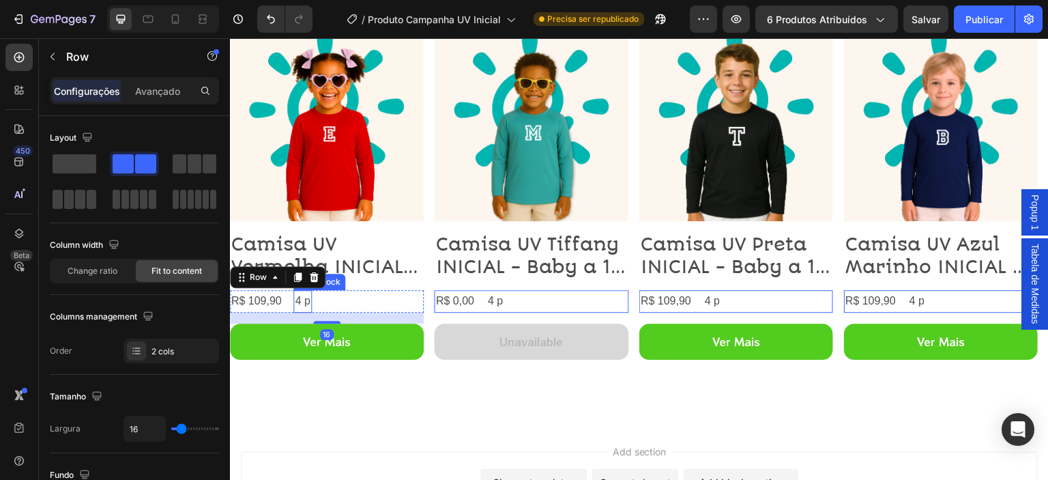
click at [300, 300] on p "4 p" at bounding box center [302, 301] width 15 height 20
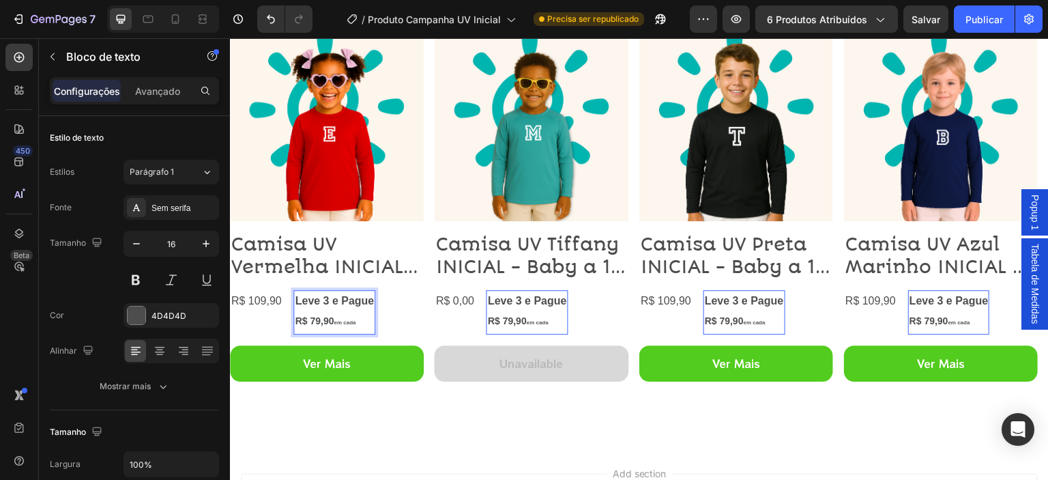
click at [314, 303] on strong "Leve 3 e Pague" at bounding box center [334, 301] width 79 height 12
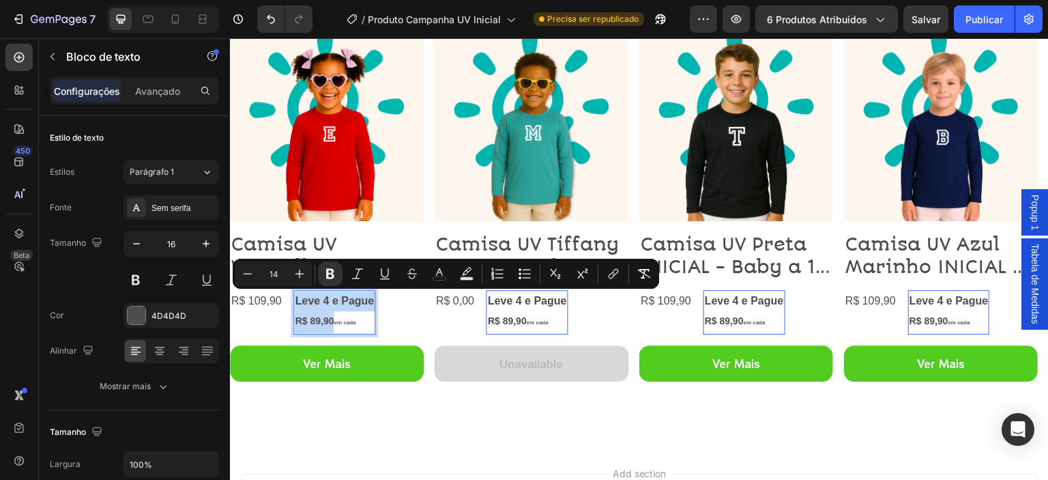
drag, startPoint x: 333, startPoint y: 322, endPoint x: 295, endPoint y: 299, distance: 44.1
click at [295, 299] on div "Leve 4 e Pague R$ 89,90 em cada" at bounding box center [335, 312] width 82 height 44
click at [435, 274] on icon "Editor contextual toolbar" at bounding box center [440, 274] width 14 height 14
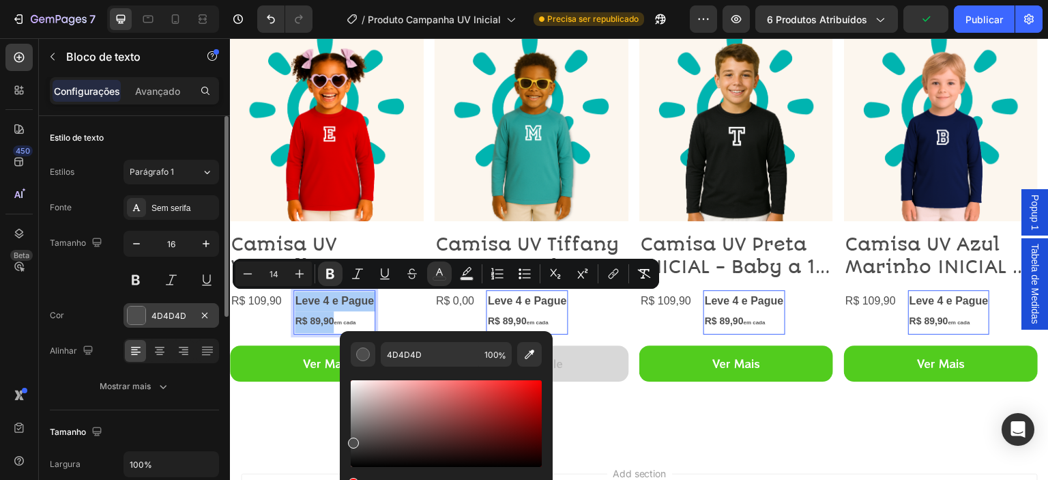
click at [145, 311] on div at bounding box center [136, 315] width 19 height 19
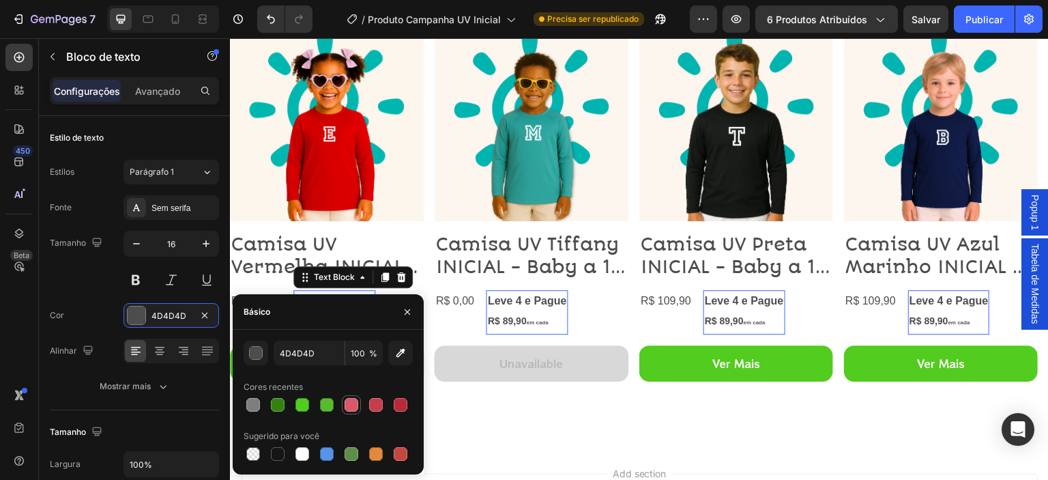
click at [351, 398] on div at bounding box center [352, 405] width 14 height 14
type input "D85867"
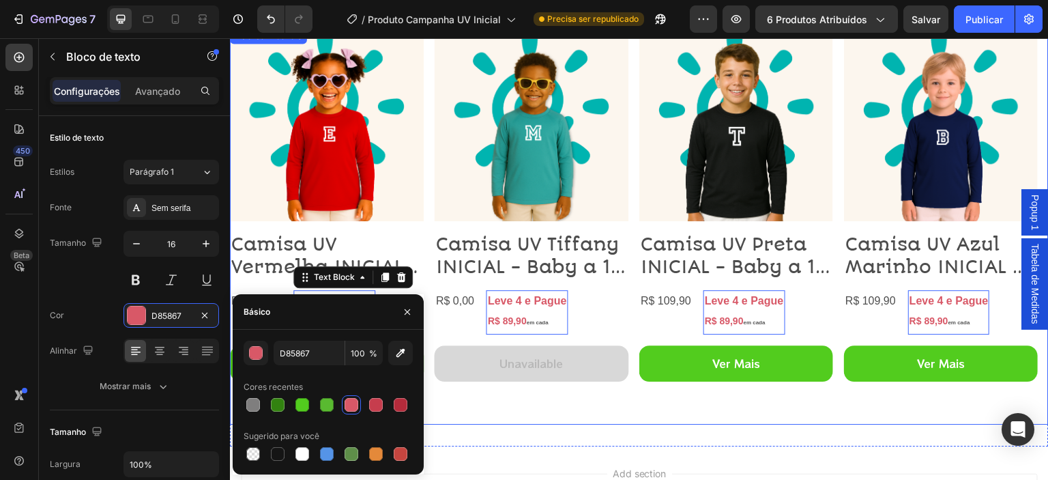
click at [488, 405] on div "Product Images Camisa UV Tiffany INICIAL - Baby a 16 Anos Product Title R$ 0,00…" at bounding box center [532, 225] width 194 height 397
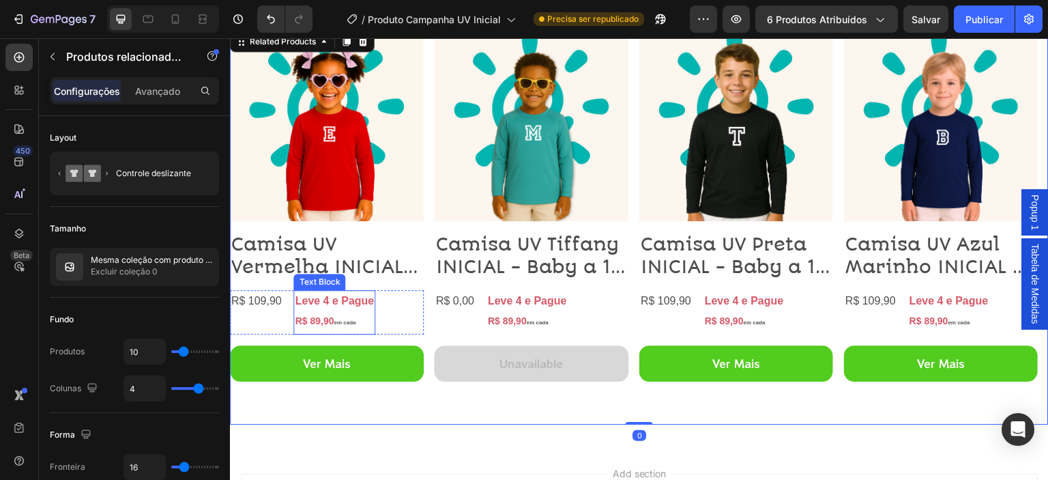
click at [336, 319] on strong "em cada" at bounding box center [345, 322] width 22 height 6
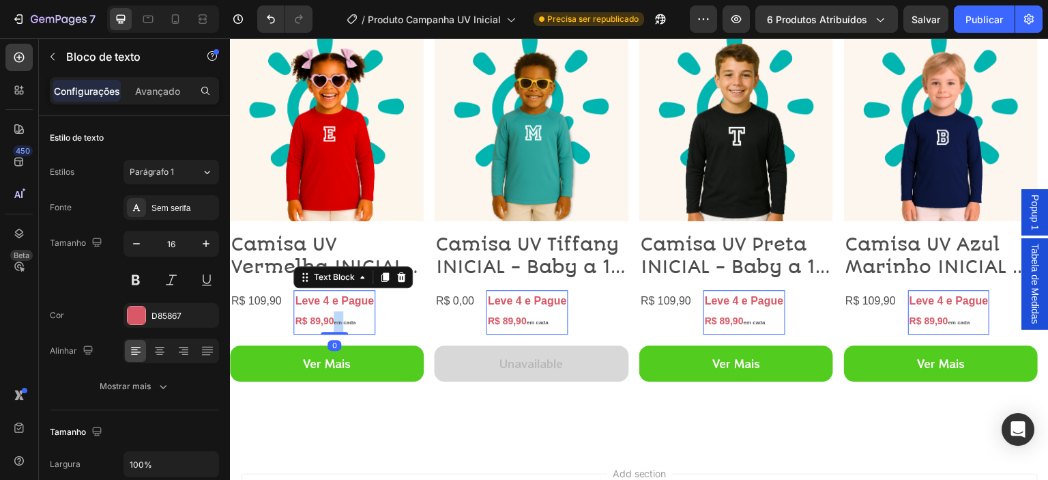
click at [340, 322] on strong "em cada" at bounding box center [345, 322] width 22 height 6
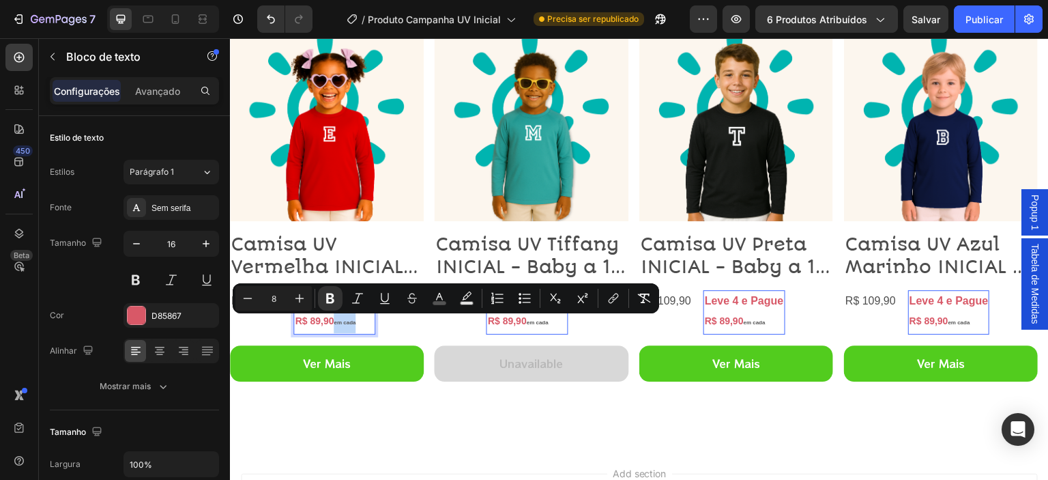
click at [356, 323] on strong "em cada" at bounding box center [345, 322] width 22 height 6
click at [442, 303] on rect "Editor contextual toolbar" at bounding box center [439, 303] width 13 height 3
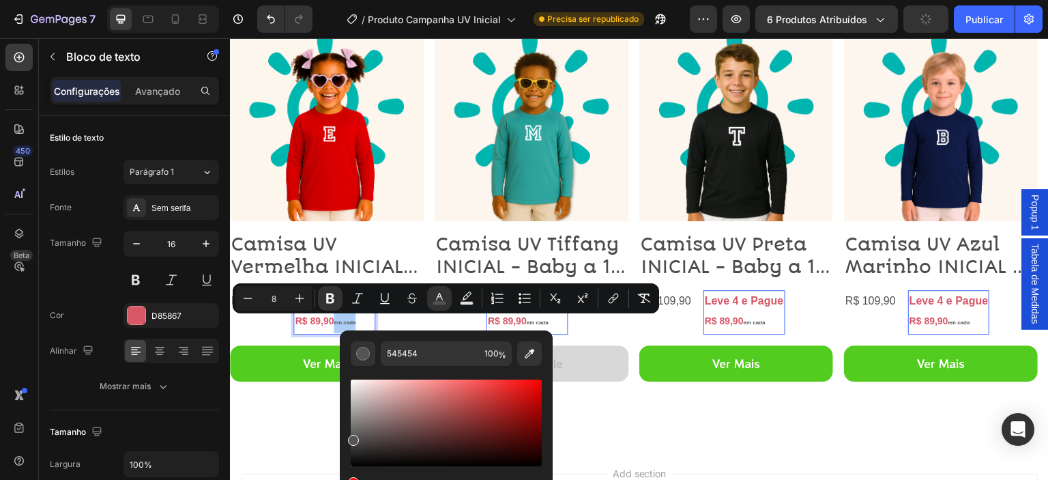
click at [355, 452] on div "Editor contextual toolbar" at bounding box center [446, 422] width 191 height 87
click at [353, 454] on div "Editor contextual toolbar" at bounding box center [353, 457] width 11 height 11
type input "212020"
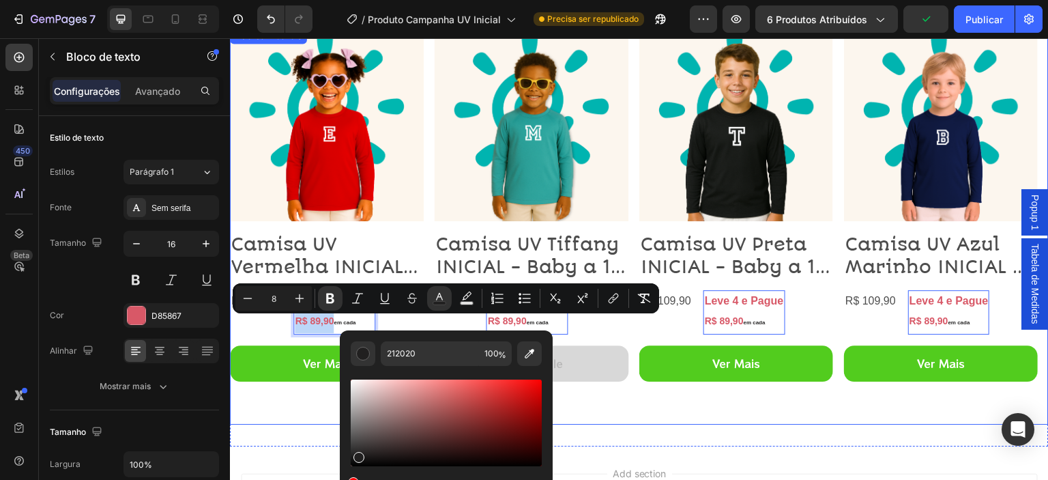
click at [295, 413] on div "Product Images Camisa UV Vermelha INICIAL - Baby a 16 Anos Product Title R$ 109…" at bounding box center [327, 225] width 194 height 397
click at [845, 389] on div "Ver Mais Add to Cart" at bounding box center [942, 368] width 194 height 47
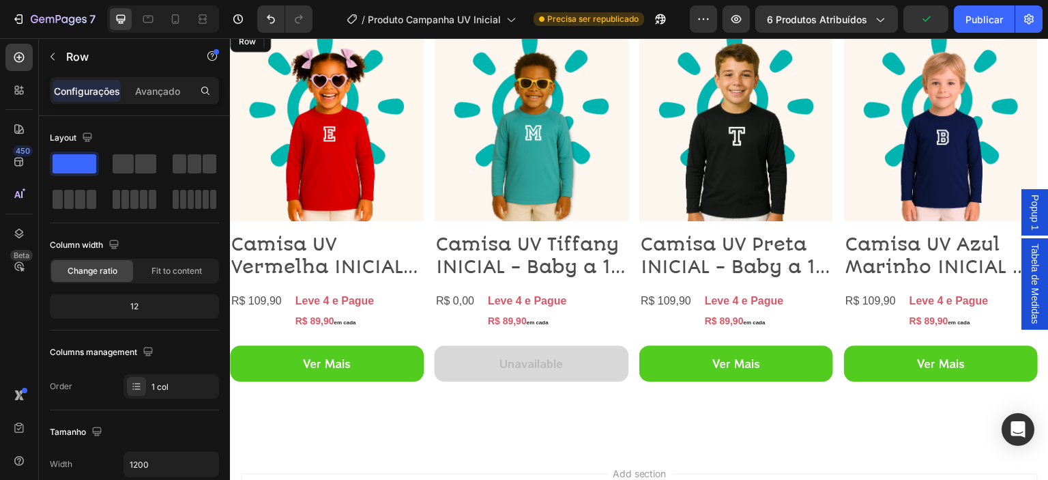
click at [330, 315] on strong "R$ 89,90" at bounding box center [314, 320] width 39 height 11
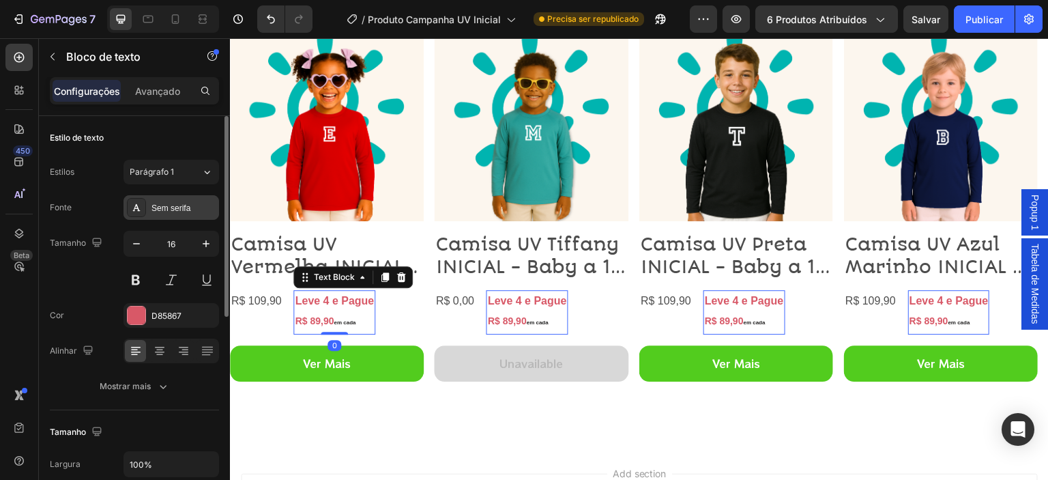
click at [181, 207] on font "Sem serifa" at bounding box center [170, 208] width 39 height 10
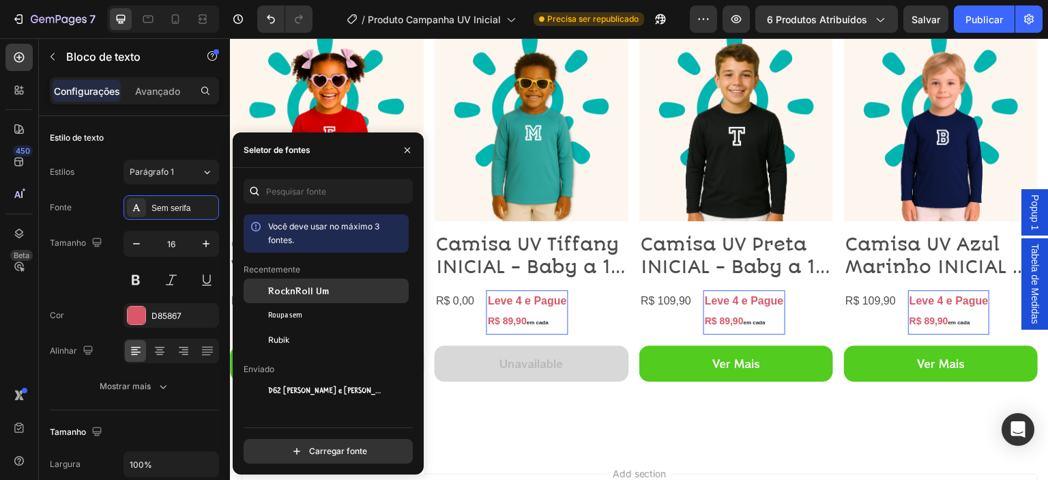
click at [300, 296] on font "RocknRoll Um" at bounding box center [298, 291] width 61 height 12
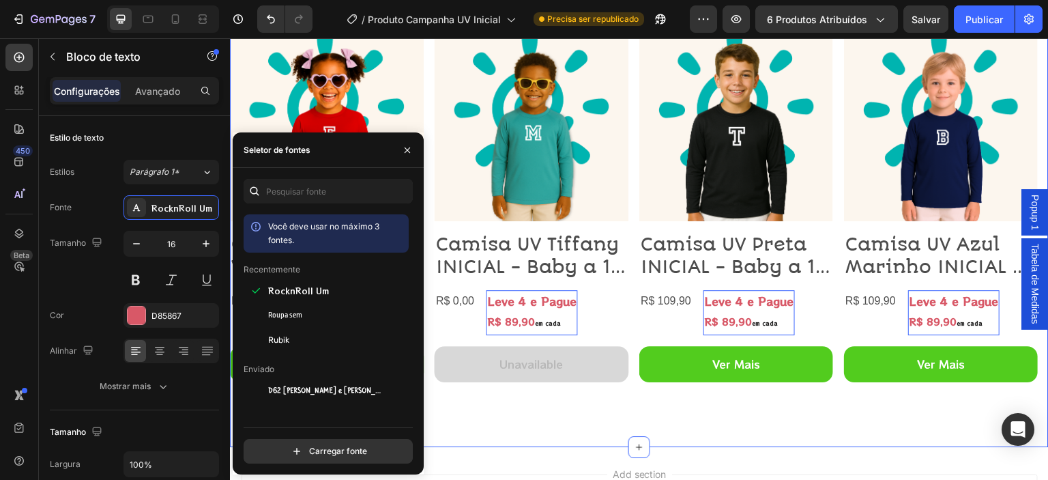
click at [470, 422] on div "Product Images Camisa UV Tiffany INICIAL - Baby a 16 Anos Product Title R$ 0,00…" at bounding box center [532, 226] width 194 height 398
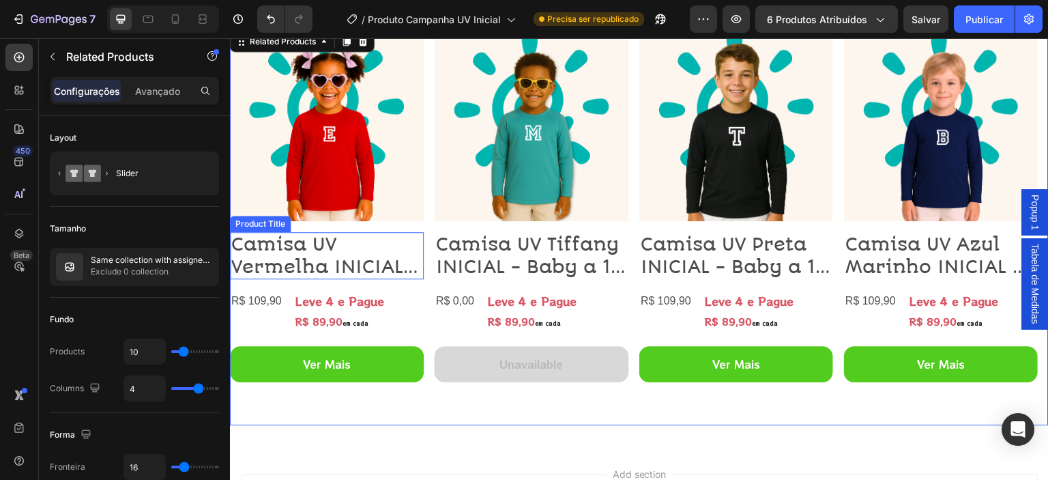
click at [845, 267] on h2 "Camisa UV Vermelha INICIAL - Baby a 16 Anos" at bounding box center [942, 255] width 194 height 47
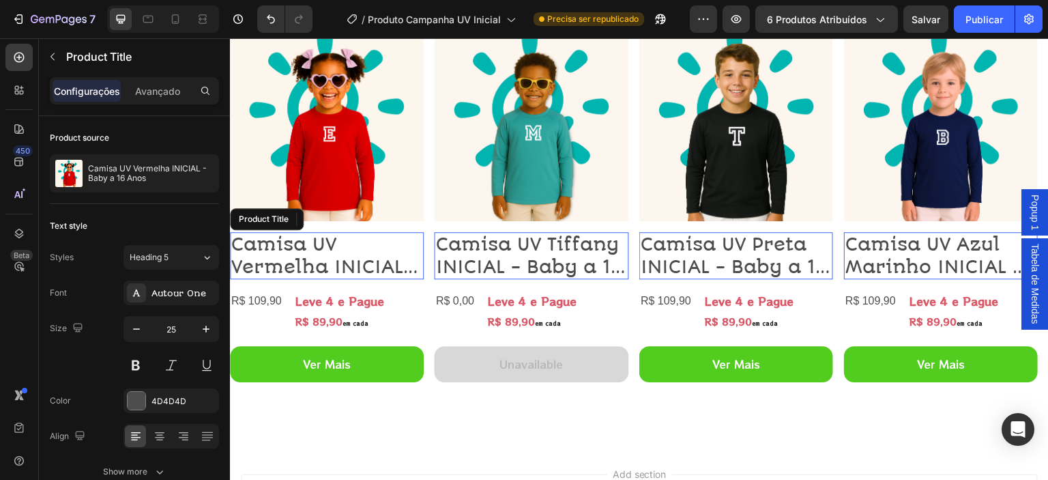
click at [845, 264] on h2 "Camisa UV Tiffany INICIAL - Baby a 16 Anos" at bounding box center [942, 255] width 194 height 47
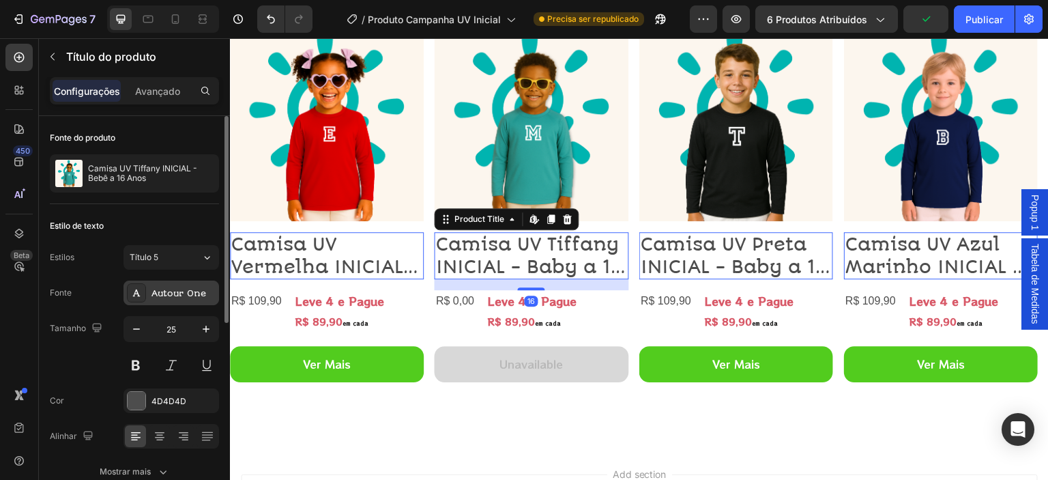
click at [181, 291] on font "Autour One" at bounding box center [178, 293] width 55 height 10
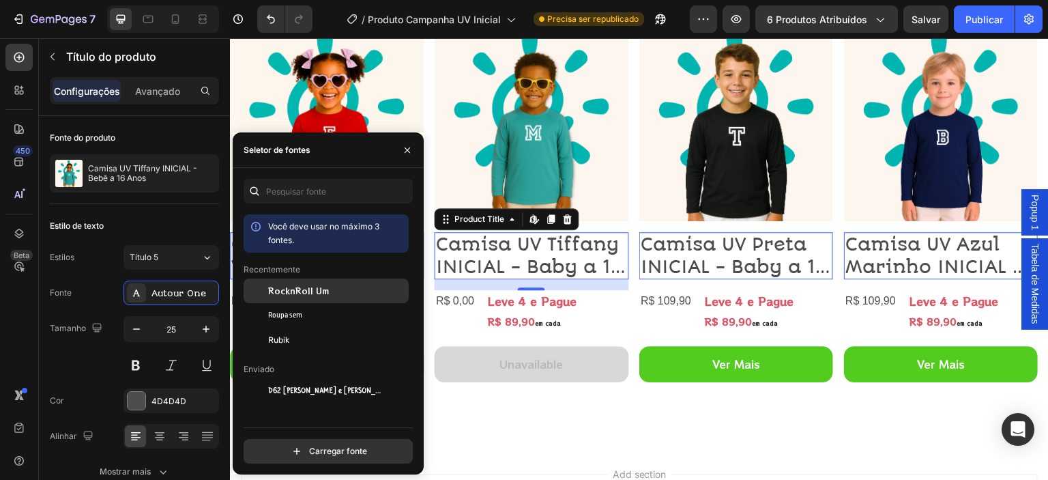
click at [308, 295] on font "RocknRoll Um" at bounding box center [298, 291] width 61 height 12
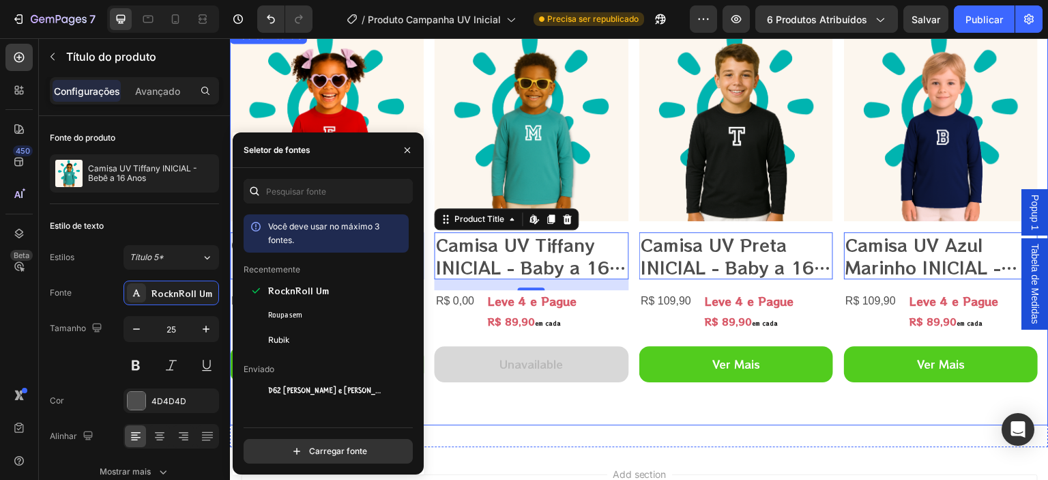
click at [491, 402] on div "Product Images Camisa UV Tiffany INICIAL - Baby a 16 Anos Product Title Edit co…" at bounding box center [532, 226] width 194 height 398
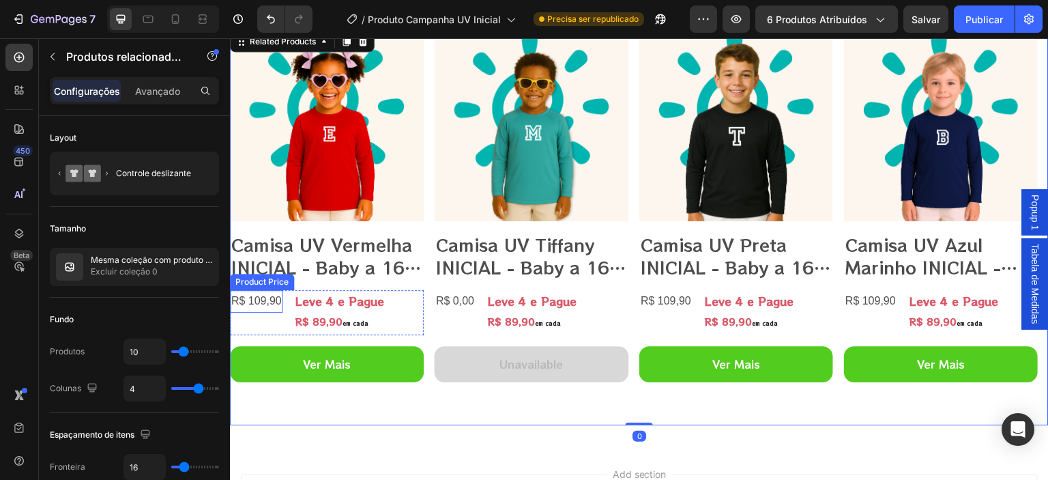
click at [845, 301] on div "R$ 109,90" at bounding box center [871, 301] width 53 height 23
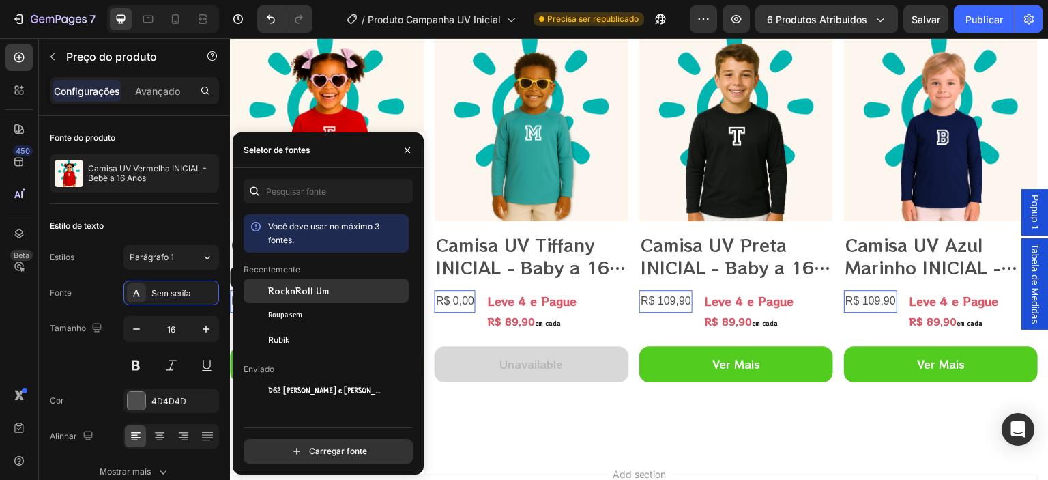
click at [282, 293] on font "RocknRoll Um" at bounding box center [298, 291] width 61 height 12
click at [295, 293] on font "RocknRoll Um" at bounding box center [298, 291] width 61 height 12
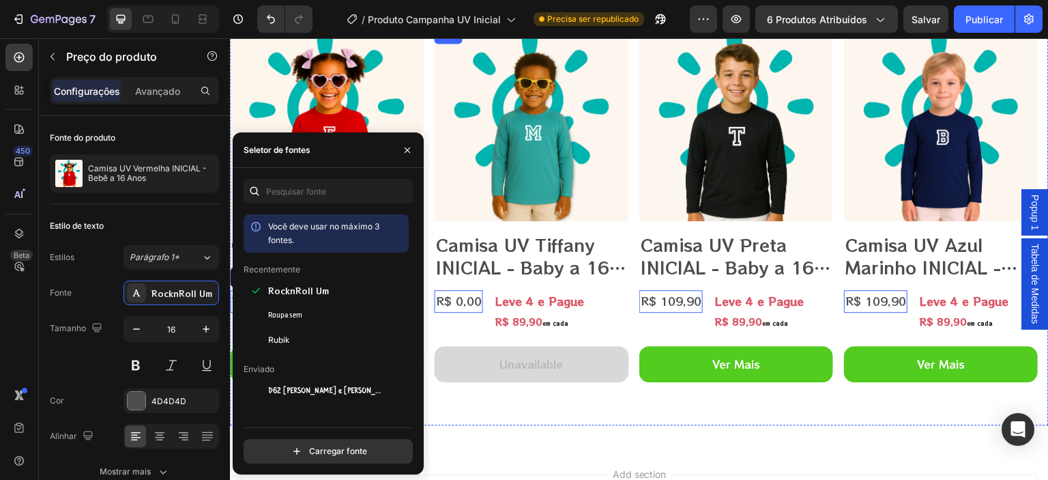
click at [845, 386] on div "Unavailable Add to Cart" at bounding box center [942, 369] width 194 height 47
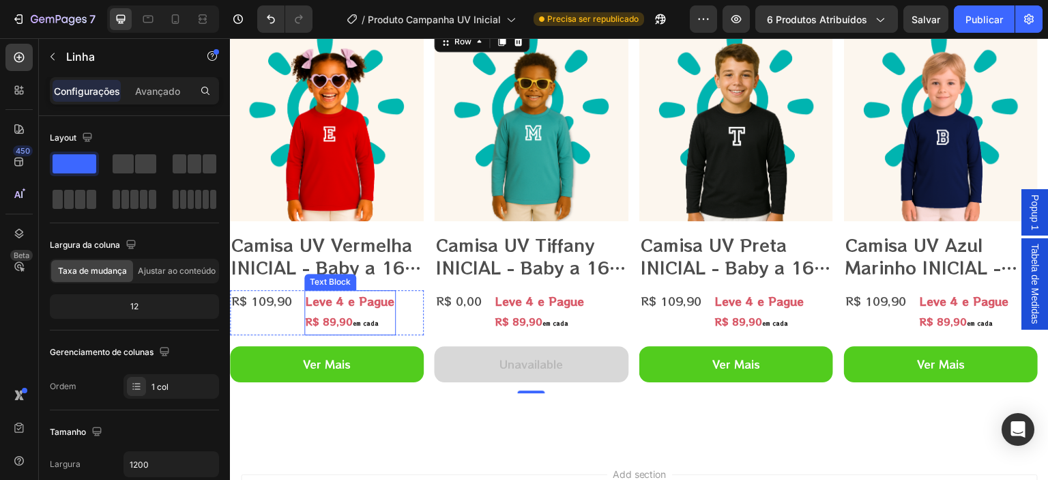
click at [337, 319] on strong "R$ 89,90" at bounding box center [329, 322] width 47 height 14
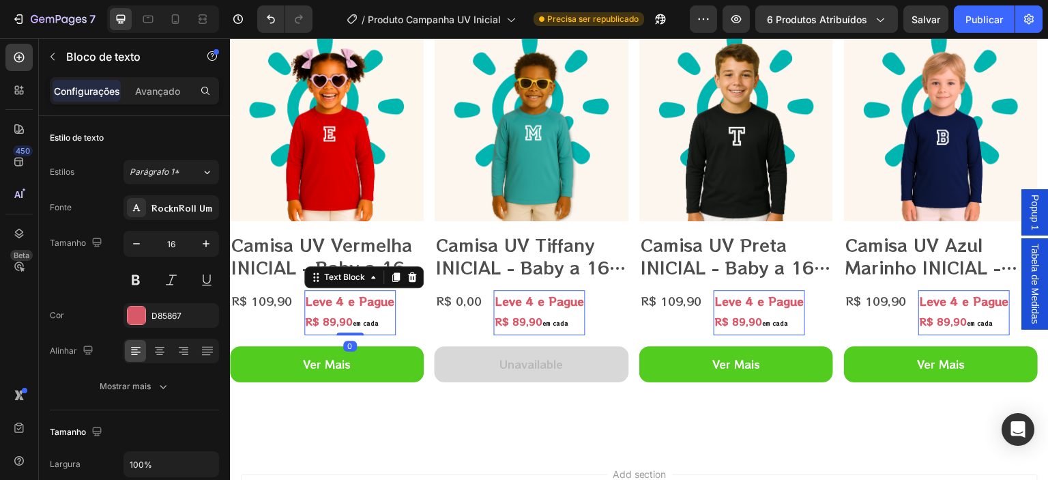
click at [327, 321] on strong "R$ 89,90" at bounding box center [329, 322] width 47 height 14
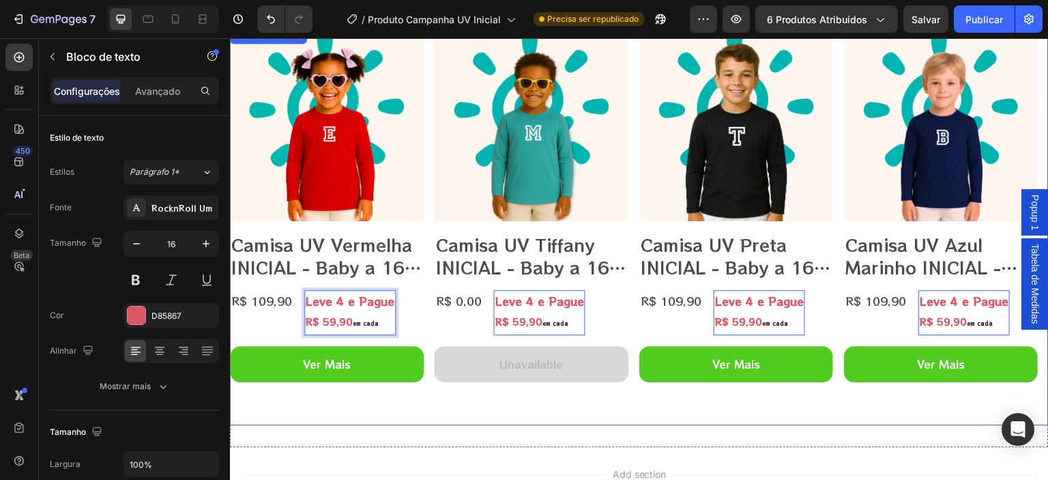
click at [421, 401] on div "Product Images Camisa UV Vermelha INICIAL - Baby a 16 Anos Product Title R$ 109…" at bounding box center [327, 226] width 194 height 398
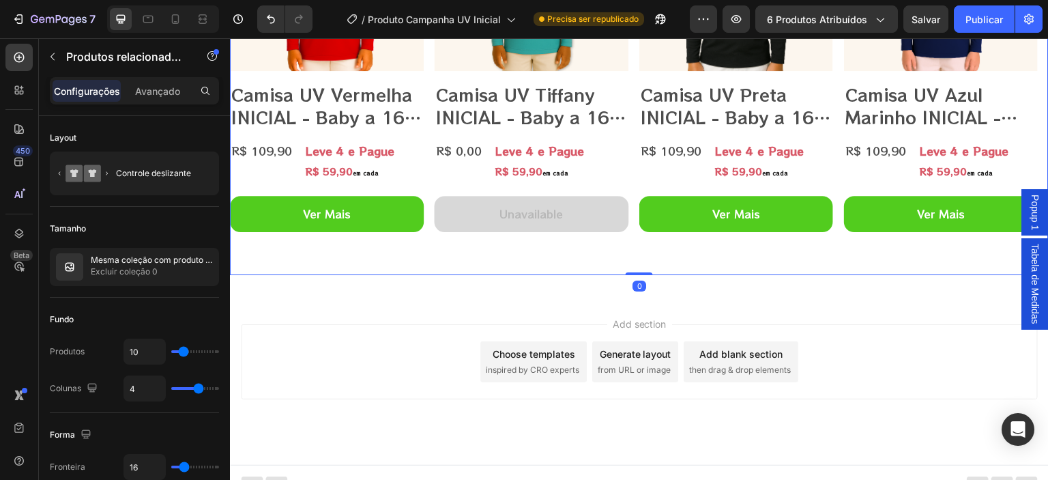
scroll to position [2201, 0]
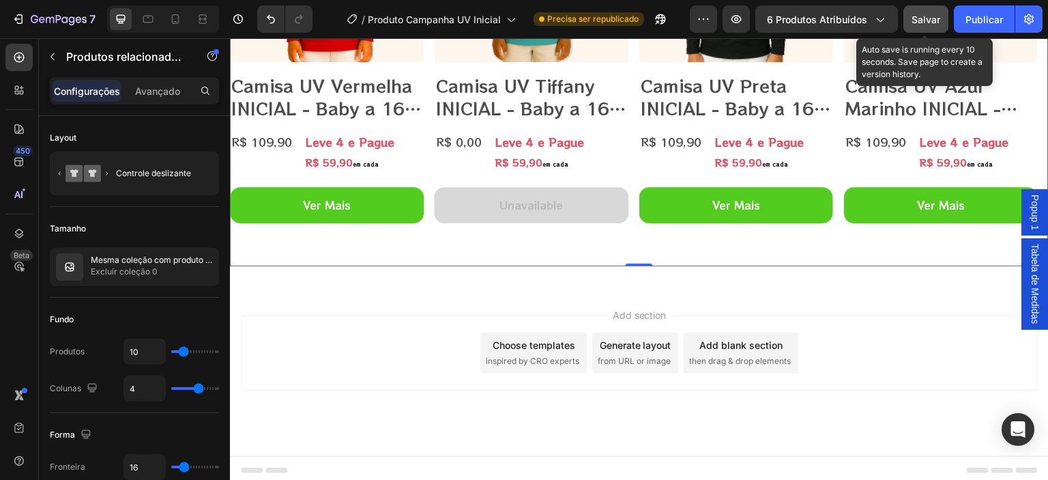
click at [927, 21] on font "Salvar" at bounding box center [926, 20] width 29 height 12
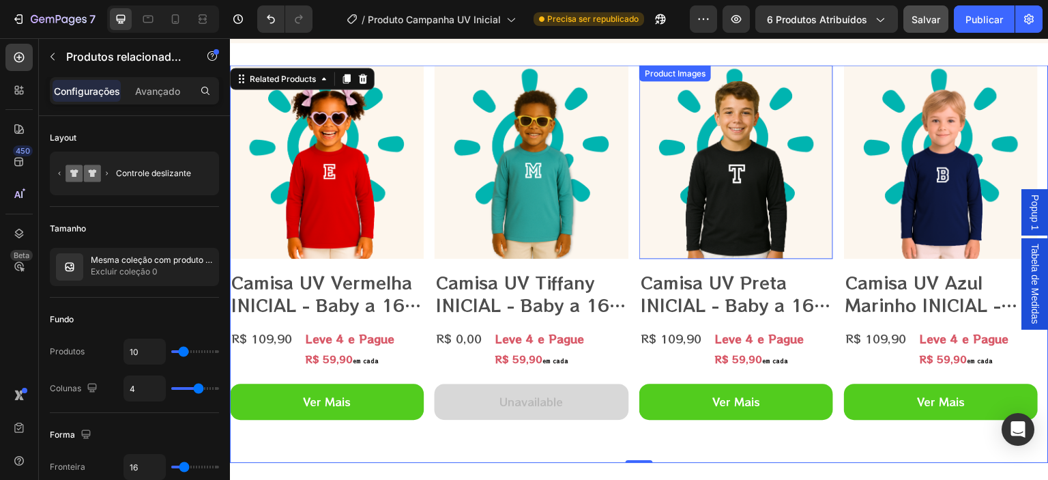
scroll to position [1815, 0]
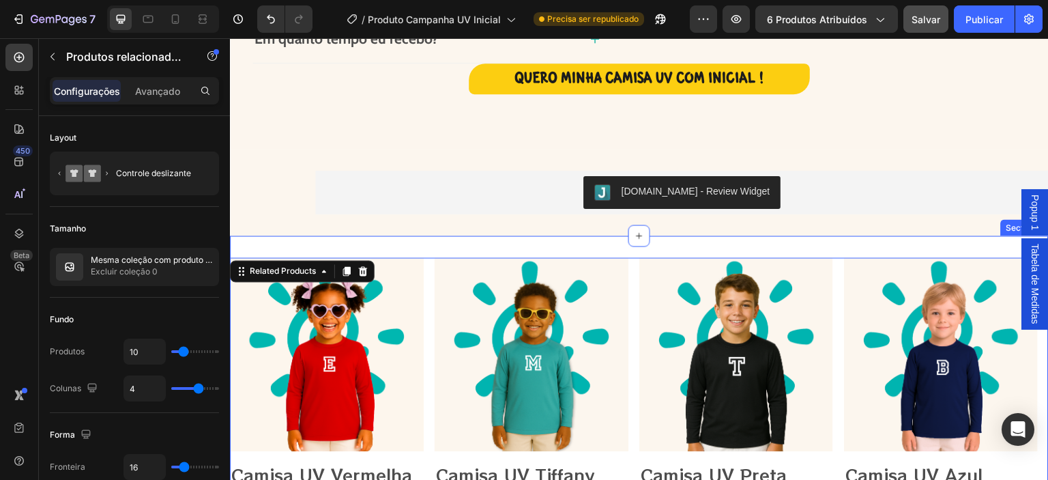
click at [660, 246] on div "Product Images Camisa UV Azul Marinho INICIAL - Baby a 16 Anos Product Title R$…" at bounding box center [639, 456] width 819 height 441
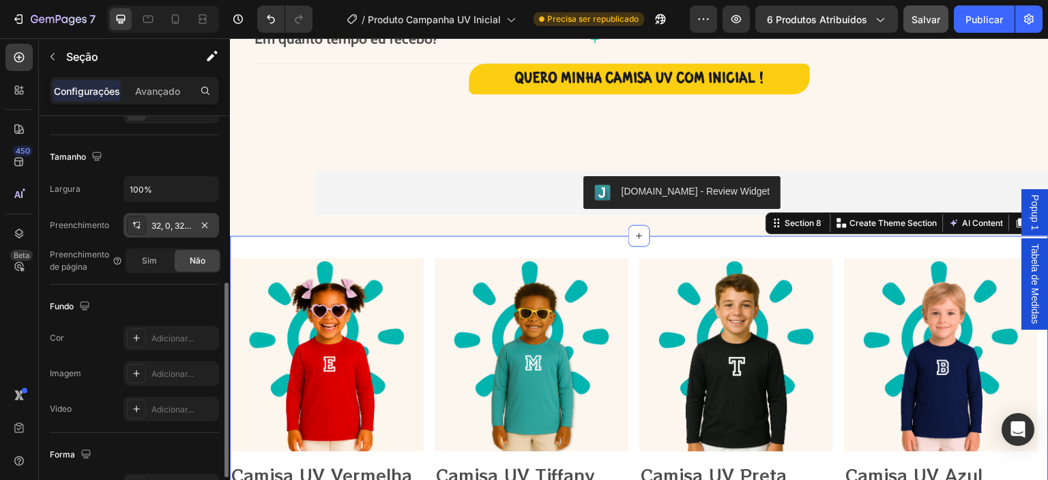
scroll to position [297, 0]
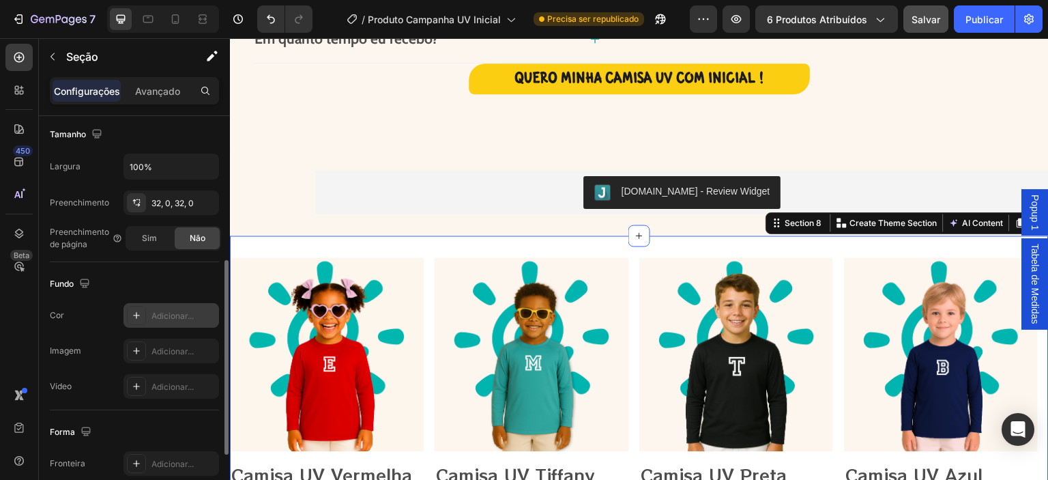
click at [134, 312] on icon at bounding box center [136, 315] width 11 height 11
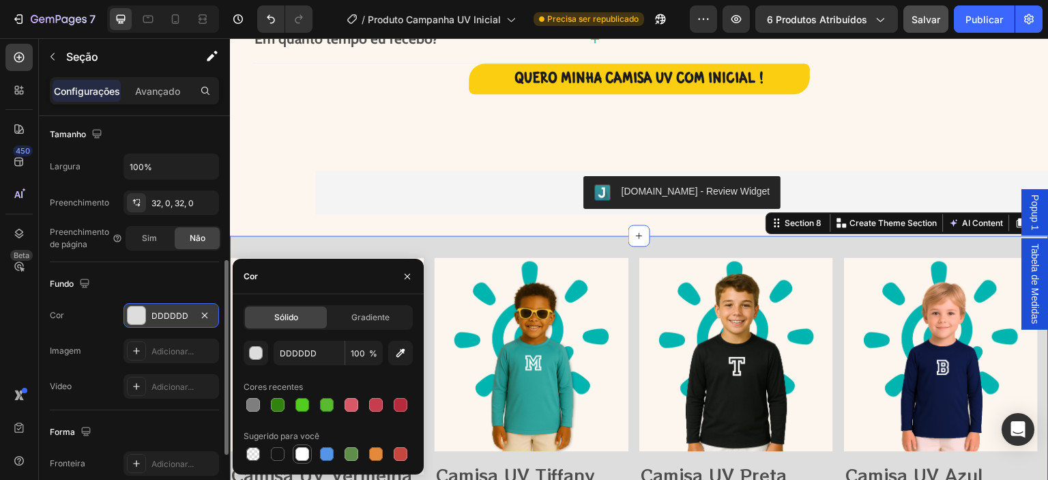
click at [299, 457] on div at bounding box center [302, 454] width 14 height 14
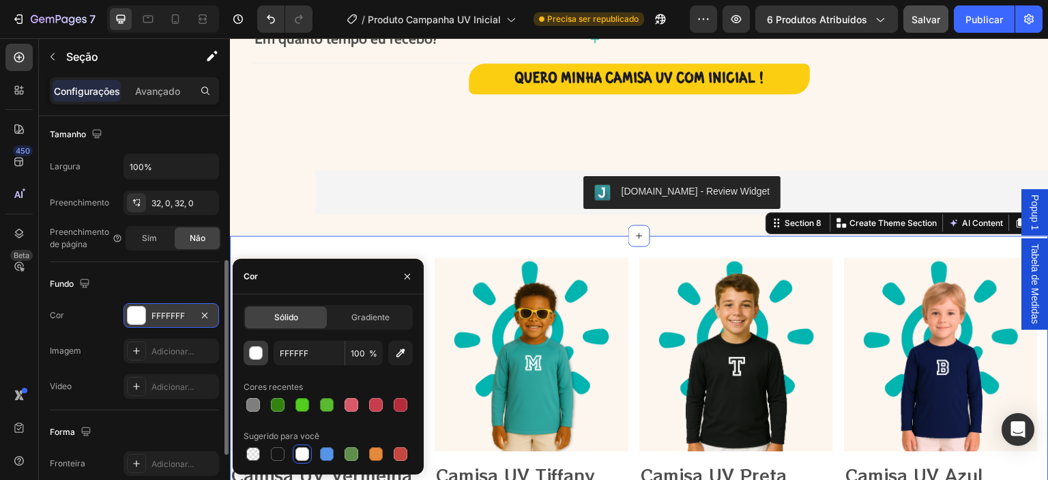
click at [256, 356] on div "button" at bounding box center [257, 354] width 14 height 14
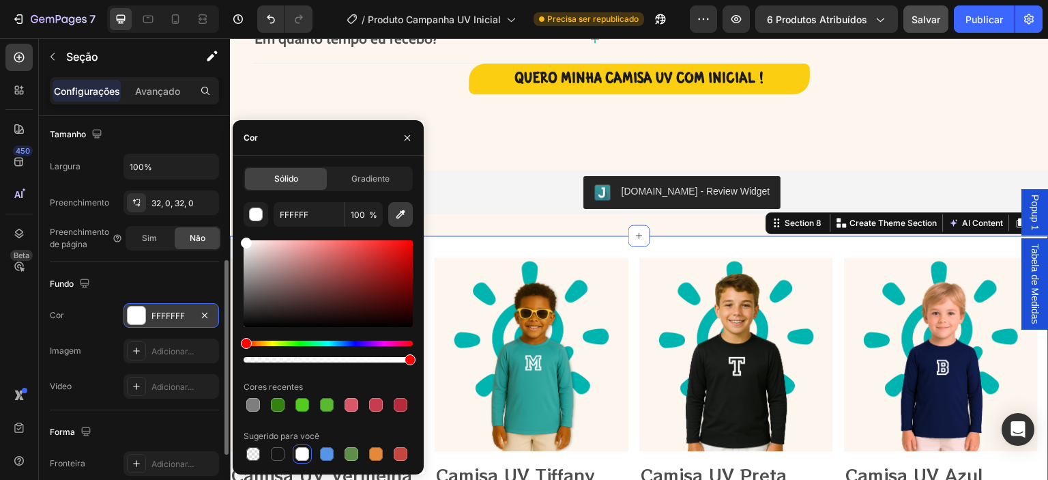
click at [397, 211] on icon "button" at bounding box center [401, 214] width 14 height 14
type input "FCF6EE"
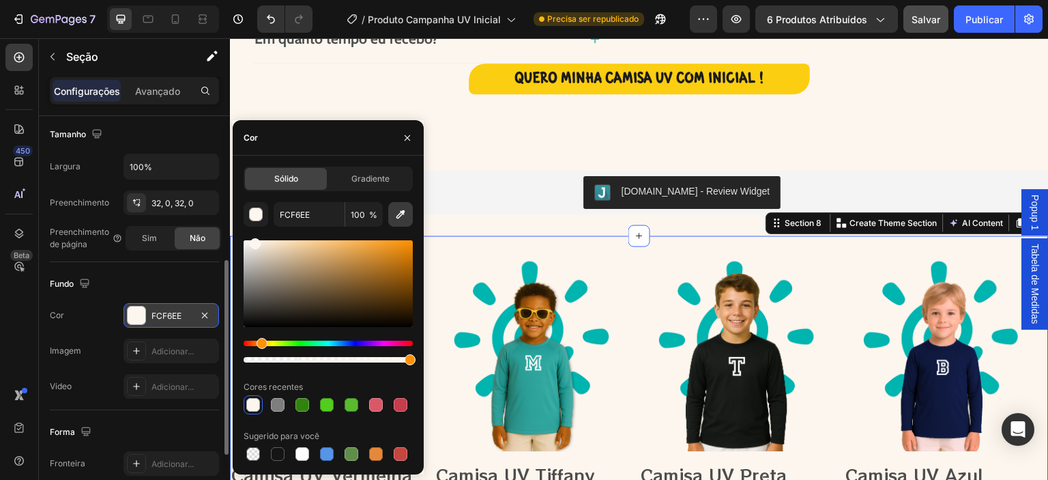
click at [402, 209] on icon "button" at bounding box center [401, 214] width 14 height 14
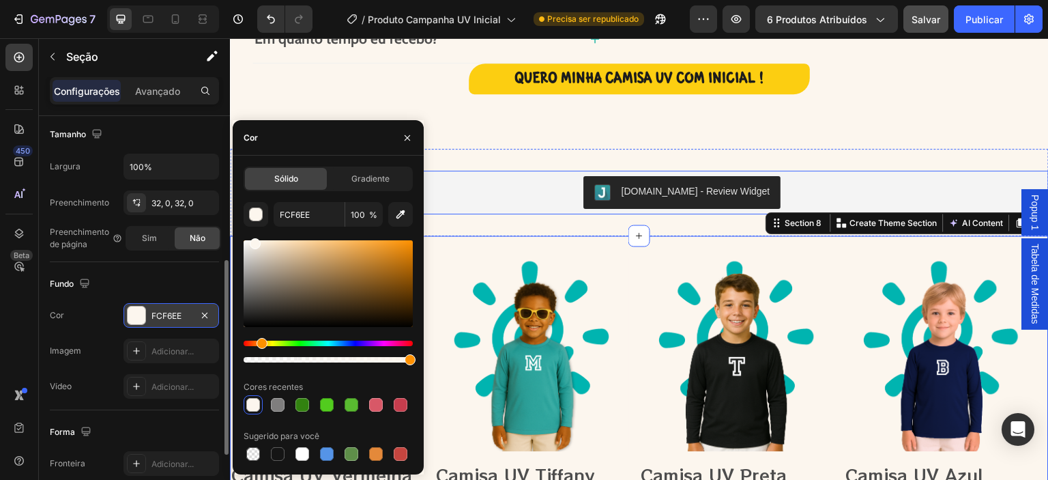
click at [501, 185] on div "[DOMAIN_NAME] - Review Widget" at bounding box center [682, 192] width 723 height 33
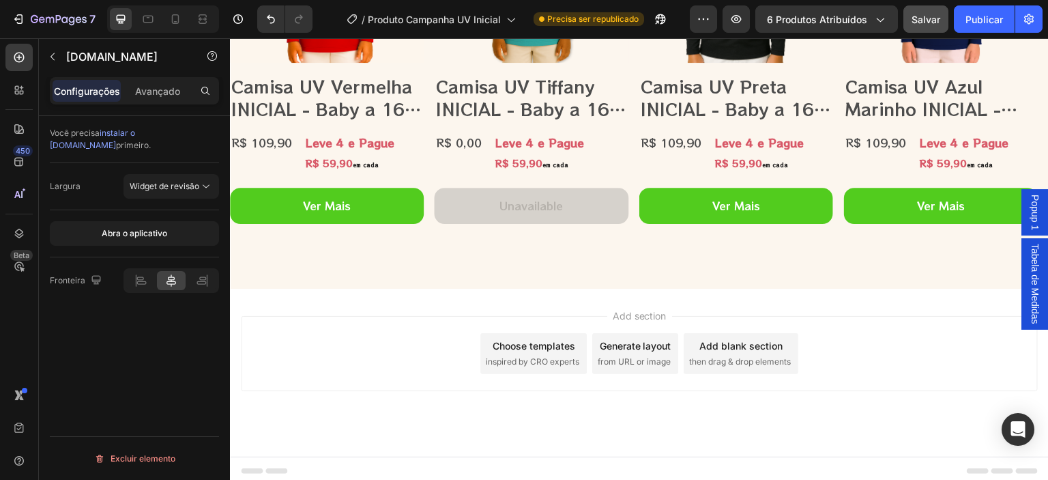
scroll to position [2204, 0]
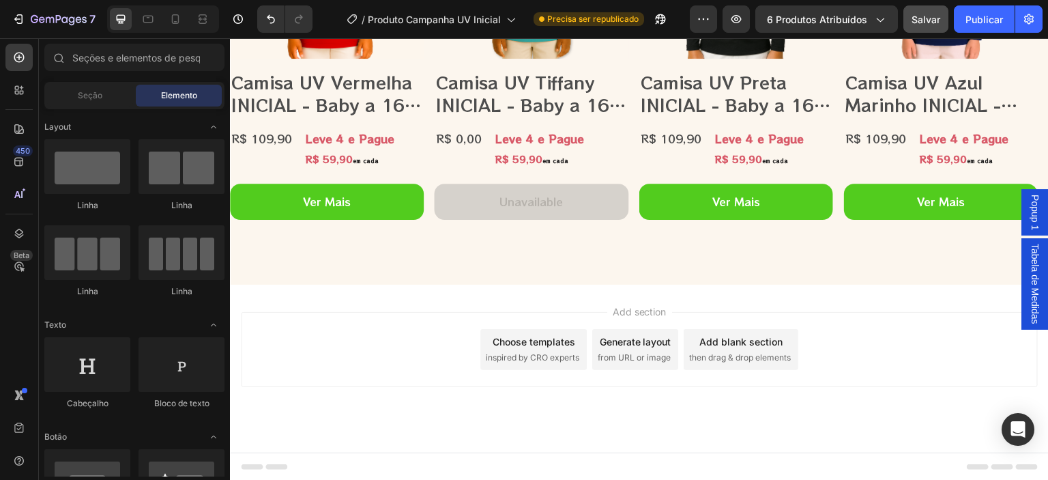
click at [428, 424] on div "Add section Choose templates inspired by CRO experts Generate layout from URL o…" at bounding box center [639, 369] width 819 height 168
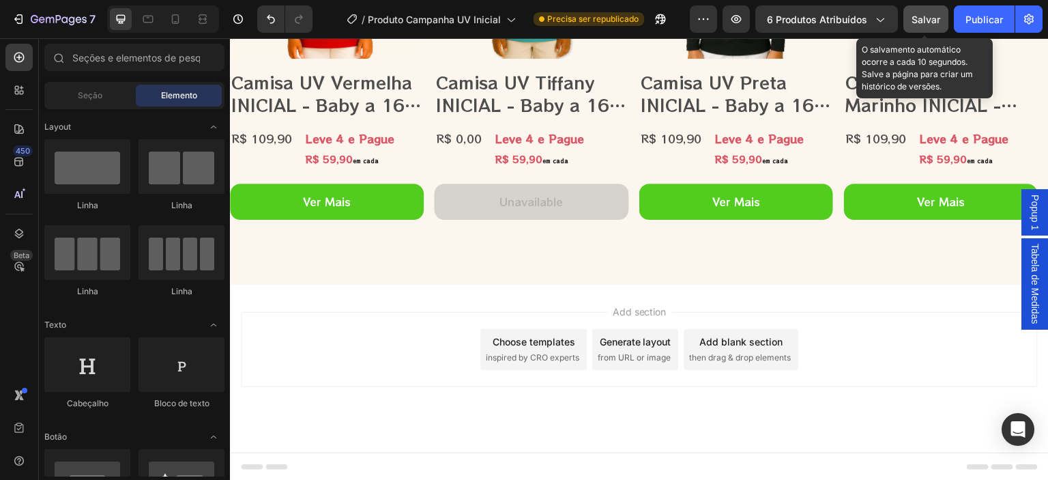
click at [934, 17] on font "Salvar" at bounding box center [926, 20] width 29 height 12
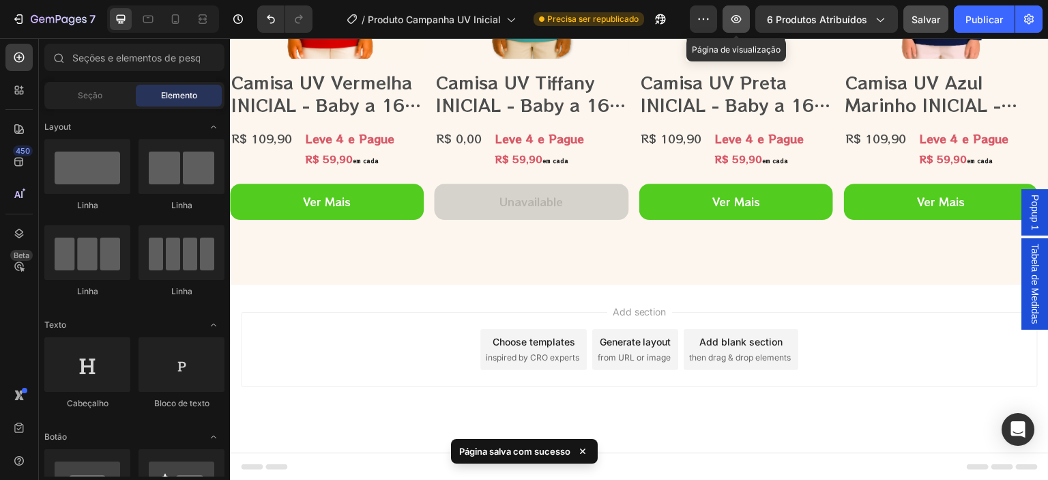
click at [735, 19] on icon "button" at bounding box center [736, 19] width 14 height 14
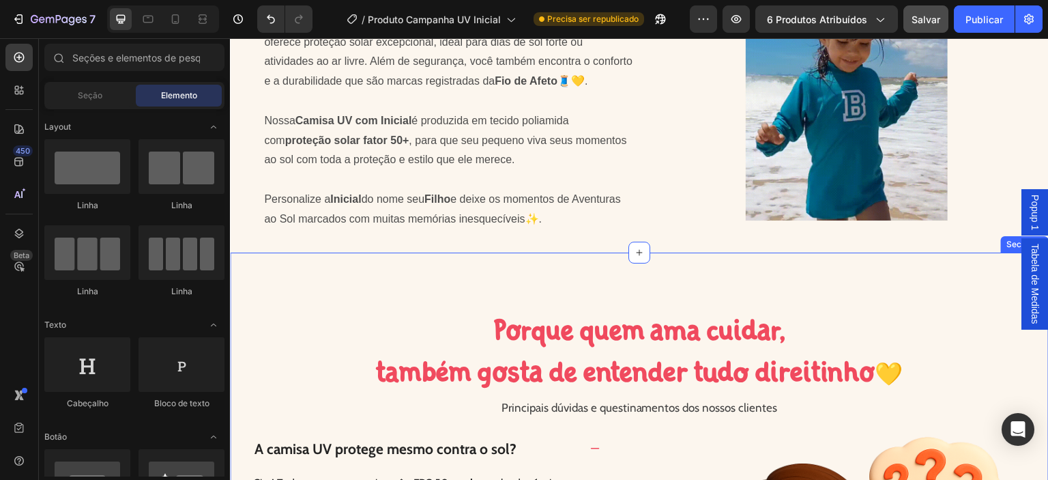
scroll to position [999, 0]
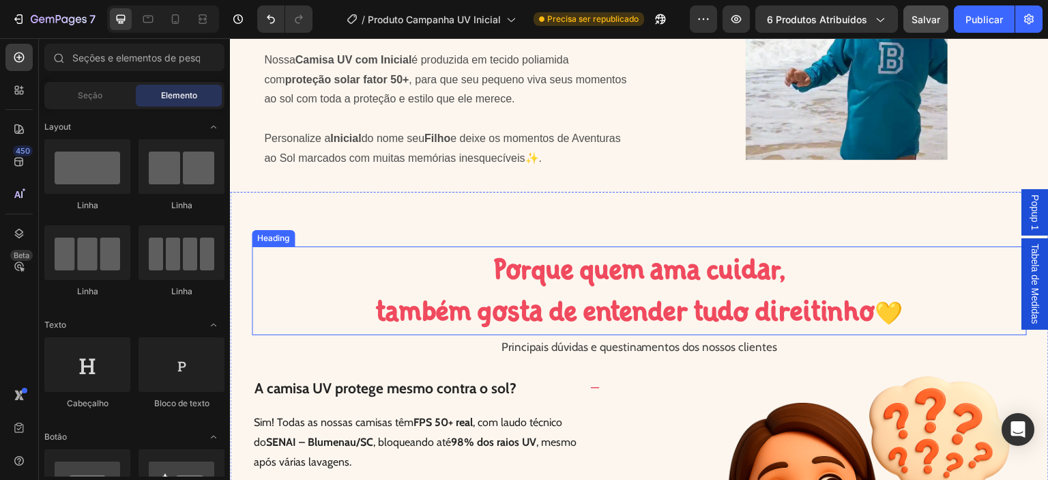
click at [617, 306] on h2 "Porque quem ama cuidar, também gosta de entender tudo direitinho 💛" at bounding box center [639, 290] width 775 height 89
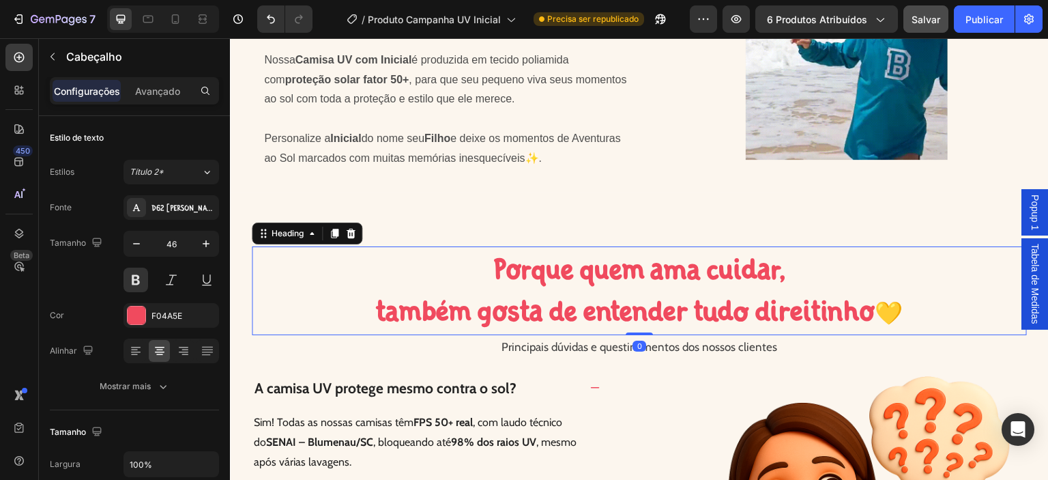
drag, startPoint x: 632, startPoint y: 351, endPoint x: 635, endPoint y: 343, distance: 8.4
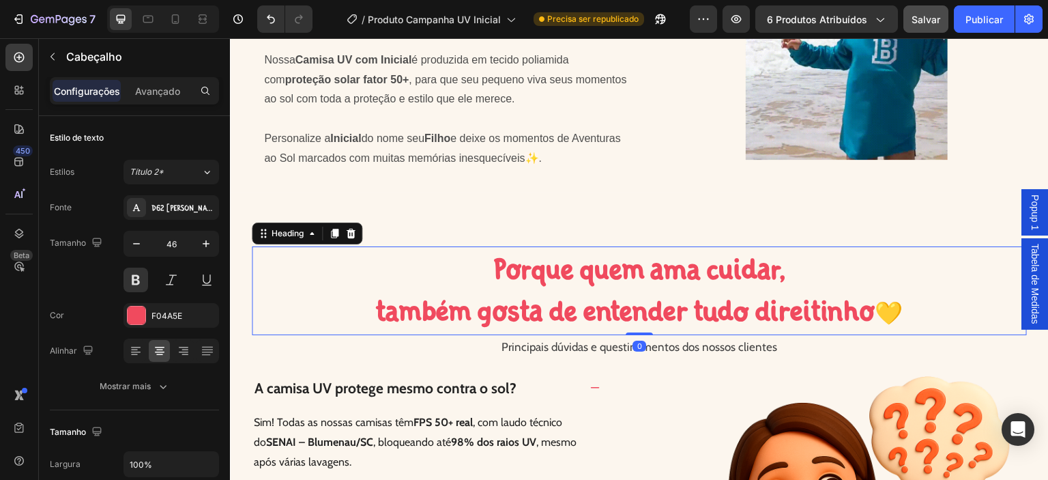
click at [635, 336] on div "Porque quem ama cuidar, também gosta de entender tudo direitinho 💛 Heading 0" at bounding box center [639, 290] width 775 height 89
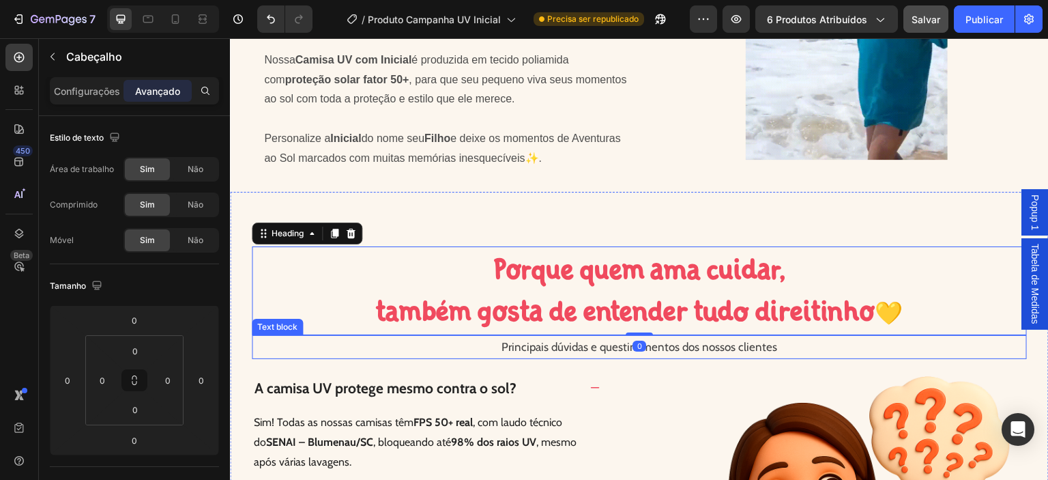
click at [585, 358] on p "Principais dúvidas e questinamentos dos nossos clientes" at bounding box center [639, 346] width 772 height 21
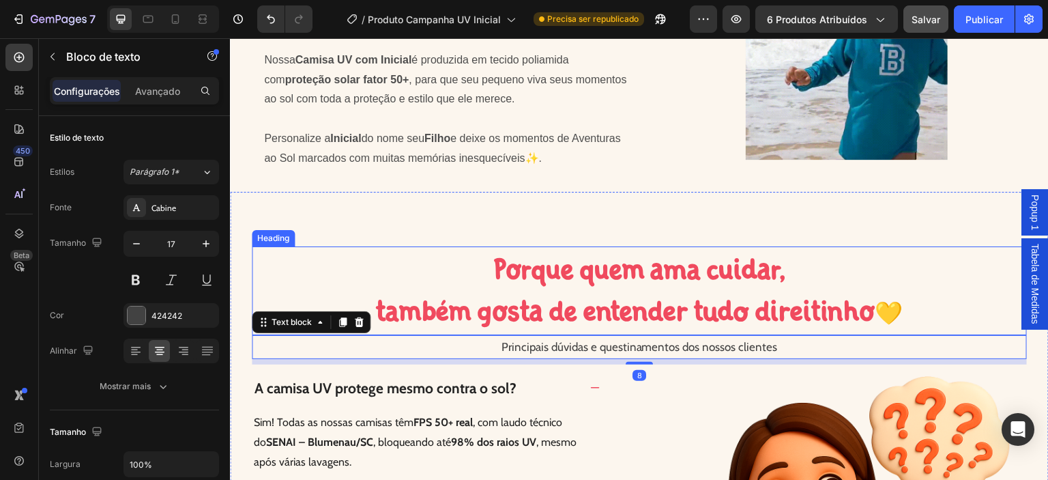
click at [599, 270] on span "Porque quem ama cuidar," at bounding box center [639, 269] width 293 height 34
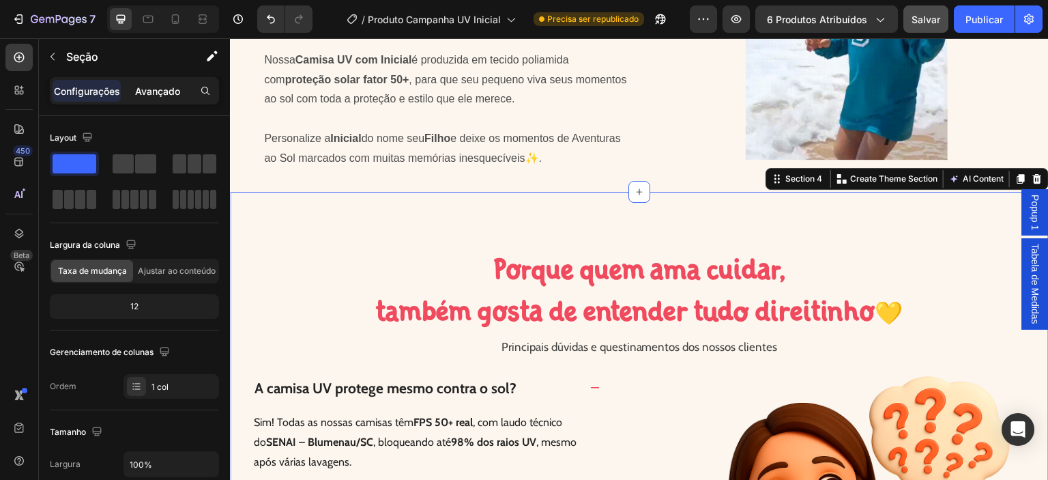
click at [133, 87] on div "Avançado" at bounding box center [157, 91] width 68 height 22
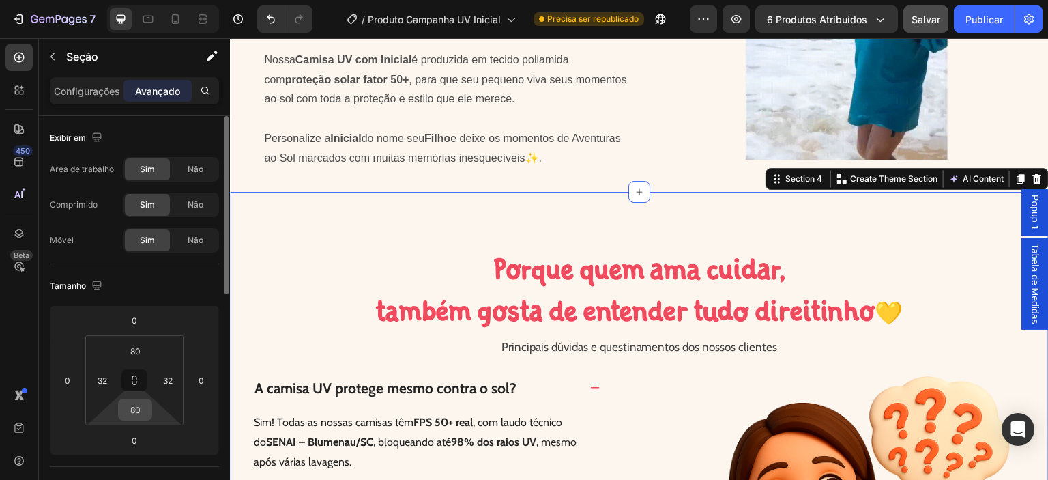
click at [139, 408] on input "80" at bounding box center [134, 409] width 27 height 20
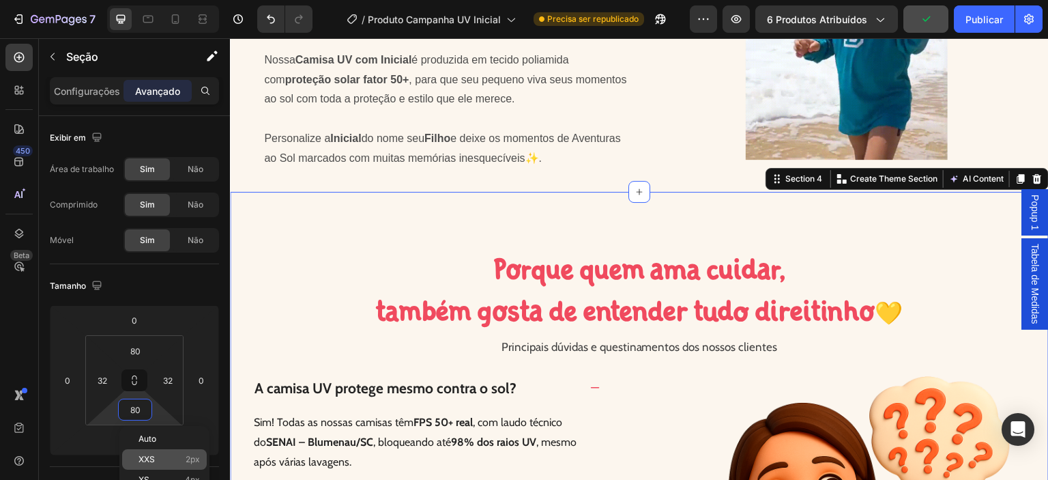
click at [156, 457] on p "XXS 2px" at bounding box center [169, 459] width 61 height 10
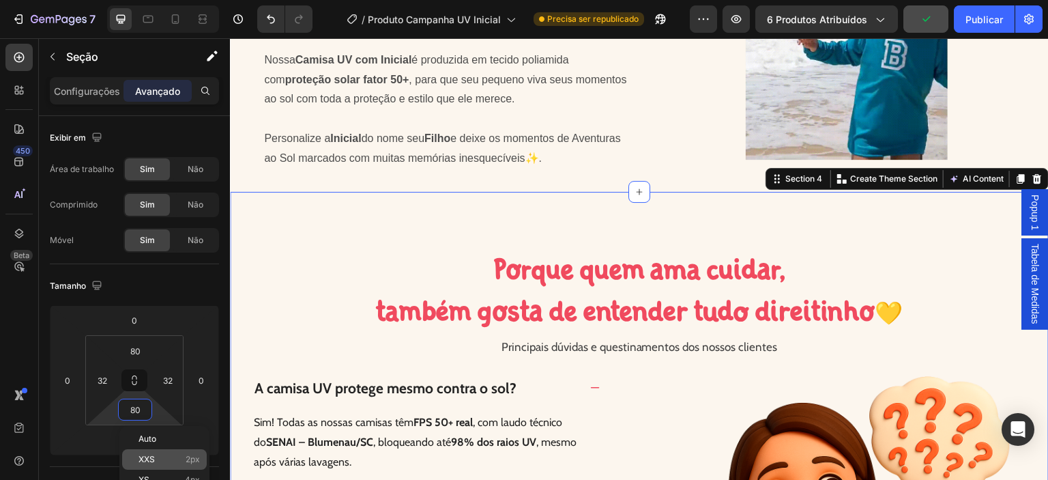
type input "2"
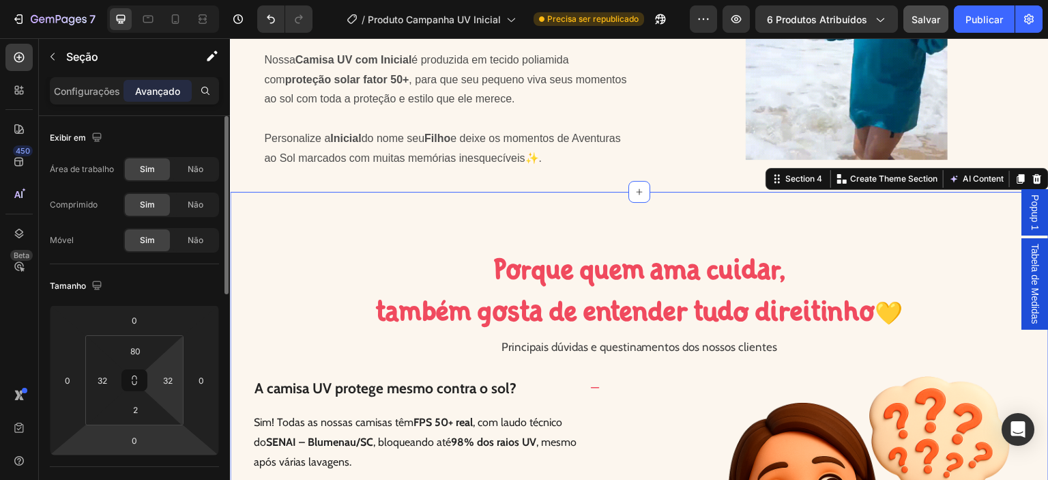
scroll to position [68, 0]
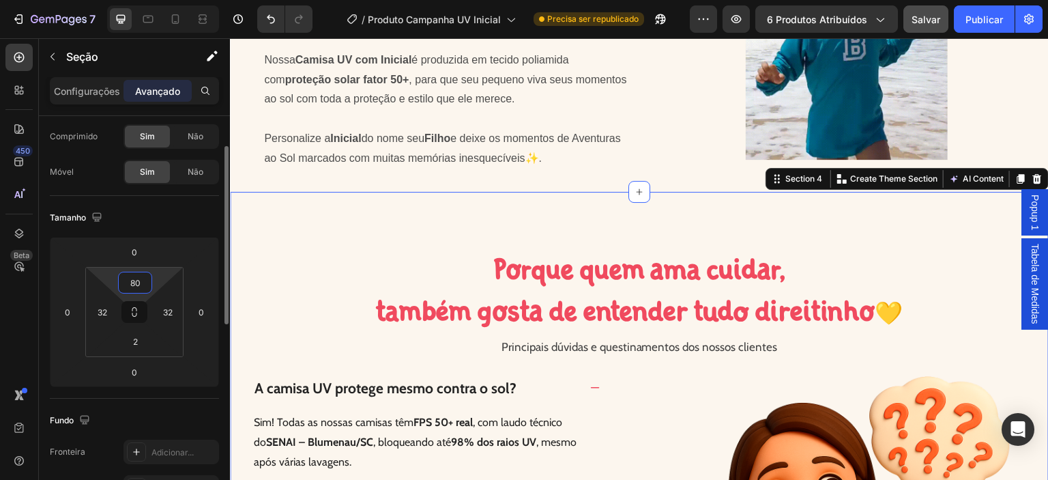
click at [139, 284] on input "80" at bounding box center [134, 282] width 27 height 20
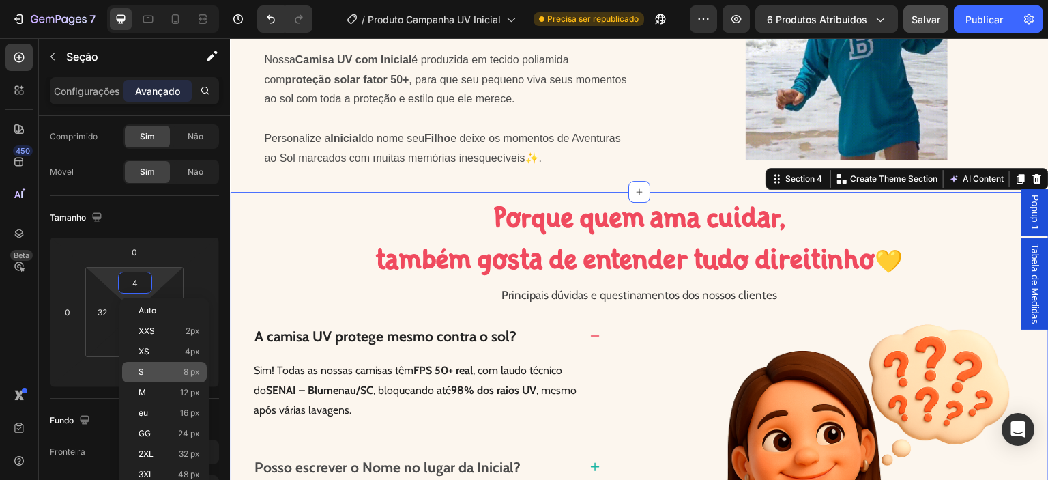
click at [155, 365] on div "S 8 px" at bounding box center [164, 372] width 85 height 20
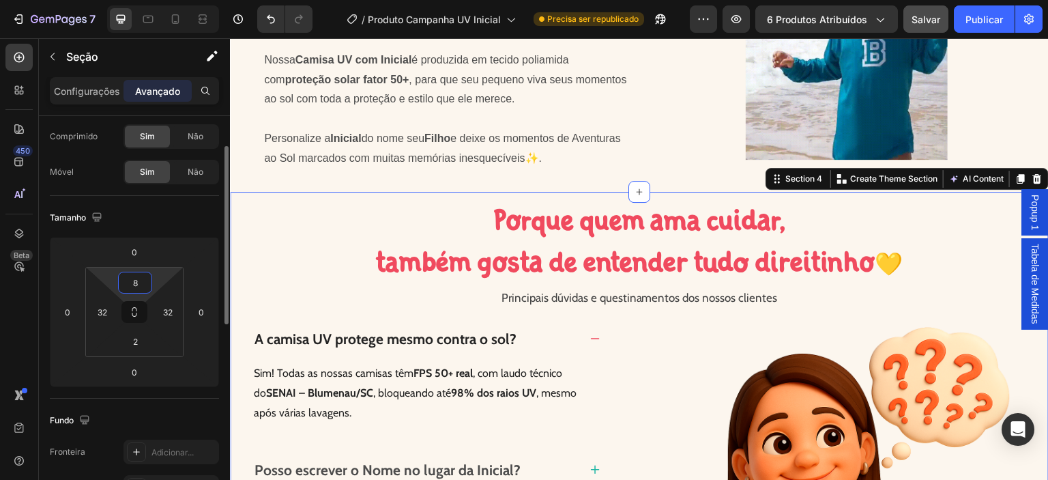
click at [136, 286] on input "8" at bounding box center [134, 282] width 27 height 20
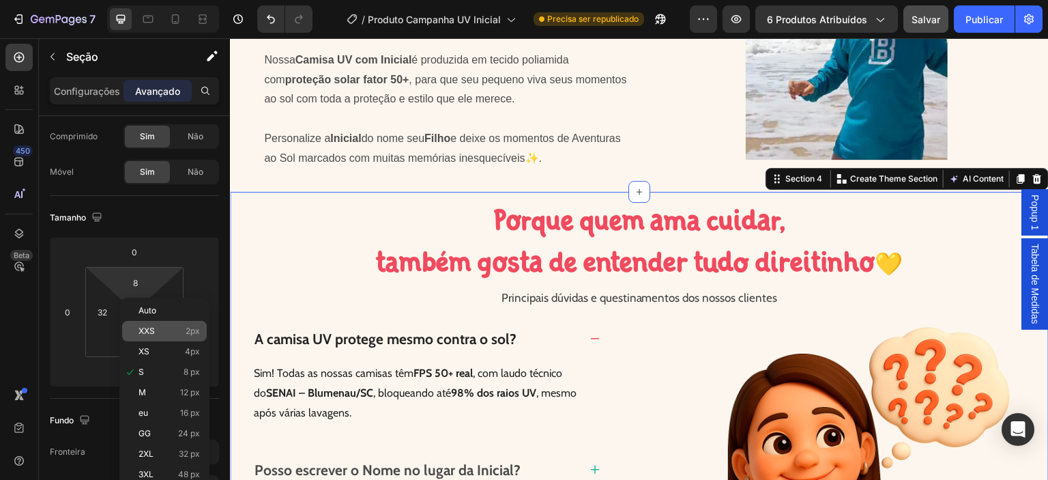
click at [158, 332] on p "XXS 2px" at bounding box center [169, 331] width 61 height 10
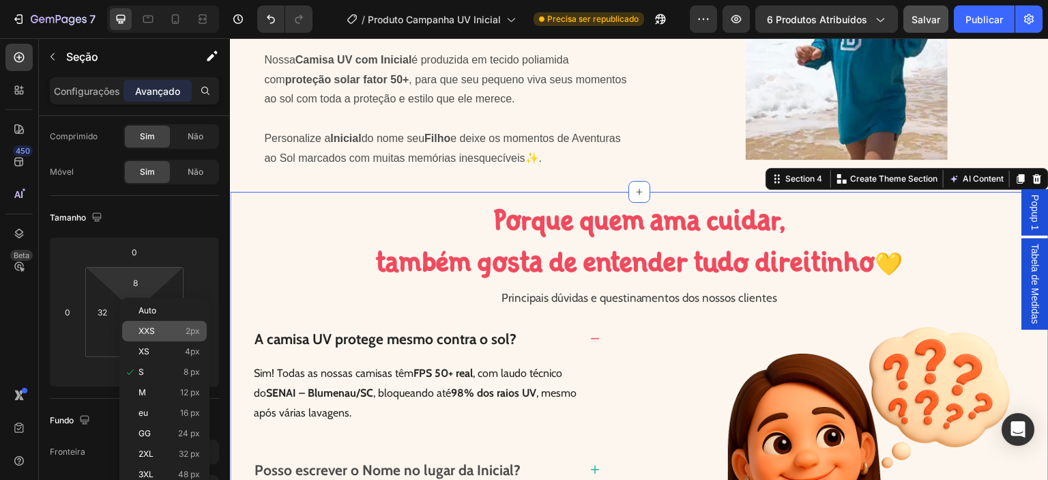
type input "2"
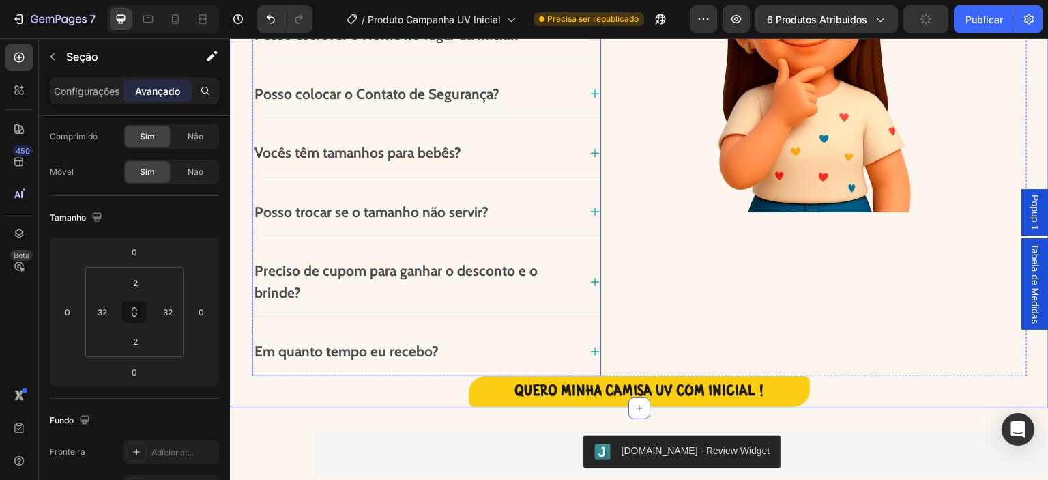
scroll to position [1454, 0]
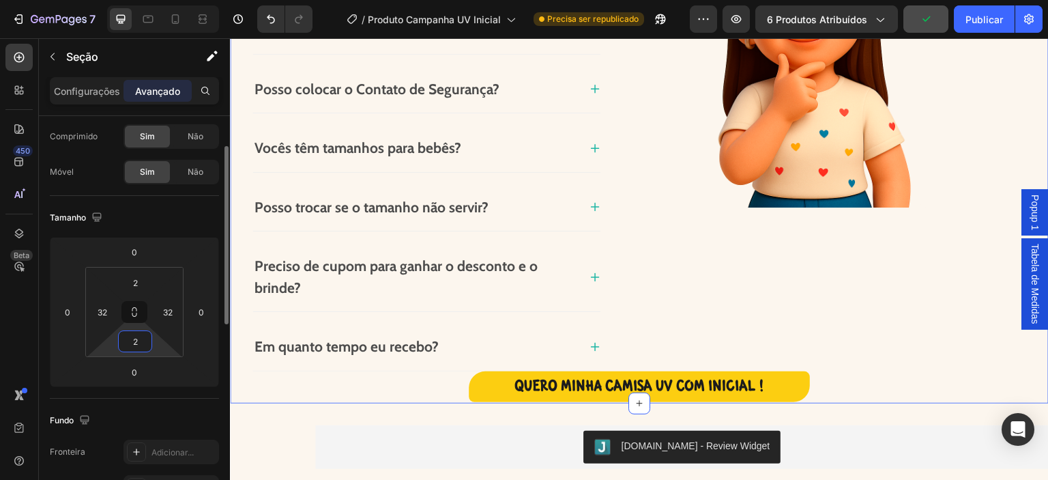
click at [145, 345] on input "2" at bounding box center [134, 341] width 27 height 20
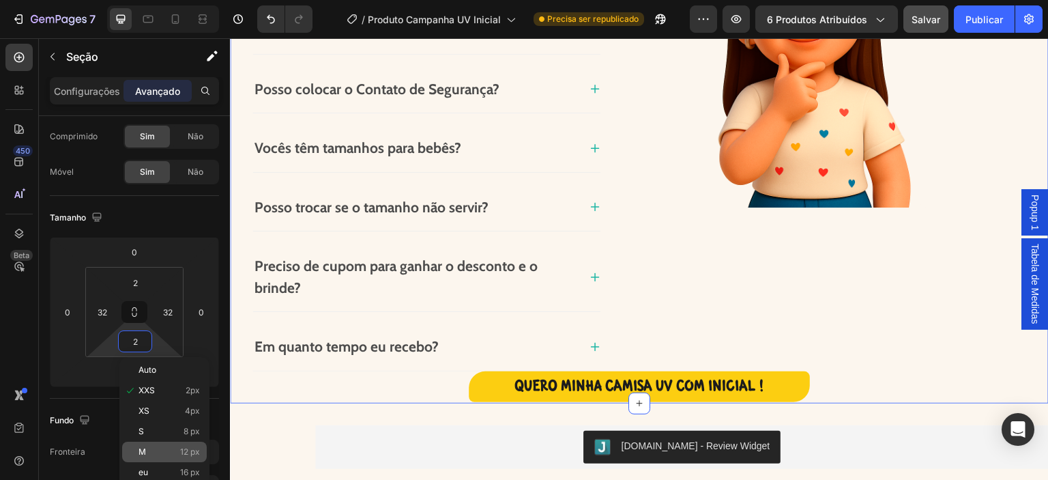
click at [162, 448] on p "M 12 px" at bounding box center [169, 452] width 61 height 10
type input "12"
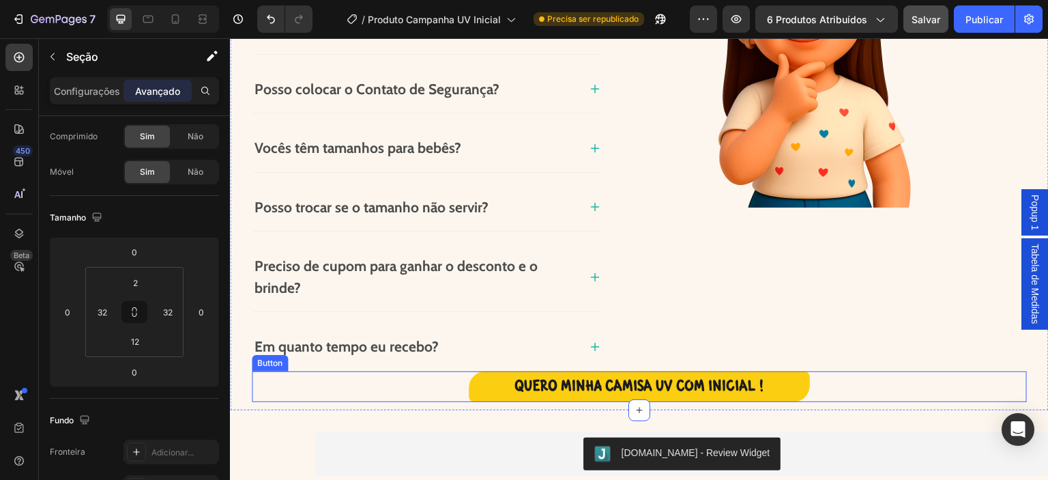
click at [427, 377] on div "QUERO MINHA CAMISA UV COM INICIAL ! Button" at bounding box center [639, 386] width 775 height 31
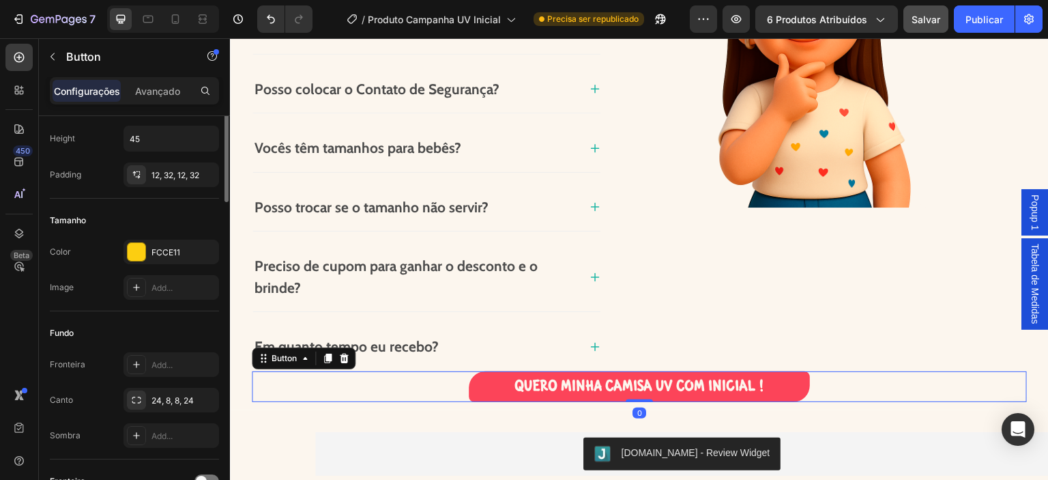
scroll to position [0, 0]
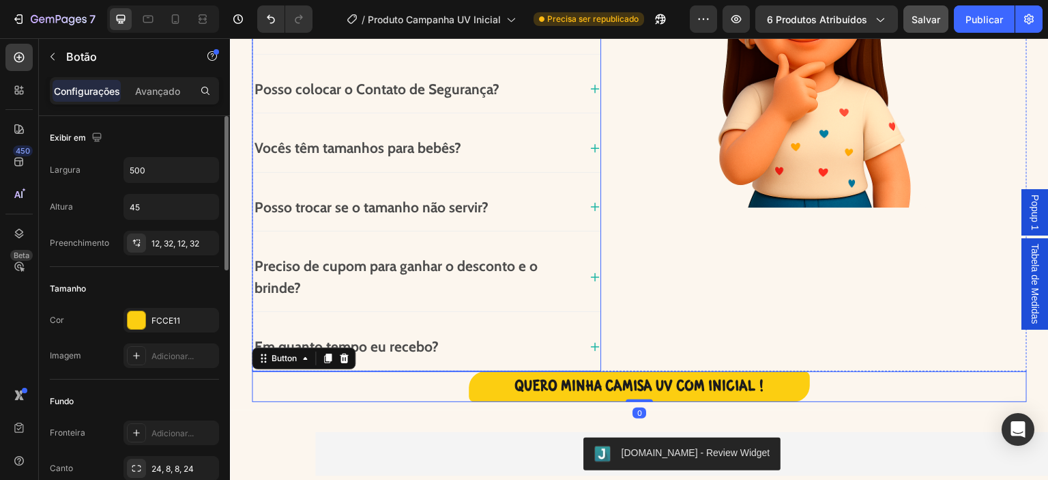
click at [508, 350] on div "Em quanto tempo eu recebo?" at bounding box center [415, 347] width 326 height 26
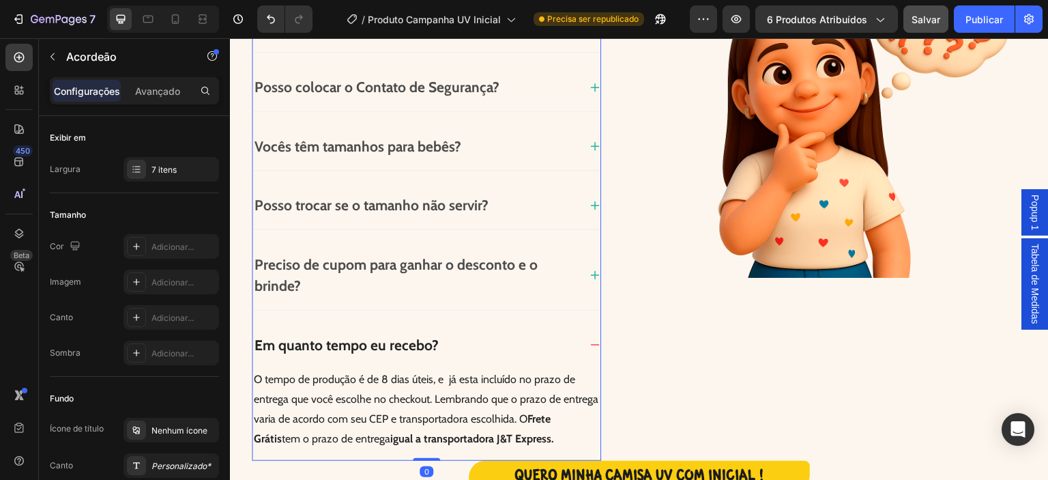
scroll to position [1382, 0]
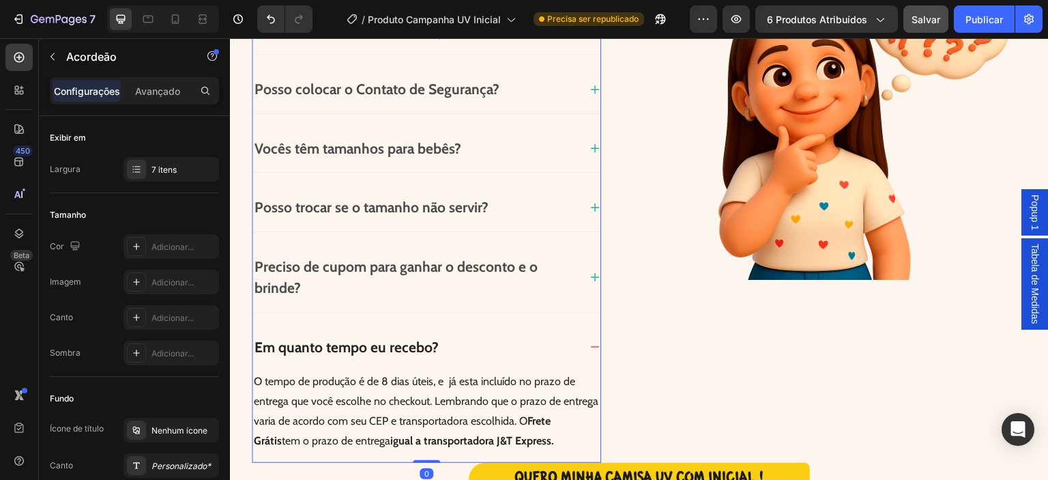
drag, startPoint x: 424, startPoint y: 457, endPoint x: 422, endPoint y: 446, distance: 11.1
click at [422, 446] on div "A camisa UV protege mesmo contra o sol? Posso escrever o Nome no lugar da Inici…" at bounding box center [426, 204] width 349 height 515
type input "100%"
type input "100"
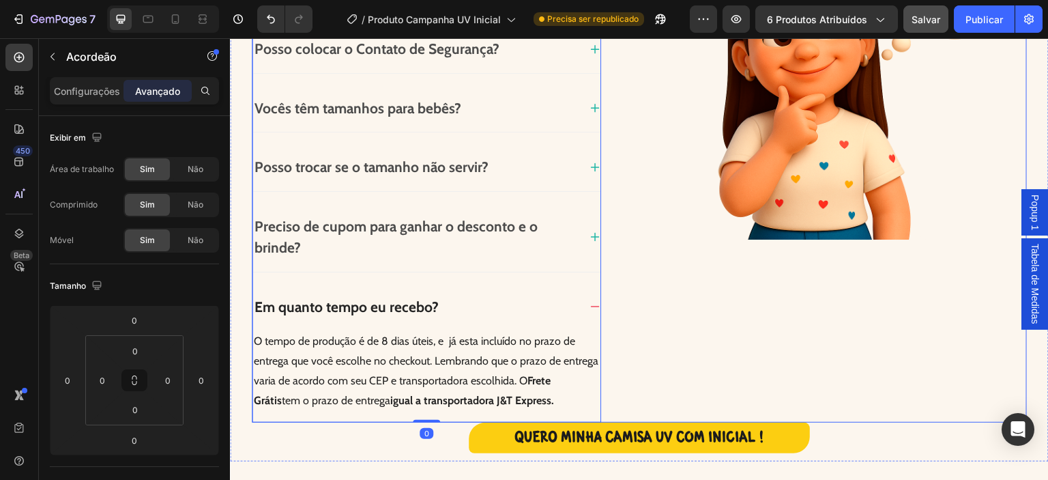
scroll to position [1427, 0]
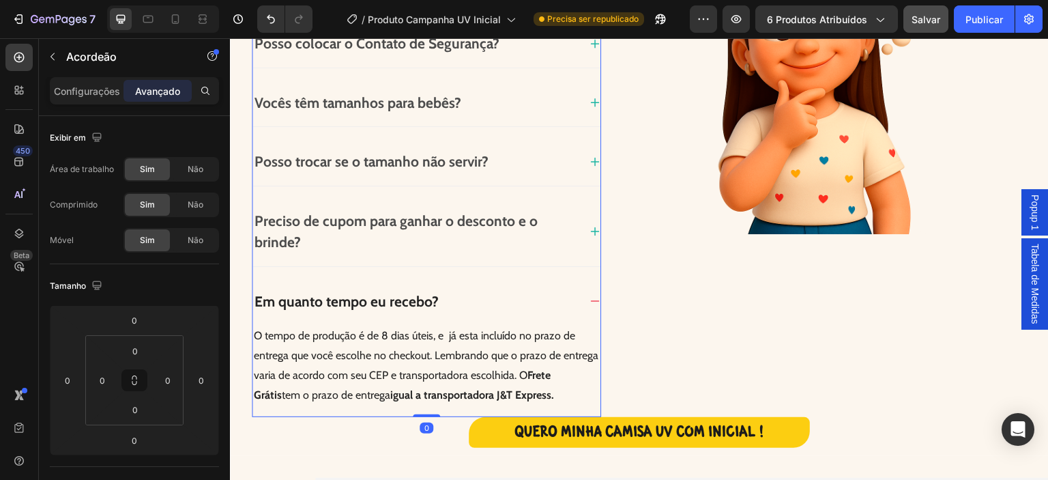
click at [590, 295] on icon at bounding box center [594, 300] width 11 height 11
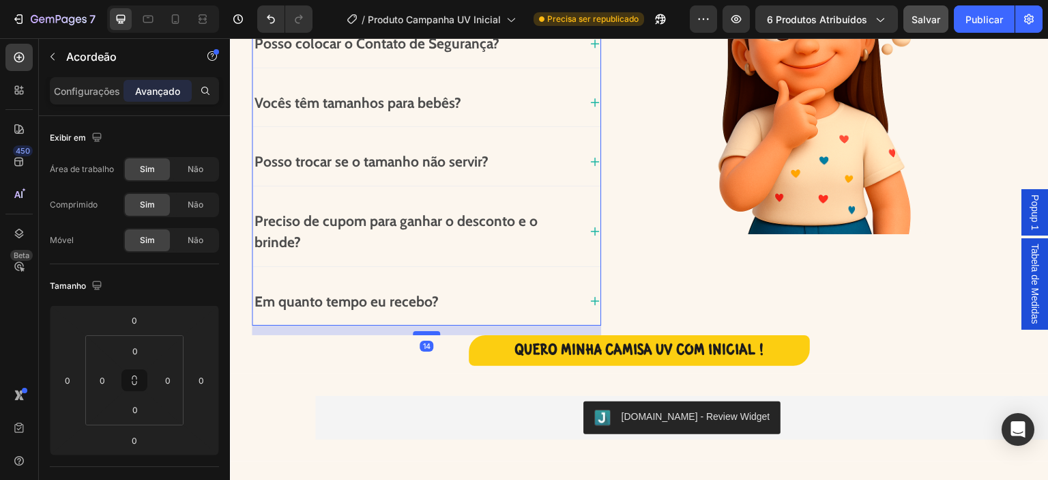
drag, startPoint x: 428, startPoint y: 319, endPoint x: 426, endPoint y: 329, distance: 9.8
click at [426, 331] on div at bounding box center [426, 333] width 27 height 4
type input "14"
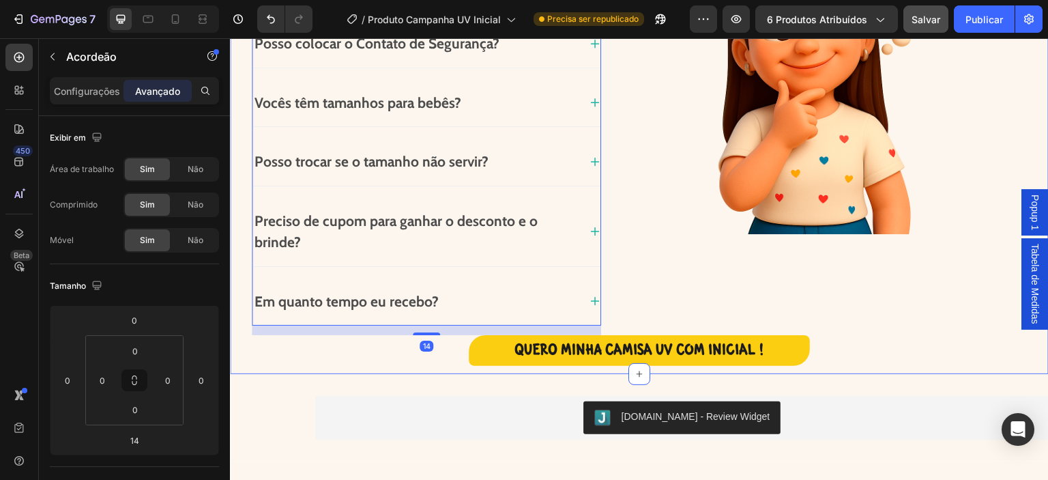
click at [413, 366] on div "Porque quem ama cuidar, também gosta de entender tudo direitinho 💛 Heading Porq…" at bounding box center [639, 78] width 819 height 592
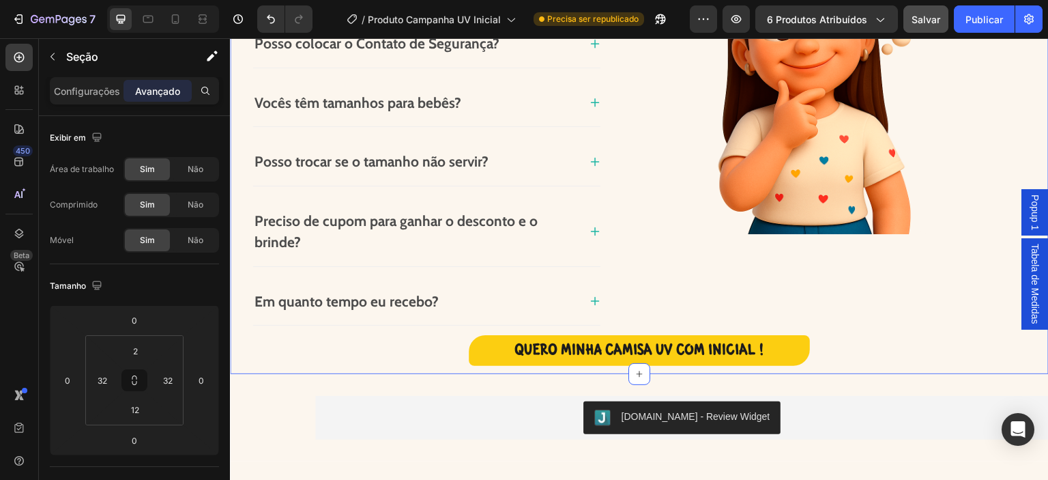
drag, startPoint x: 914, startPoint y: 21, endPoint x: 204, endPoint y: 304, distance: 764.4
click at [914, 21] on font "Salvar" at bounding box center [926, 20] width 29 height 12
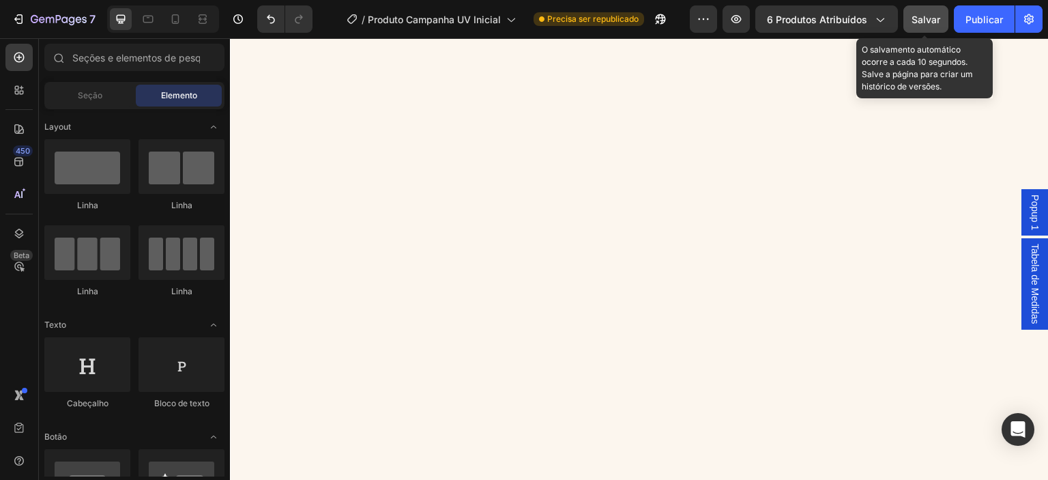
scroll to position [0, 0]
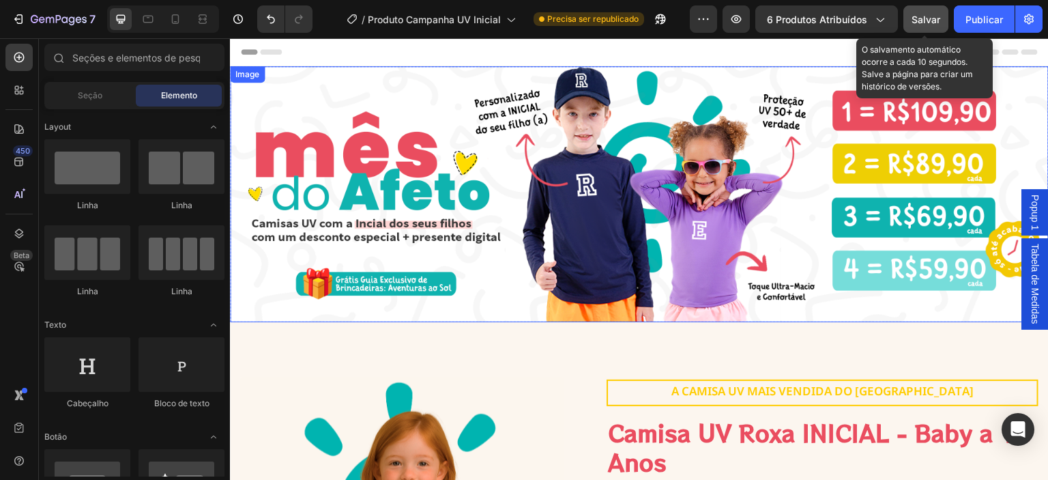
click at [757, 156] on img at bounding box center [639, 194] width 819 height 256
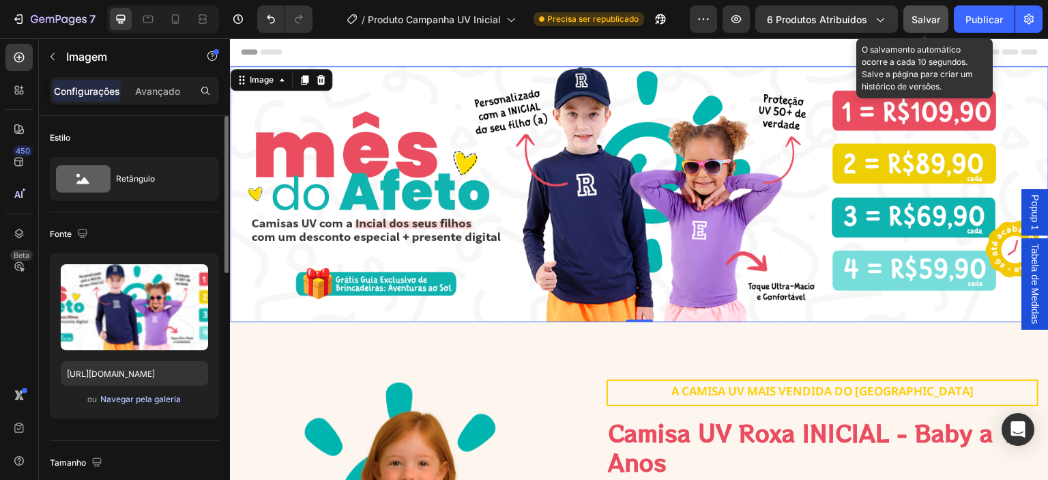
click at [134, 401] on font "Navegar pela galeria" at bounding box center [140, 399] width 81 height 10
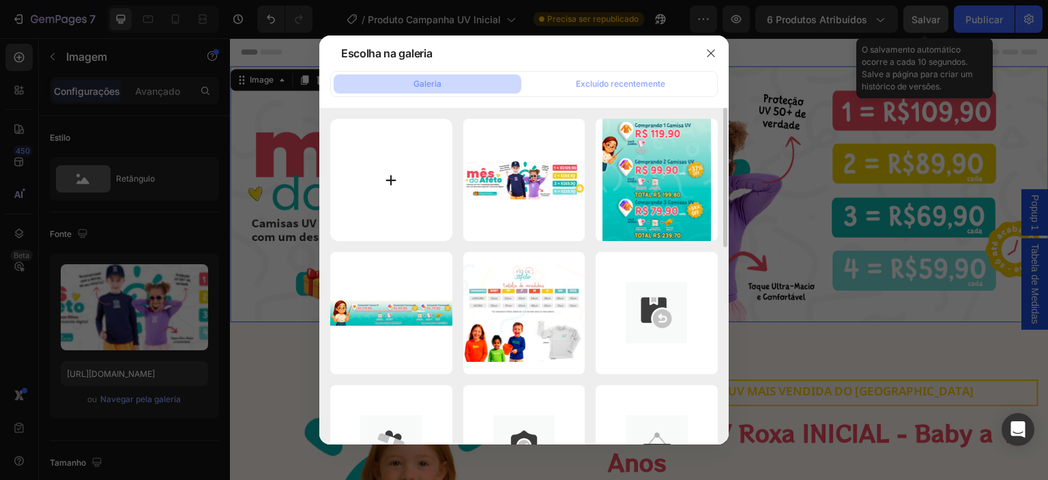
click at [380, 175] on input "file" at bounding box center [391, 180] width 122 height 122
type input "C:\fakepath\pg prod.png"
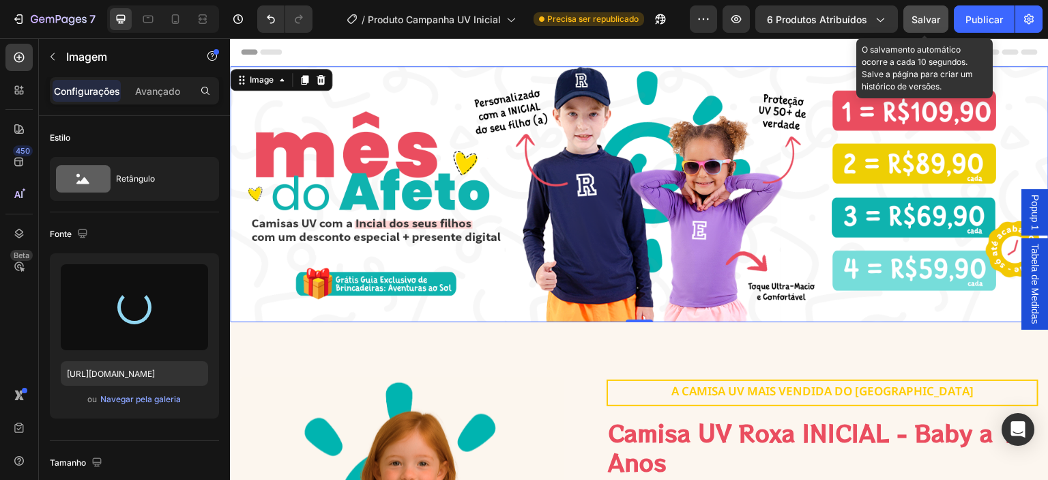
type input "https://cdn.shopify.com/s/files/1/0655/8485/7311/files/gempages_566724678811386…"
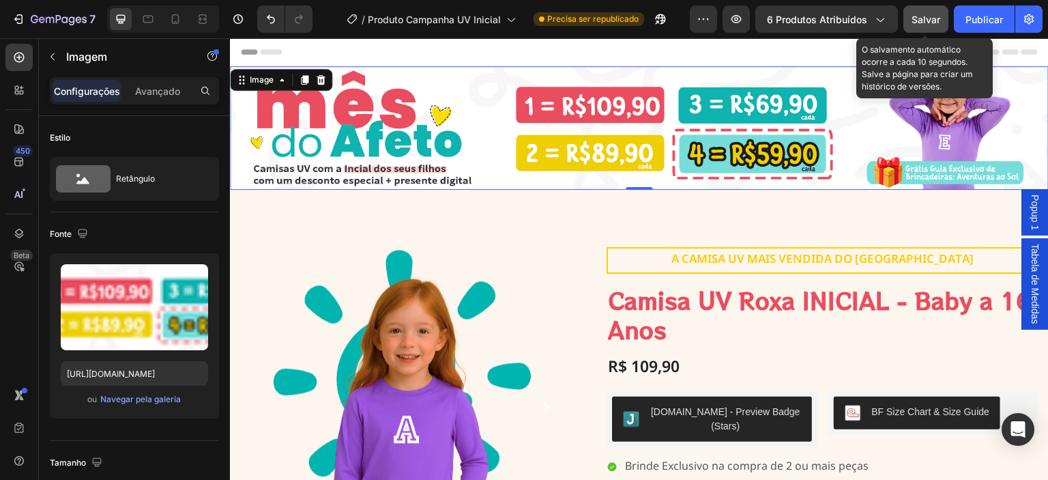
click at [540, 55] on div "Header" at bounding box center [639, 51] width 797 height 27
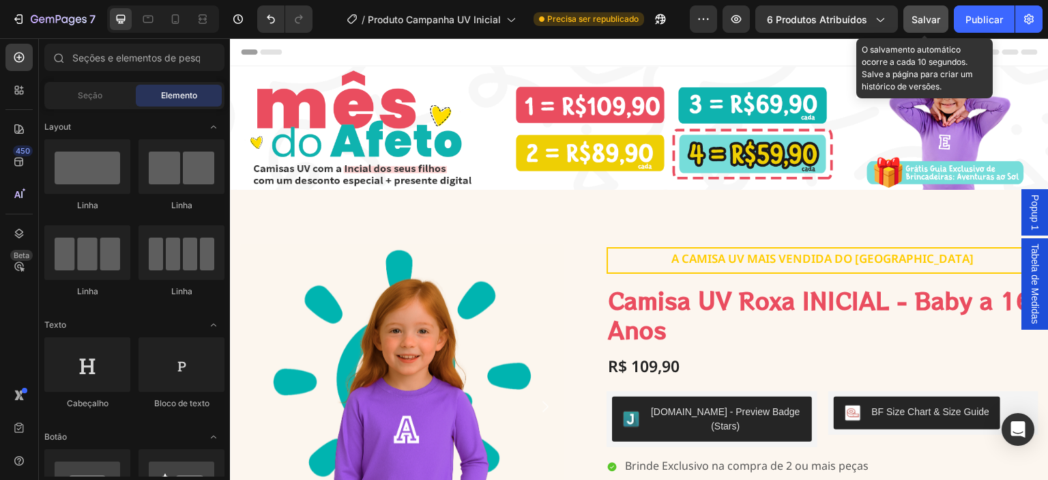
click at [922, 21] on font "Salvar" at bounding box center [926, 20] width 29 height 12
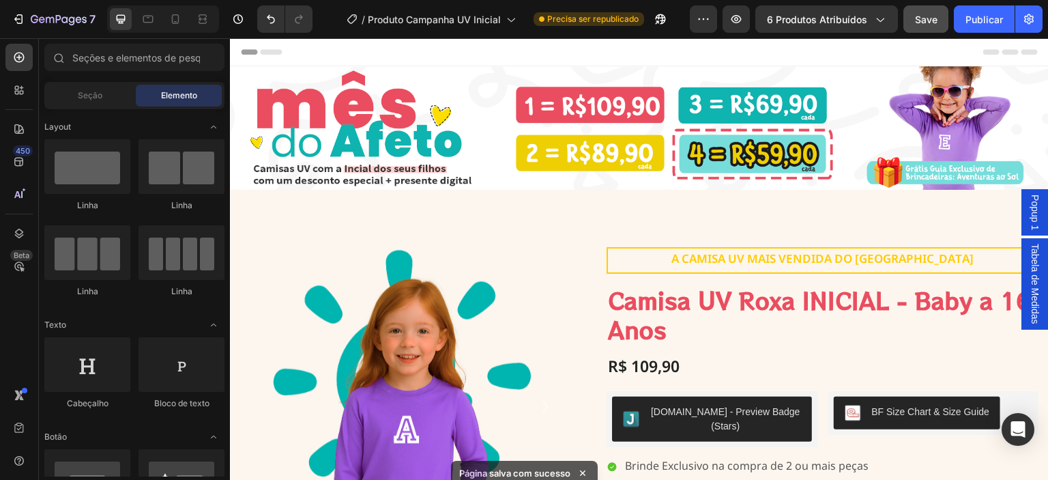
click at [406, 117] on img at bounding box center [639, 127] width 819 height 123
click at [621, 110] on img at bounding box center [639, 127] width 819 height 123
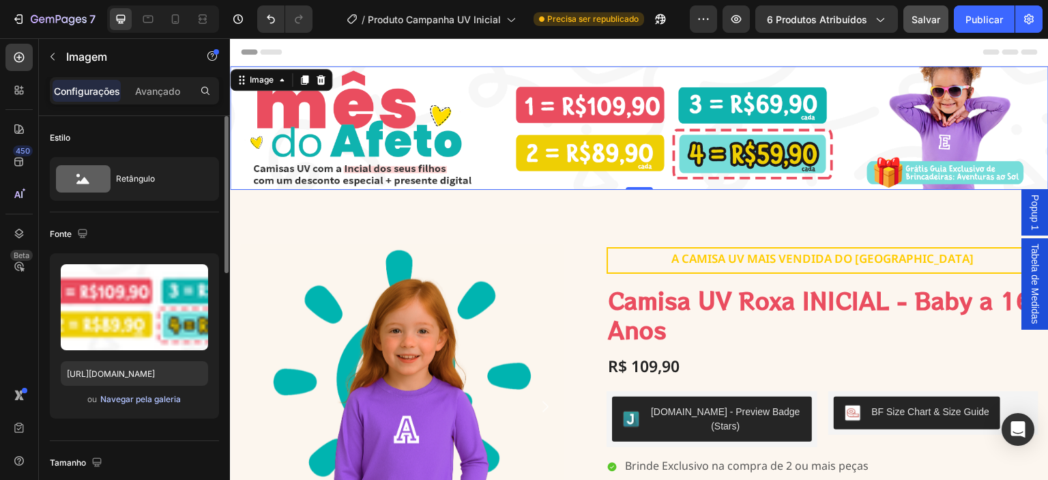
click at [142, 400] on font "Navegar pela galeria" at bounding box center [140, 399] width 81 height 10
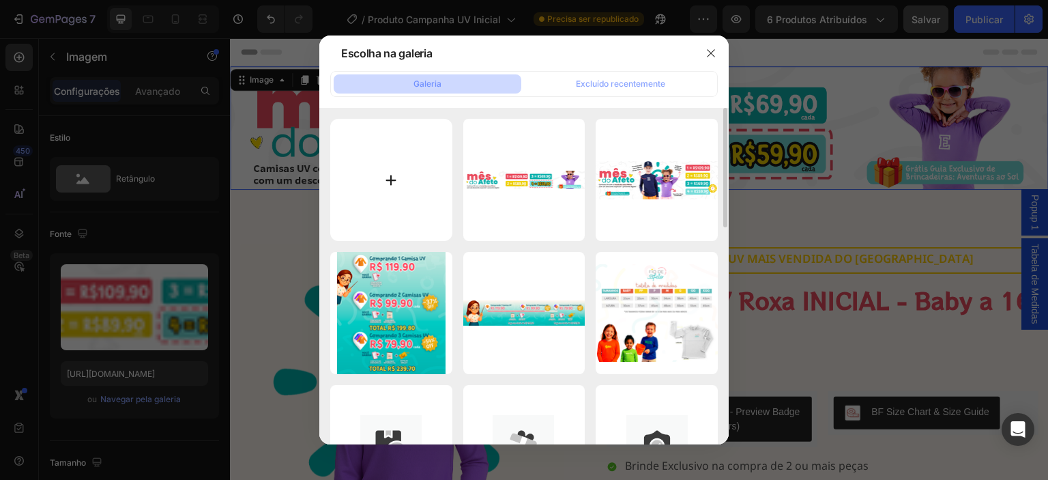
click at [388, 177] on input "file" at bounding box center [391, 180] width 122 height 122
type input "C:\fakepath\pg prod.png"
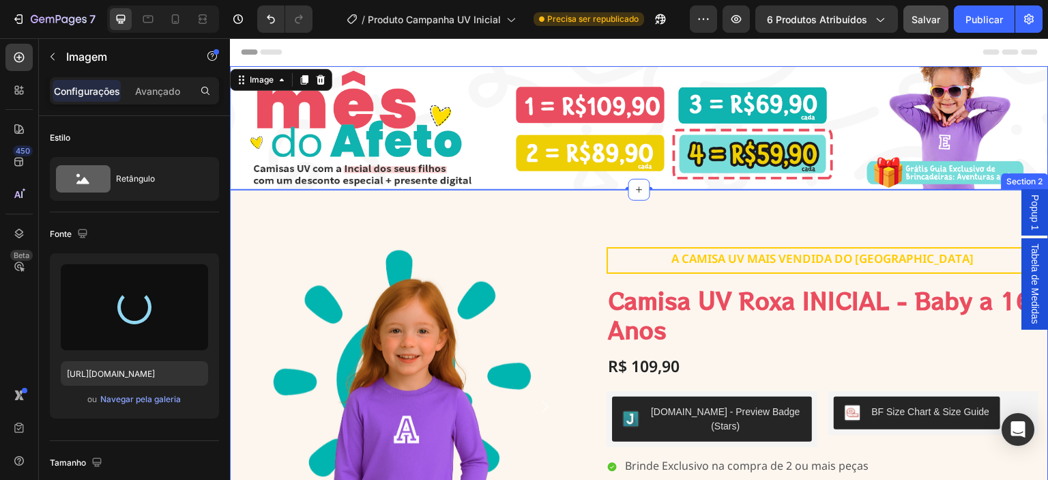
type input "https://cdn.shopify.com/s/files/1/0655/8485/7311/files/gempages_566724678811386…"
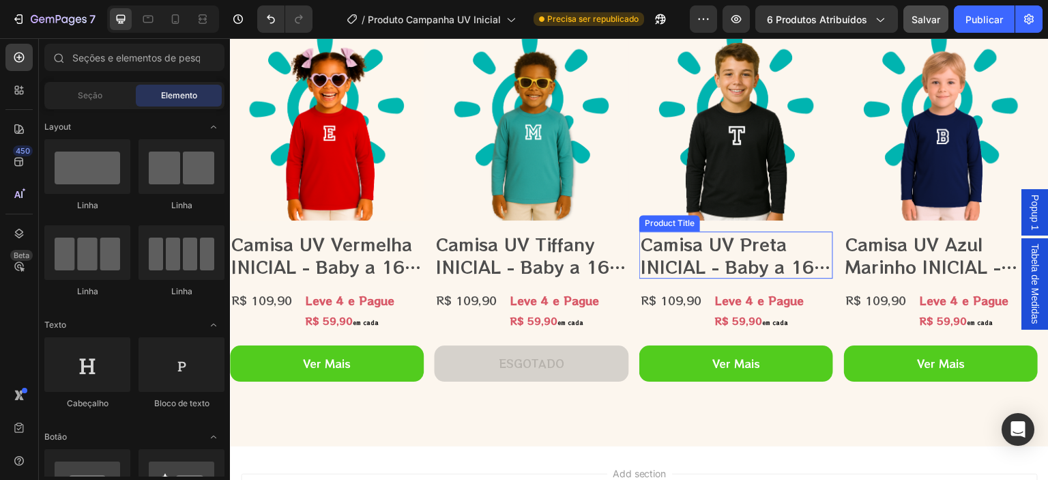
scroll to position [2078, 0]
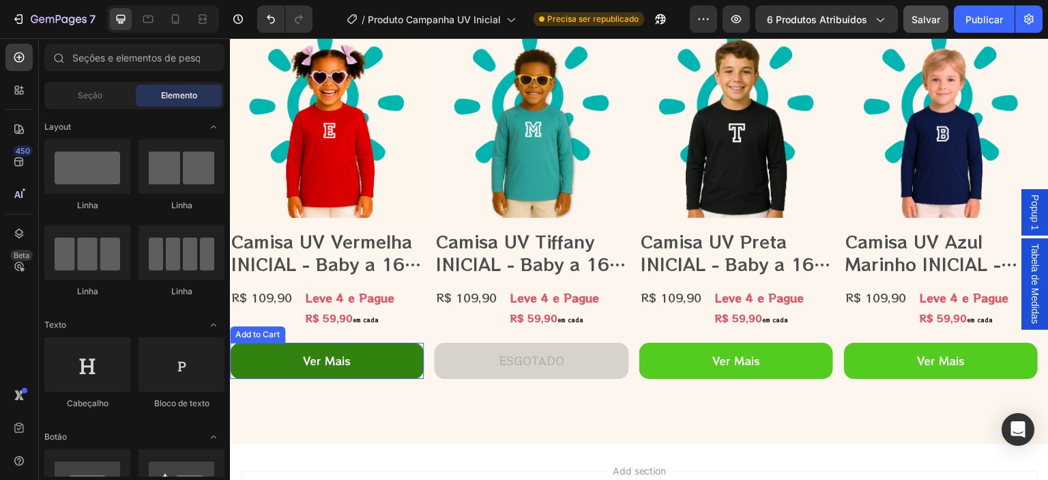
click at [845, 354] on button "Ver Mais" at bounding box center [942, 361] width 194 height 36
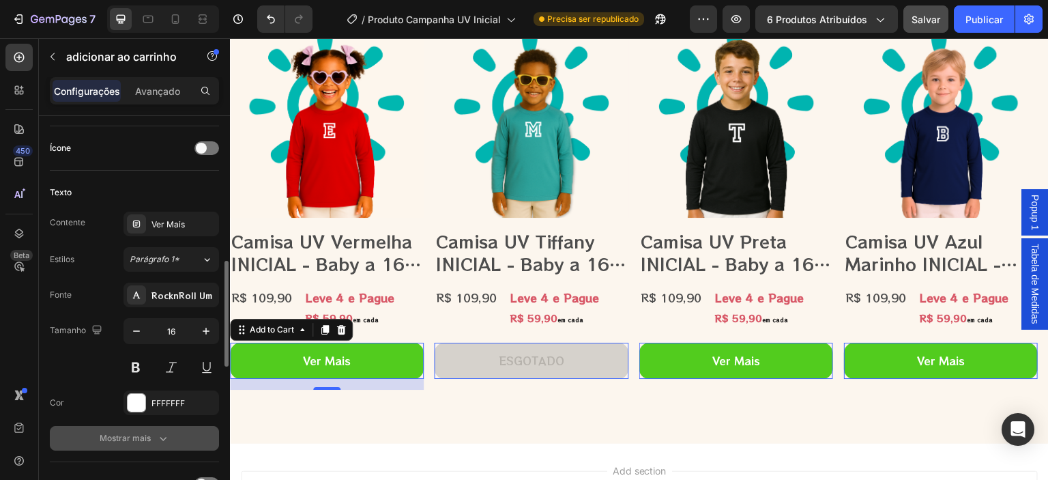
scroll to position [573, 0]
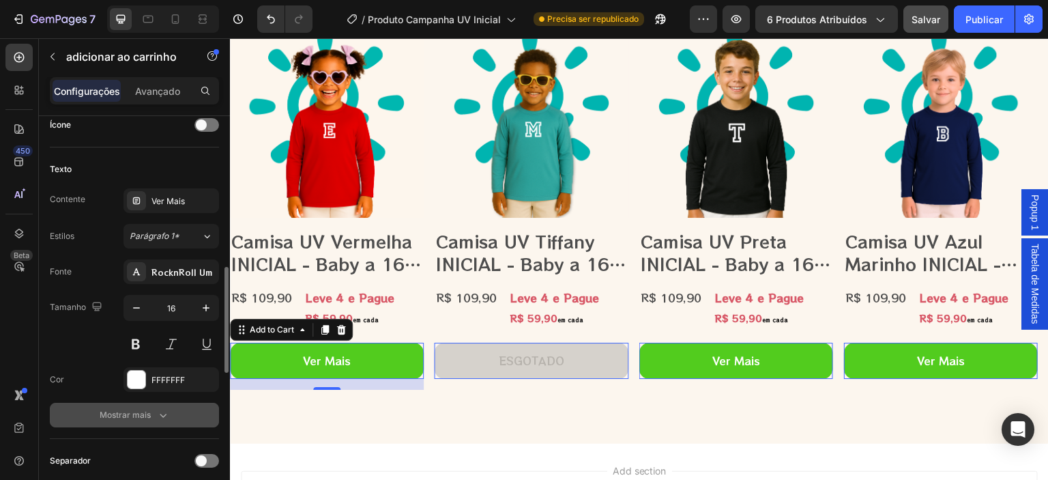
click at [143, 403] on button "Mostrar mais" at bounding box center [134, 415] width 169 height 25
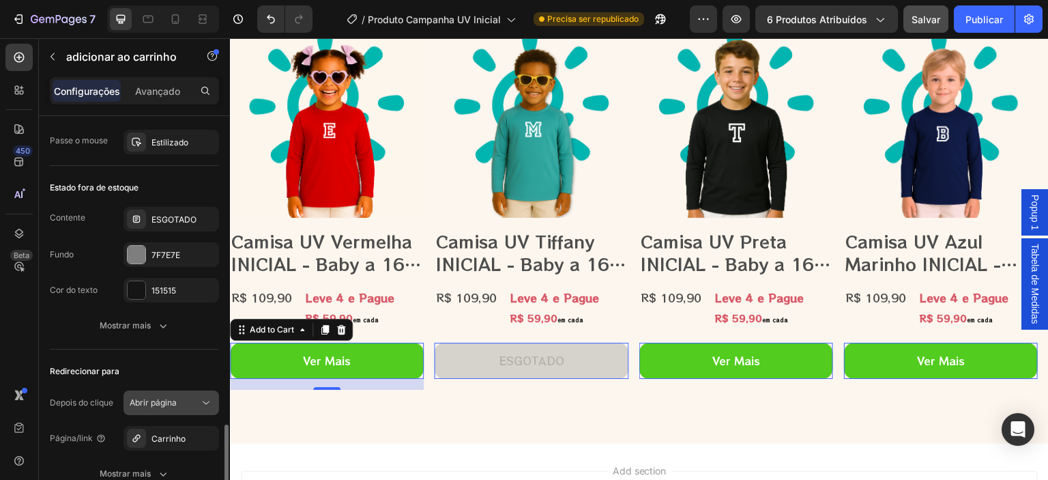
scroll to position [1214, 0]
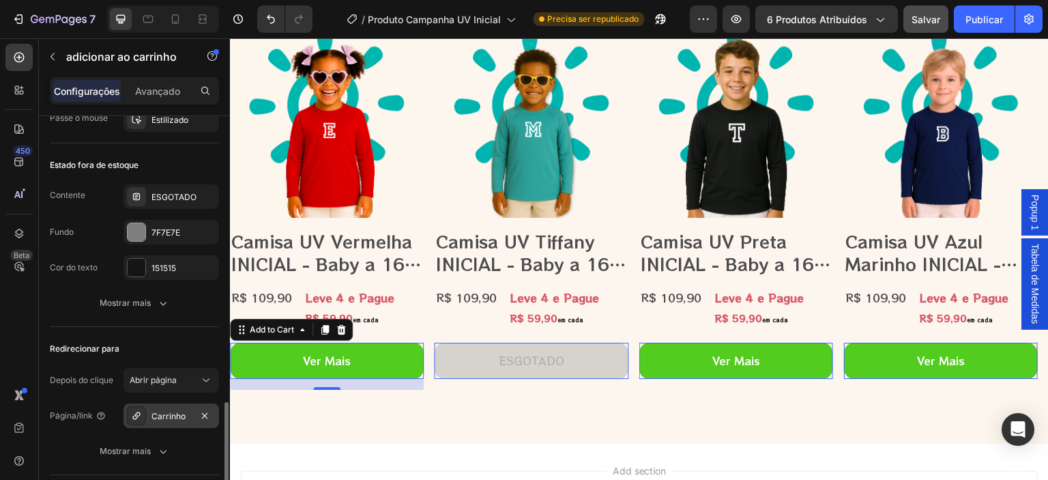
click at [186, 413] on div "Carrinho" at bounding box center [171, 416] width 40 height 12
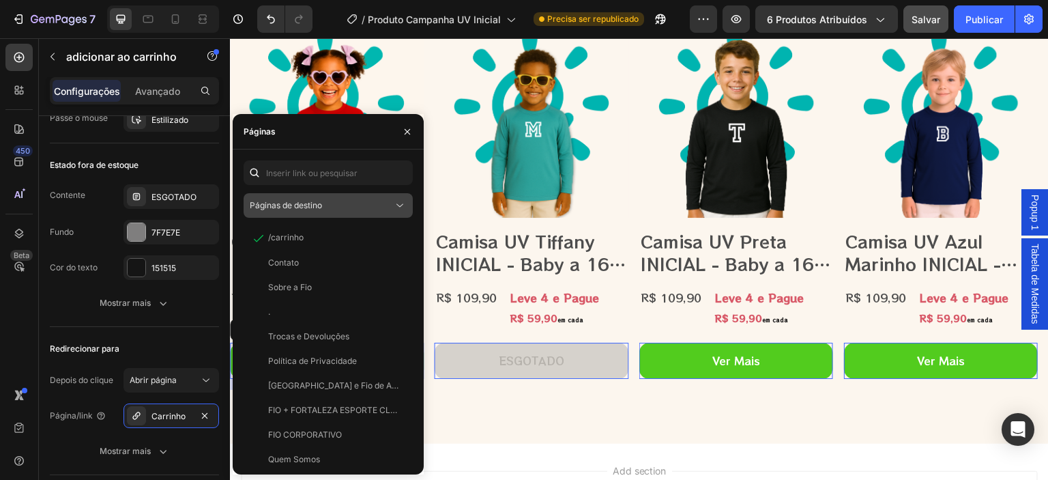
click at [388, 208] on div "Páginas de destino" at bounding box center [321, 205] width 143 height 12
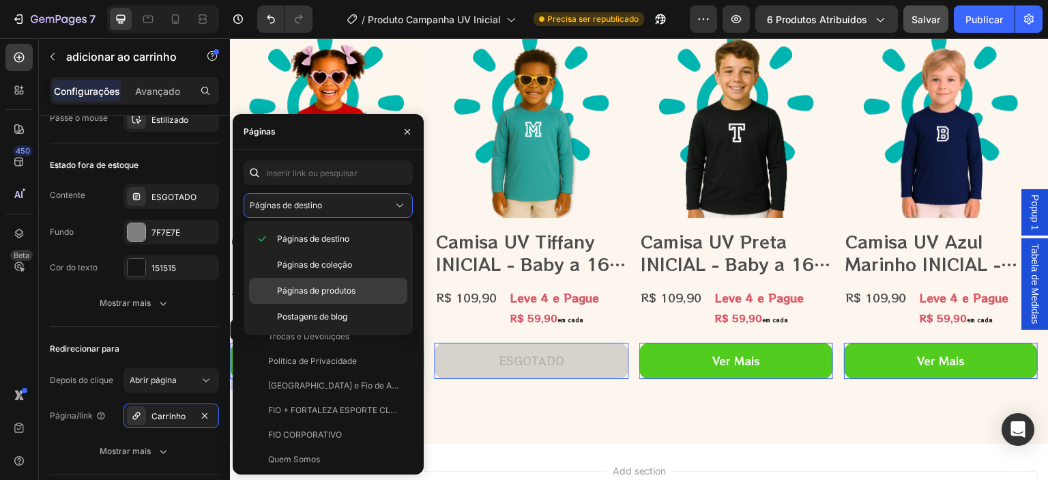
click at [355, 287] on font "Páginas de produtos" at bounding box center [316, 290] width 78 height 10
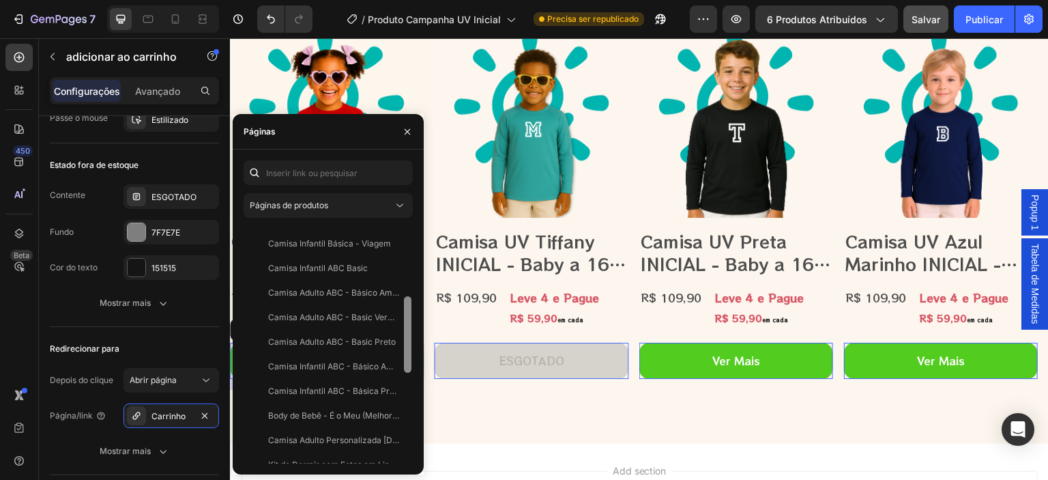
scroll to position [216, 0]
drag, startPoint x: 407, startPoint y: 253, endPoint x: 404, endPoint y: 393, distance: 139.9
click at [404, 393] on div at bounding box center [408, 344] width 10 height 237
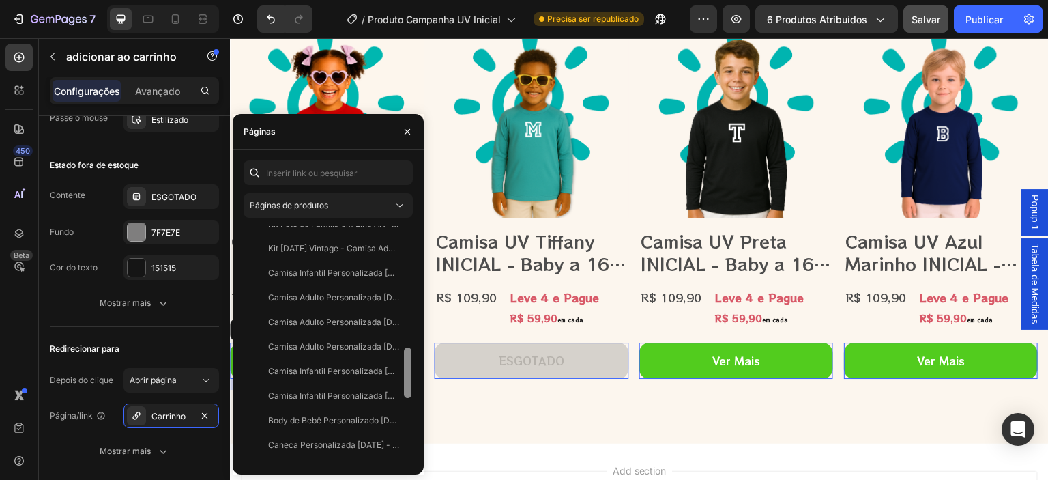
scroll to position [557, 0]
drag, startPoint x: 407, startPoint y: 323, endPoint x: 411, endPoint y: 433, distance: 109.9
click at [407, 433] on div at bounding box center [408, 344] width 10 height 237
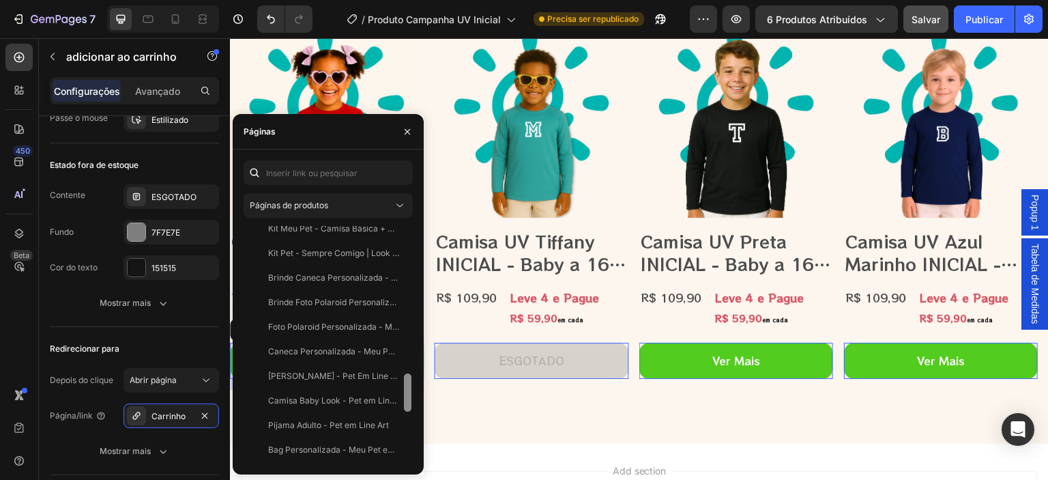
scroll to position [924, 0]
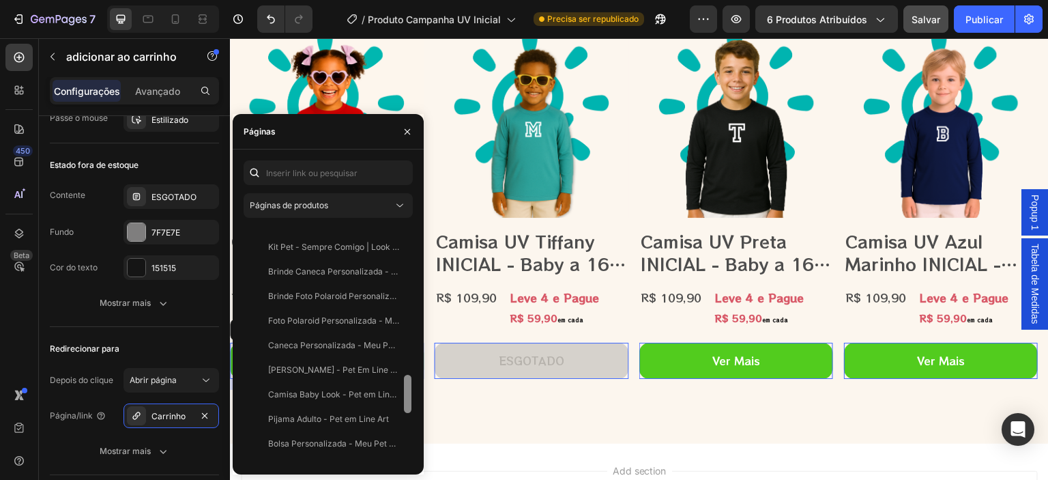
drag, startPoint x: 409, startPoint y: 362, endPoint x: 409, endPoint y: 441, distance: 79.1
click at [409, 441] on div at bounding box center [408, 344] width 10 height 237
click at [396, 203] on icon at bounding box center [400, 206] width 14 height 14
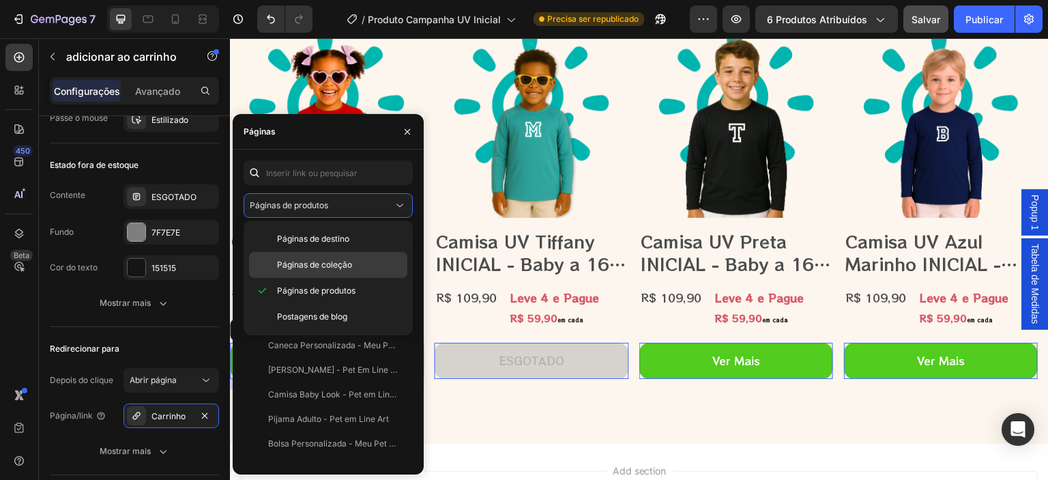
click at [347, 259] on font "Páginas de coleção" at bounding box center [314, 264] width 75 height 10
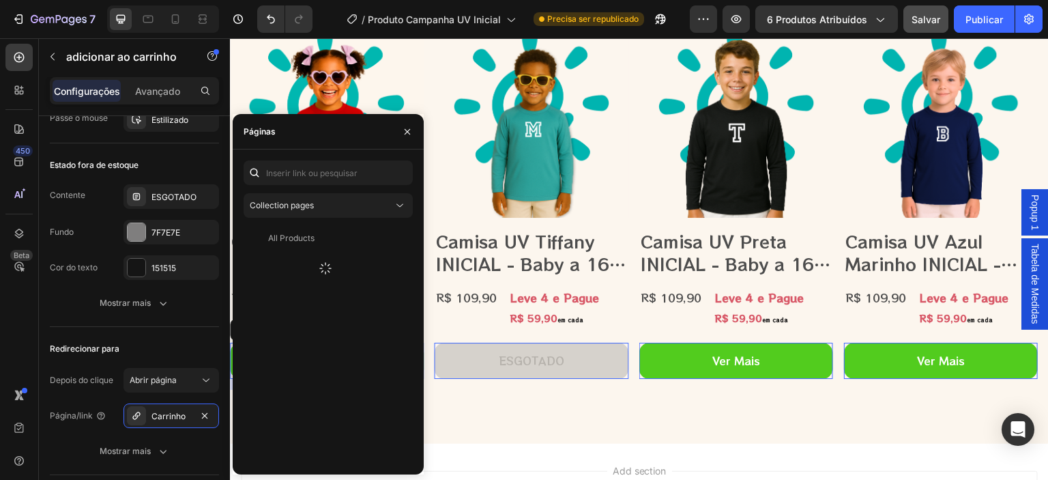
scroll to position [0, 0]
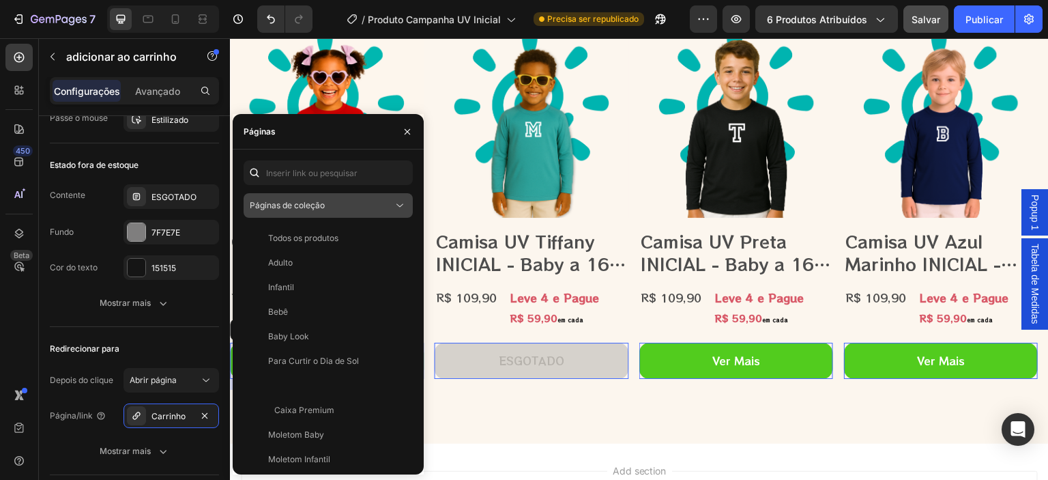
click at [322, 205] on font "Páginas de coleção" at bounding box center [287, 205] width 75 height 10
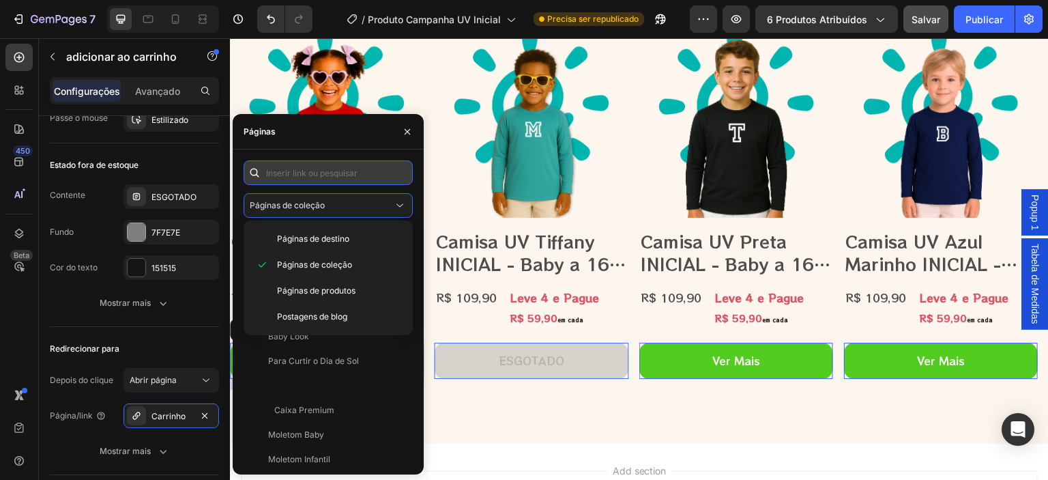
click at [321, 172] on input "text" at bounding box center [328, 172] width 169 height 25
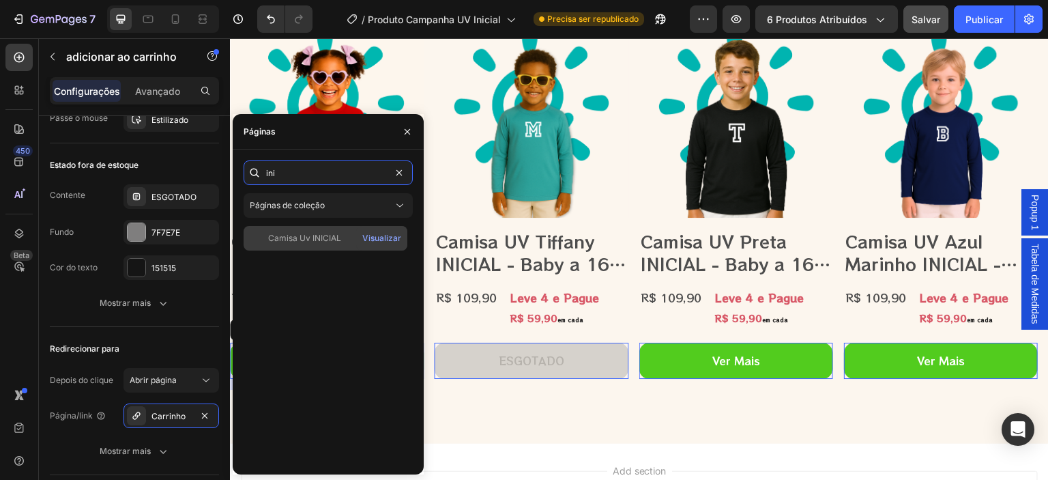
type input "ini"
click at [334, 230] on div "Camisa Uv INICIAL Visualizar" at bounding box center [326, 238] width 164 height 25
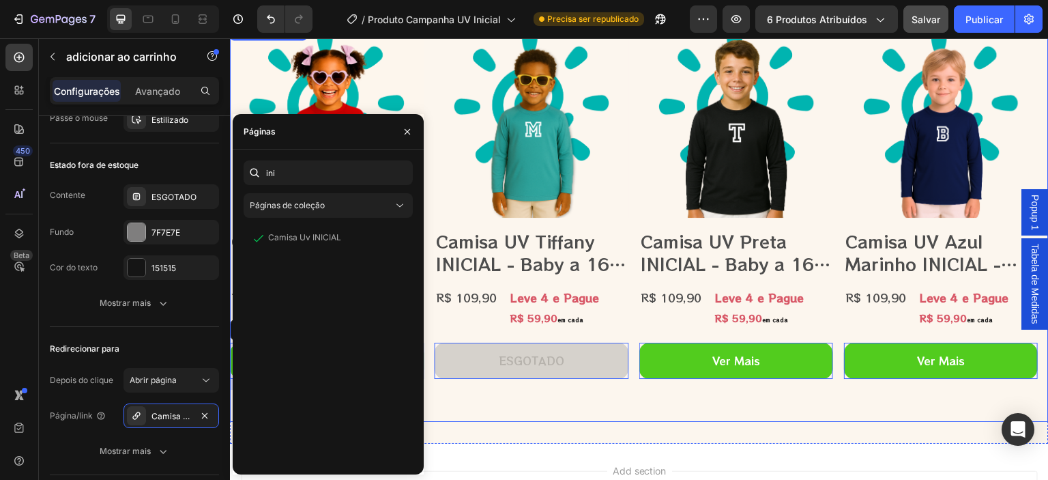
click at [527, 403] on div "Product Images Camisa UV Tiffany INICIAL - Baby a 16 Anos Product Title R$ 109,…" at bounding box center [532, 223] width 194 height 398
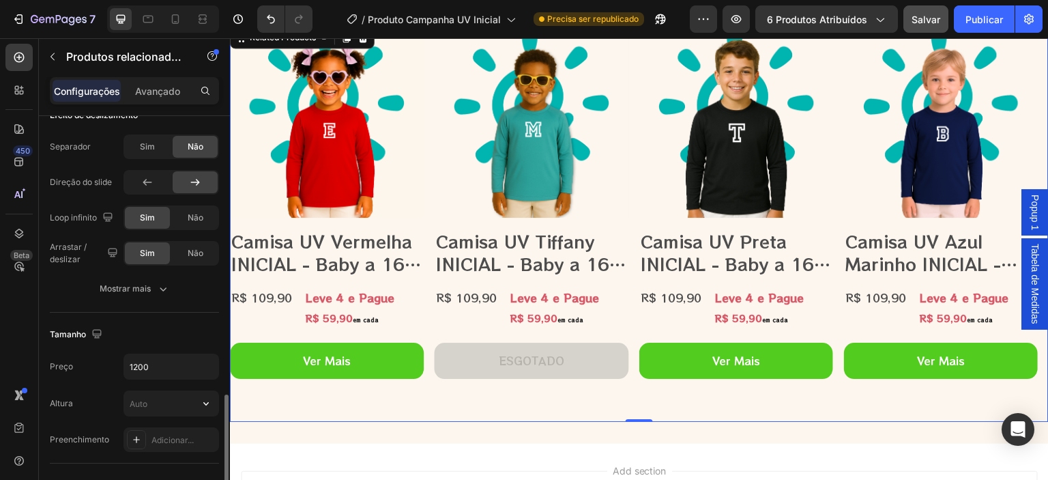
scroll to position [641, 0]
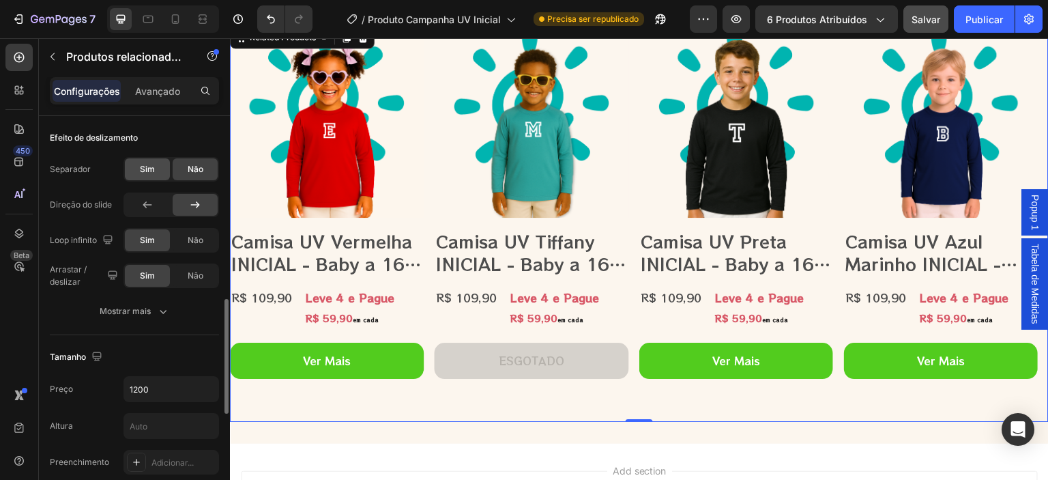
click at [153, 170] on font "Sim" at bounding box center [147, 169] width 15 height 10
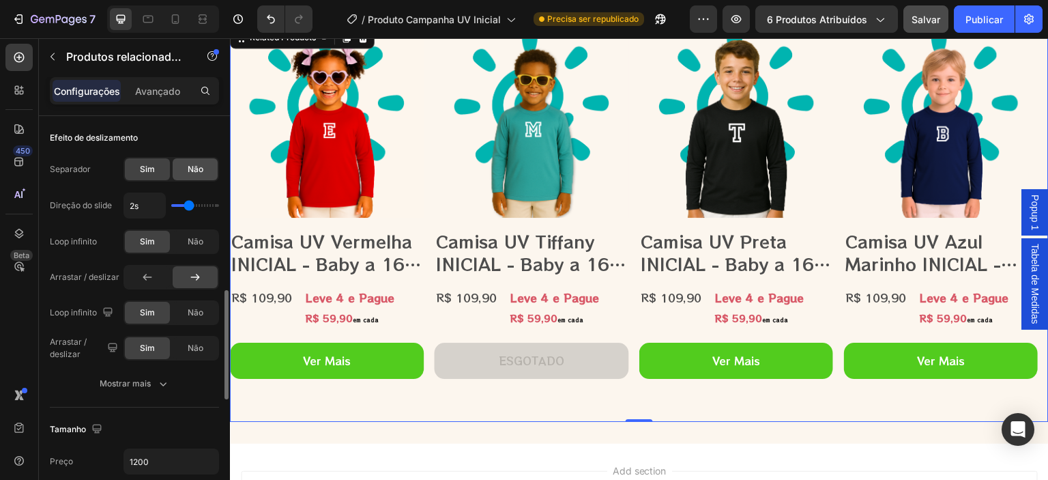
click at [201, 171] on font "Não" at bounding box center [196, 169] width 16 height 10
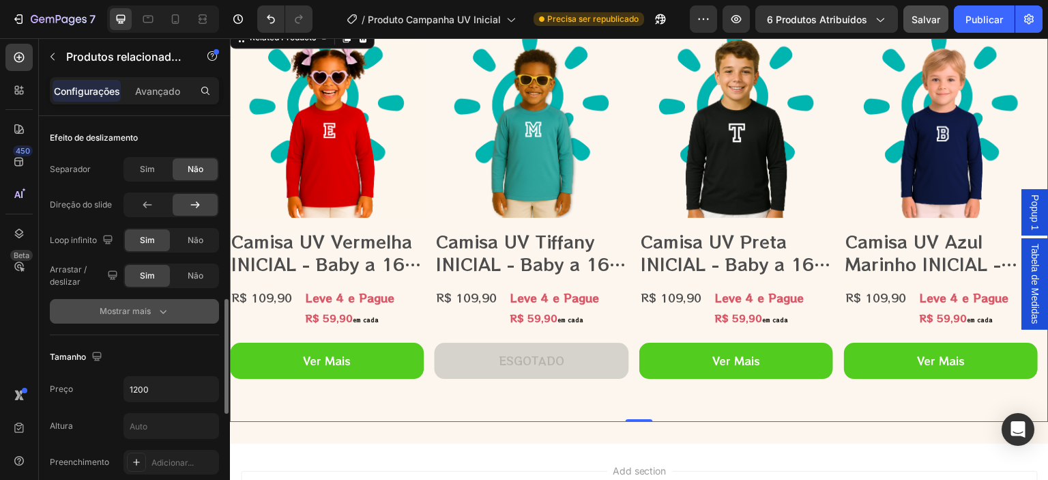
click at [169, 308] on icon "button" at bounding box center [163, 311] width 14 height 14
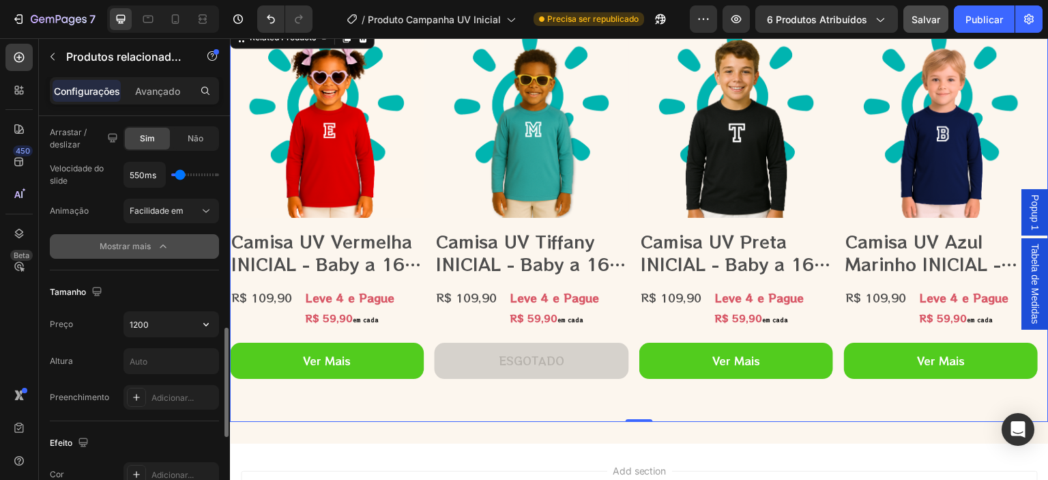
scroll to position [916, 0]
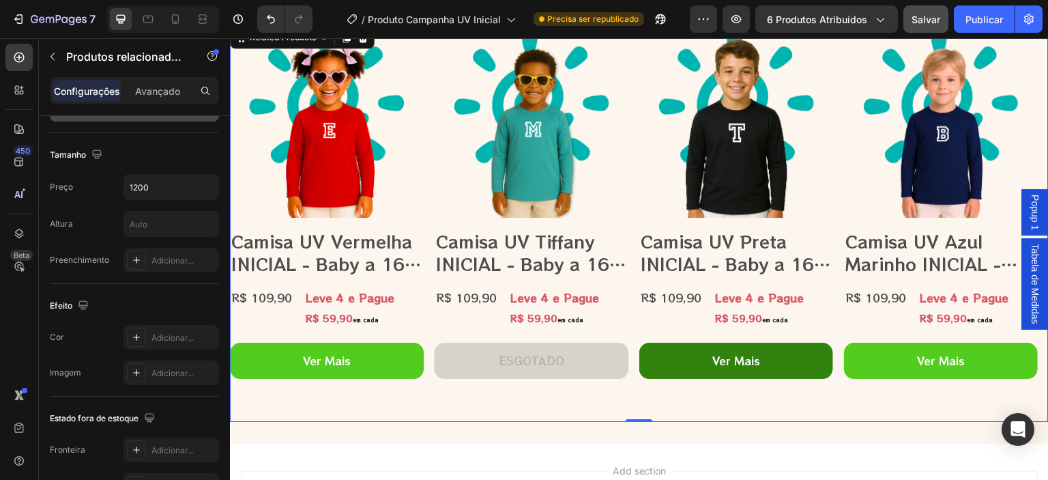
click at [845, 347] on button "Ver Mais" at bounding box center [942, 361] width 194 height 36
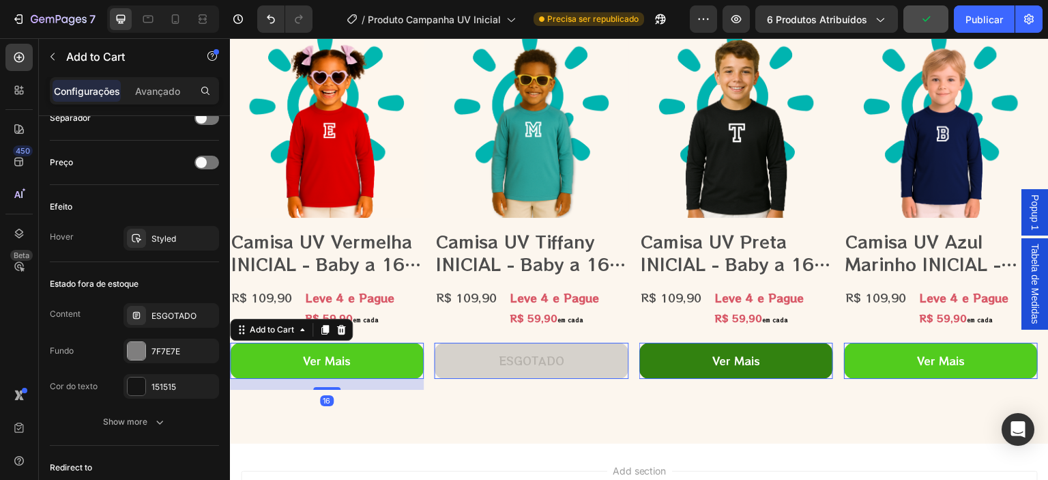
scroll to position [0, 0]
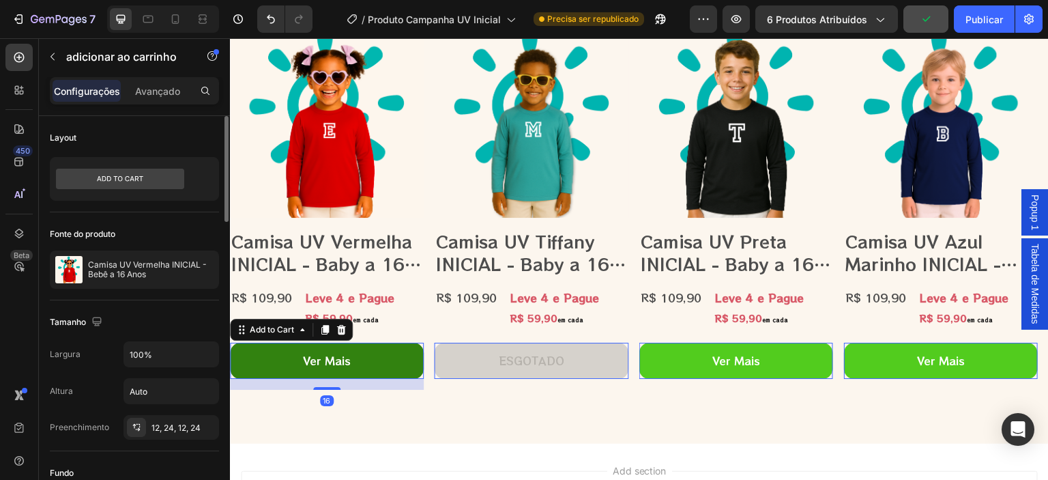
click at [845, 355] on button "Ver Mais" at bounding box center [942, 361] width 194 height 36
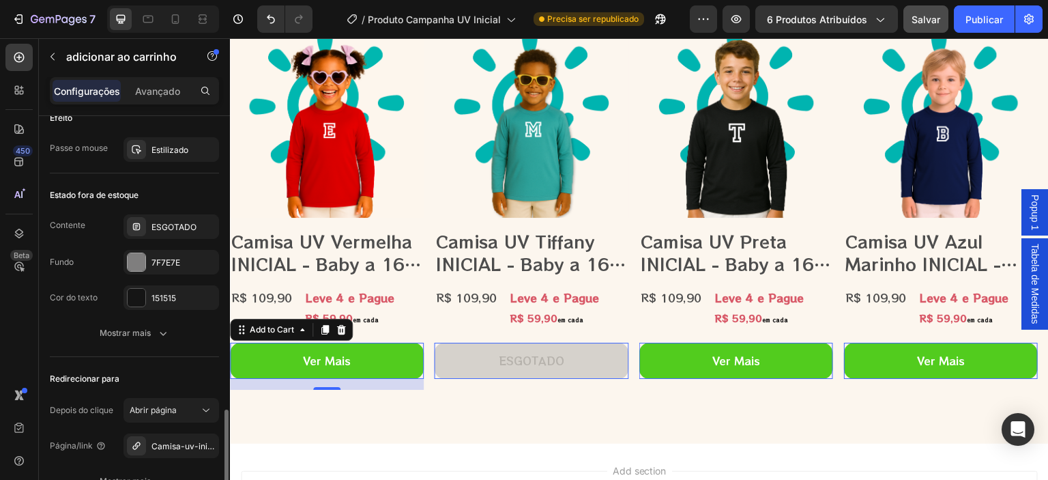
scroll to position [1073, 0]
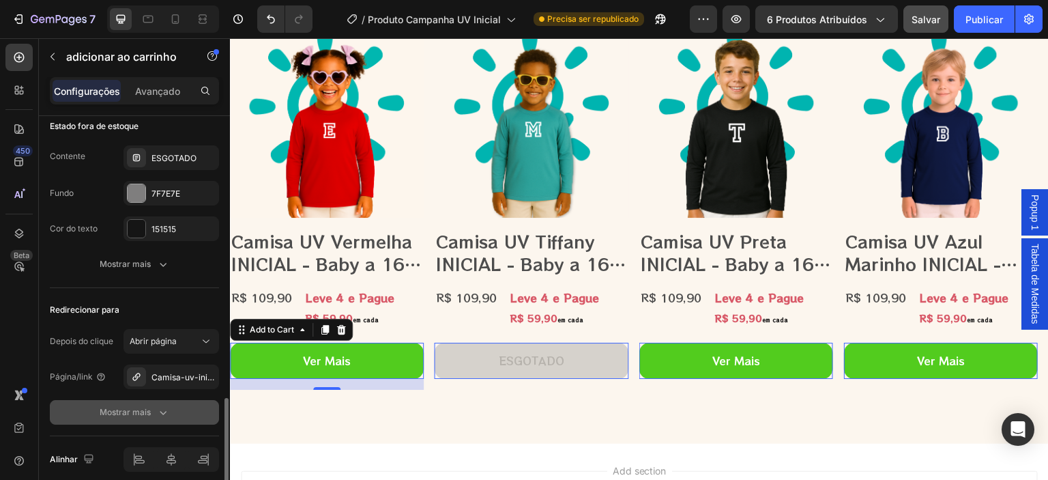
click at [161, 405] on icon "button" at bounding box center [163, 412] width 14 height 14
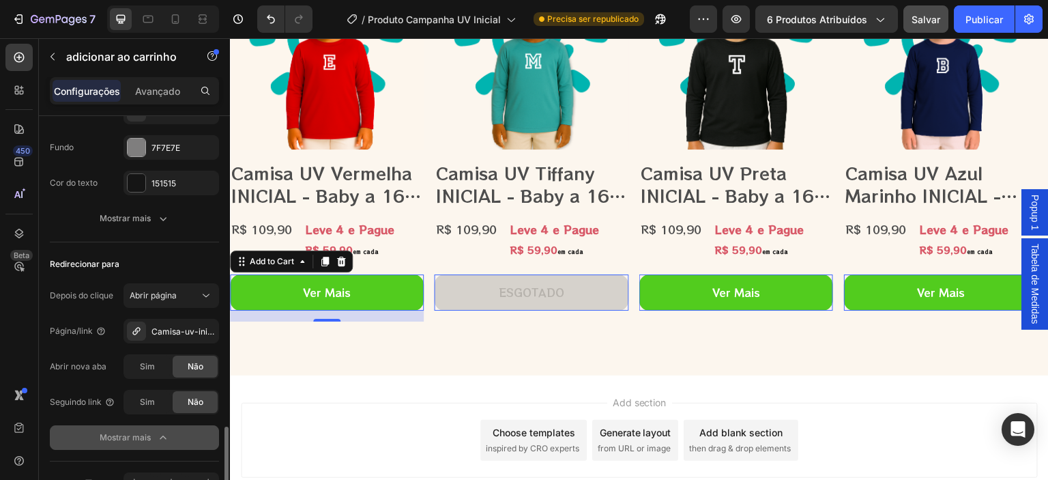
scroll to position [1142, 0]
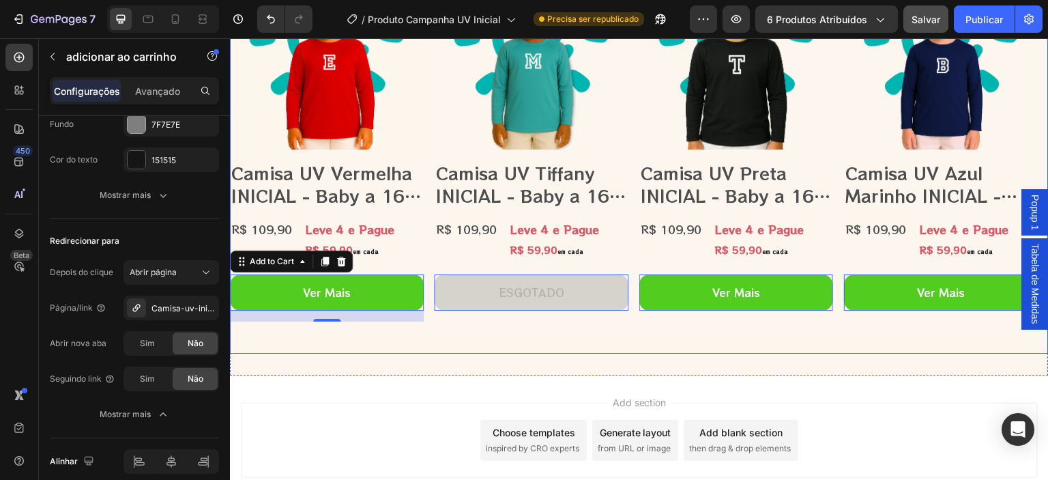
click at [431, 338] on div "Product Images Camisa UV Azul Marinho INICIAL - Baby a 16 Anos Product Title R$…" at bounding box center [639, 155] width 819 height 398
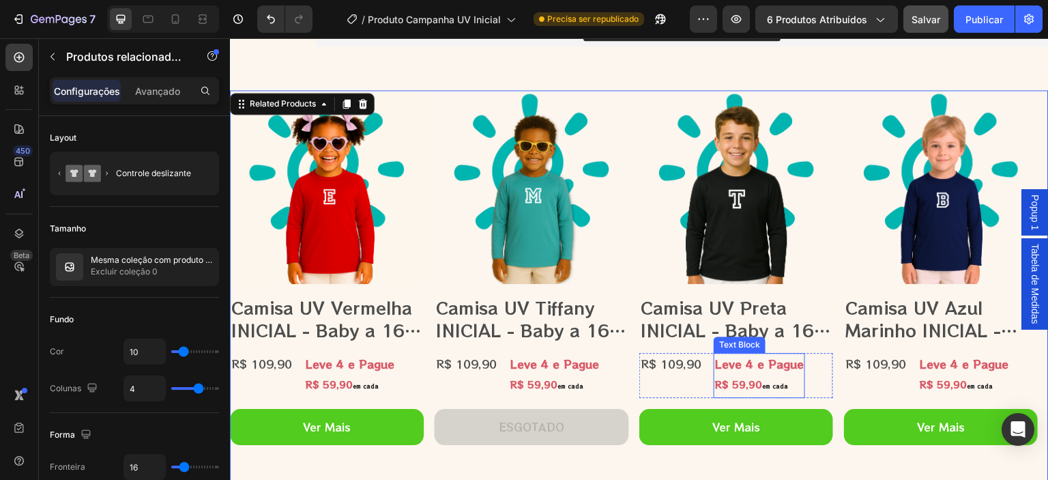
scroll to position [2009, 0]
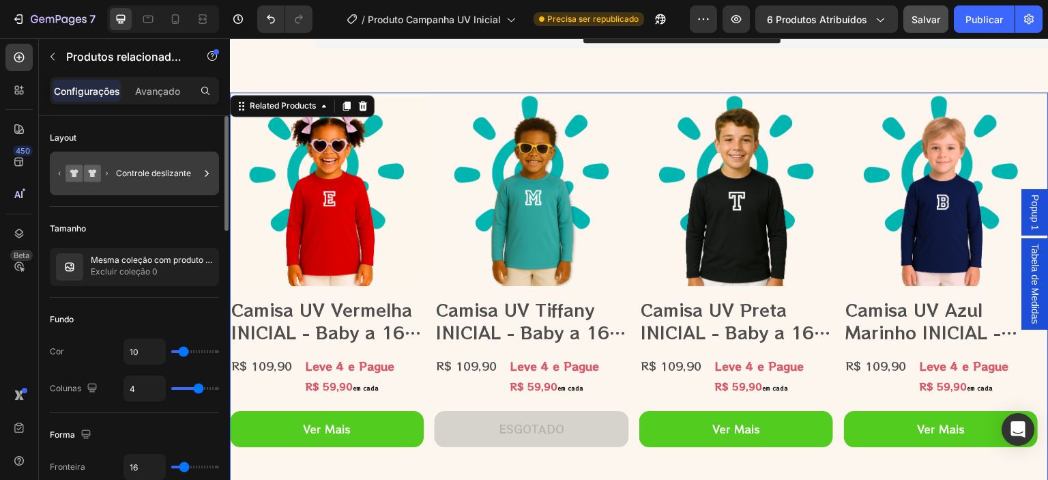
click at [123, 175] on font "Controle deslizante" at bounding box center [153, 173] width 75 height 10
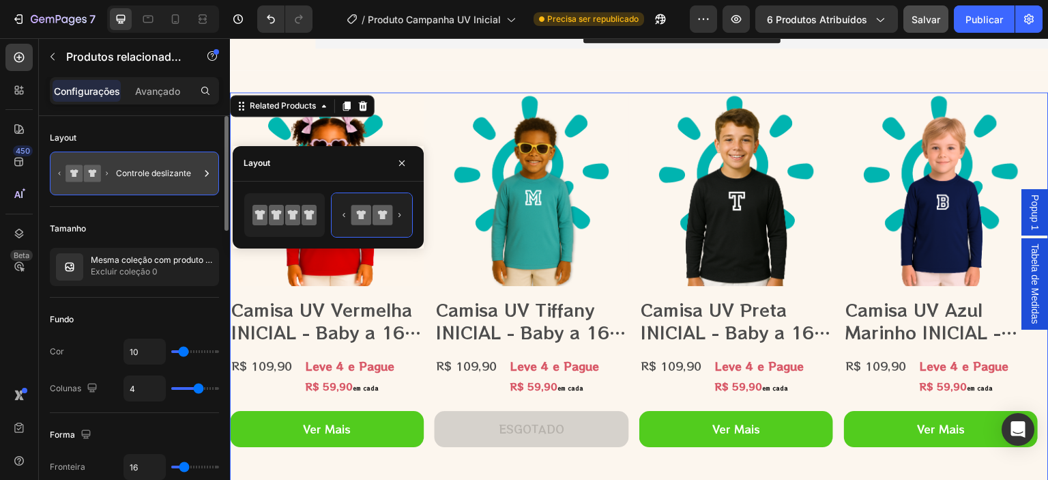
click at [123, 175] on font "Controle deslizante" at bounding box center [153, 173] width 75 height 10
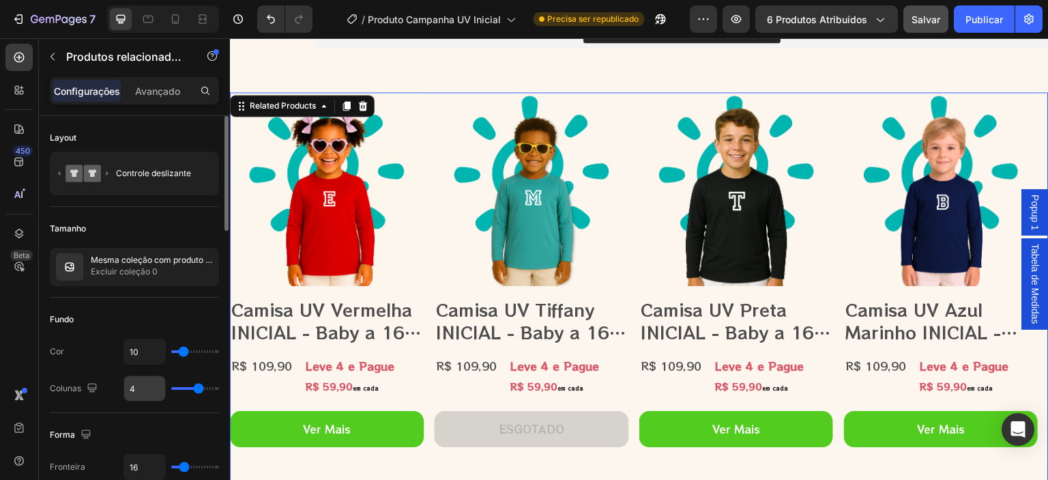
click at [147, 390] on input "4" at bounding box center [144, 388] width 41 height 25
click at [156, 88] on font "Avançado" at bounding box center [157, 91] width 45 height 12
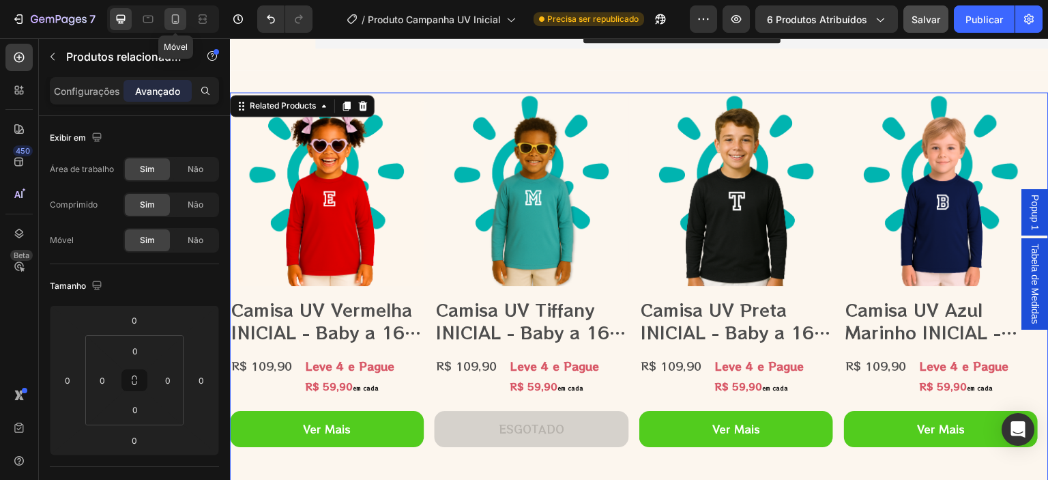
click at [175, 24] on icon at bounding box center [176, 19] width 8 height 10
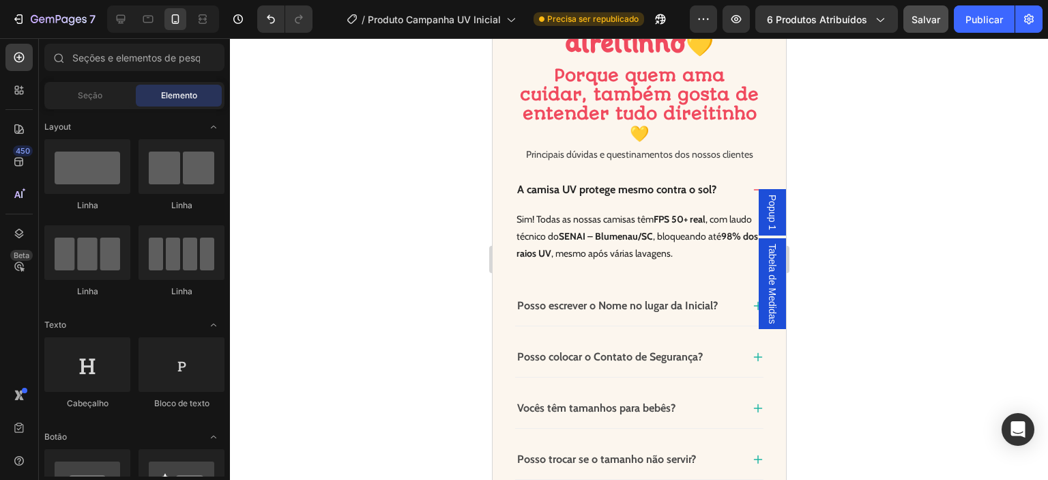
scroll to position [1646, 0]
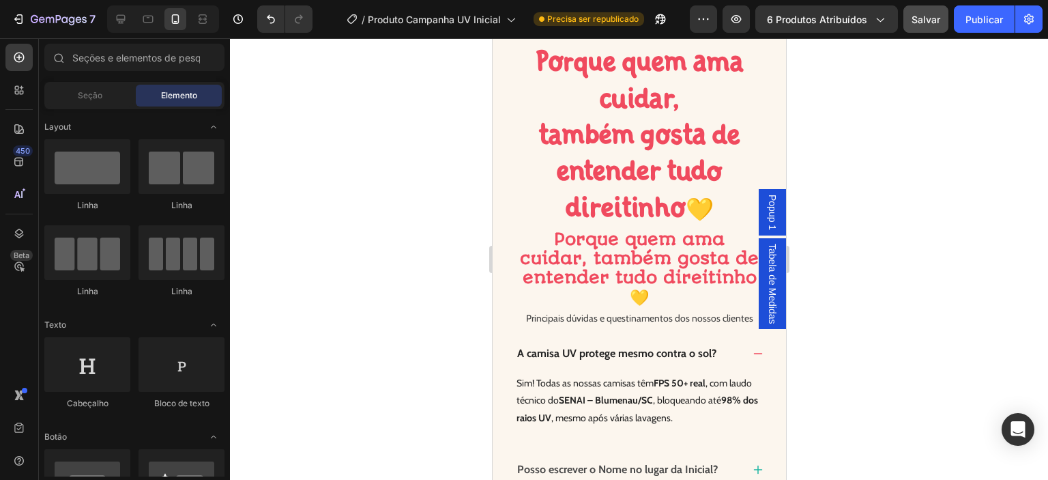
drag, startPoint x: 781, startPoint y: 130, endPoint x: 1283, endPoint y: 317, distance: 535.8
click at [650, 274] on span "Porque quem ama cuidar, também gosta de entender tudo direitinho 💛" at bounding box center [638, 268] width 239 height 78
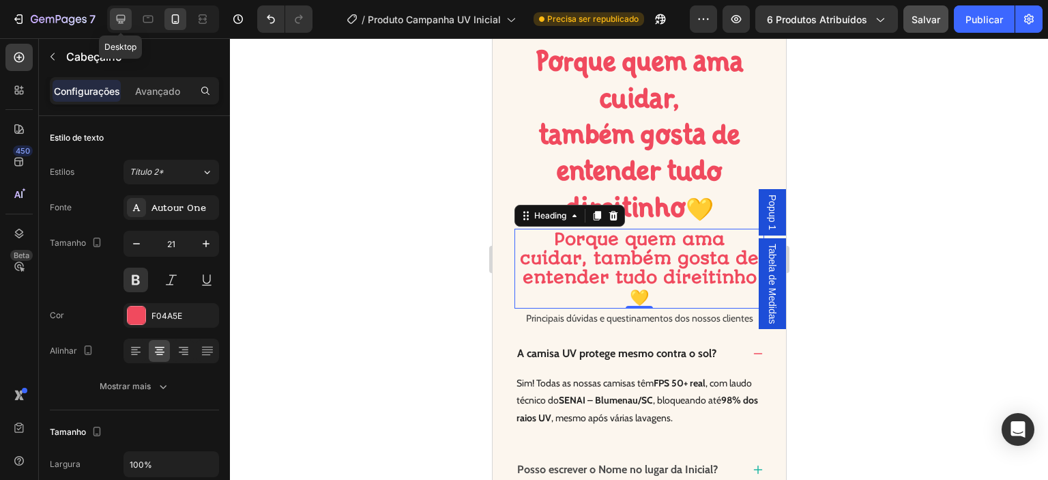
click at [118, 17] on icon at bounding box center [121, 19] width 14 height 14
type input "33"
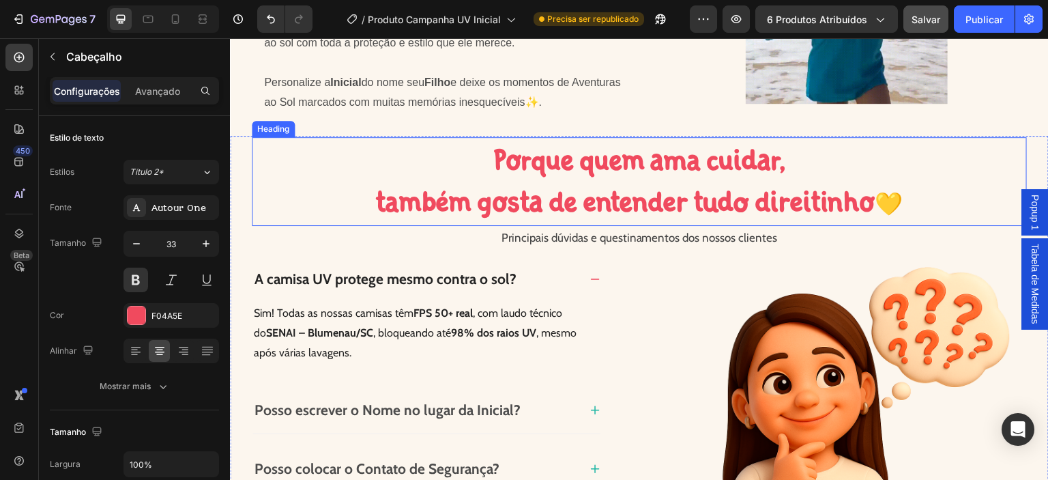
scroll to position [1321, 0]
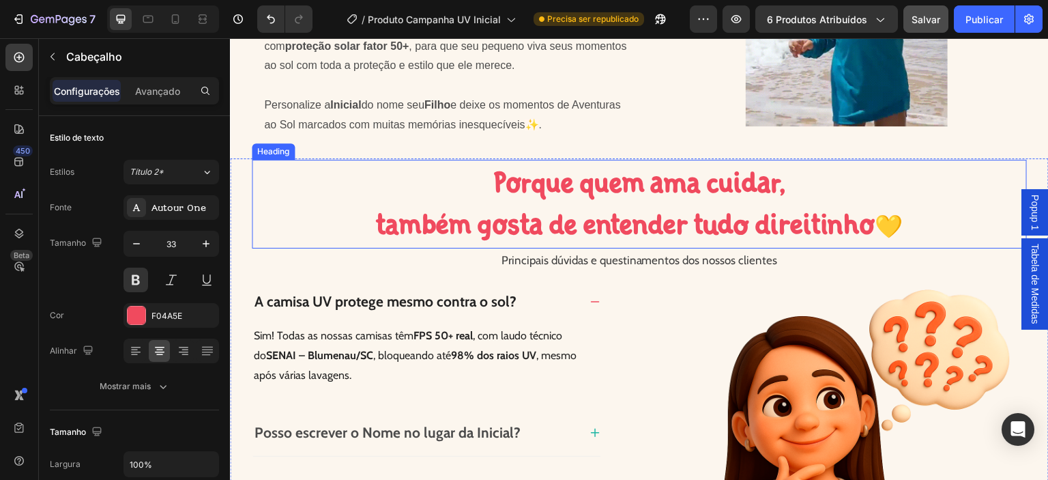
click at [665, 199] on span "Porque quem ama cuidar," at bounding box center [639, 182] width 293 height 34
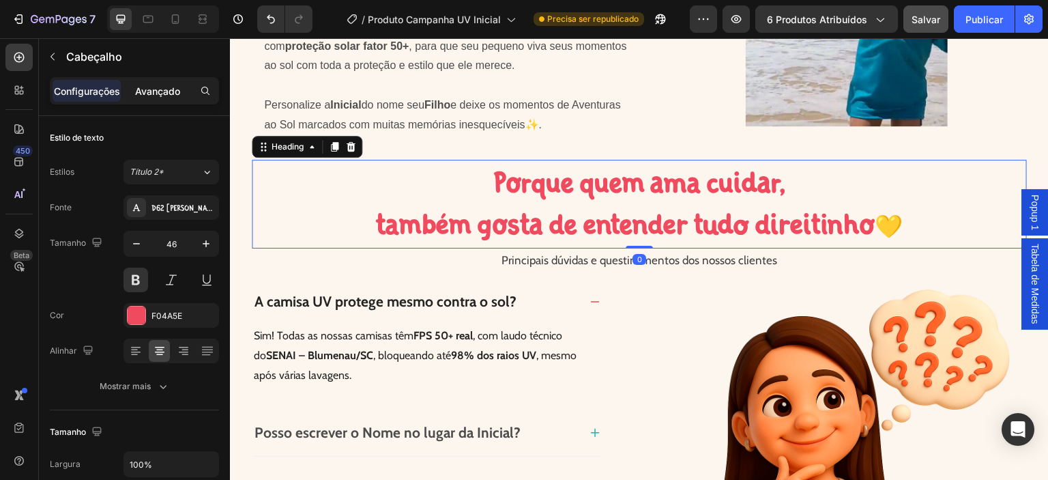
click at [164, 96] on font "Avançado" at bounding box center [157, 91] width 45 height 12
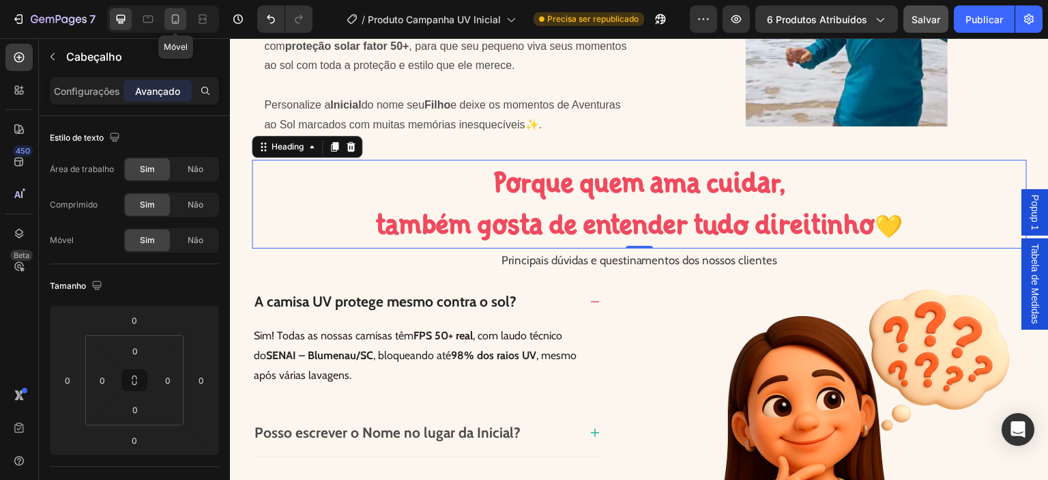
click at [177, 29] on div at bounding box center [175, 19] width 22 height 22
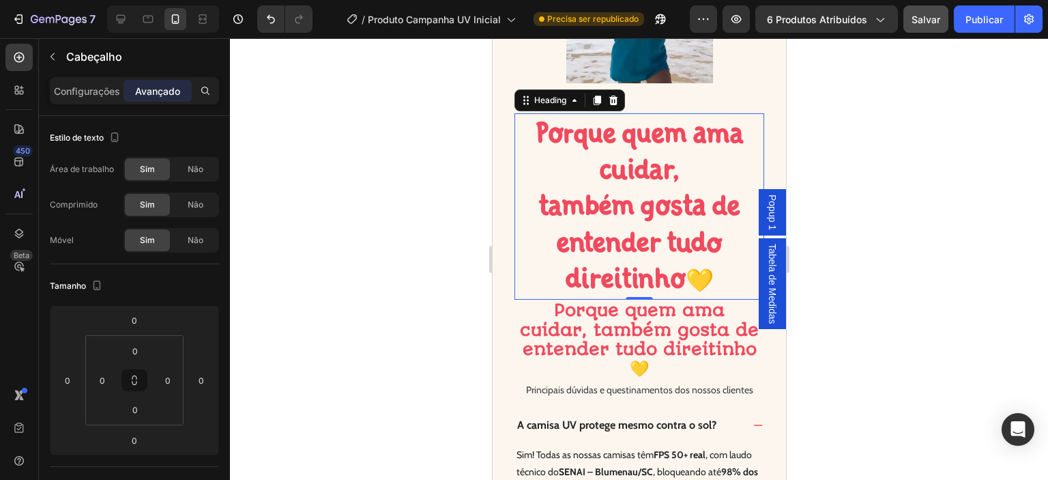
scroll to position [1602, 0]
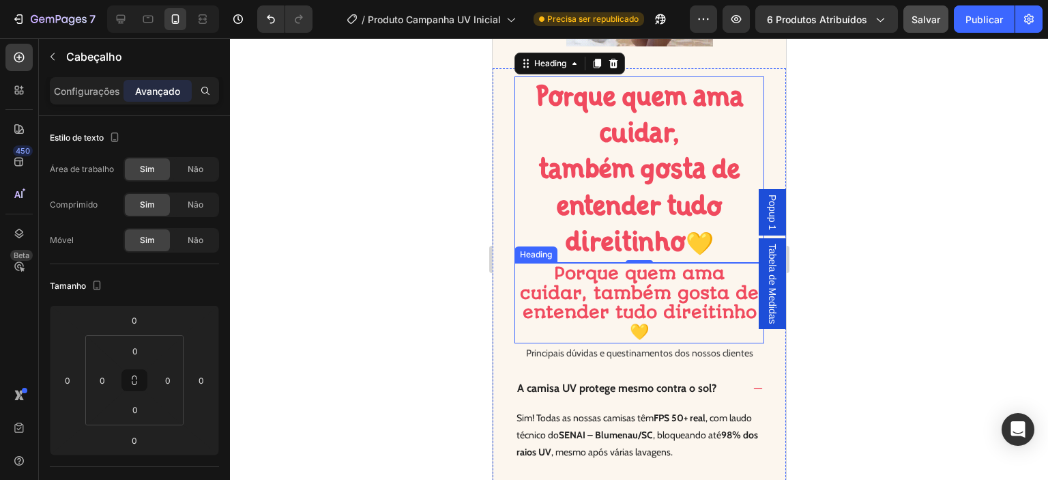
click at [620, 309] on span "Porque quem ama cuidar, também gosta de entender tudo direitinho 💛" at bounding box center [638, 302] width 239 height 78
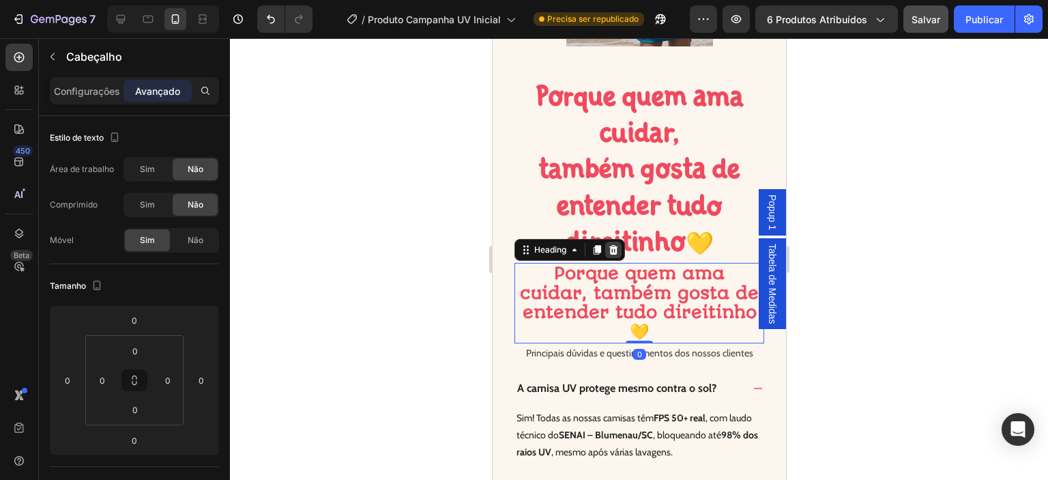
click at [611, 254] on icon at bounding box center [613, 250] width 9 height 10
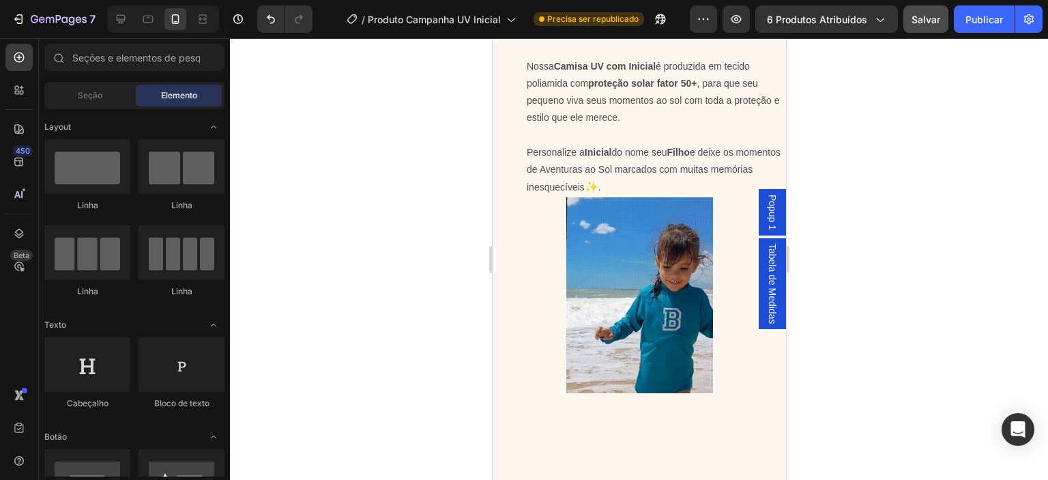
drag, startPoint x: 780, startPoint y: 254, endPoint x: 1298, endPoint y: 65, distance: 551.3
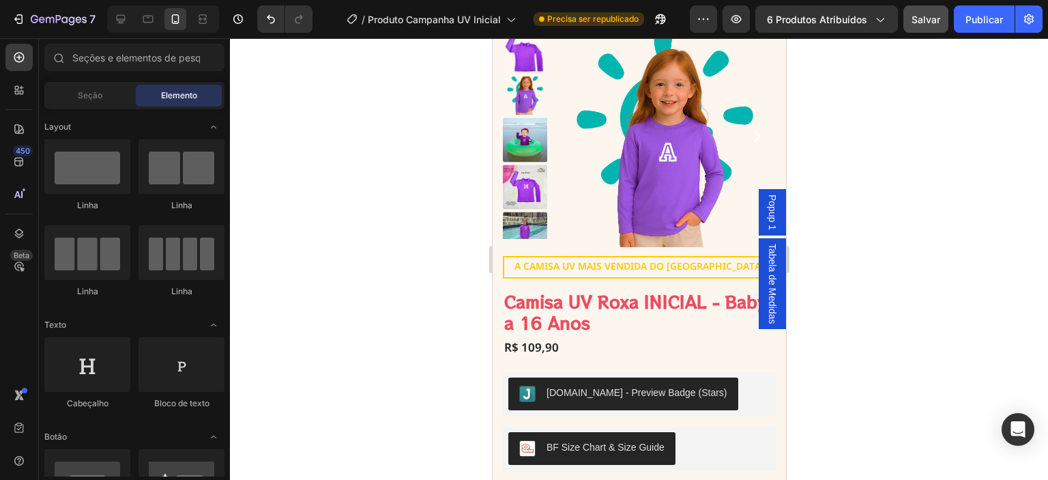
scroll to position [0, 0]
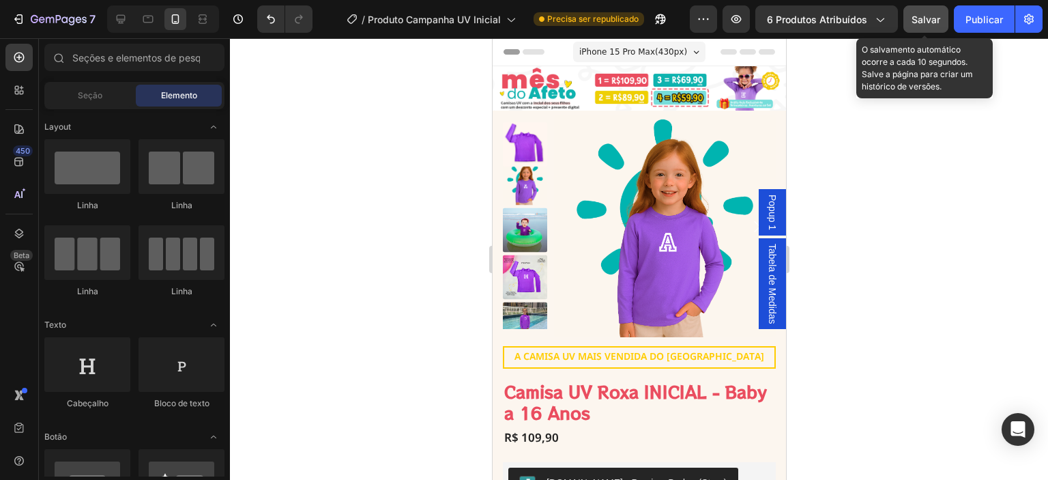
click at [920, 20] on font "Salvar" at bounding box center [926, 20] width 29 height 12
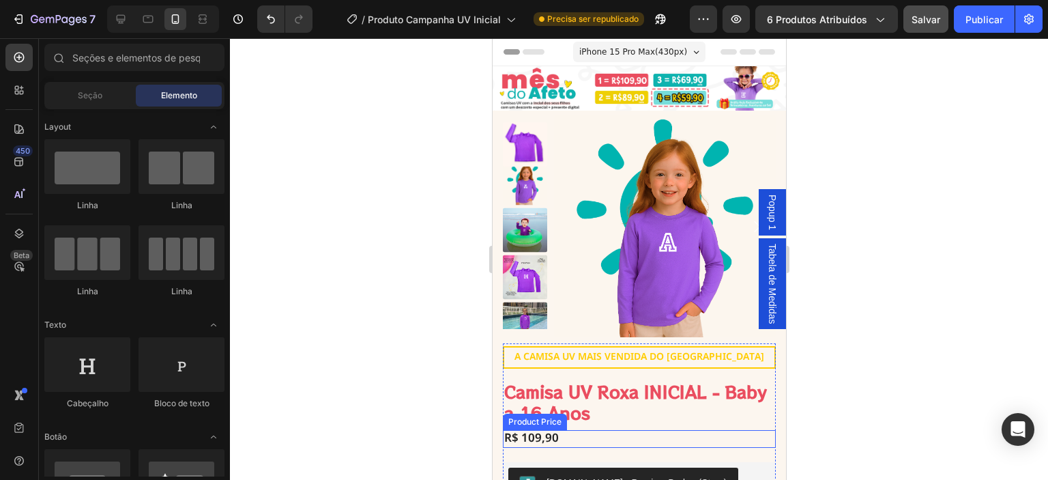
click at [565, 432] on div "R$ 109,90" at bounding box center [638, 439] width 273 height 18
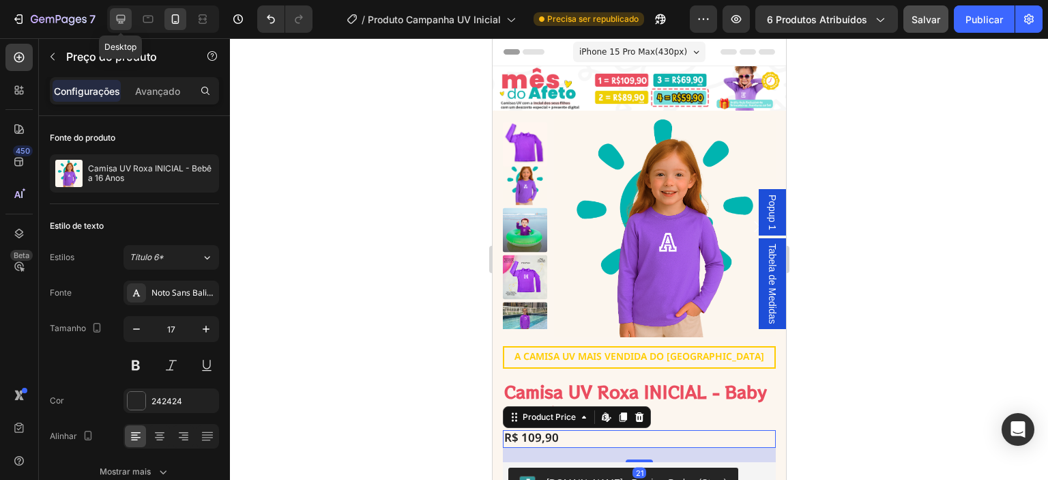
click at [126, 17] on icon at bounding box center [121, 19] width 14 height 14
type input "23"
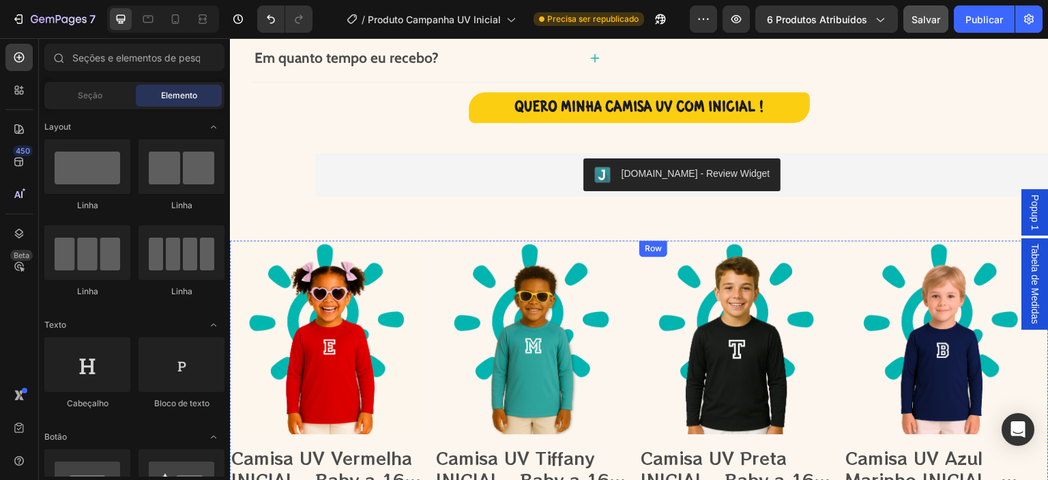
scroll to position [2069, 0]
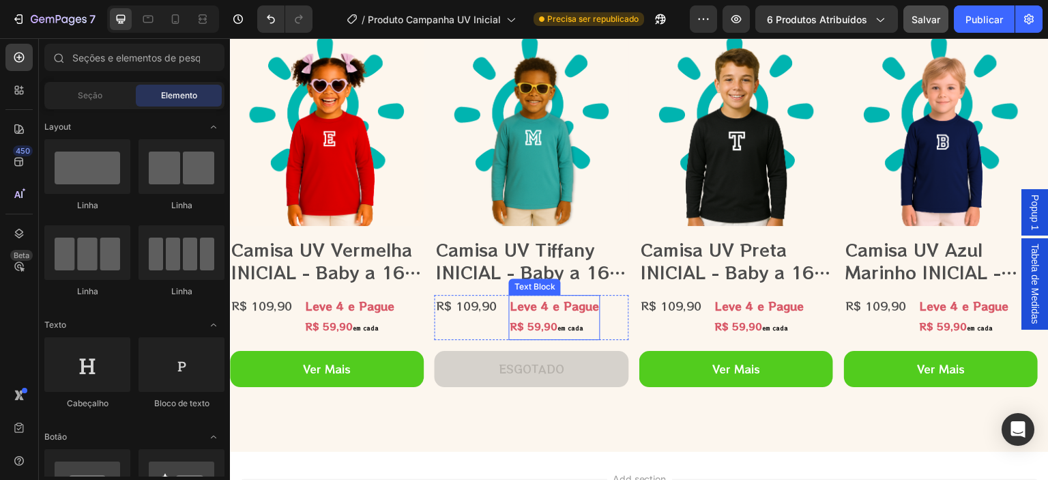
click at [920, 312] on strong "Leve 4 e Pague" at bounding box center [964, 305] width 89 height 16
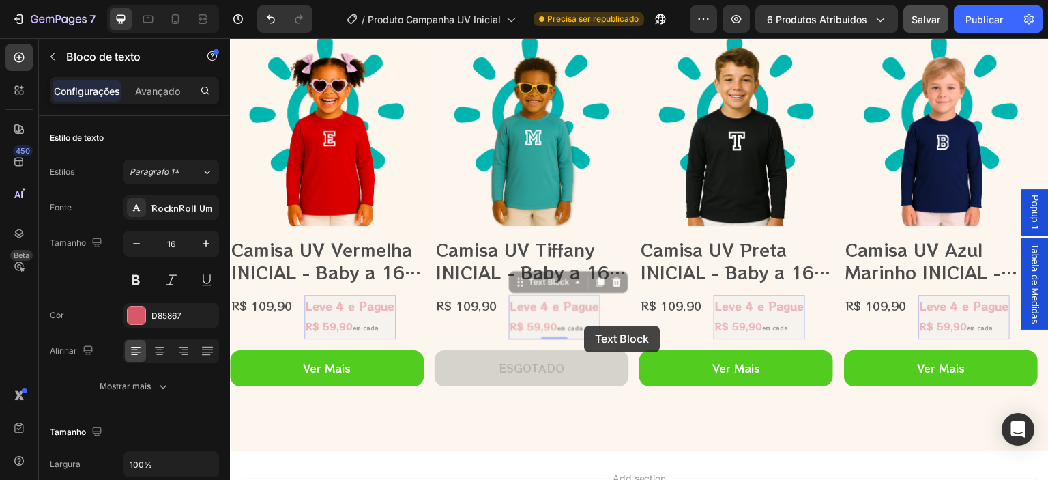
scroll to position [2064, 0]
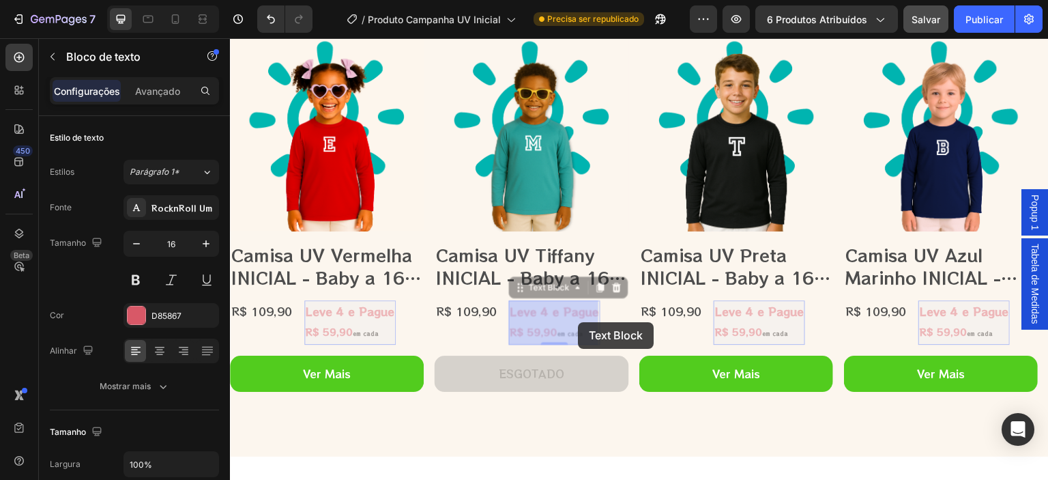
drag, startPoint x: 512, startPoint y: 306, endPoint x: 578, endPoint y: 322, distance: 68.2
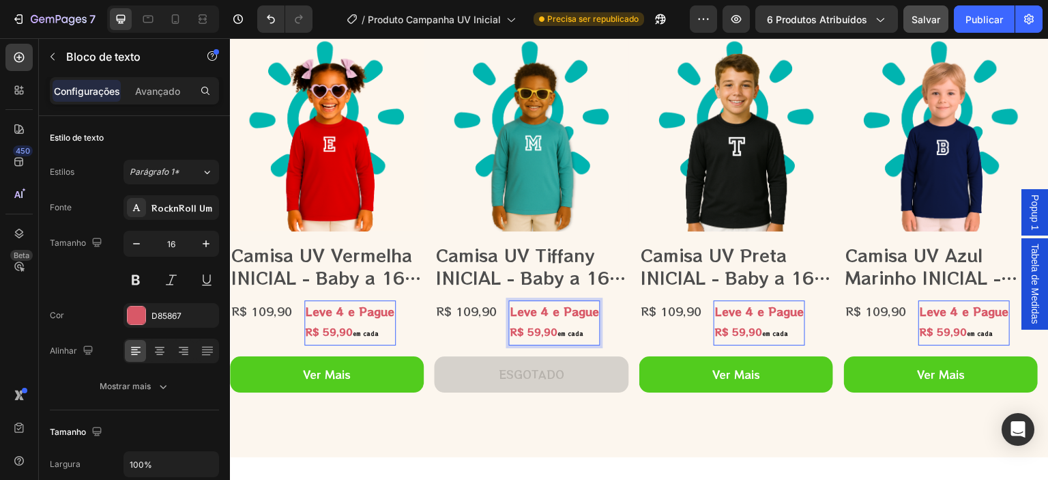
click at [582, 334] on strong "em cada" at bounding box center [570, 334] width 26 height 8
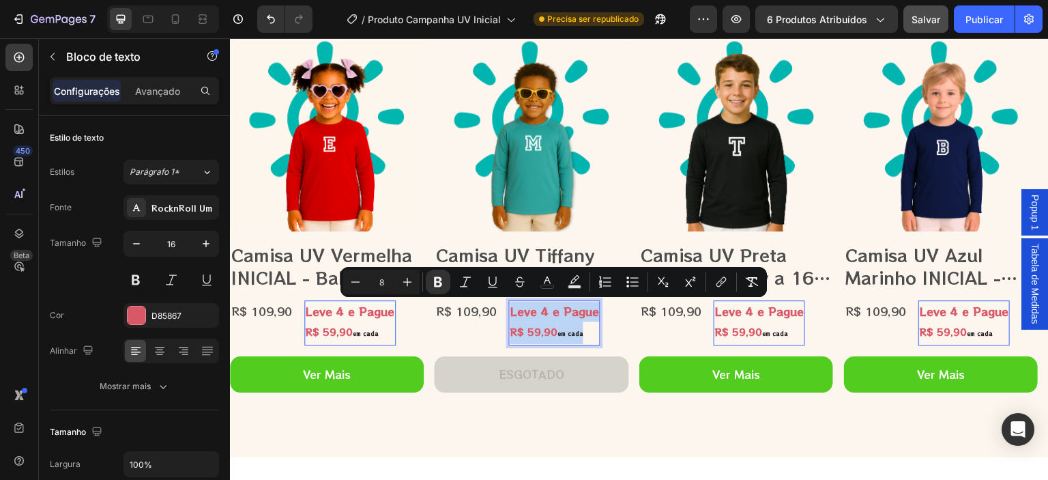
drag, startPoint x: 585, startPoint y: 333, endPoint x: 510, endPoint y: 309, distance: 78.1
click at [510, 309] on div "Leve 4 e Pague R$ 59,90 em cada" at bounding box center [554, 322] width 91 height 45
copy div "Leve 4 e Pague R$ 59,90 em cada"
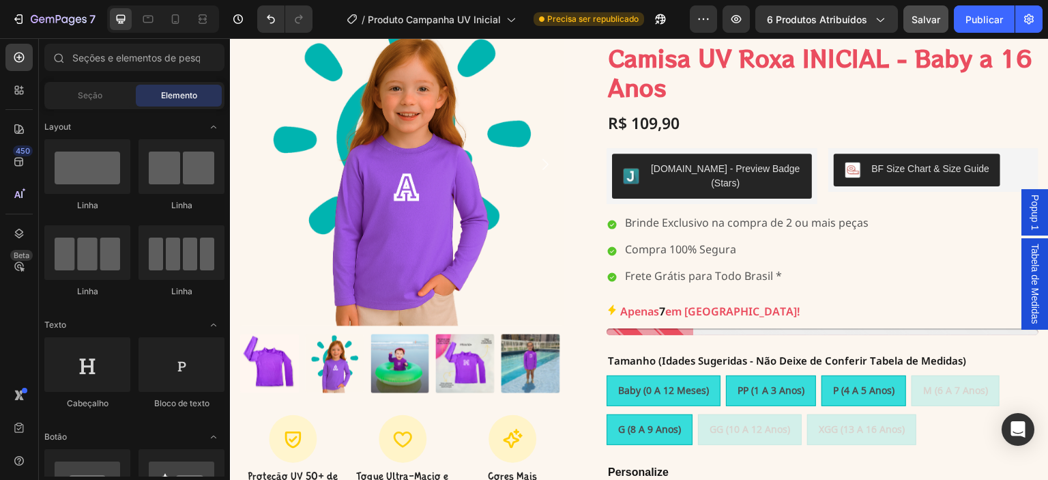
scroll to position [57, 0]
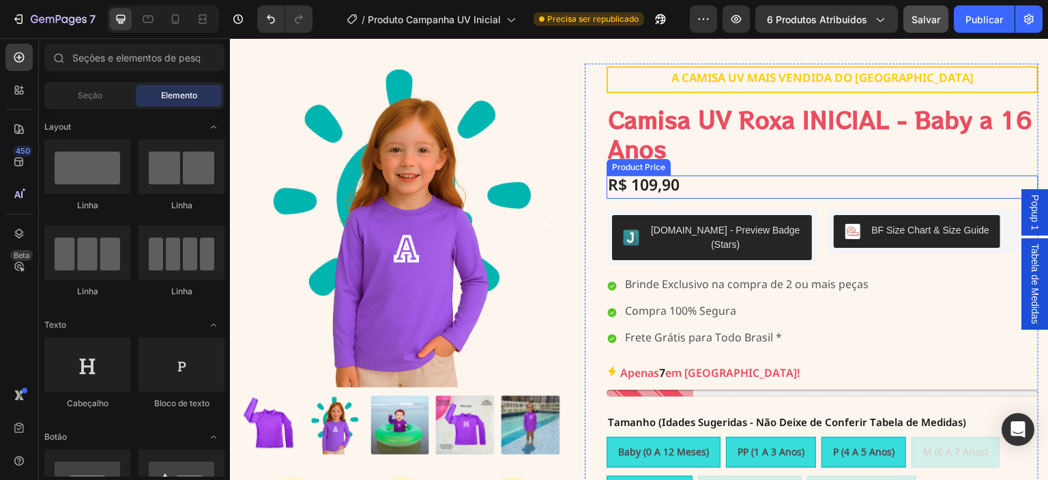
click at [679, 187] on div "R$ 109,90" at bounding box center [823, 186] width 432 height 23
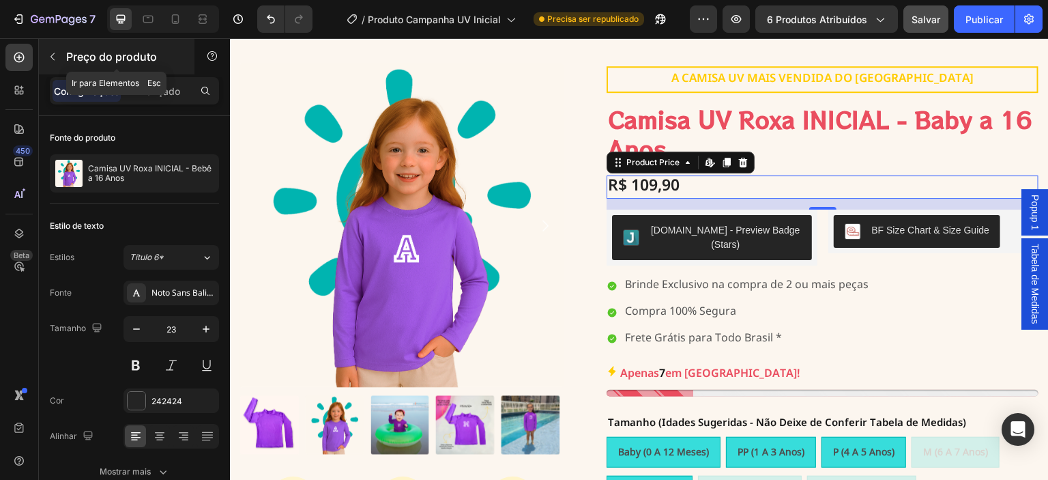
click at [56, 61] on icon "button" at bounding box center [52, 56] width 11 height 11
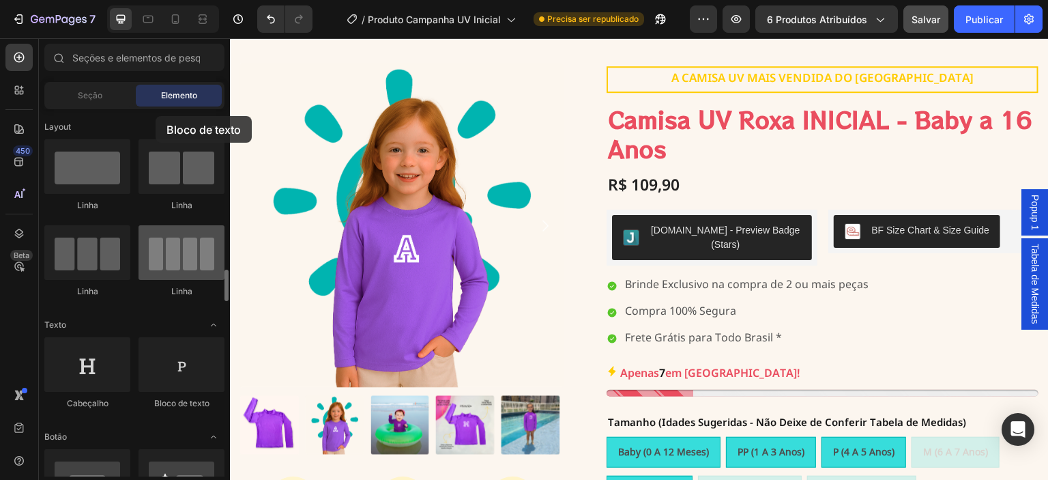
drag, startPoint x: 188, startPoint y: 231, endPoint x: 154, endPoint y: 119, distance: 117.0
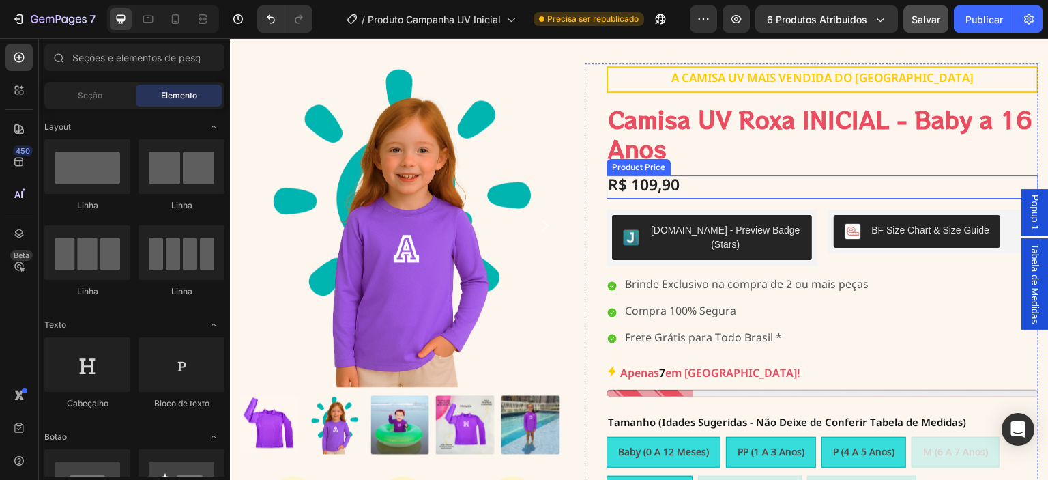
click at [684, 182] on div "R$ 109,90" at bounding box center [823, 186] width 432 height 23
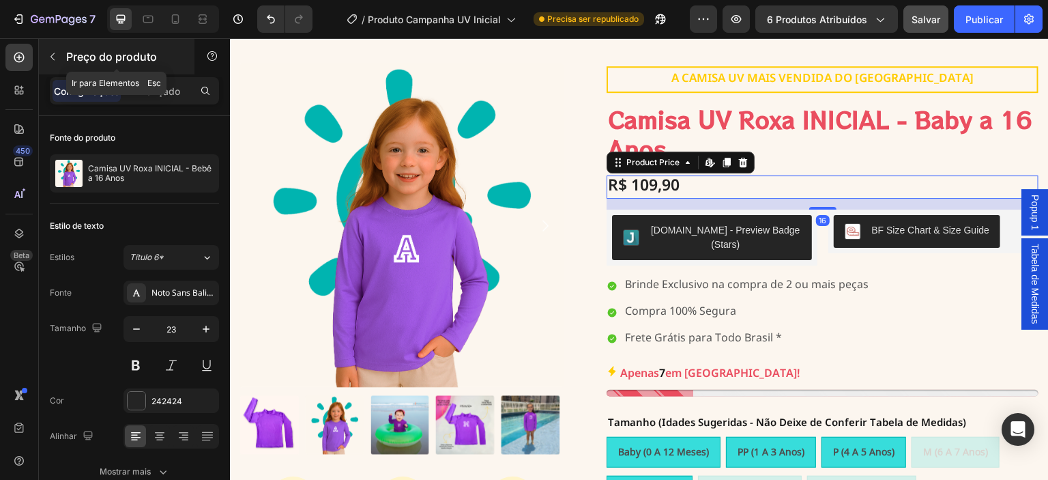
click at [54, 62] on button "button" at bounding box center [53, 57] width 22 height 22
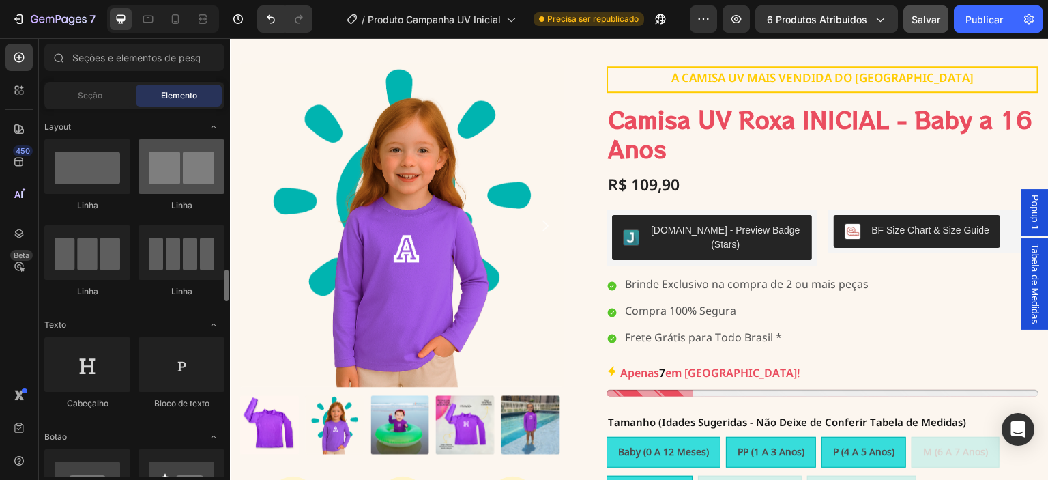
scroll to position [0, 0]
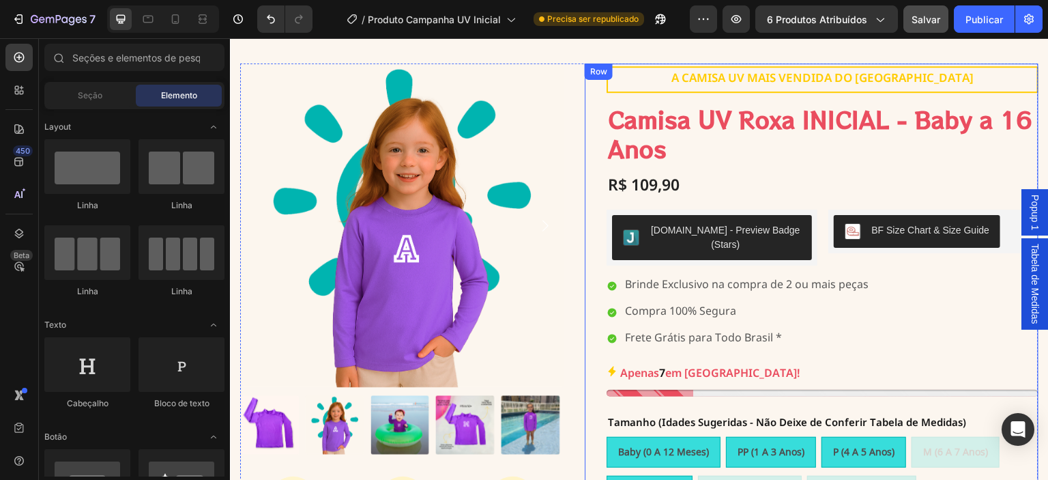
click at [724, 163] on h1 "Camisa UV Roxa INICIAL - Baby a 16 Anos" at bounding box center [823, 134] width 432 height 61
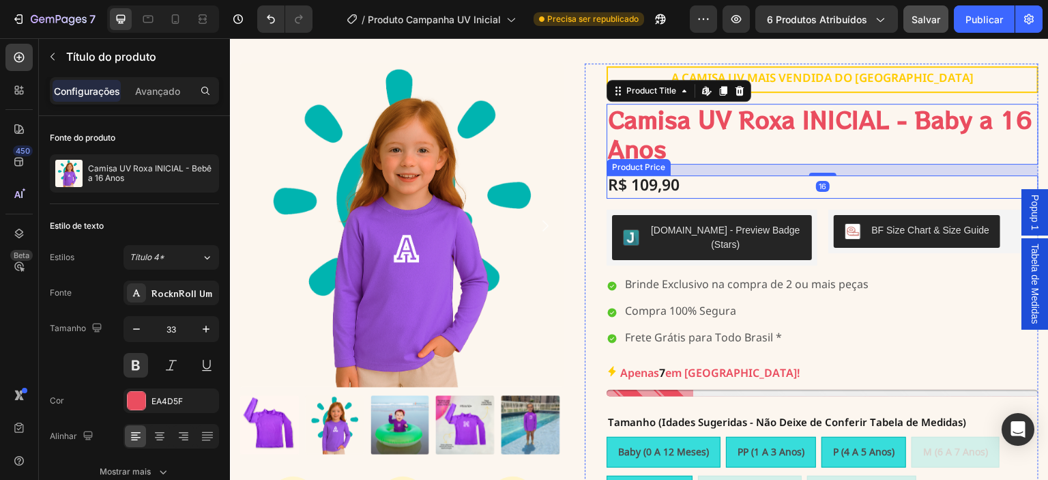
click at [697, 181] on div "R$ 109,90" at bounding box center [823, 186] width 432 height 23
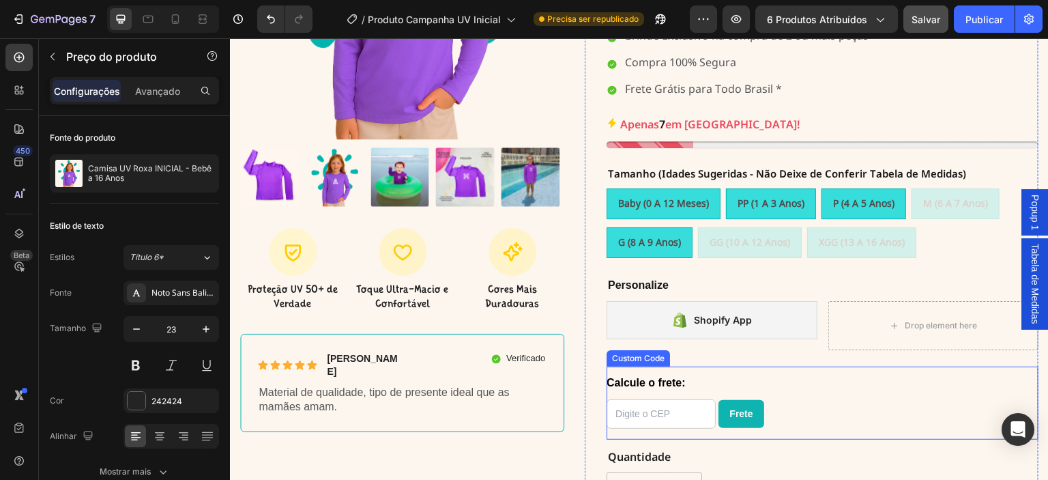
scroll to position [307, 0]
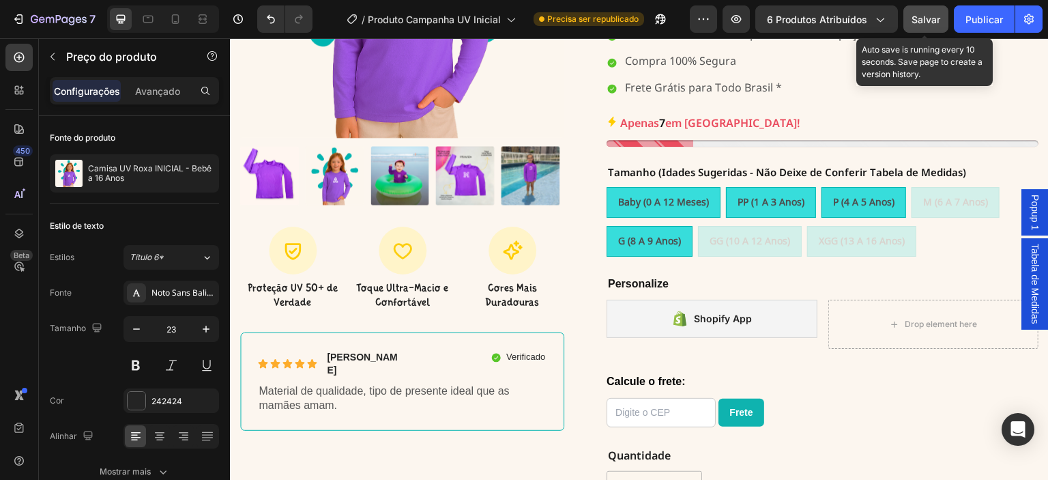
click at [927, 19] on font "Salvar" at bounding box center [926, 20] width 29 height 12
click at [905, 21] on button "Salvar" at bounding box center [925, 18] width 45 height 27
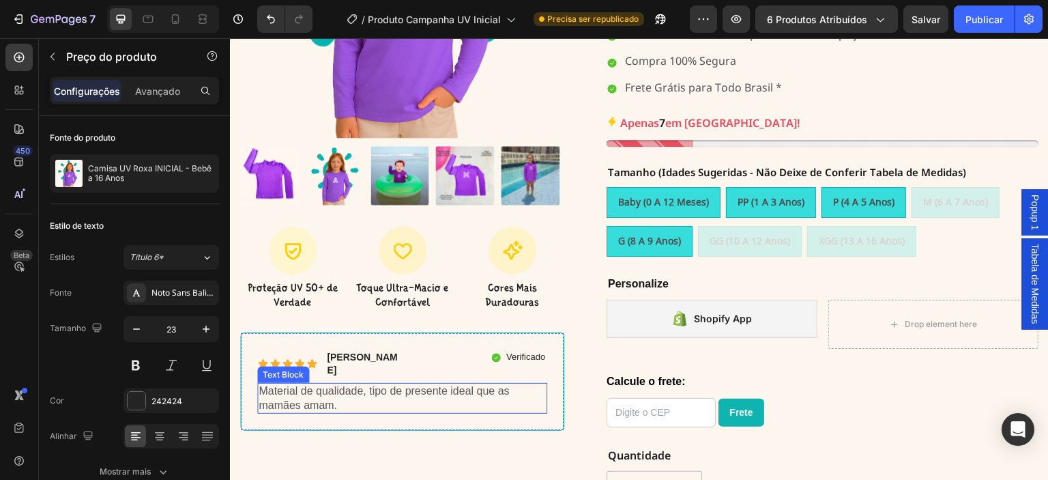
click at [392, 388] on p "Material de qualidade, tipo de presente ideal que as mamães amam." at bounding box center [402, 398] width 287 height 29
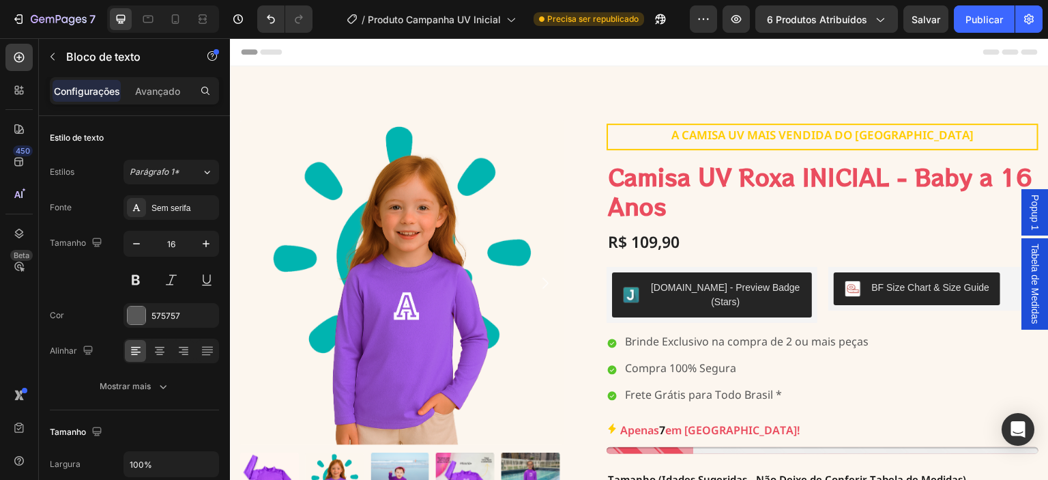
scroll to position [307, 0]
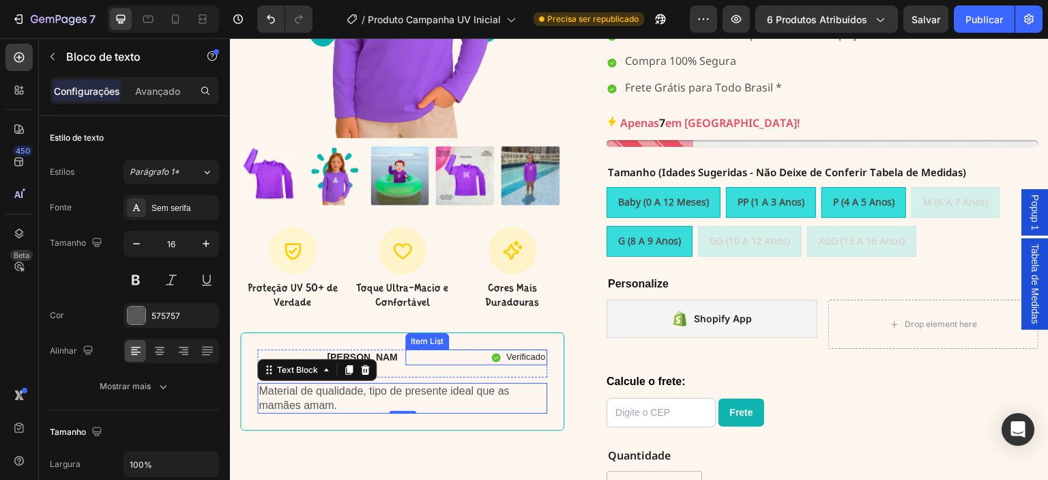
click at [527, 351] on p "Verificado" at bounding box center [525, 357] width 39 height 12
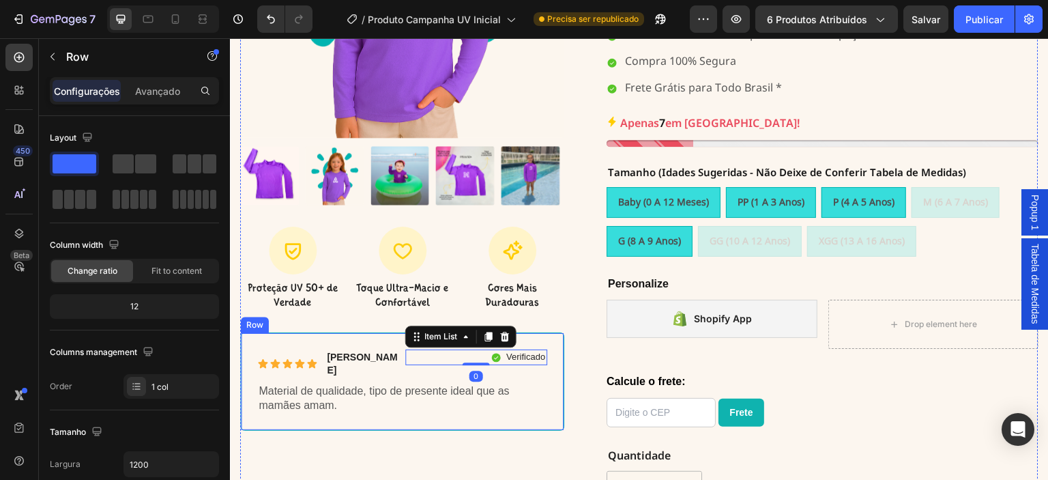
click at [559, 375] on div "Icon Icon Icon Icon Icon Icon List Nilma Carbone Text Block Row Verificado Item…" at bounding box center [402, 381] width 324 height 98
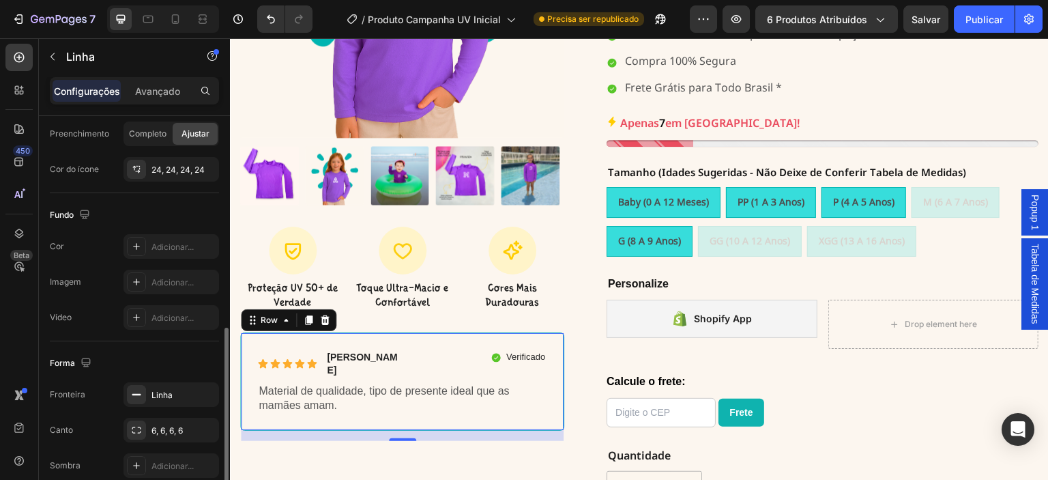
scroll to position [412, 0]
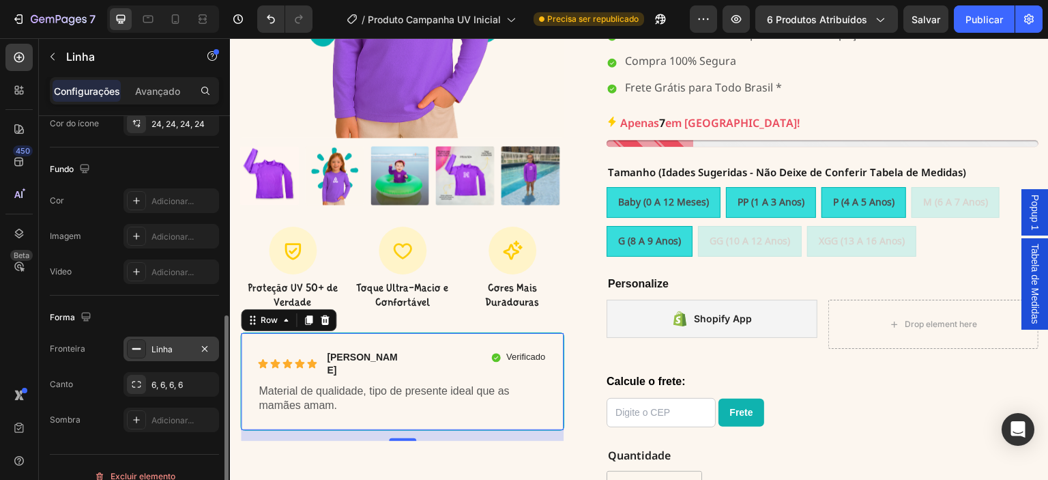
click at [175, 349] on div "Linha" at bounding box center [171, 349] width 40 height 12
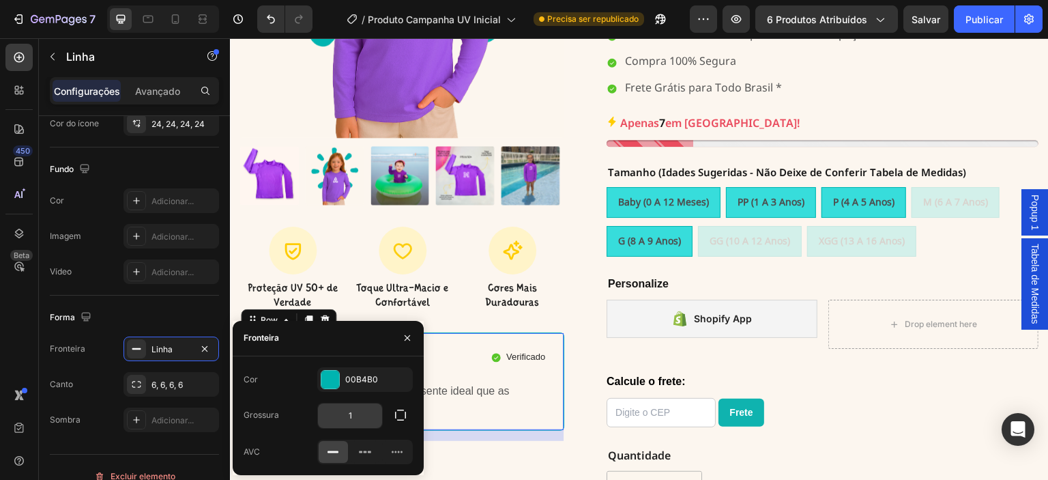
click at [362, 412] on input "1" at bounding box center [350, 415] width 64 height 25
type input "2"
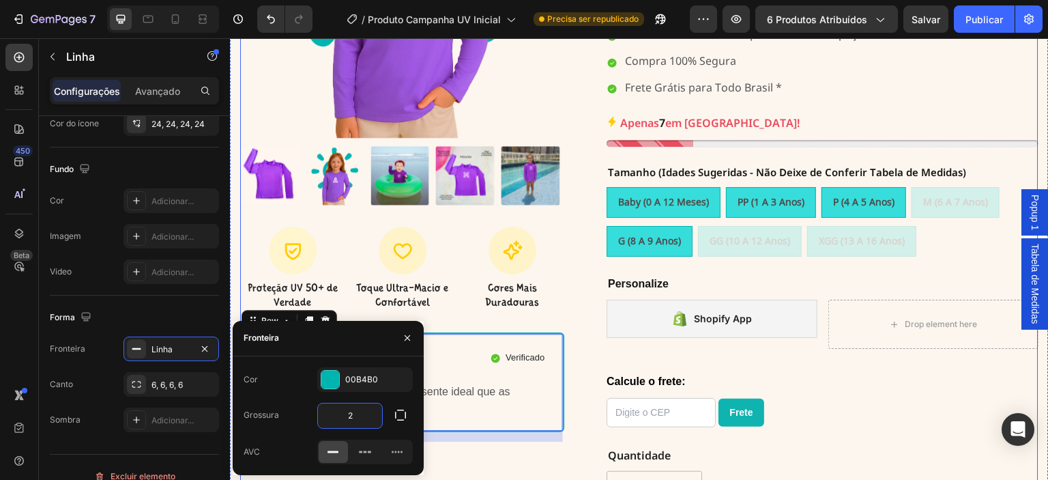
click at [570, 344] on div "Product Images Icon Proteção UV 50+ de Verdade Text Block Icon Toque Ultra-Maci…" at bounding box center [639, 189] width 798 height 750
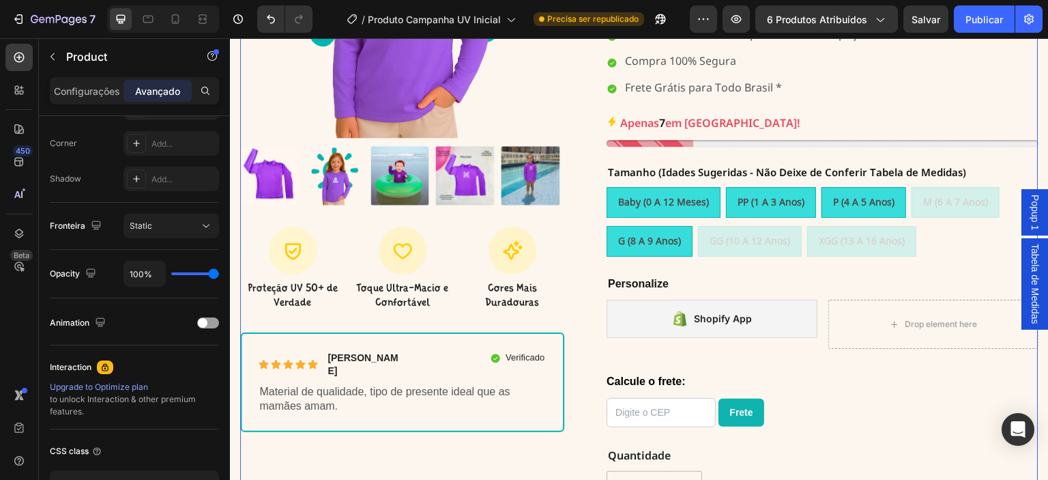
scroll to position [0, 0]
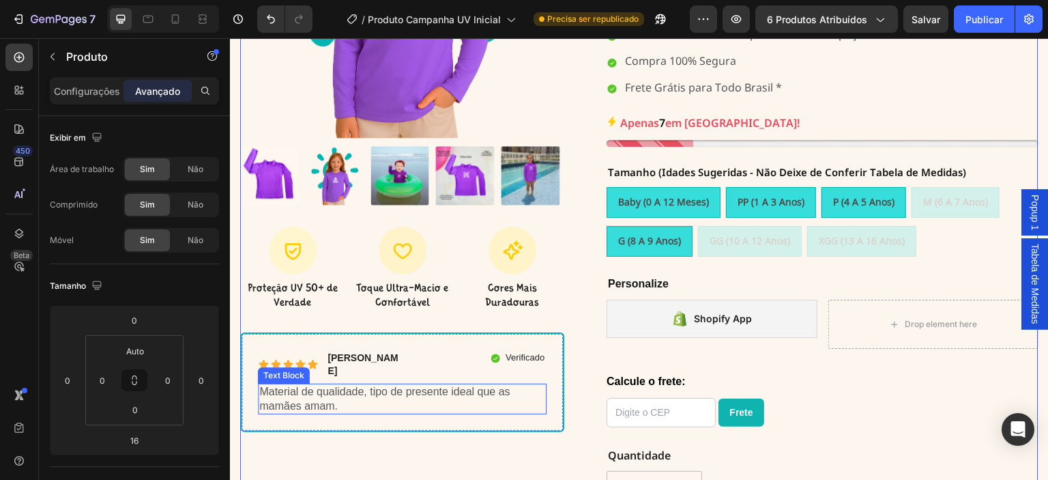
click at [461, 385] on p "Material de qualidade, tipo de presente ideal que as mamães amam." at bounding box center [402, 399] width 286 height 29
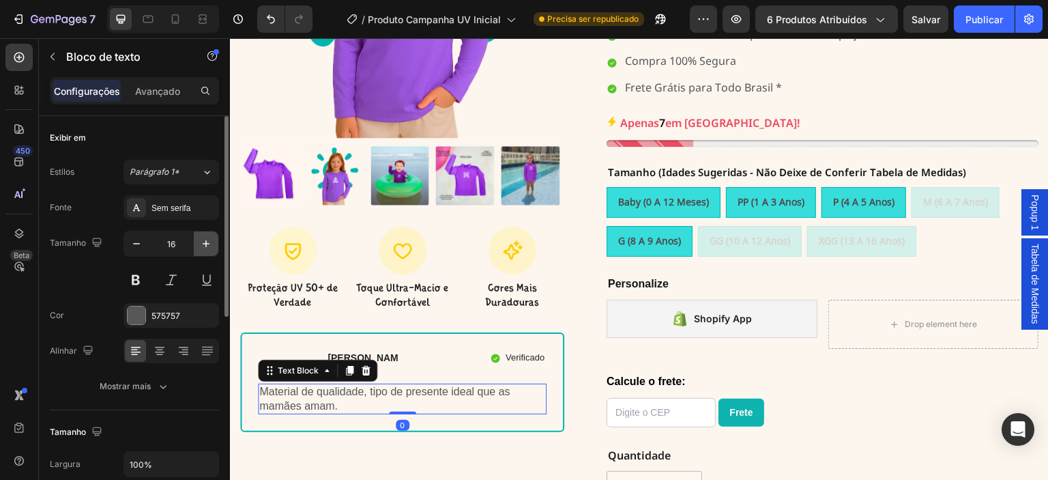
click at [210, 239] on icon "button" at bounding box center [206, 244] width 14 height 14
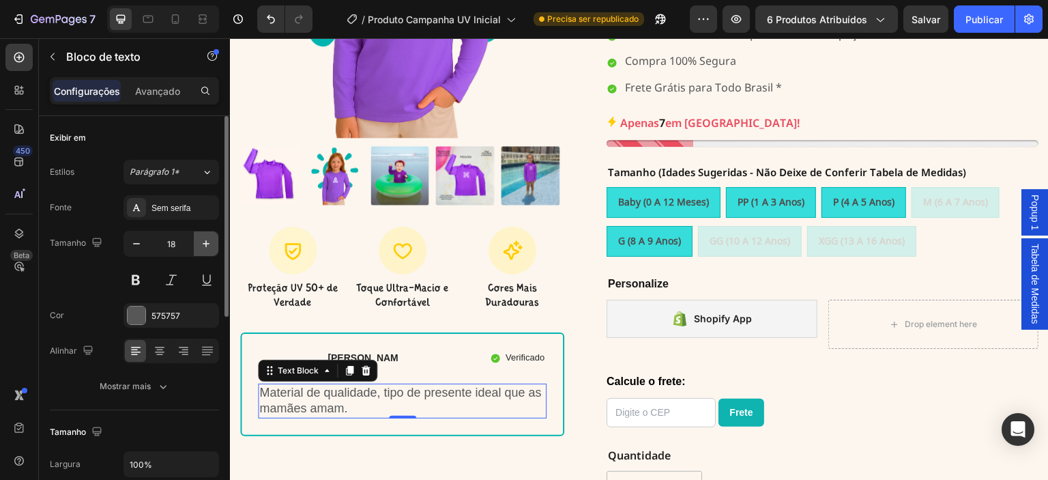
click at [210, 239] on icon "button" at bounding box center [206, 244] width 14 height 14
type input "19"
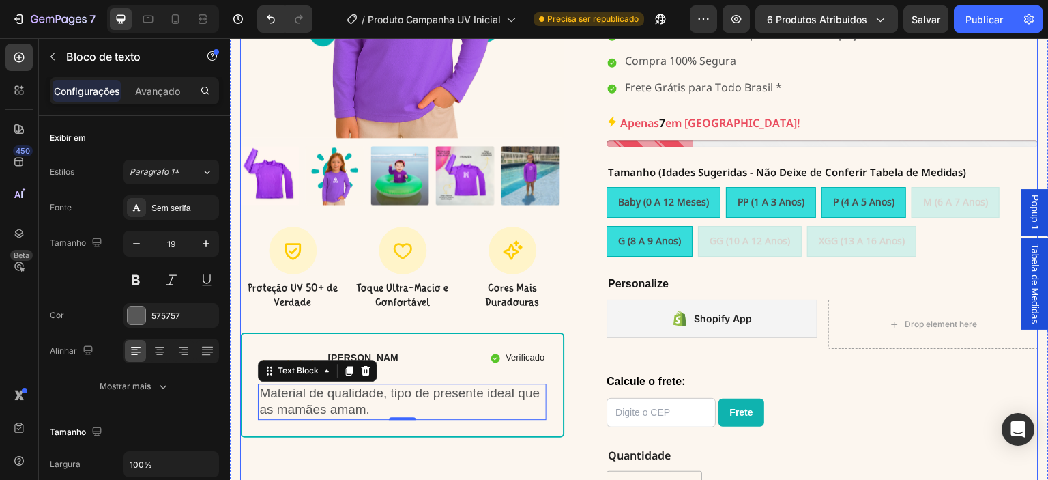
click at [578, 351] on div "Product Images Icon Proteção UV 50+ de Verdade Text Block Icon Toque Ultra-Maci…" at bounding box center [639, 189] width 798 height 750
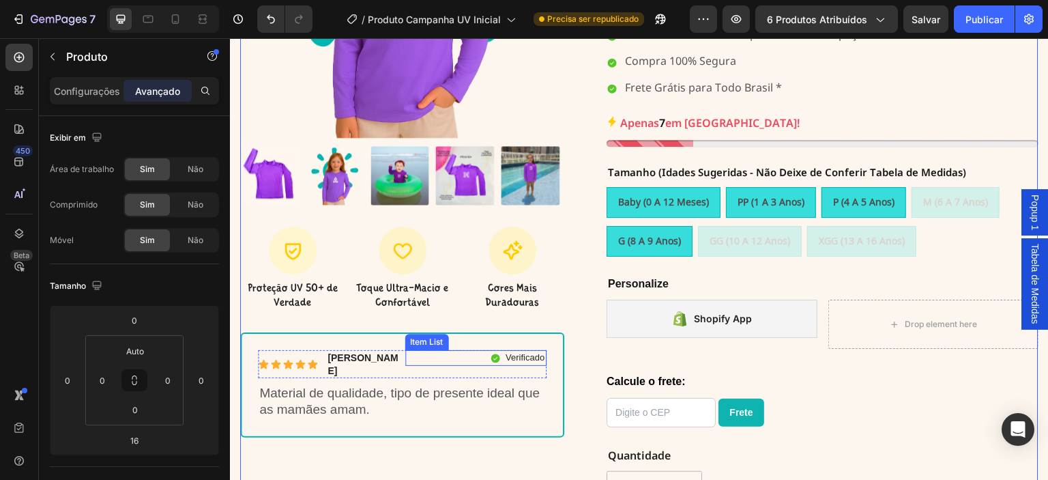
click at [535, 354] on p "Verificado" at bounding box center [525, 358] width 39 height 12
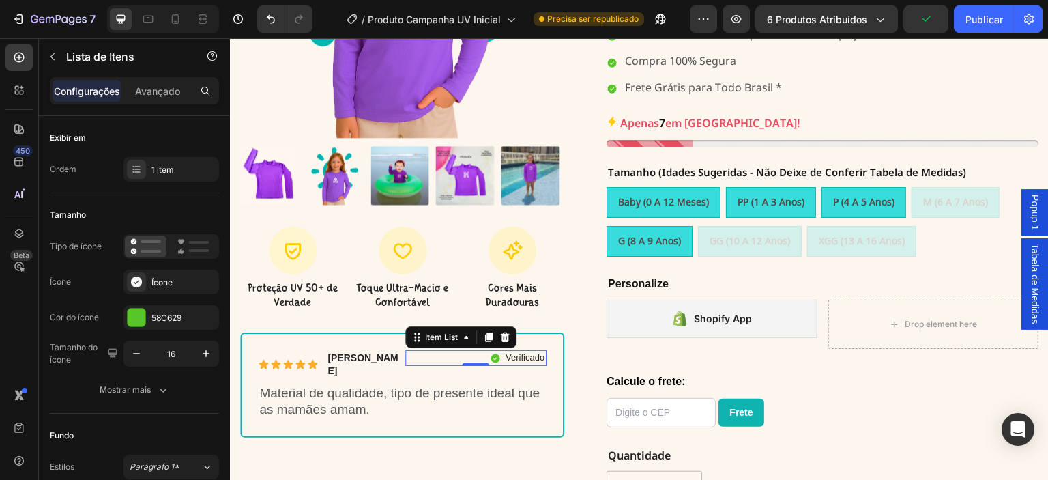
click at [513, 352] on p "Verificado" at bounding box center [525, 358] width 39 height 12
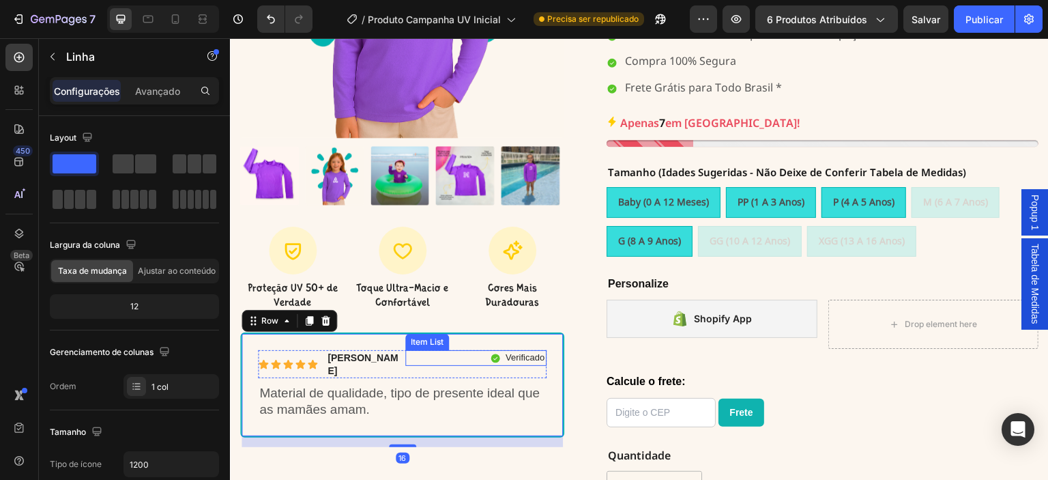
click at [540, 355] on p "Verificado" at bounding box center [525, 358] width 39 height 12
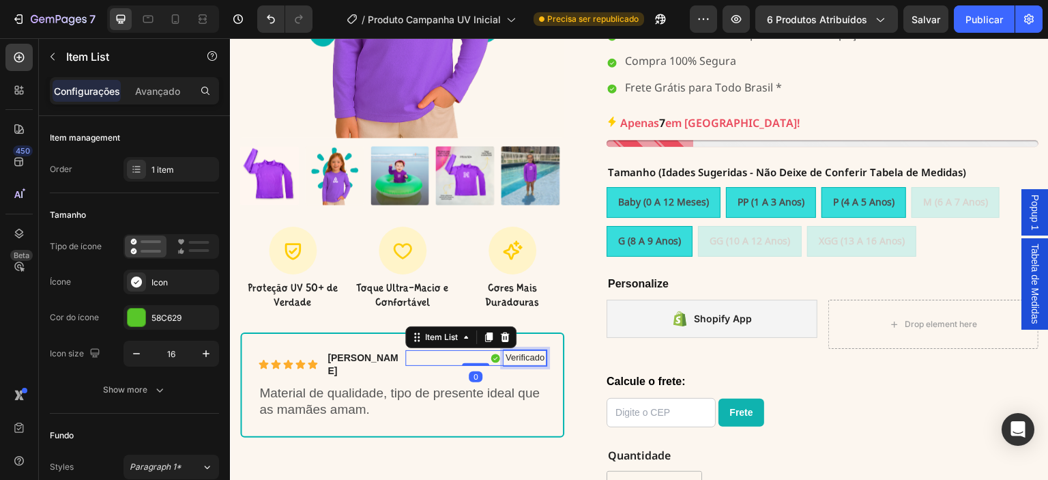
click at [542, 358] on div "Verificado" at bounding box center [525, 358] width 43 height 16
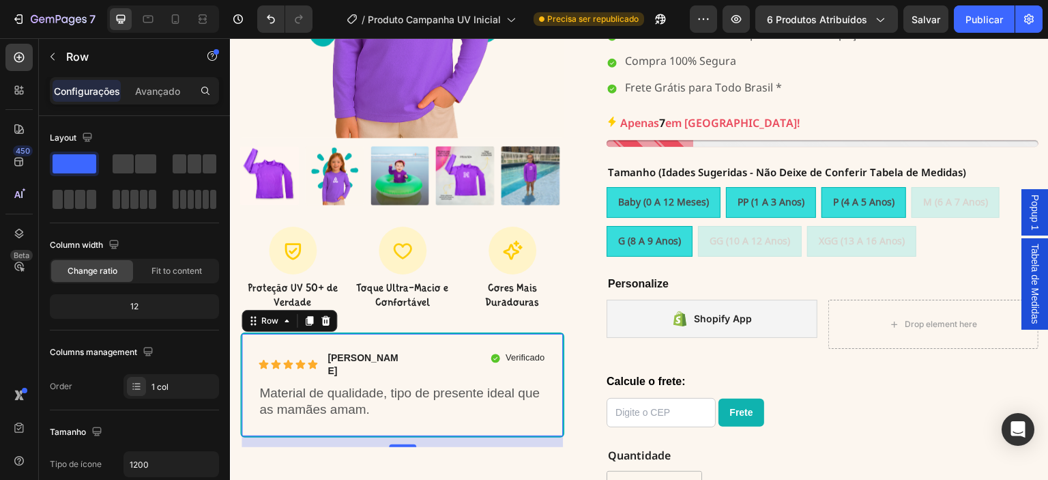
click at [544, 359] on div "Icon Icon Icon Icon Icon Icon List Nilma Carbone Text Block Row Verificado Item…" at bounding box center [402, 384] width 324 height 105
click at [541, 358] on div "Verificado" at bounding box center [525, 358] width 43 height 16
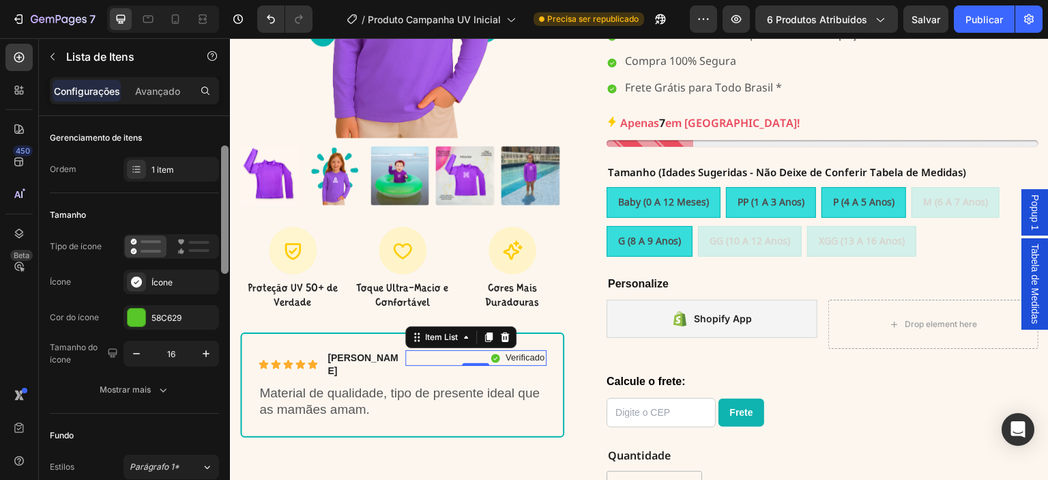
scroll to position [137, 0]
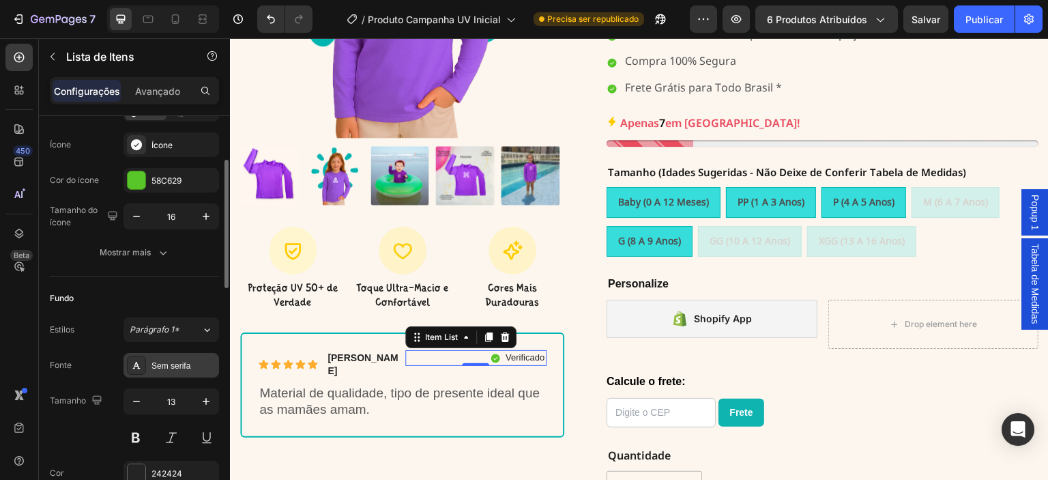
click at [179, 368] on font "Sem serifa" at bounding box center [170, 366] width 39 height 10
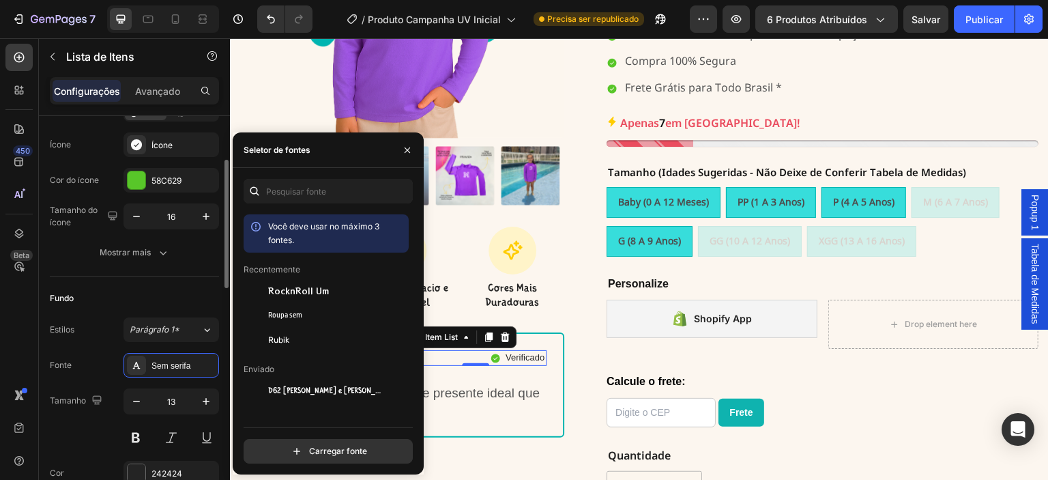
click at [150, 293] on div "Fundo" at bounding box center [134, 298] width 169 height 22
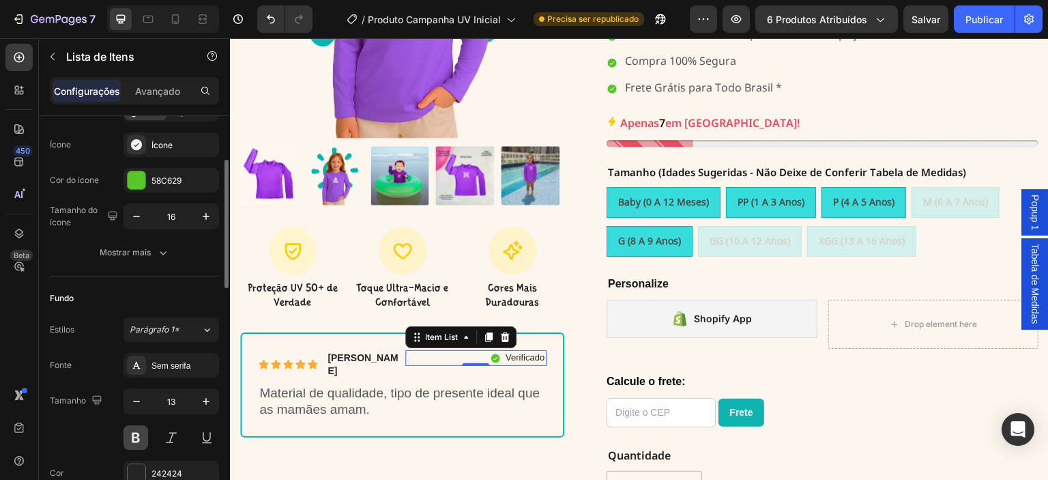
click at [139, 435] on button at bounding box center [135, 437] width 25 height 25
click at [207, 399] on icon "button" at bounding box center [206, 401] width 7 height 7
click at [138, 401] on icon "button" at bounding box center [137, 401] width 14 height 14
type input "13"
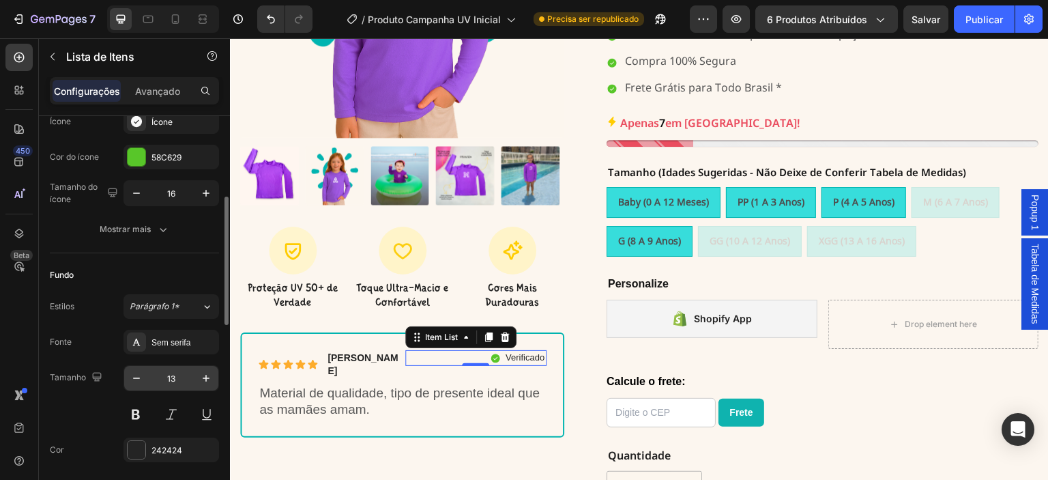
scroll to position [206, 0]
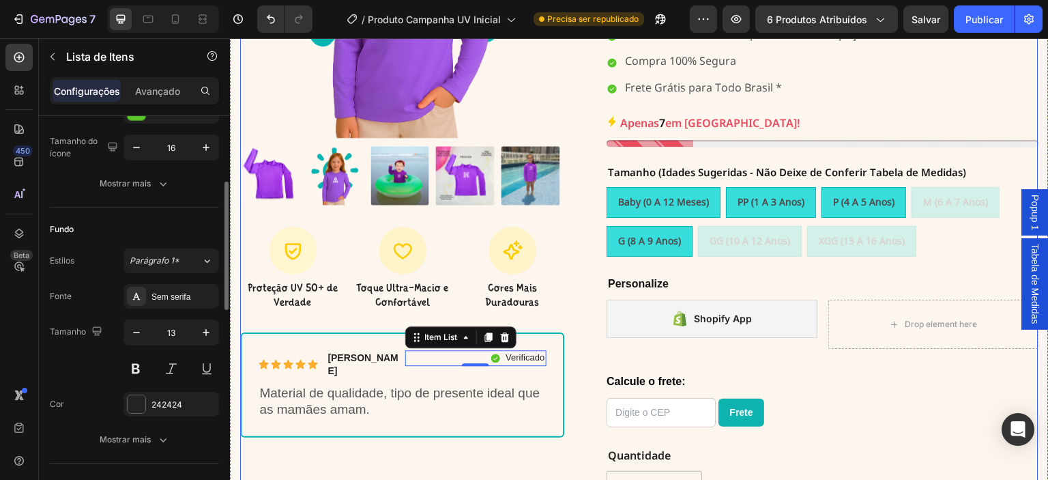
click at [566, 410] on div "Product Images Icon Proteção UV 50+ de Verdade Text Block Icon Toque Ultra-Maci…" at bounding box center [639, 189] width 798 height 750
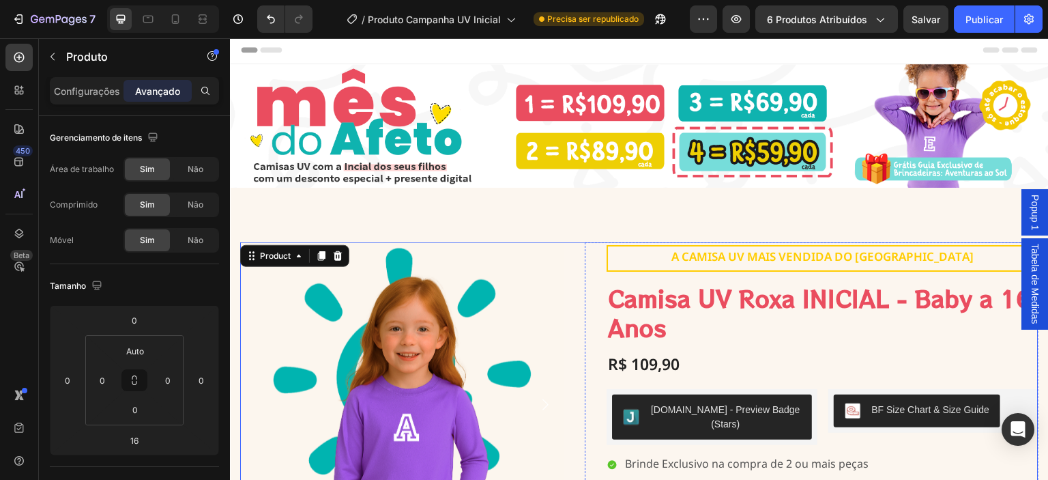
scroll to position [0, 0]
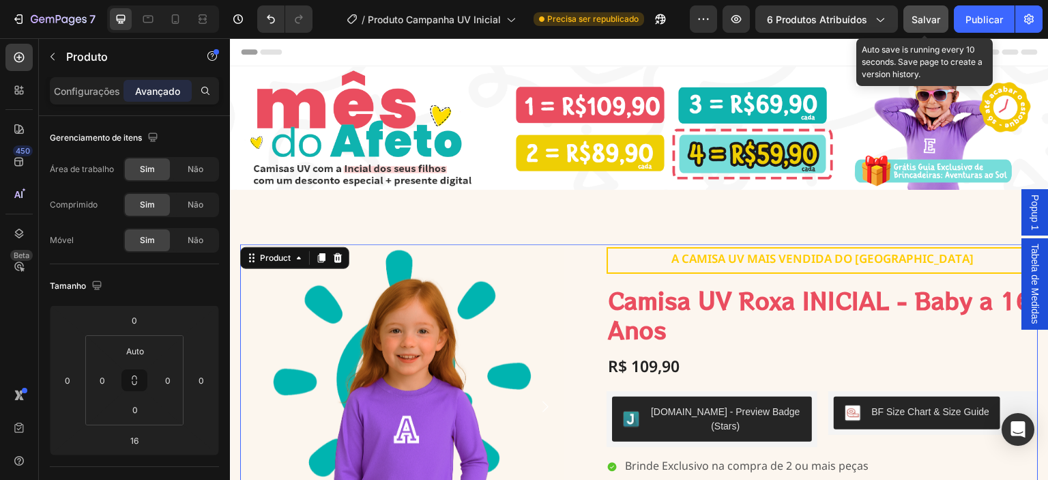
click at [924, 23] on font "Salvar" at bounding box center [926, 20] width 29 height 12
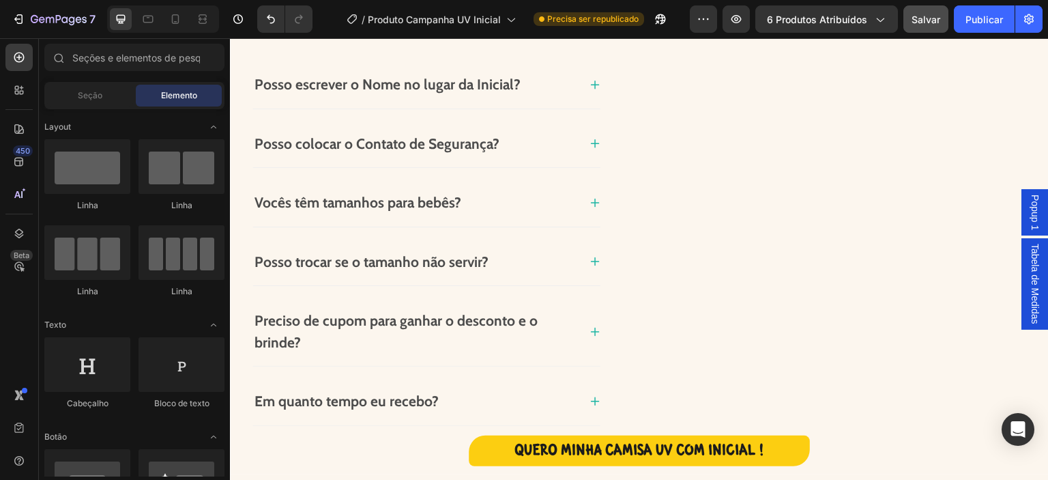
scroll to position [1850, 0]
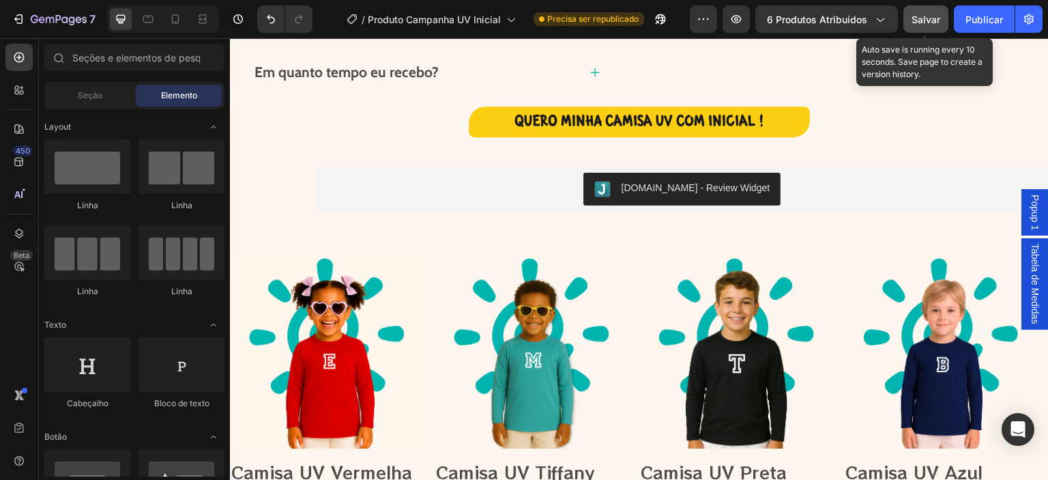
click at [926, 25] on div "Salvar" at bounding box center [926, 19] width 29 height 14
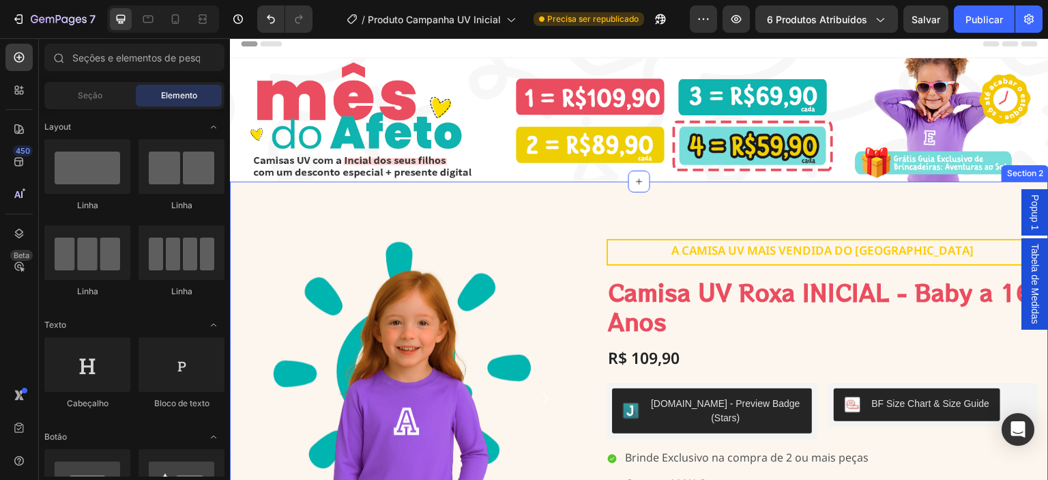
scroll to position [0, 0]
